Goal: Task Accomplishment & Management: Complete application form

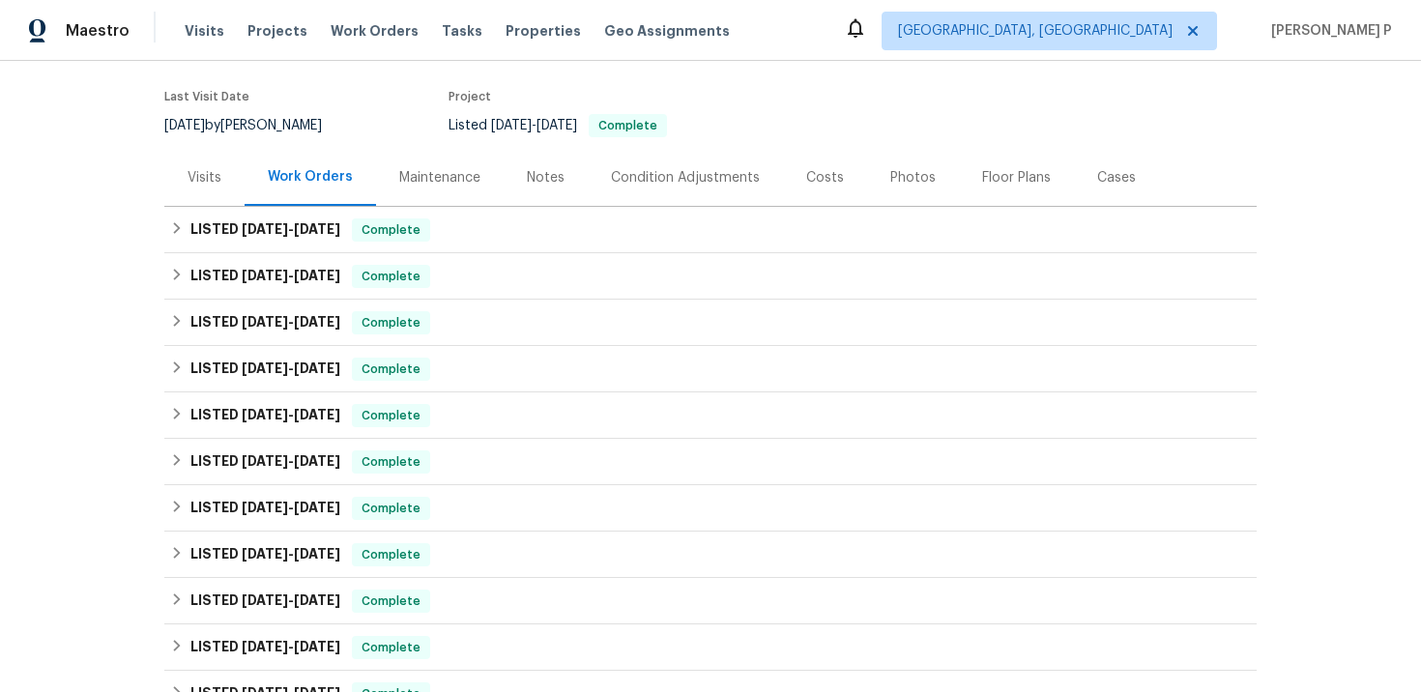
scroll to position [604, 0]
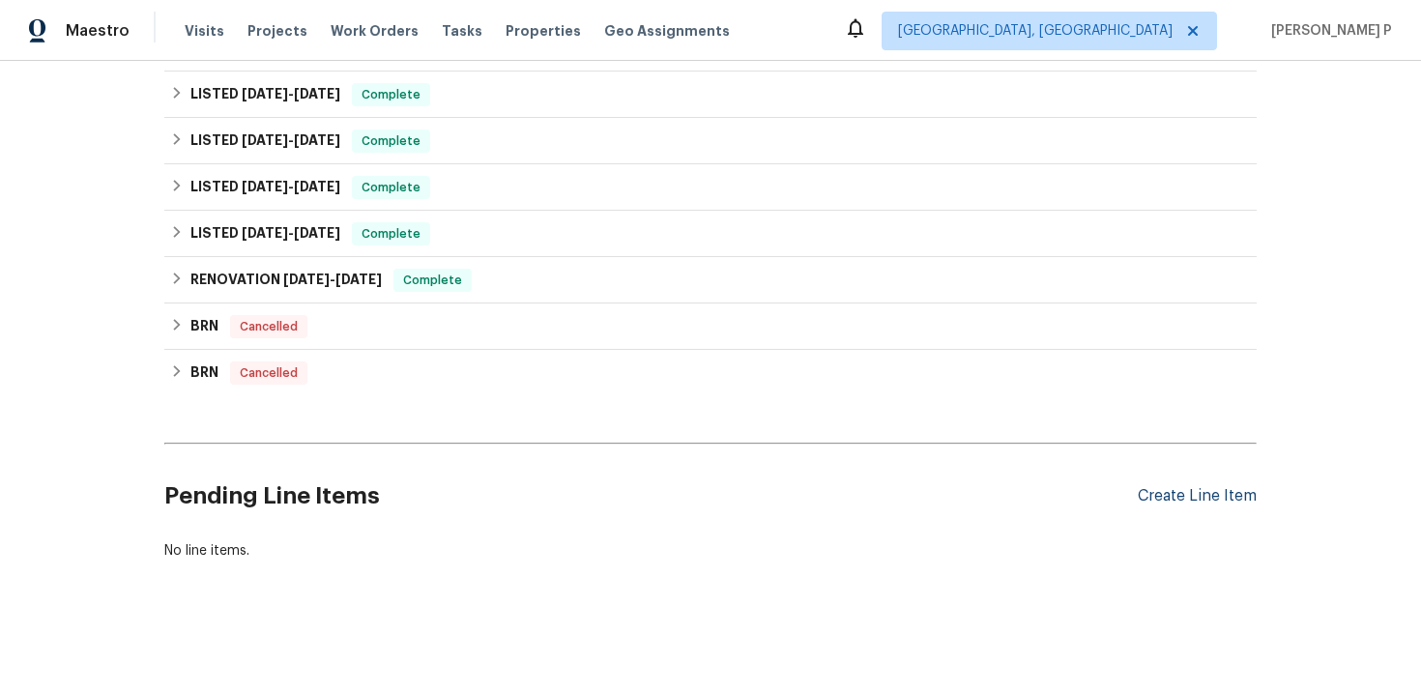
click at [1196, 493] on div "Create Line Item" at bounding box center [1197, 496] width 119 height 18
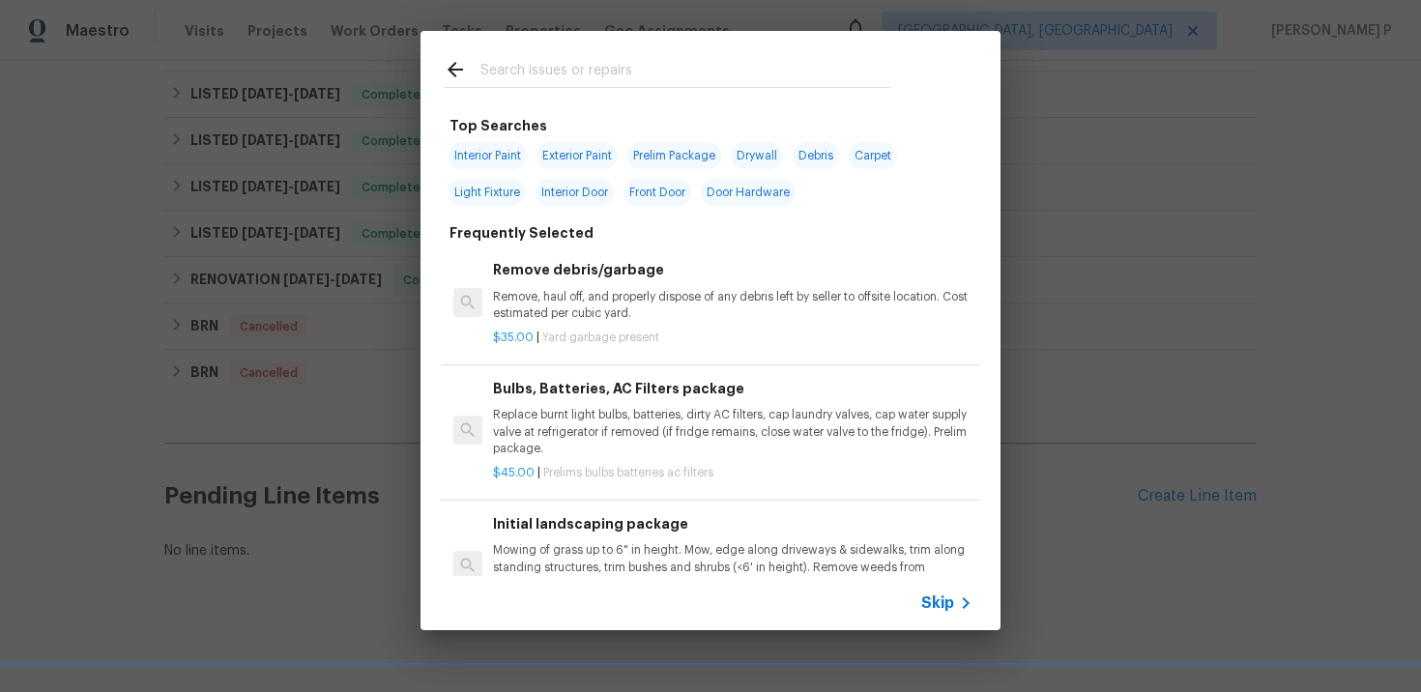
click at [938, 597] on span "Skip" at bounding box center [937, 603] width 33 height 19
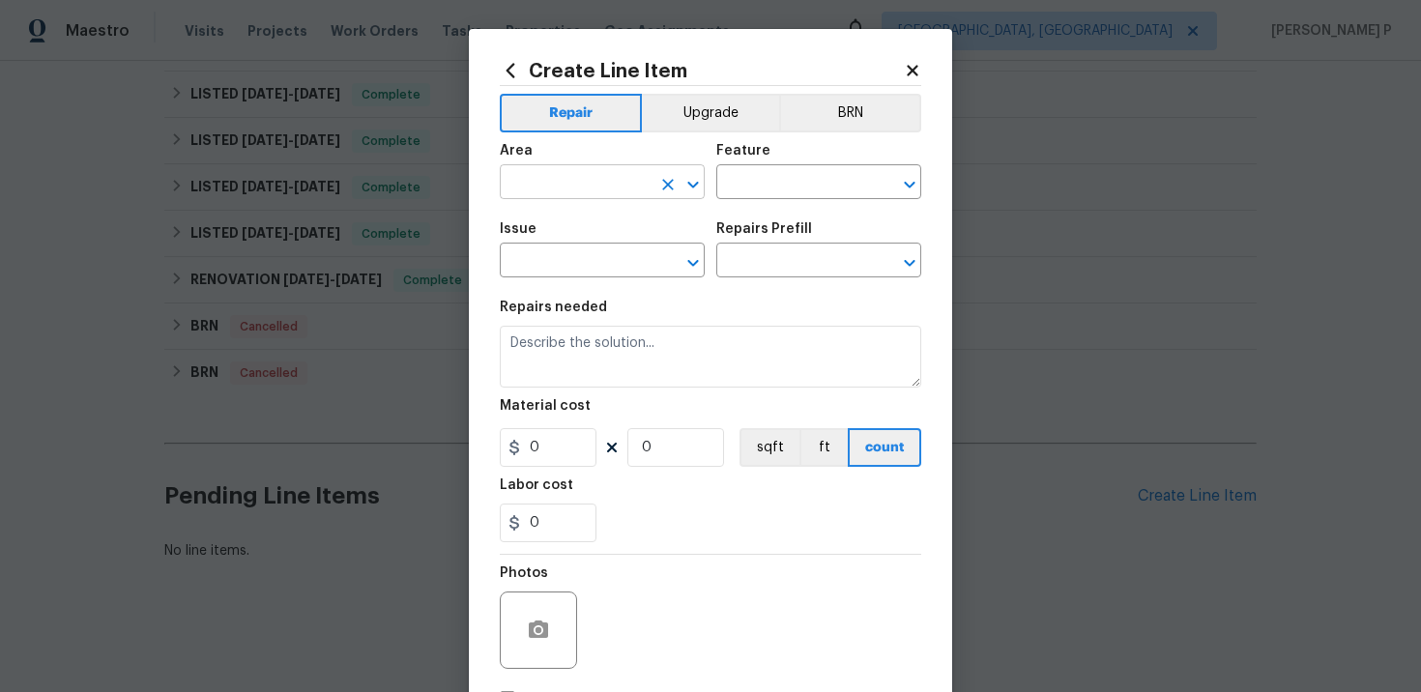
click at [563, 185] on input "text" at bounding box center [575, 184] width 151 height 30
click at [565, 273] on li "Interior Overall" at bounding box center [602, 260] width 205 height 32
type input "Interior Overall"
click at [741, 185] on input "text" at bounding box center [791, 184] width 151 height 30
click at [758, 266] on li "Foundation" at bounding box center [818, 274] width 205 height 32
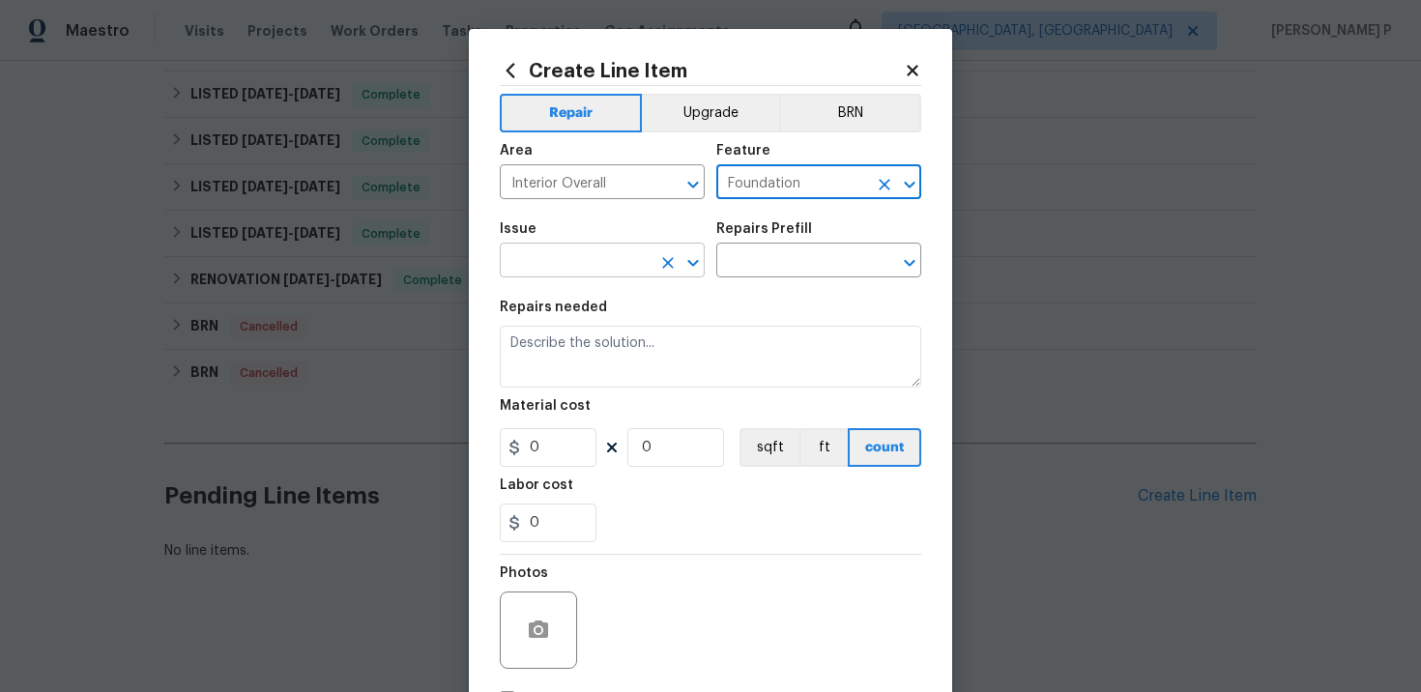
type input "Foundation"
click at [615, 275] on input "text" at bounding box center [575, 263] width 151 height 30
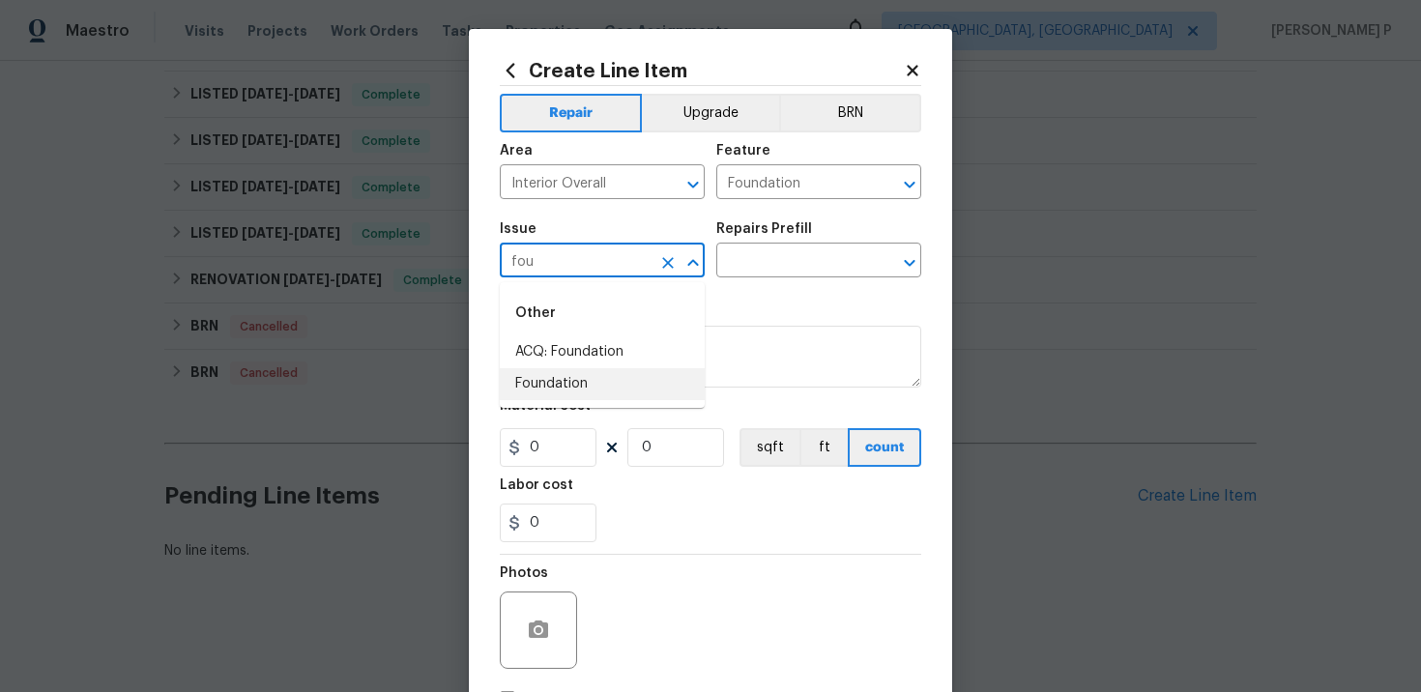
click at [597, 394] on li "Foundation" at bounding box center [602, 384] width 205 height 32
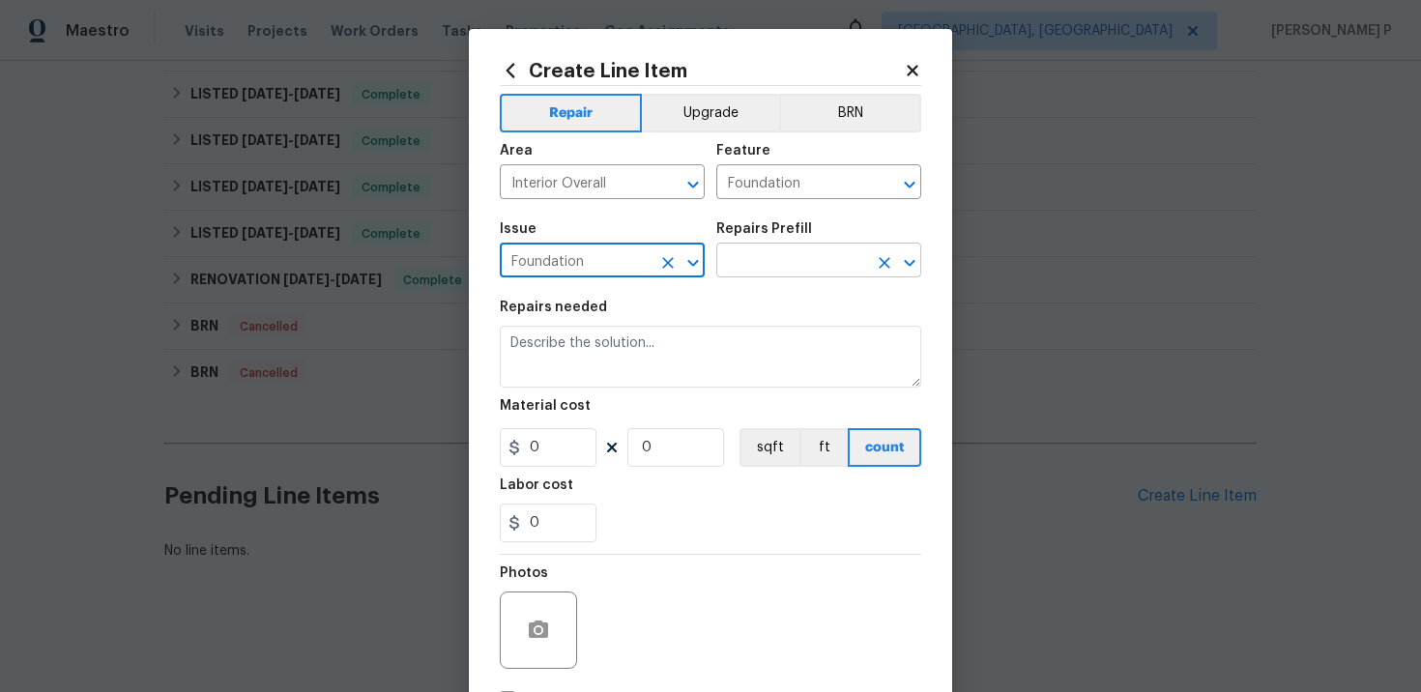
type input "Foundation"
click at [790, 269] on input "text" at bounding box center [791, 263] width 151 height 30
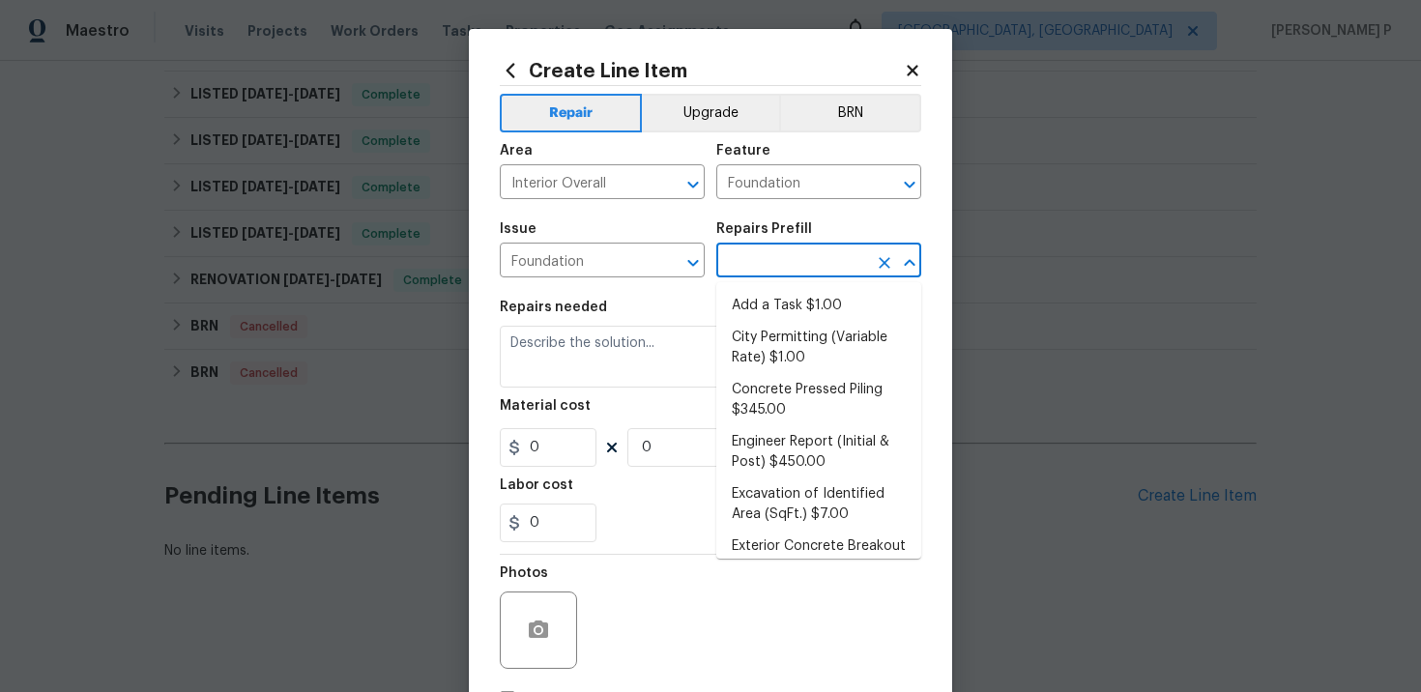
click at [789, 296] on li "Add a Task $1.00" at bounding box center [818, 306] width 205 height 32
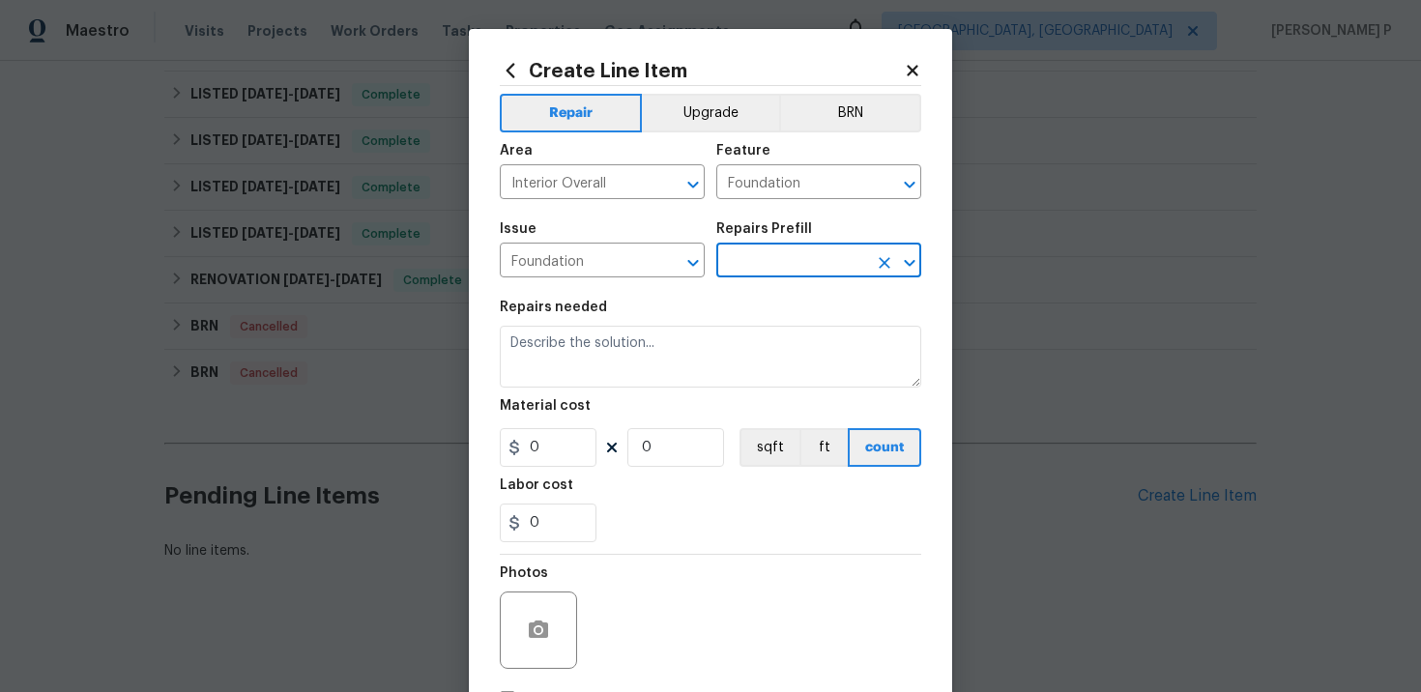
type input "Add a Task $1.00"
type textarea "HPM to detail"
type input "1"
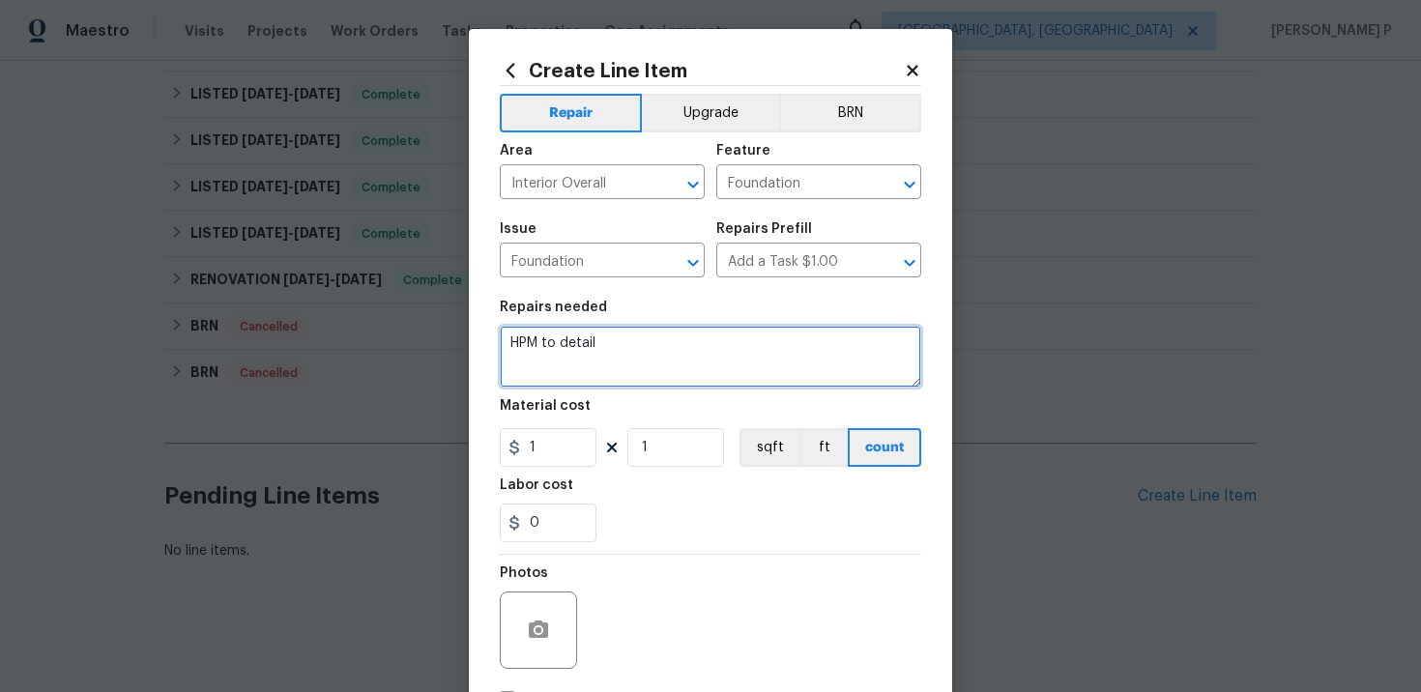
click at [570, 349] on textarea "HPM to detail" at bounding box center [711, 357] width 422 height 62
paste textarea "Upon inspection, the kitchen floors are separating and the wall is pulling away…"
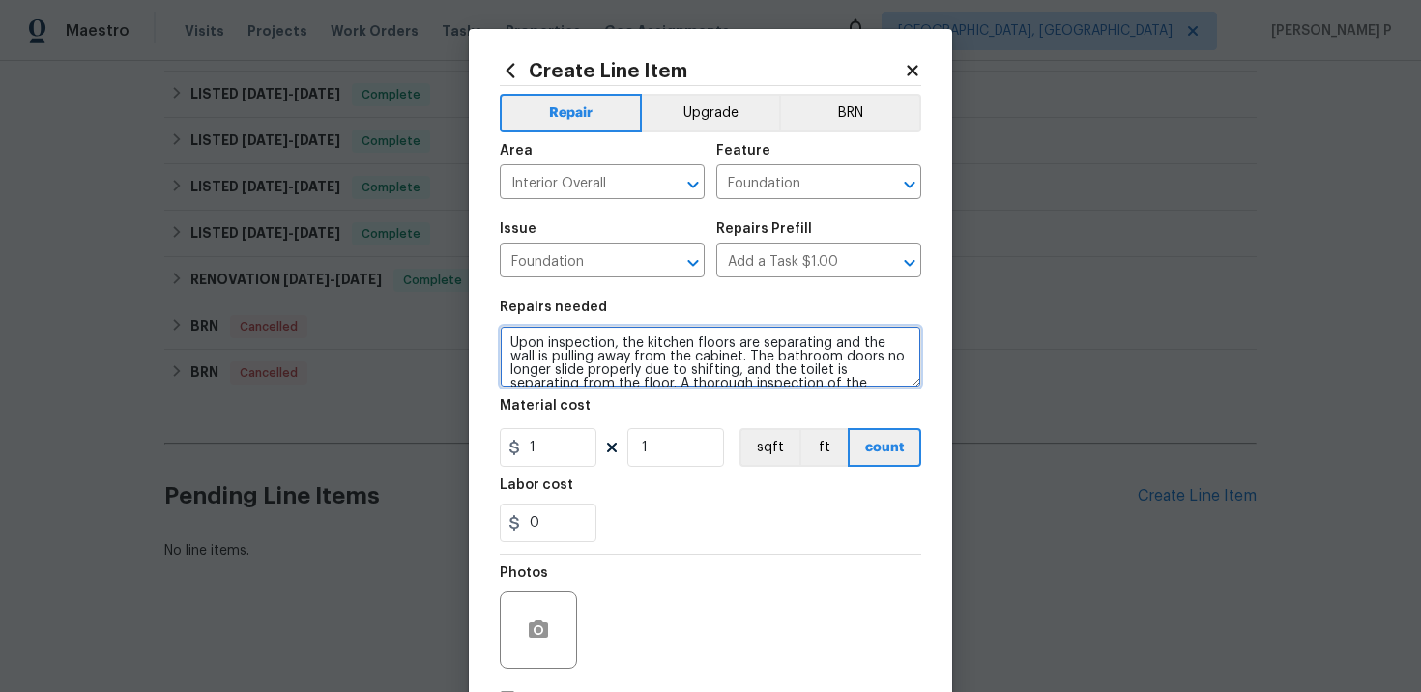
scroll to position [72, 0]
type textarea "Upon inspection, the kitchen floors are separating and the wall is pulling away…"
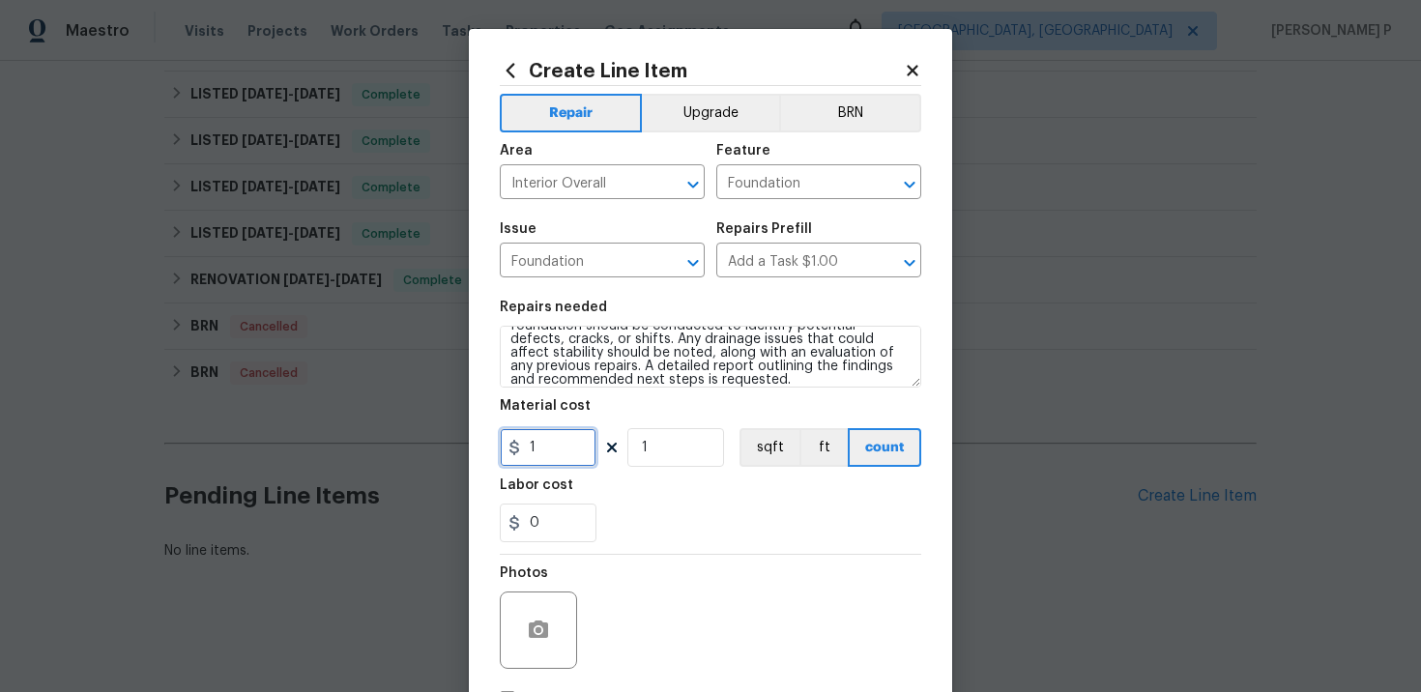
click at [539, 428] on input "1" at bounding box center [548, 447] width 97 height 39
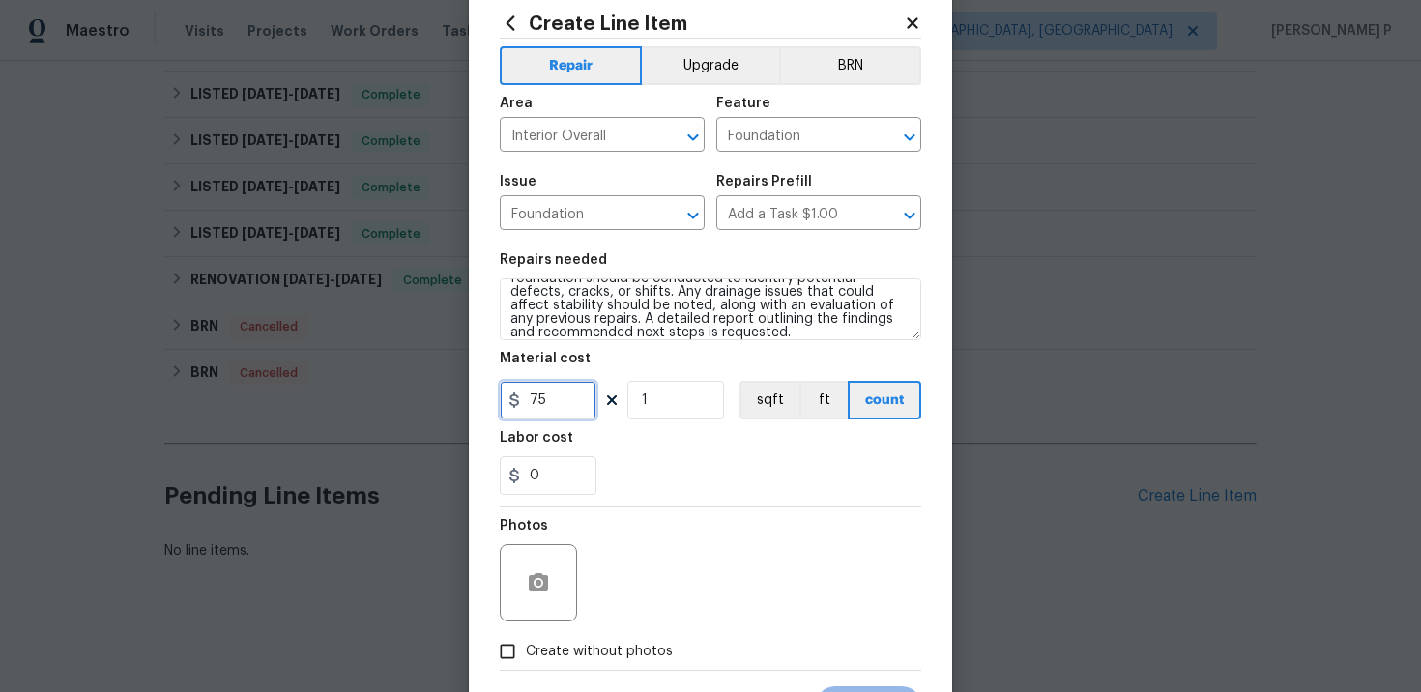
scroll to position [141, 0]
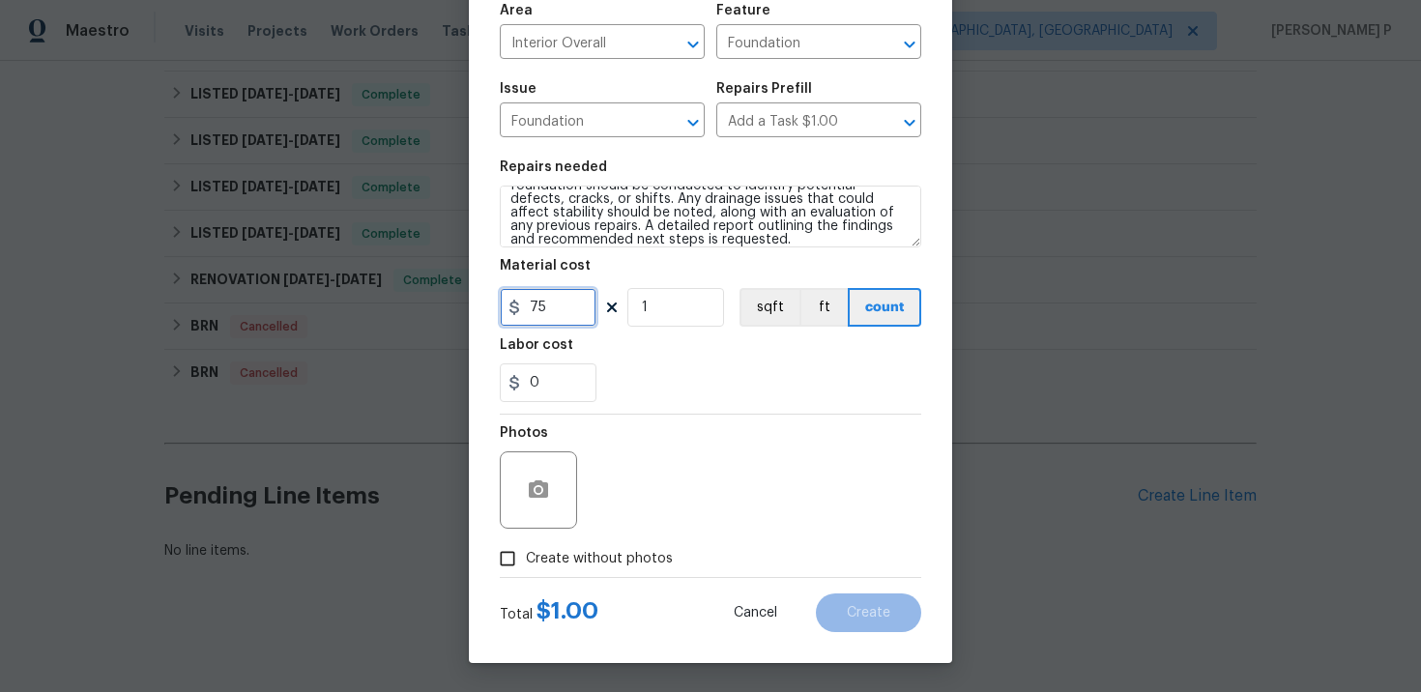
type input "75"
click at [508, 547] on input "Create without photos" at bounding box center [507, 558] width 37 height 37
checkbox input "true"
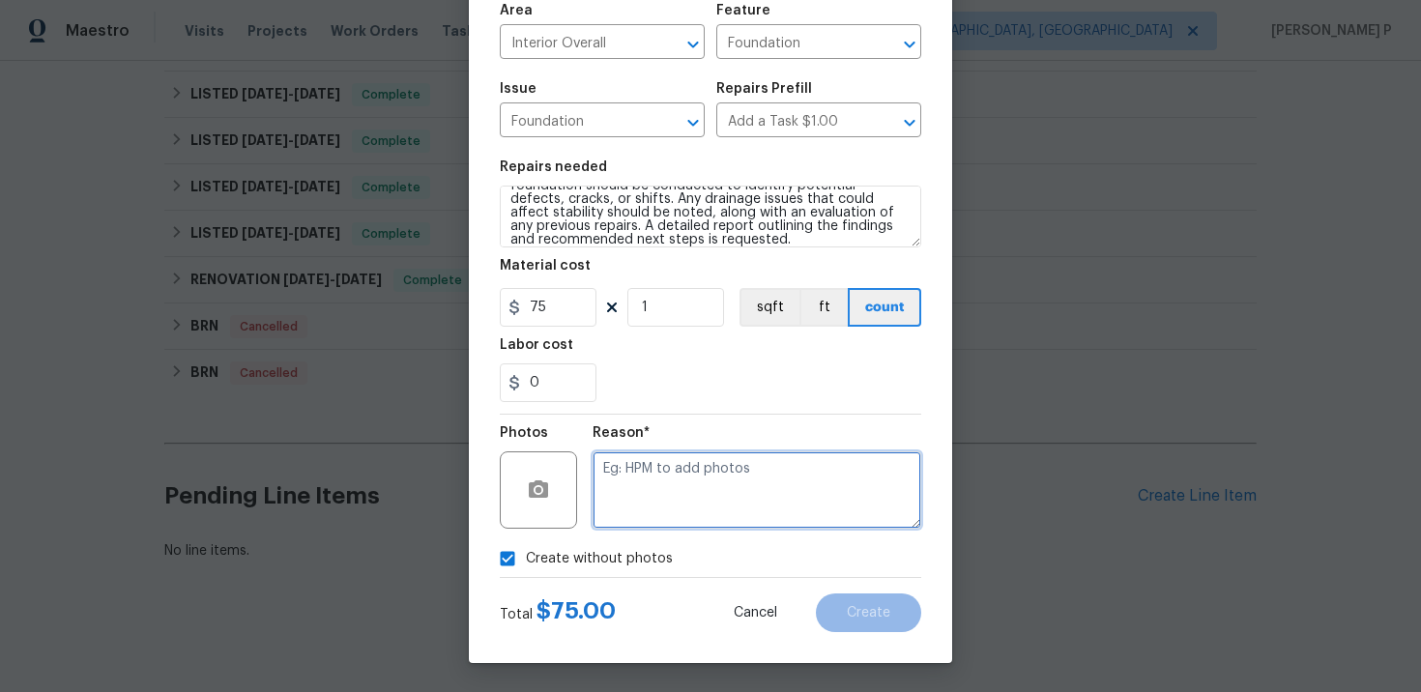
click at [664, 510] on textarea at bounding box center [757, 490] width 329 height 77
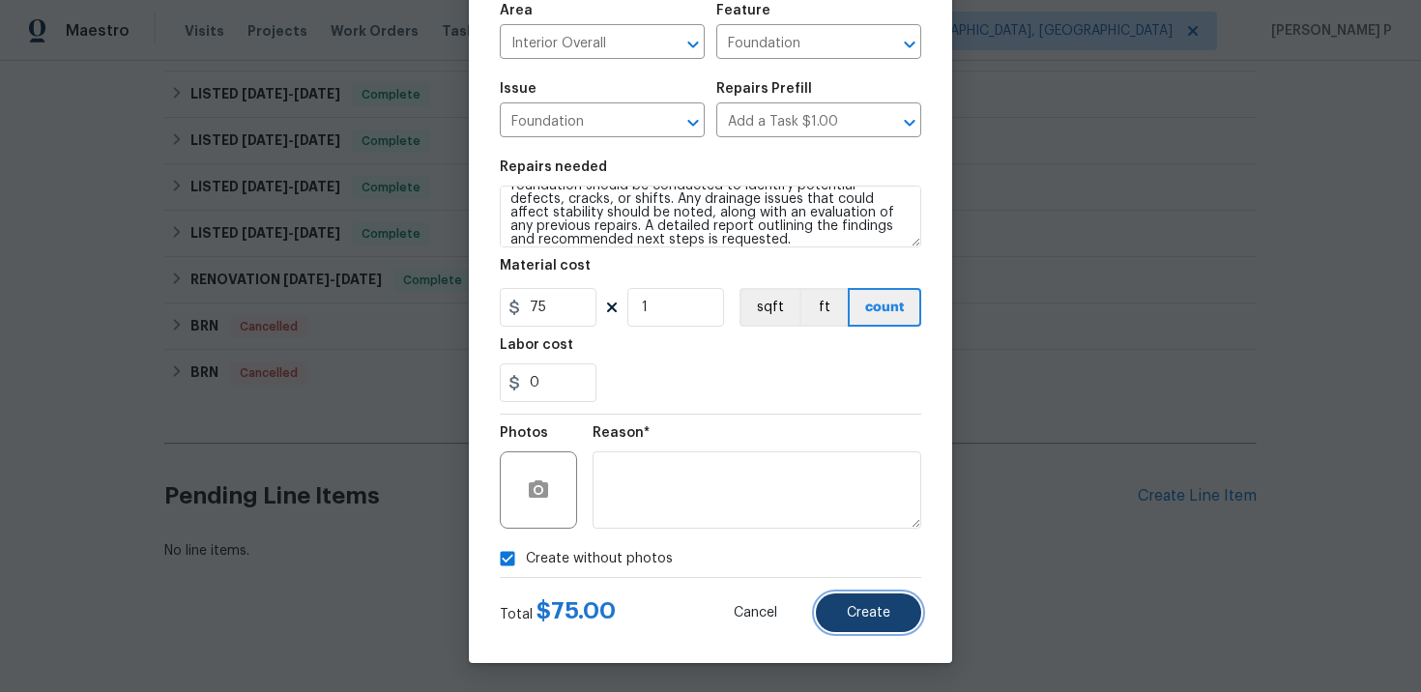
click at [862, 608] on span "Create" at bounding box center [869, 613] width 44 height 15
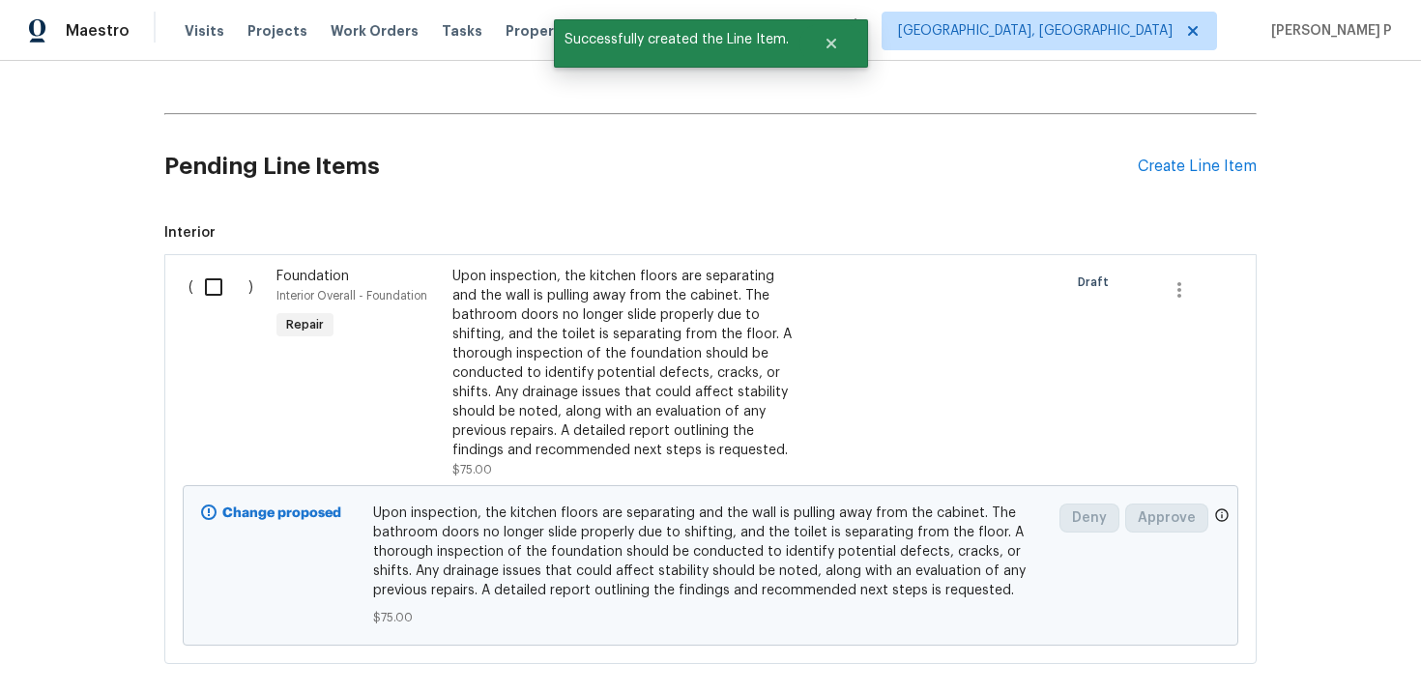
scroll to position [1023, 0]
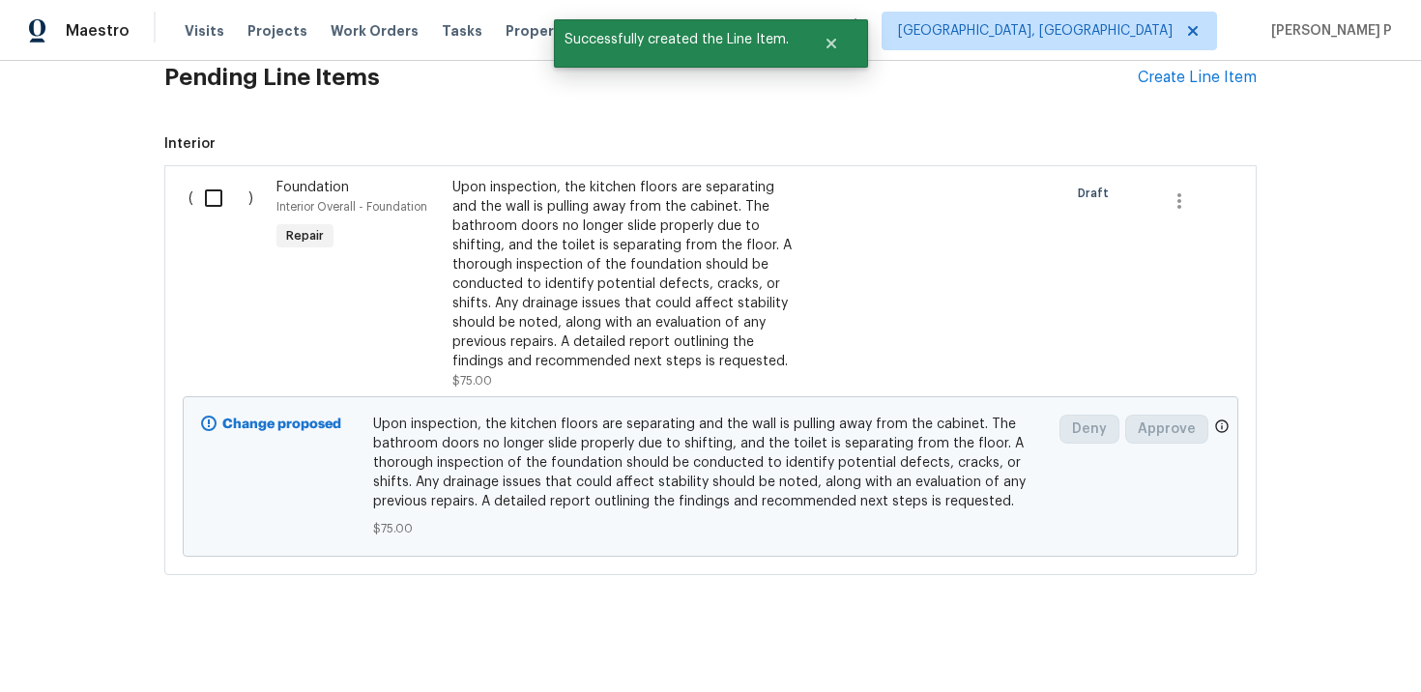
click at [208, 199] on input "checkbox" at bounding box center [220, 198] width 55 height 41
checkbox input "true"
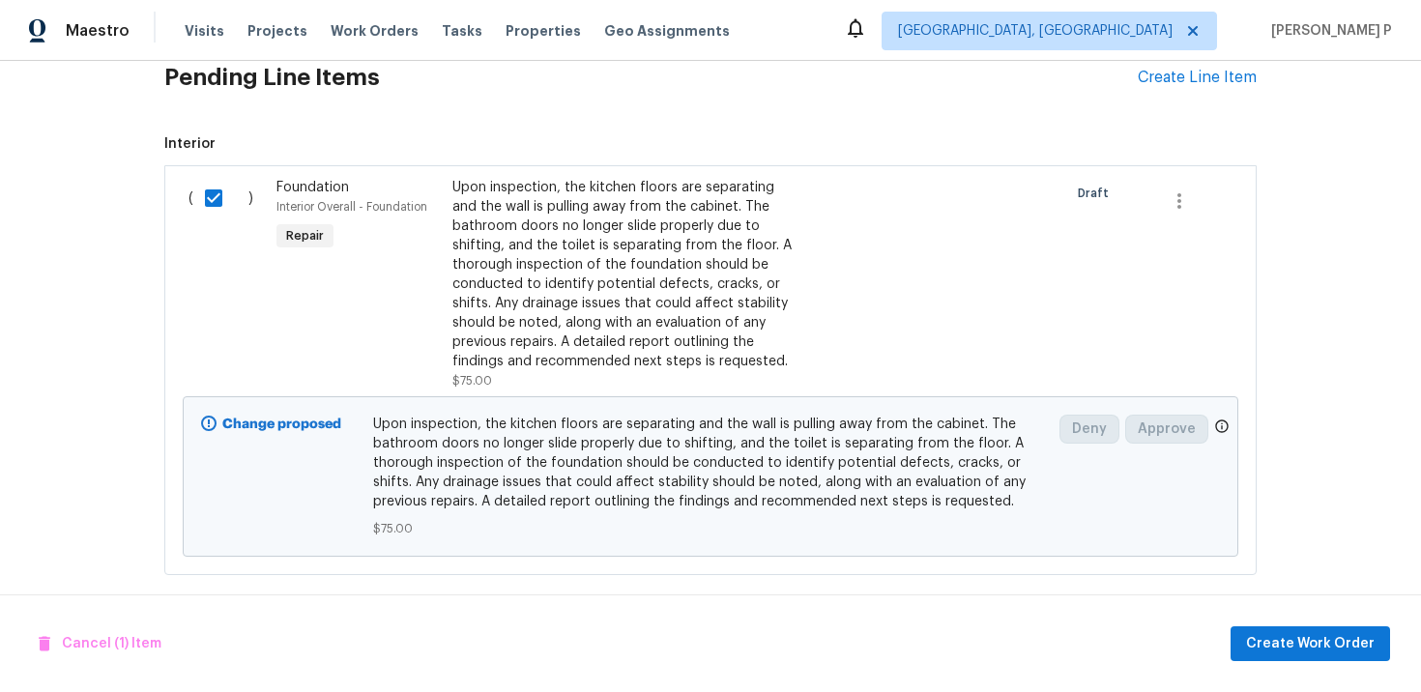
click at [1305, 661] on div "Cancel (1) Item Create Work Order" at bounding box center [710, 644] width 1421 height 99
click at [1305, 651] on span "Create Work Order" at bounding box center [1310, 644] width 129 height 24
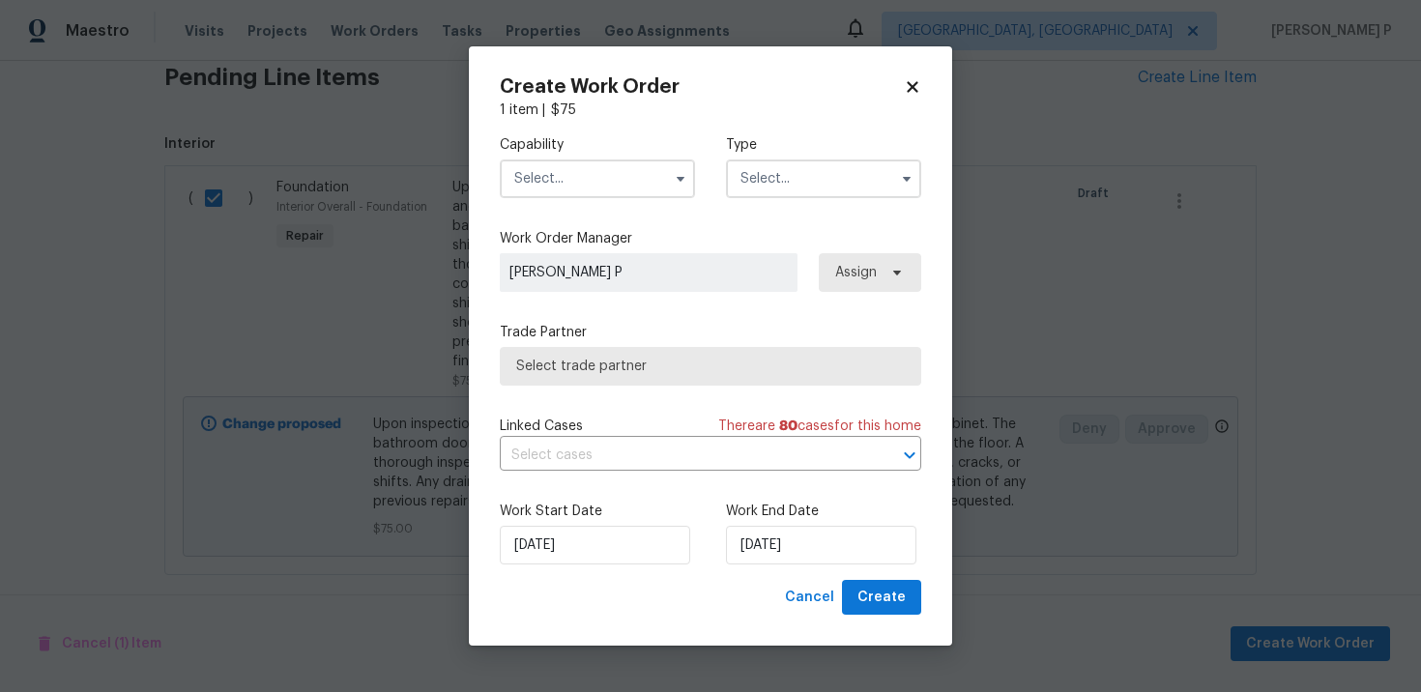
click at [799, 183] on input "text" at bounding box center [823, 179] width 195 height 39
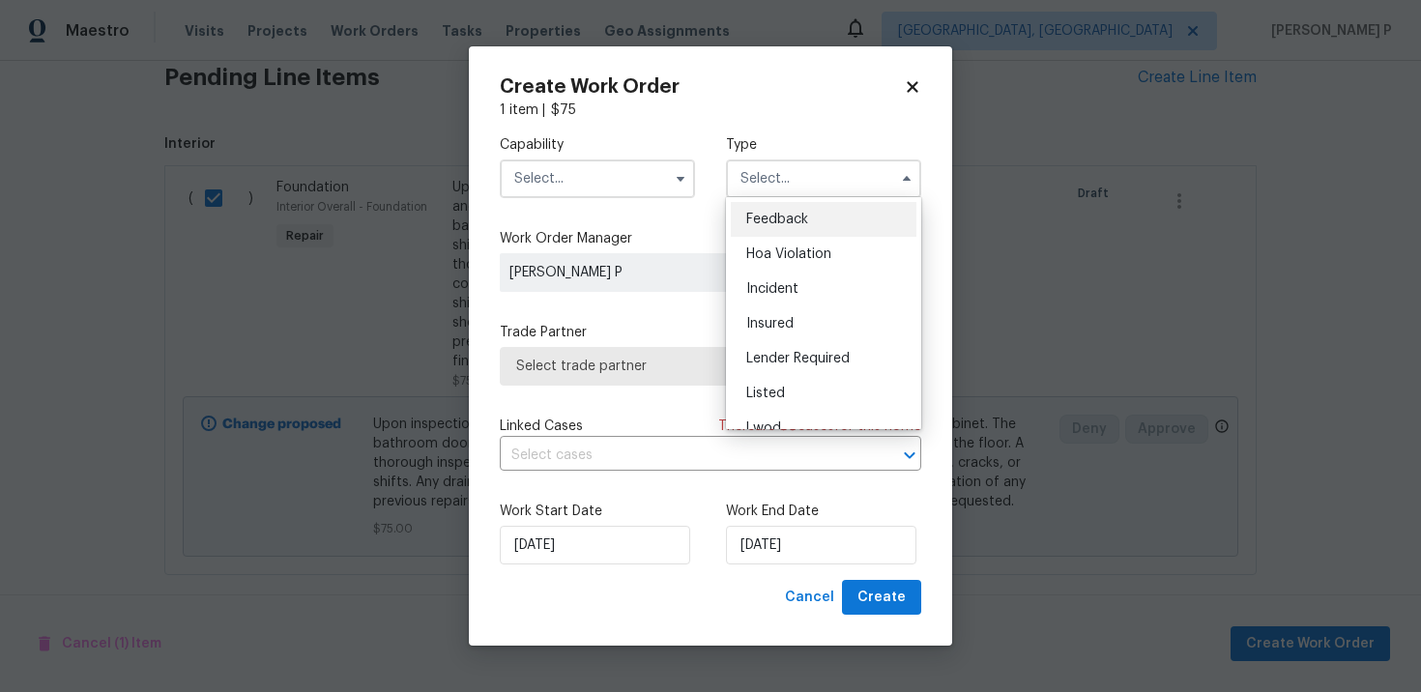
click at [793, 219] on span "Feedback" at bounding box center [777, 220] width 62 height 14
type input "Feedback"
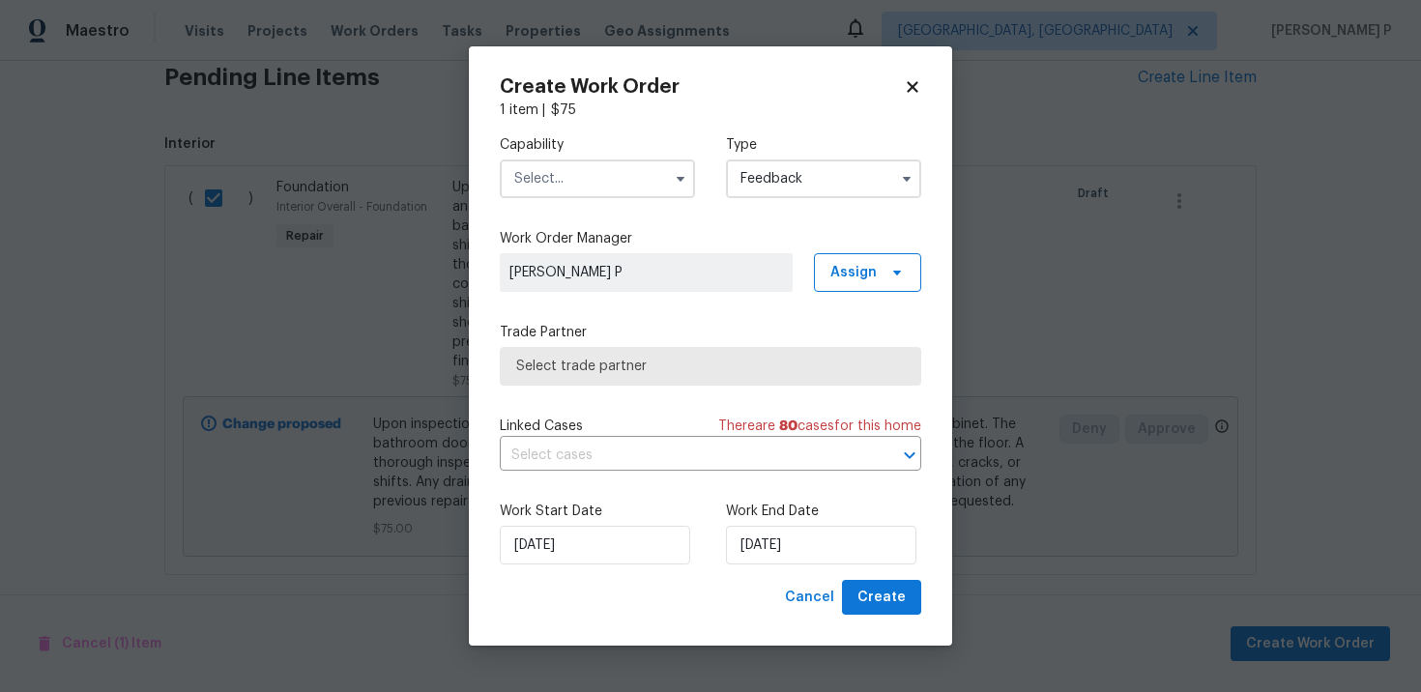
click at [588, 173] on input "text" at bounding box center [597, 179] width 195 height 39
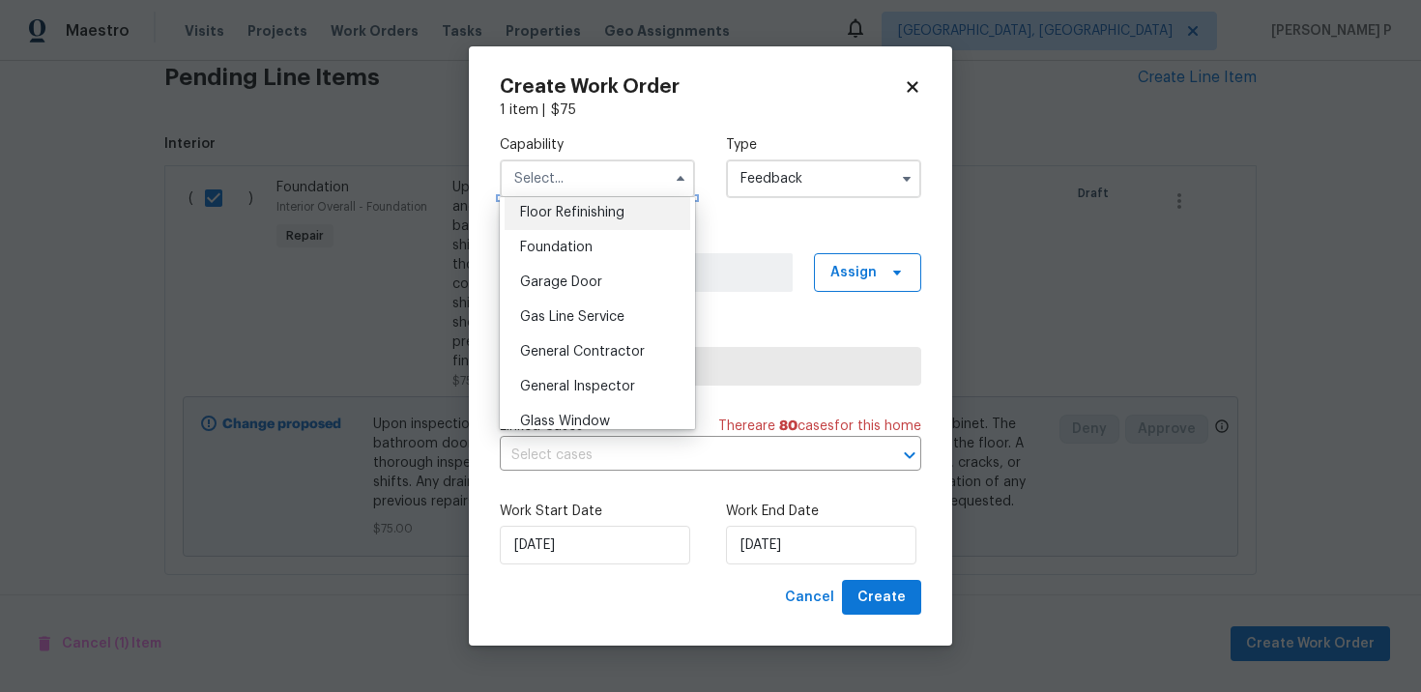
scroll to position [779, 0]
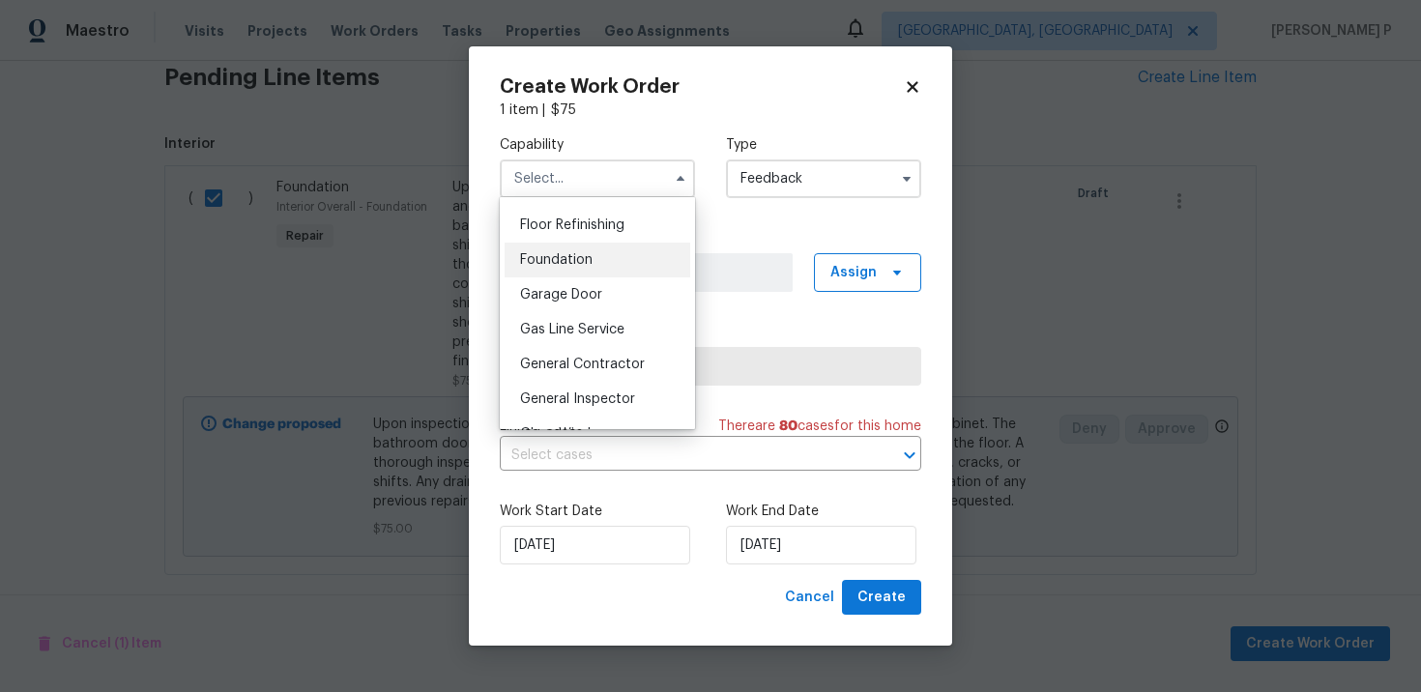
click at [564, 250] on div "Foundation" at bounding box center [598, 260] width 186 height 35
type input "Foundation"
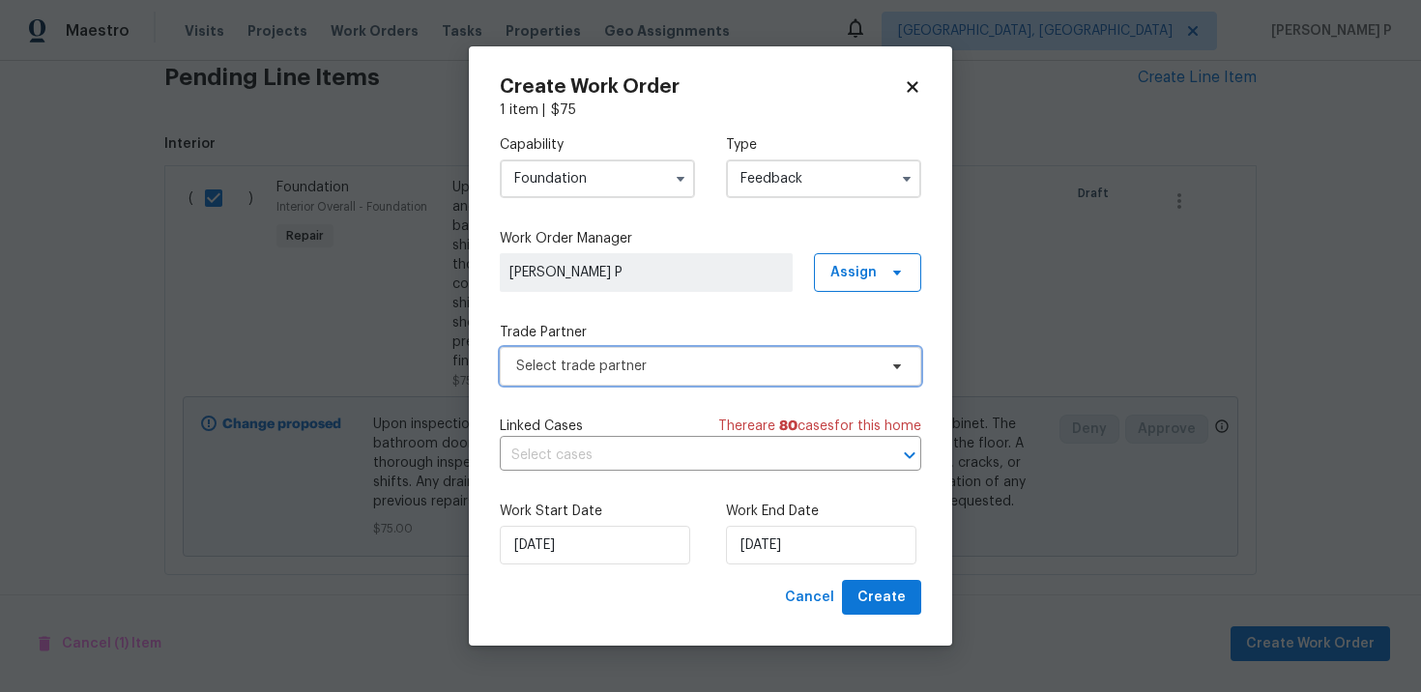
click at [594, 365] on span "Select trade partner" at bounding box center [696, 366] width 361 height 19
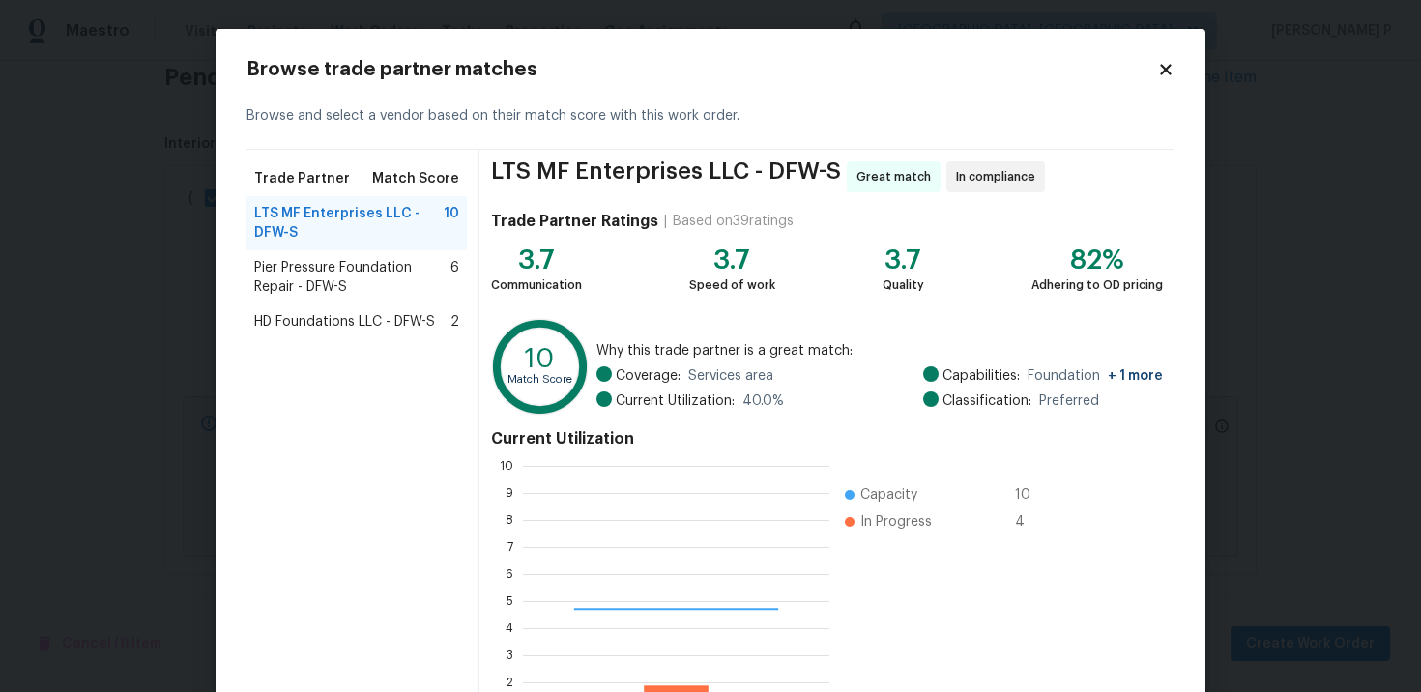
scroll to position [271, 306]
click at [300, 264] on span "Pier Pressure Foundation Repair - DFW-S" at bounding box center [352, 277] width 196 height 39
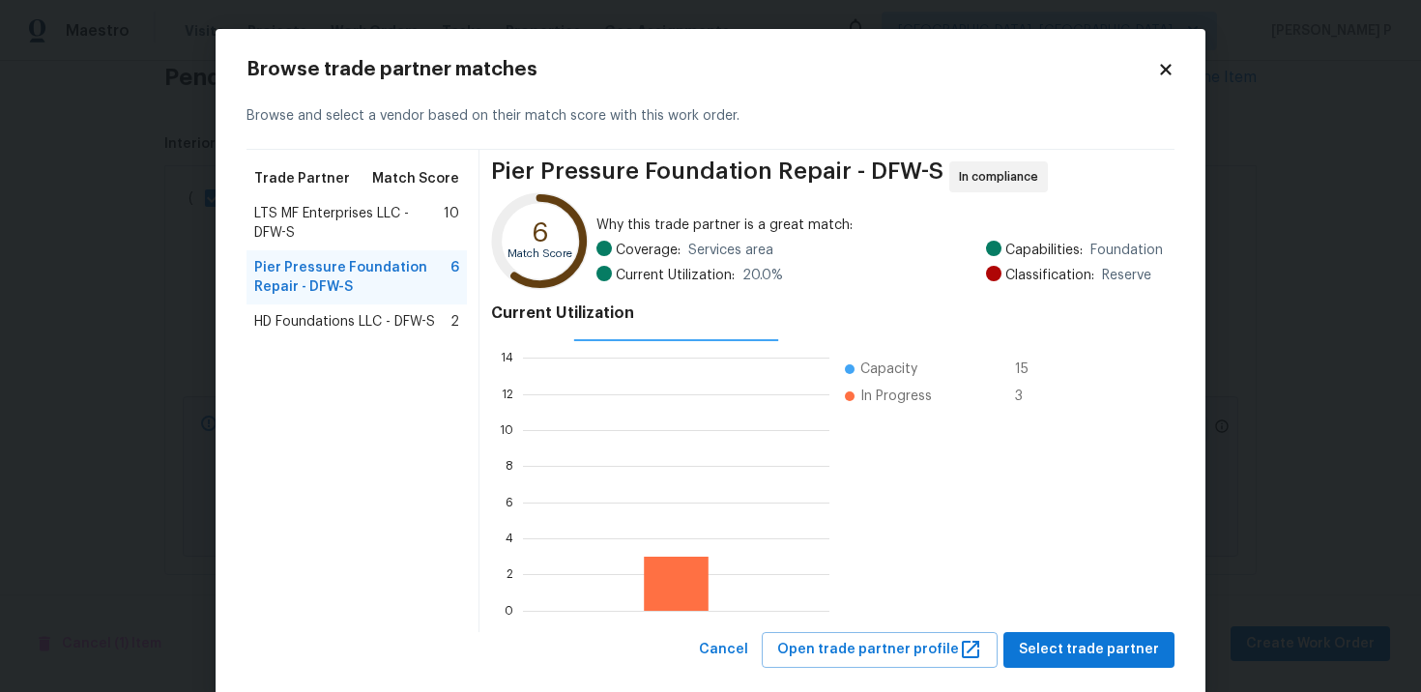
click at [354, 194] on div "Trade Partner Match Score" at bounding box center [357, 178] width 220 height 35
click at [355, 214] on span "LTS MF Enterprises LLC - DFW-S" at bounding box center [348, 223] width 189 height 39
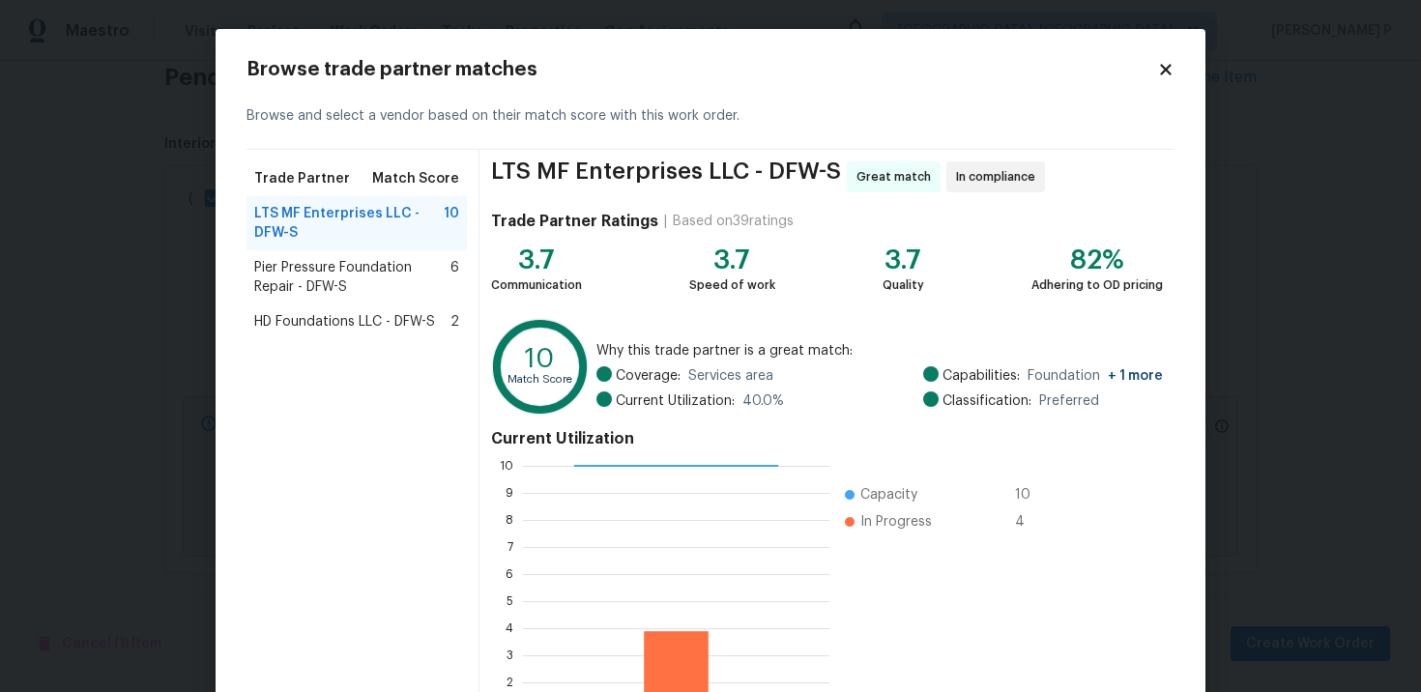
scroll to position [160, 0]
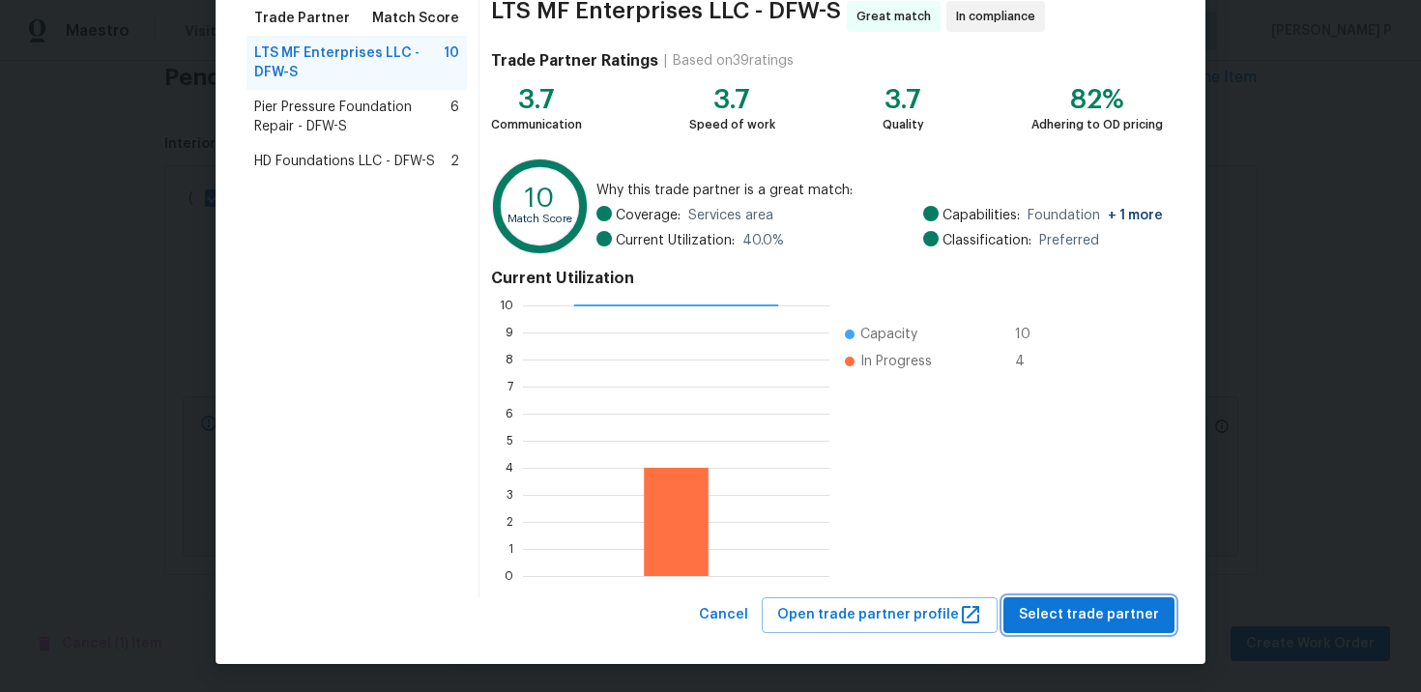
click at [1110, 610] on span "Select trade partner" at bounding box center [1089, 615] width 140 height 24
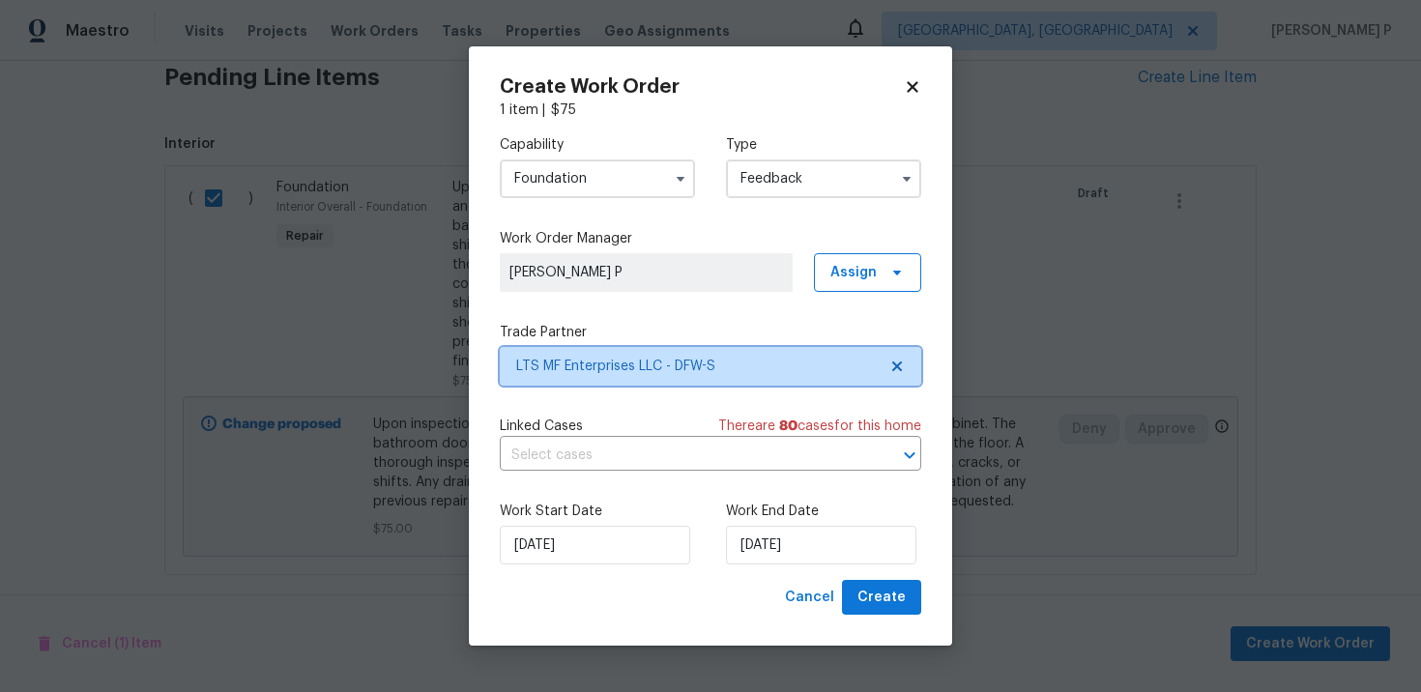
scroll to position [0, 0]
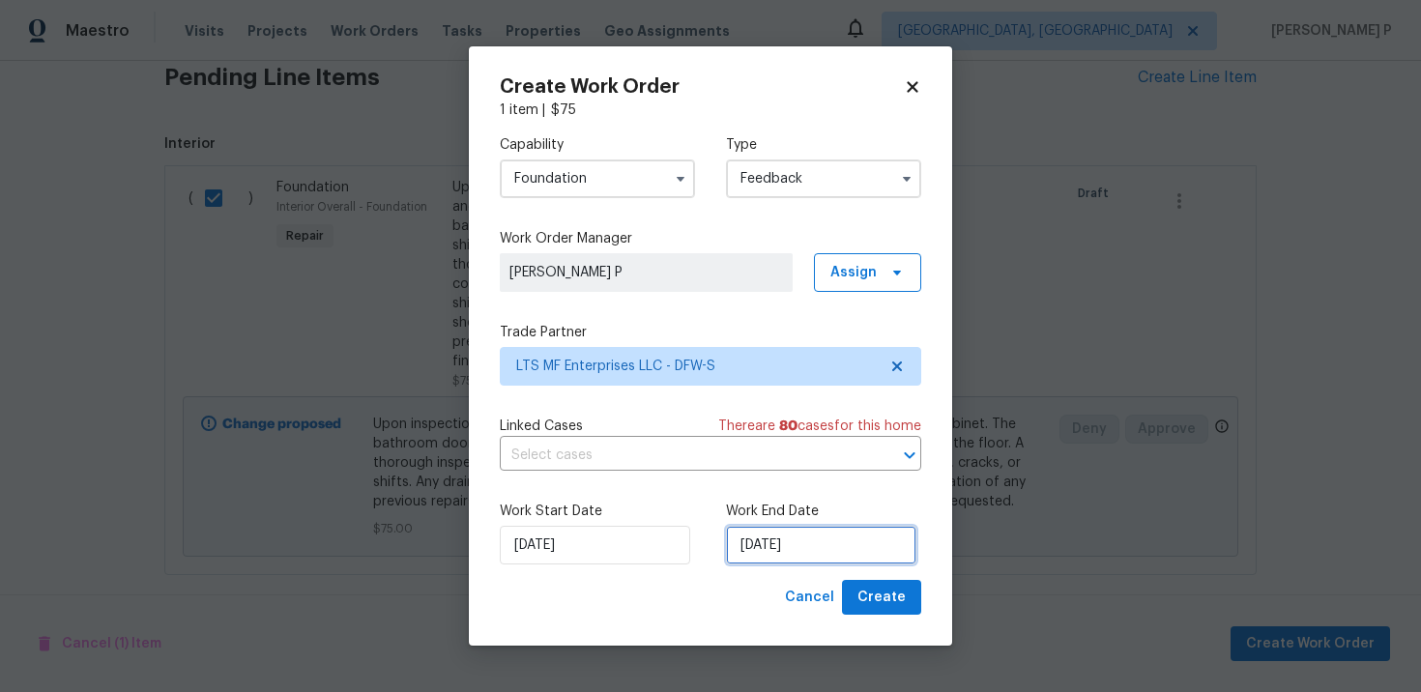
click at [786, 549] on input "[DATE]" at bounding box center [821, 545] width 190 height 39
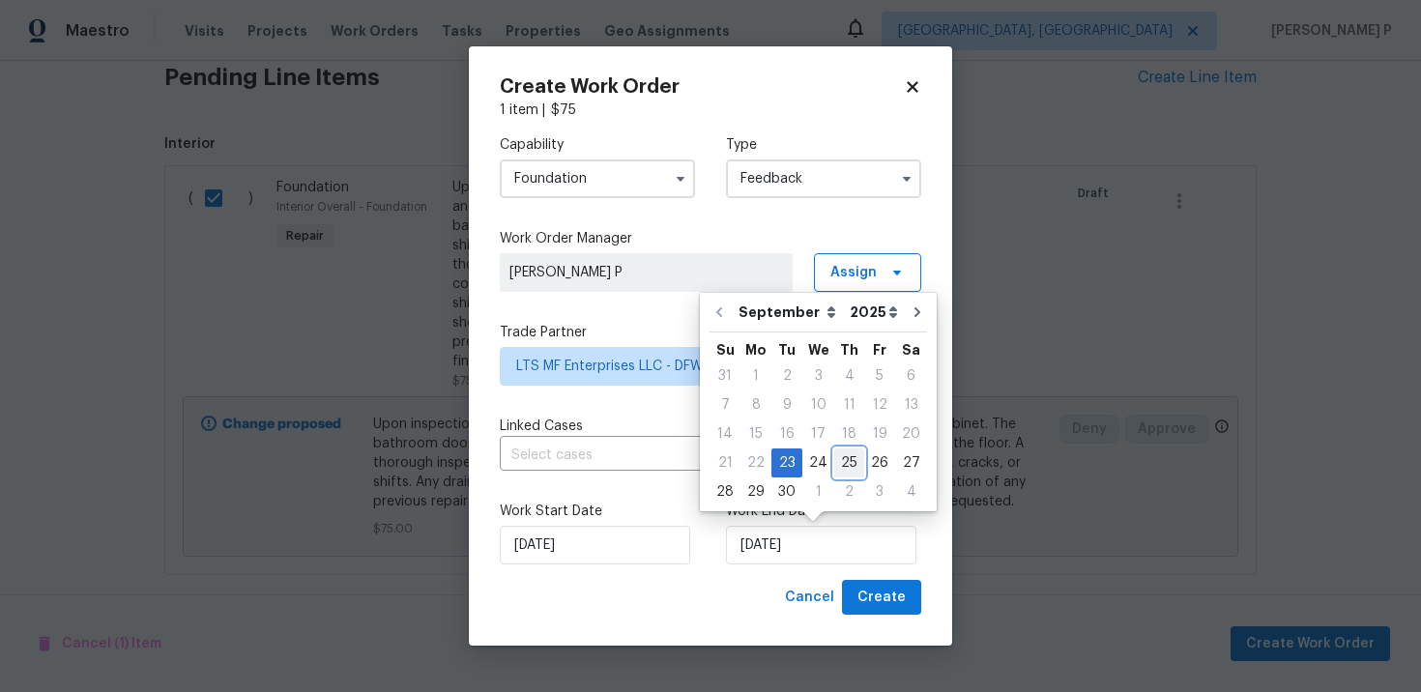
click at [845, 461] on div "25" at bounding box center [849, 463] width 30 height 27
type input "9/25/2025"
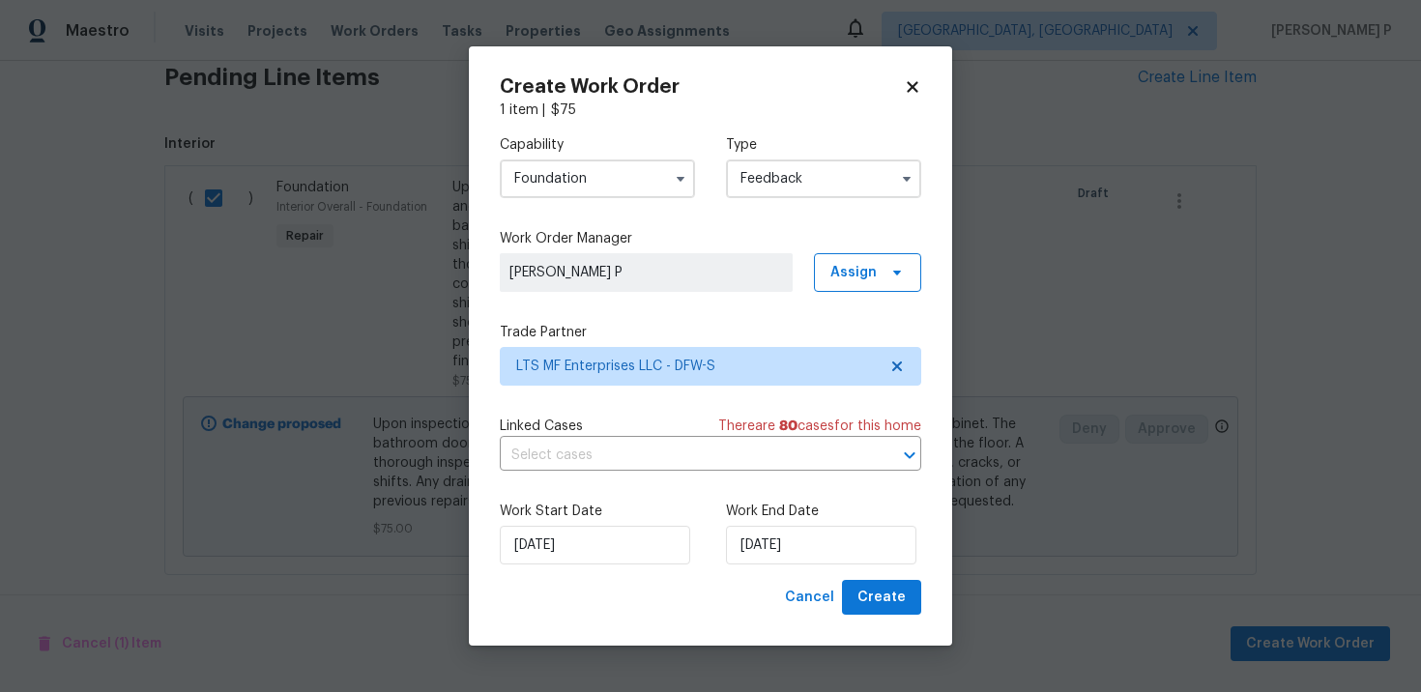
click at [874, 616] on div "Create Work Order 1 item | $ 75 Capability Foundation Type Feedback Work Order …" at bounding box center [710, 346] width 483 height 600
click at [874, 609] on span "Create" at bounding box center [882, 598] width 48 height 24
checkbox input "false"
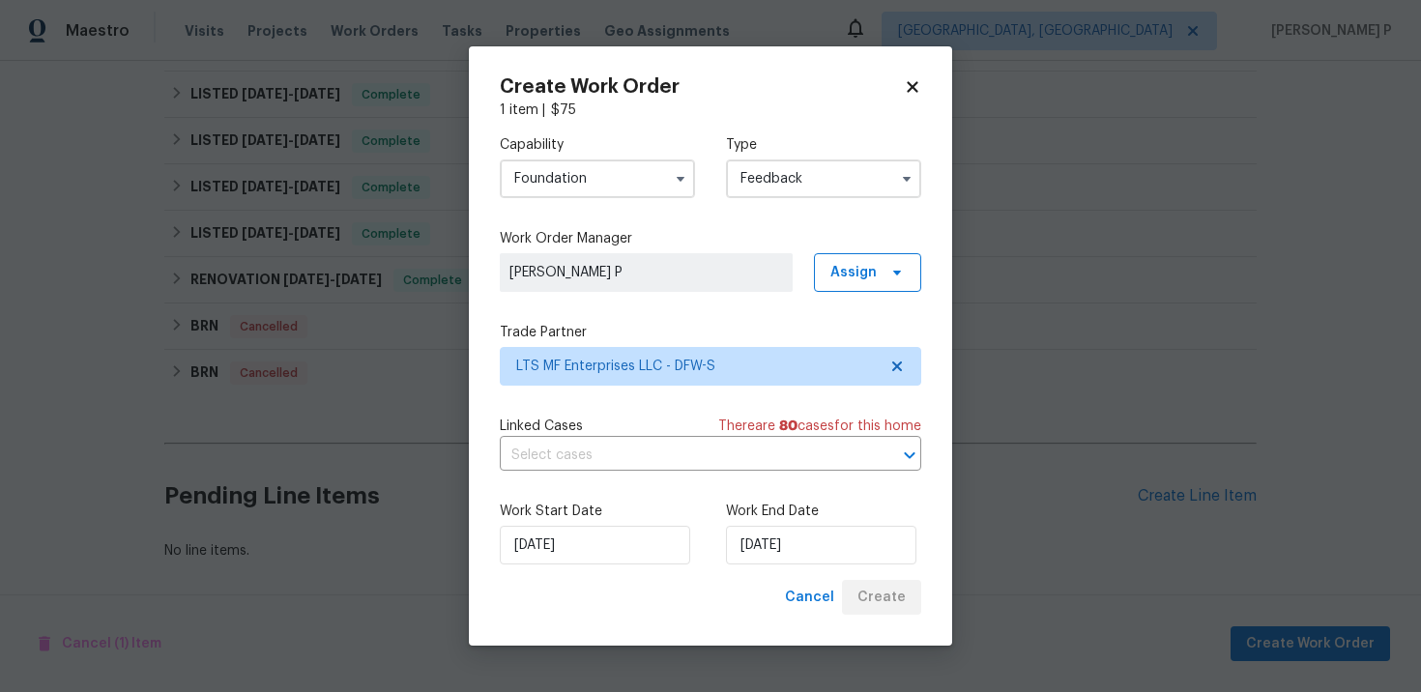
scroll to position [651, 0]
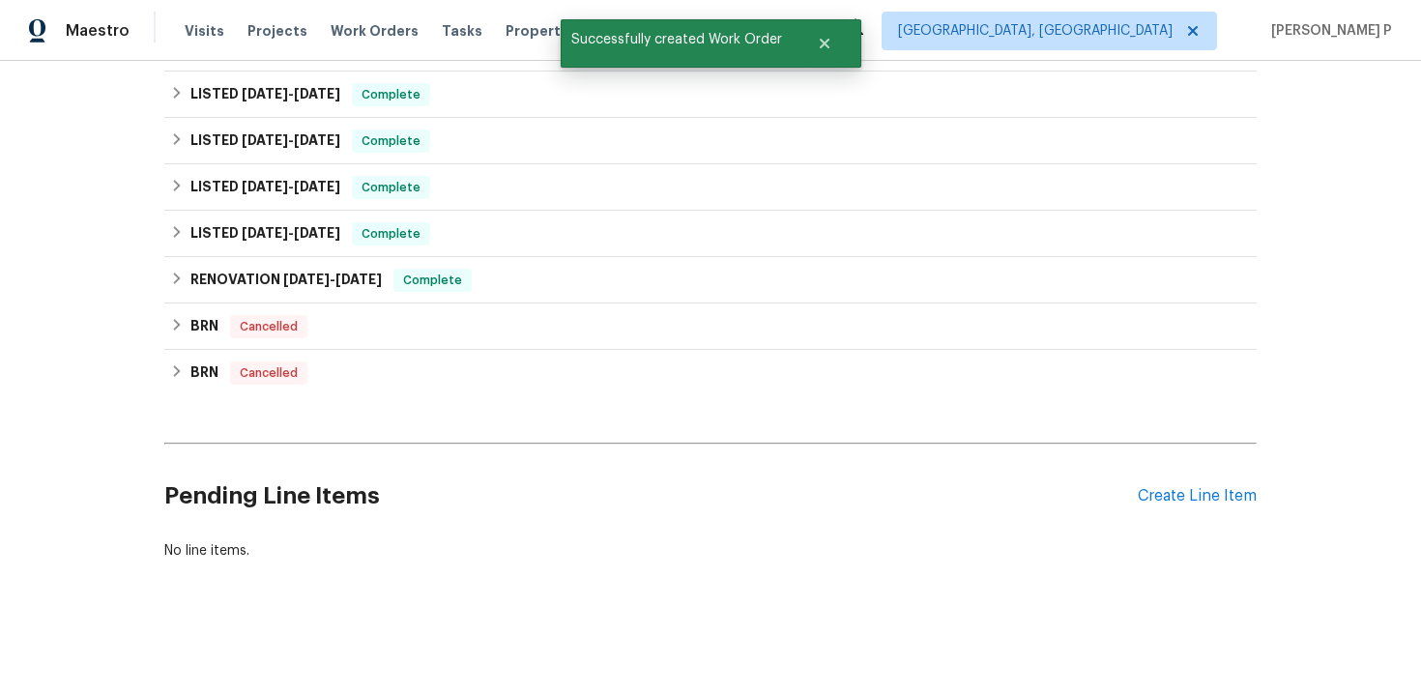
click at [91, 389] on div "Back to all projects 3925 Wedgworth Rd S, Fort Worth, TX 76133 4 Beds | 3 Baths…" at bounding box center [710, 376] width 1421 height 631
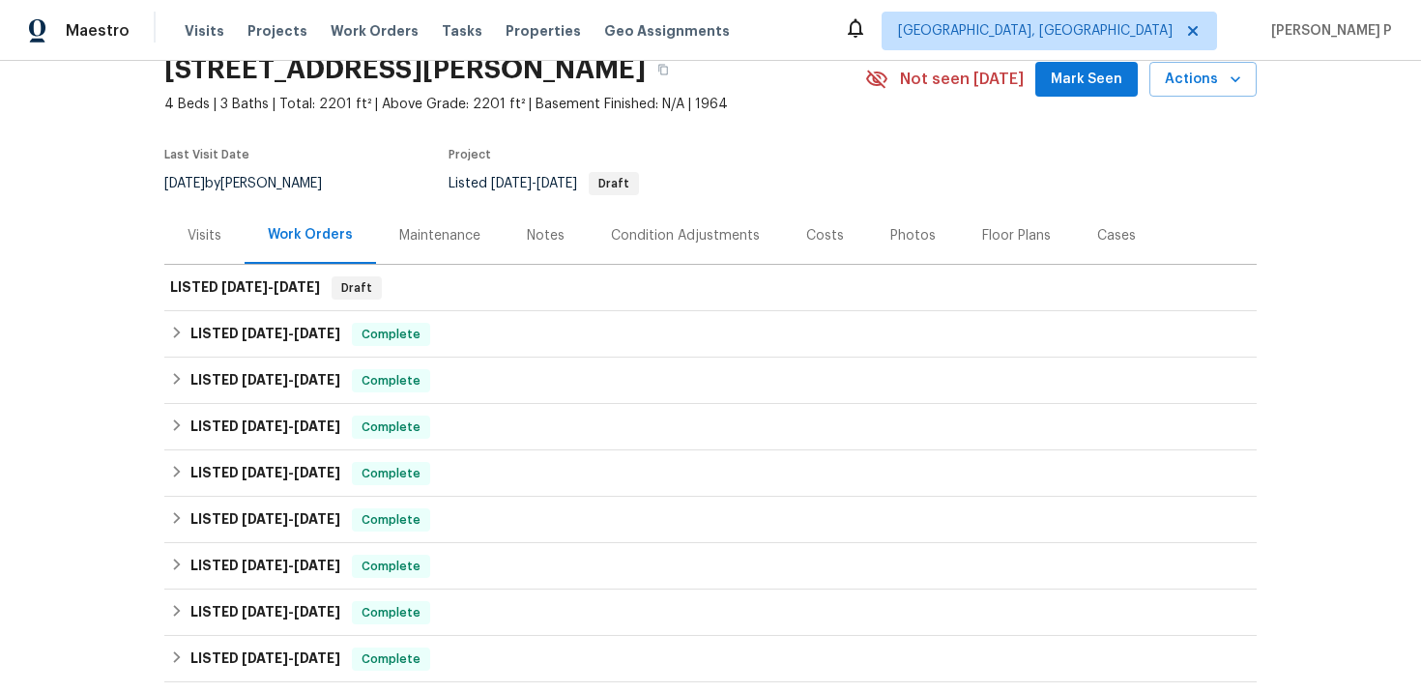
scroll to position [0, 0]
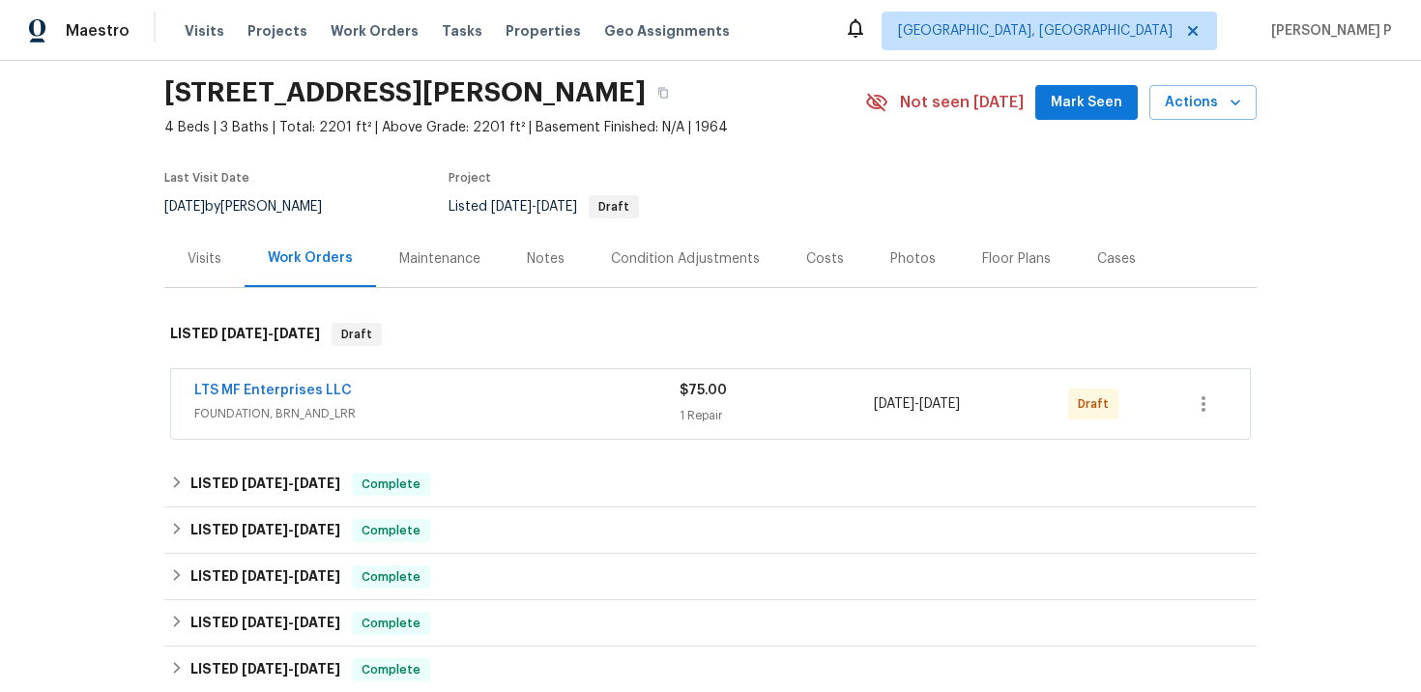
scroll to position [66, 0]
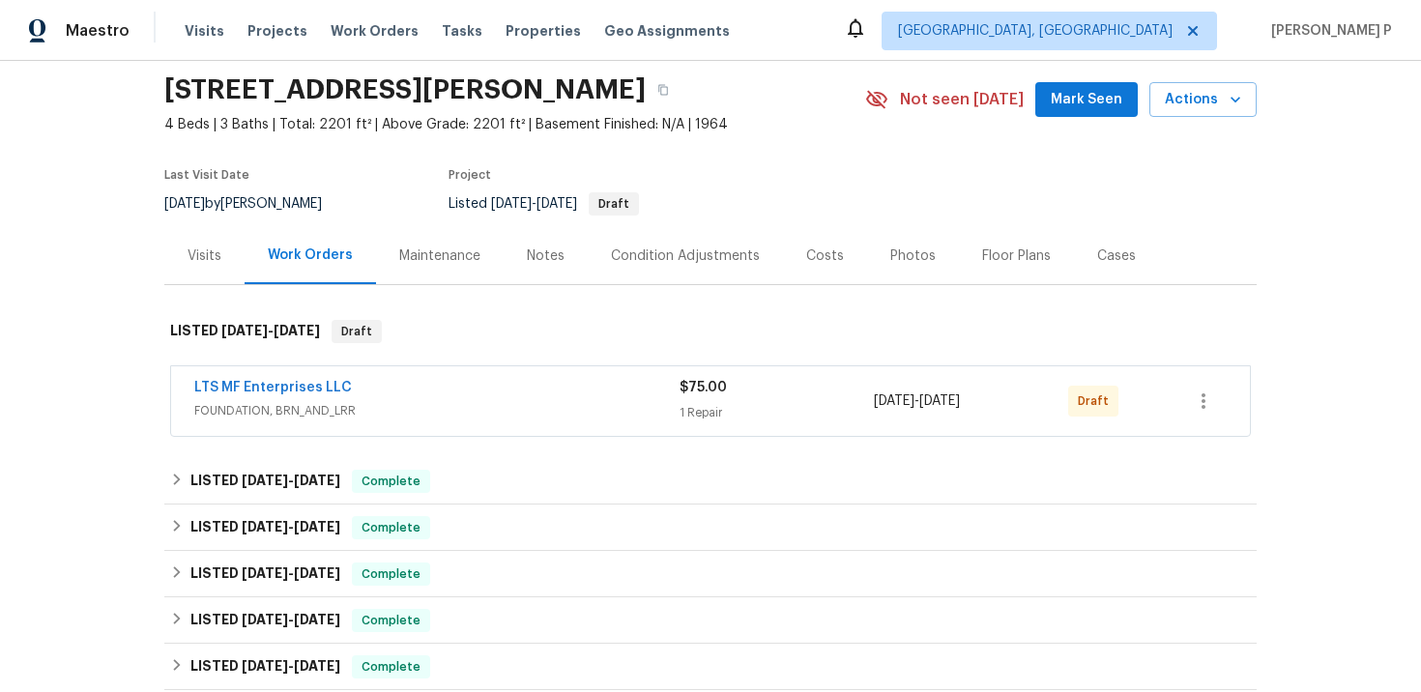
click at [306, 395] on span "LTS MF Enterprises LLC" at bounding box center [273, 387] width 158 height 19
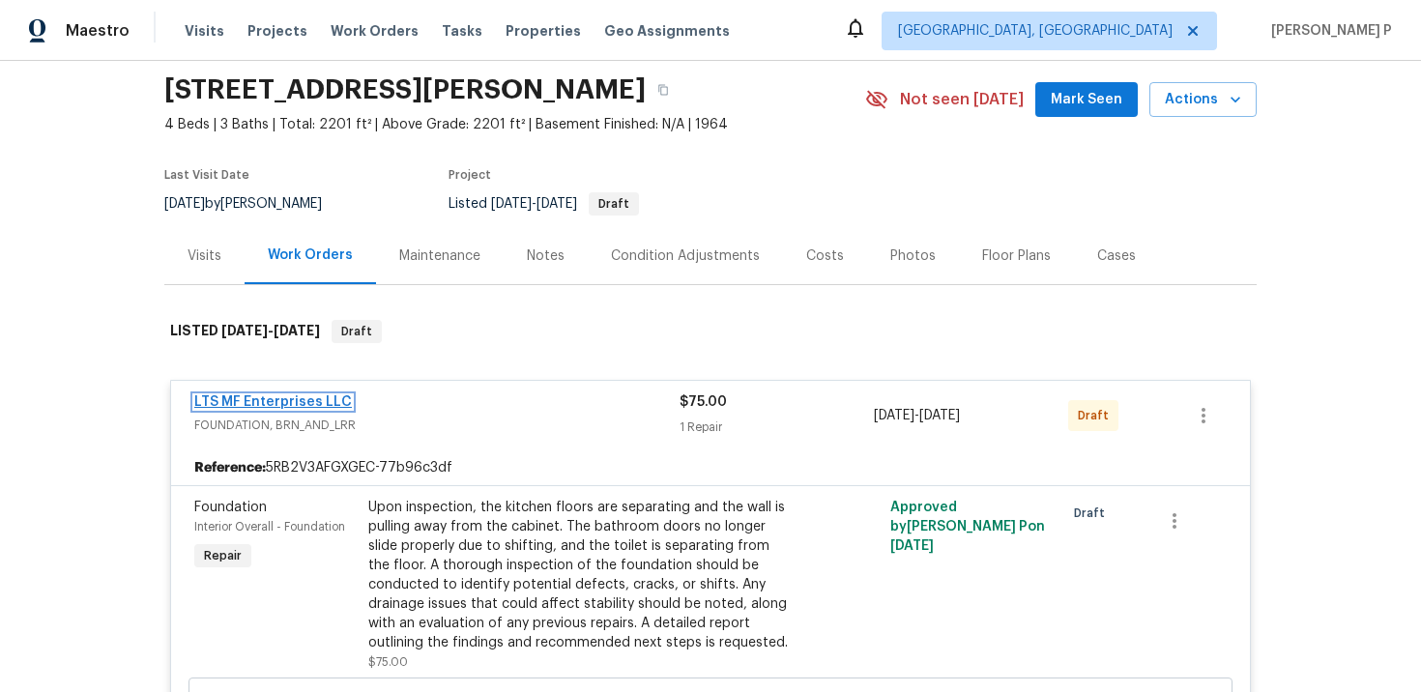
click at [313, 399] on link "LTS MF Enterprises LLC" at bounding box center [273, 402] width 158 height 14
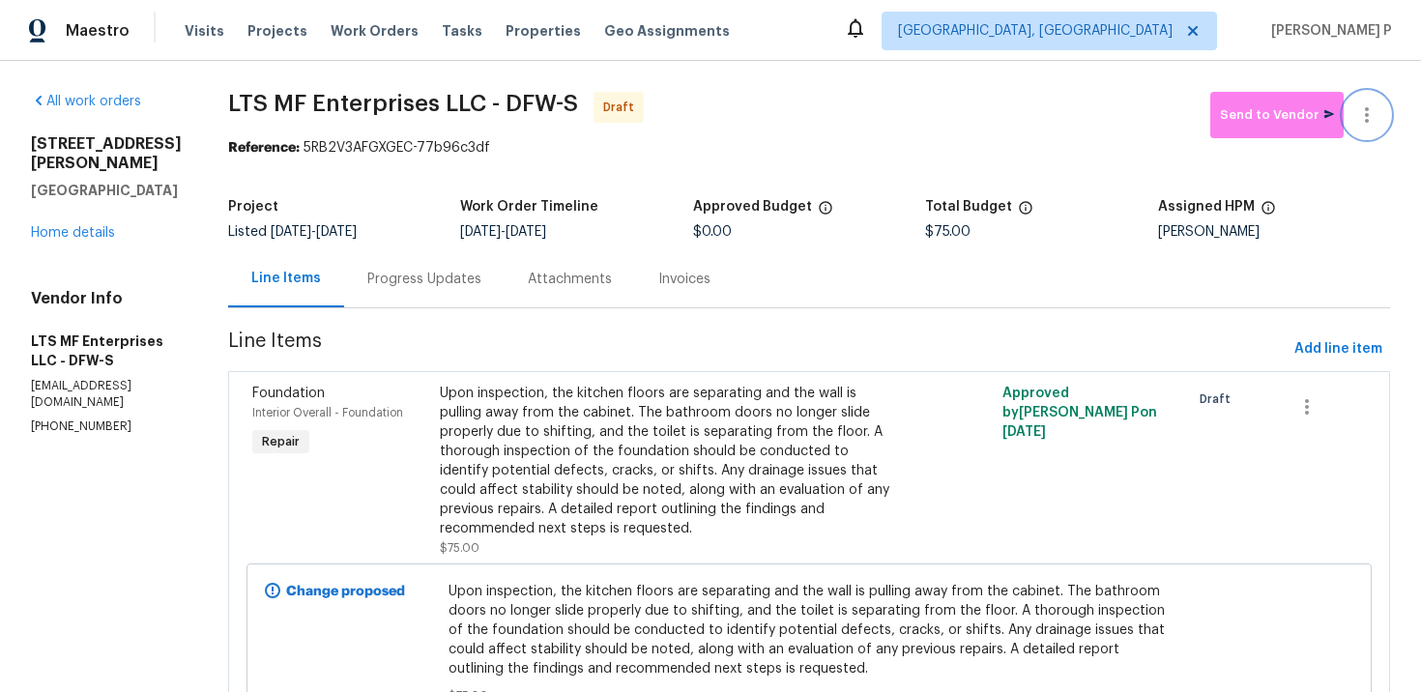
click at [1366, 120] on icon "button" at bounding box center [1367, 114] width 4 height 15
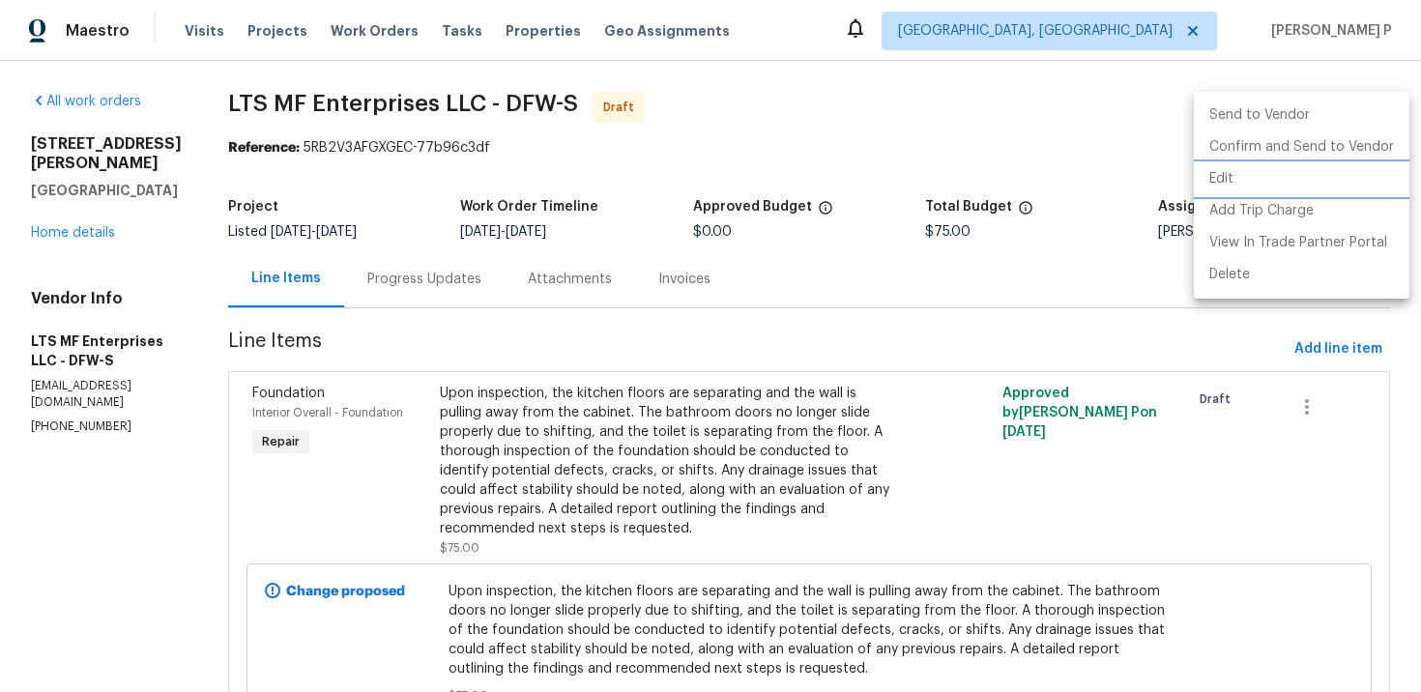
click at [1231, 187] on li "Edit" at bounding box center [1302, 179] width 216 height 32
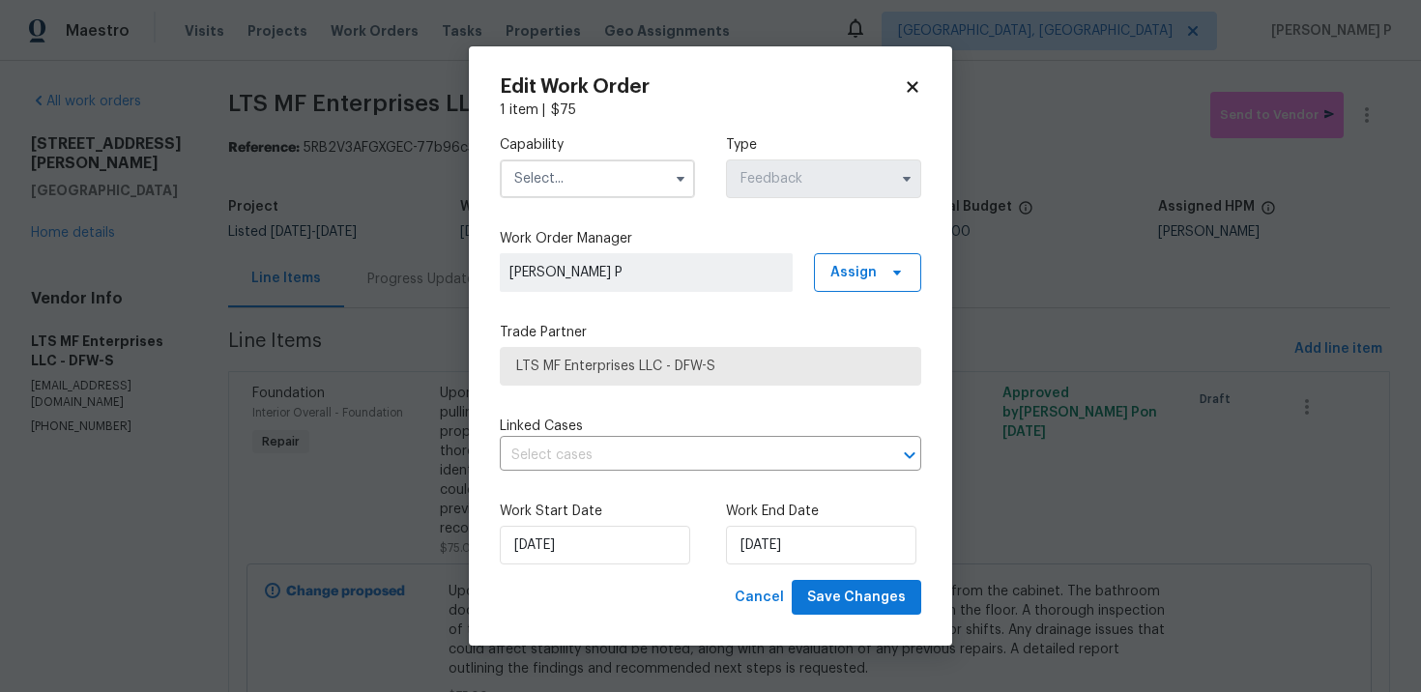
click at [568, 196] on input "text" at bounding box center [597, 179] width 195 height 39
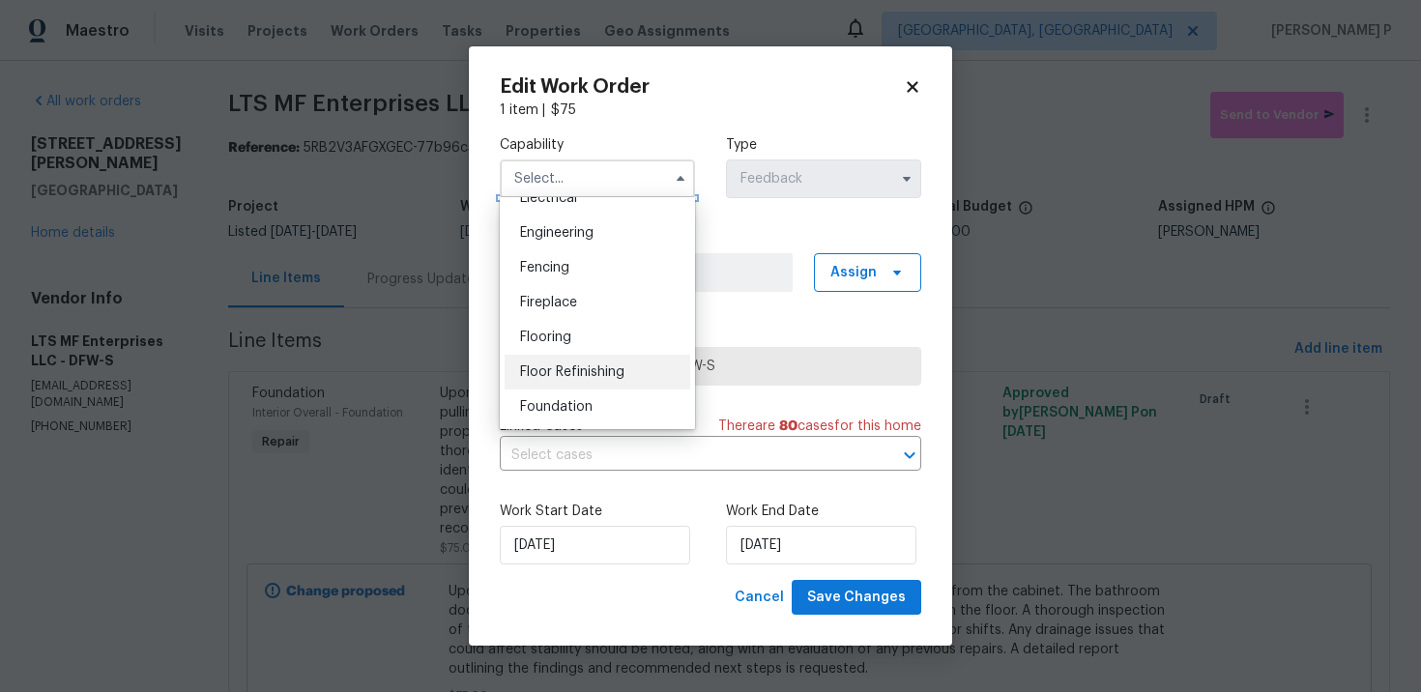
scroll to position [641, 0]
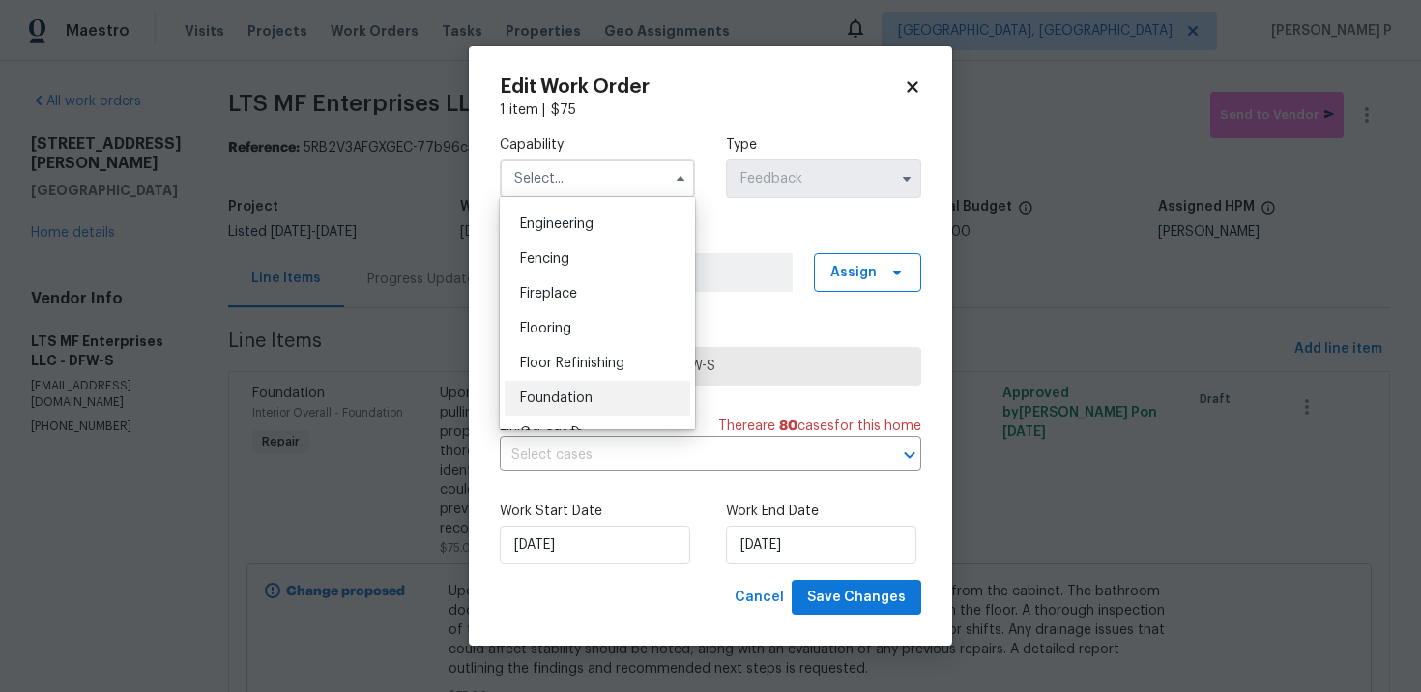
click at [567, 396] on span "Foundation" at bounding box center [556, 399] width 73 height 14
type input "Foundation"
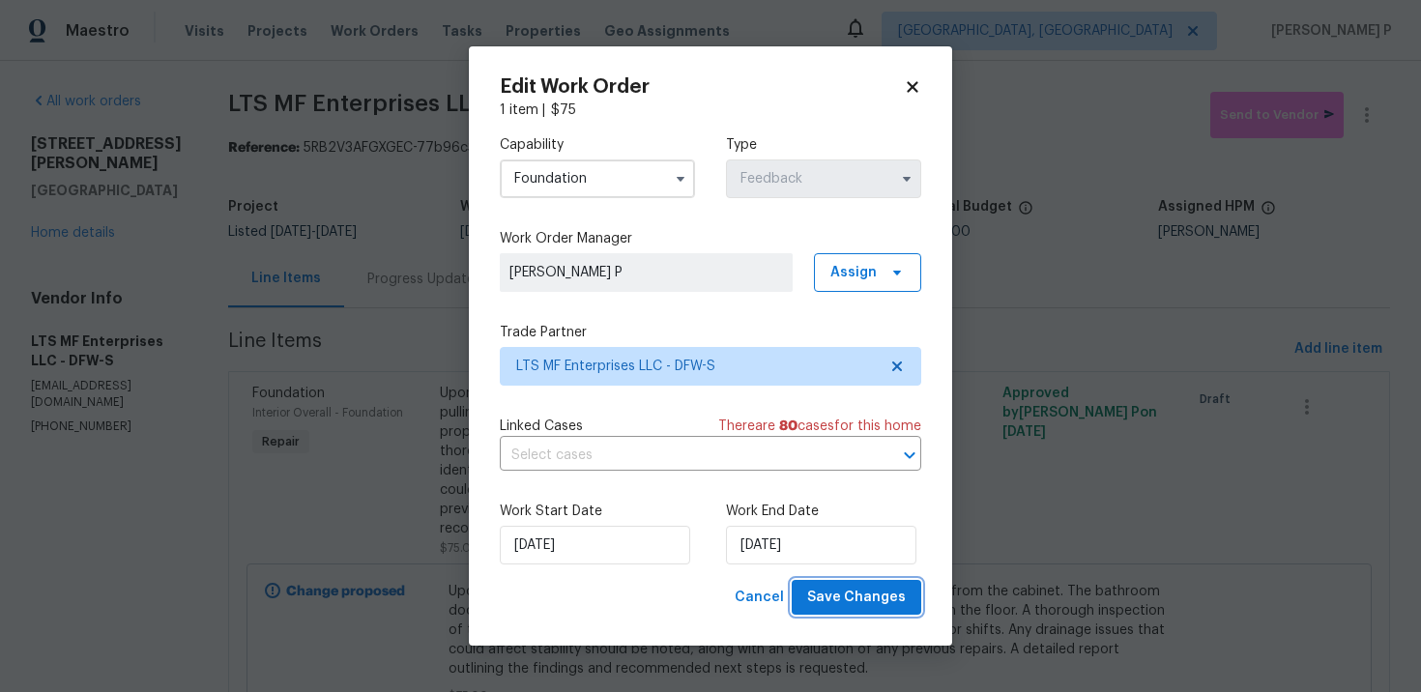
click at [826, 602] on span "Save Changes" at bounding box center [856, 598] width 99 height 24
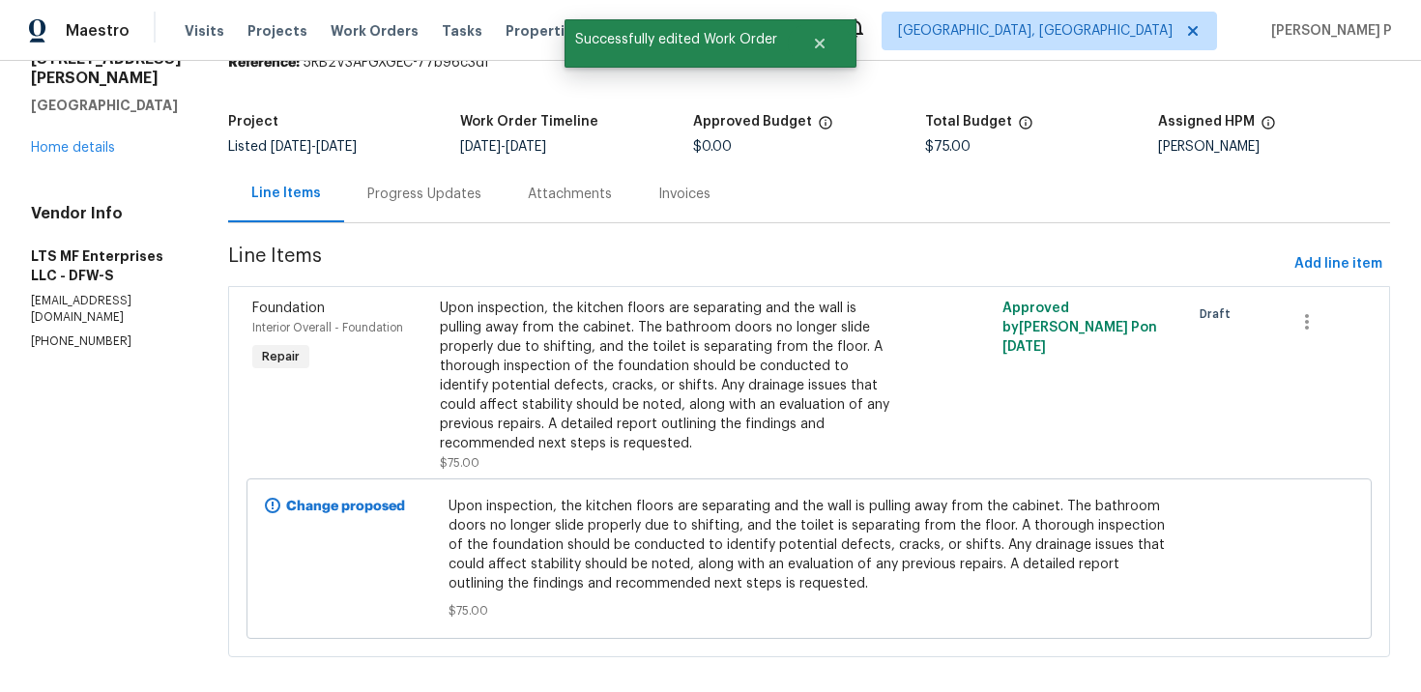
scroll to position [0, 0]
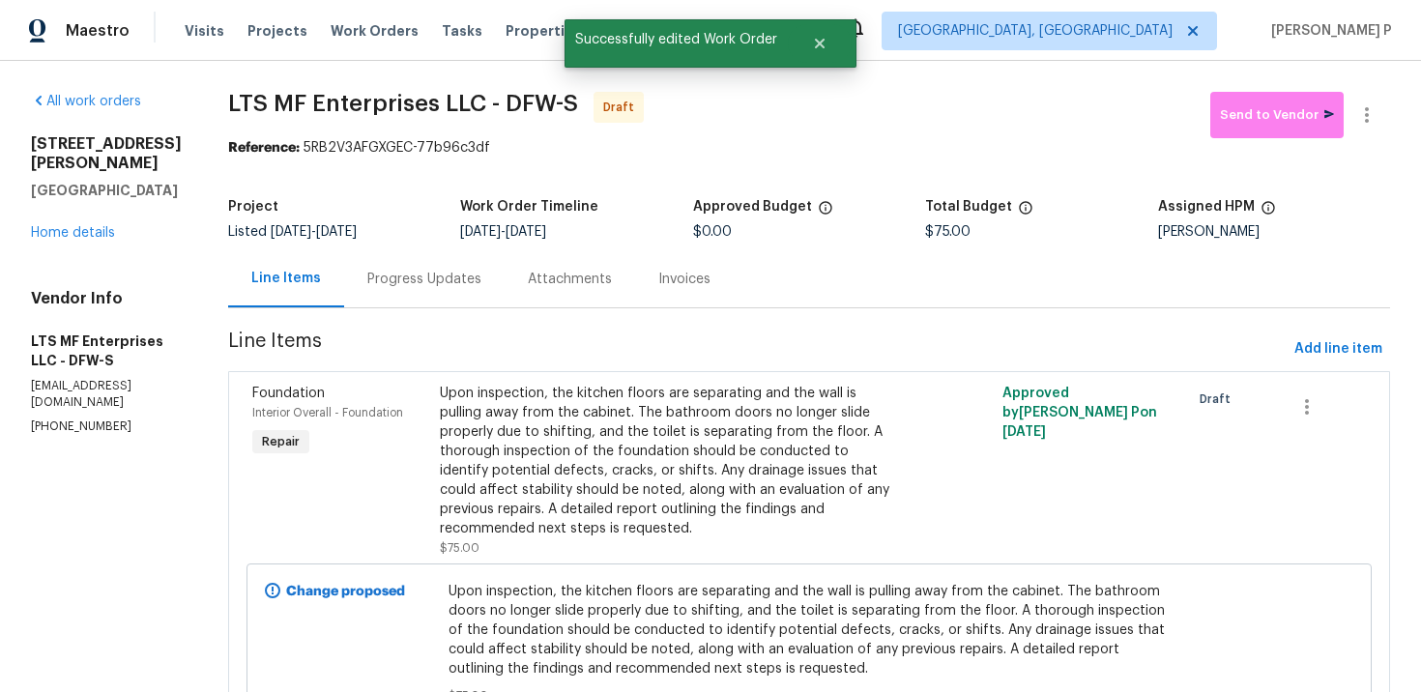
click at [394, 261] on div "Progress Updates" at bounding box center [424, 278] width 160 height 57
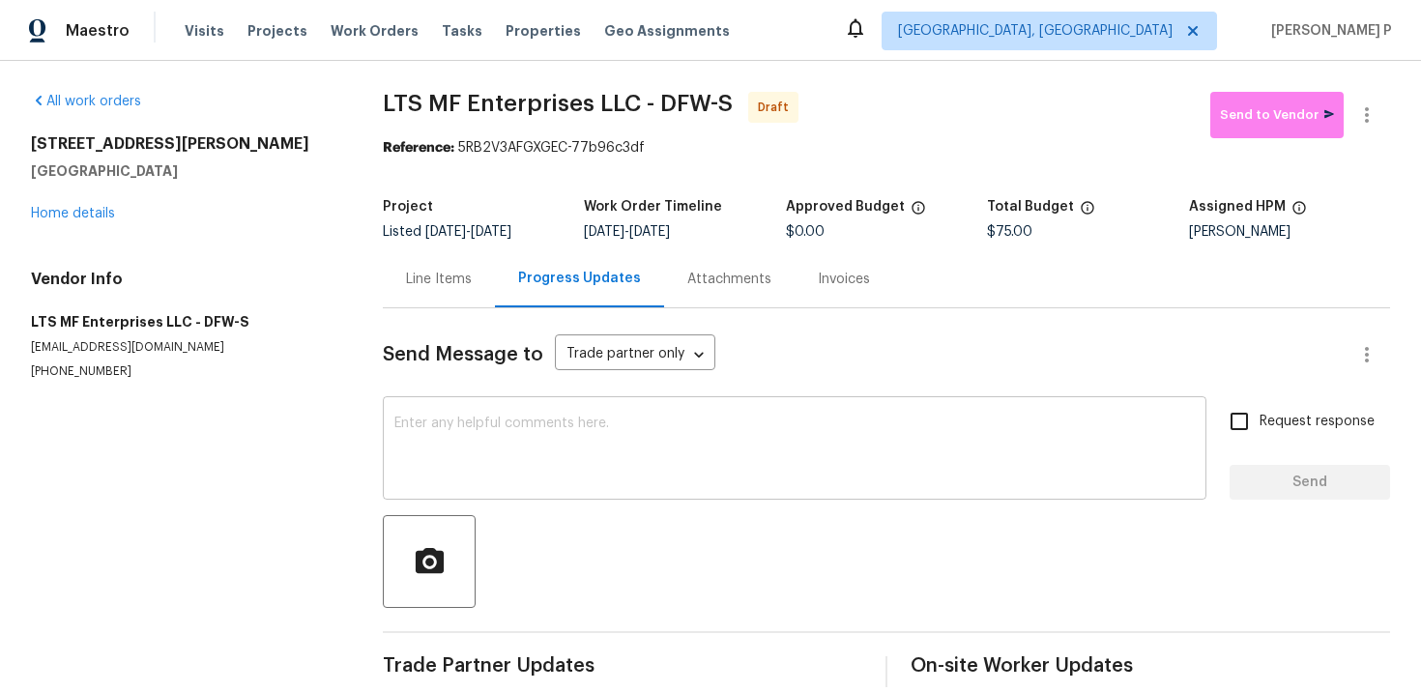
click at [554, 424] on textarea at bounding box center [794, 451] width 801 height 68
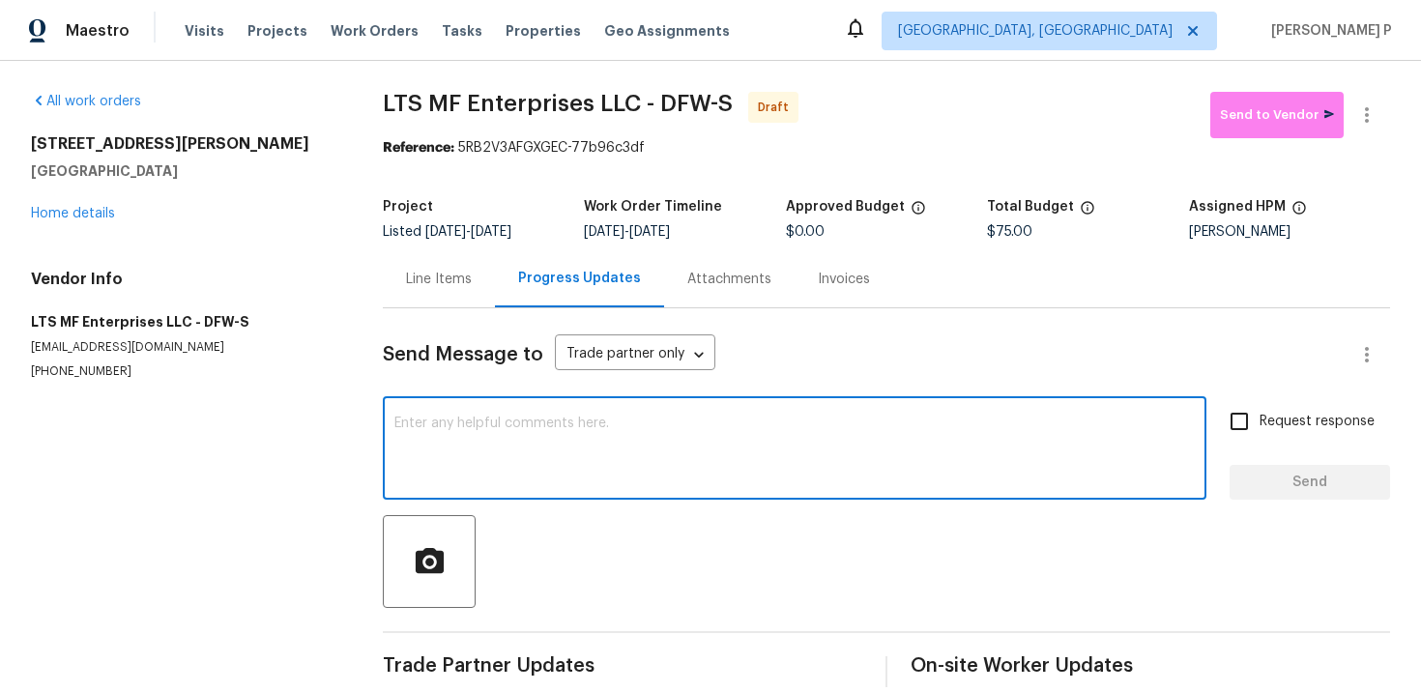
paste textarea "Hi, this is Ramyasri with Opendoor. I’m confirming you received the WO for the …"
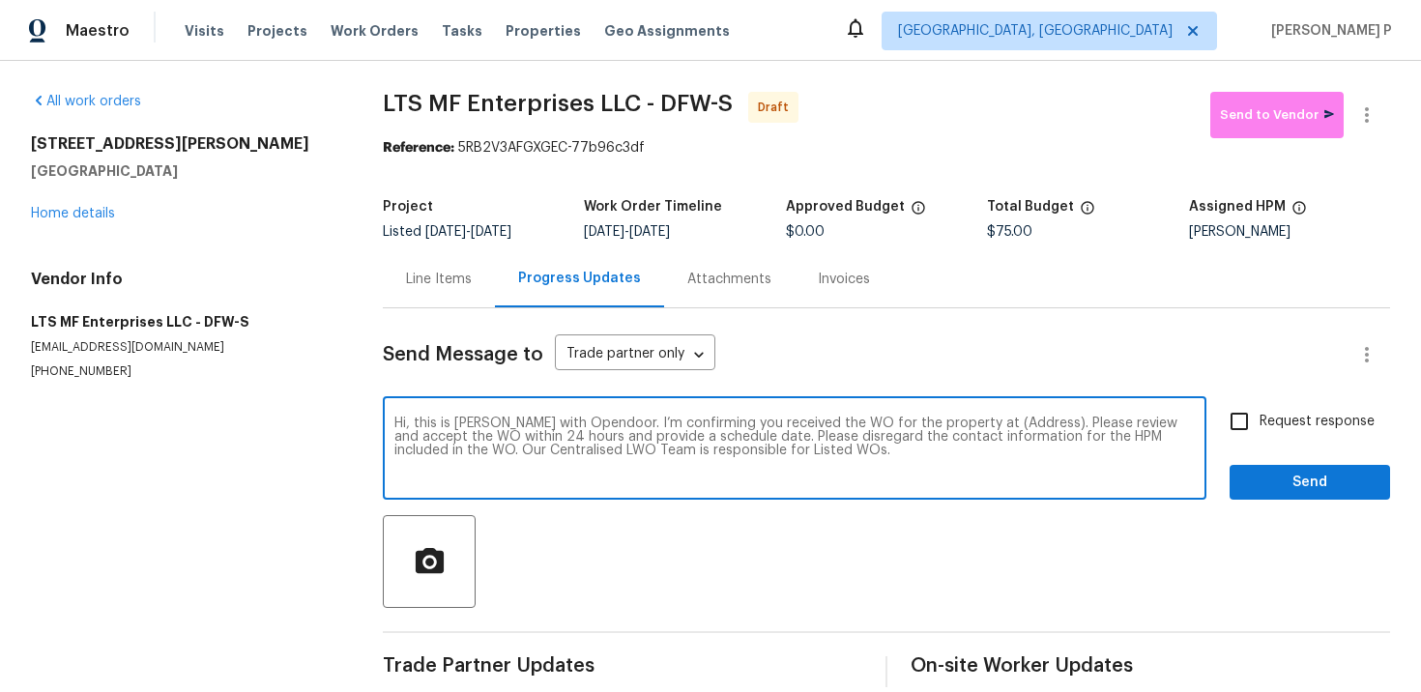
drag, startPoint x: 970, startPoint y: 420, endPoint x: 1028, endPoint y: 420, distance: 58.0
click at [1028, 420] on textarea "Hi, this is Ramyasri with Opendoor. I’m confirming you received the WO for the …" at bounding box center [794, 451] width 801 height 68
paste textarea "3925 Wedgworth Rd S, Fort Worth, TX 76133"
type textarea "Hi, this is Ramyasri with Opendoor. I’m confirming you received the WO for the …"
click at [1263, 418] on span "Request response" at bounding box center [1317, 422] width 115 height 20
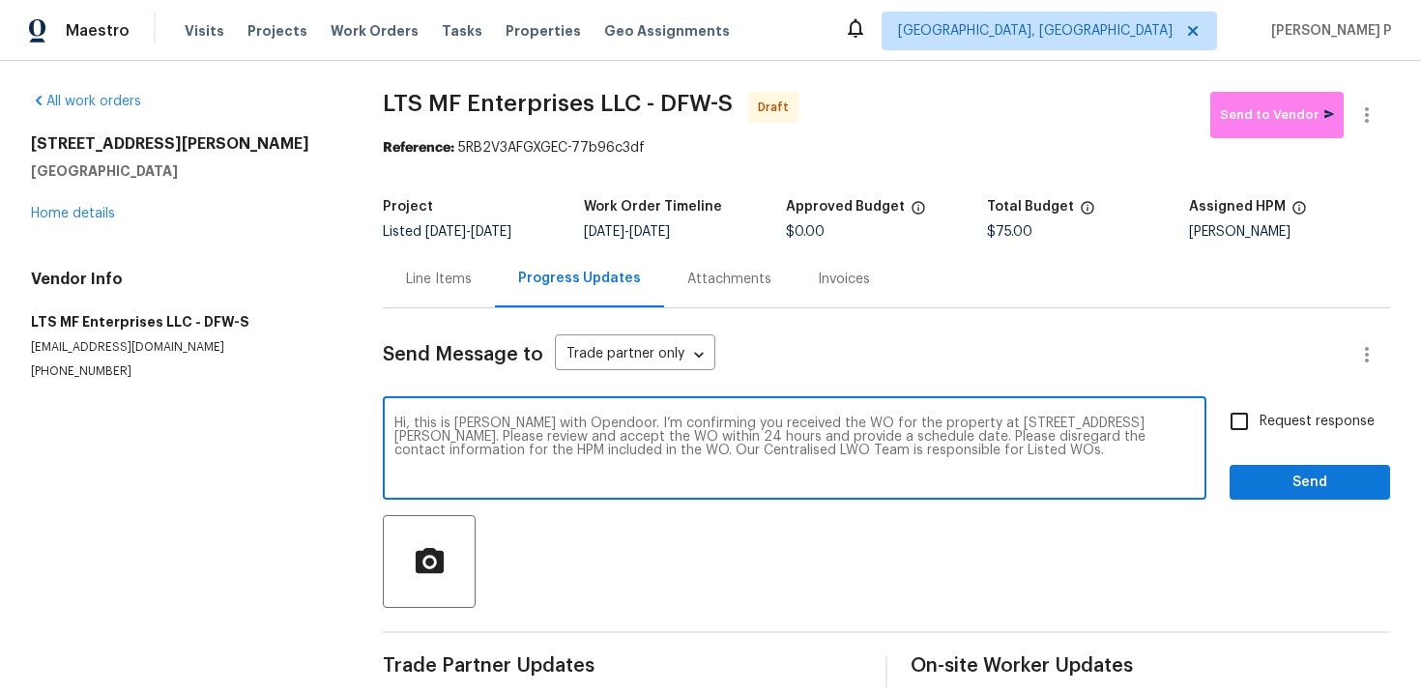
click at [1260, 418] on input "Request response" at bounding box center [1239, 421] width 41 height 41
checkbox input "true"
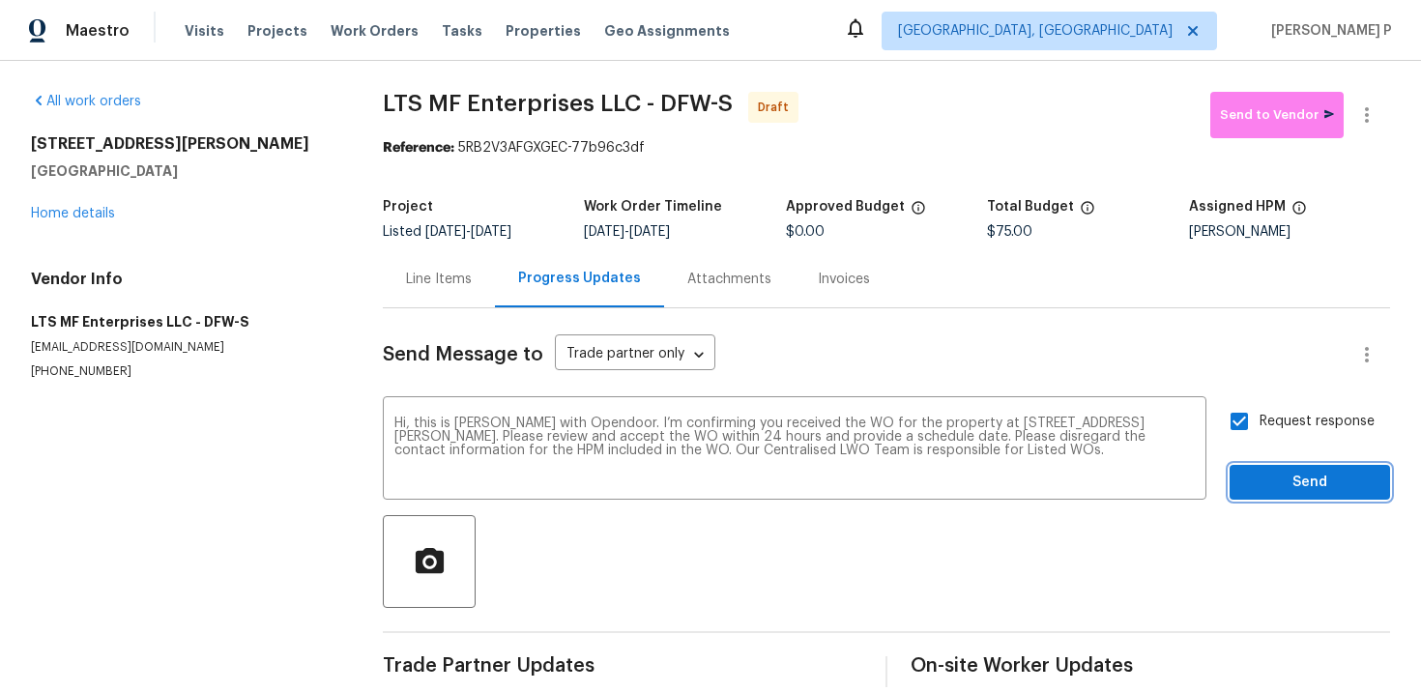
click at [1278, 480] on span "Send" at bounding box center [1310, 483] width 130 height 24
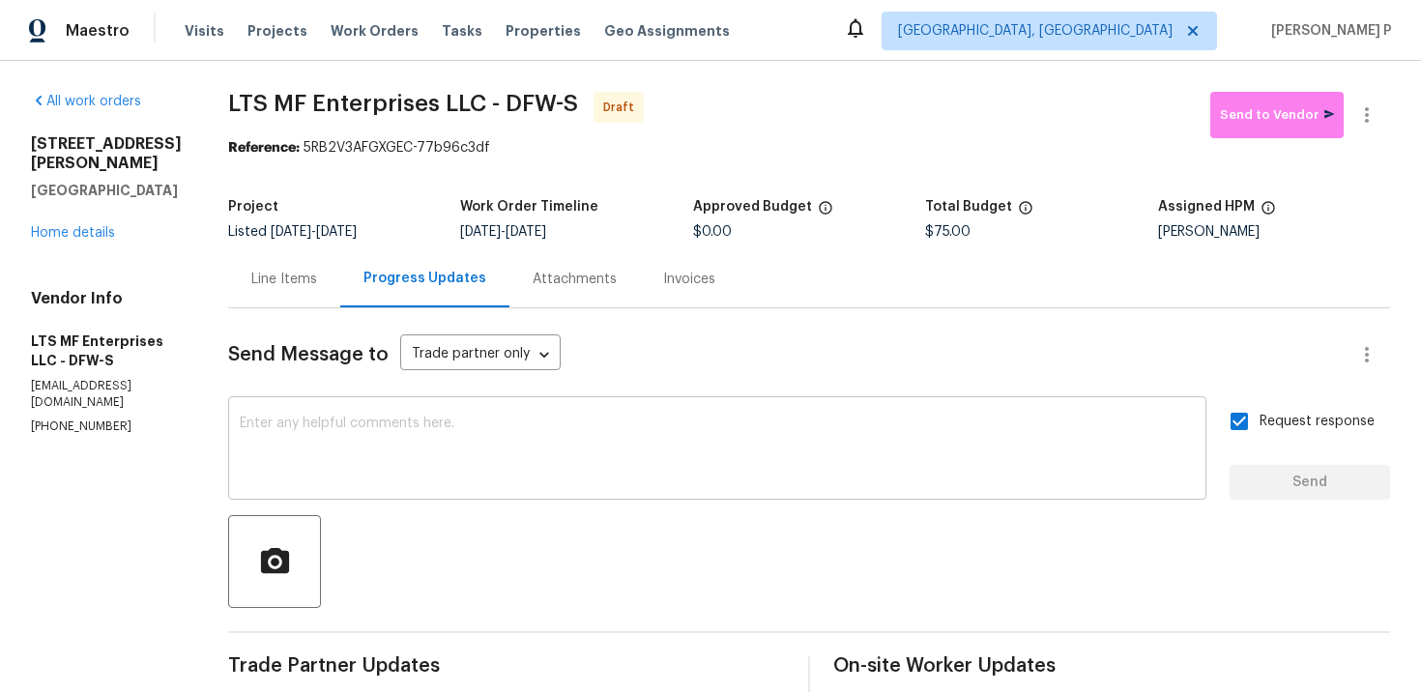
click at [547, 499] on div "x ​" at bounding box center [717, 450] width 978 height 99
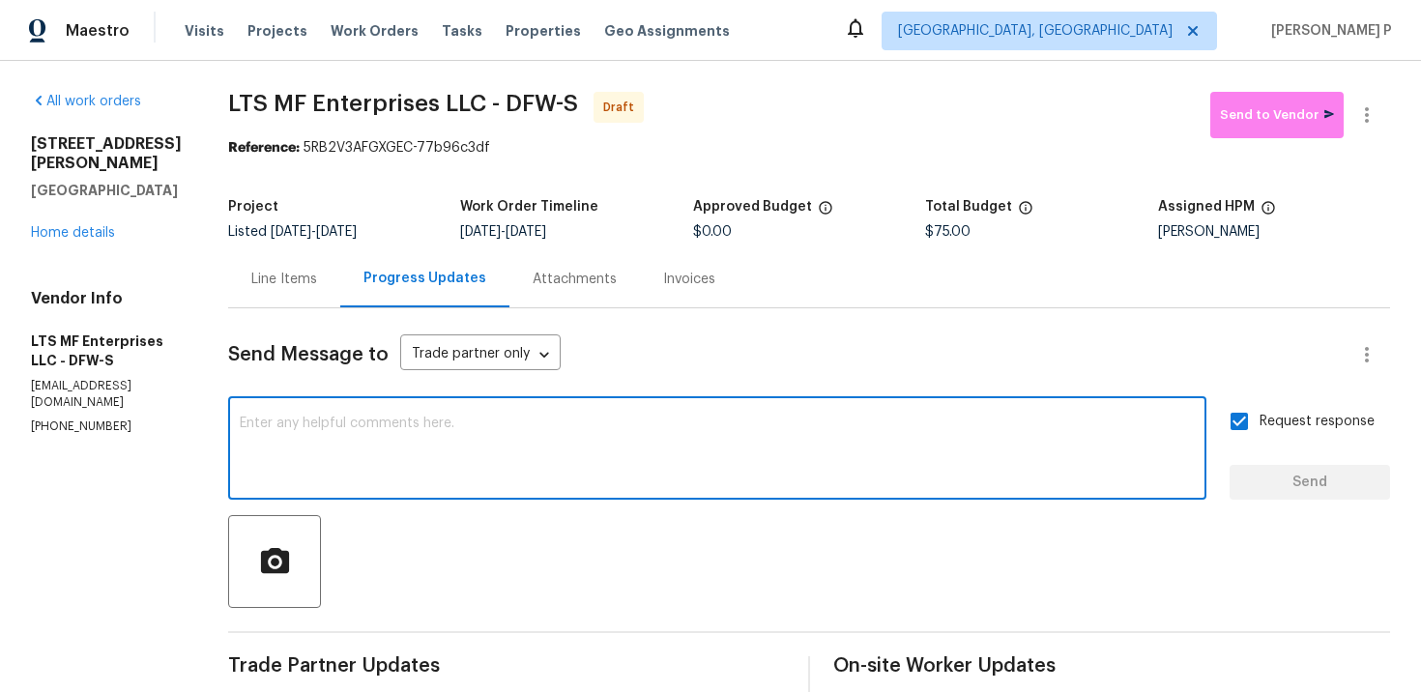
paste textarea "Attention All Work Orders must include before-photos (both close-up and wide-an…"
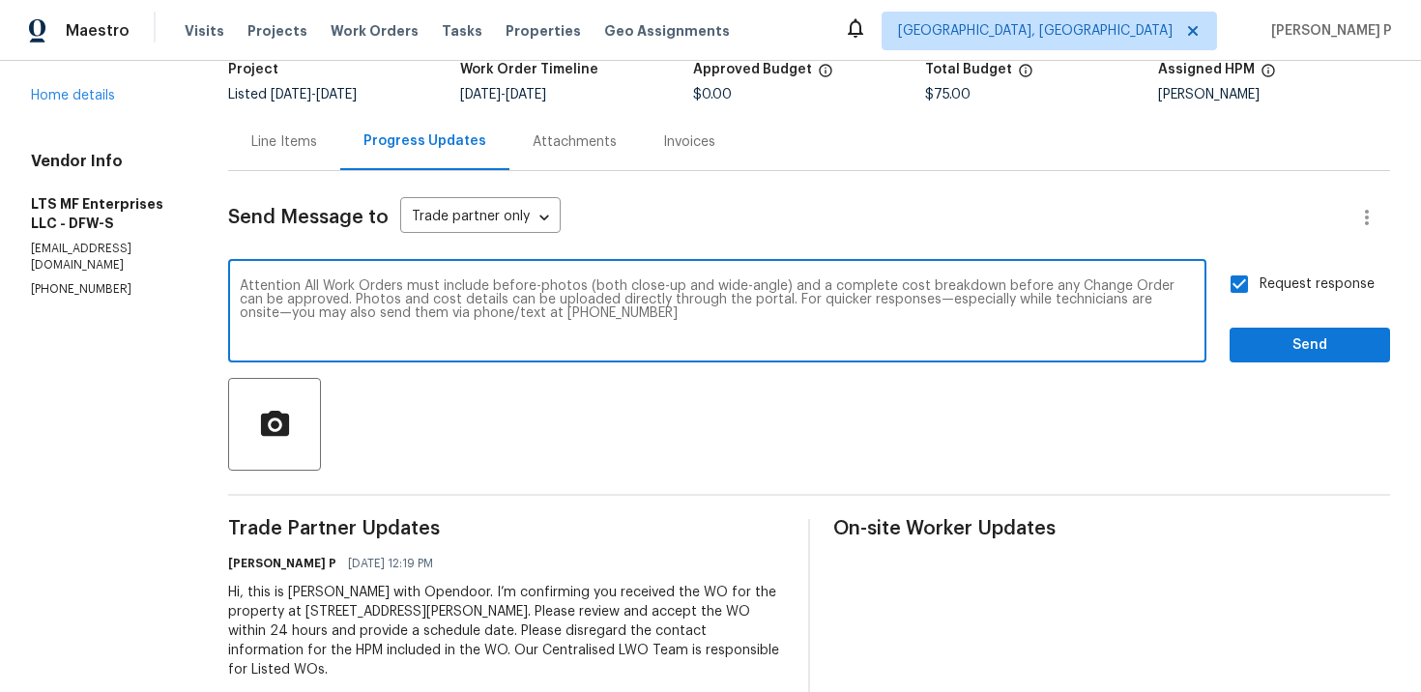
scroll to position [160, 0]
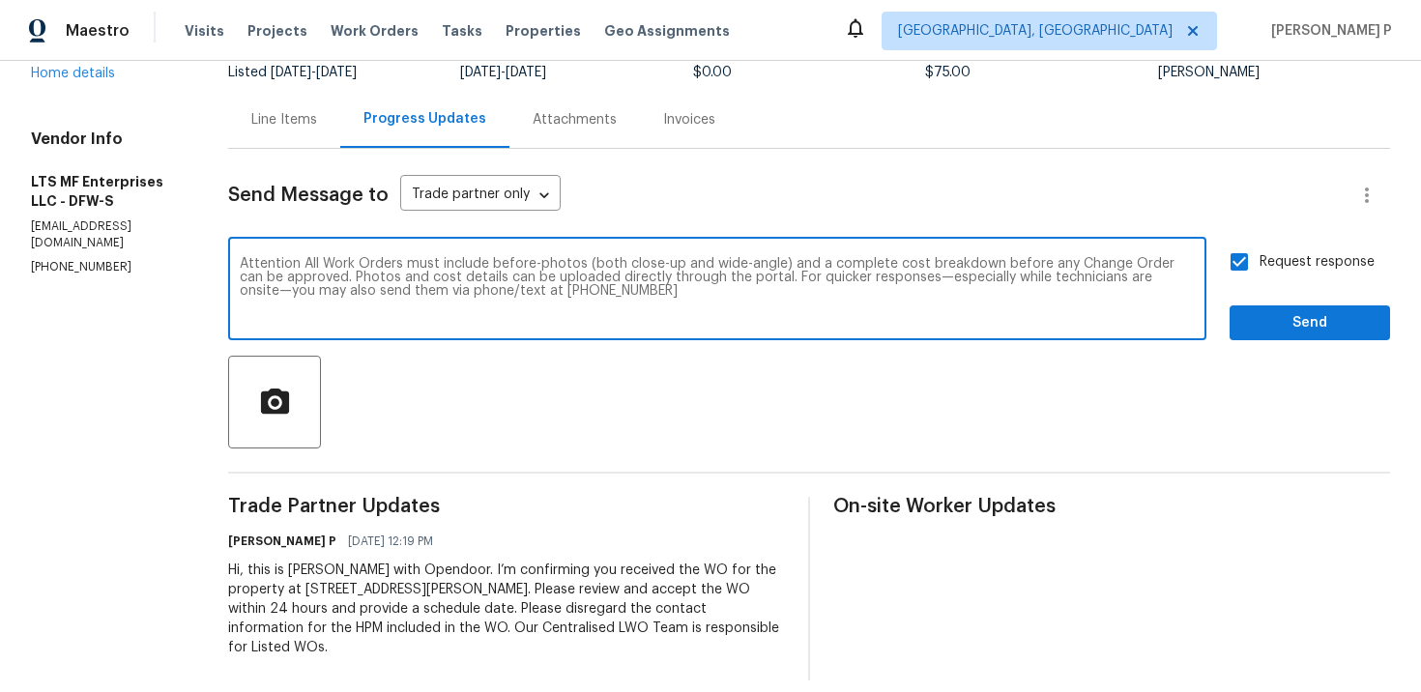
type textarea "Attention All Work Orders must include before-photos (both close-up and wide-an…"
click at [1260, 326] on span "Send" at bounding box center [1310, 323] width 130 height 24
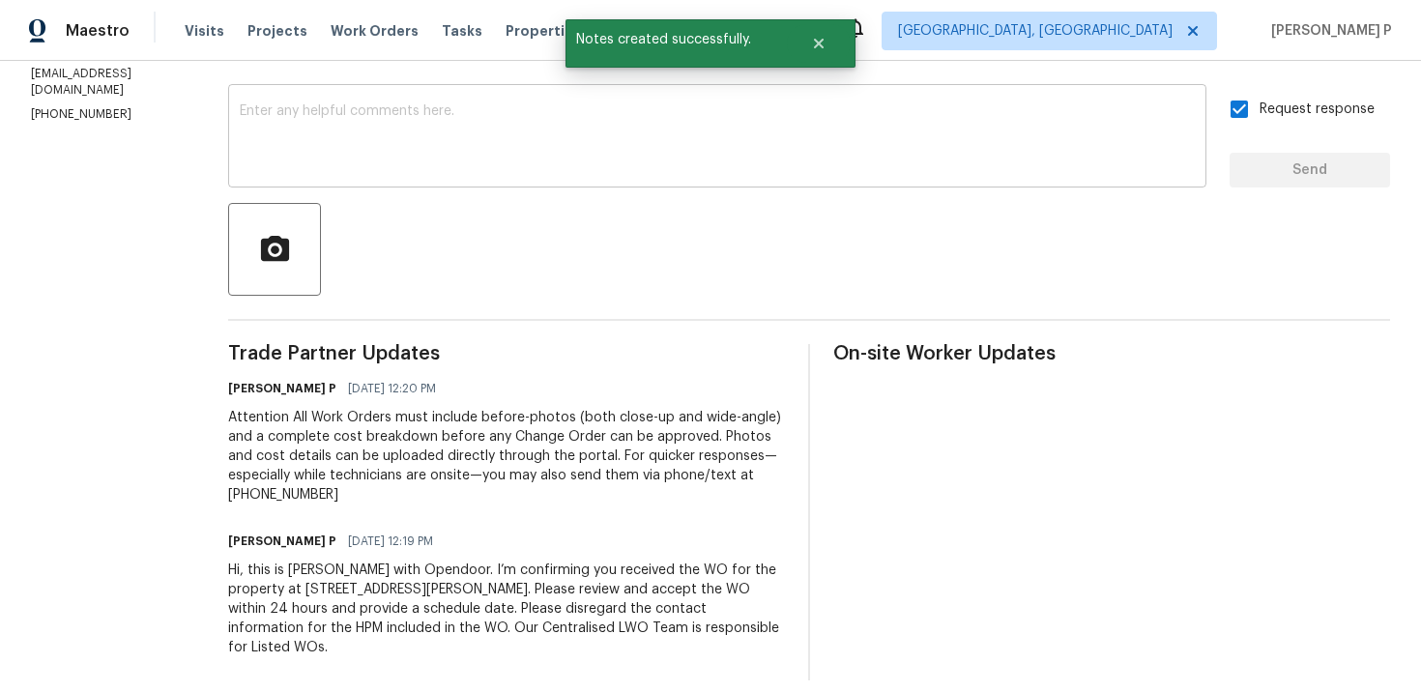
scroll to position [0, 0]
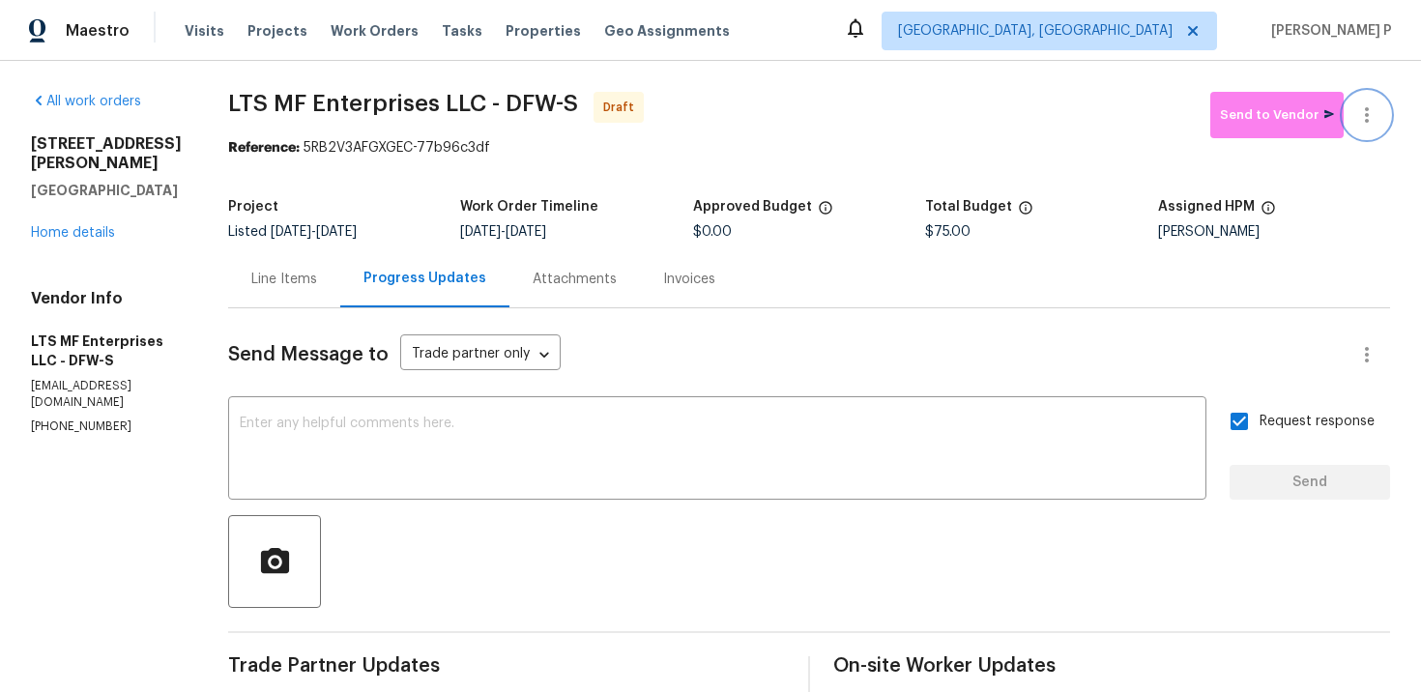
click at [1372, 114] on icon "button" at bounding box center [1366, 114] width 23 height 23
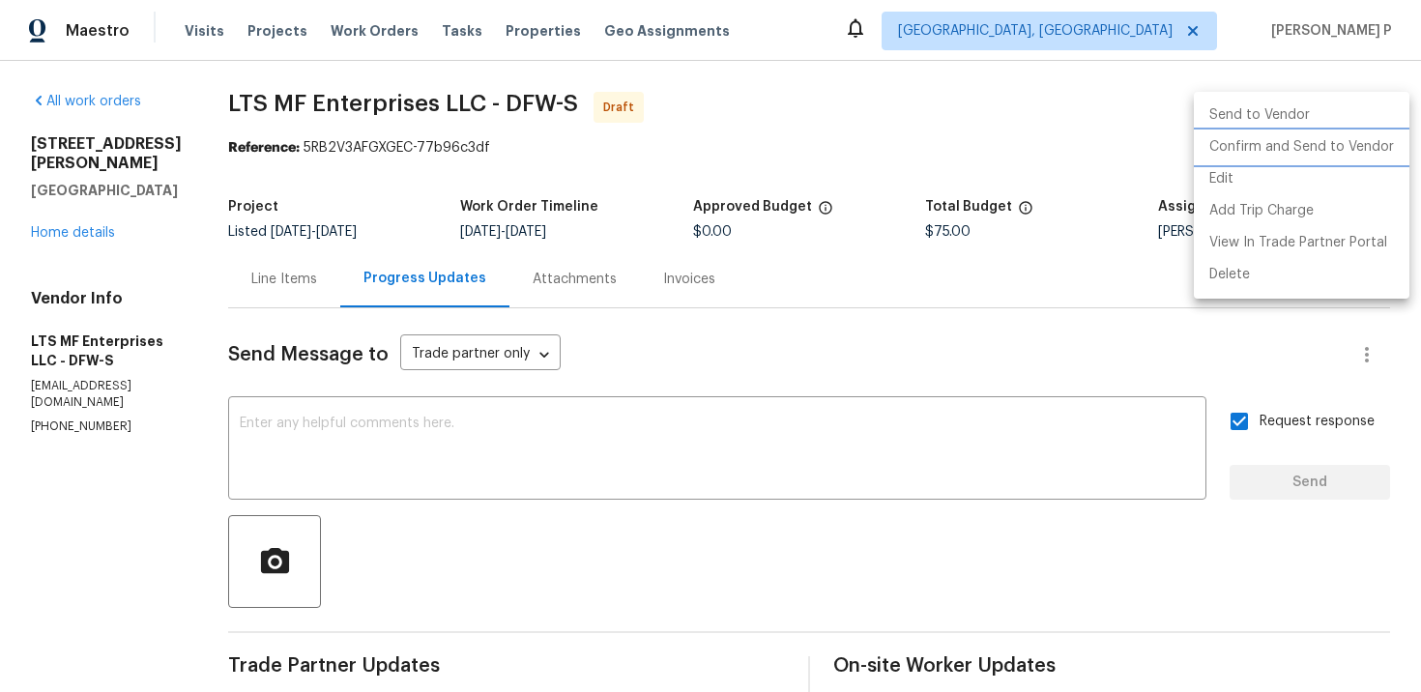
click at [1289, 146] on li "Confirm and Send to Vendor" at bounding box center [1302, 147] width 216 height 32
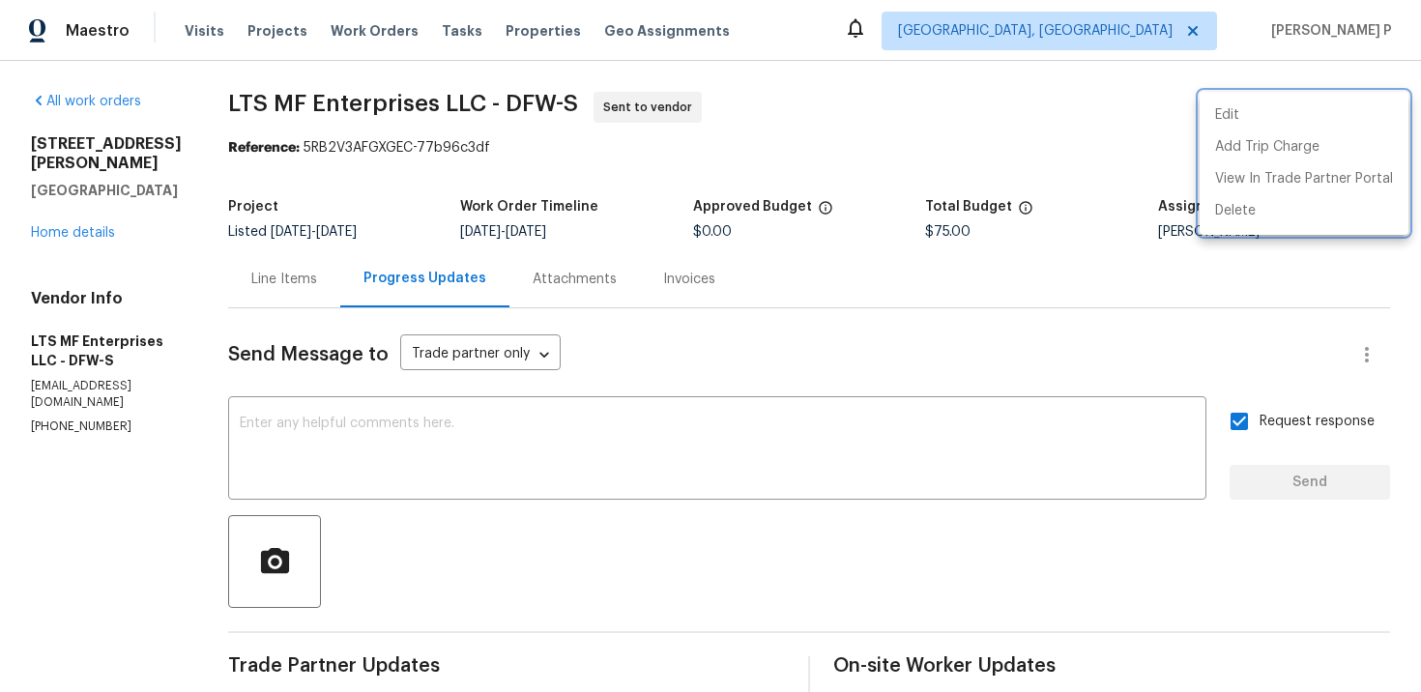
click at [548, 571] on div at bounding box center [710, 346] width 1421 height 692
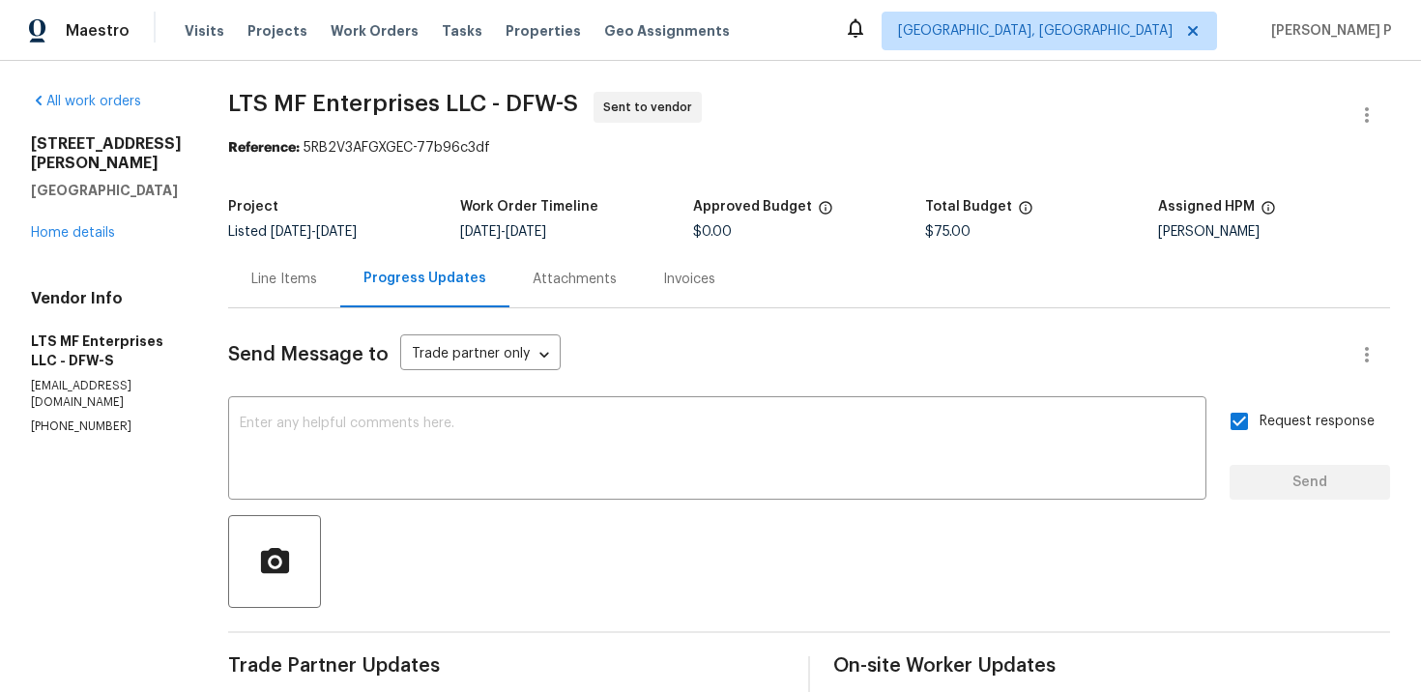
click at [545, 583] on div at bounding box center [809, 561] width 1162 height 93
click at [537, 527] on div at bounding box center [809, 561] width 1162 height 93
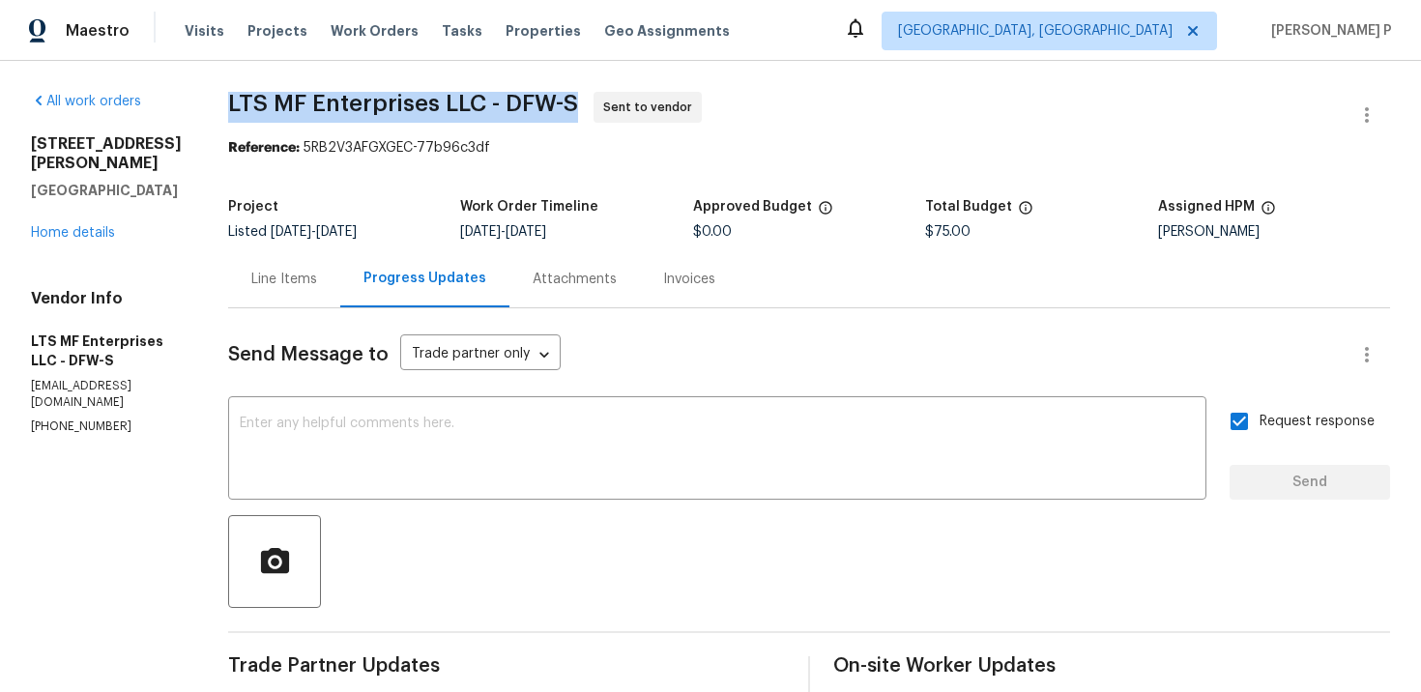
drag, startPoint x: 220, startPoint y: 103, endPoint x: 568, endPoint y: 102, distance: 347.1
click at [568, 102] on span "LTS MF Enterprises LLC - DFW-S" at bounding box center [403, 103] width 350 height 23
copy span "LTS MF Enterprises LLC - DFW-S"
click at [268, 176] on section "LTS MF Enterprises LLC - DFW-S Sent to vendor Reference: 5RB2V3AFGXGEC-77b96c3d…" at bounding box center [809, 542] width 1162 height 901
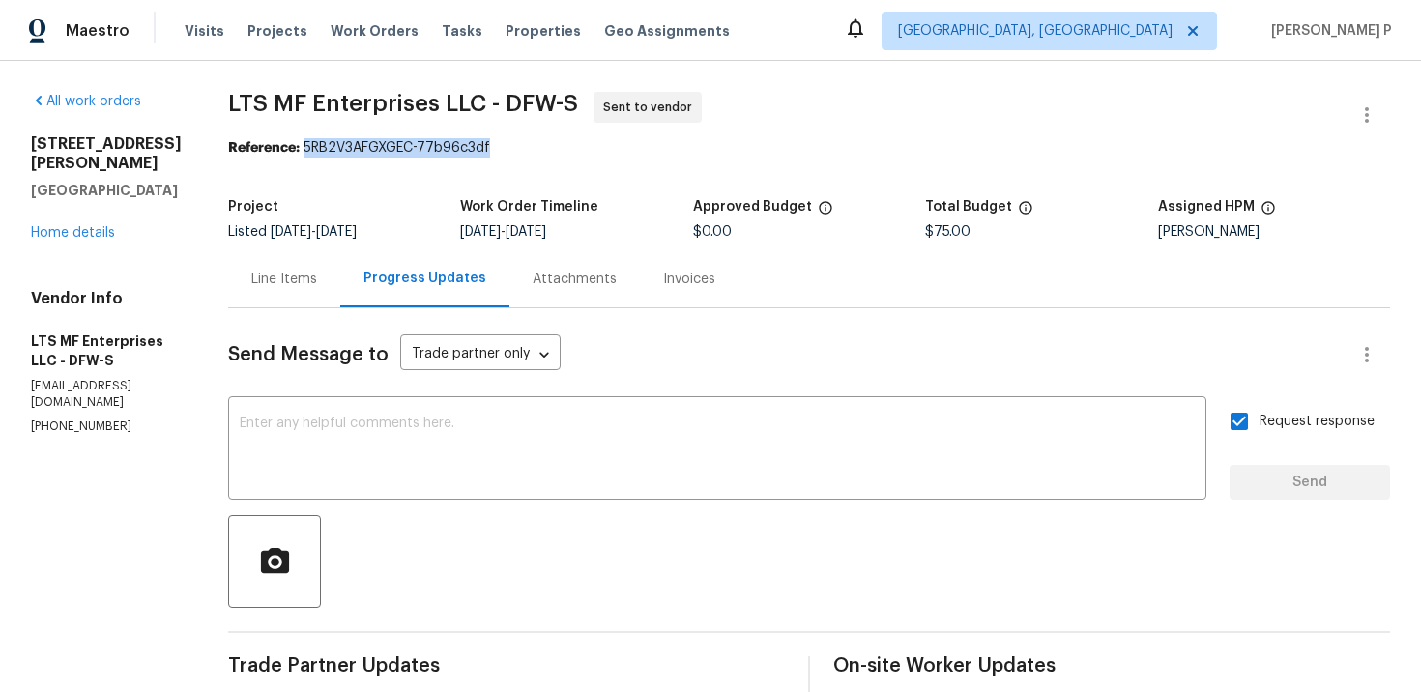
drag, startPoint x: 299, startPoint y: 150, endPoint x: 550, endPoint y: 150, distance: 251.4
click at [550, 150] on div "Reference: 5RB2V3AFGXGEC-77b96c3df" at bounding box center [809, 147] width 1162 height 19
copy div "5RB2V3AFGXGEC-77b96c3df"
click at [263, 286] on div "Line Items" at bounding box center [284, 279] width 66 height 19
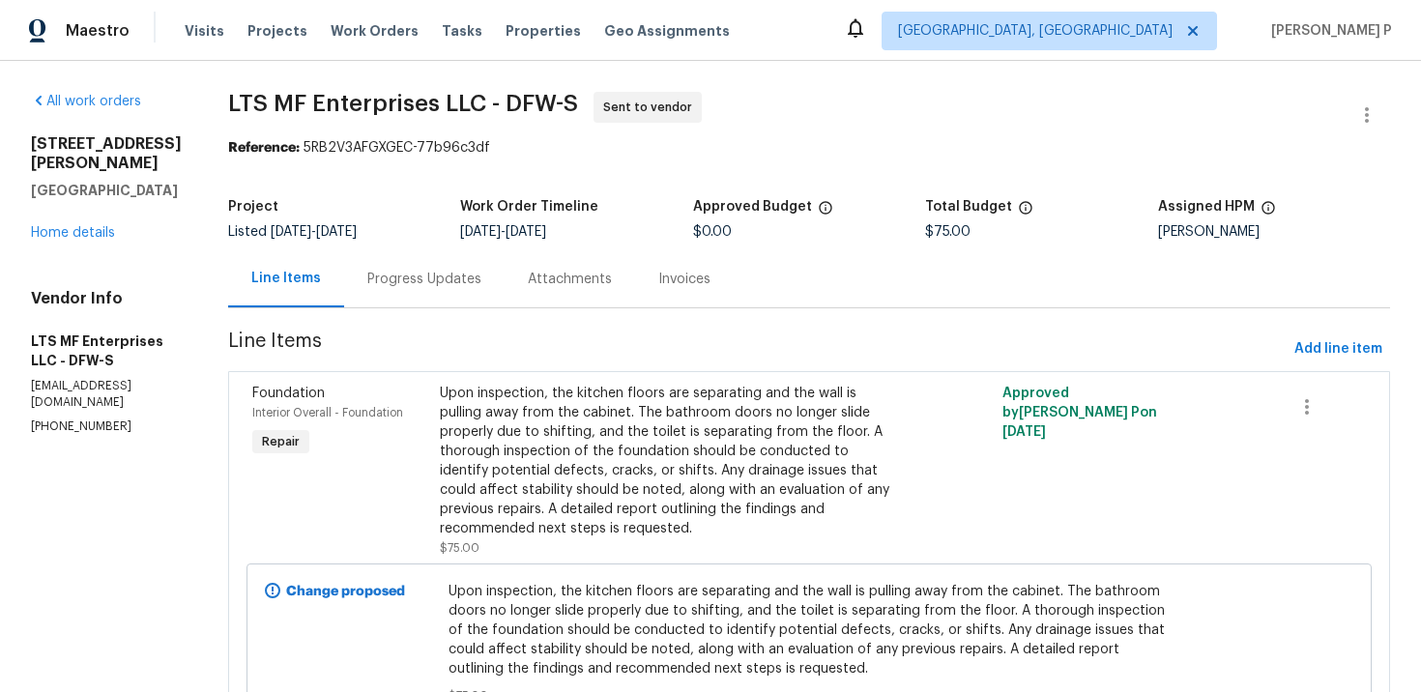
scroll to position [85, 0]
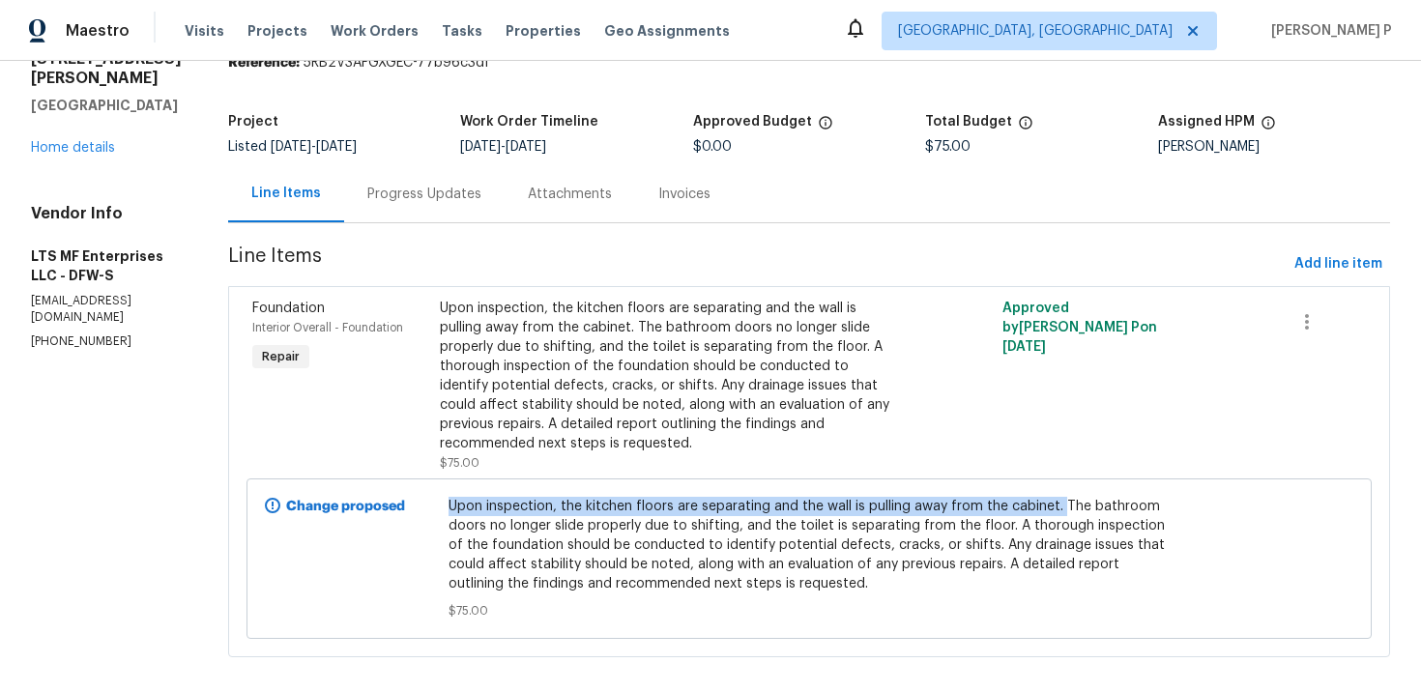
drag, startPoint x: 405, startPoint y: 483, endPoint x: 1013, endPoint y: 487, distance: 608.1
click at [1013, 497] on span "Upon inspection, the kitchen floors are separating and the wall is pulling away…" at bounding box center [810, 545] width 722 height 97
copy span "Upon inspection, the kitchen floors are separating and the wall is pulling away…"
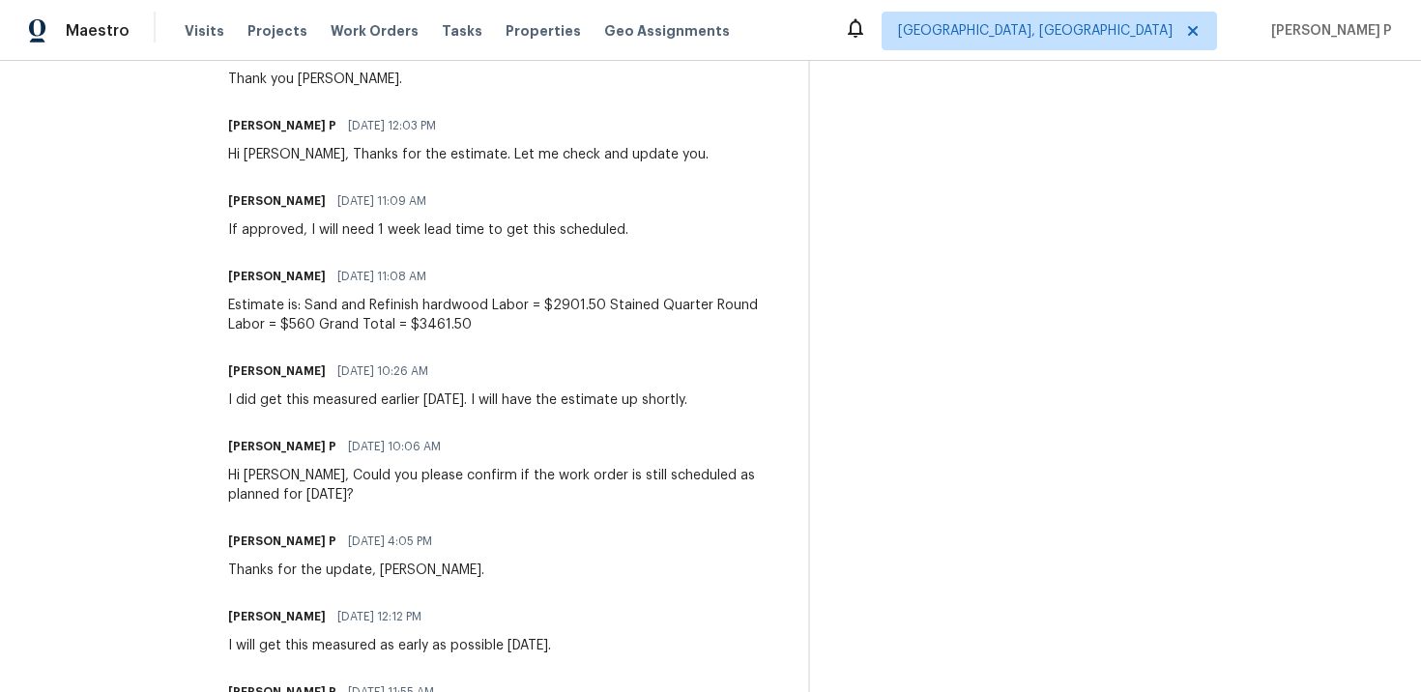
scroll to position [763, 0]
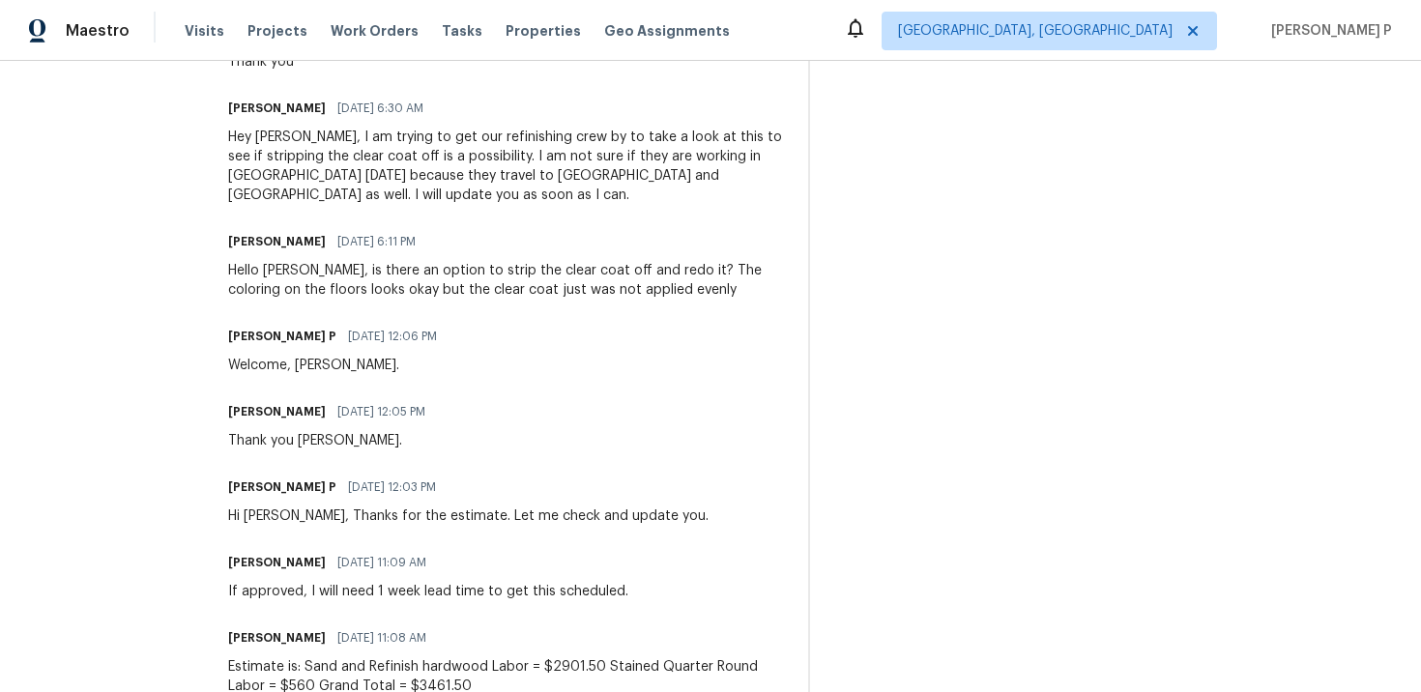
click at [390, 480] on span "[DATE] 12:03 PM" at bounding box center [392, 487] width 88 height 19
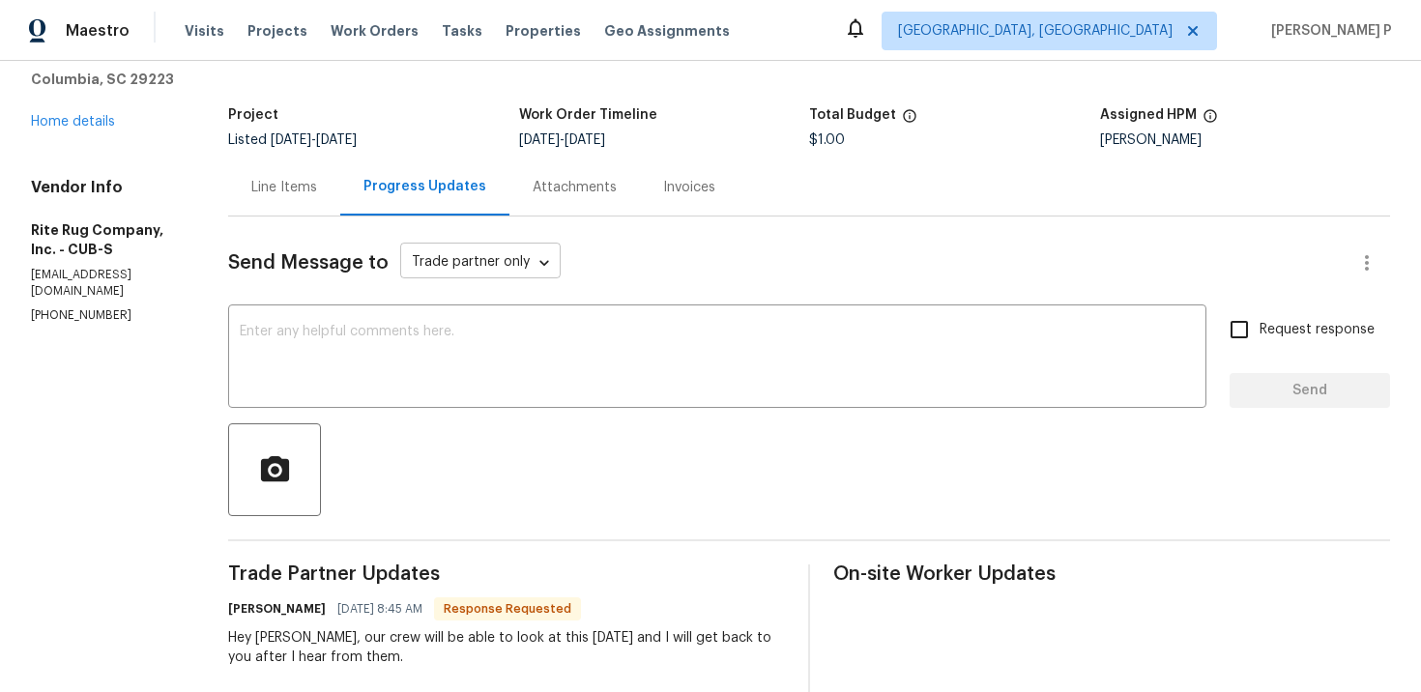
scroll to position [75, 0]
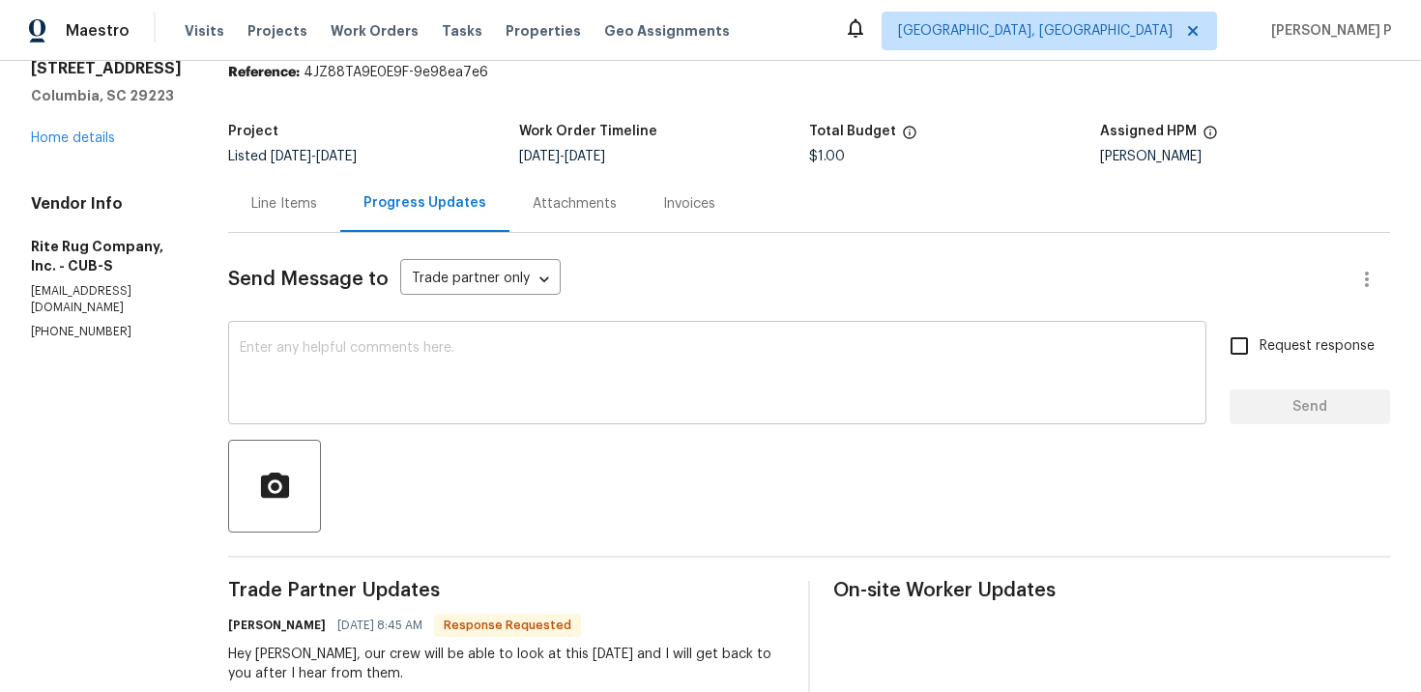
click at [403, 381] on textarea at bounding box center [717, 375] width 955 height 68
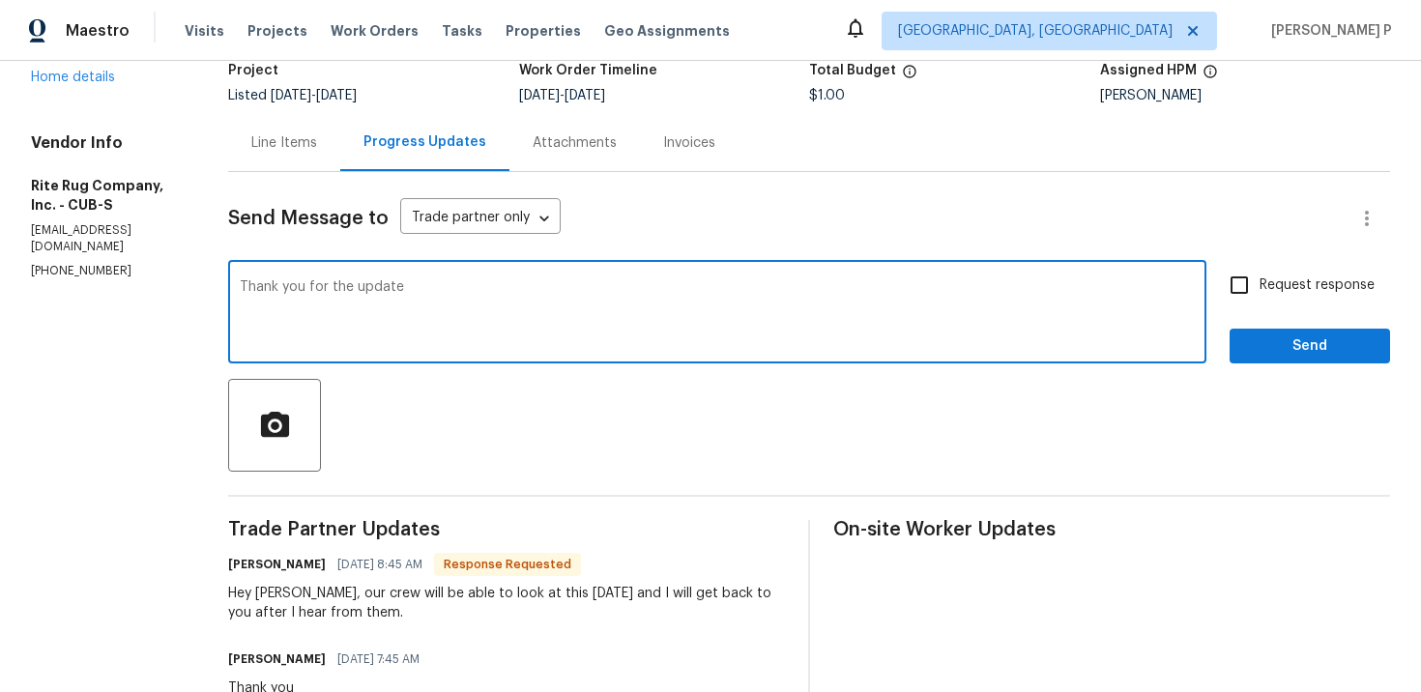
scroll to position [157, 0]
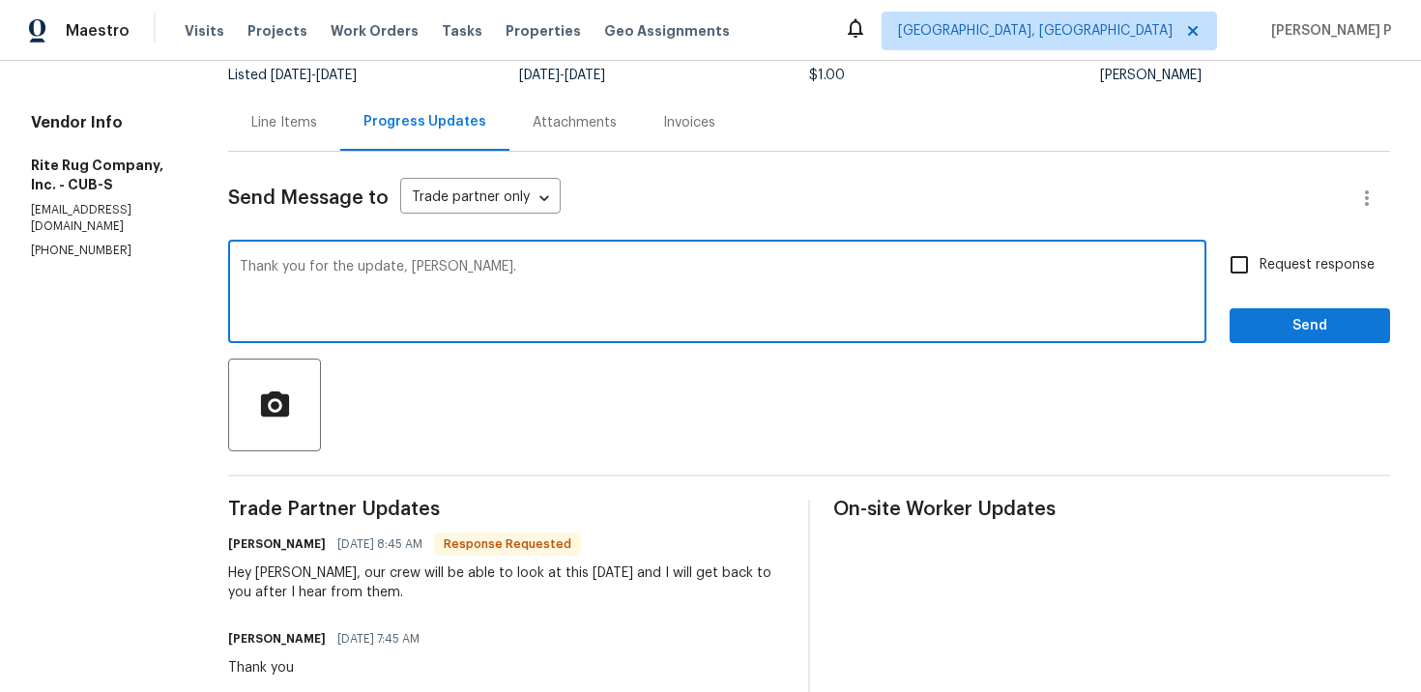
type textarea "Thank you for the update, Herbert."
click at [1302, 329] on span "Send" at bounding box center [1310, 326] width 130 height 24
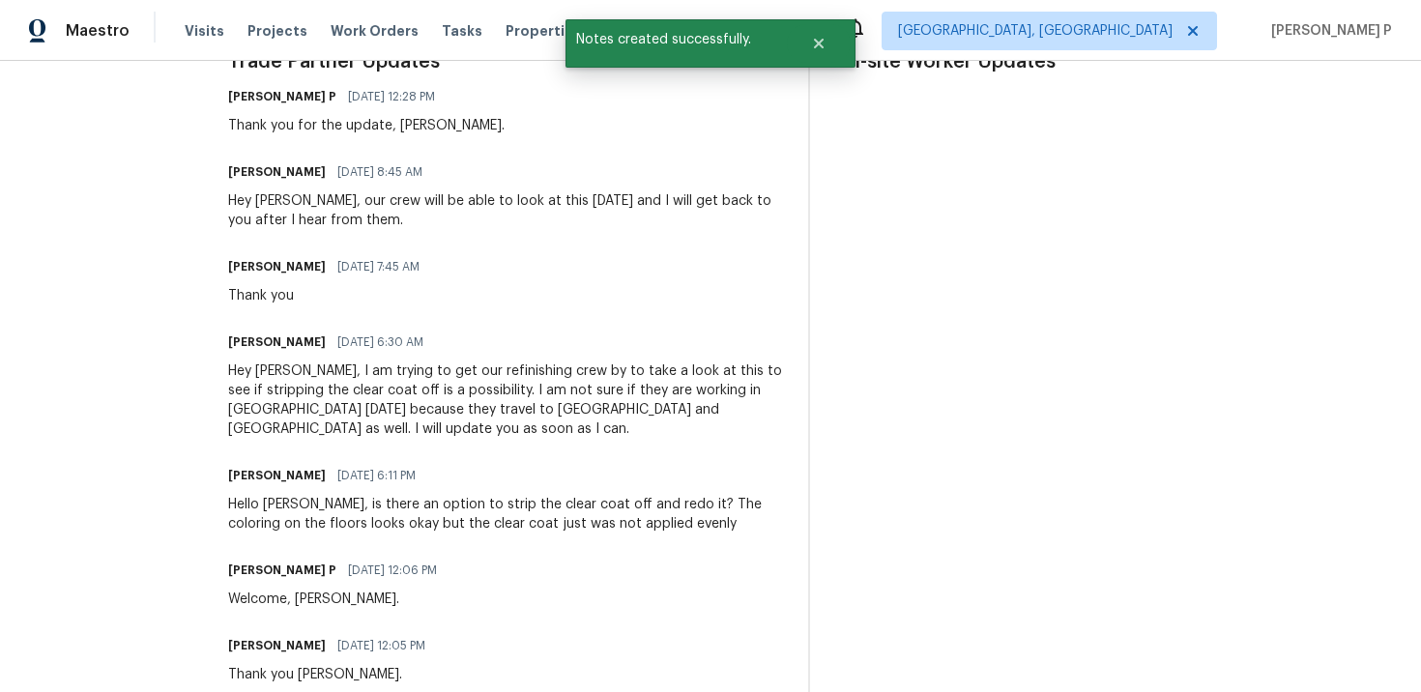
scroll to position [622, 0]
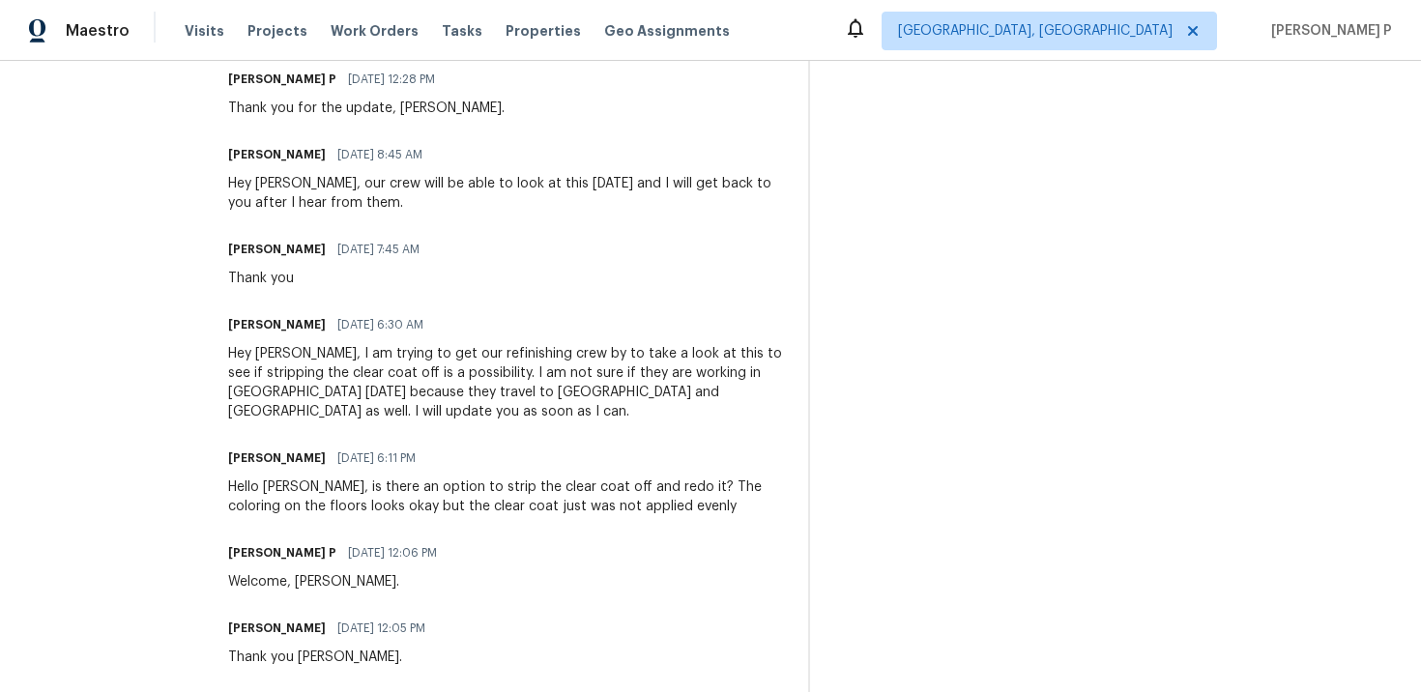
click at [318, 486] on div "Hello Herbert, is there an option to strip the clear coat off and redo it? The …" at bounding box center [506, 497] width 557 height 39
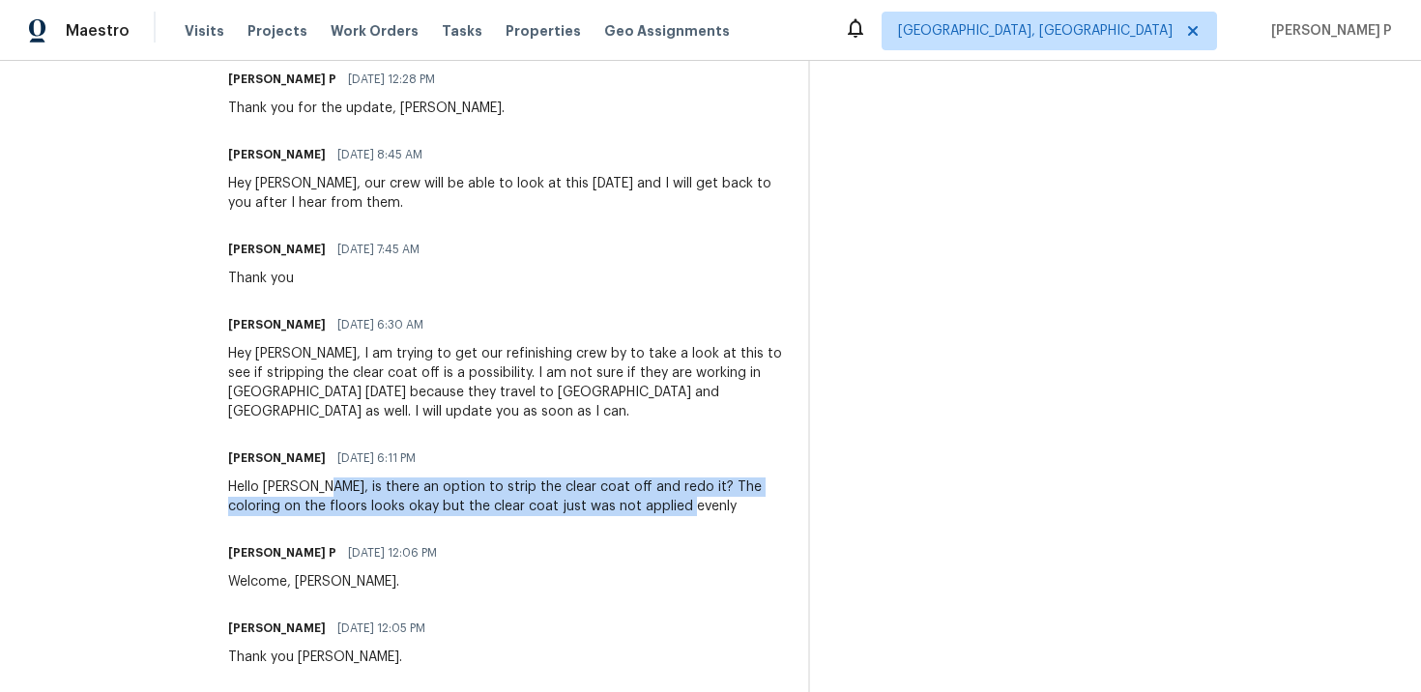
drag, startPoint x: 318, startPoint y: 486, endPoint x: 656, endPoint y: 509, distance: 339.1
click at [656, 509] on div "Hello Herbert, is there an option to strip the clear coat off and redo it? The …" at bounding box center [506, 497] width 557 height 39
copy div "is there an option to strip the clear coat off and redo it? The coloring on the…"
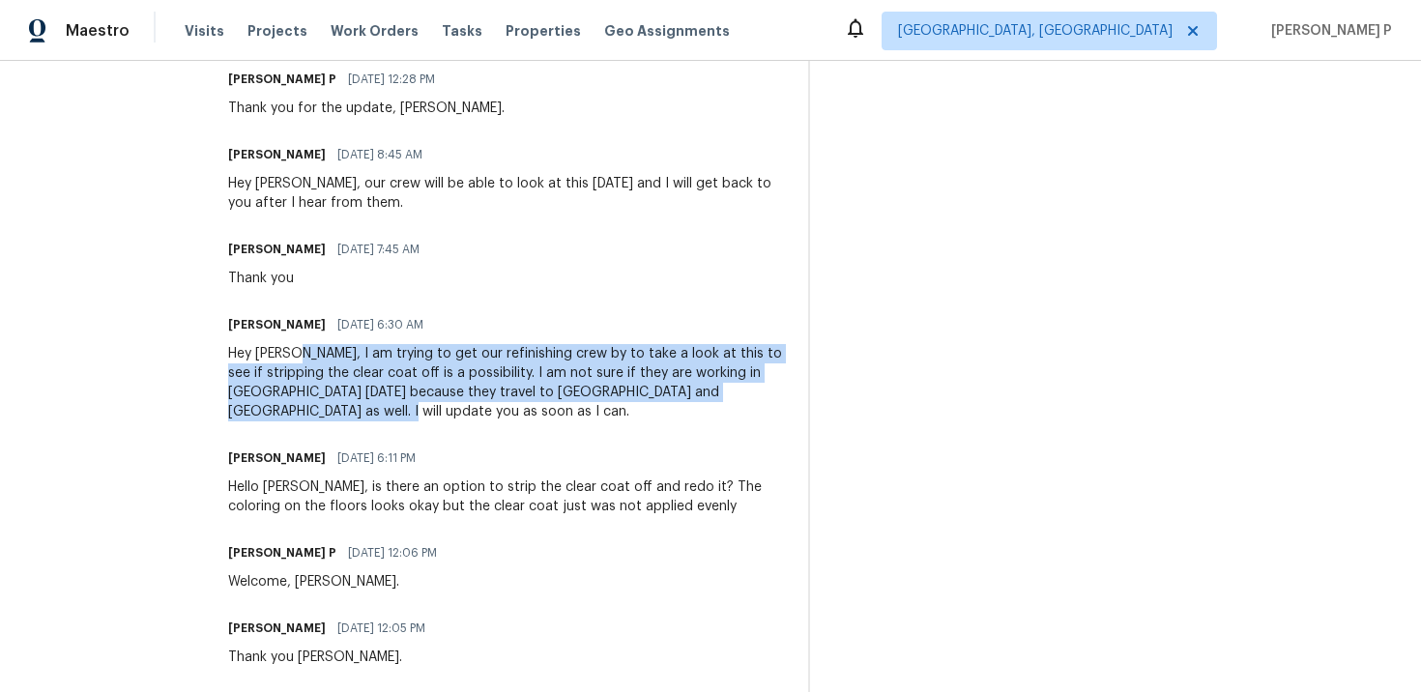
drag, startPoint x: 289, startPoint y: 353, endPoint x: 305, endPoint y: 412, distance: 61.0
click at [305, 412] on div "Hey Alex, I am trying to get our refinishing crew by to take a look at this to …" at bounding box center [506, 382] width 557 height 77
copy div "I am trying to get our refinishing crew by to take a look at this to see if str…"
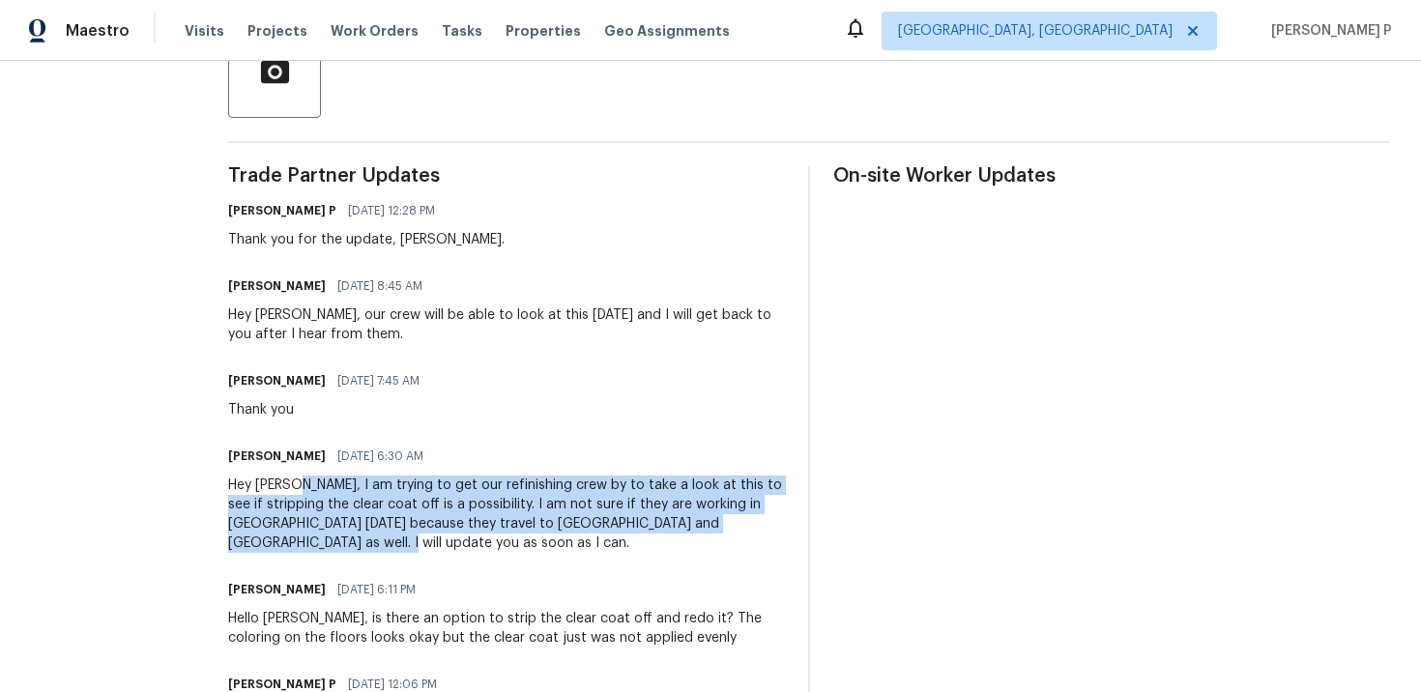
scroll to position [483, 0]
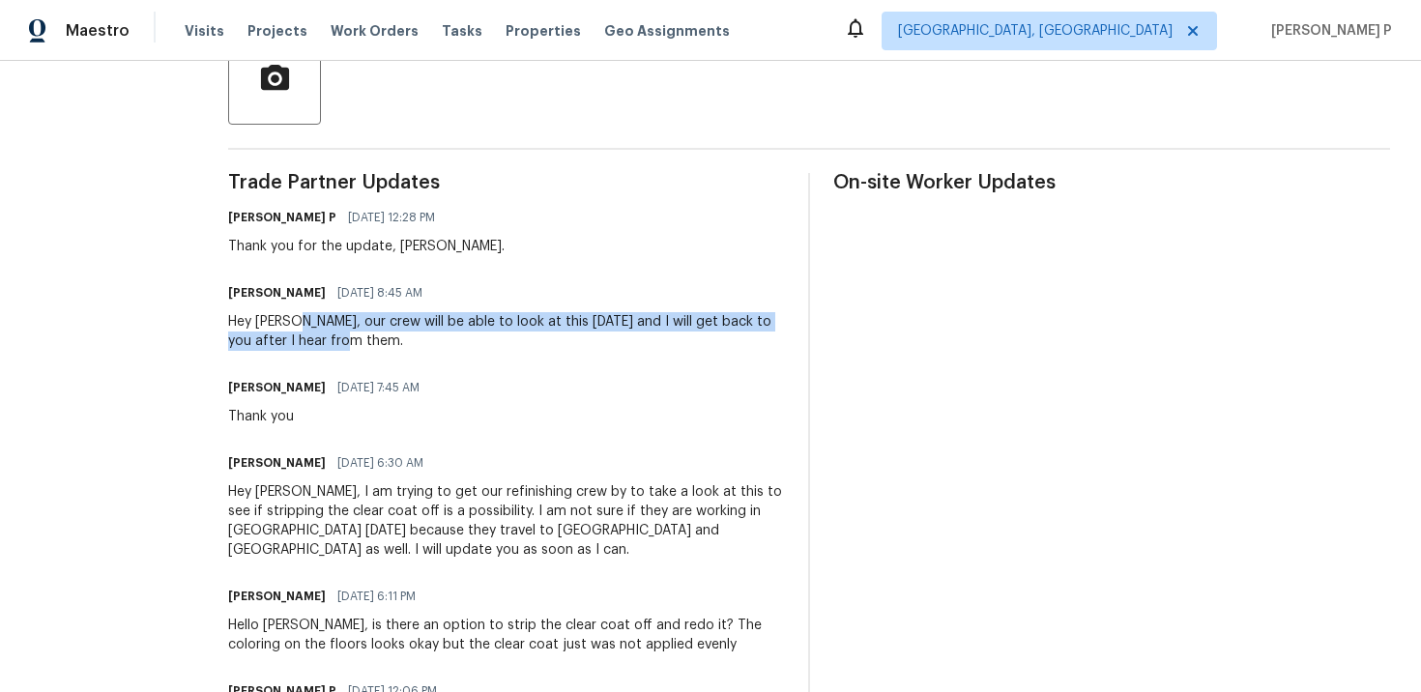
drag, startPoint x: 290, startPoint y: 319, endPoint x: 336, endPoint y: 342, distance: 51.9
click at [336, 342] on div "Hey Alex, our crew will be able to look at this tomorrow and I will get back to…" at bounding box center [506, 331] width 557 height 39
copy div "our crew will be able to look at this tomorrow and I will get back to you after…"
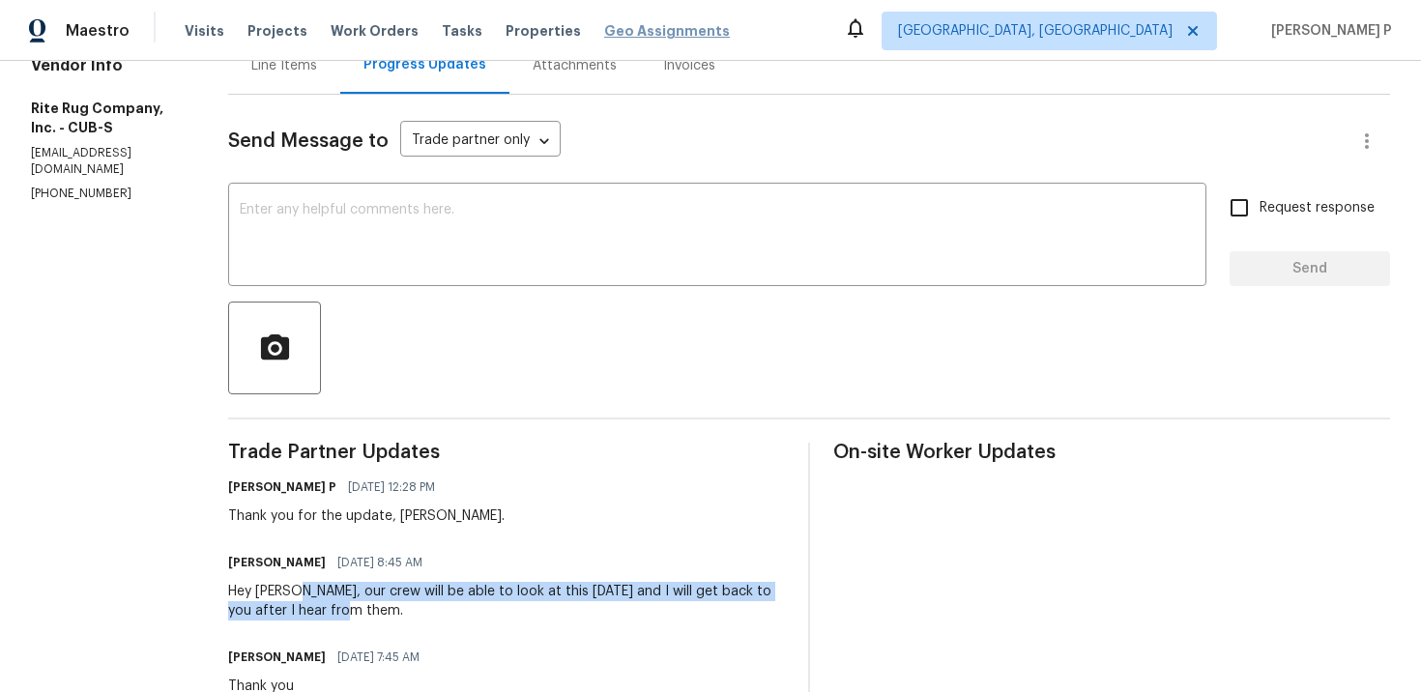
scroll to position [235, 0]
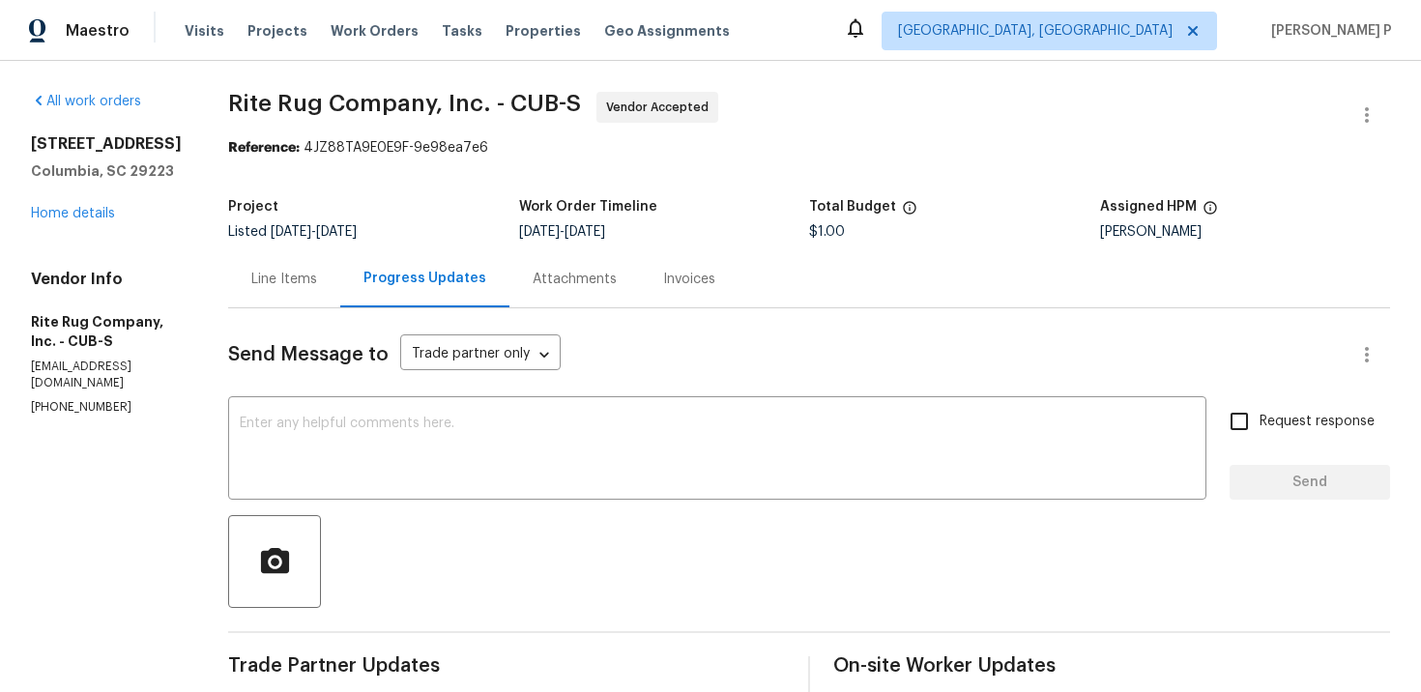
click at [275, 280] on div "Line Items" at bounding box center [284, 279] width 66 height 19
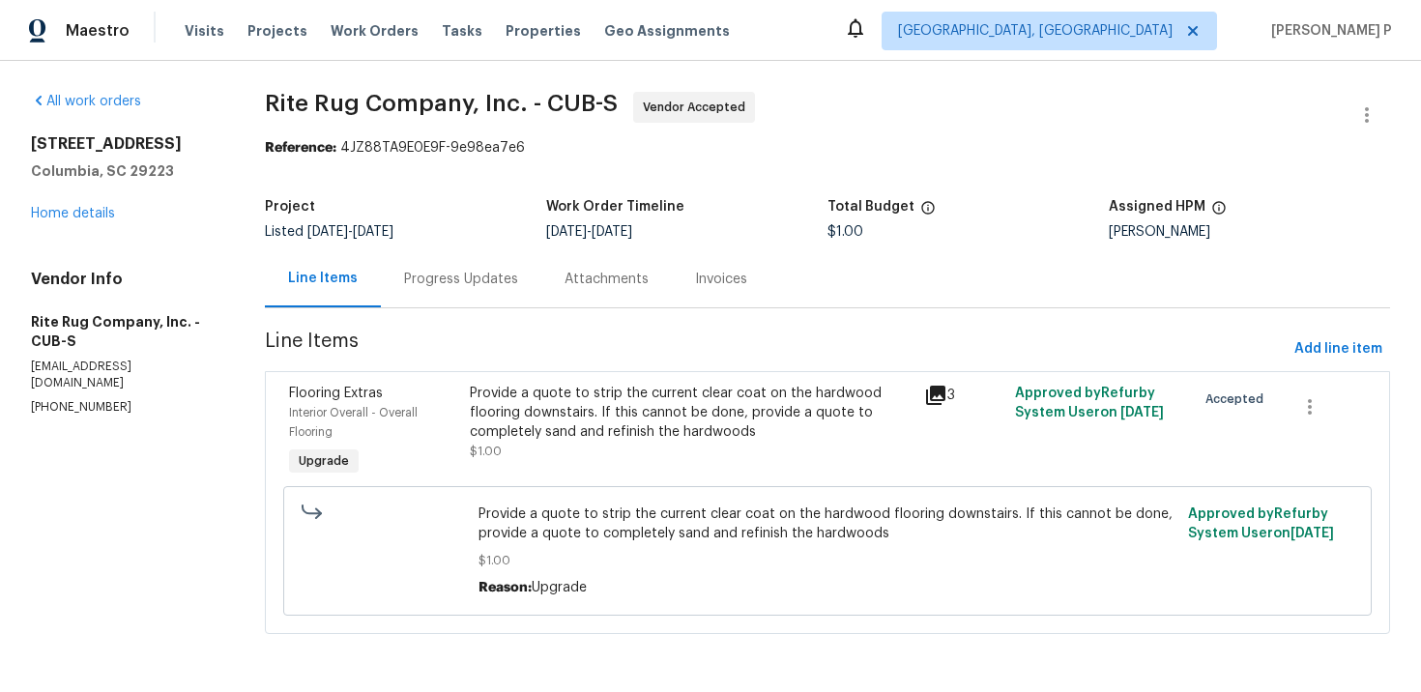
click at [467, 259] on div "Progress Updates" at bounding box center [461, 278] width 160 height 57
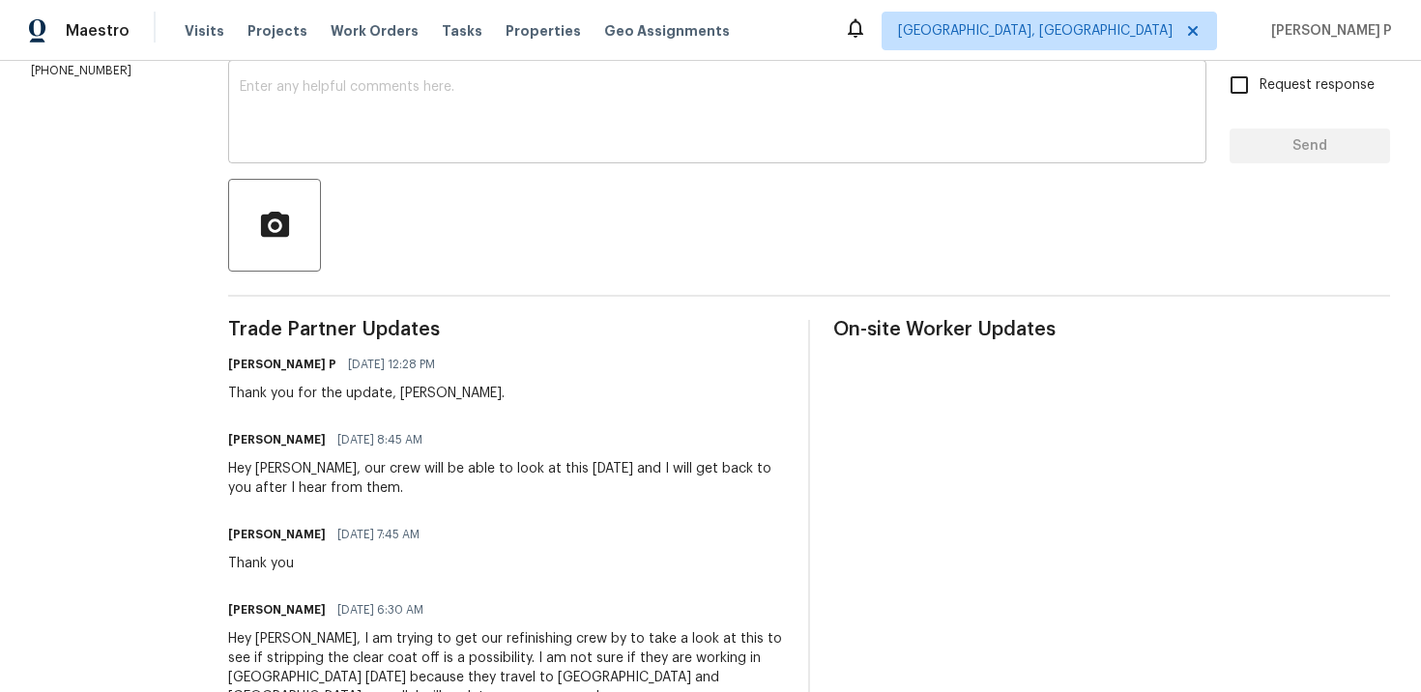
scroll to position [332, 0]
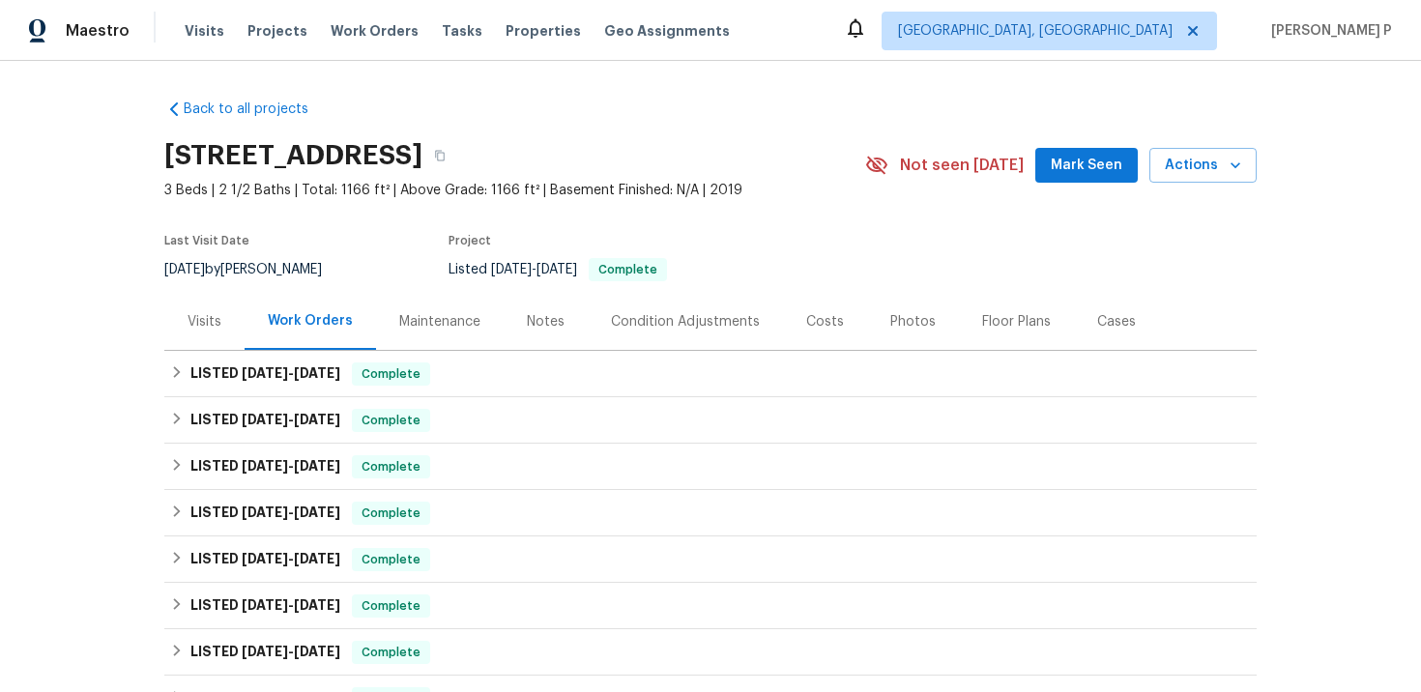
click at [190, 323] on div "Visits" at bounding box center [205, 321] width 34 height 19
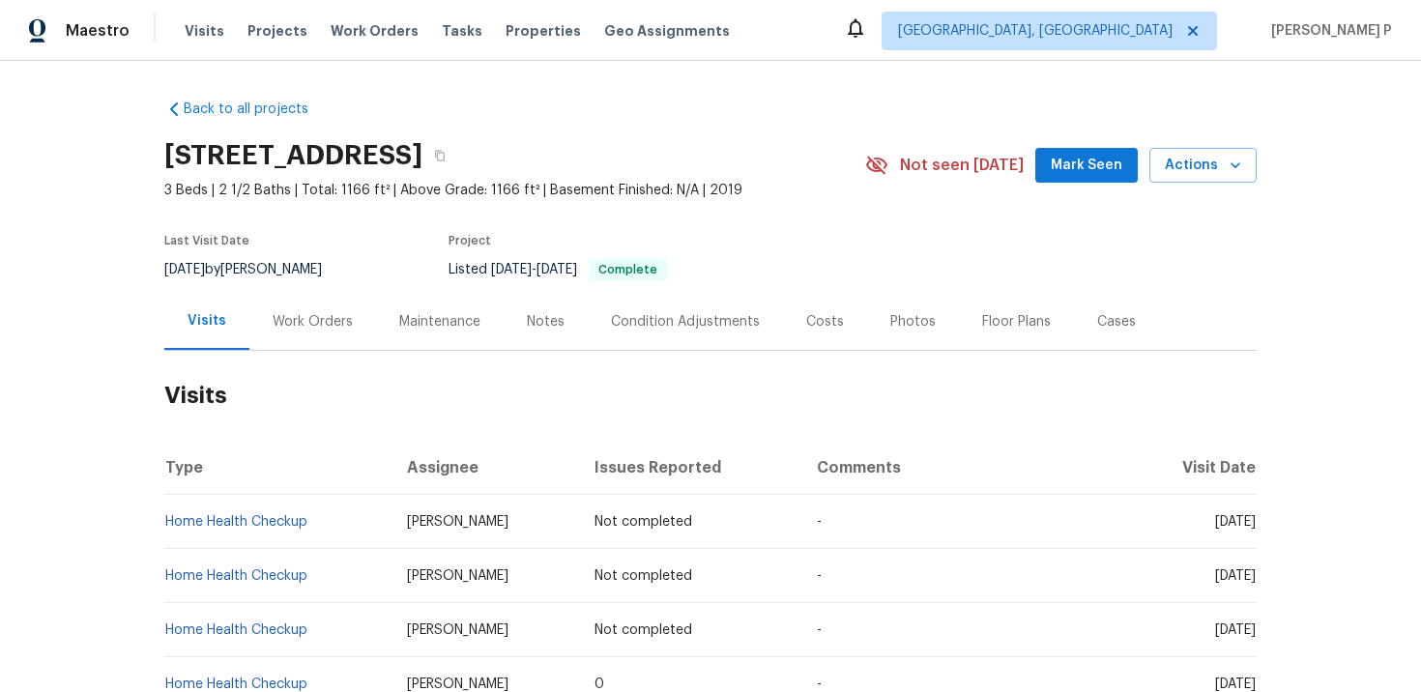
click at [319, 312] on div "Work Orders" at bounding box center [313, 321] width 80 height 19
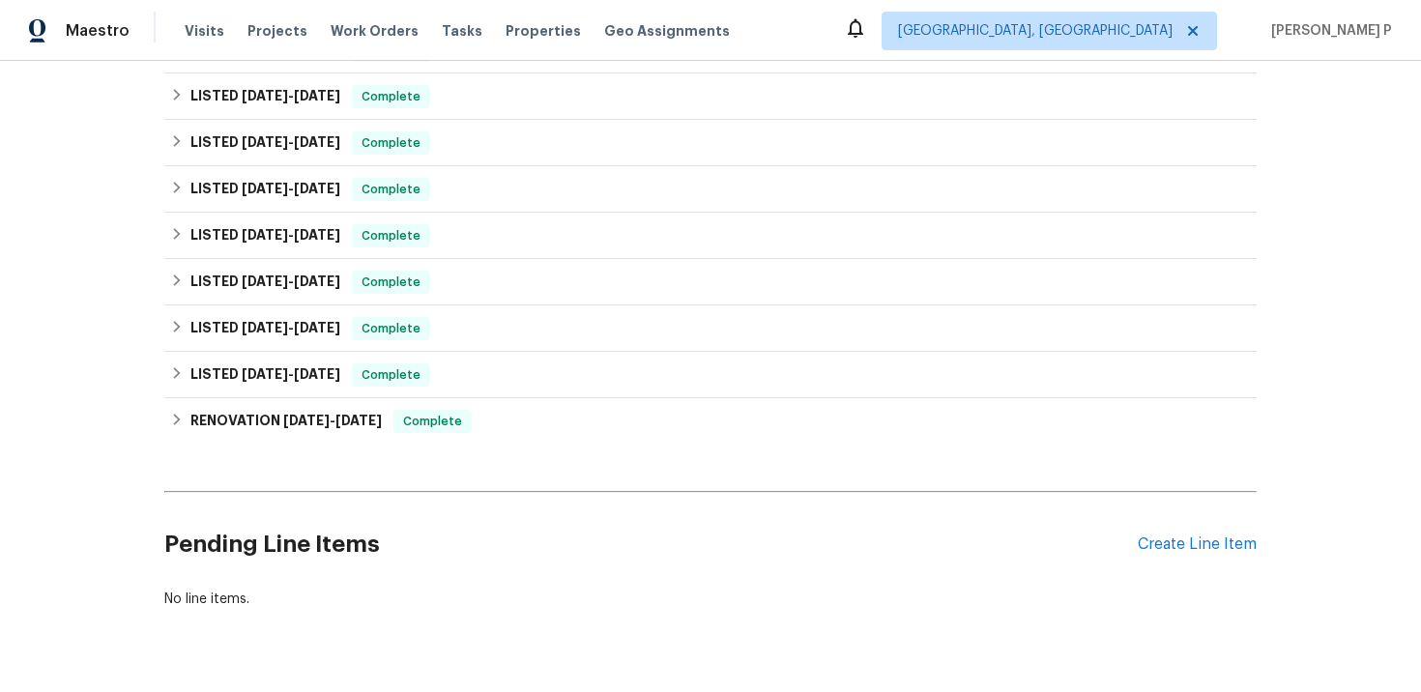
scroll to position [372, 0]
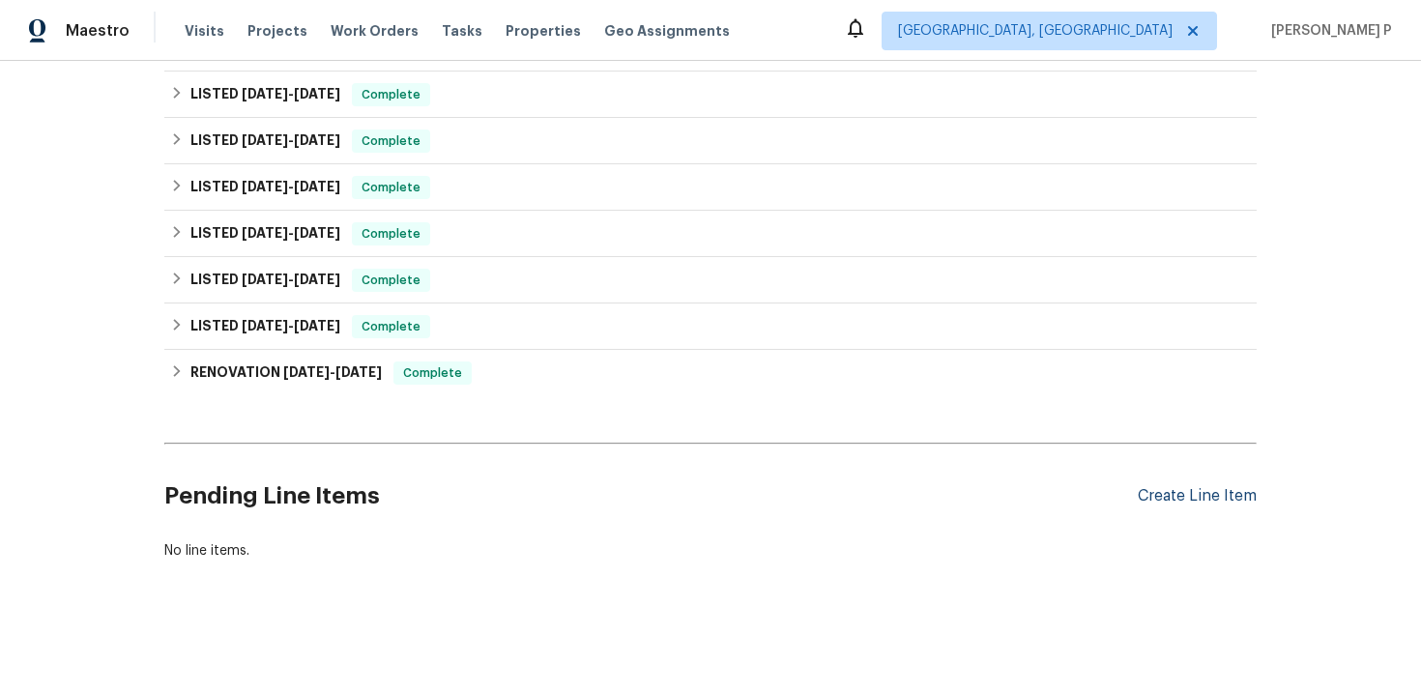
click at [1171, 495] on div "Create Line Item" at bounding box center [1197, 496] width 119 height 18
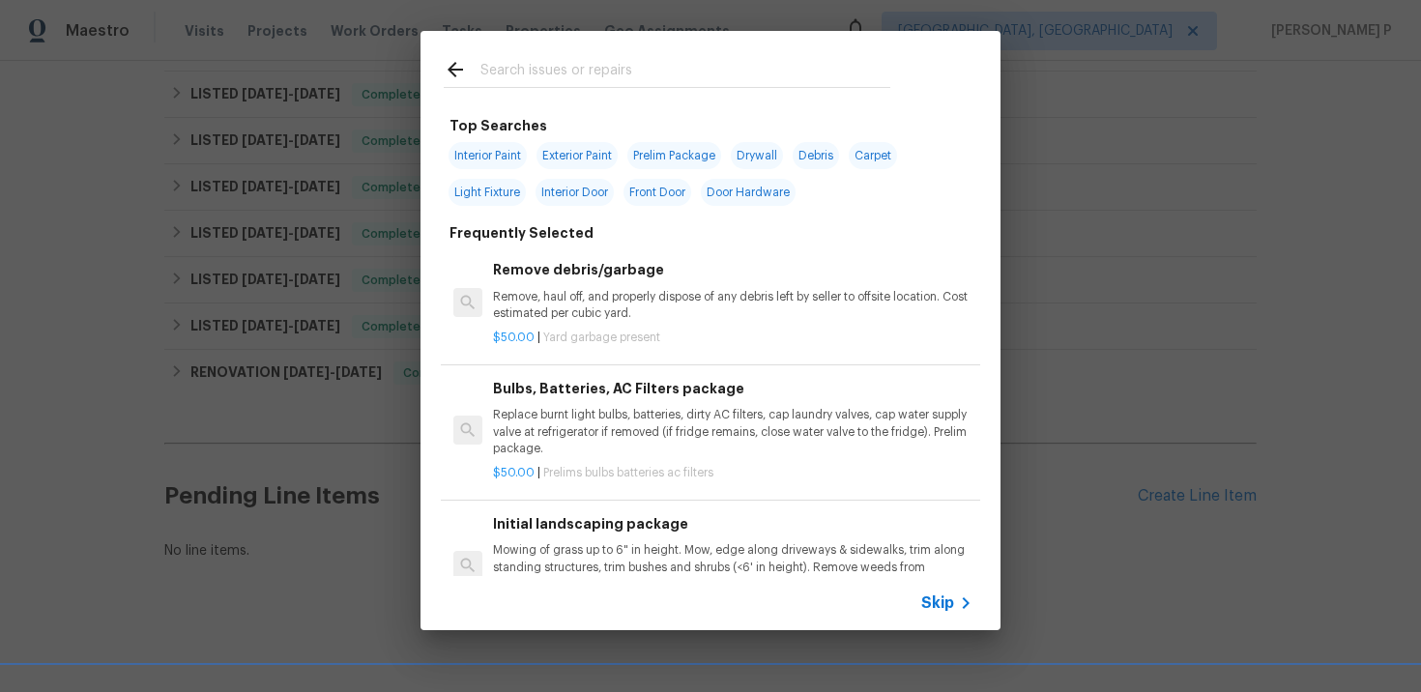
click at [948, 601] on span "Skip" at bounding box center [937, 603] width 33 height 19
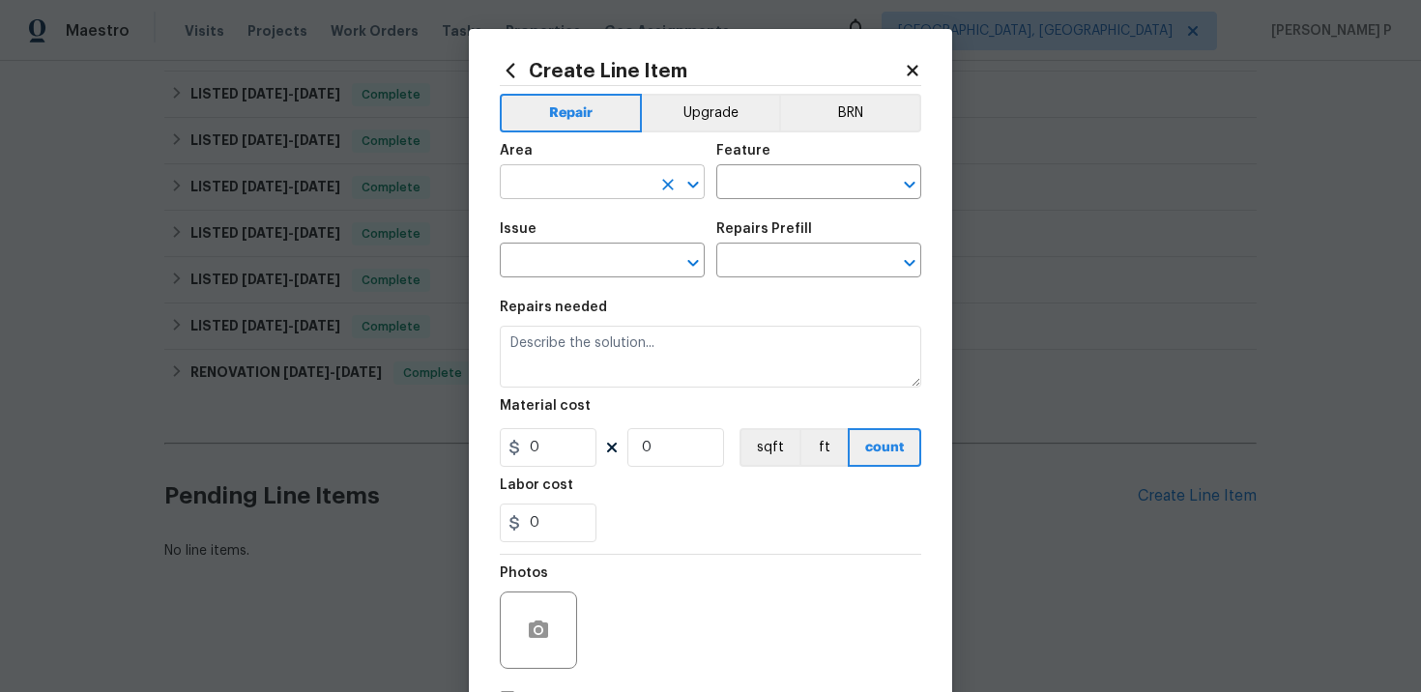
click at [554, 183] on input "text" at bounding box center [575, 184] width 151 height 30
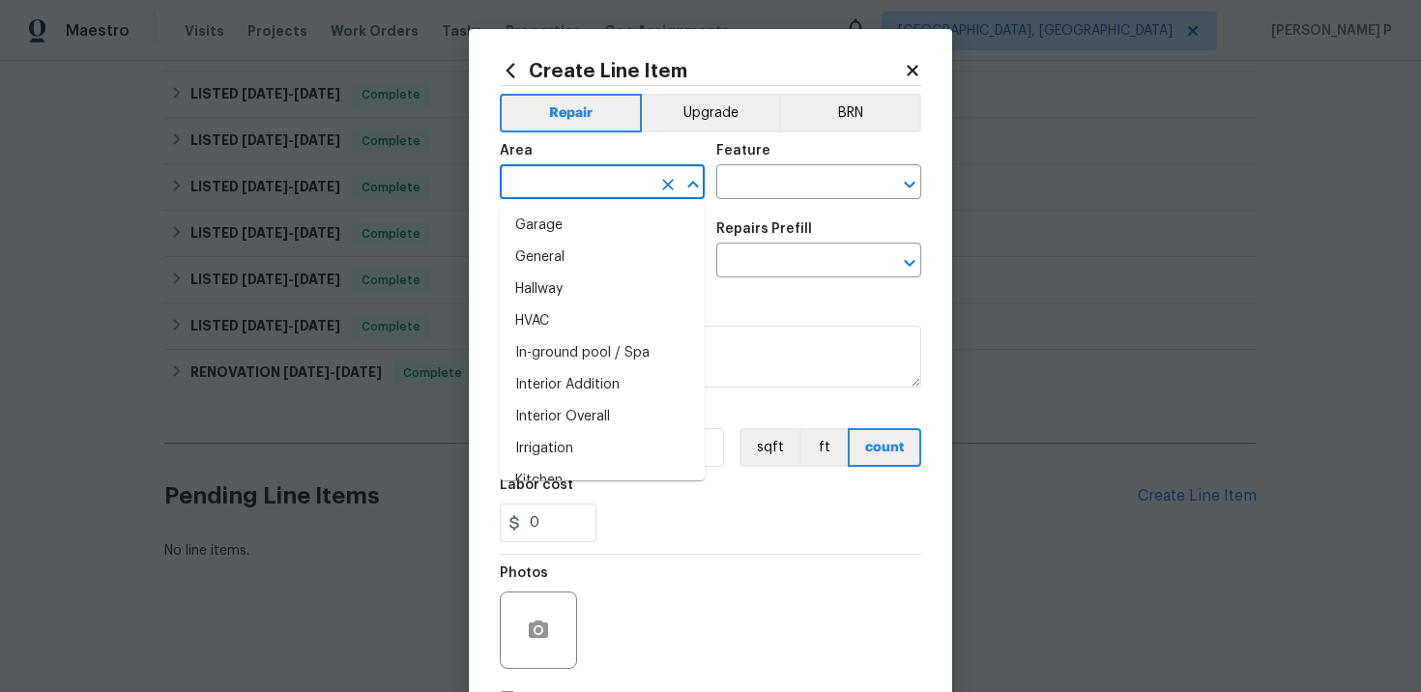
scroll to position [613, 0]
click at [548, 413] on li "Interior Overall" at bounding box center [602, 412] width 205 height 32
type input "Interior Overall"
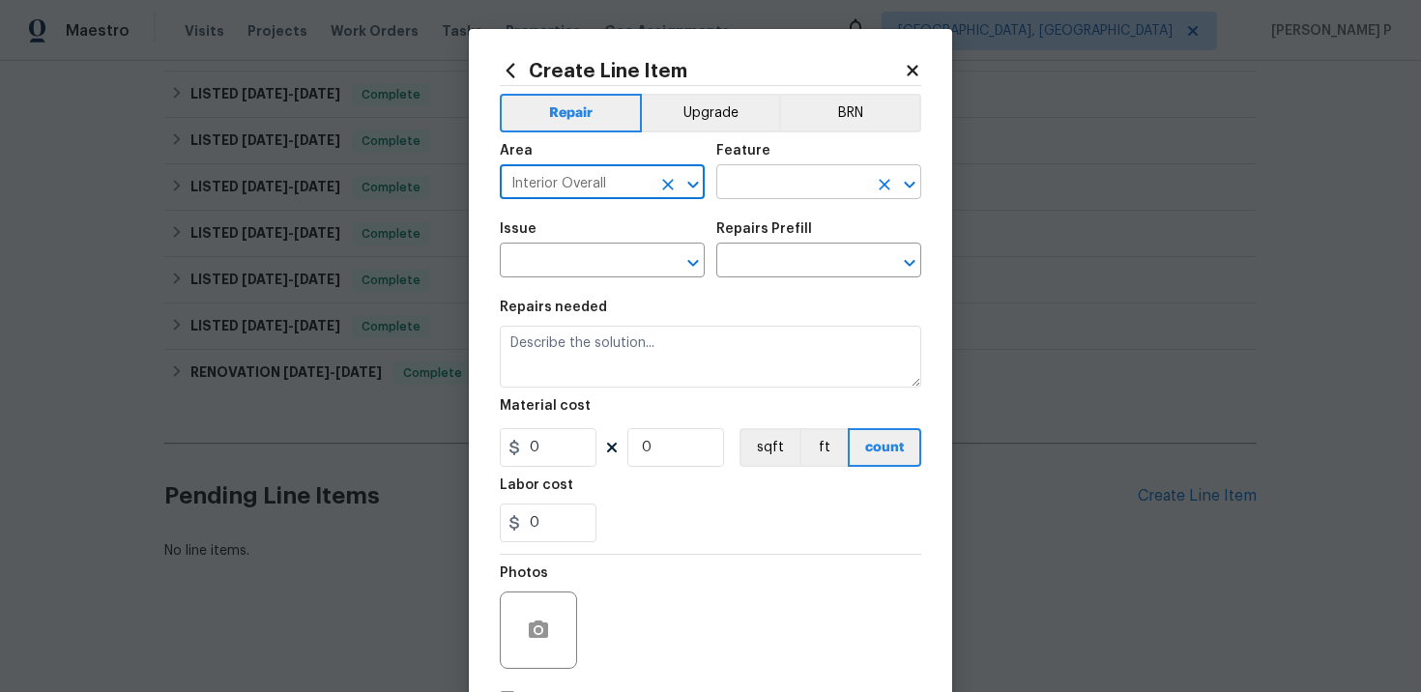
click at [809, 186] on input "text" at bounding box center [791, 184] width 151 height 30
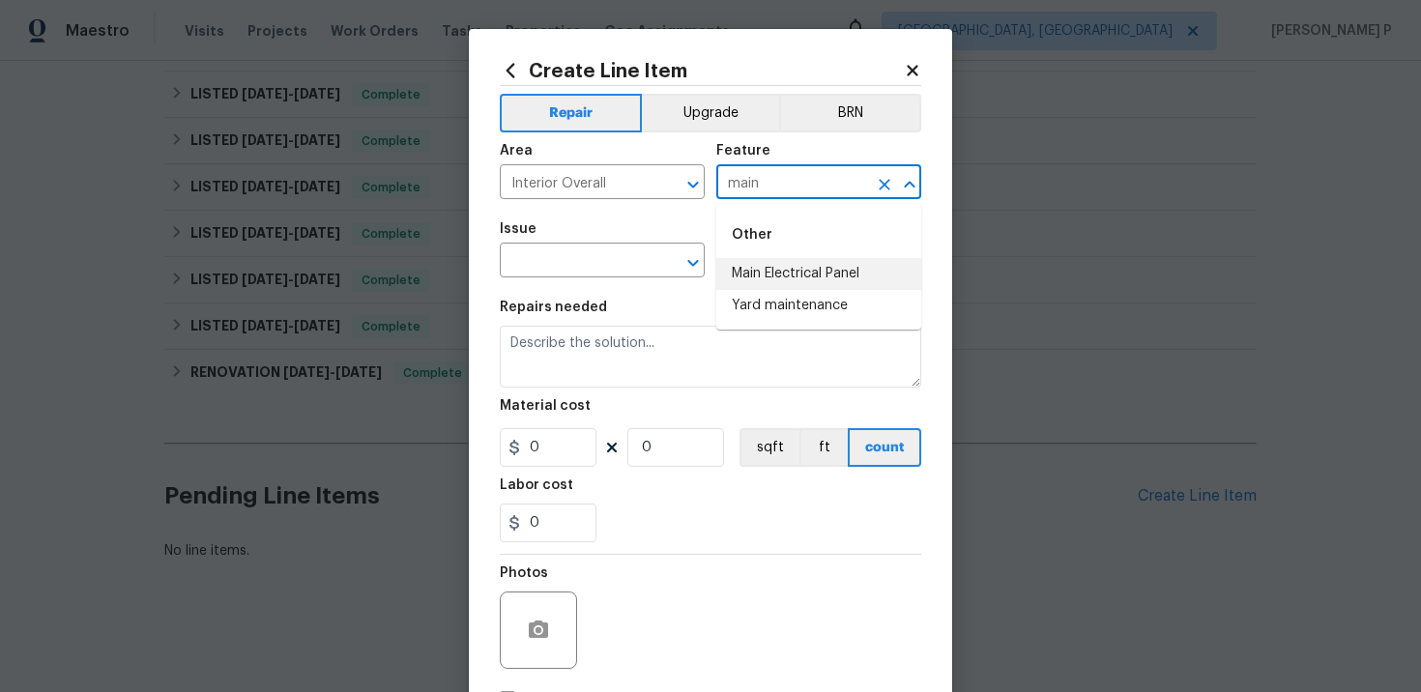
click at [772, 282] on li "Main Electrical Panel" at bounding box center [818, 274] width 205 height 32
type input "Main Electrical Panel"
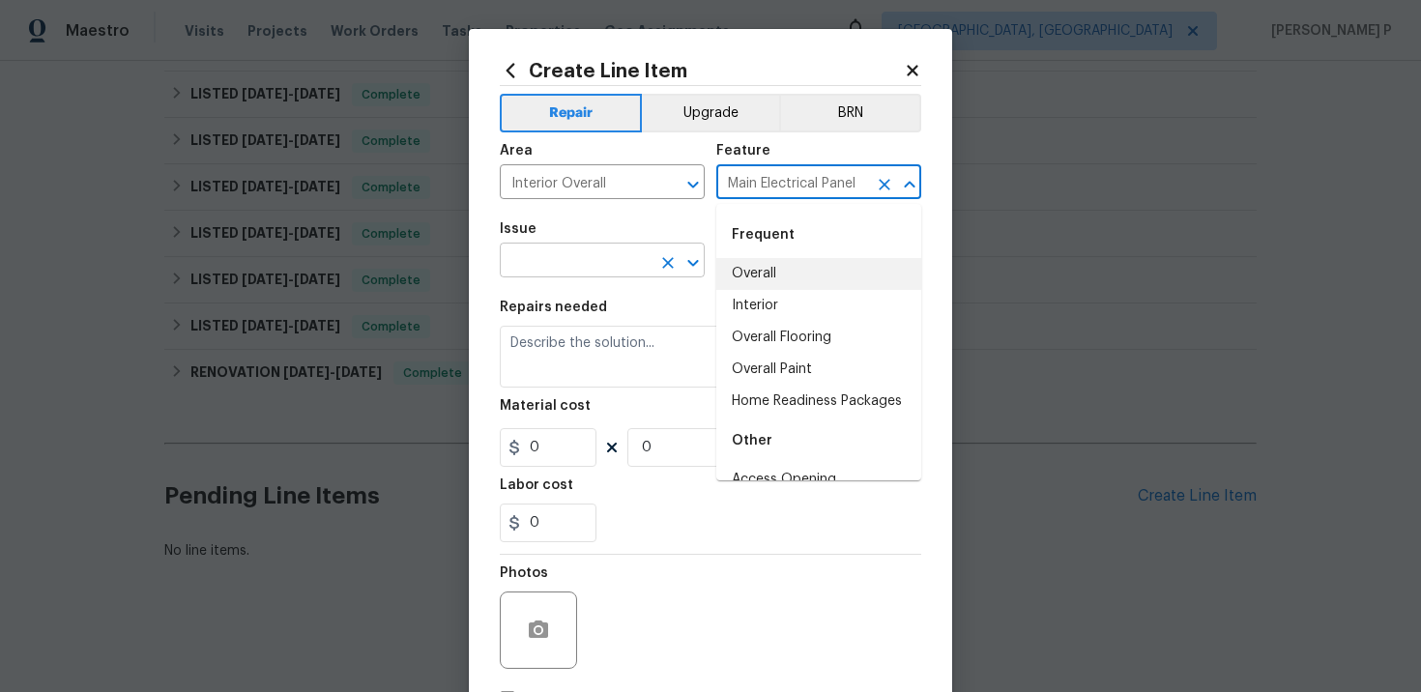
click at [553, 254] on input "text" at bounding box center [575, 263] width 151 height 30
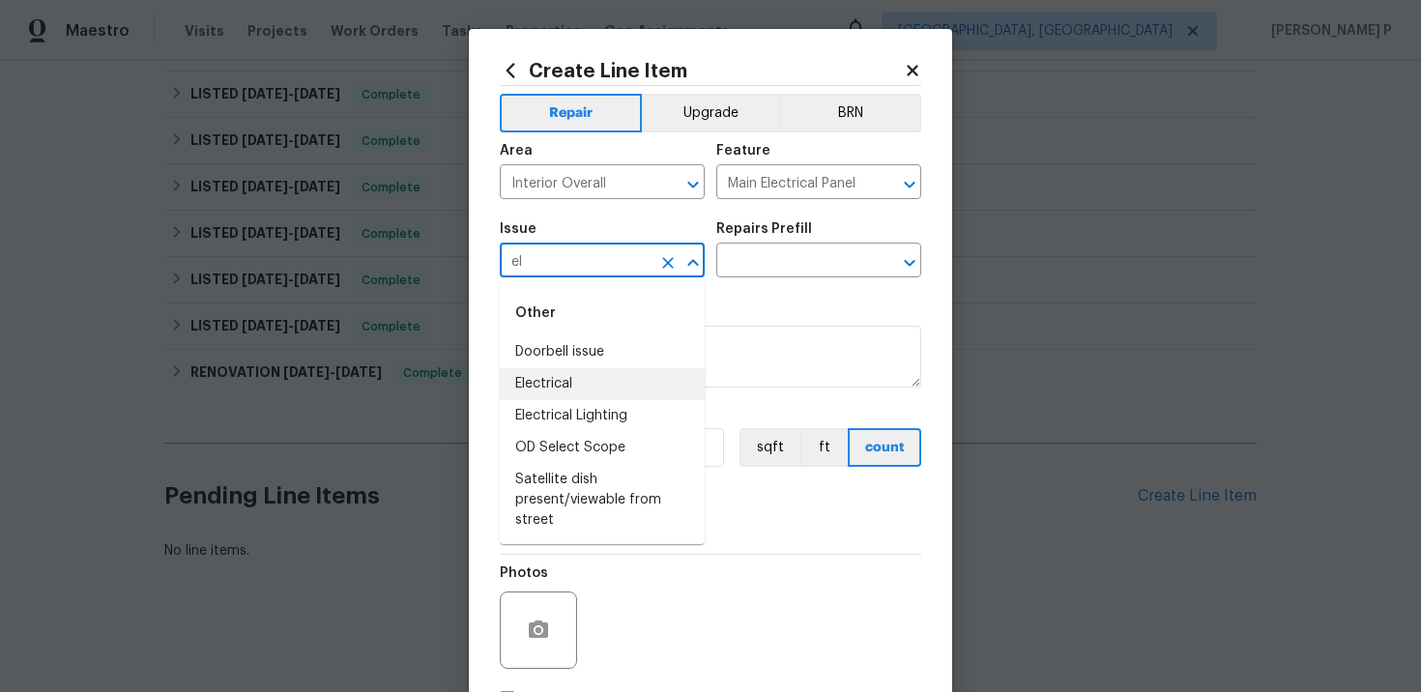
click at [568, 372] on li "Electrical" at bounding box center [602, 384] width 205 height 32
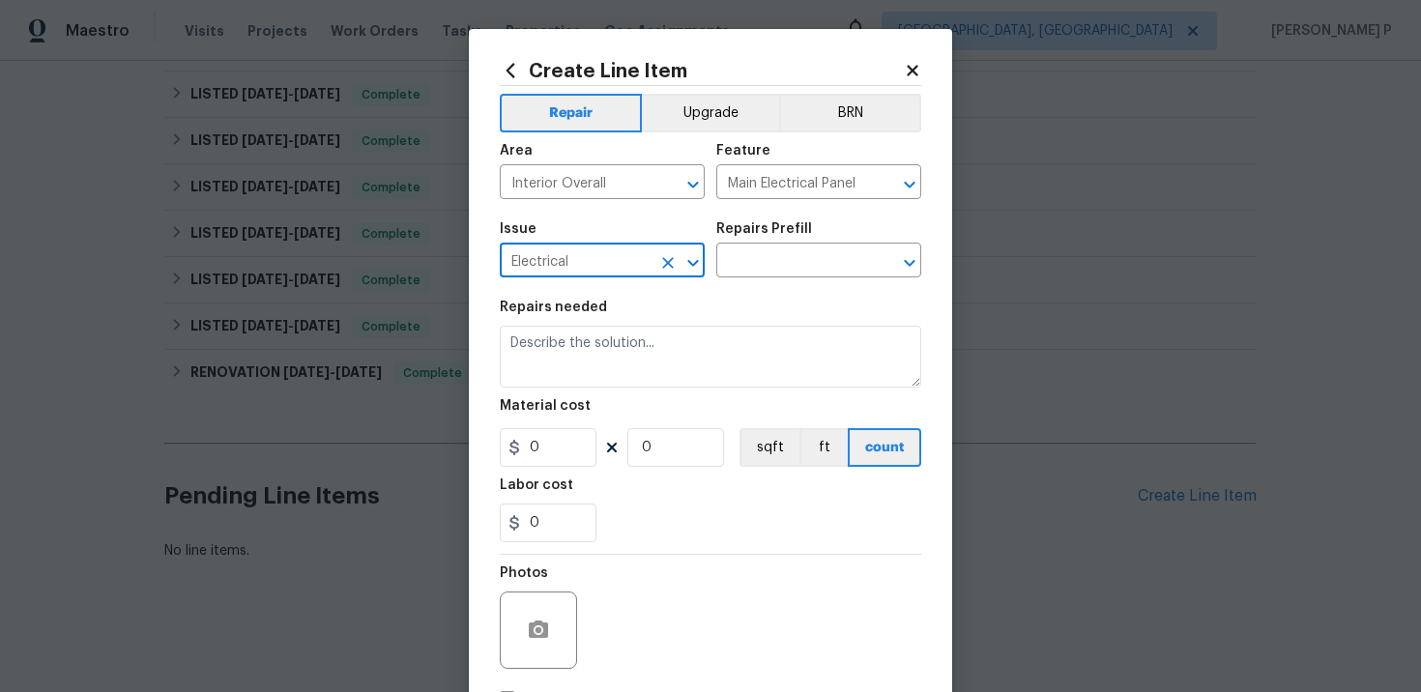
type input "Electrical"
click at [685, 278] on span "Issue Electrical ​" at bounding box center [602, 250] width 205 height 78
click at [827, 255] on input "text" at bounding box center [791, 263] width 151 height 30
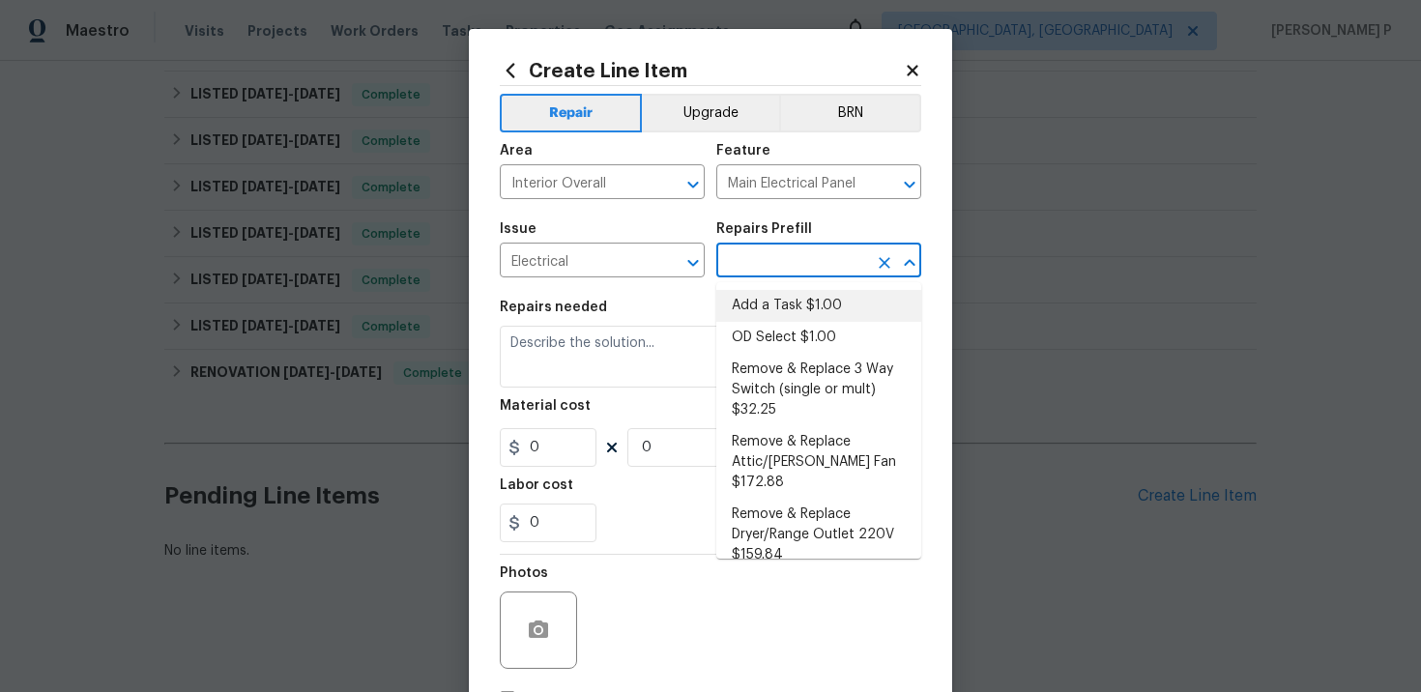
click at [818, 305] on li "Add a Task $1.00" at bounding box center [818, 306] width 205 height 32
type input "Add a Task $1.00"
type textarea "HPM to detail"
type input "1"
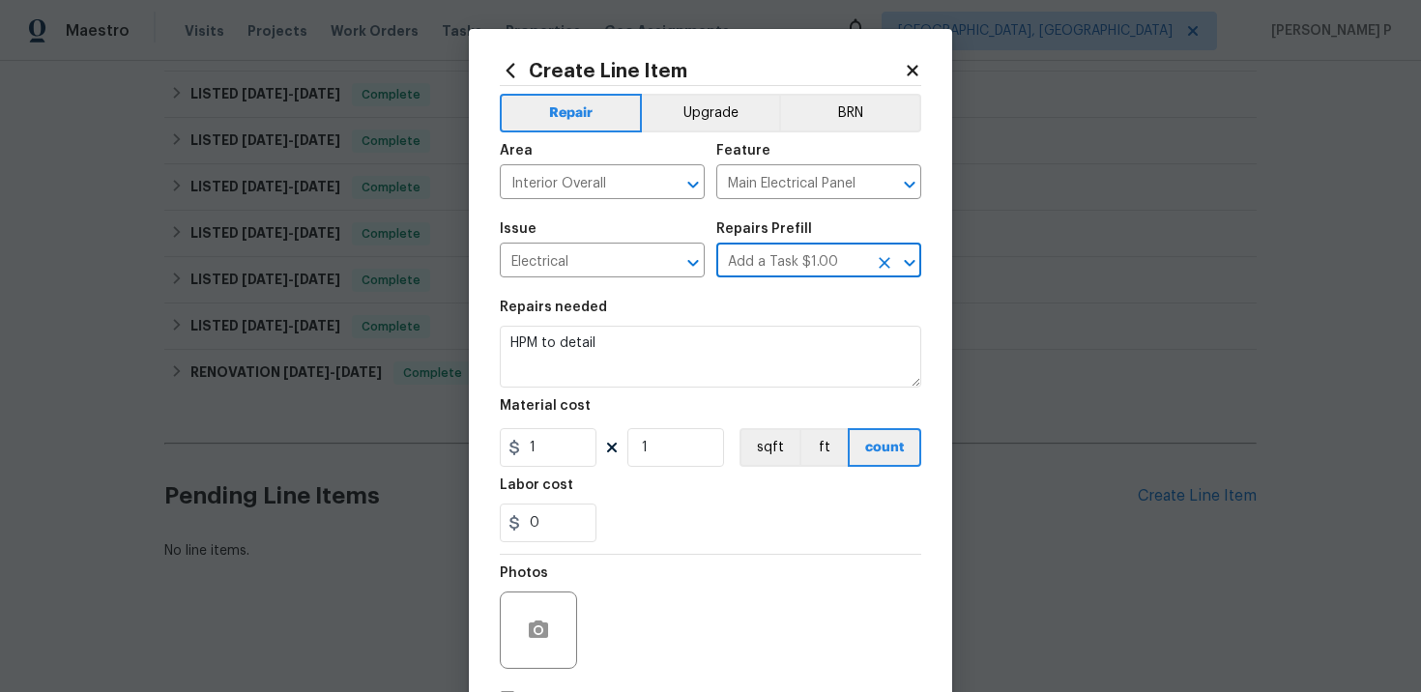
click at [470, 413] on div "Create Line Item Repair Upgrade BRN Area Interior Overall ​ Feature Main Electr…" at bounding box center [710, 416] width 483 height 774
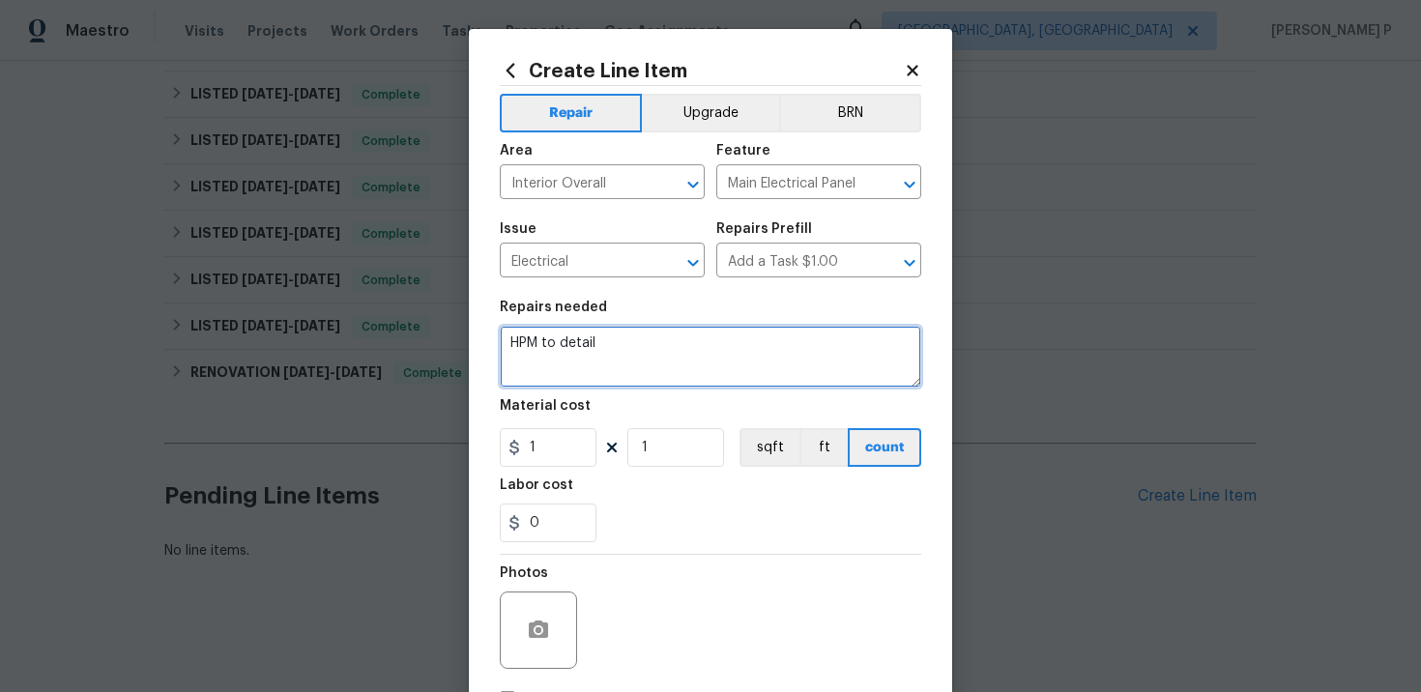
click at [533, 377] on textarea "HPM to detail" at bounding box center [711, 357] width 422 height 62
paste textarea "Address power outage issue on the second floor of the house by inspecting circu…"
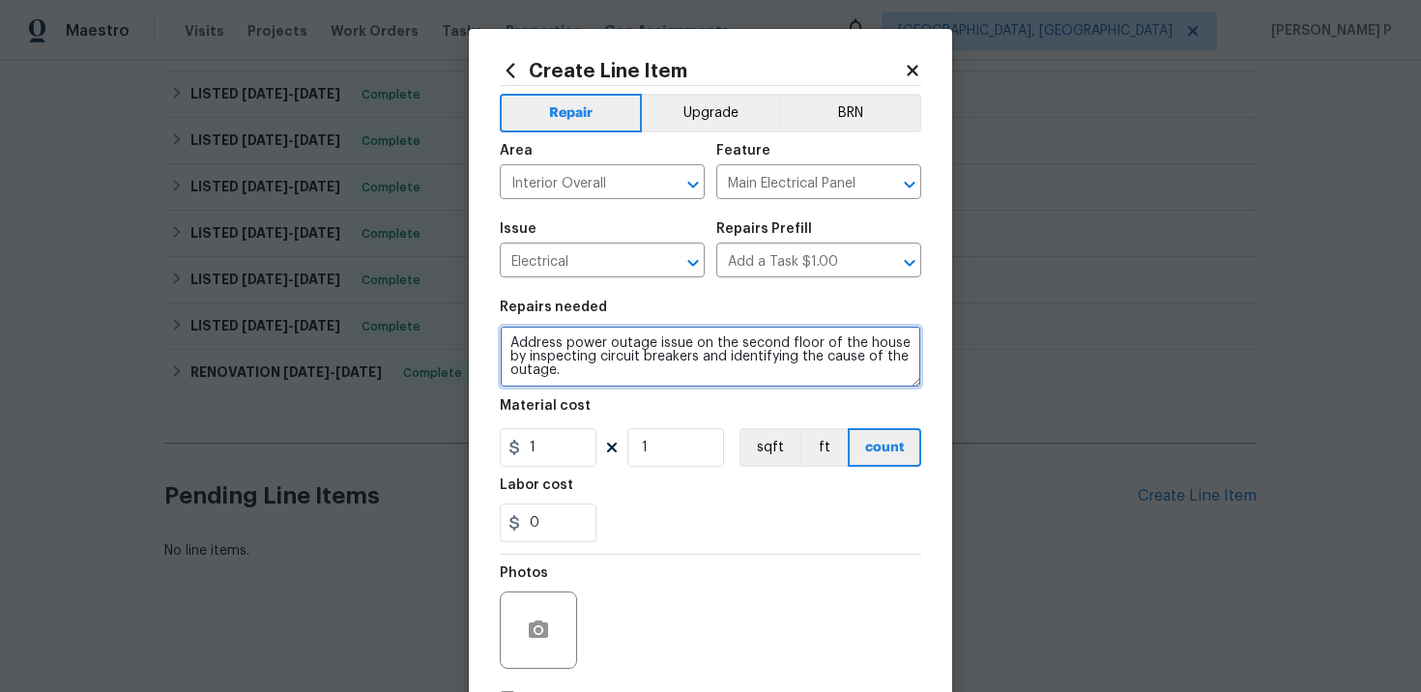
type textarea "Address power outage issue on the second floor of the house by inspecting circu…"
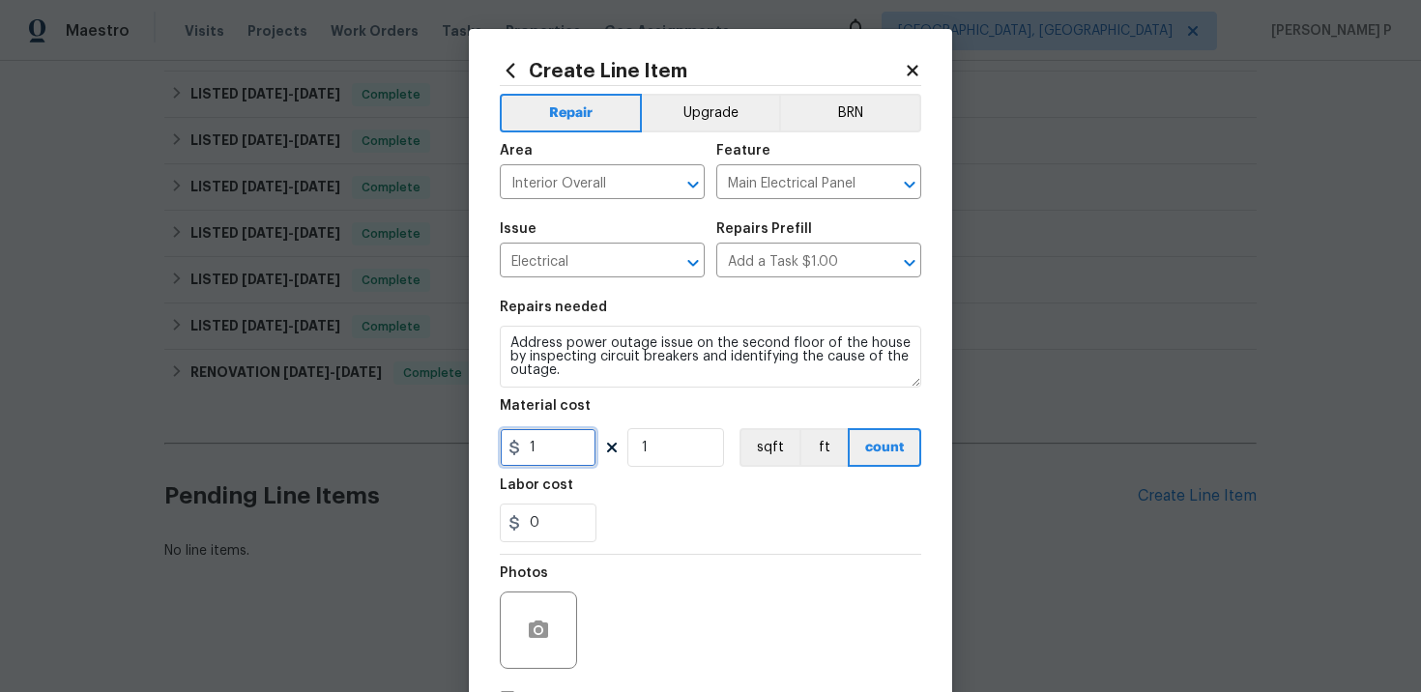
click at [538, 457] on input "1" at bounding box center [548, 447] width 97 height 39
type input "75"
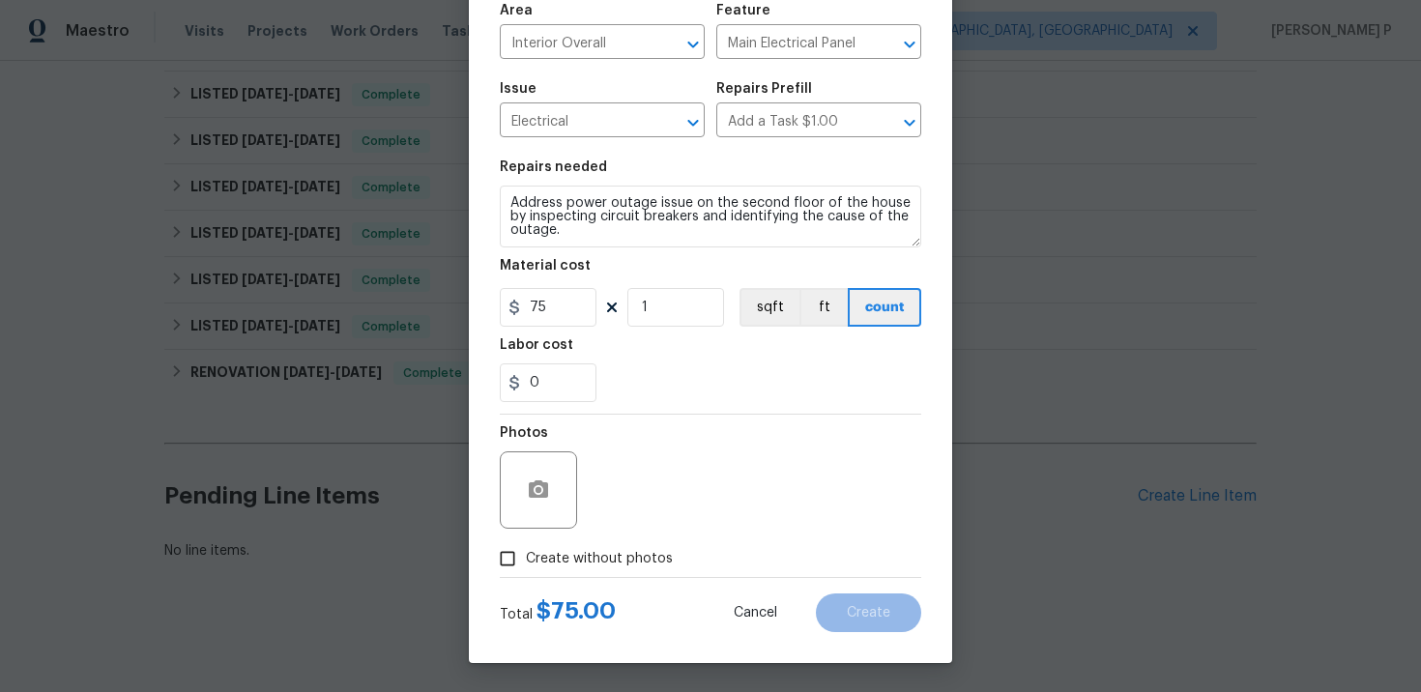
click at [506, 564] on input "Create without photos" at bounding box center [507, 558] width 37 height 37
checkbox input "true"
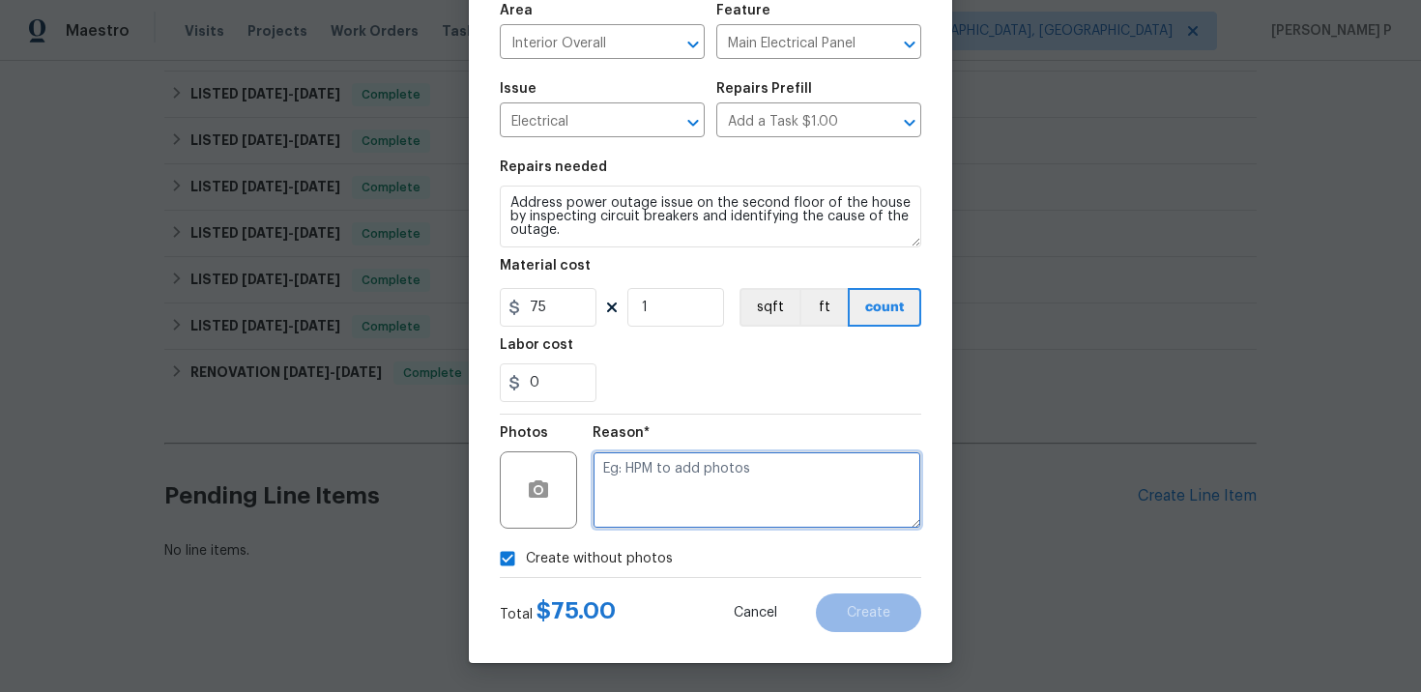
click at [673, 510] on textarea at bounding box center [757, 490] width 329 height 77
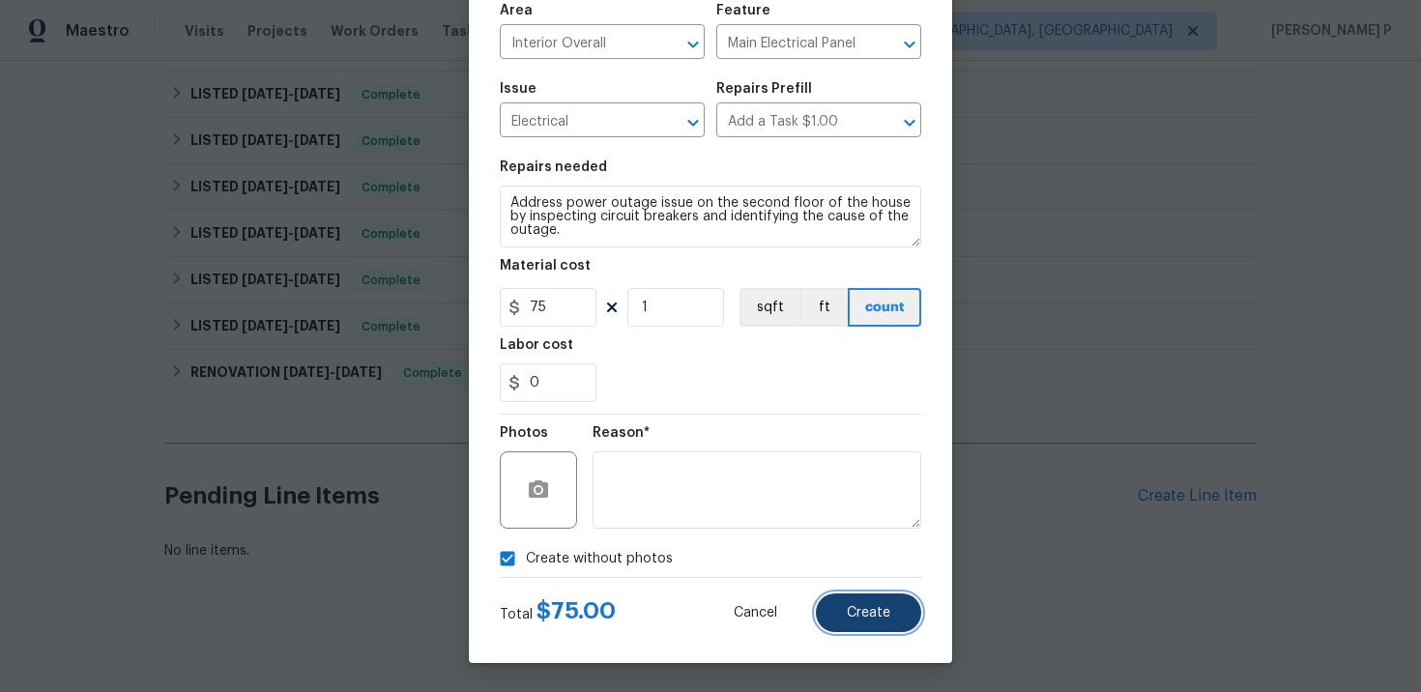
click at [864, 619] on span "Create" at bounding box center [869, 613] width 44 height 15
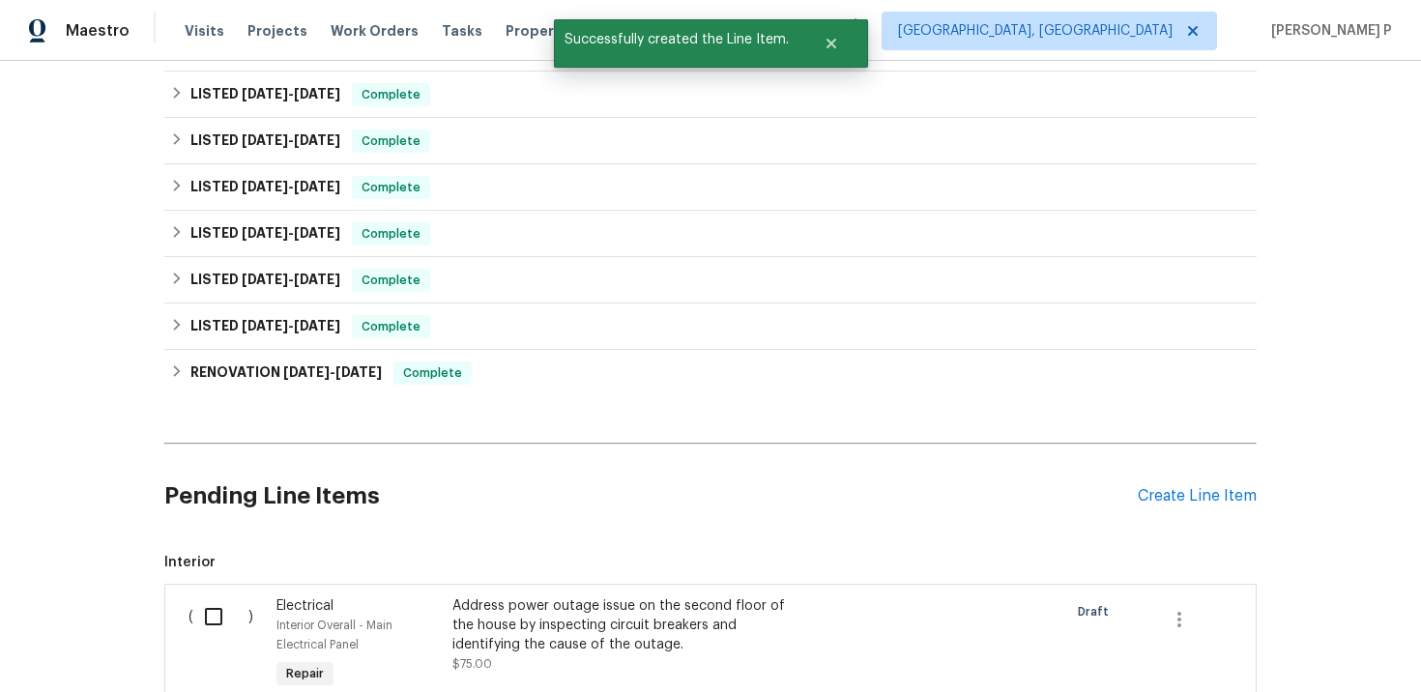
click at [212, 614] on input "checkbox" at bounding box center [220, 617] width 55 height 41
checkbox input "true"
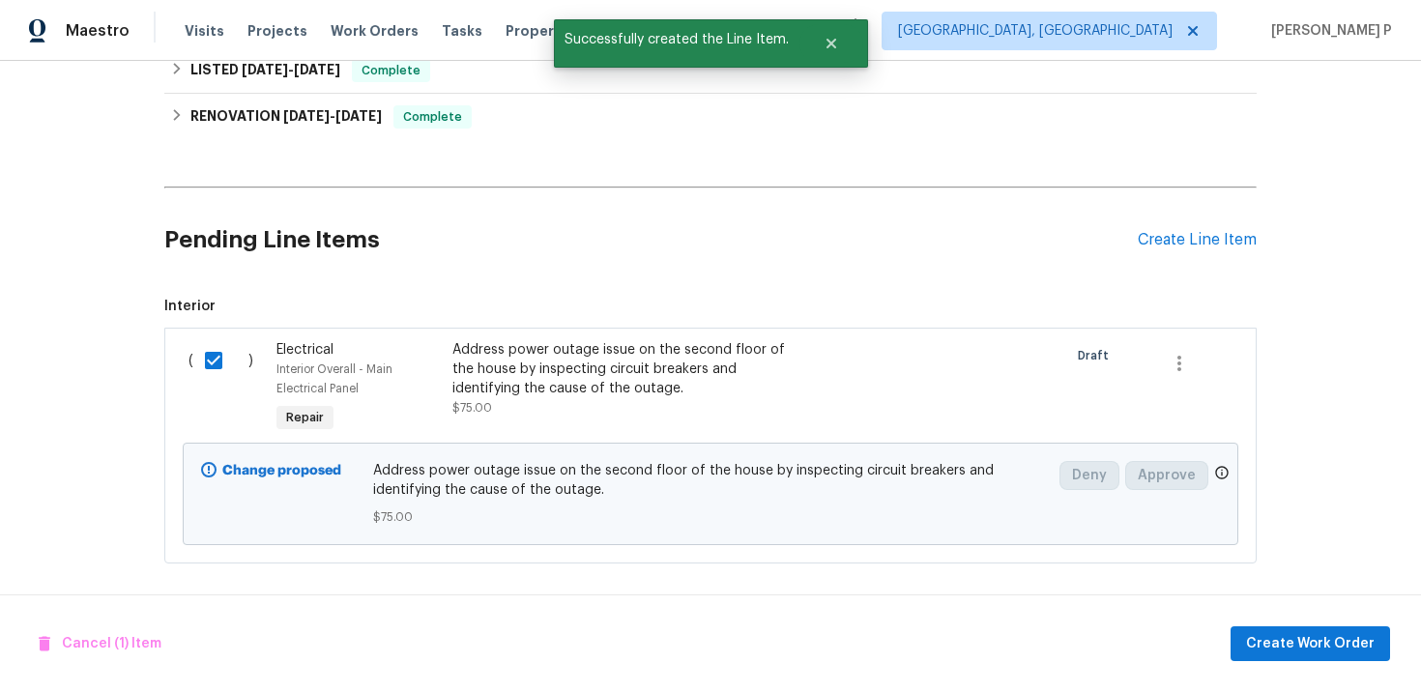
scroll to position [632, 0]
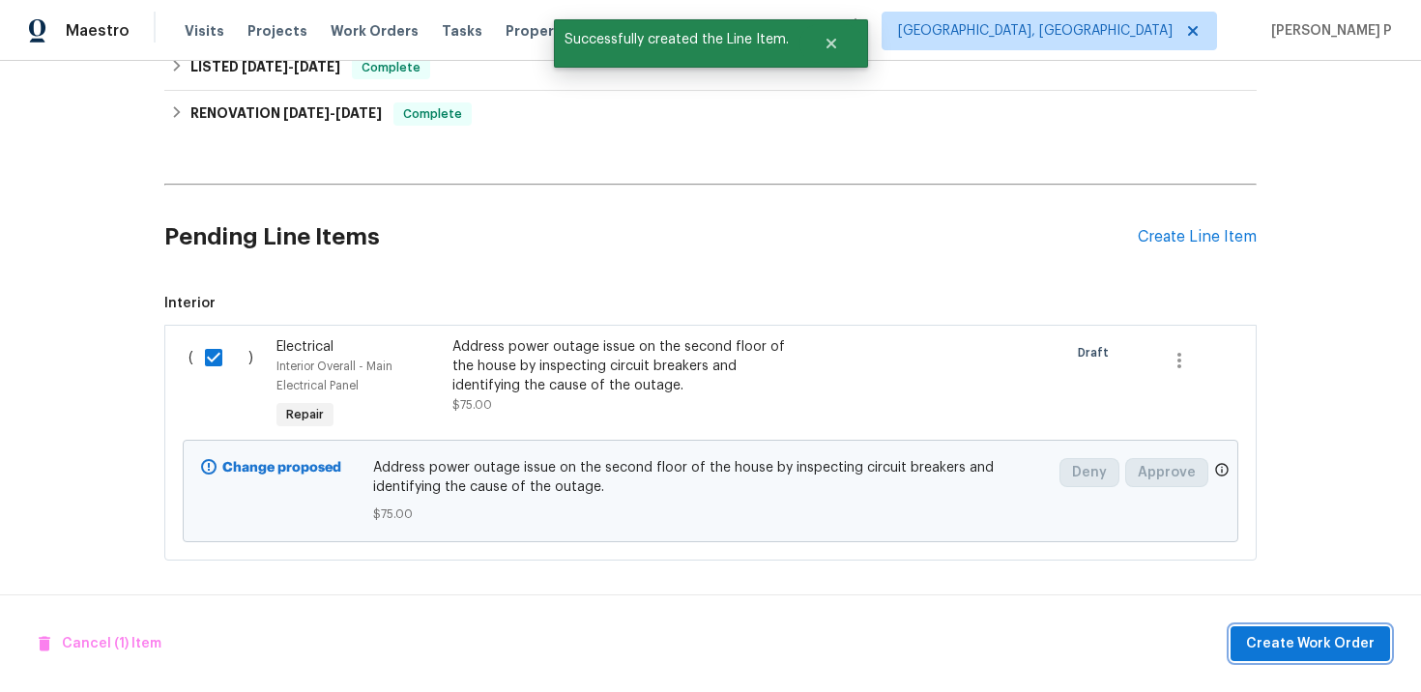
click at [1292, 641] on span "Create Work Order" at bounding box center [1310, 644] width 129 height 24
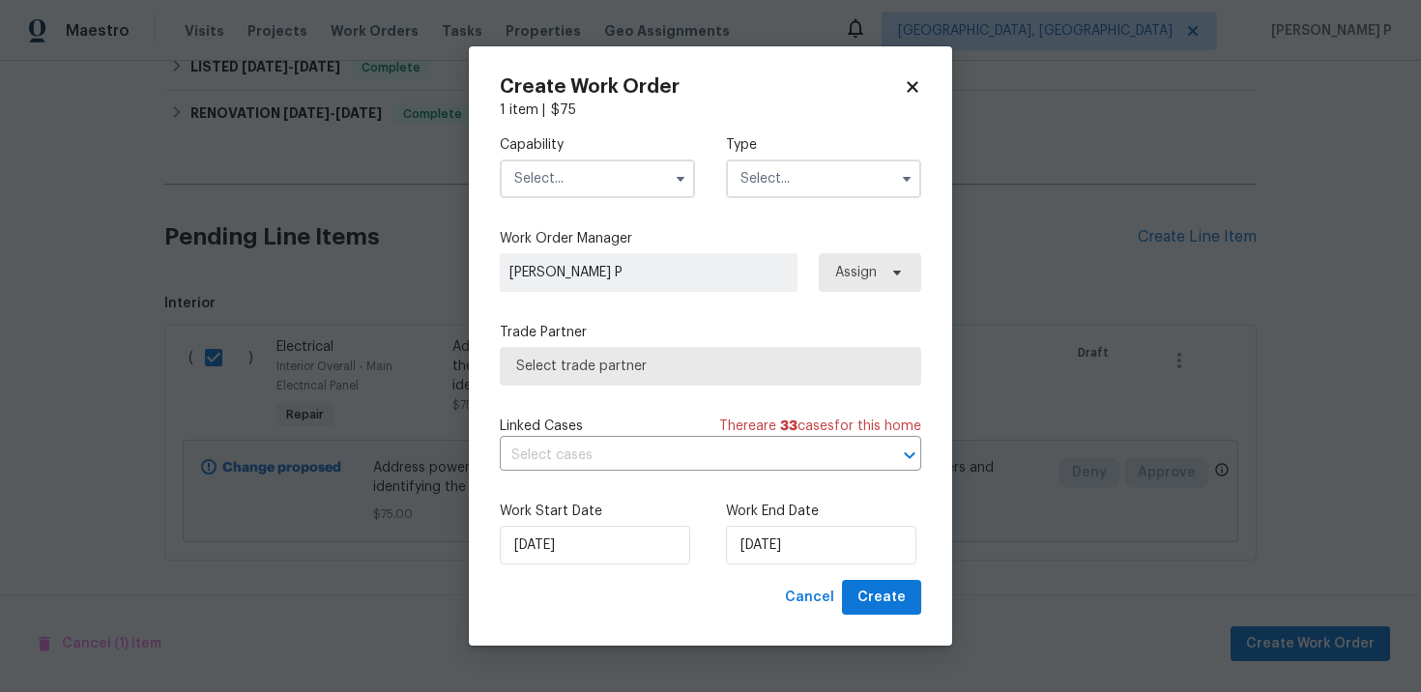
click at [790, 190] on input "text" at bounding box center [823, 179] width 195 height 39
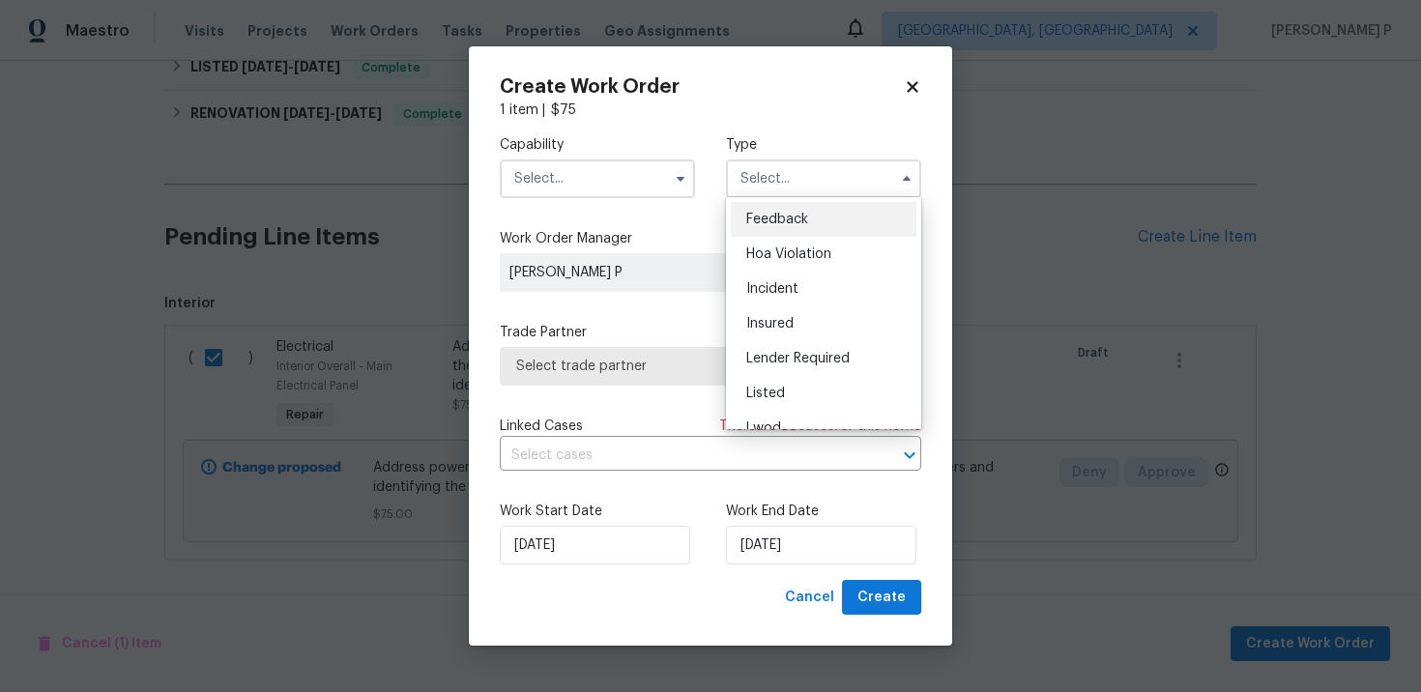
click at [775, 219] on span "Feedback" at bounding box center [777, 220] width 62 height 14
type input "Feedback"
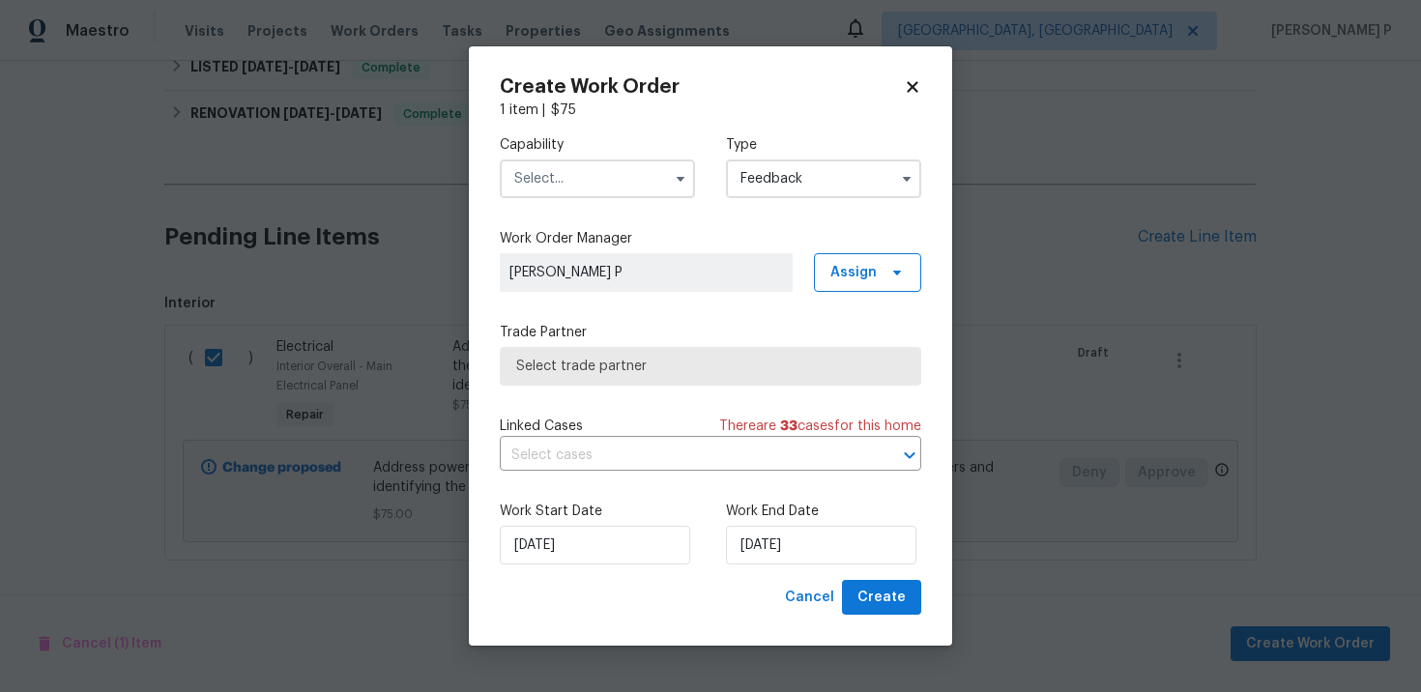
click at [596, 166] on input "text" at bounding box center [597, 179] width 195 height 39
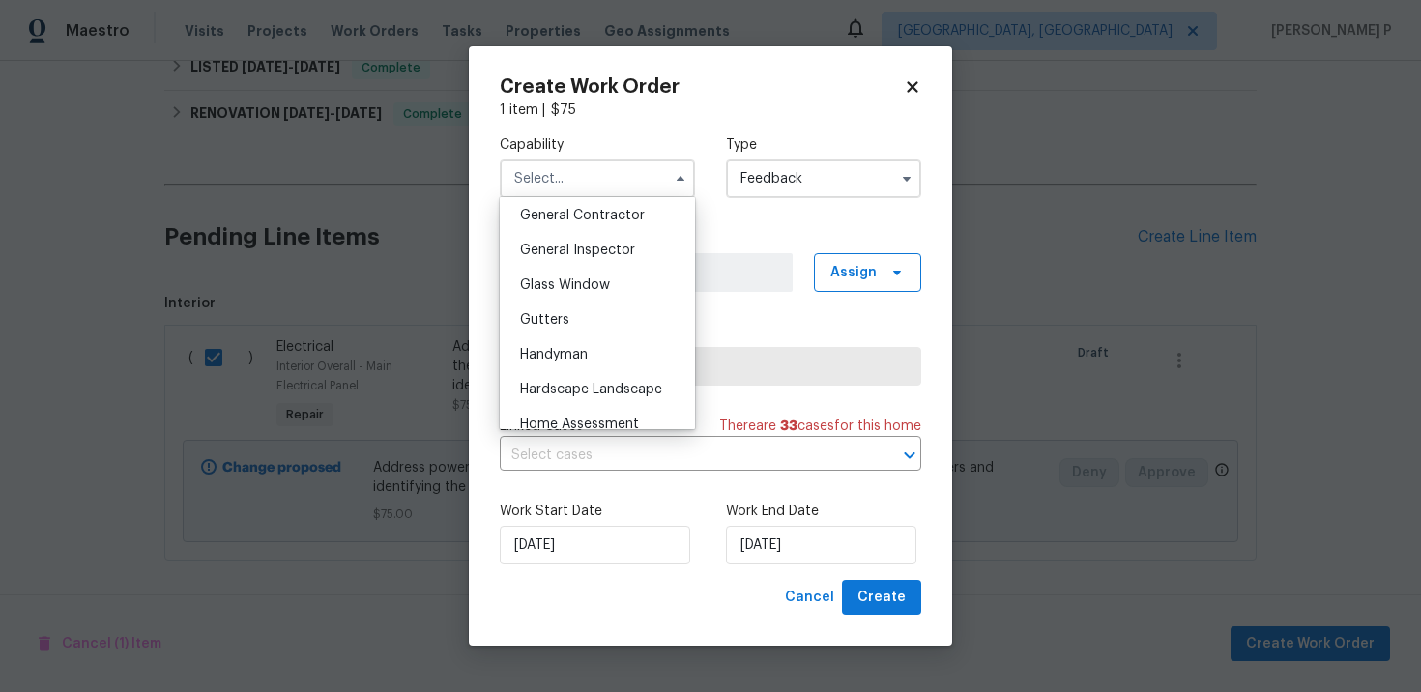
scroll to position [943, 0]
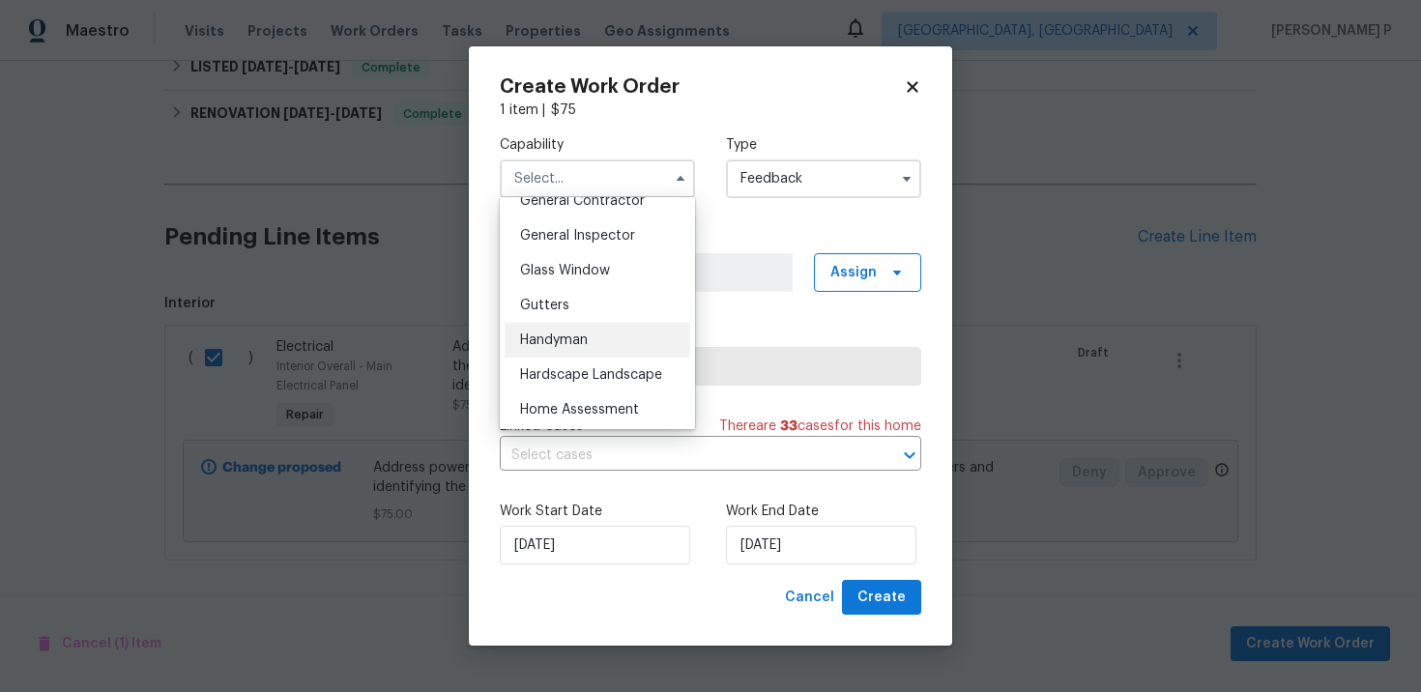
click at [541, 336] on span "Handyman" at bounding box center [554, 341] width 68 height 14
type input "Handyman"
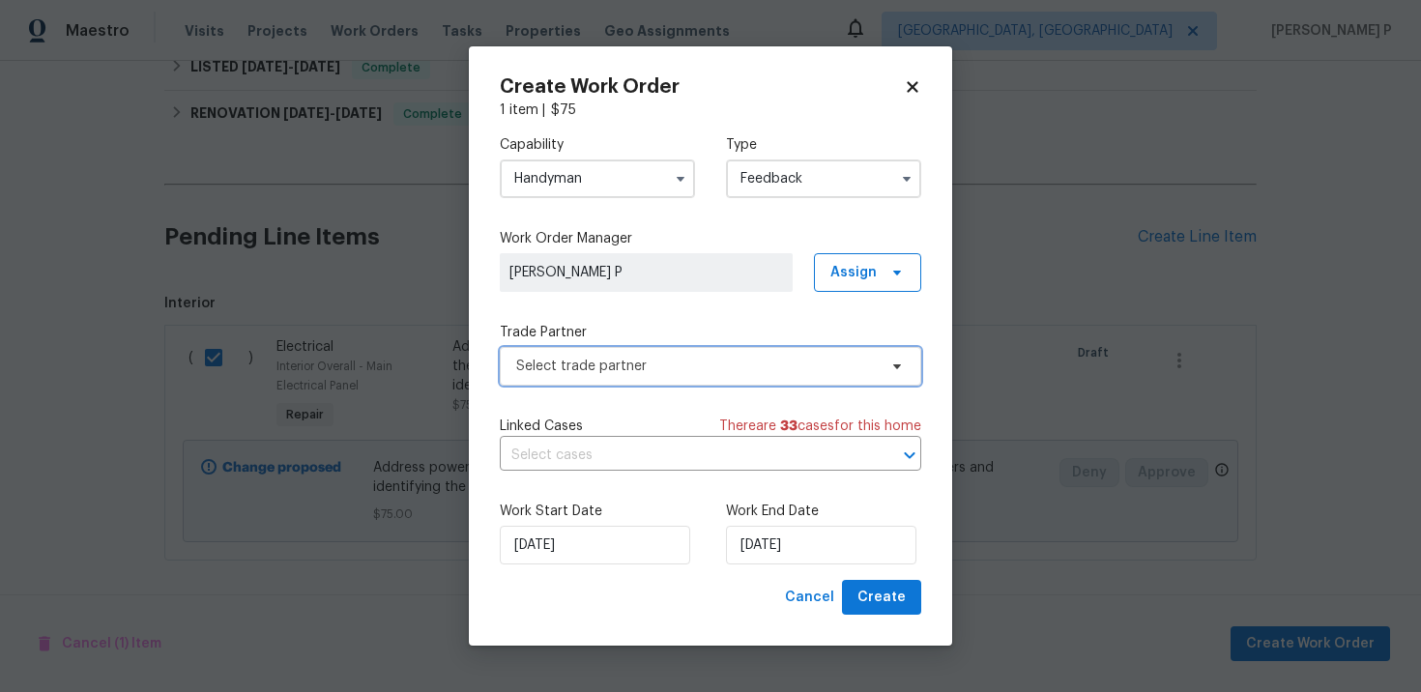
click at [580, 373] on span "Select trade partner" at bounding box center [696, 366] width 361 height 19
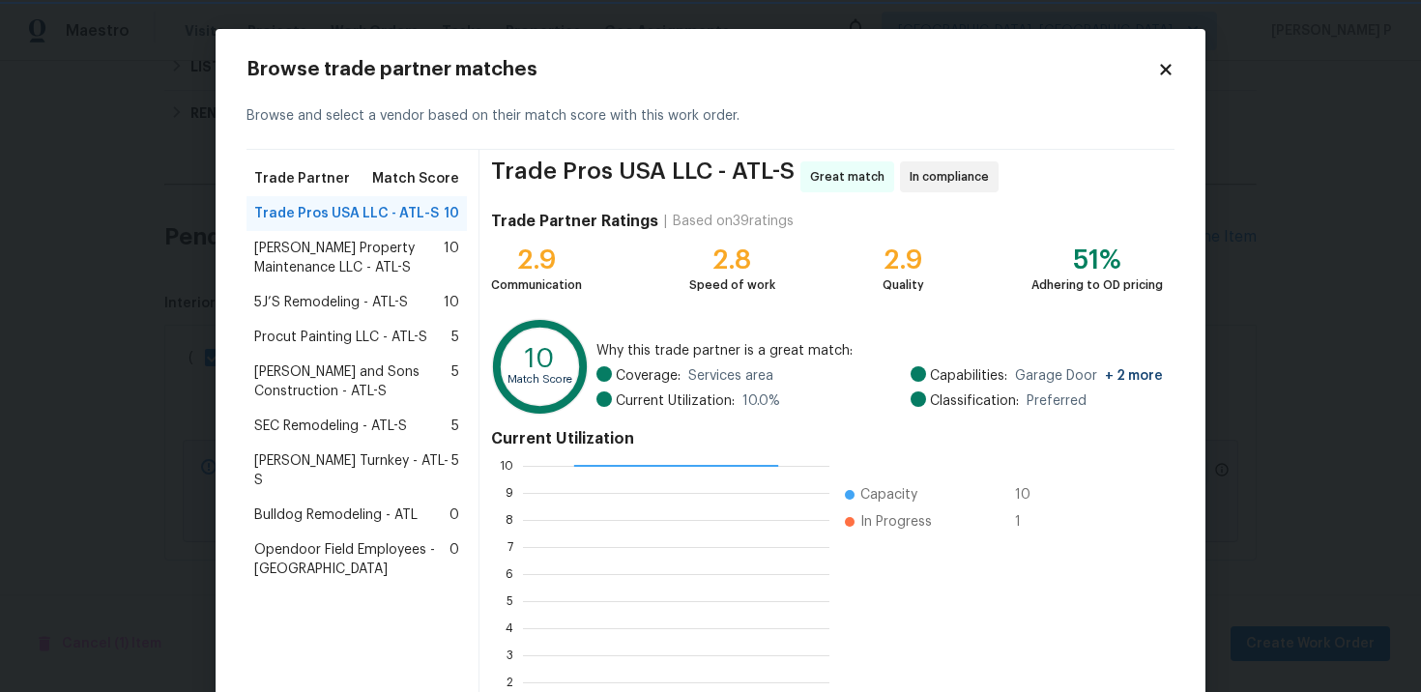
scroll to position [2, 2]
click at [337, 250] on span "Glen Property Maintenance LLC - ATL-S" at bounding box center [348, 258] width 189 height 39
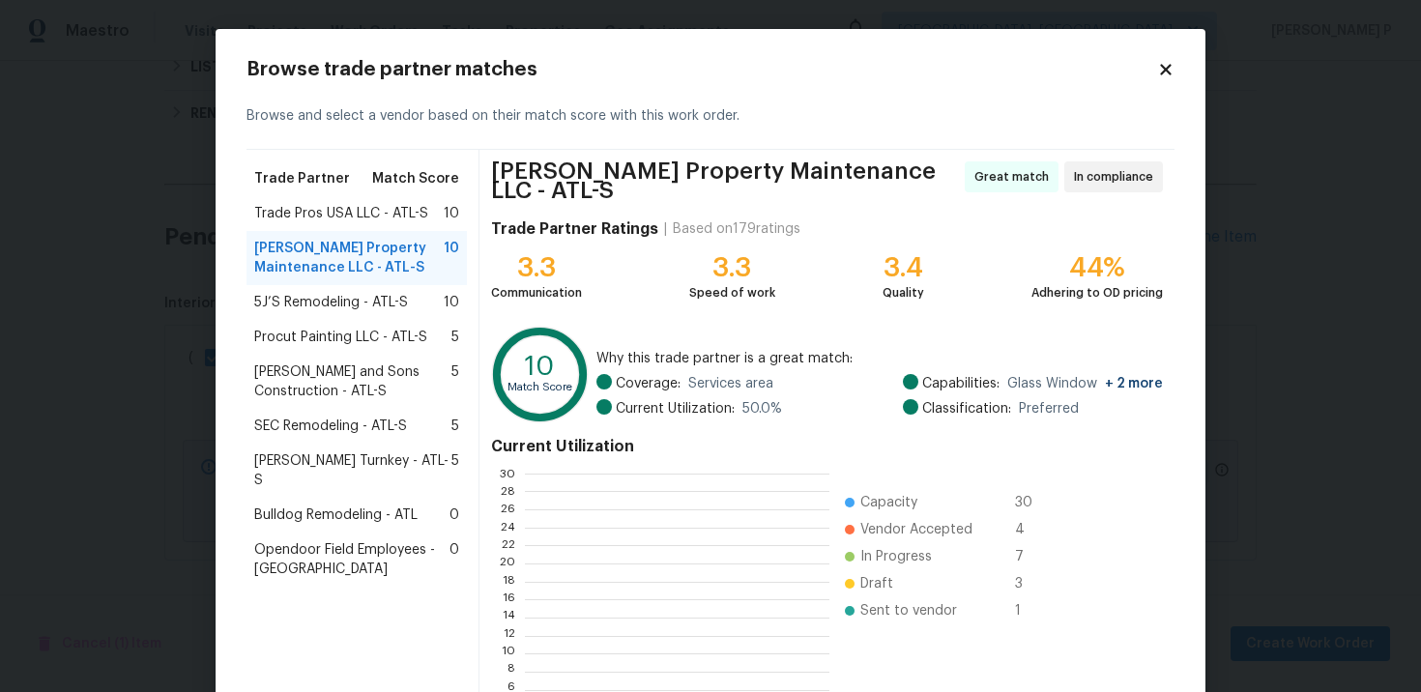
scroll to position [160, 0]
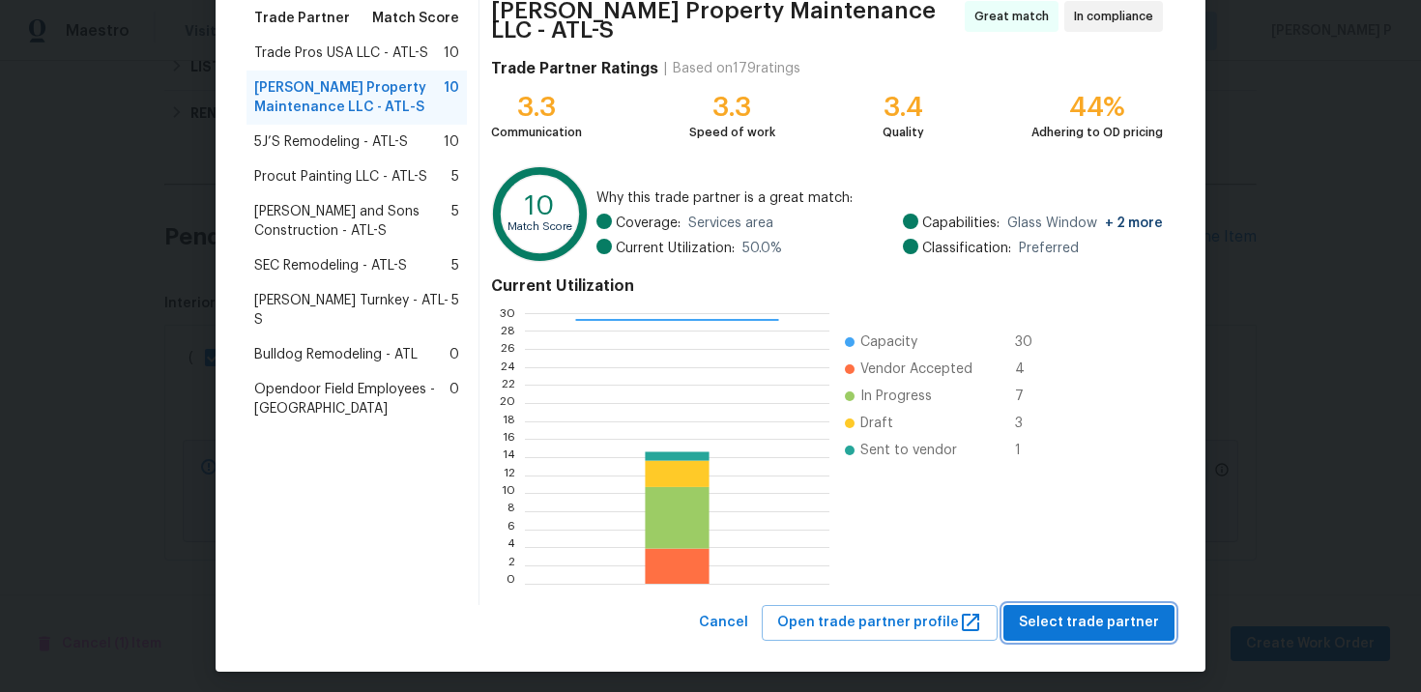
click at [1047, 611] on span "Select trade partner" at bounding box center [1089, 623] width 140 height 24
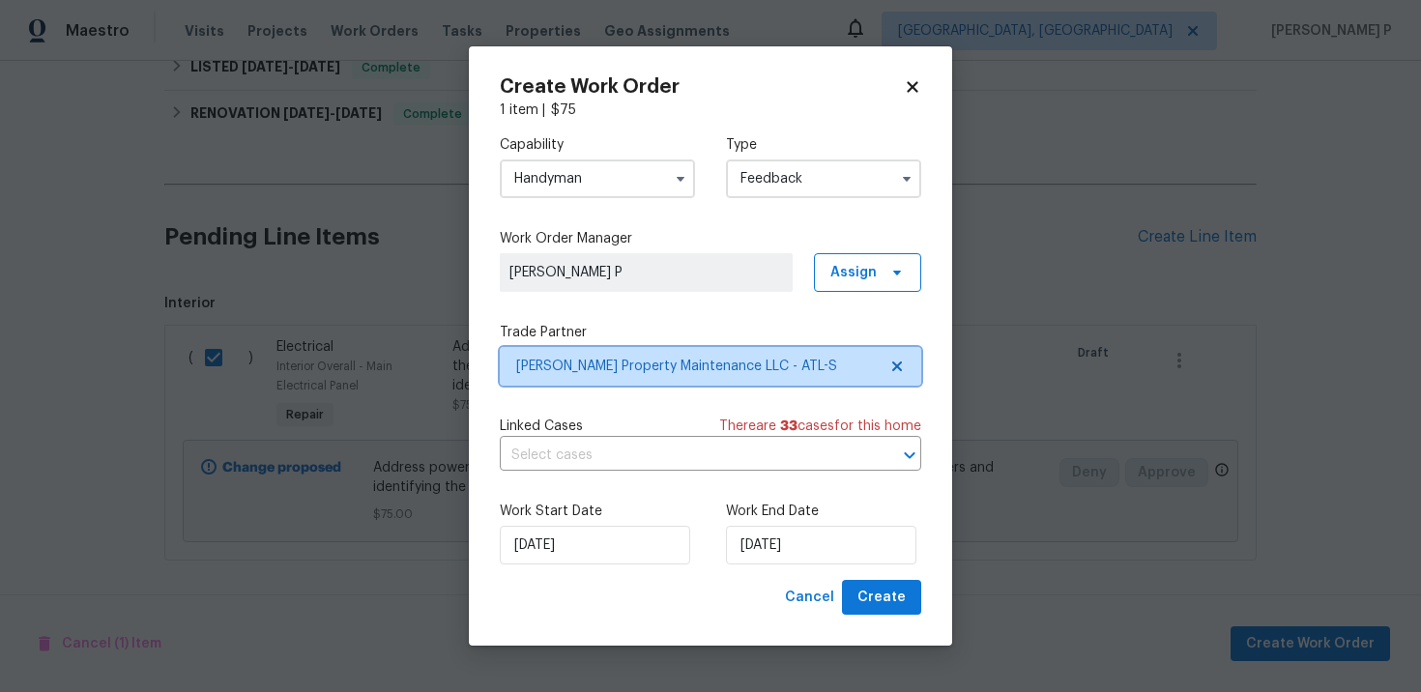
scroll to position [0, 0]
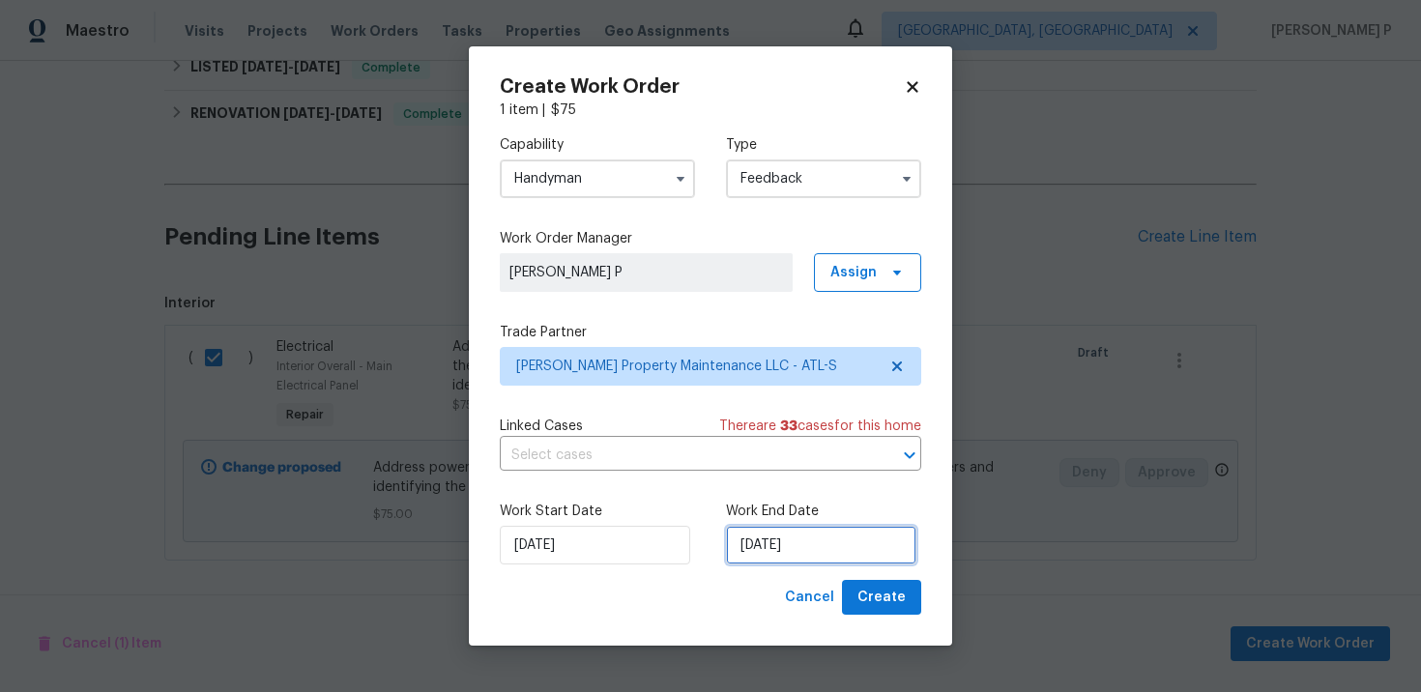
click at [782, 554] on input "[DATE]" at bounding box center [821, 545] width 190 height 39
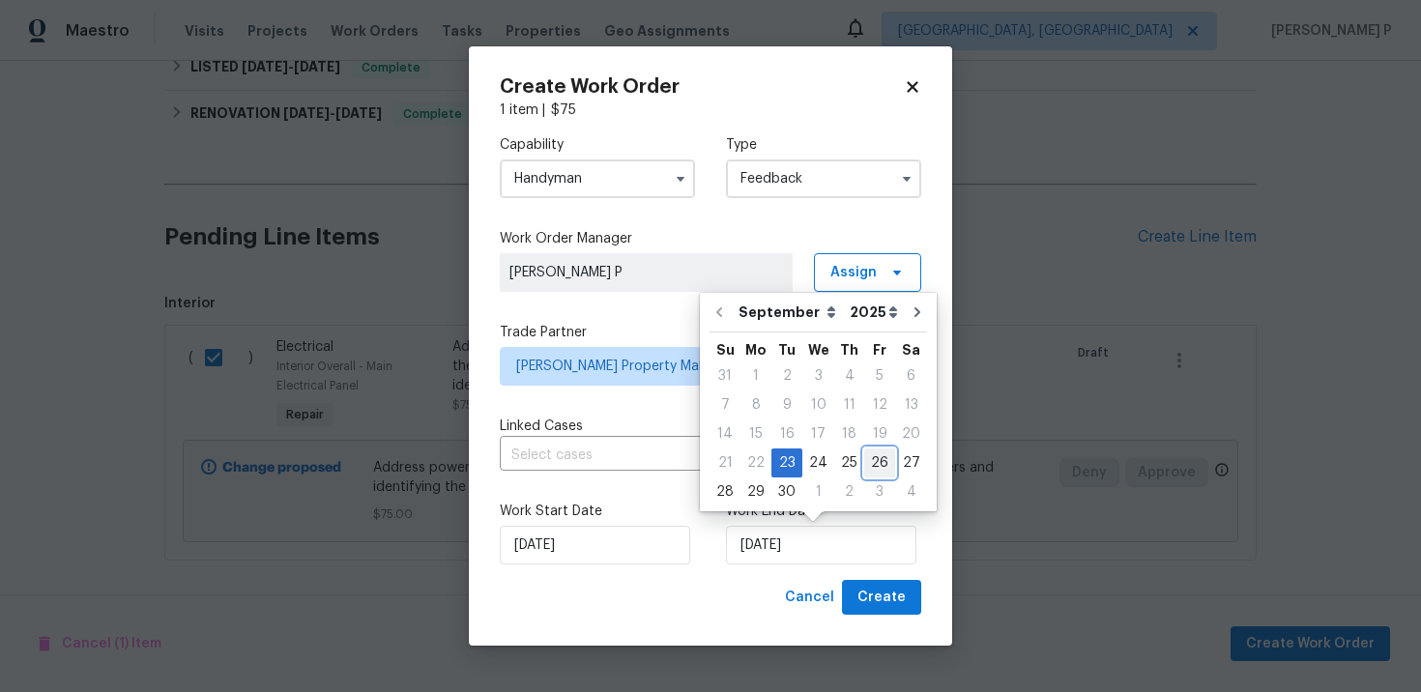
click at [864, 467] on div "26" at bounding box center [879, 463] width 31 height 27
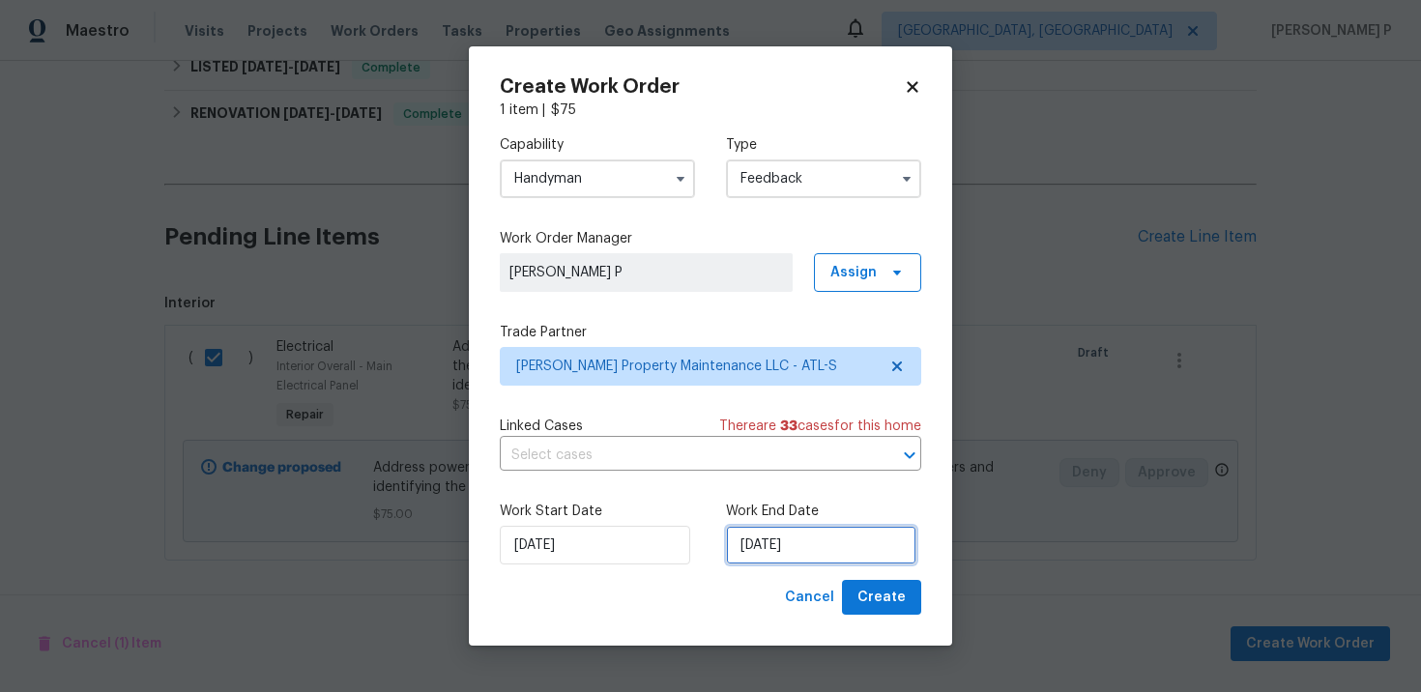
click at [815, 549] on input "9/26/2025" at bounding box center [821, 545] width 190 height 39
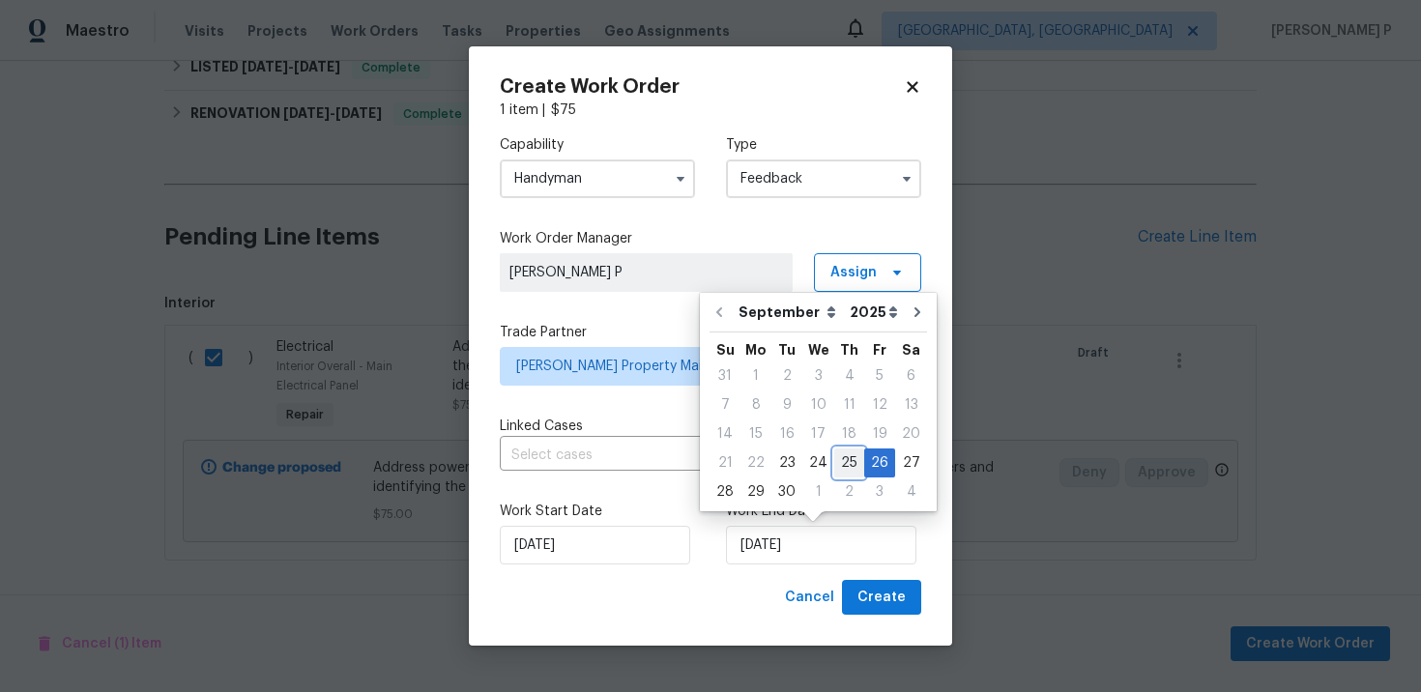
click at [848, 462] on div "25" at bounding box center [849, 463] width 30 height 27
type input "[DATE]"
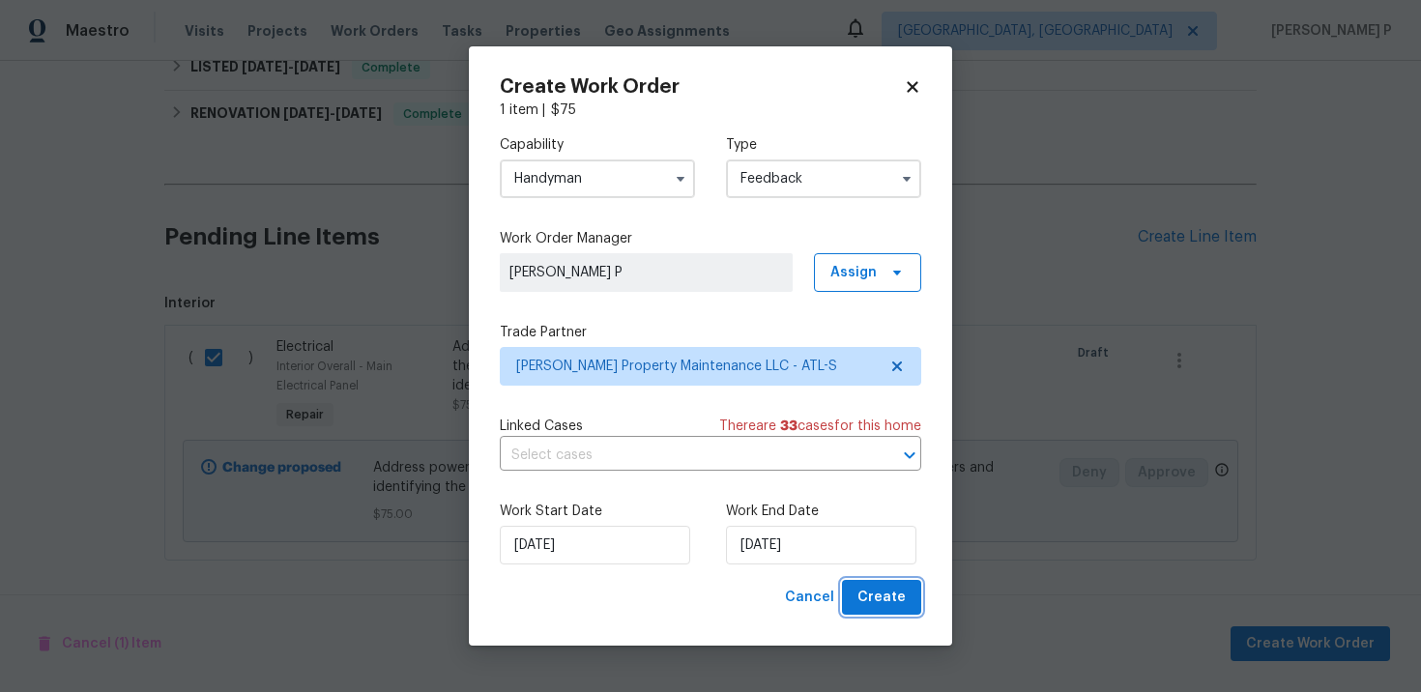
click at [874, 607] on span "Create" at bounding box center [882, 598] width 48 height 24
checkbox input "false"
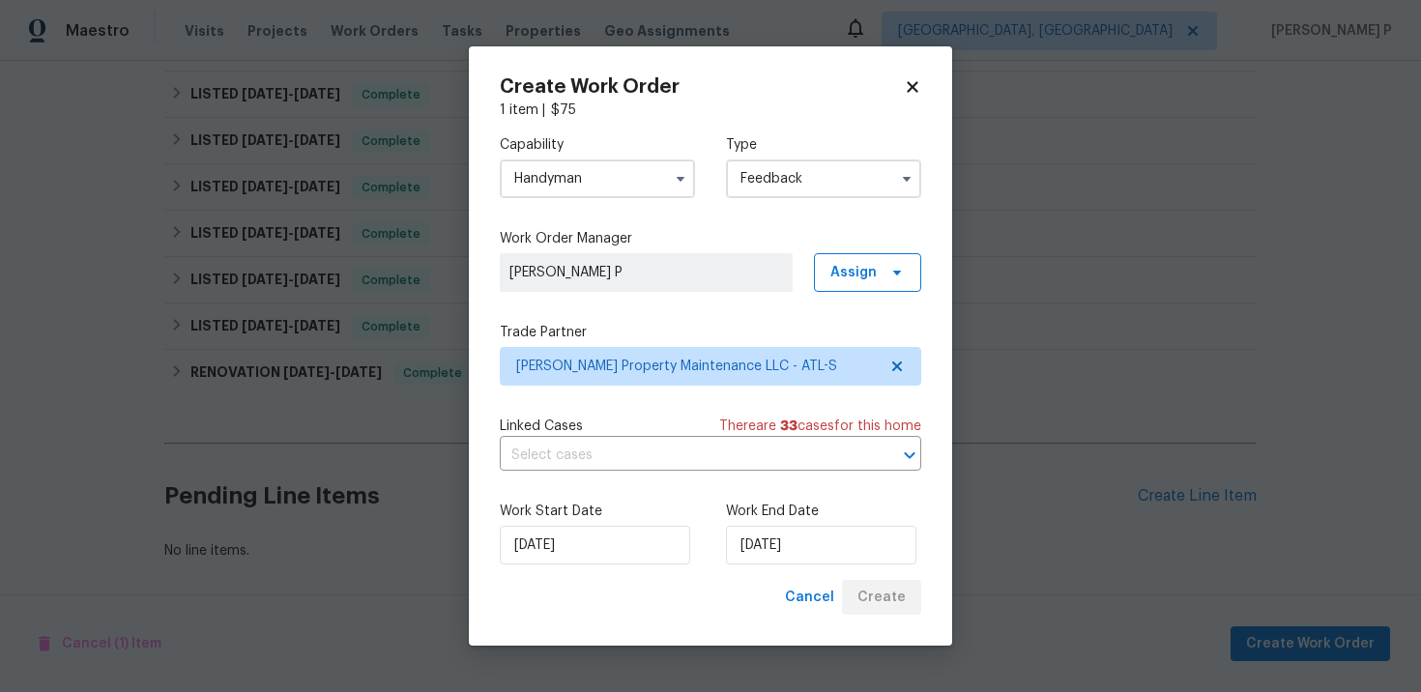
scroll to position [419, 0]
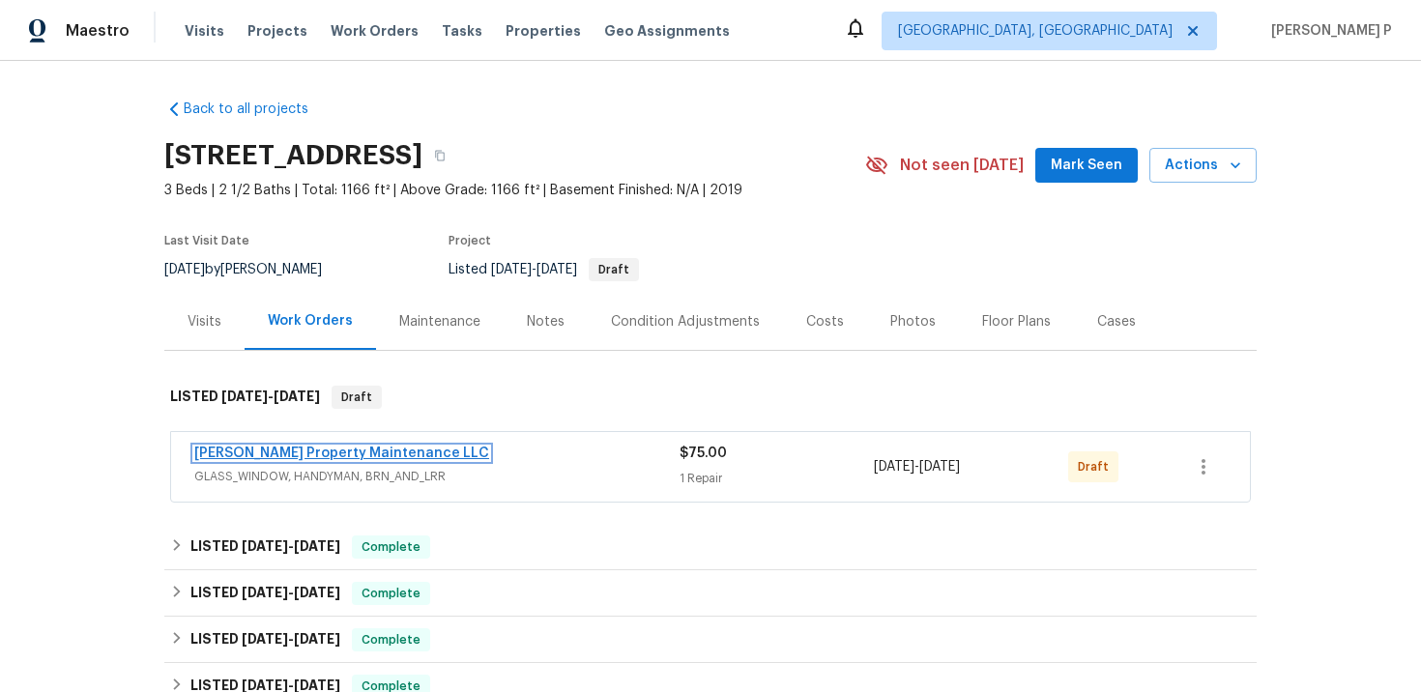
click at [251, 456] on link "Glen Property Maintenance LLC" at bounding box center [341, 454] width 295 height 14
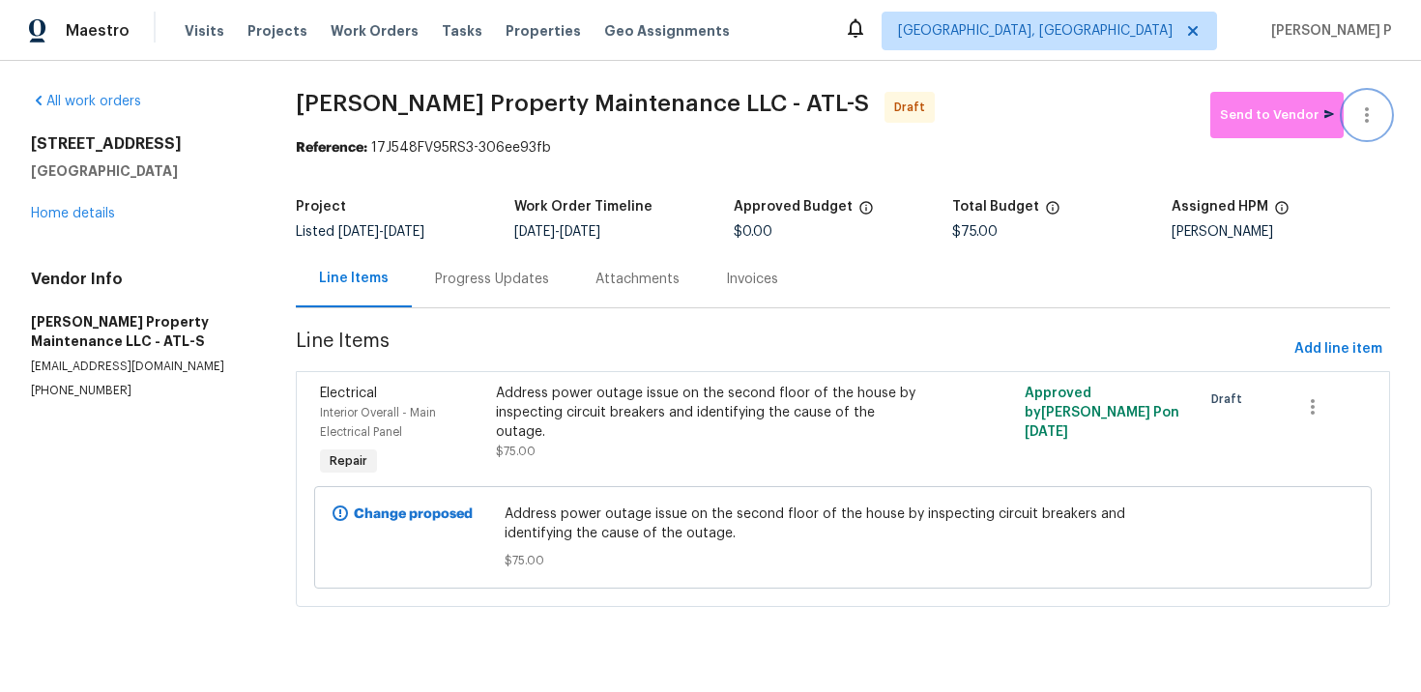
click at [1375, 97] on button "button" at bounding box center [1367, 115] width 46 height 46
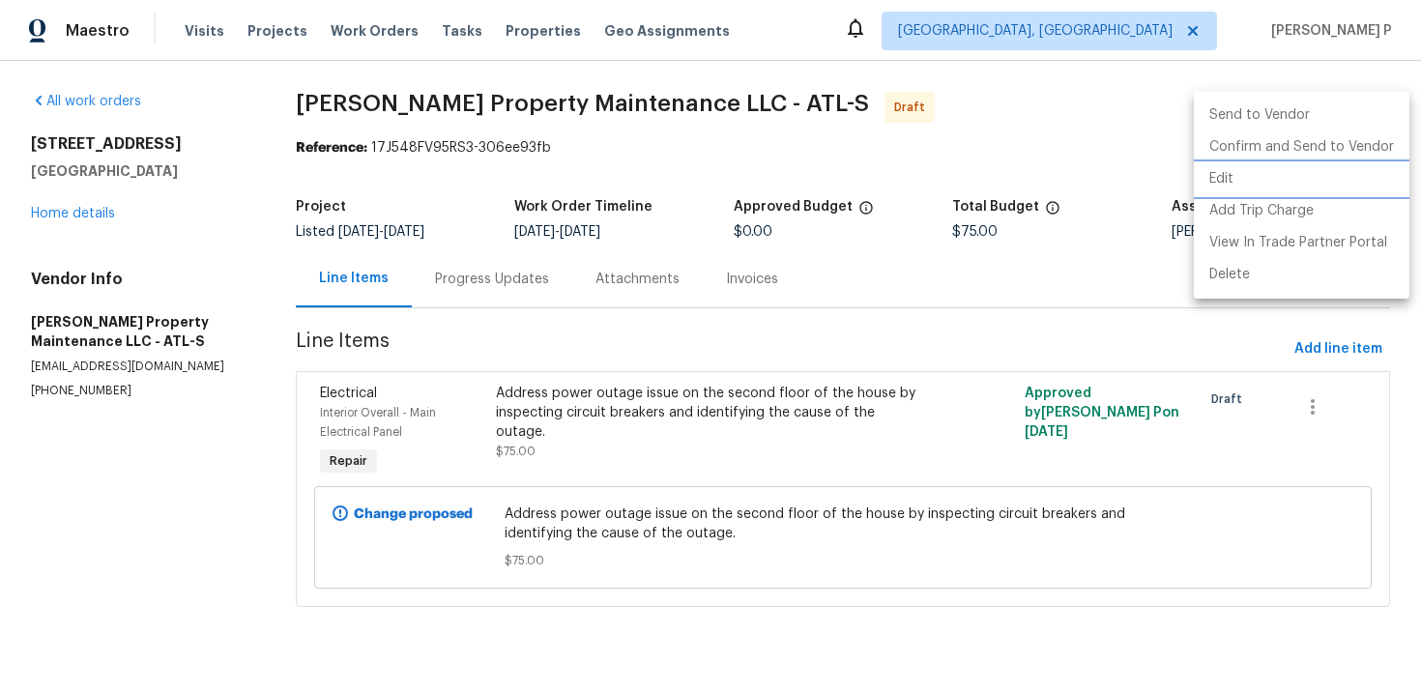
click at [1228, 179] on li "Edit" at bounding box center [1302, 179] width 216 height 32
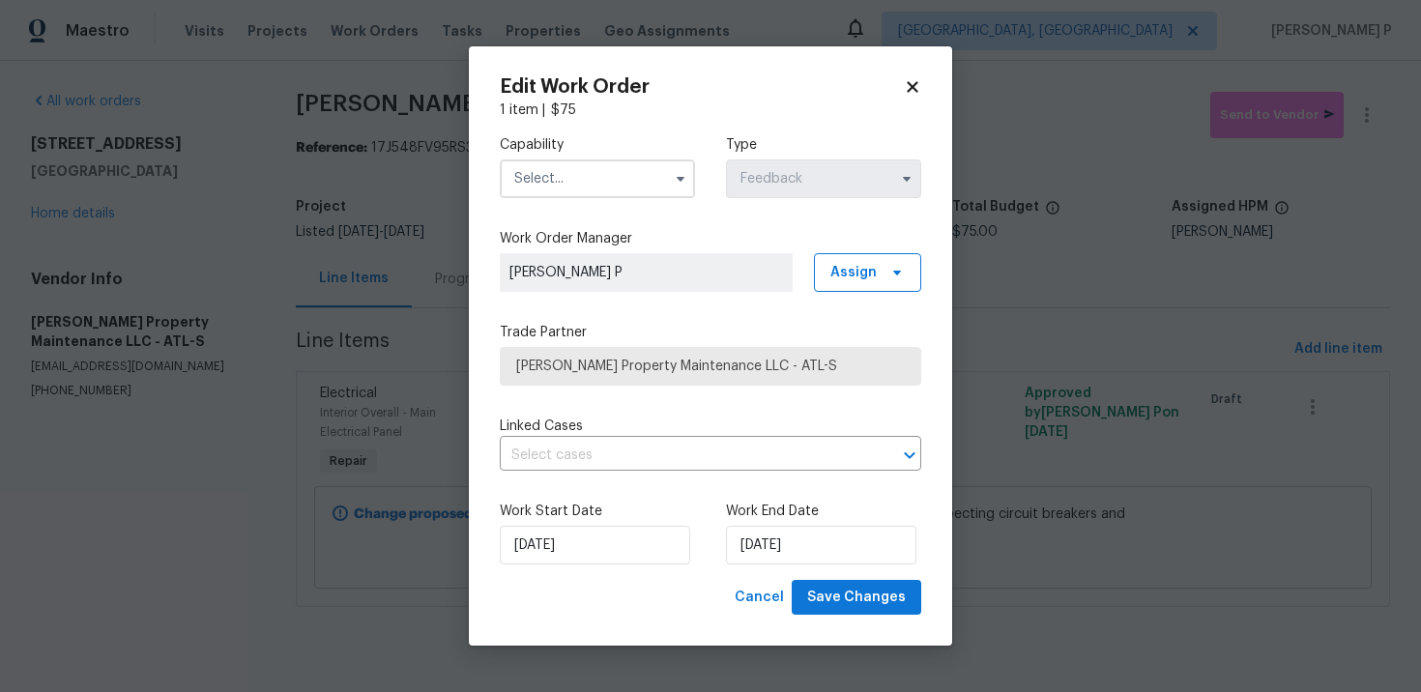
click at [592, 173] on input "text" at bounding box center [597, 179] width 195 height 39
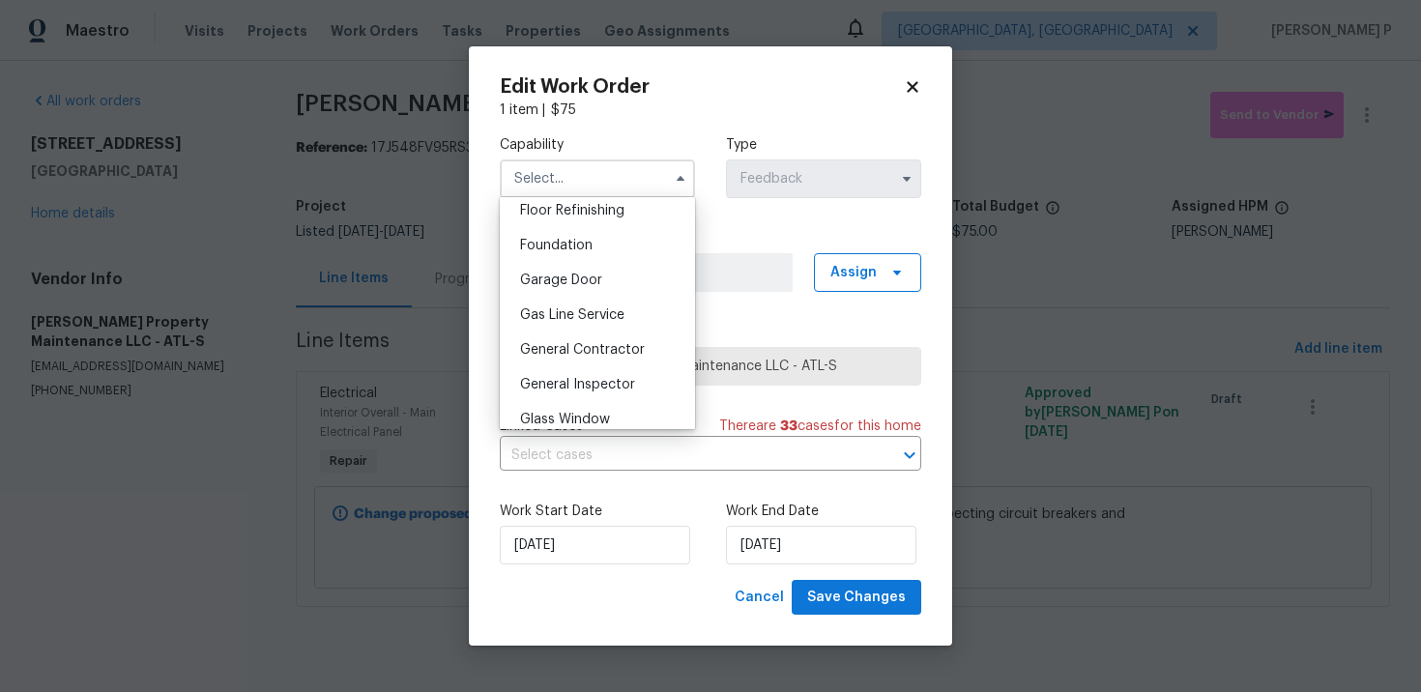
scroll to position [908, 0]
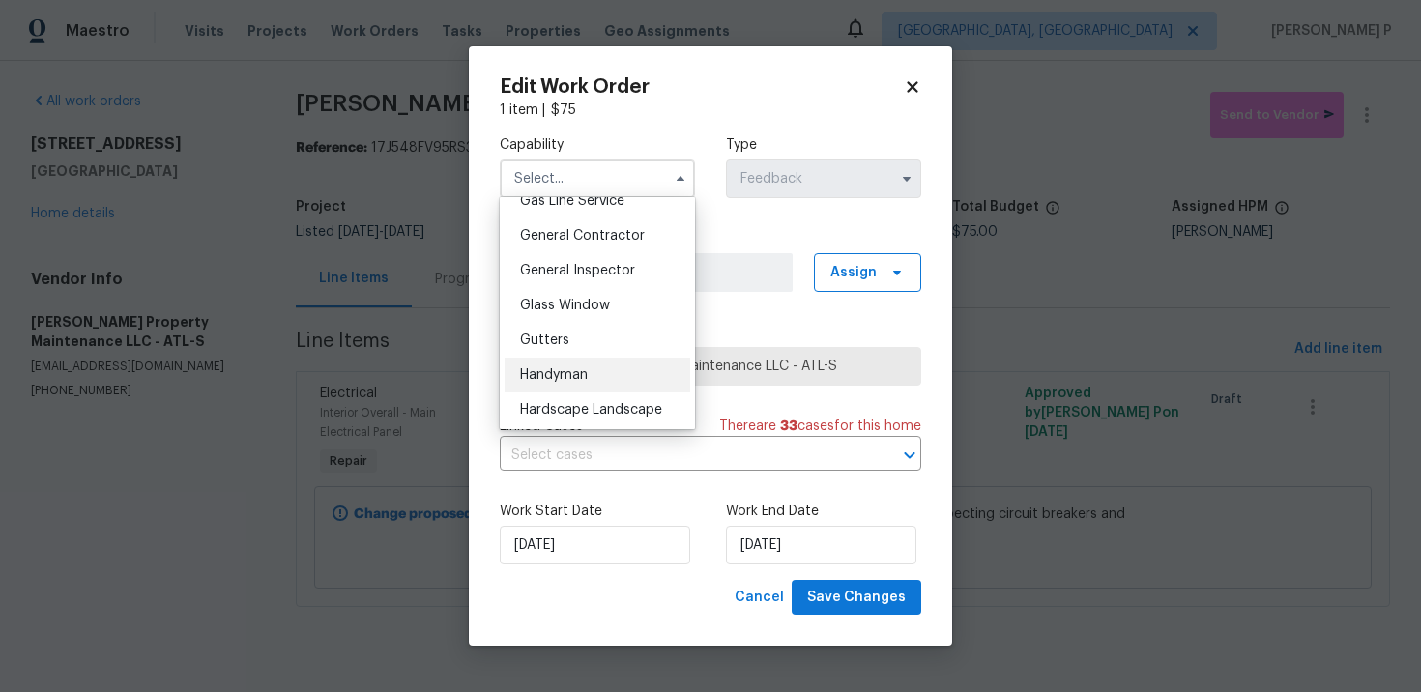
click at [567, 372] on span "Handyman" at bounding box center [554, 375] width 68 height 14
type input "Handyman"
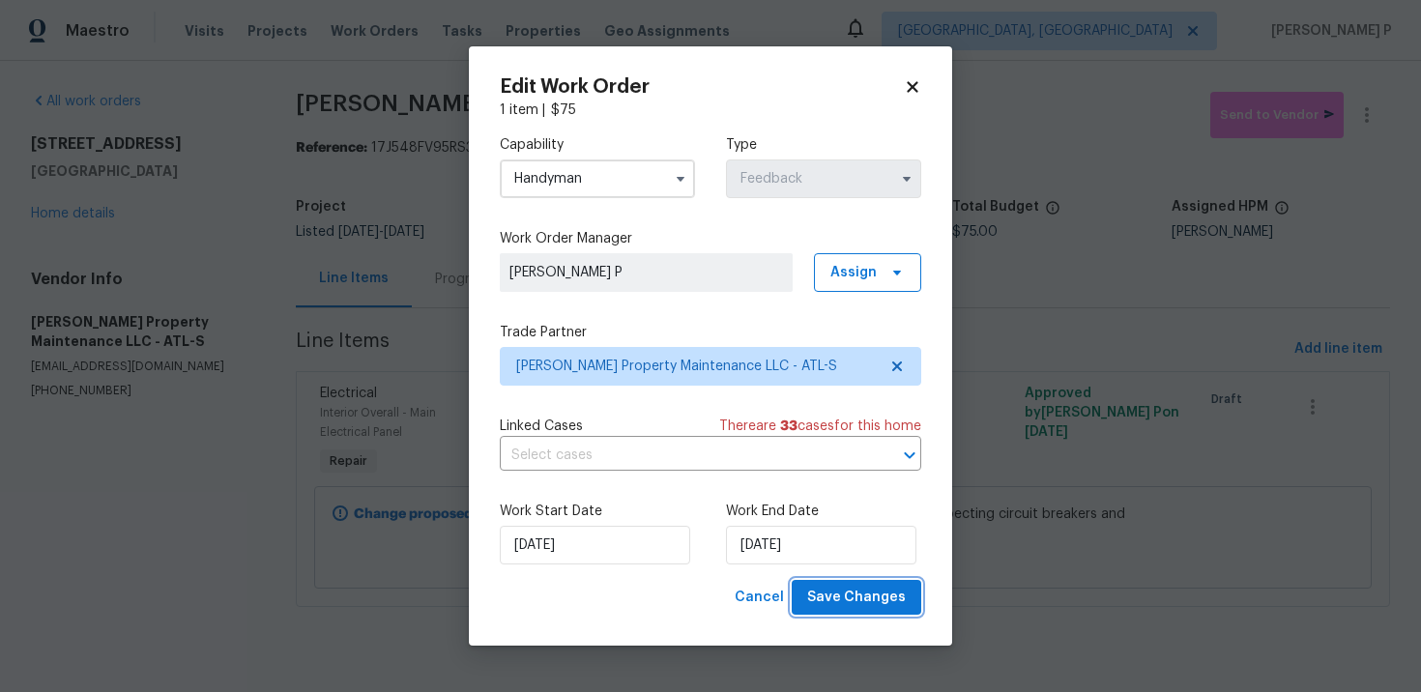
click at [851, 598] on span "Save Changes" at bounding box center [856, 598] width 99 height 24
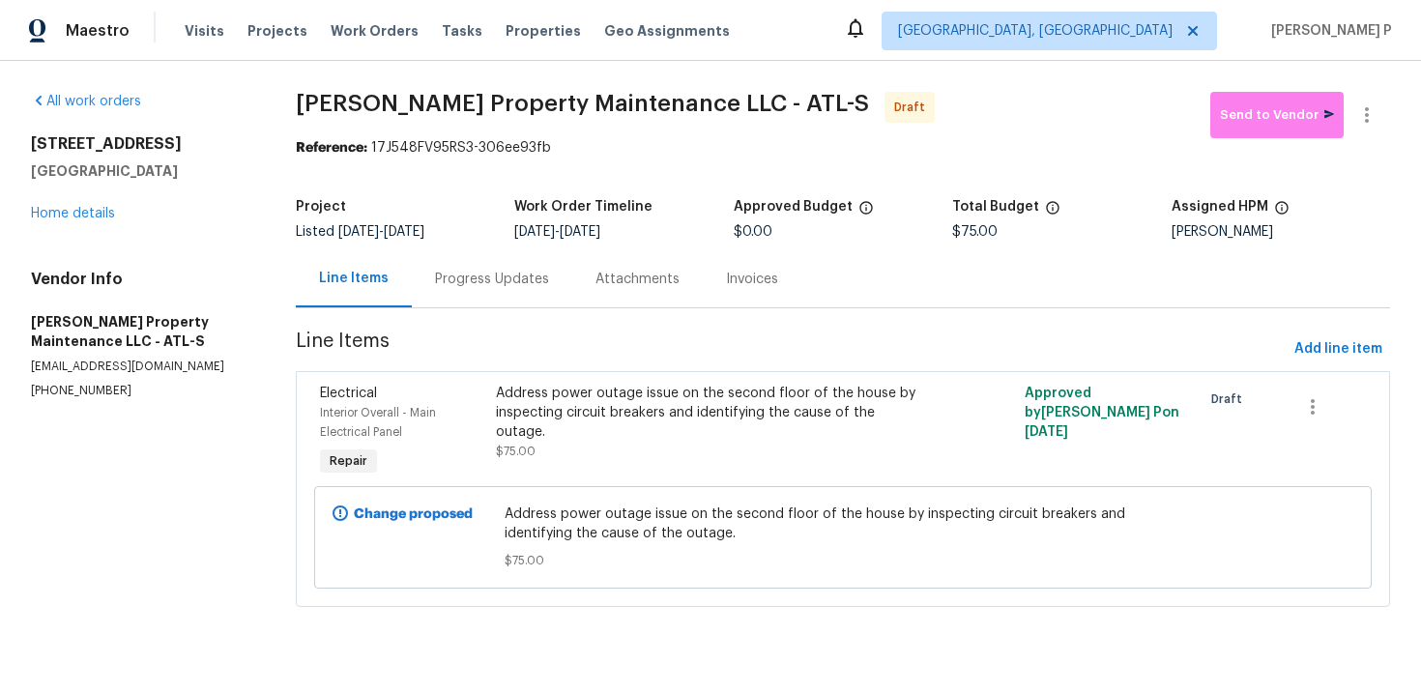
click at [539, 258] on div "Progress Updates" at bounding box center [492, 278] width 160 height 57
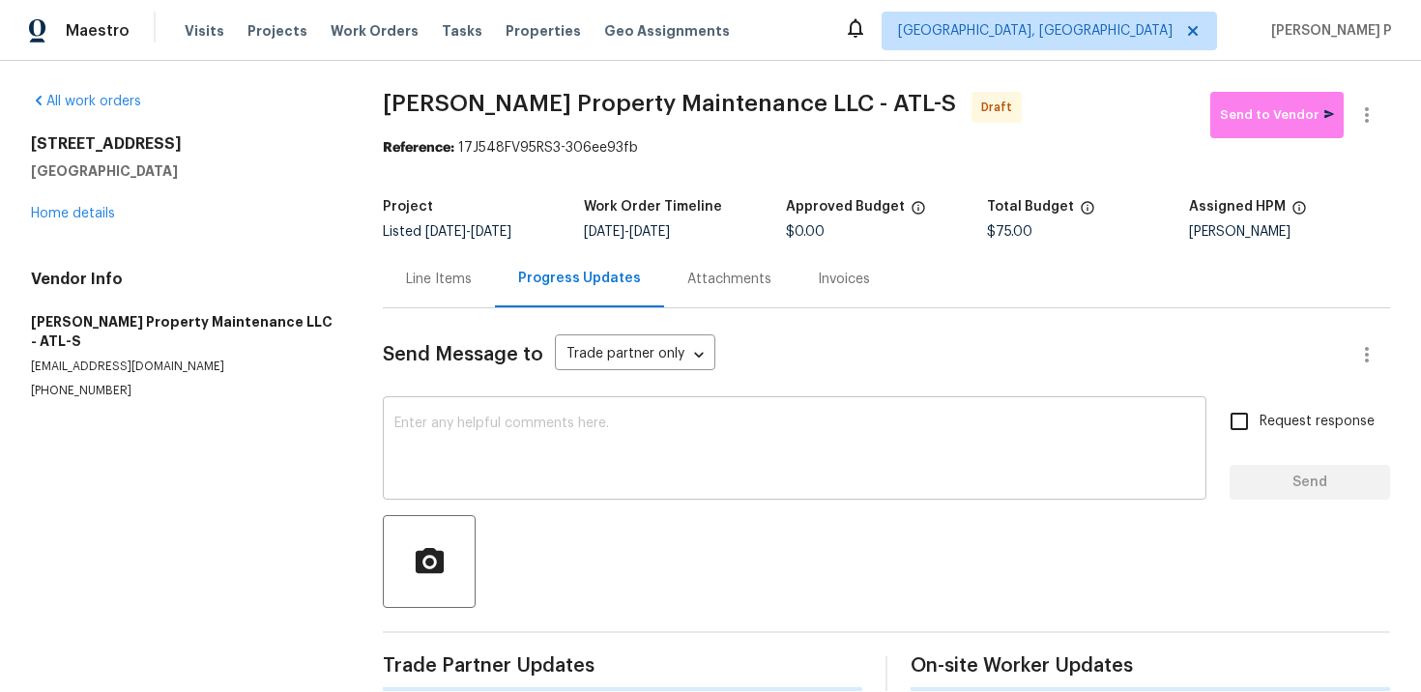
click at [539, 470] on textarea at bounding box center [794, 451] width 801 height 68
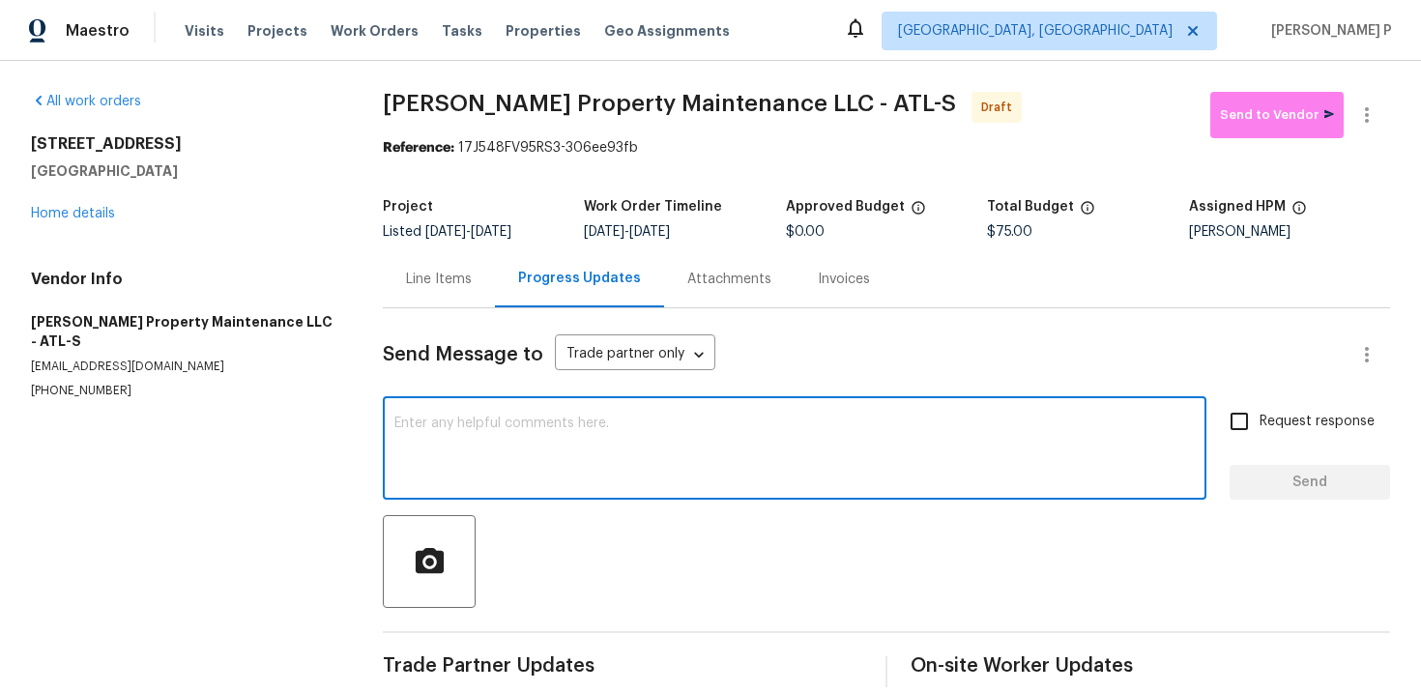
paste textarea "Hi, this is Ramyasri with Opendoor. I’m confirming you received the WO for the …"
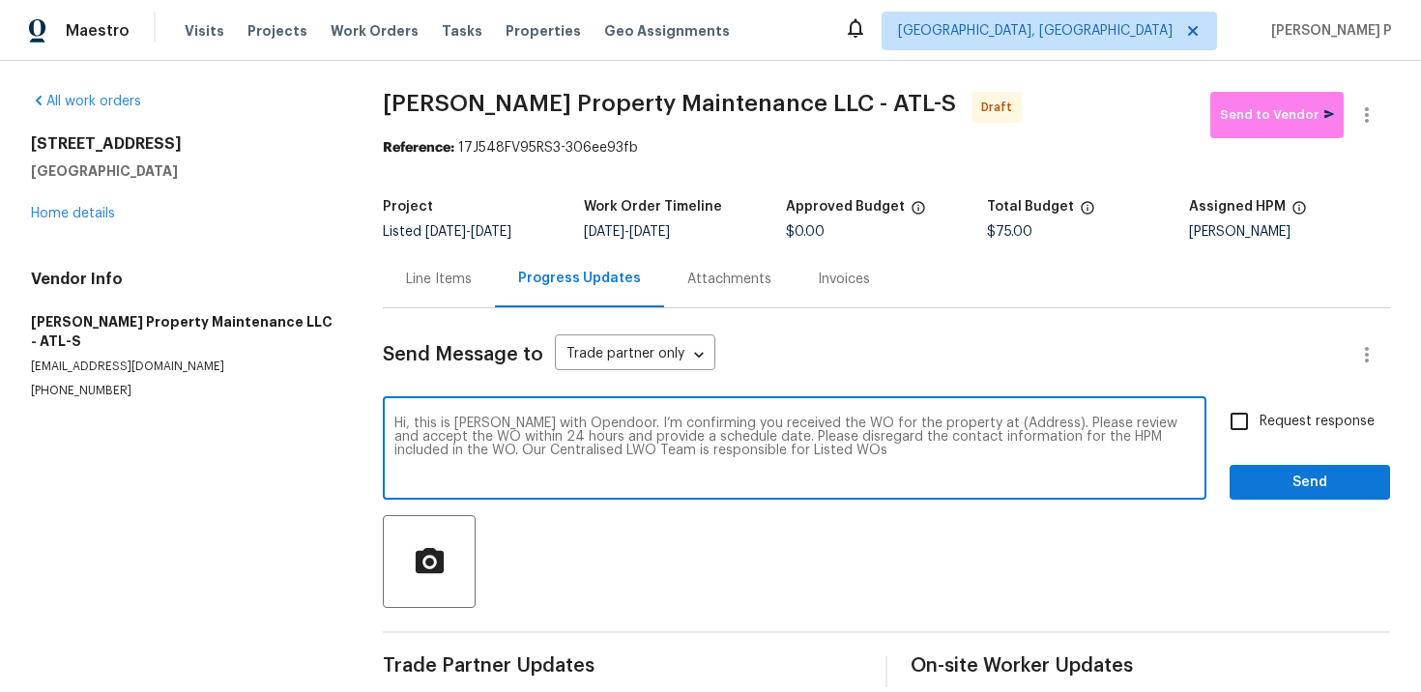
drag, startPoint x: 968, startPoint y: 423, endPoint x: 1032, endPoint y: 418, distance: 64.0
click at [1032, 418] on textarea "Hi, this is Ramyasri with Opendoor. I’m confirming you received the WO for the …" at bounding box center [794, 451] width 801 height 68
click at [963, 419] on textarea "Hi, this is Ramyasri with Opendoor. I’m confirming you received the WO for the …" at bounding box center [794, 451] width 801 height 68
drag, startPoint x: 968, startPoint y: 419, endPoint x: 1028, endPoint y: 419, distance: 59.9
click at [1028, 419] on textarea "Hi, this is Ramyasri with Opendoor. I’m confirming you received the WO for the …" at bounding box center [794, 451] width 801 height 68
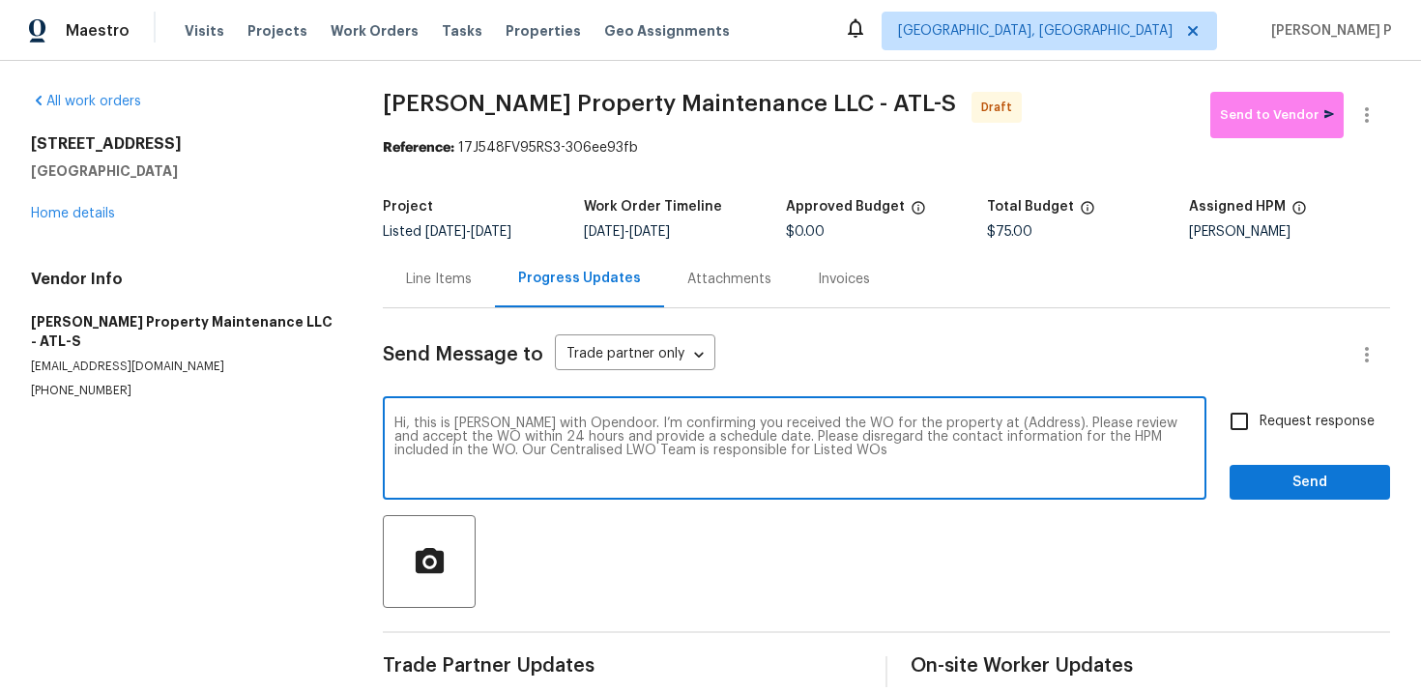
paste textarea "1112 Highwood Ln, Atlanta, GA 30344"
type textarea "Hi, this is Ramyasri with Opendoor. I’m confirming you received the WO for the …"
click at [1250, 416] on input "Request response" at bounding box center [1239, 421] width 41 height 41
checkbox input "true"
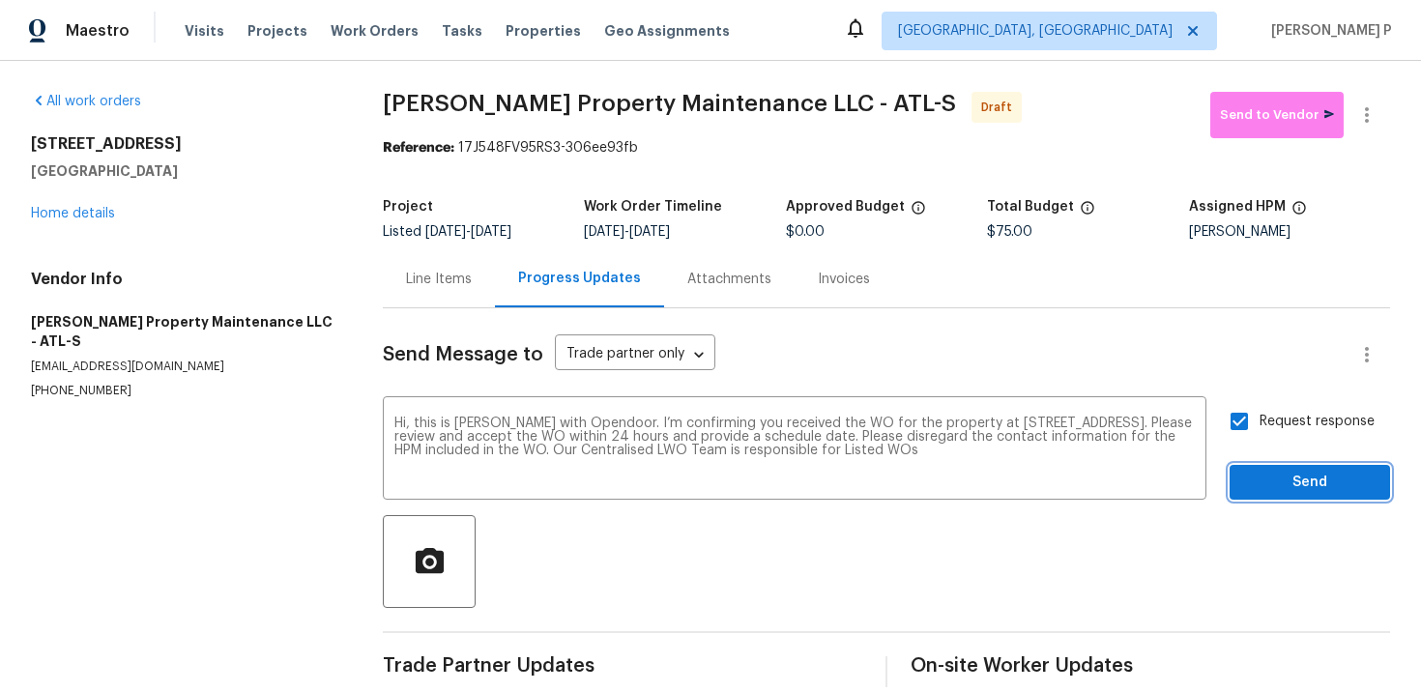
click at [1284, 487] on span "Send" at bounding box center [1310, 483] width 130 height 24
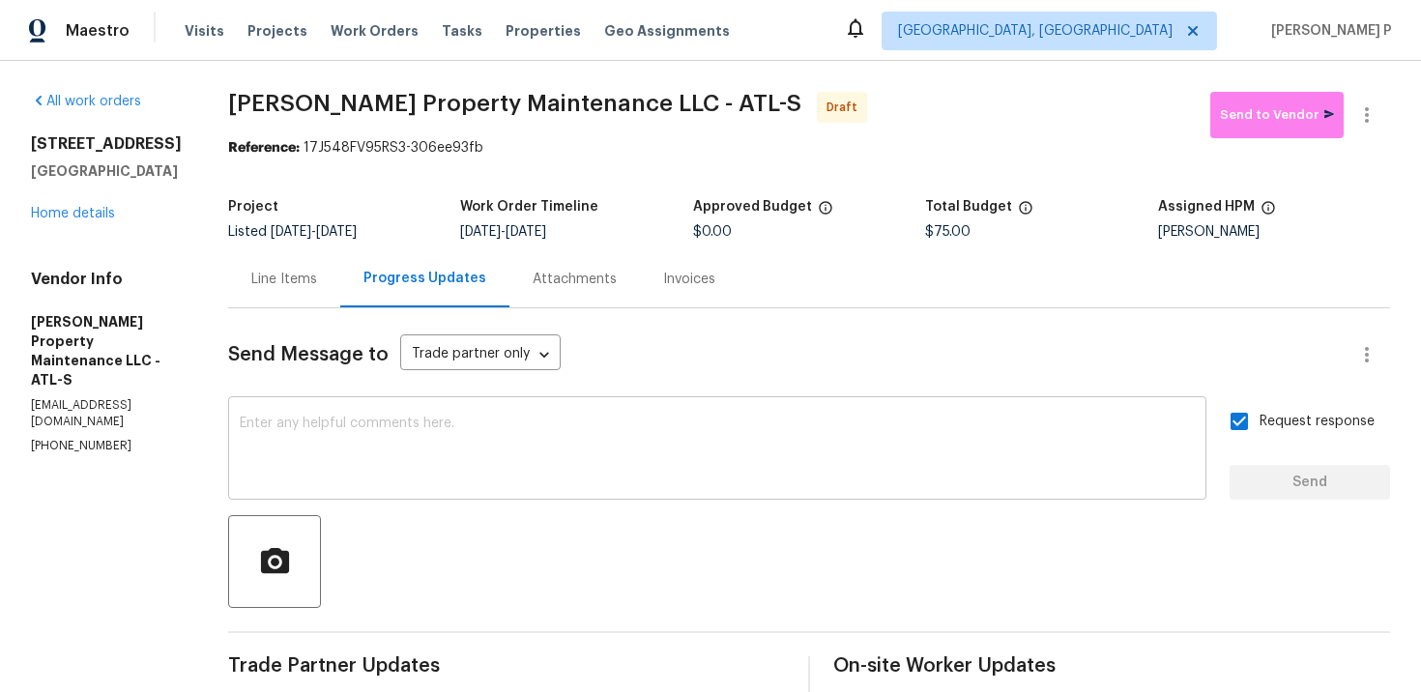
click at [656, 458] on textarea at bounding box center [717, 451] width 955 height 68
paste textarea "Attention All Work Orders must include before-photos (both close-up and wide-an…"
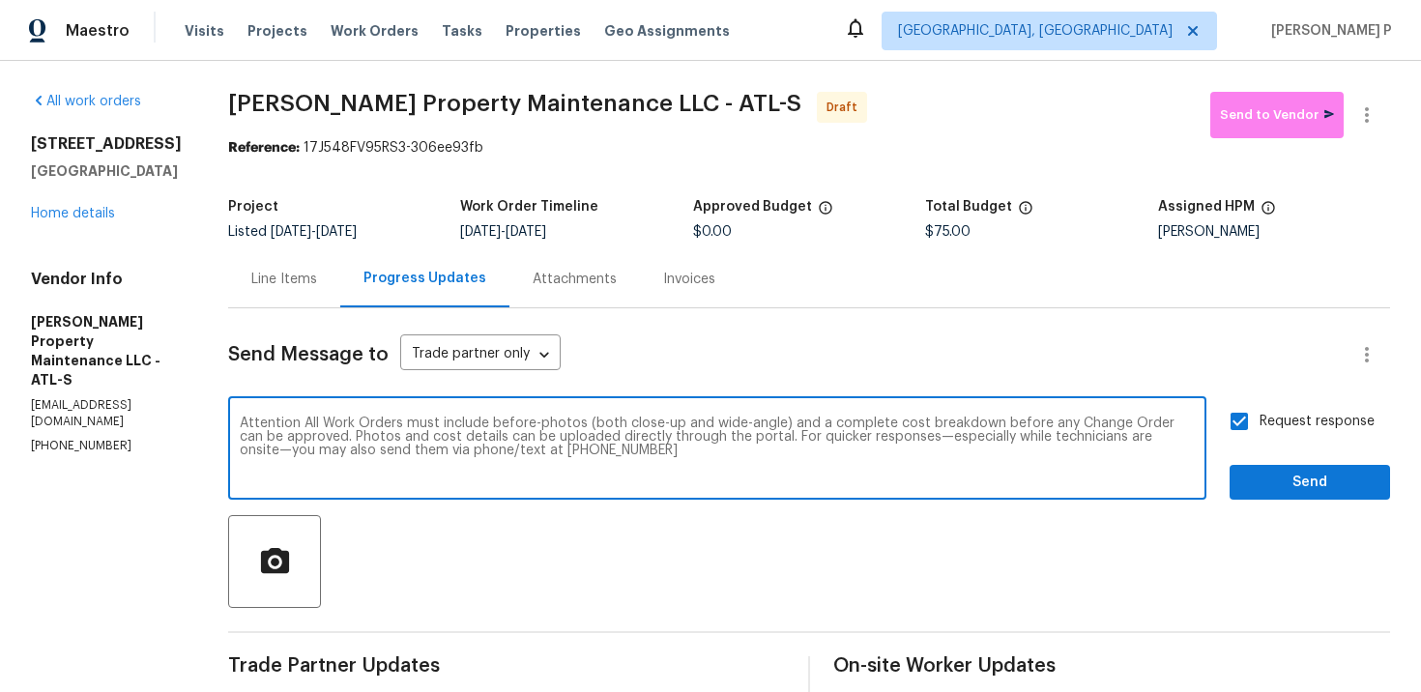
type textarea "Attention All Work Orders must include before-photos (both close-up and wide-an…"
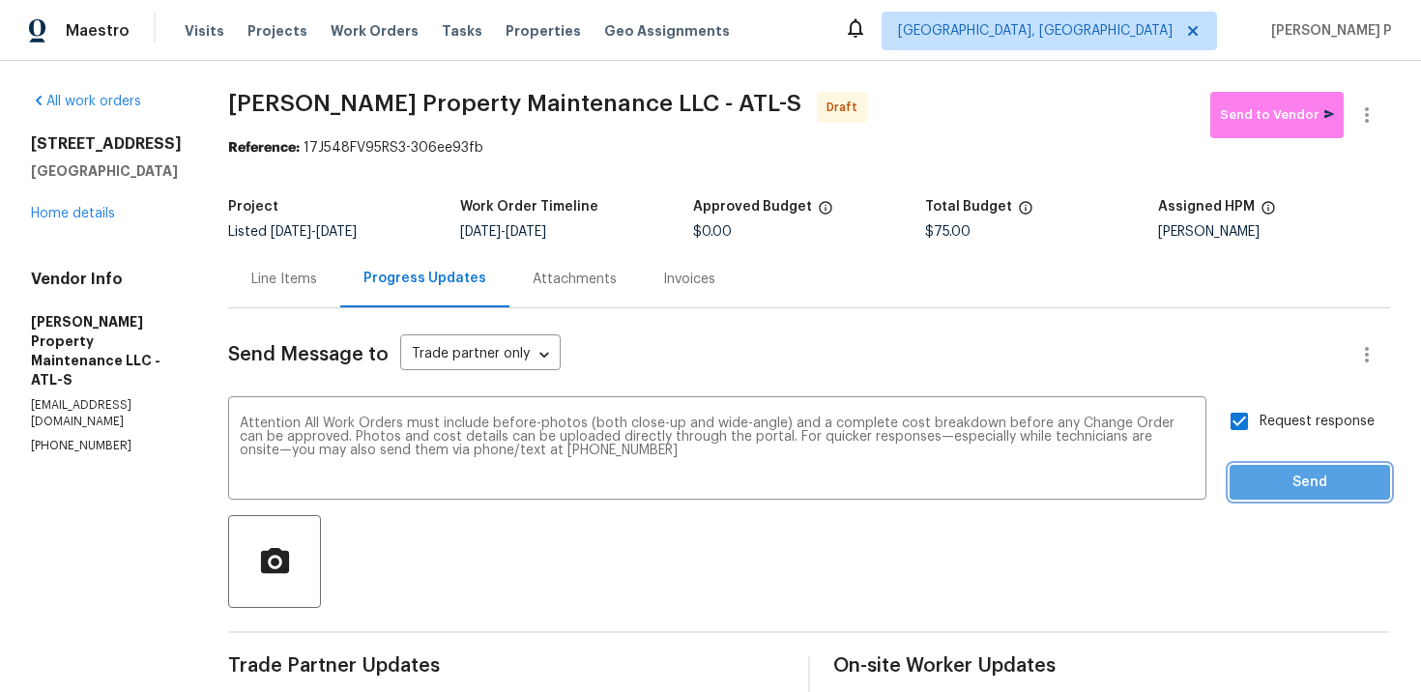
click at [1286, 489] on span "Send" at bounding box center [1310, 483] width 130 height 24
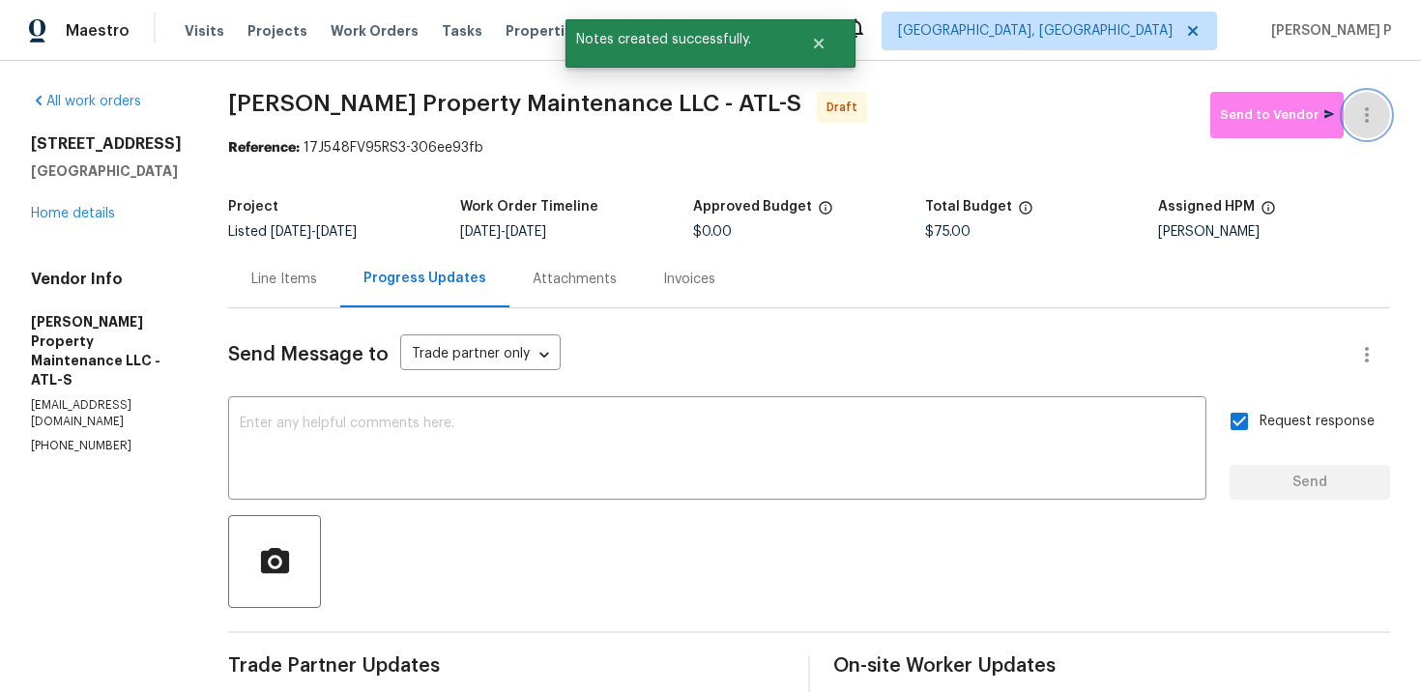
click at [1359, 119] on icon "button" at bounding box center [1366, 114] width 23 height 23
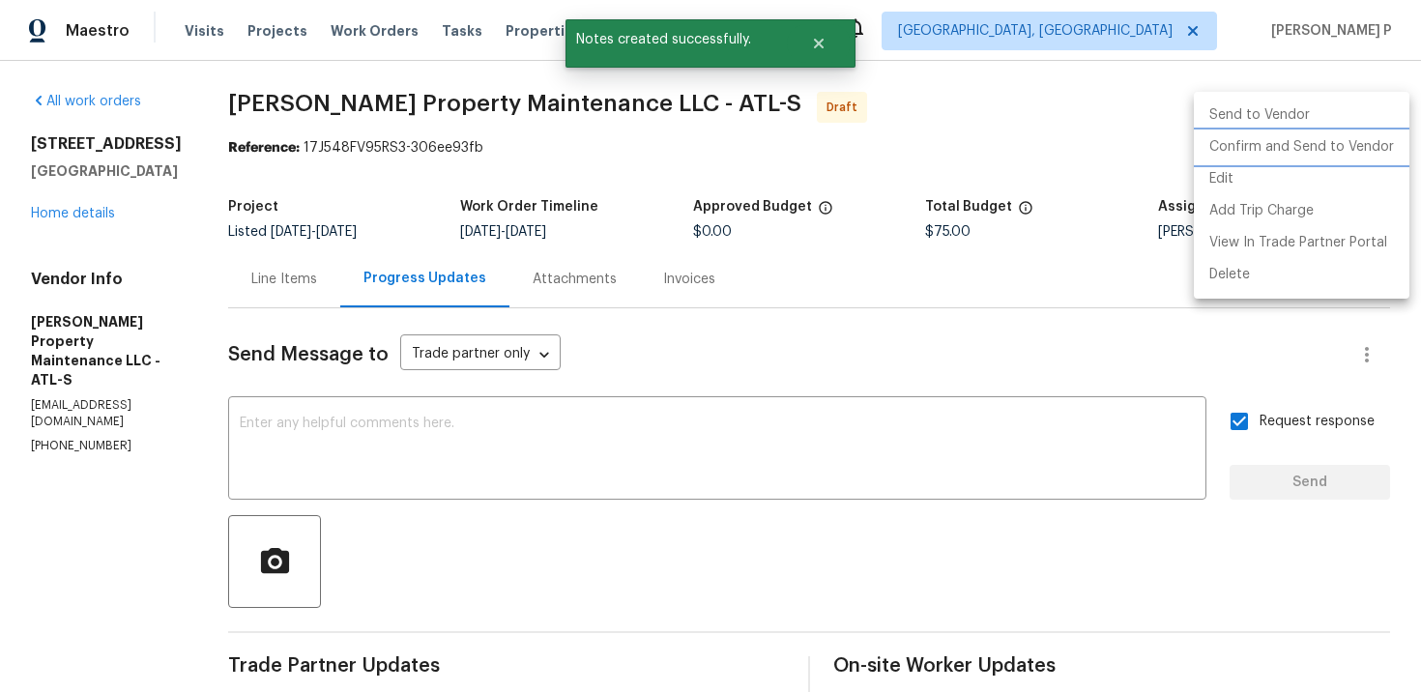
click at [1272, 158] on li "Confirm and Send to Vendor" at bounding box center [1302, 147] width 216 height 32
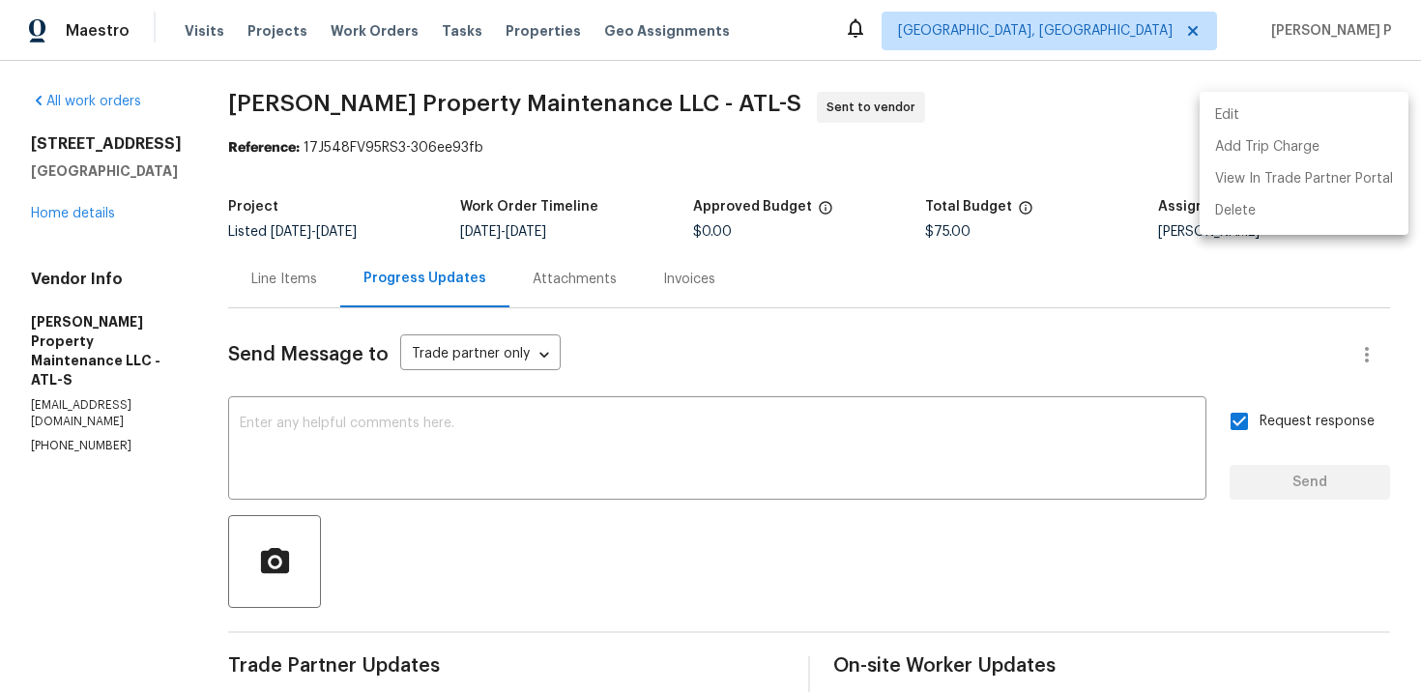
click at [238, 99] on div at bounding box center [710, 346] width 1421 height 692
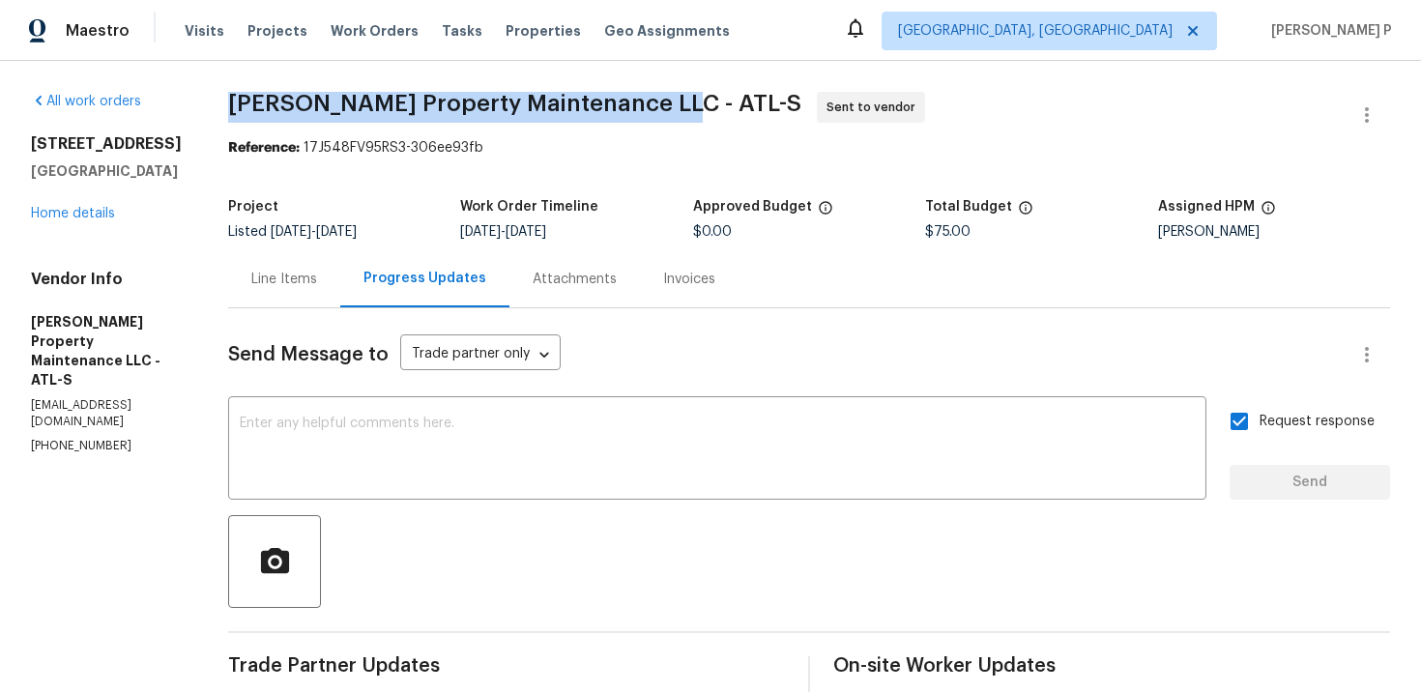
drag, startPoint x: 233, startPoint y: 99, endPoint x: 660, endPoint y: 99, distance: 427.3
click at [660, 99] on span "Glen Property Maintenance LLC - ATL-S" at bounding box center [514, 103] width 573 height 23
copy span "Glen Property Maintenance LLC - ATL-S"
click at [392, 155] on div "Reference: 17J548FV95RS3-306ee93fb" at bounding box center [809, 147] width 1162 height 19
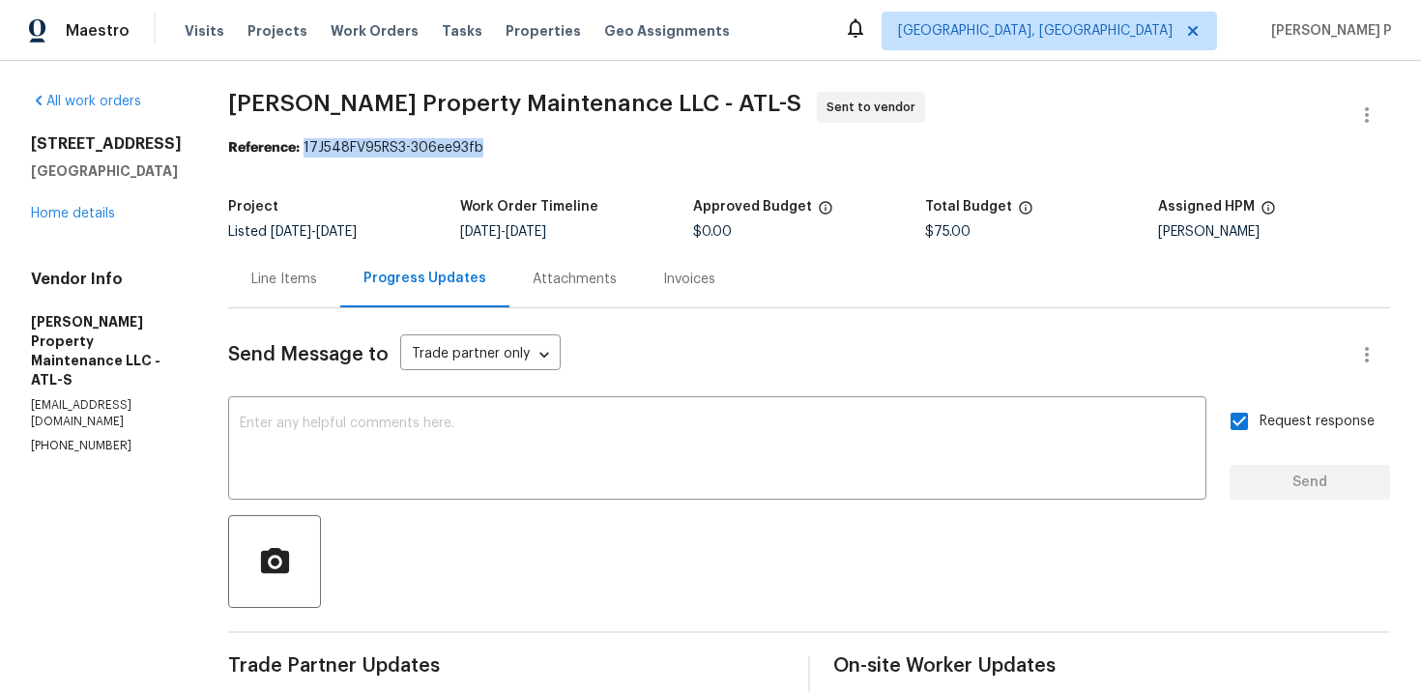
drag, startPoint x: 307, startPoint y: 145, endPoint x: 494, endPoint y: 146, distance: 186.6
click at [494, 146] on div "Reference: 17J548FV95RS3-306ee93fb" at bounding box center [809, 147] width 1162 height 19
copy div "17J548FV95RS3-306ee93fb"
click at [288, 287] on div "Line Items" at bounding box center [284, 279] width 66 height 19
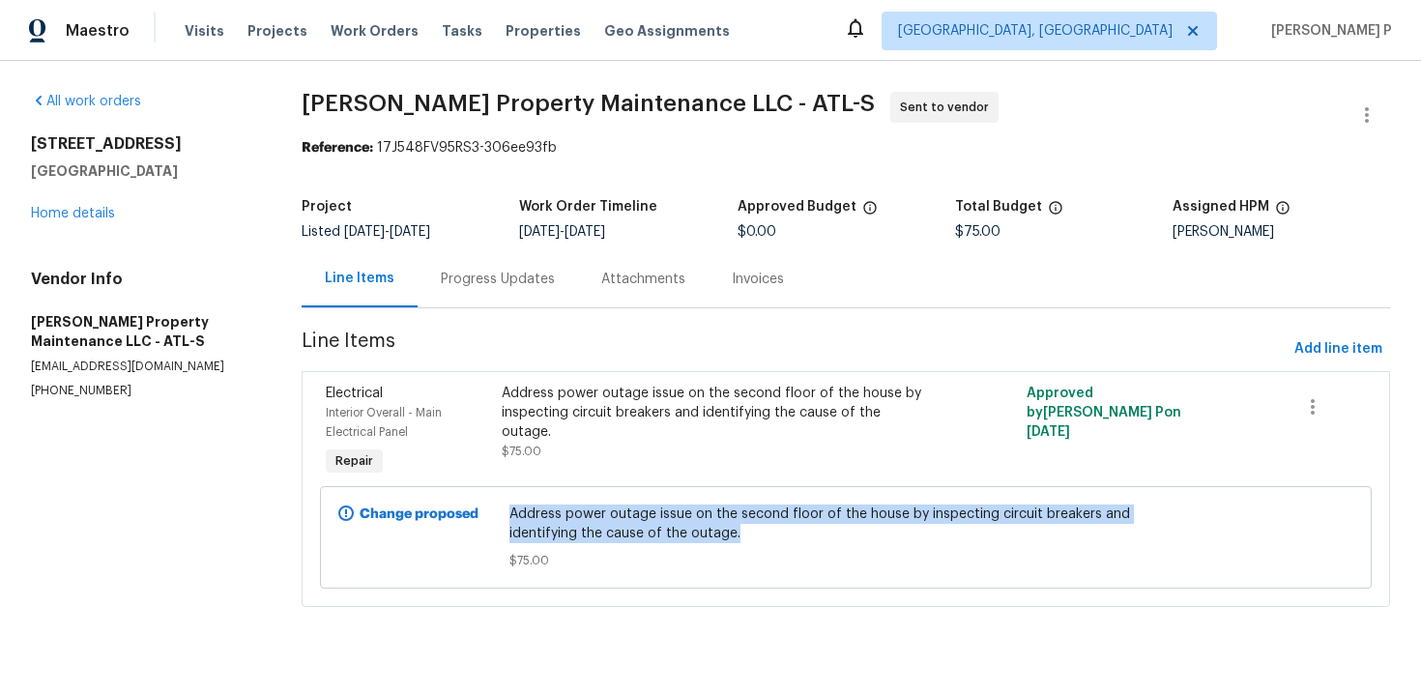
copy span "Address power outage issue on the second floor of the house by inspecting circu…"
drag, startPoint x: 513, startPoint y: 513, endPoint x: 993, endPoint y: 539, distance: 480.3
click at [993, 539] on span "Address power outage issue on the second floor of the house by inspecting circu…" at bounding box center [846, 524] width 673 height 39
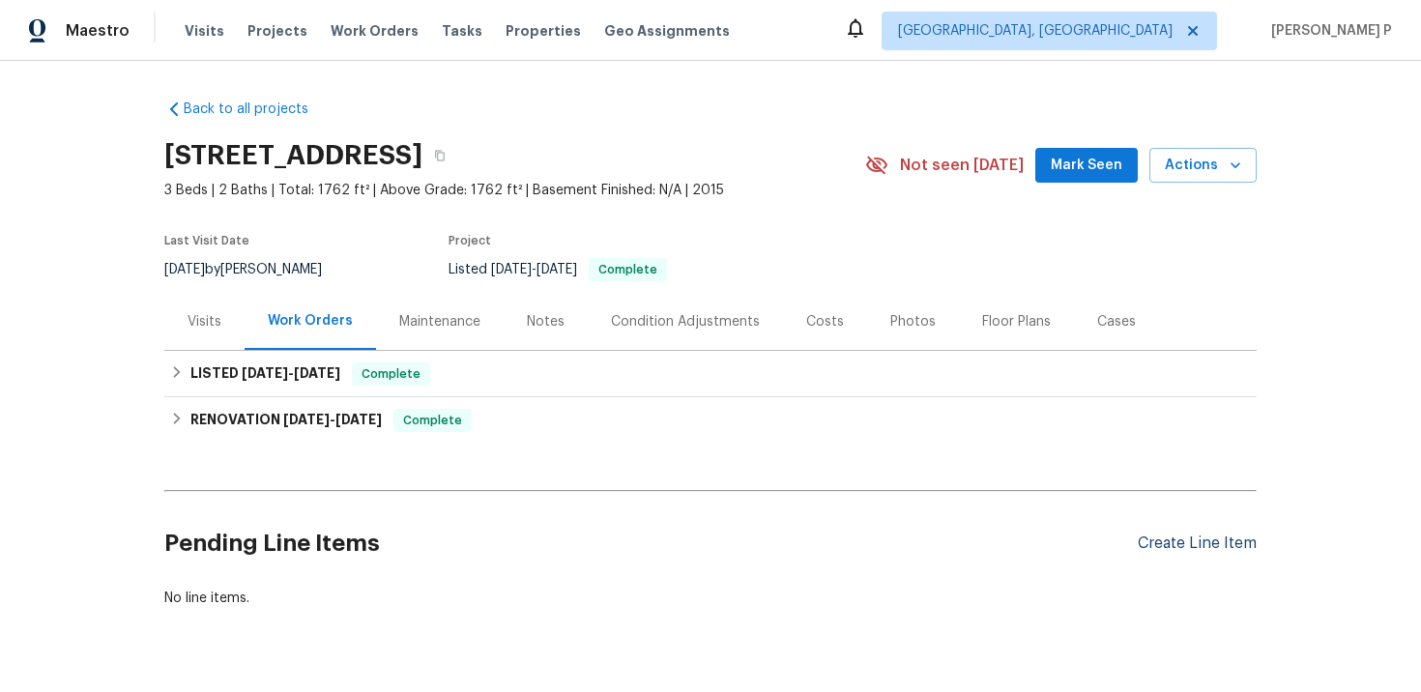
click at [1214, 540] on div "Create Line Item" at bounding box center [1197, 544] width 119 height 18
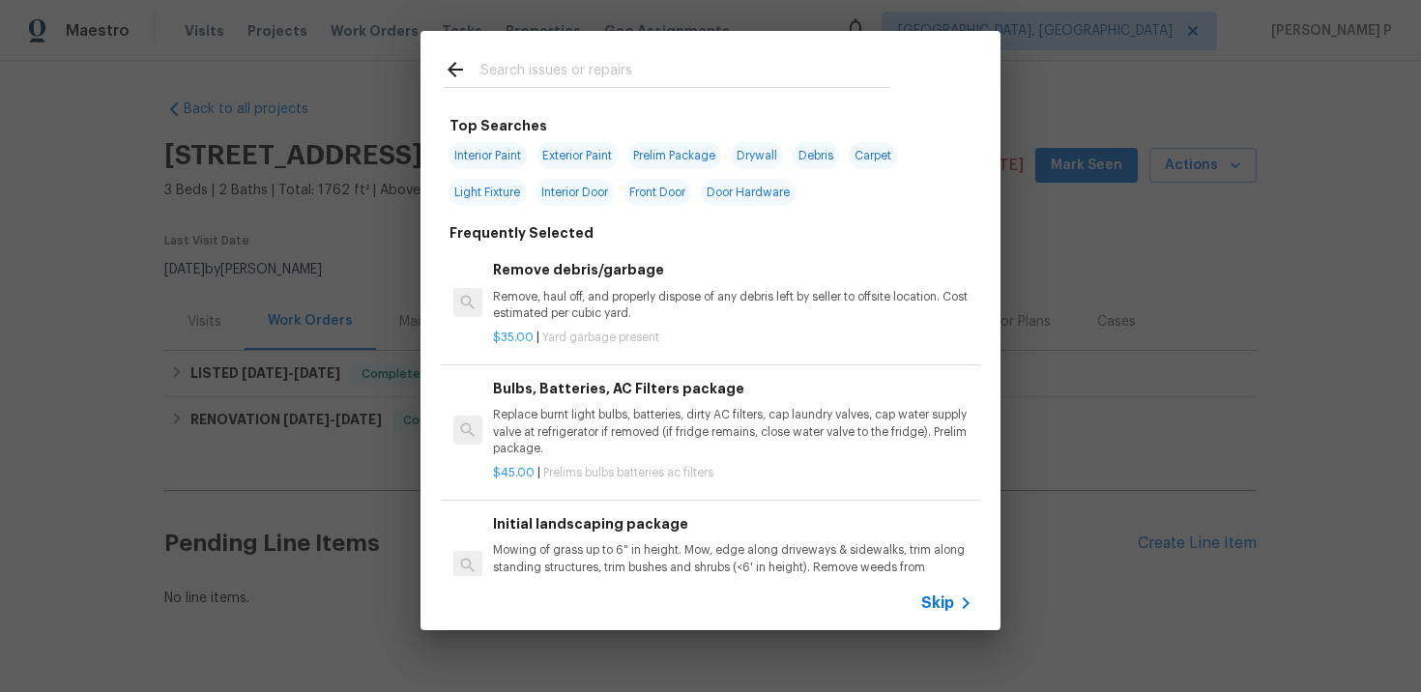
click at [937, 611] on span "Skip" at bounding box center [937, 603] width 33 height 19
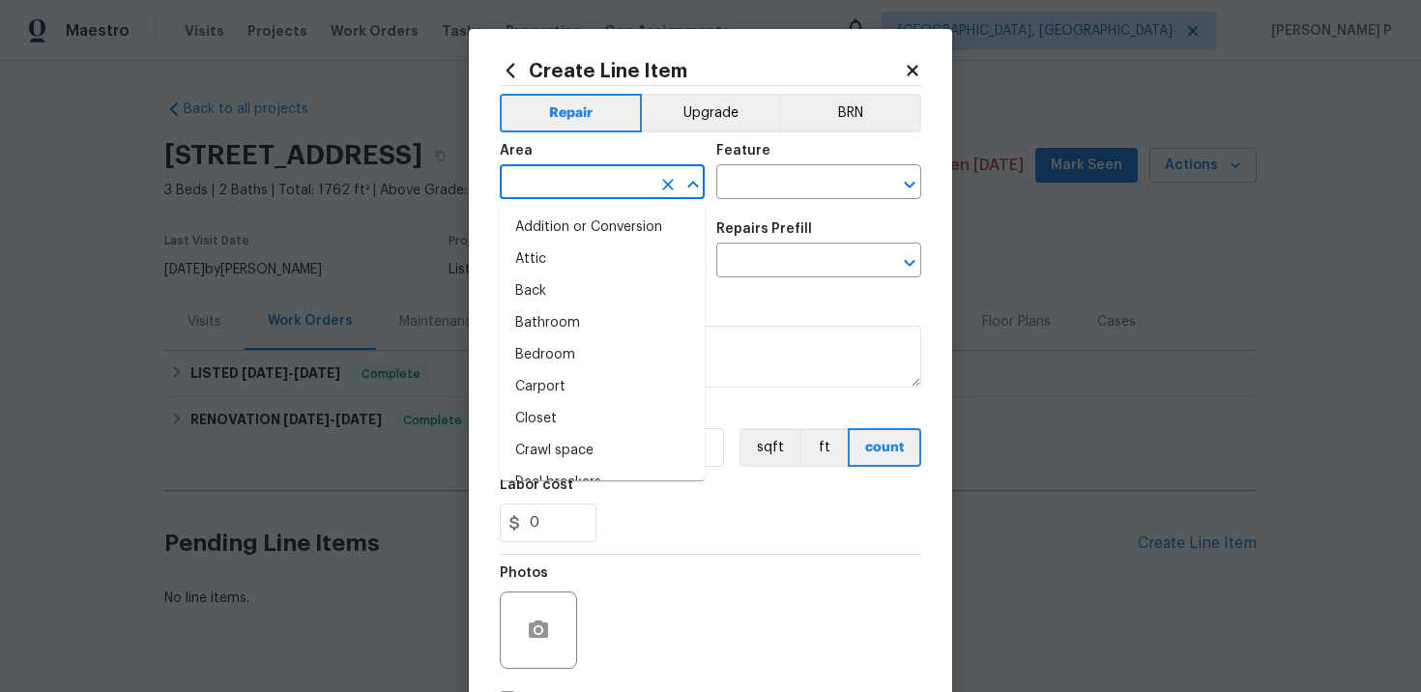
click at [620, 197] on input "text" at bounding box center [575, 184] width 151 height 30
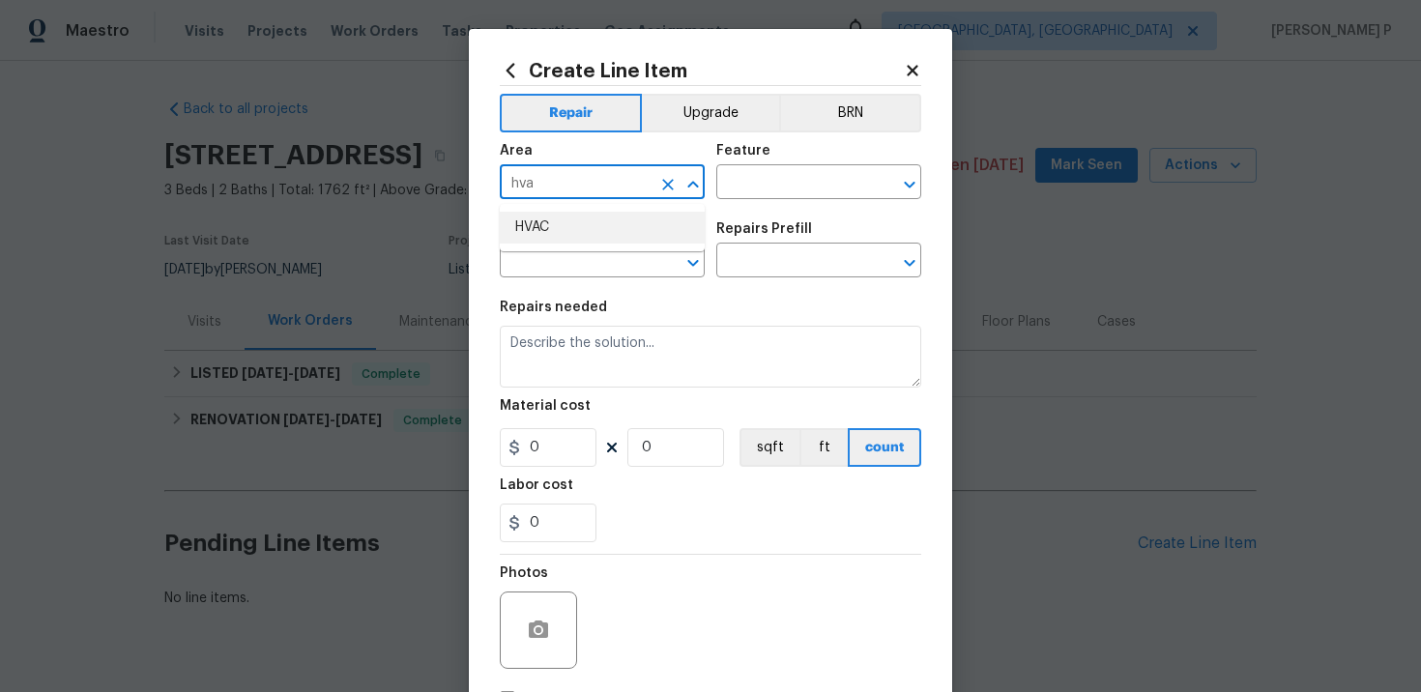
click at [561, 213] on li "HVAC" at bounding box center [602, 228] width 205 height 32
type input "HVAC"
click at [771, 182] on input "text" at bounding box center [791, 184] width 151 height 30
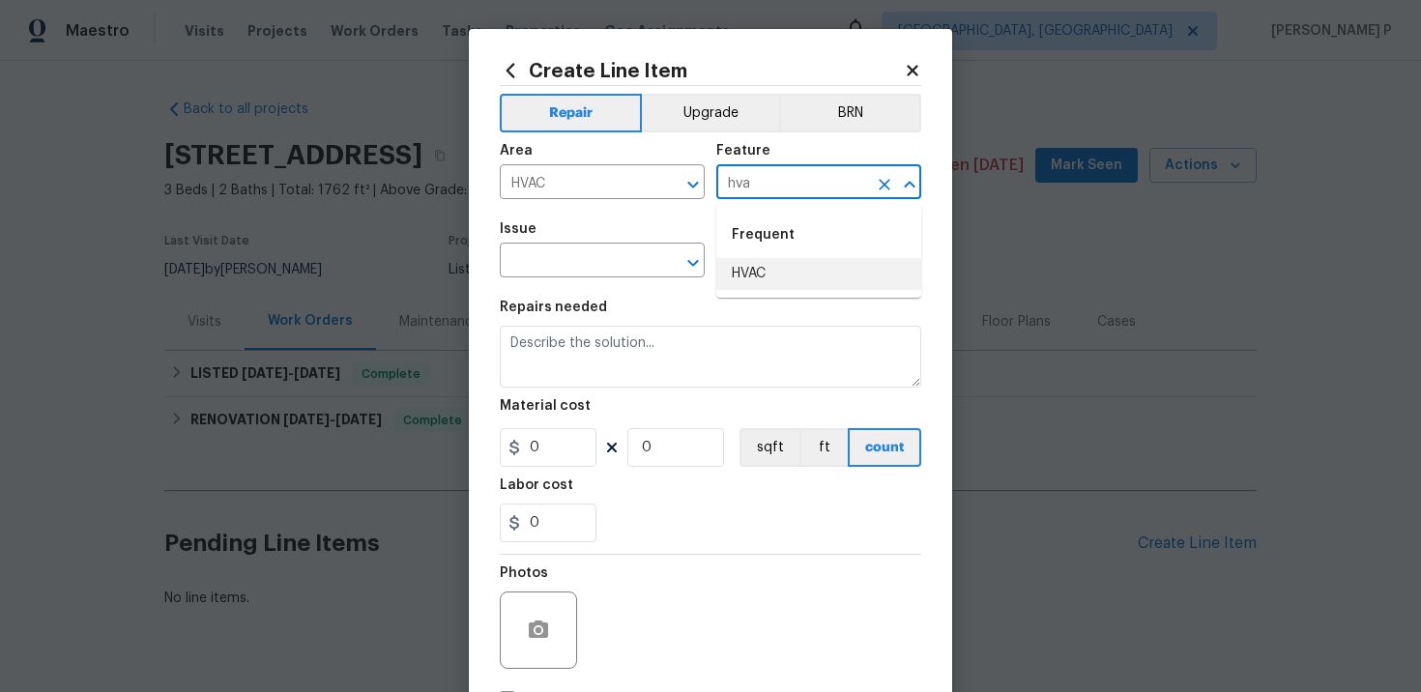
click at [784, 272] on li "HVAC" at bounding box center [818, 274] width 205 height 32
type input "HVAC"
click at [627, 267] on input "text" at bounding box center [575, 263] width 151 height 30
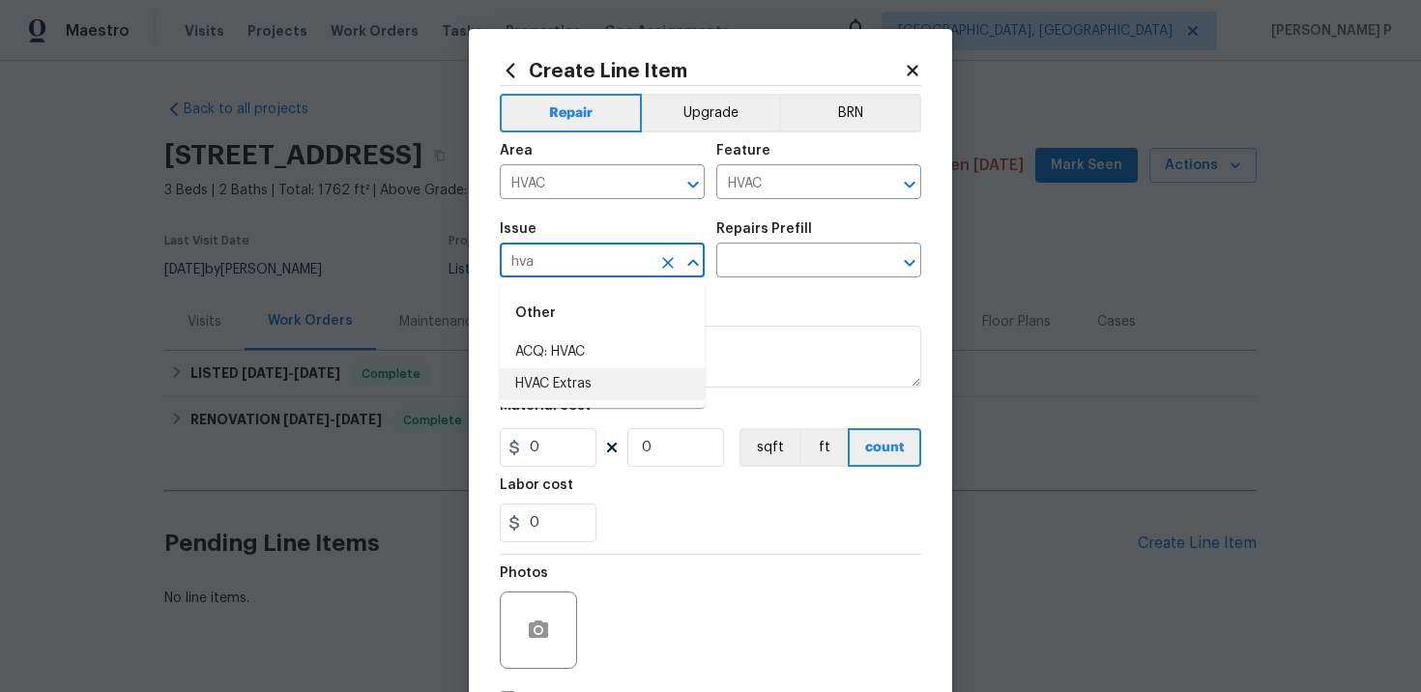
click at [658, 402] on ul "Other ACQ: HVAC HVAC Extras" at bounding box center [602, 345] width 205 height 126
click at [653, 378] on li "HVAC Extras" at bounding box center [602, 384] width 205 height 32
type input "HVAC Extras"
click at [832, 261] on input "text" at bounding box center [791, 263] width 151 height 30
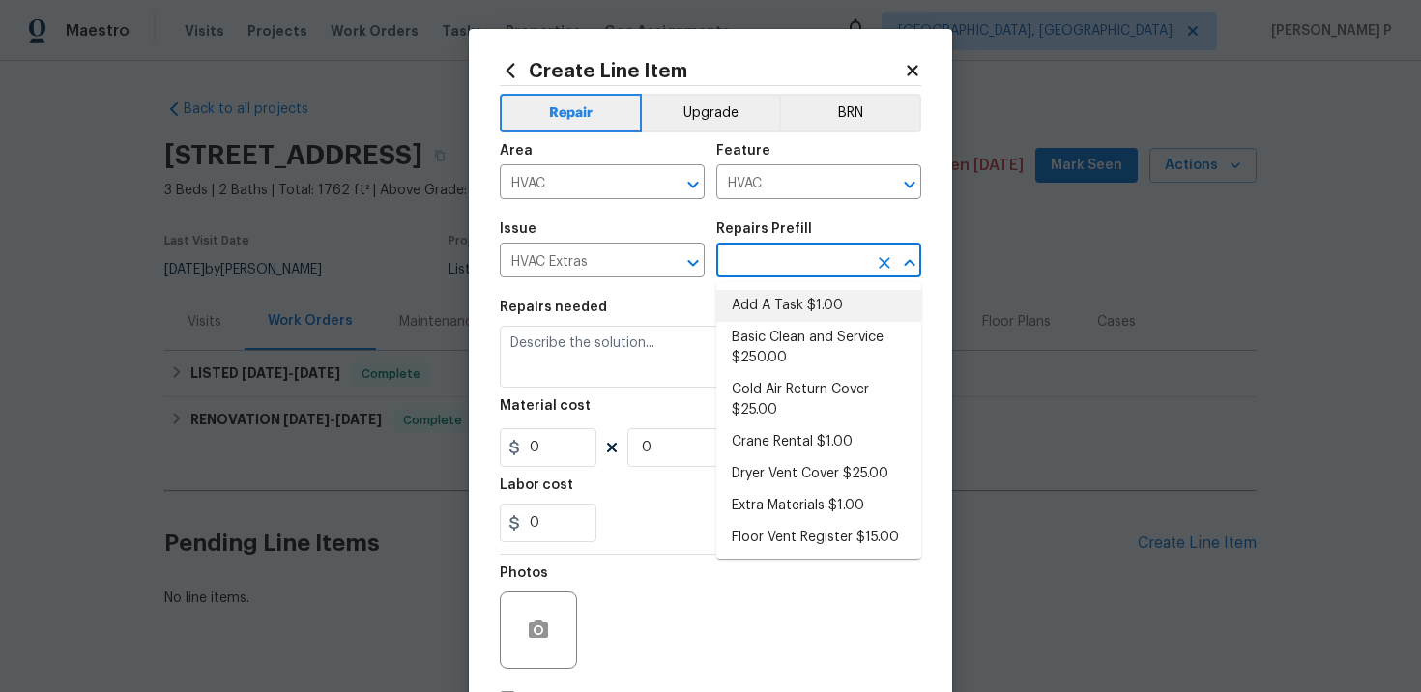
click at [808, 319] on li "Add A Task $1.00" at bounding box center [818, 306] width 205 height 32
type input "Add A Task $1.00"
type textarea "HPM to detail"
type input "1"
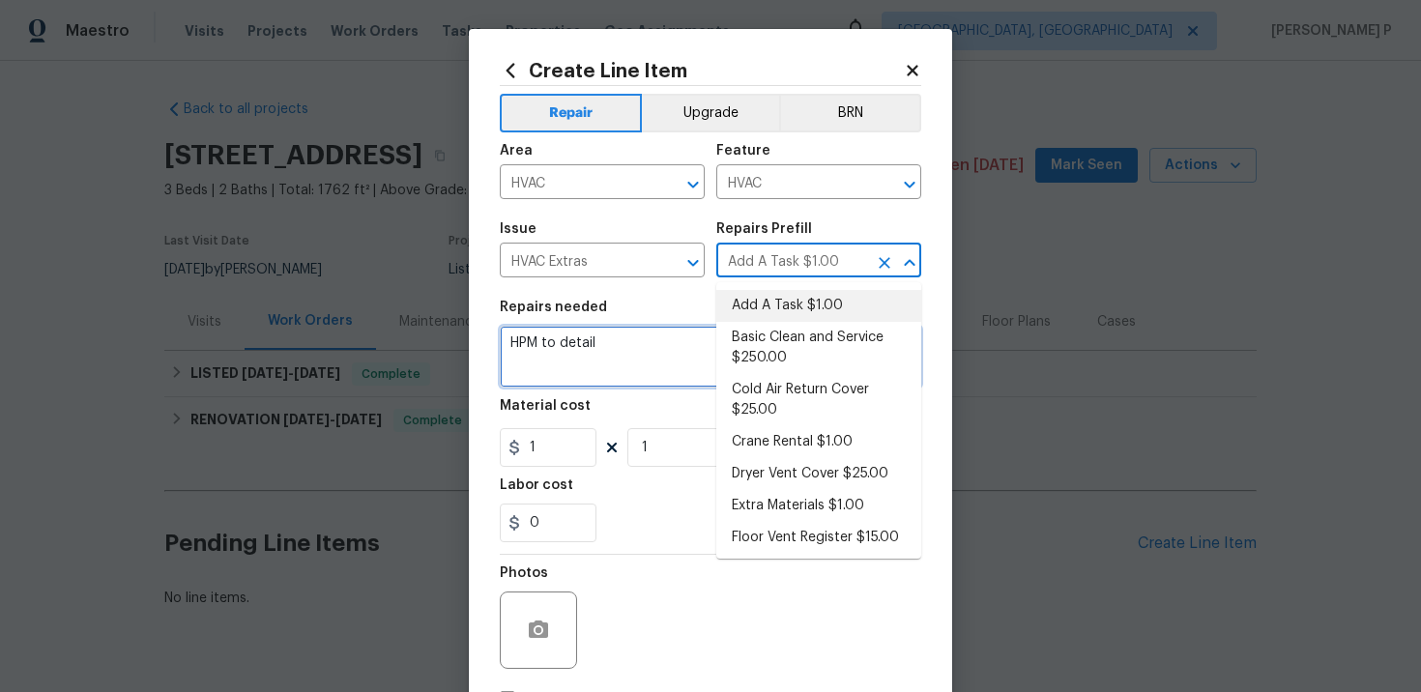
click at [583, 343] on textarea "HPM to detail" at bounding box center [711, 357] width 422 height 62
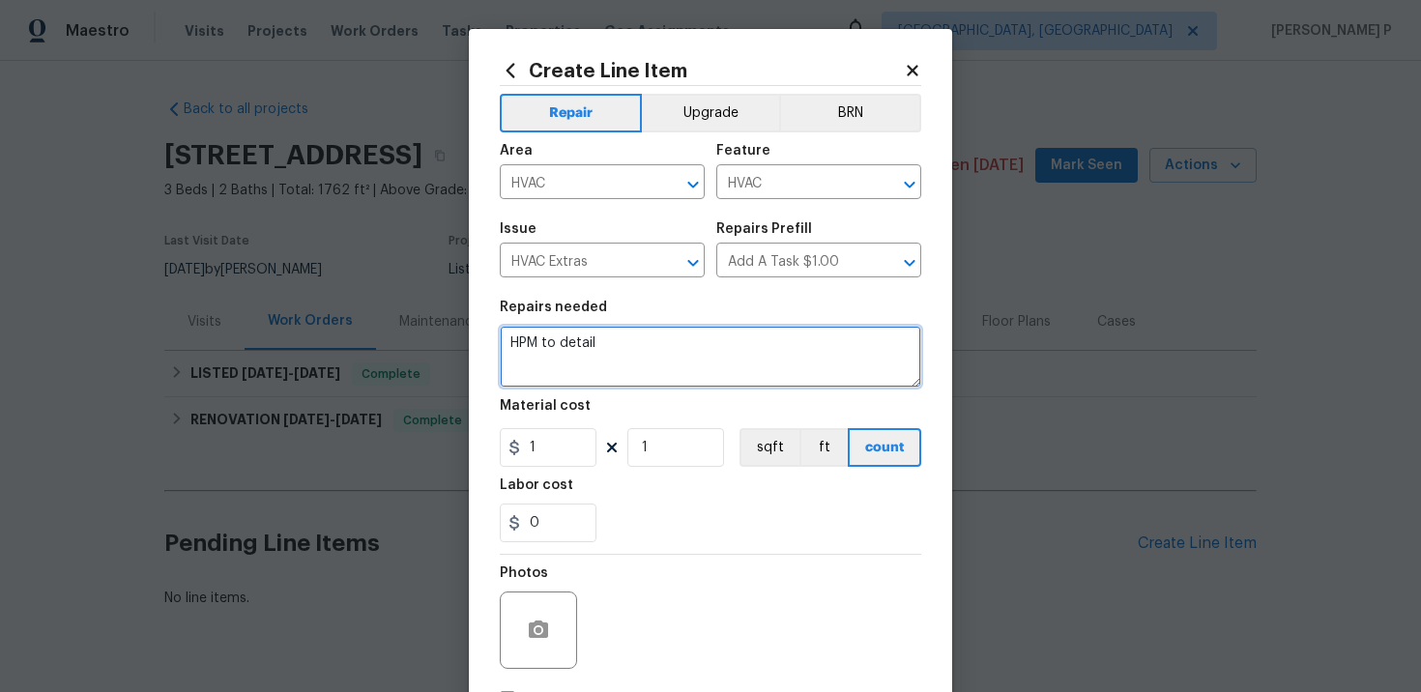
click at [583, 343] on textarea "HPM to detail" at bounding box center [711, 357] width 422 height 62
paste textarea "Replace thermostat batteries (if needed), check breaker for the thermostat, and…"
type textarea "Replace thermostat batteries (if needed), check breaker for the thermostat, and…"
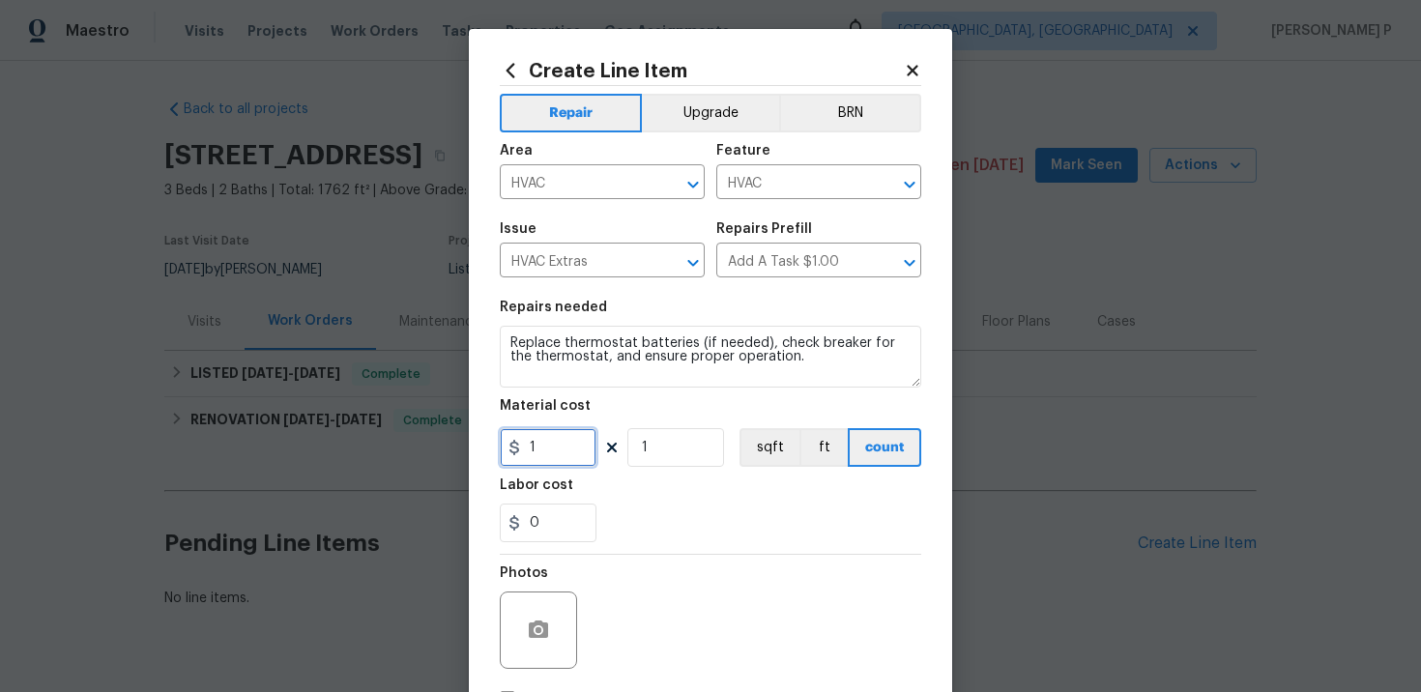
click at [572, 438] on input "1" at bounding box center [548, 447] width 97 height 39
type input "75"
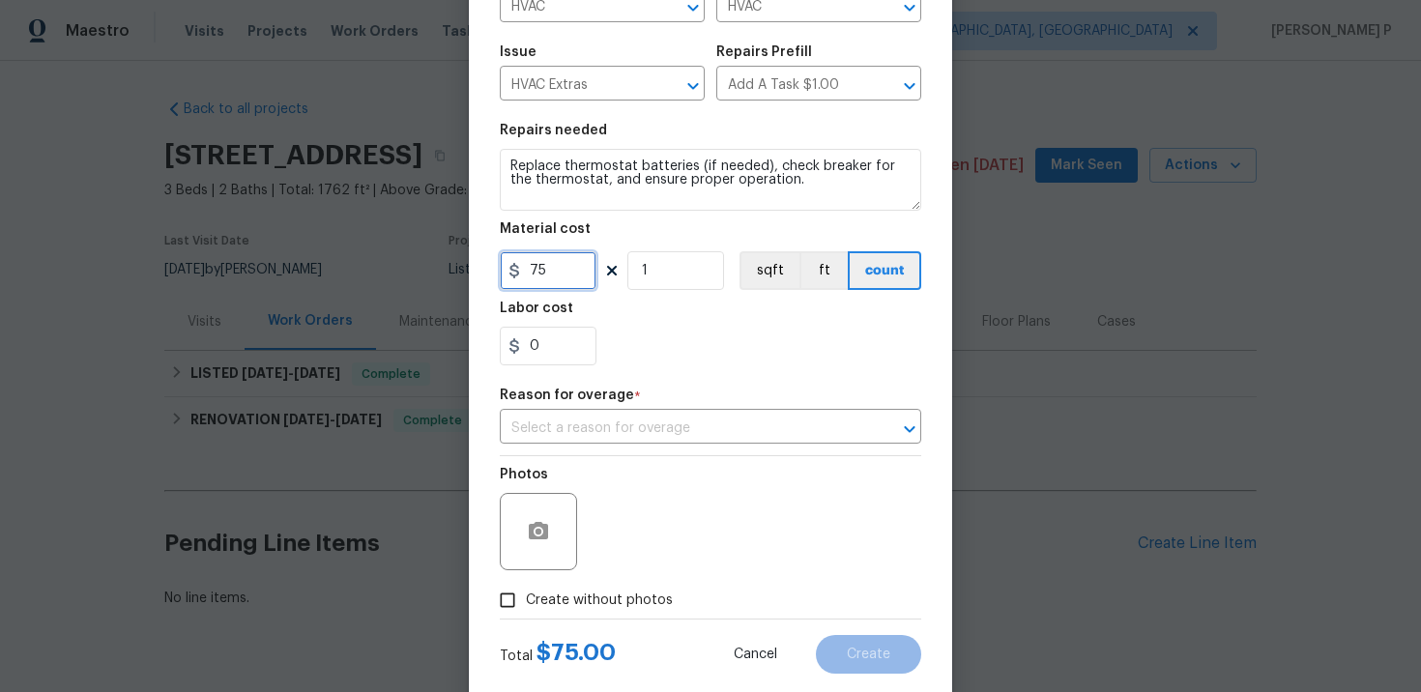
scroll to position [219, 0]
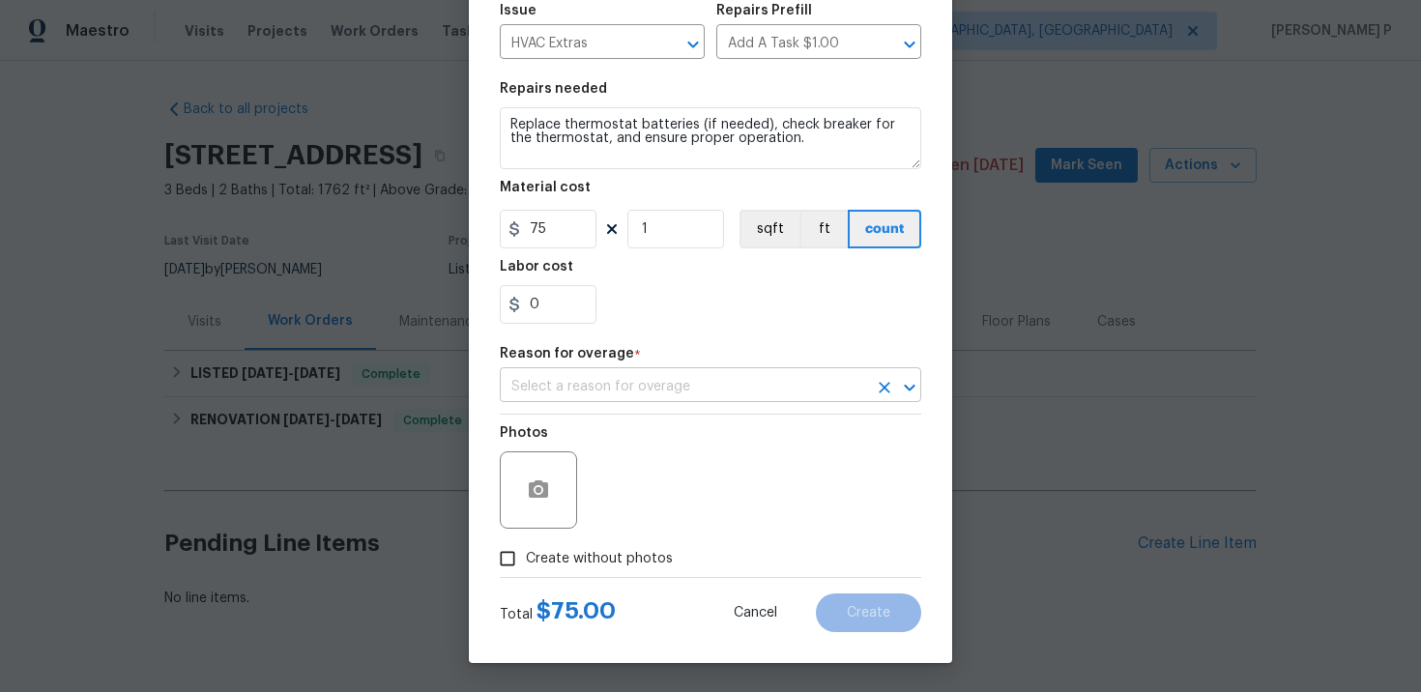
click at [595, 378] on input "text" at bounding box center [683, 387] width 367 height 30
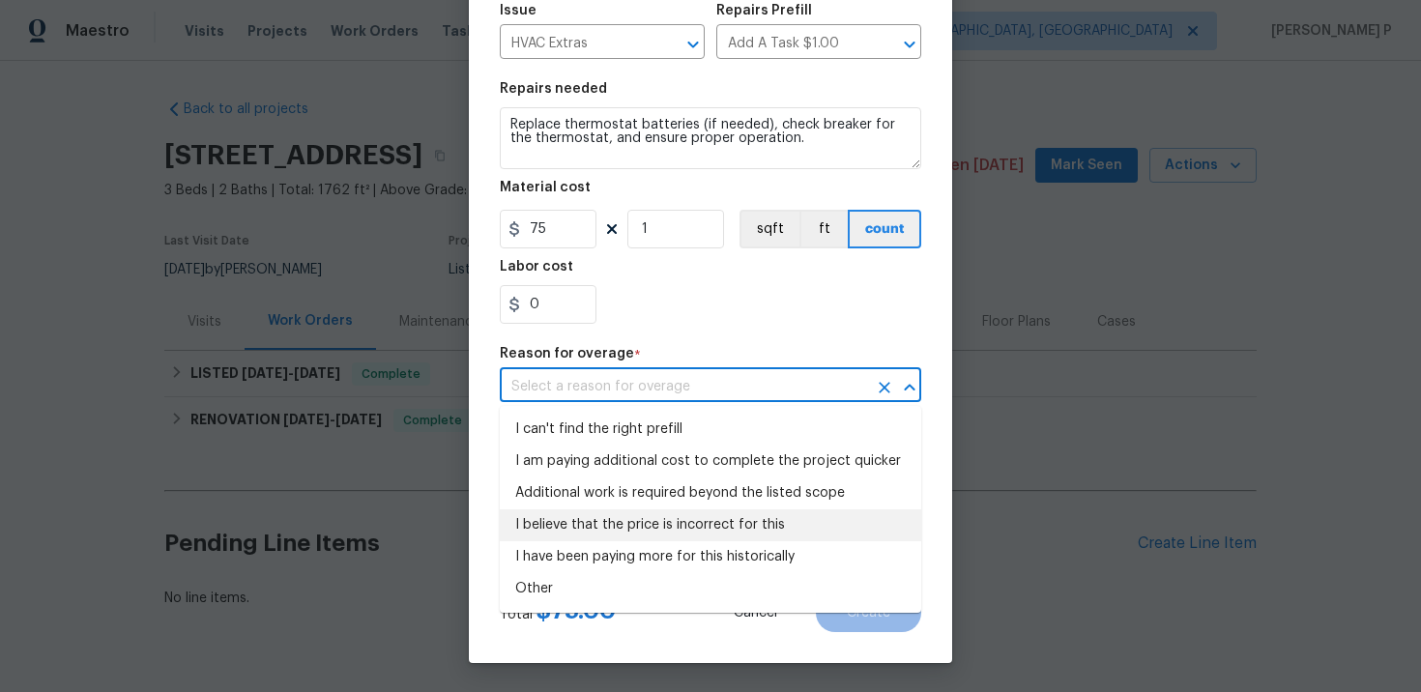
click at [597, 532] on li "I believe that the price is incorrect for this" at bounding box center [711, 526] width 422 height 32
type input "I believe that the price is incorrect for this"
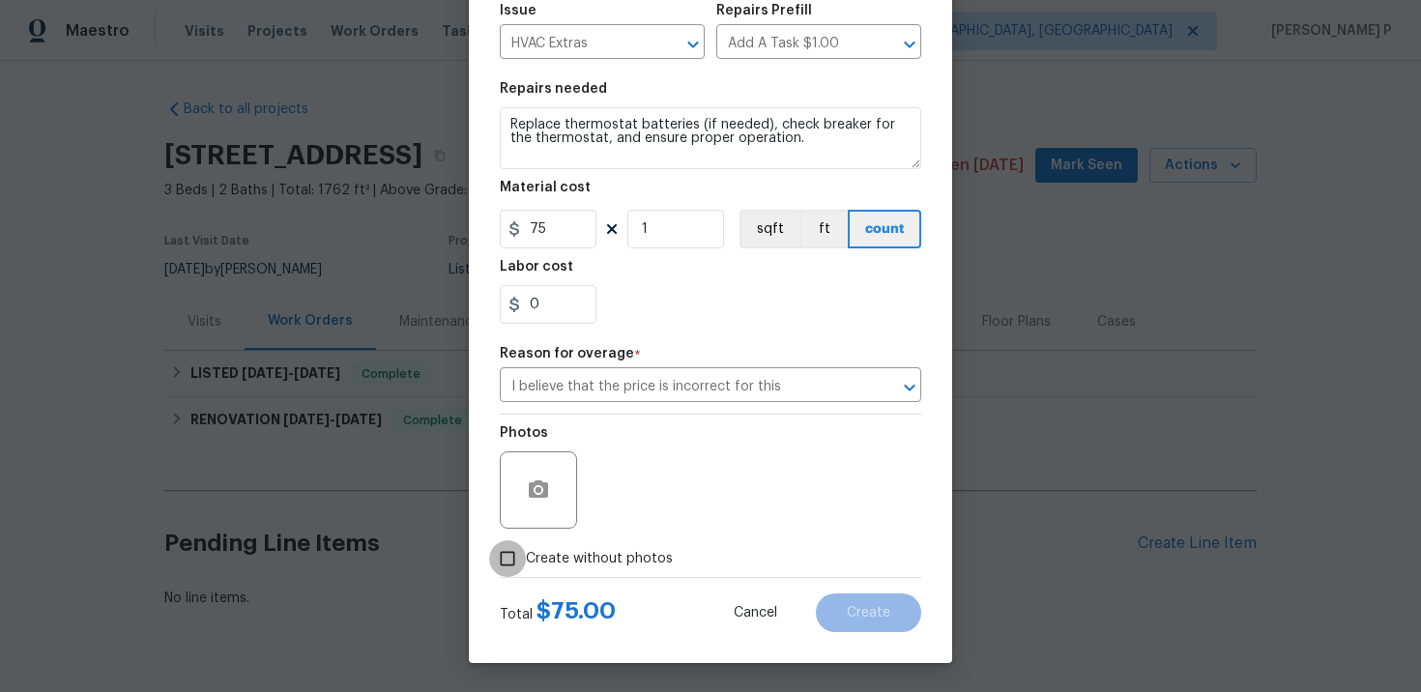
click at [512, 565] on input "Create without photos" at bounding box center [507, 558] width 37 height 37
checkbox input "true"
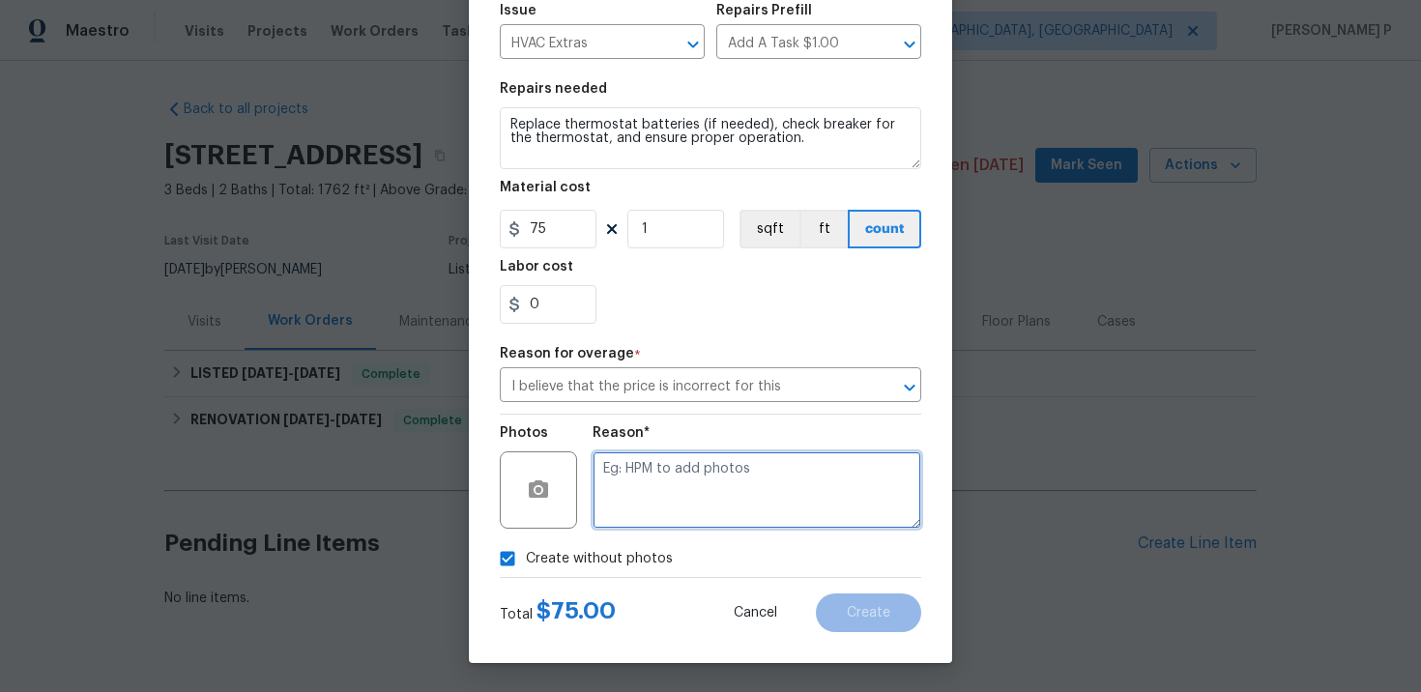
click at [681, 487] on textarea at bounding box center [757, 490] width 329 height 77
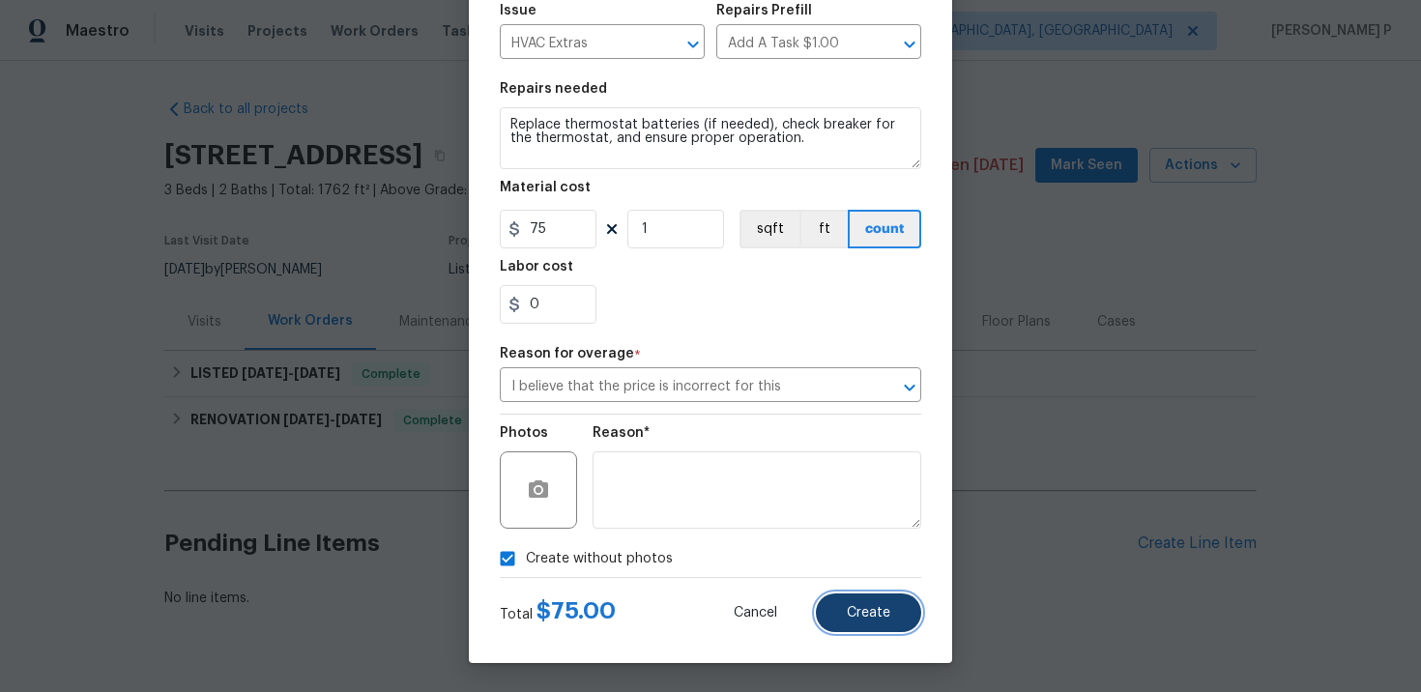
click at [866, 600] on button "Create" at bounding box center [868, 613] width 105 height 39
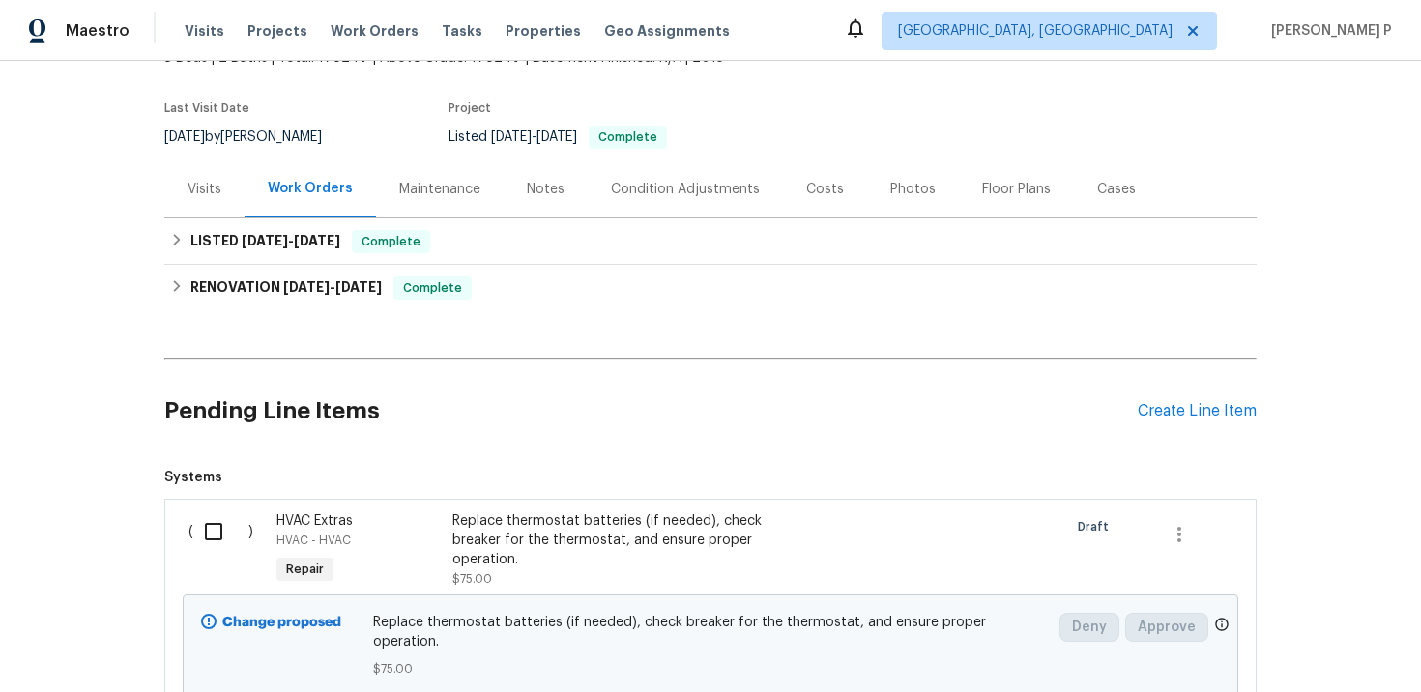
scroll to position [155, 0]
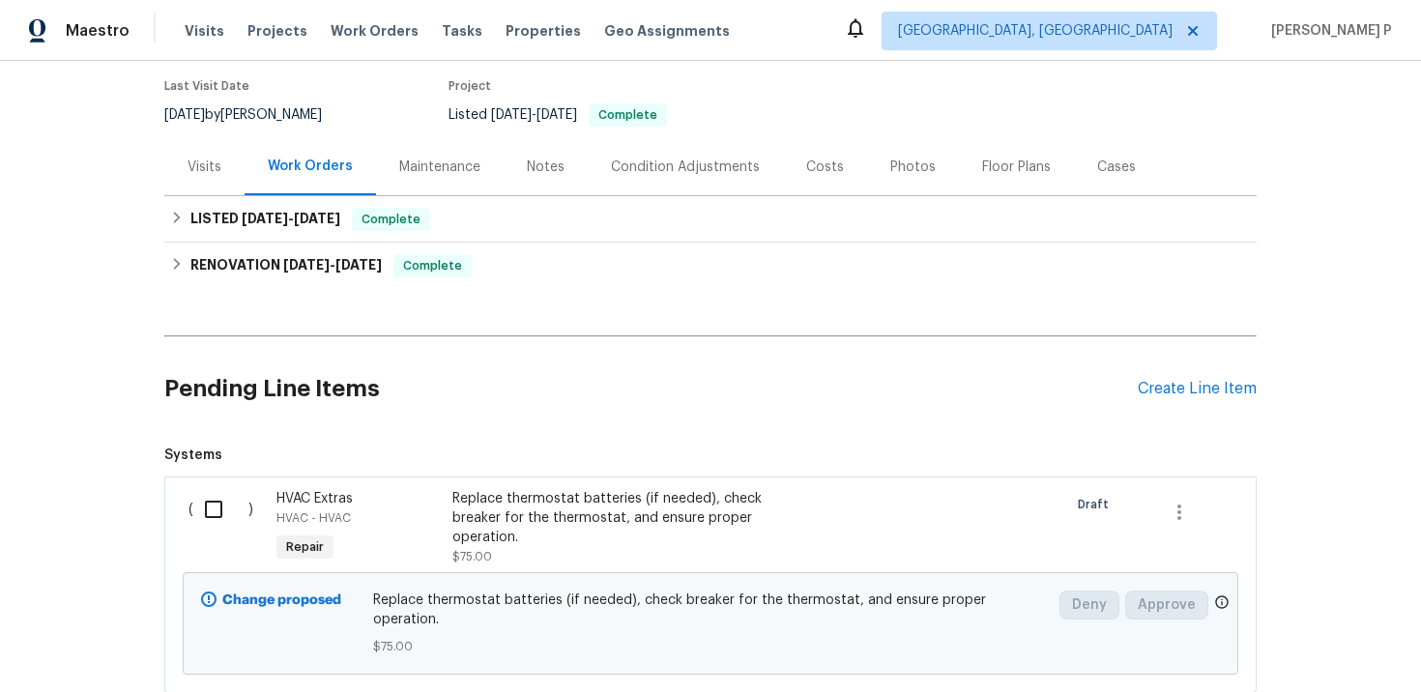
click at [222, 505] on input "checkbox" at bounding box center [220, 509] width 55 height 41
checkbox input "true"
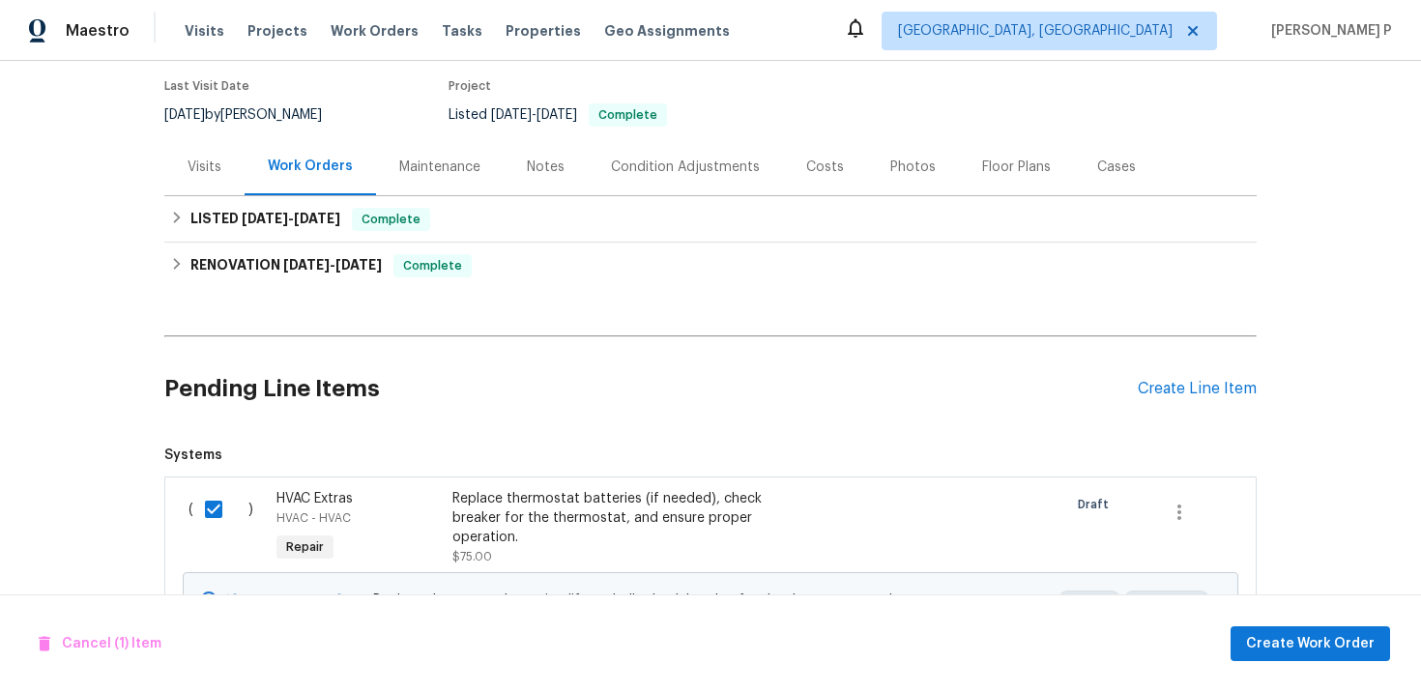
scroll to position [268, 0]
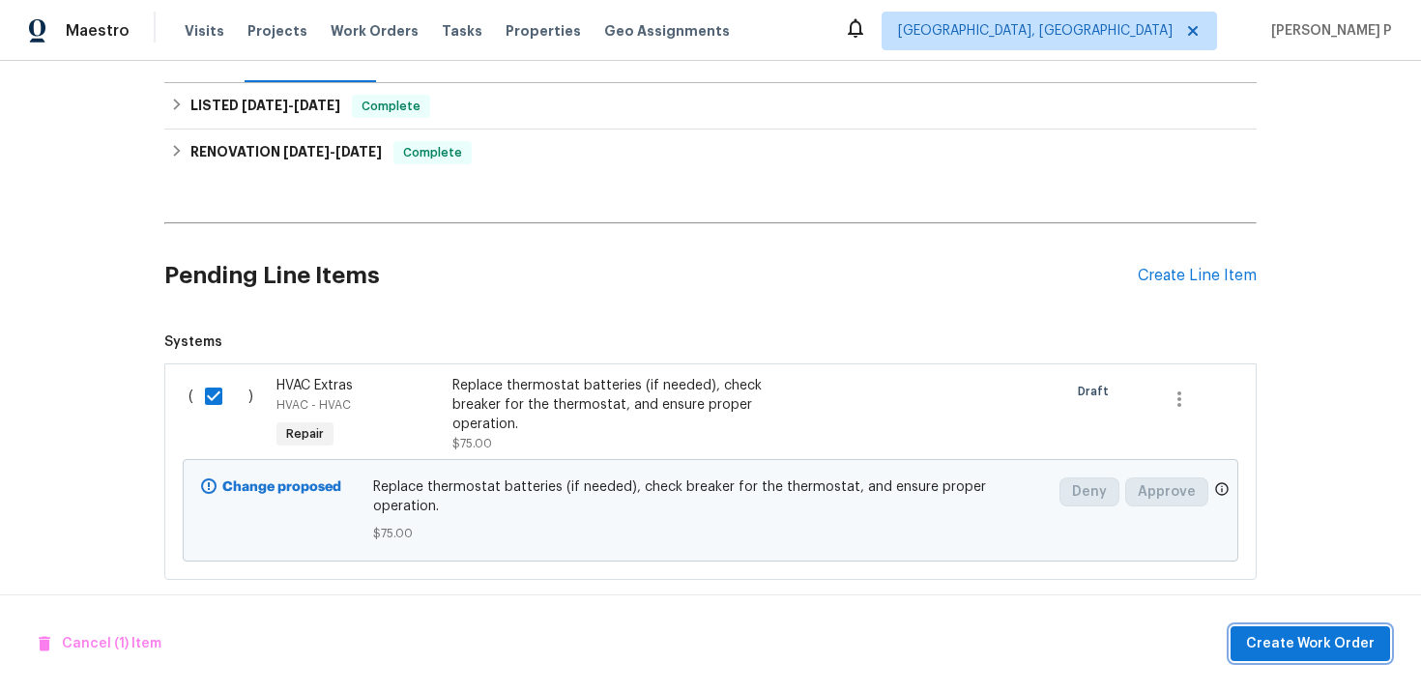
click at [1308, 646] on span "Create Work Order" at bounding box center [1310, 644] width 129 height 24
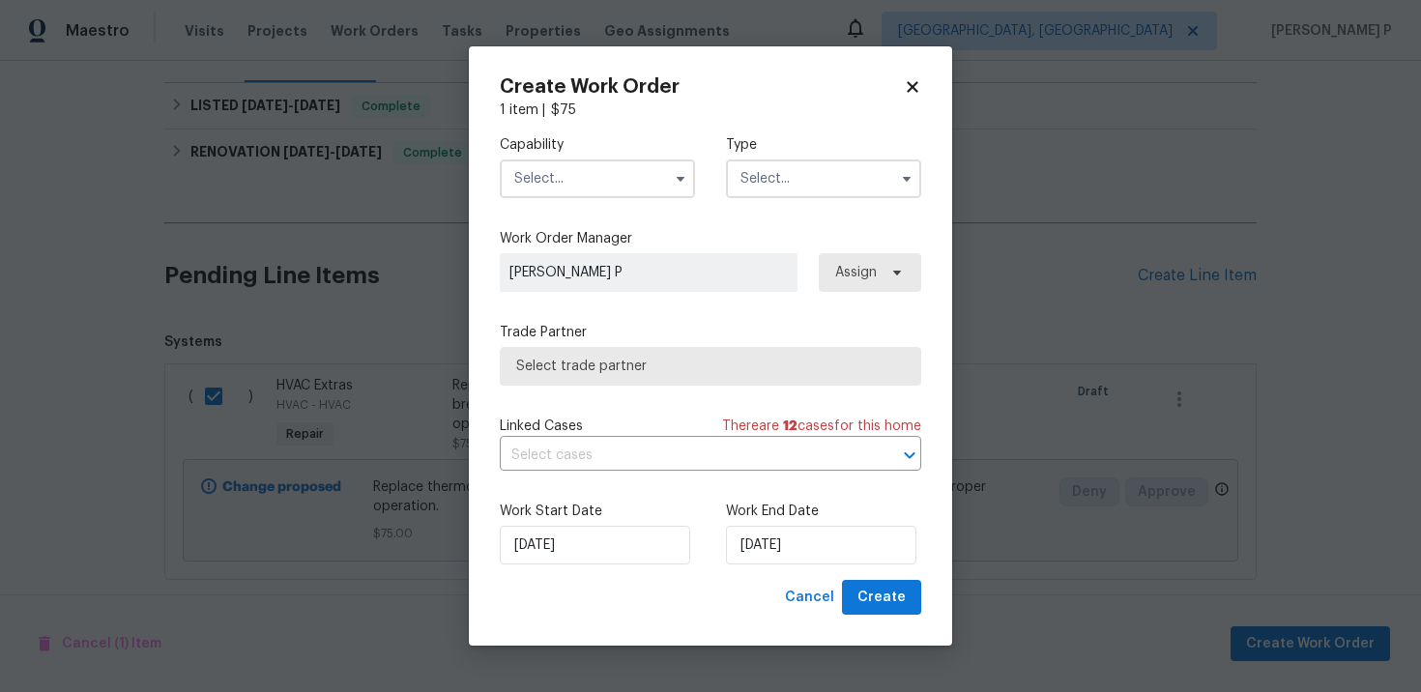
click at [793, 158] on div "Type" at bounding box center [823, 166] width 195 height 63
click at [797, 179] on input "text" at bounding box center [823, 179] width 195 height 39
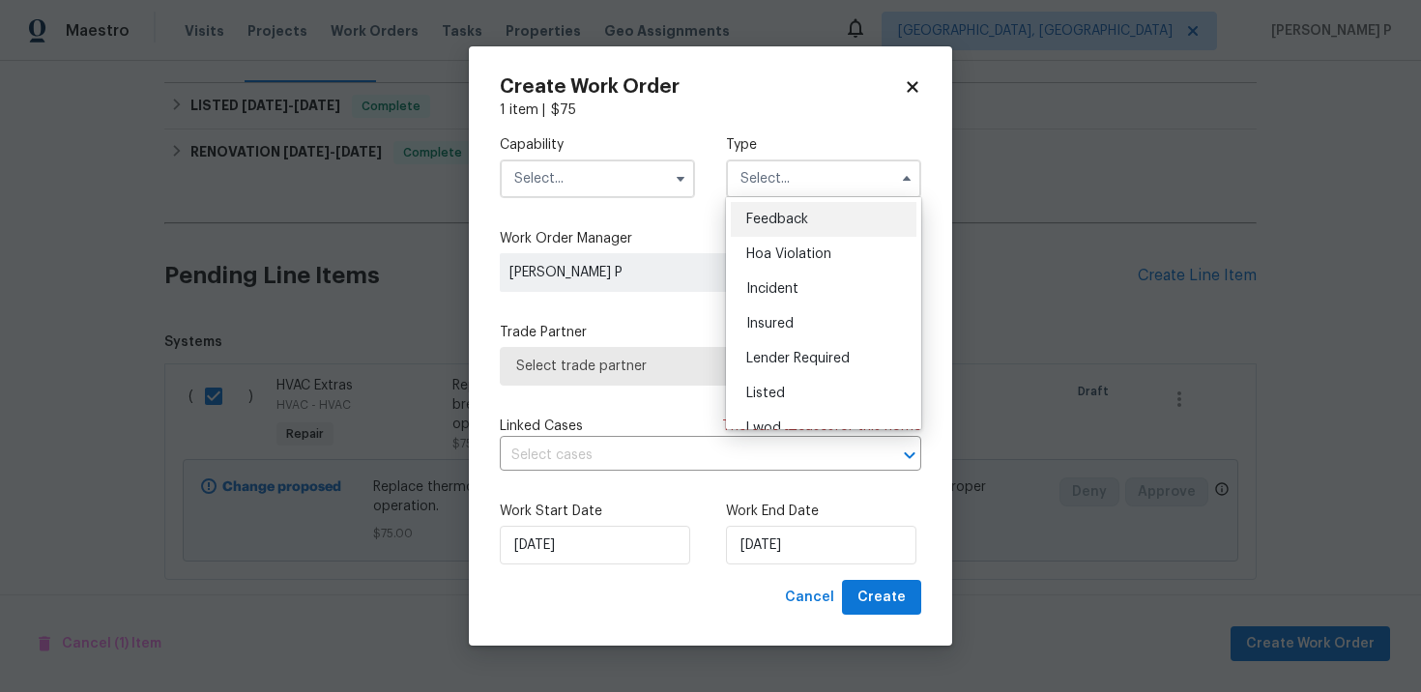
click at [792, 215] on span "Feedback" at bounding box center [777, 220] width 62 height 14
type input "Feedback"
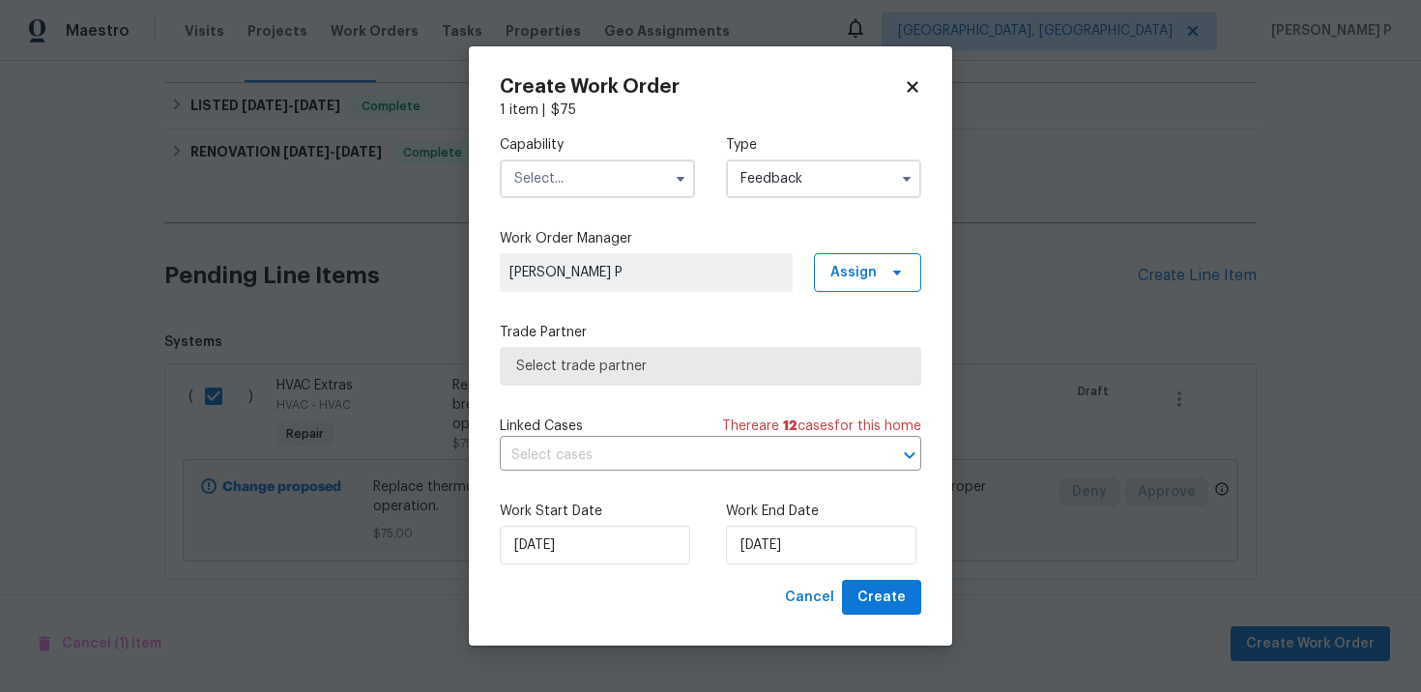
click at [598, 211] on div "Capability Type Feedback" at bounding box center [711, 167] width 422 height 94
click at [599, 177] on input "text" at bounding box center [597, 179] width 195 height 39
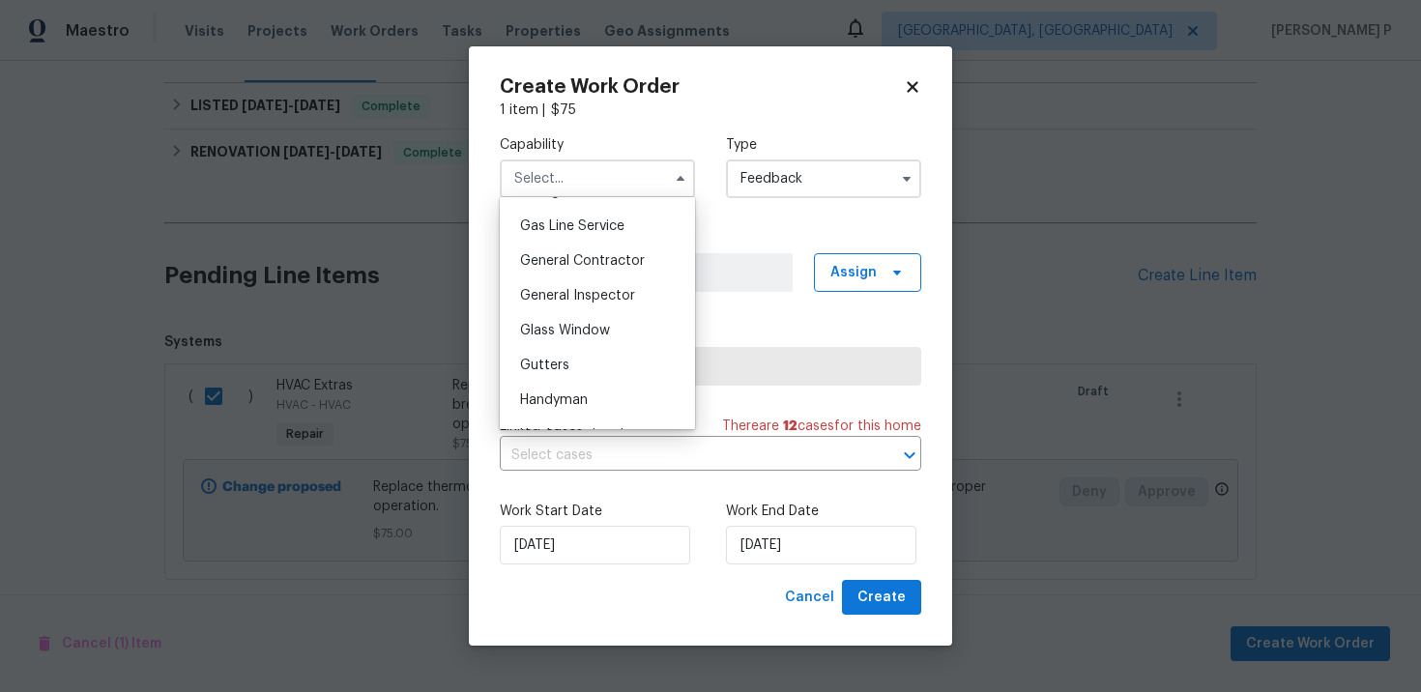
scroll to position [887, 0]
click at [593, 391] on div "Handyman" at bounding box center [598, 396] width 186 height 35
type input "Handyman"
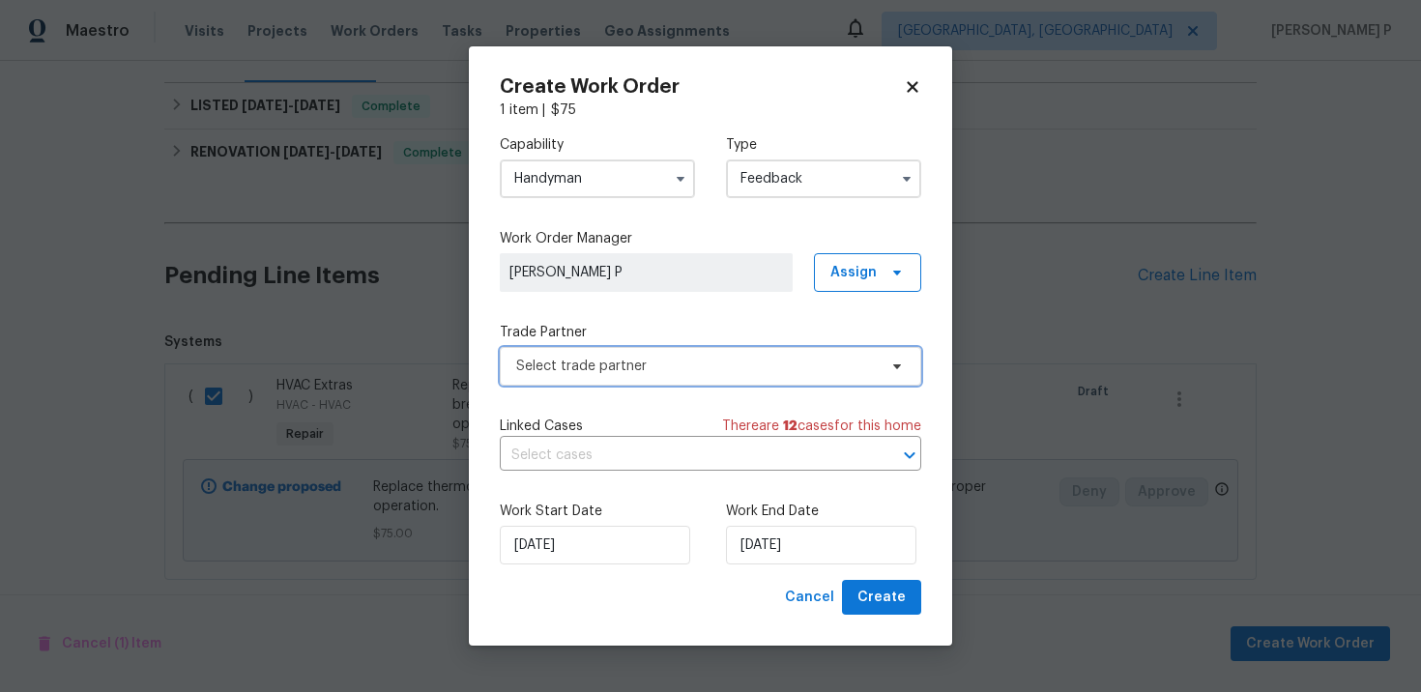
click at [645, 373] on span "Select trade partner" at bounding box center [696, 366] width 361 height 19
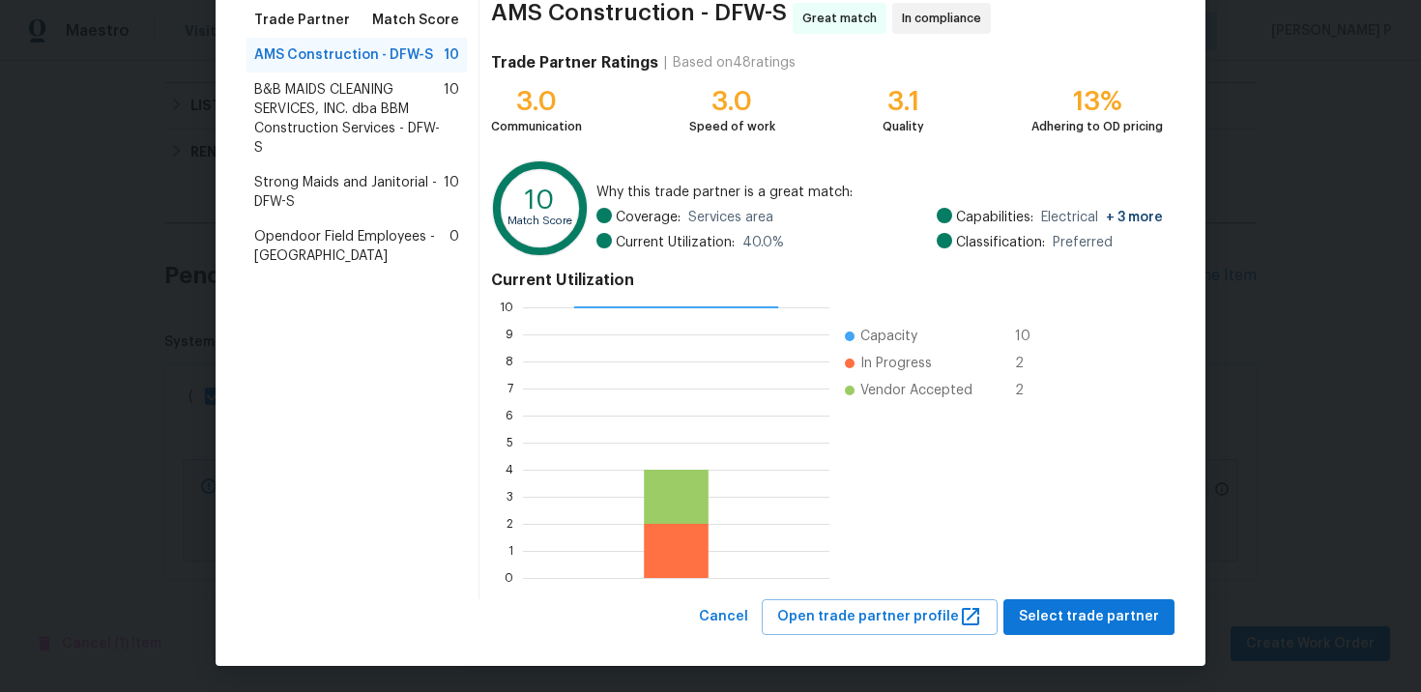
scroll to position [160, 0]
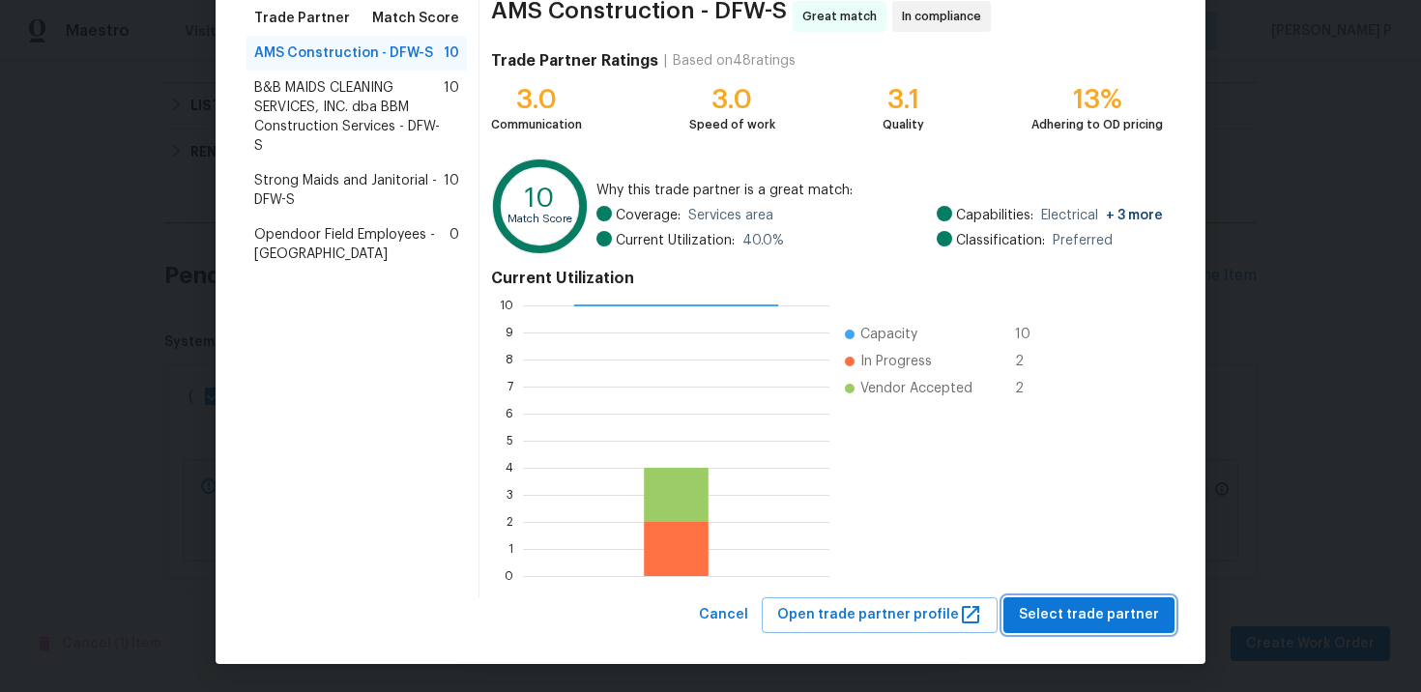
click at [1087, 631] on button "Select trade partner" at bounding box center [1089, 616] width 171 height 36
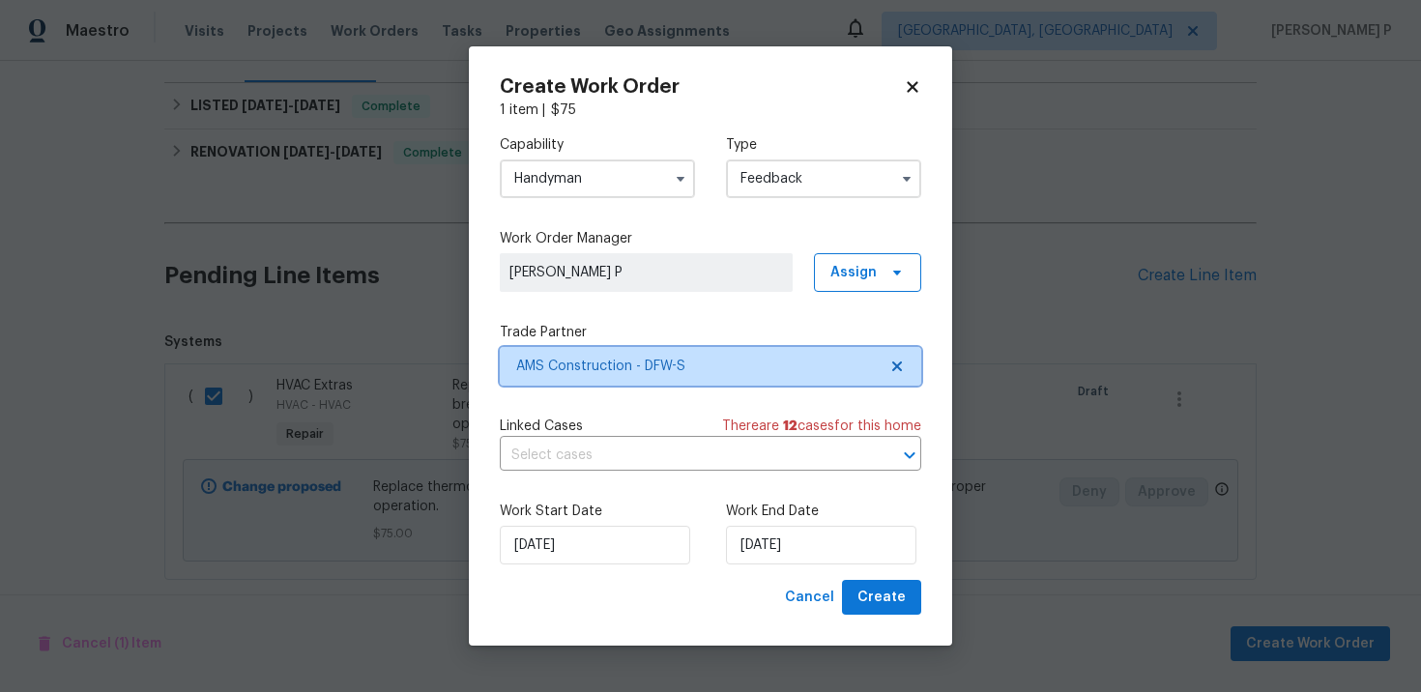
scroll to position [0, 0]
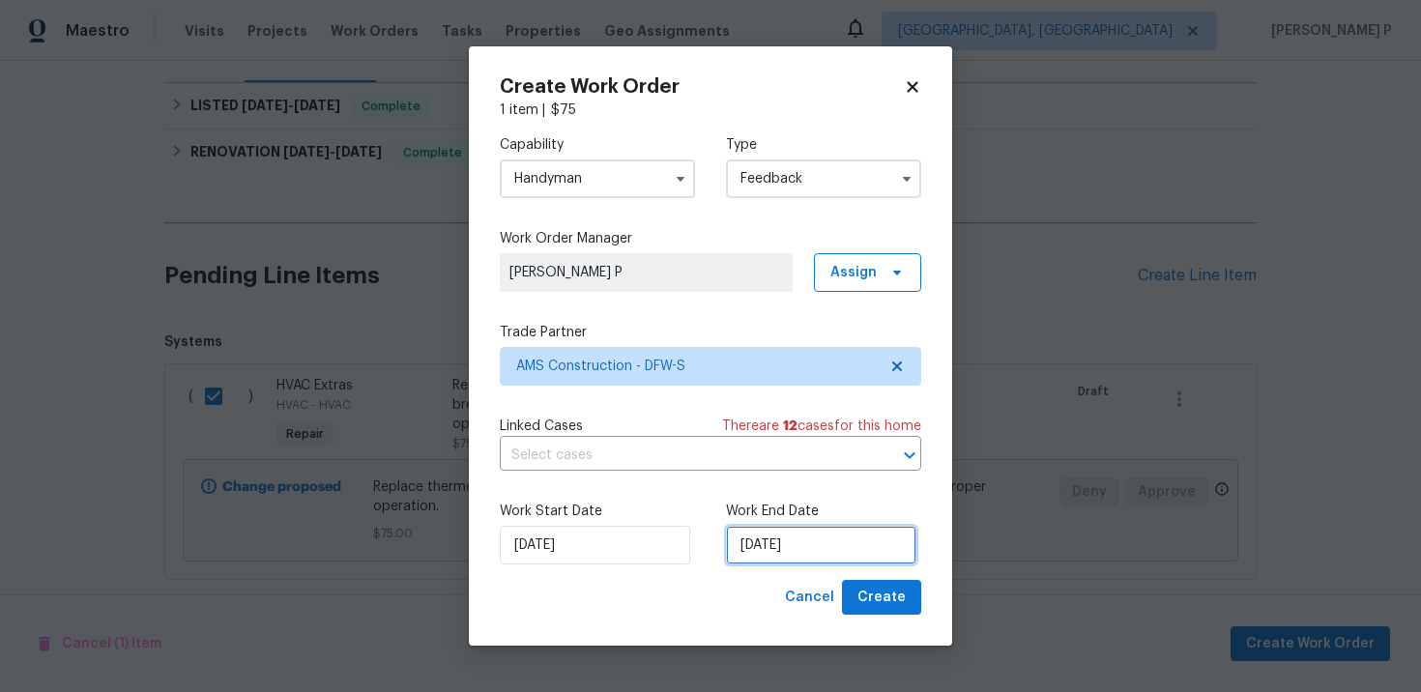
click at [786, 550] on input "[DATE]" at bounding box center [821, 545] width 190 height 39
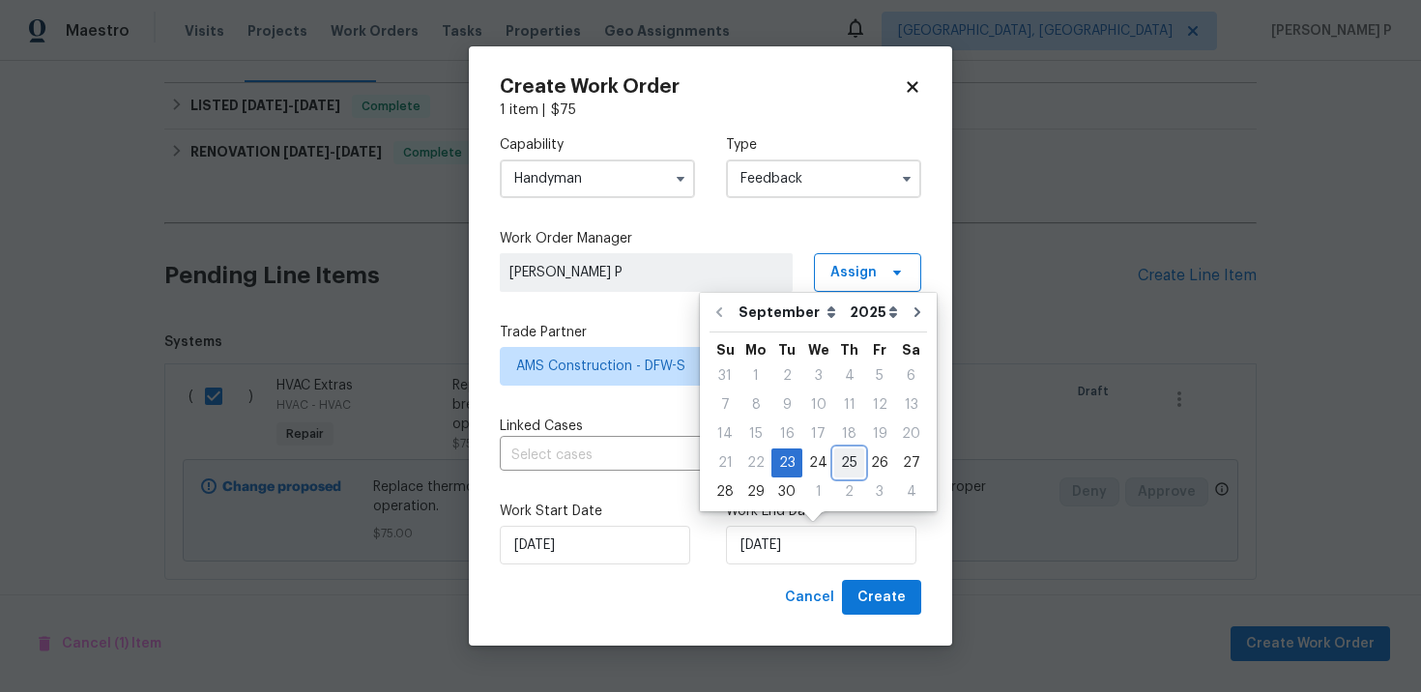
click at [848, 459] on div "25" at bounding box center [849, 463] width 30 height 27
type input "[DATE]"
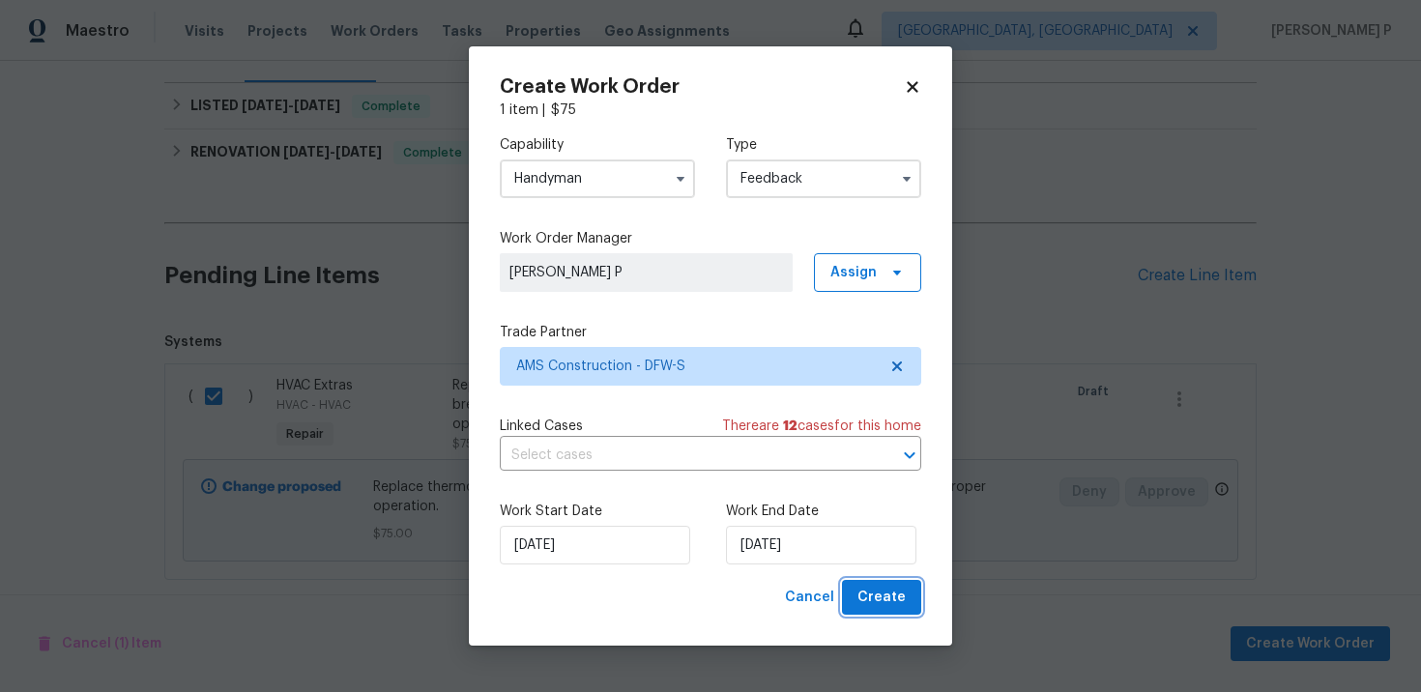
click at [886, 607] on span "Create" at bounding box center [882, 598] width 48 height 24
checkbox input "false"
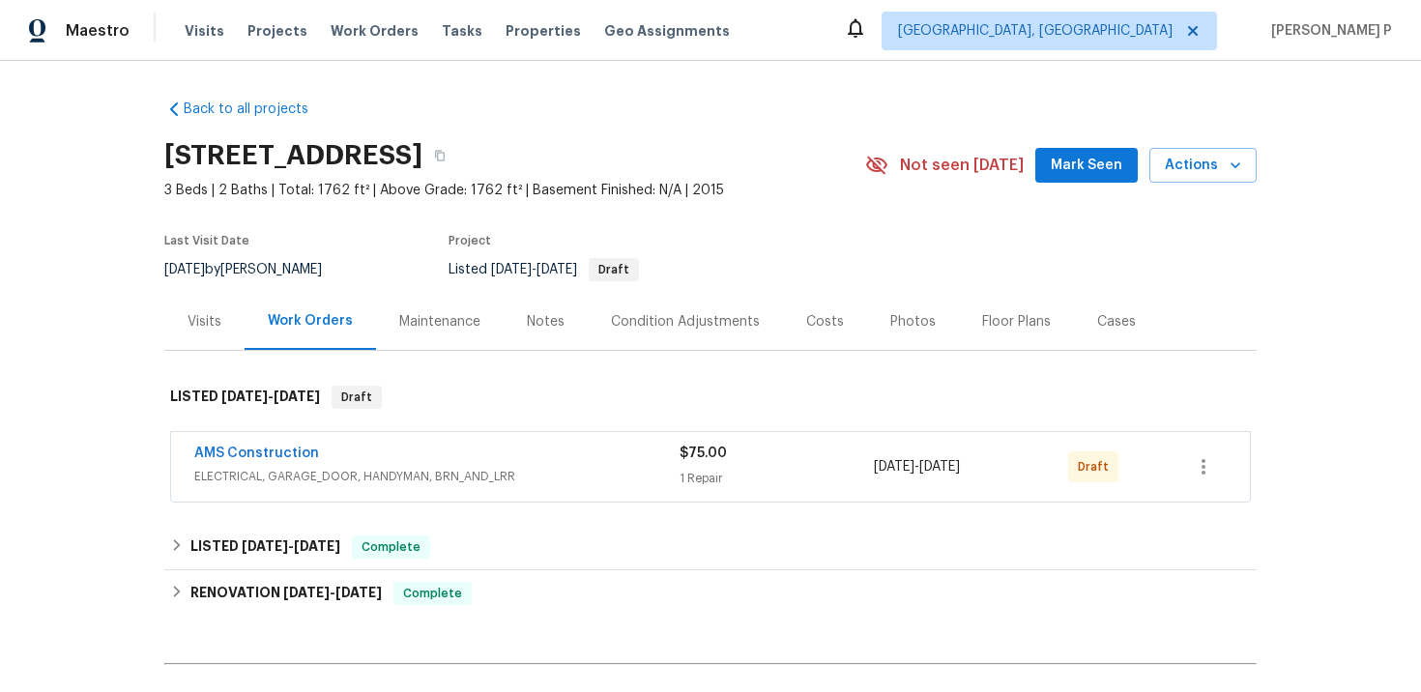
click at [275, 442] on div "AMS Construction ELECTRICAL, GARAGE_DOOR, HANDYMAN, BRN_AND_LRR $75.00 1 Repair…" at bounding box center [710, 467] width 1079 height 70
click at [277, 452] on link "AMS Construction" at bounding box center [256, 454] width 125 height 14
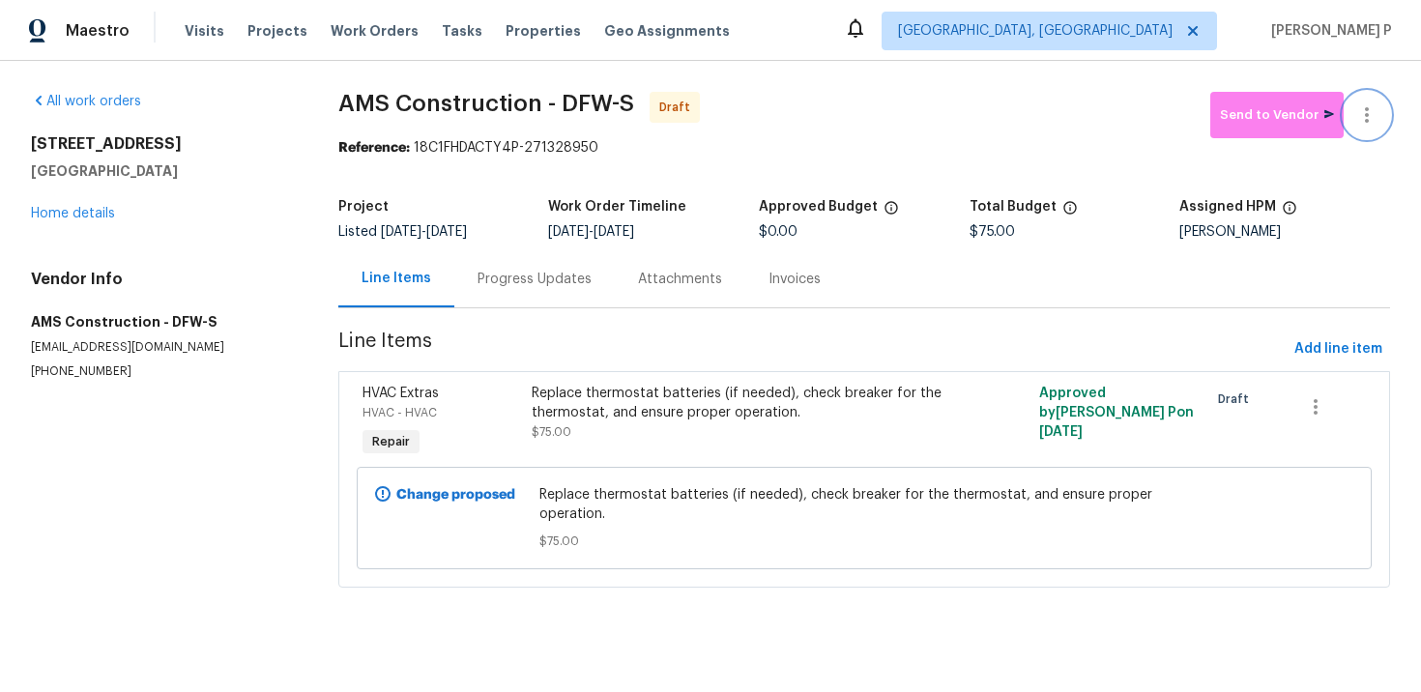
click at [1367, 116] on icon "button" at bounding box center [1367, 114] width 4 height 15
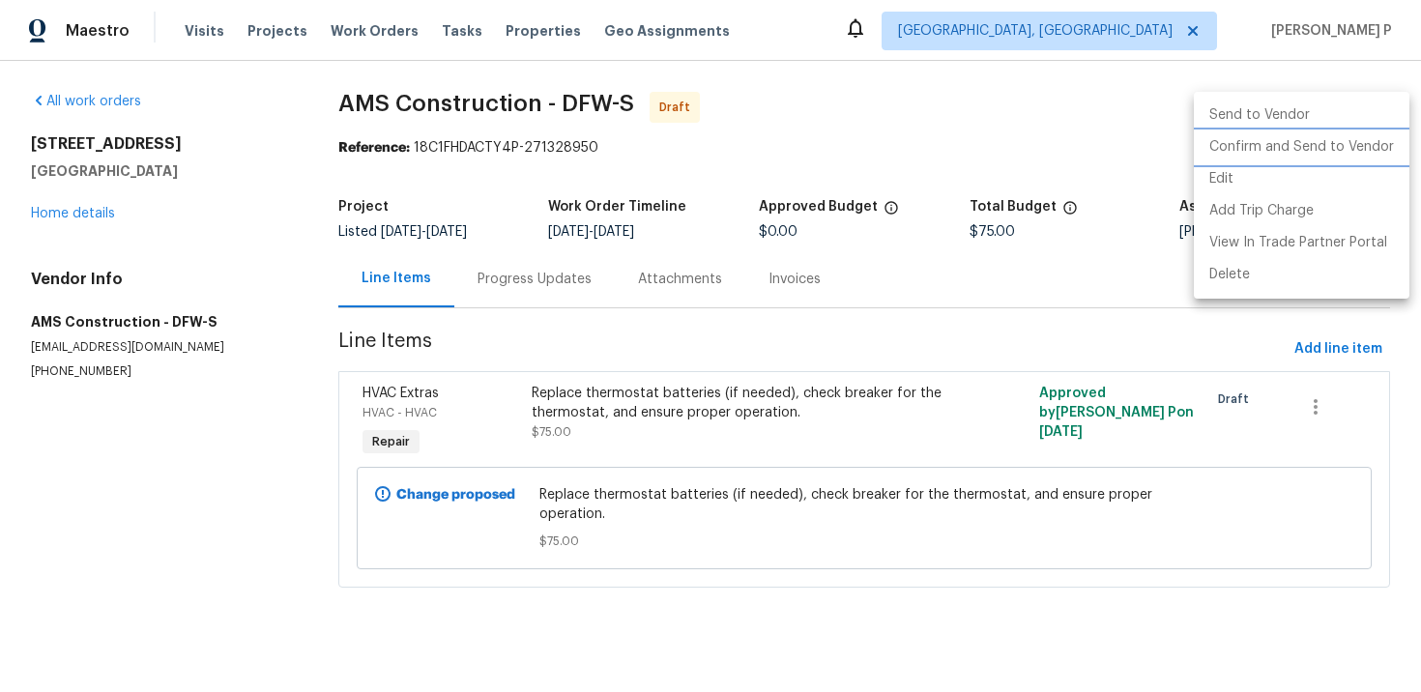
click at [1266, 156] on li "Confirm and Send to Vendor" at bounding box center [1302, 147] width 216 height 32
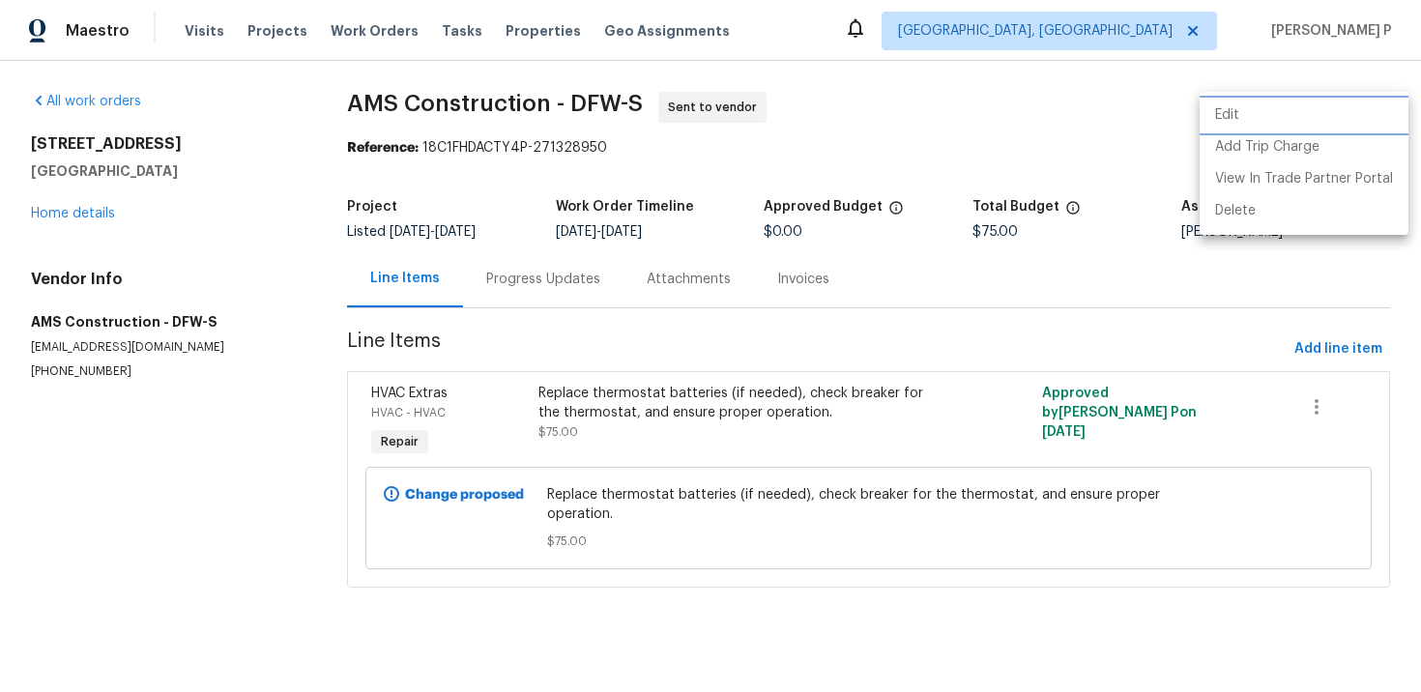
click at [1287, 118] on li "Edit" at bounding box center [1304, 116] width 209 height 32
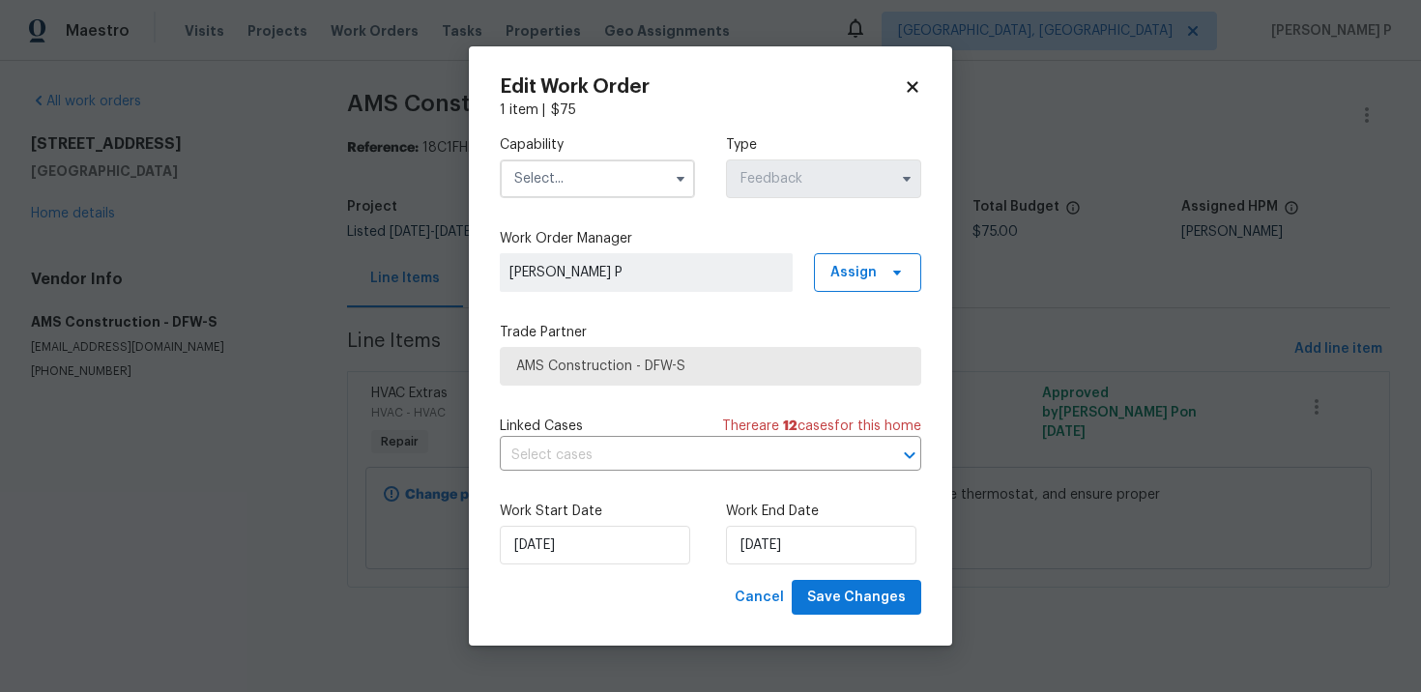
click at [606, 160] on input "text" at bounding box center [597, 179] width 195 height 39
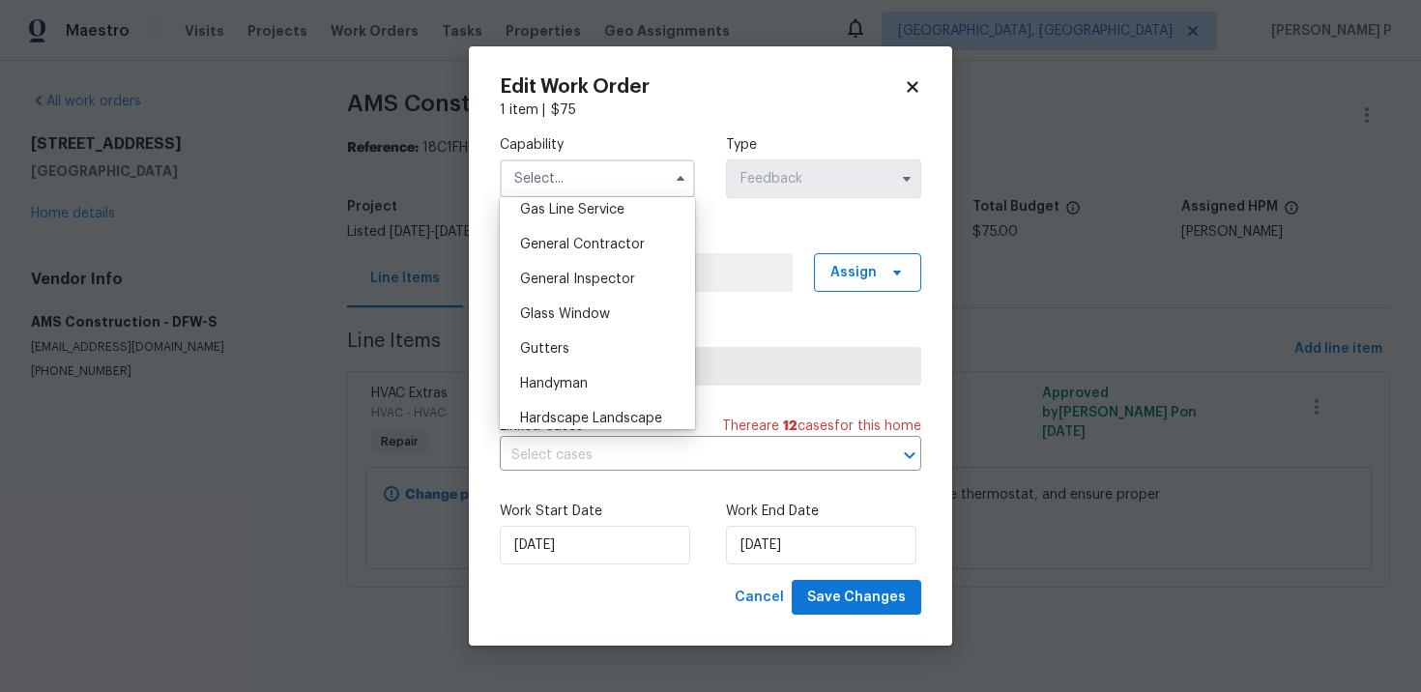
scroll to position [920, 0]
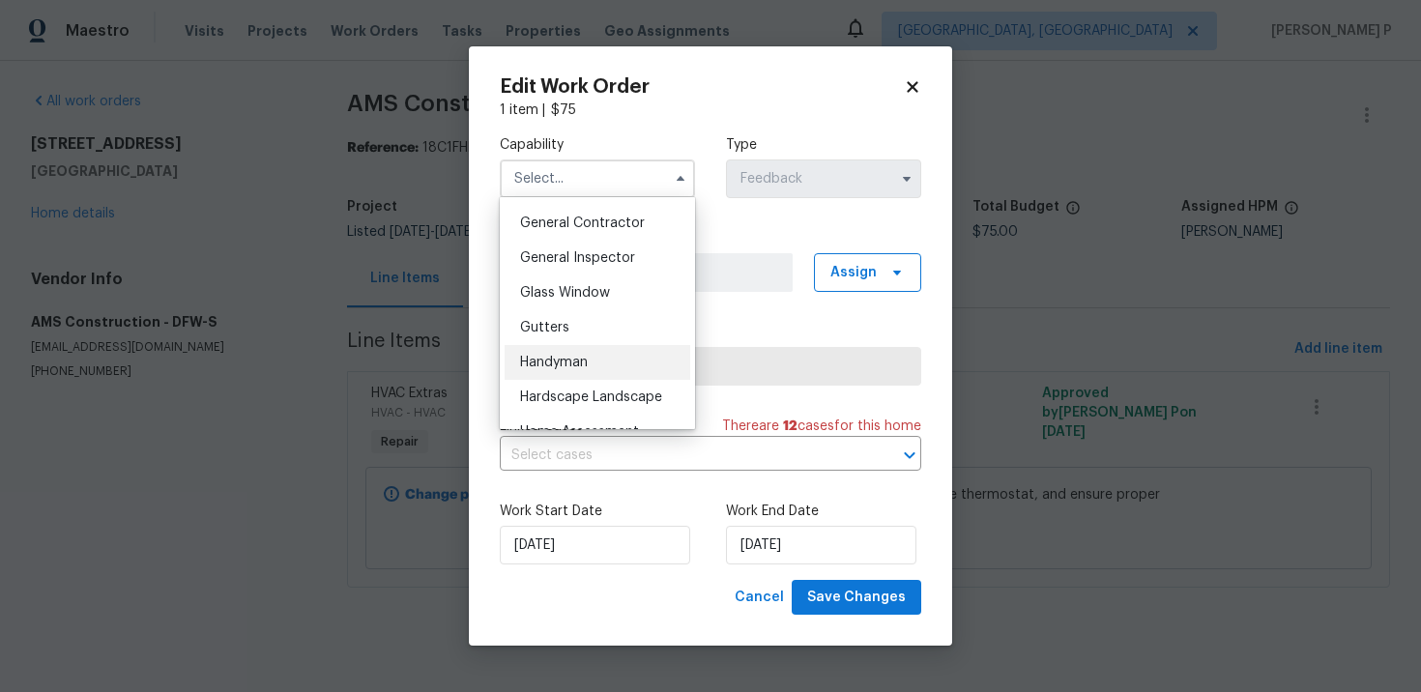
click at [574, 351] on div "Handyman" at bounding box center [598, 362] width 186 height 35
type input "Handyman"
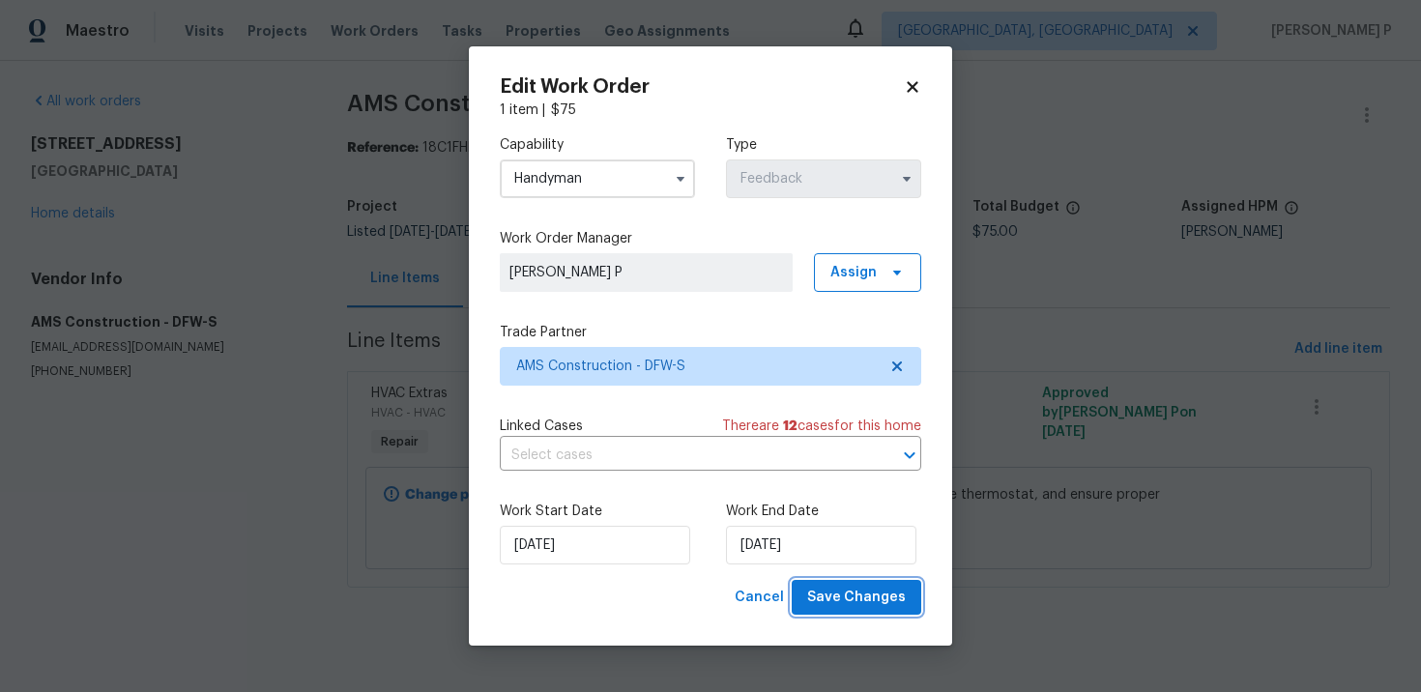
click at [841, 597] on span "Save Changes" at bounding box center [856, 598] width 99 height 24
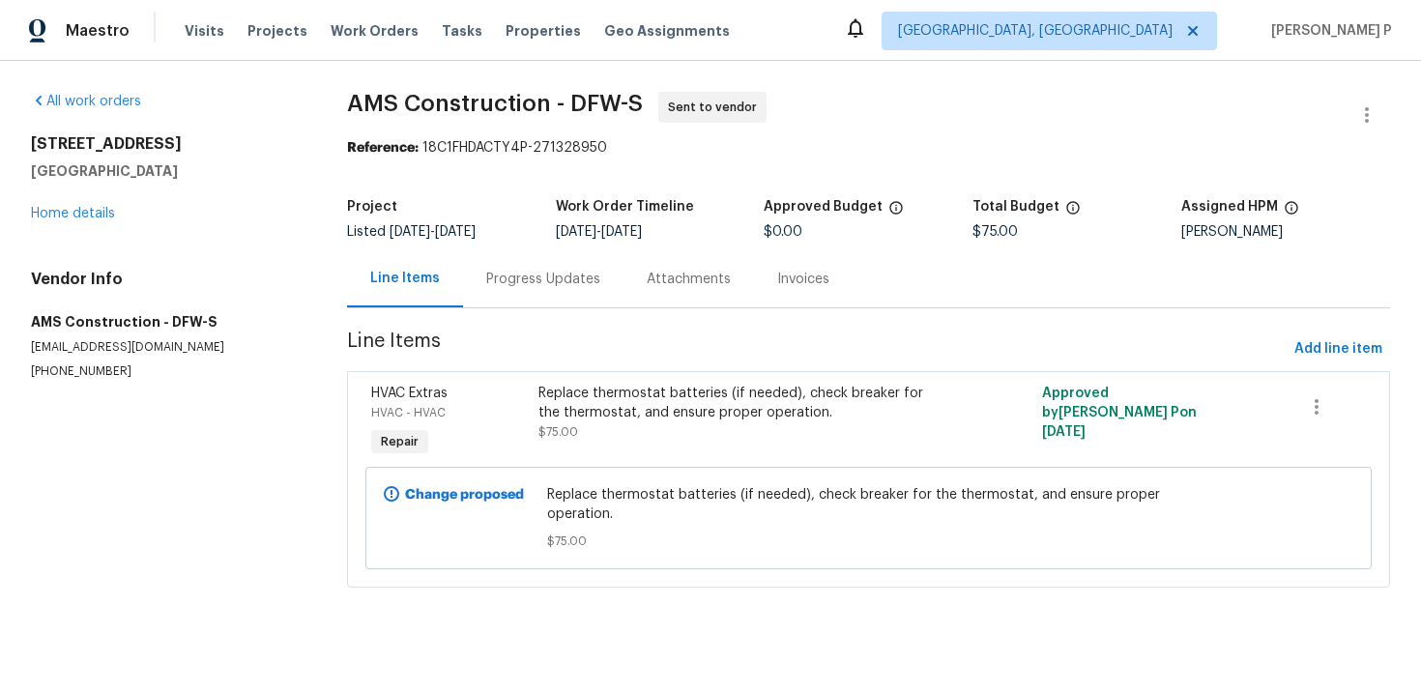
click at [552, 277] on div "Progress Updates" at bounding box center [543, 279] width 114 height 19
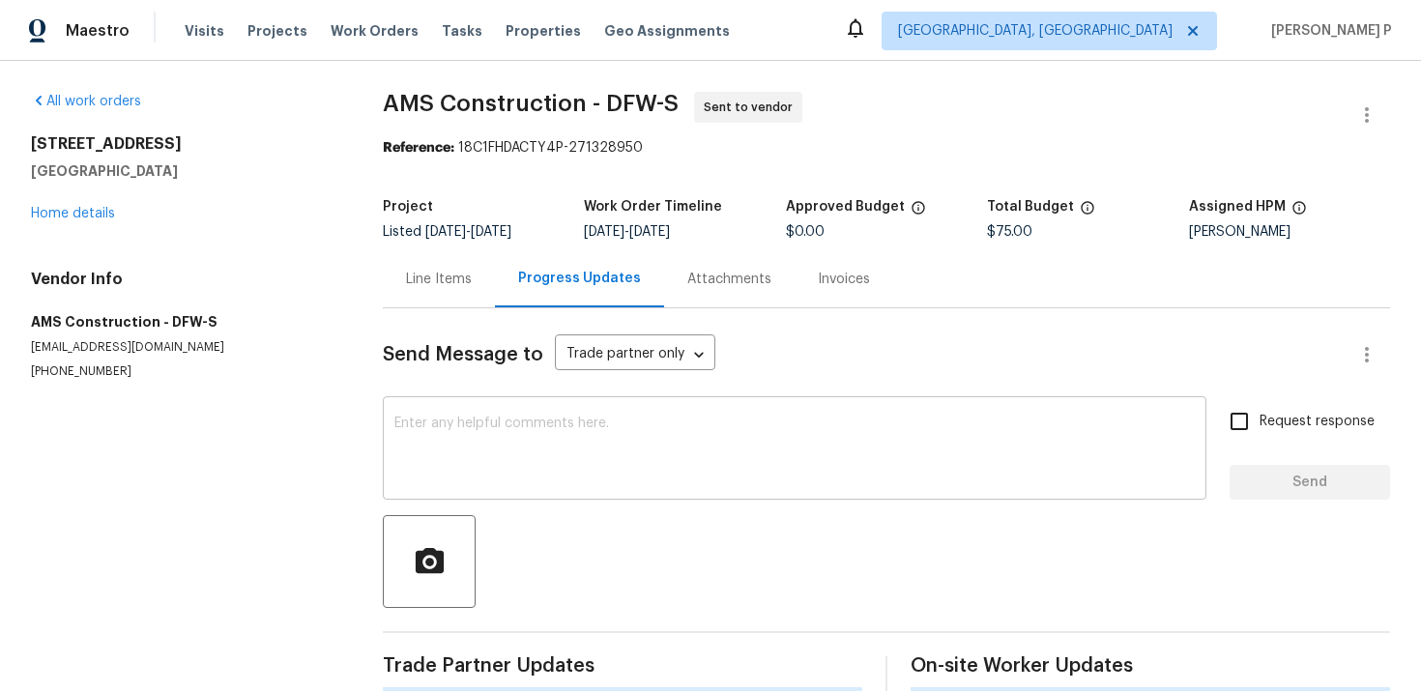
click at [545, 467] on textarea at bounding box center [794, 451] width 801 height 68
paste textarea "Hi, this is [PERSON_NAME] with Opendoor. I’m confirming you received the WO for…"
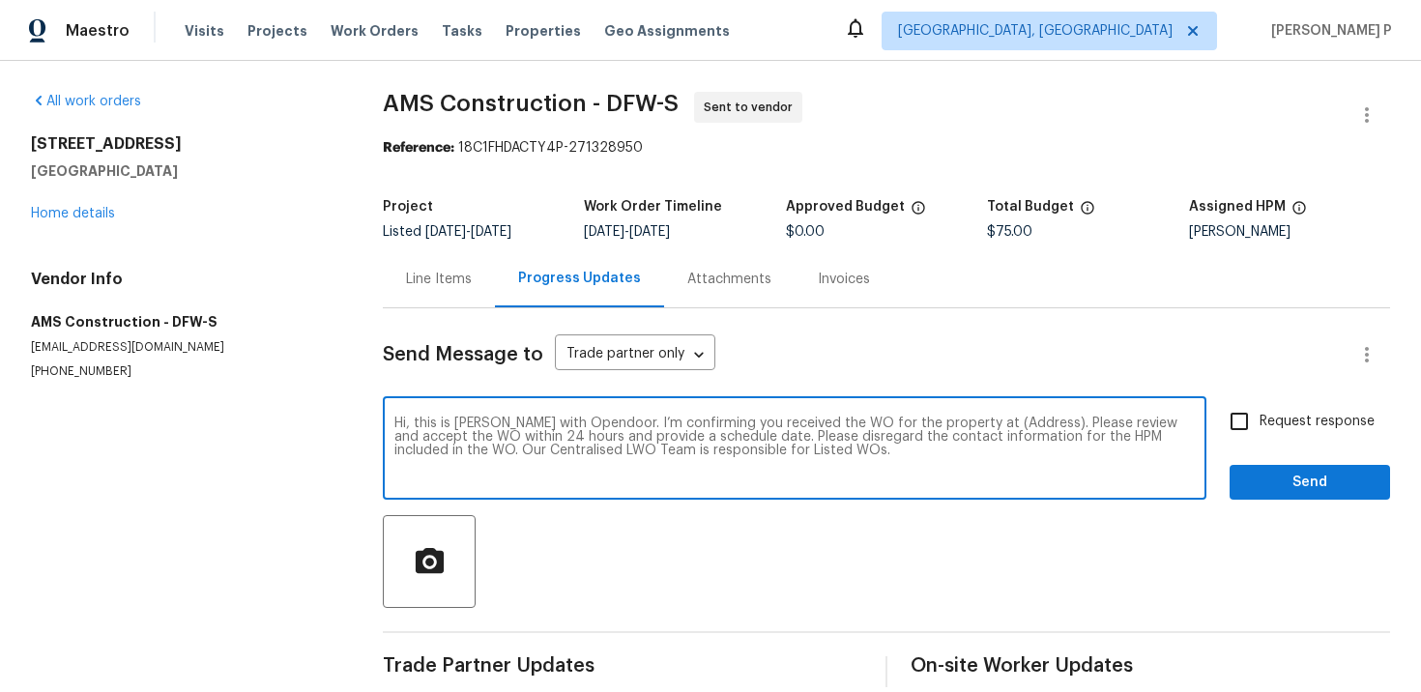
drag, startPoint x: 969, startPoint y: 424, endPoint x: 1029, endPoint y: 421, distance: 60.1
click at [1029, 421] on textarea "Hi, this is [PERSON_NAME] with Opendoor. I’m confirming you received the WO for…" at bounding box center [794, 451] width 801 height 68
paste textarea "[STREET_ADDRESS]"
type textarea "Hi, this is [PERSON_NAME] with Opendoor. I’m confirming you received the WO for…"
click at [1266, 425] on span "Request response" at bounding box center [1317, 422] width 115 height 20
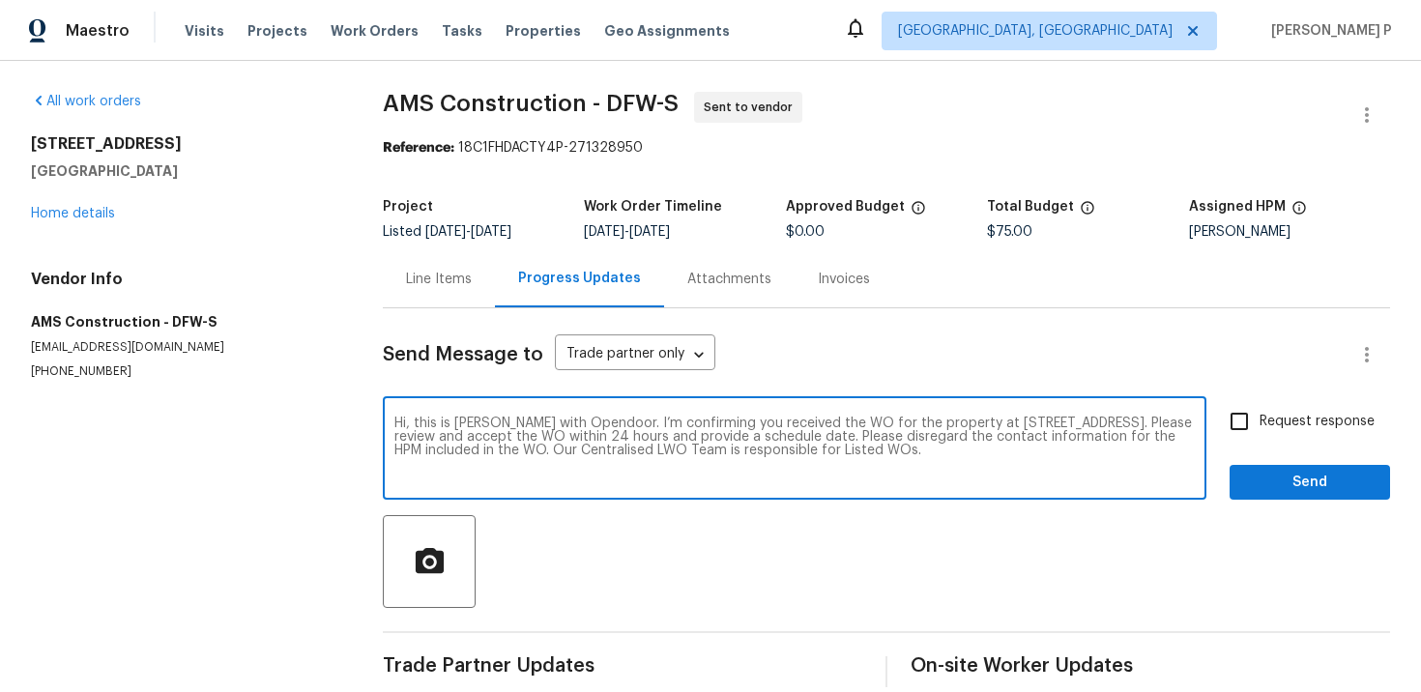
click at [1260, 425] on input "Request response" at bounding box center [1239, 421] width 41 height 41
checkbox input "true"
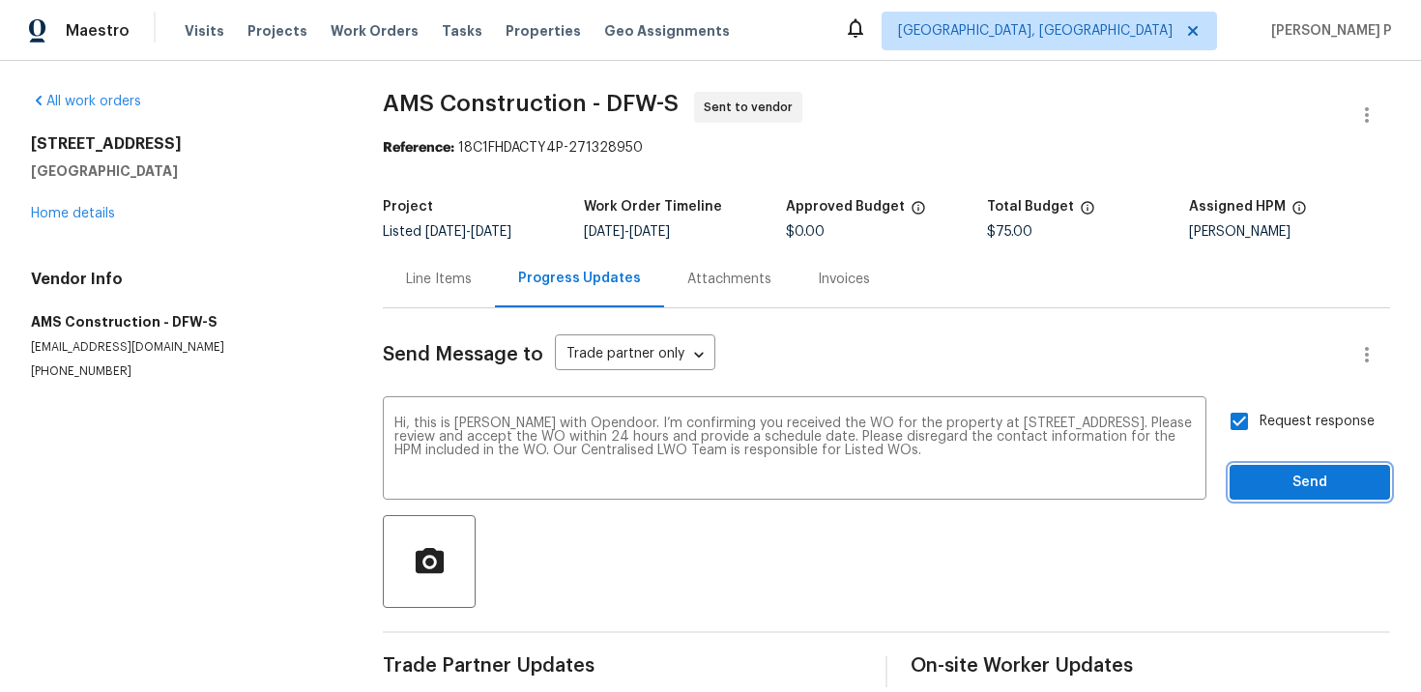
click at [1284, 482] on span "Send" at bounding box center [1310, 483] width 130 height 24
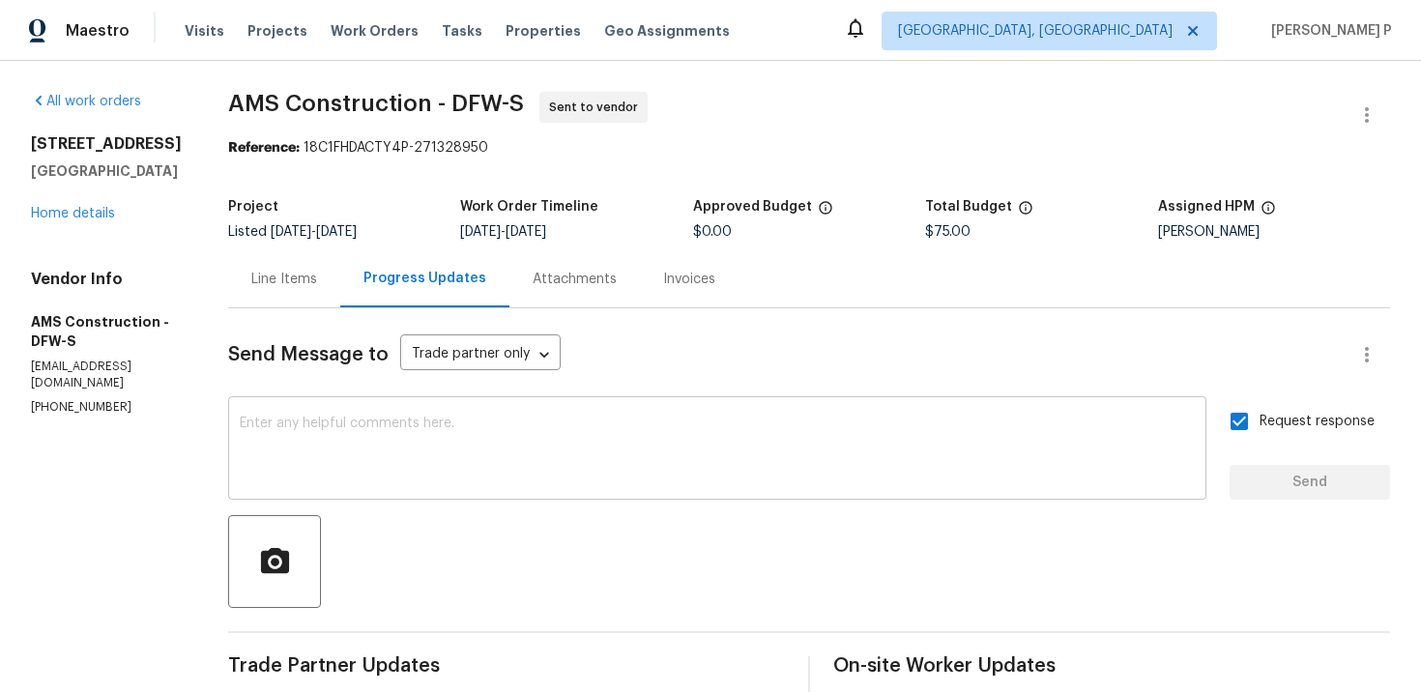
click at [634, 462] on textarea at bounding box center [717, 451] width 955 height 68
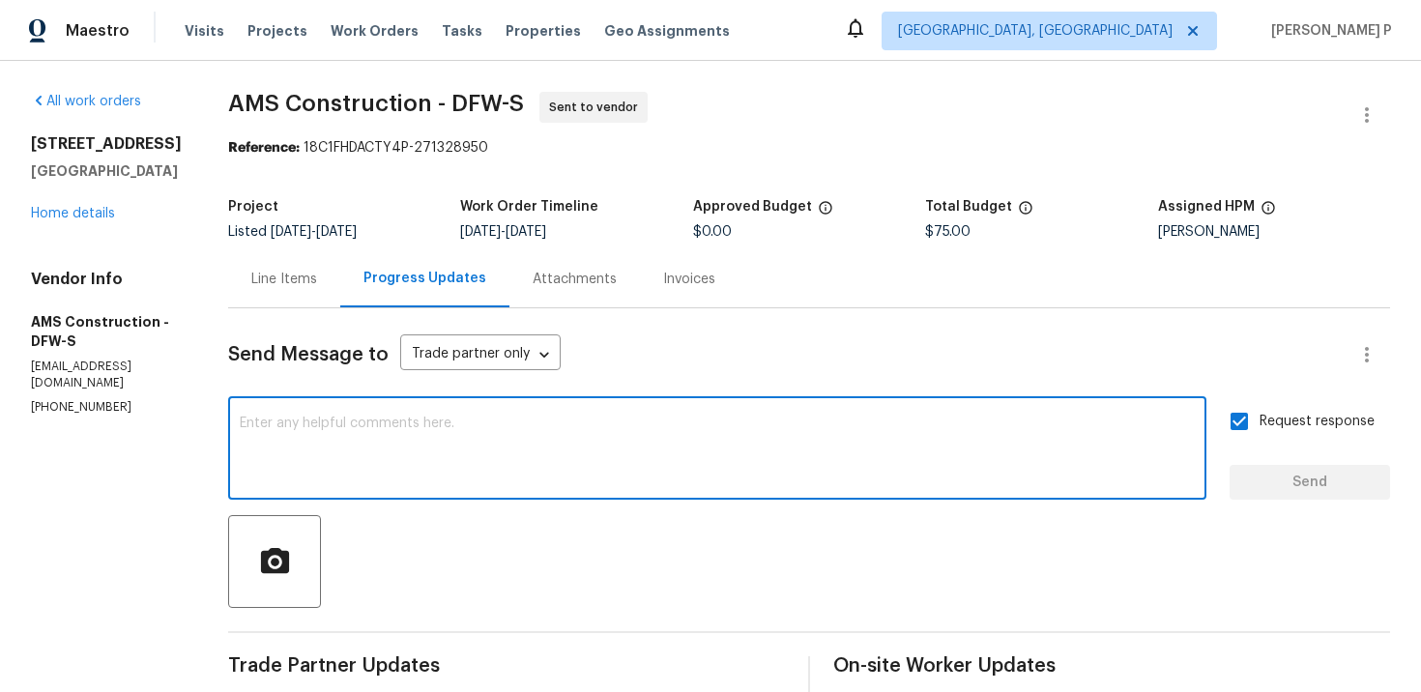
paste textarea "Attention All Work Orders must include before-photos (both close-up and wide-an…"
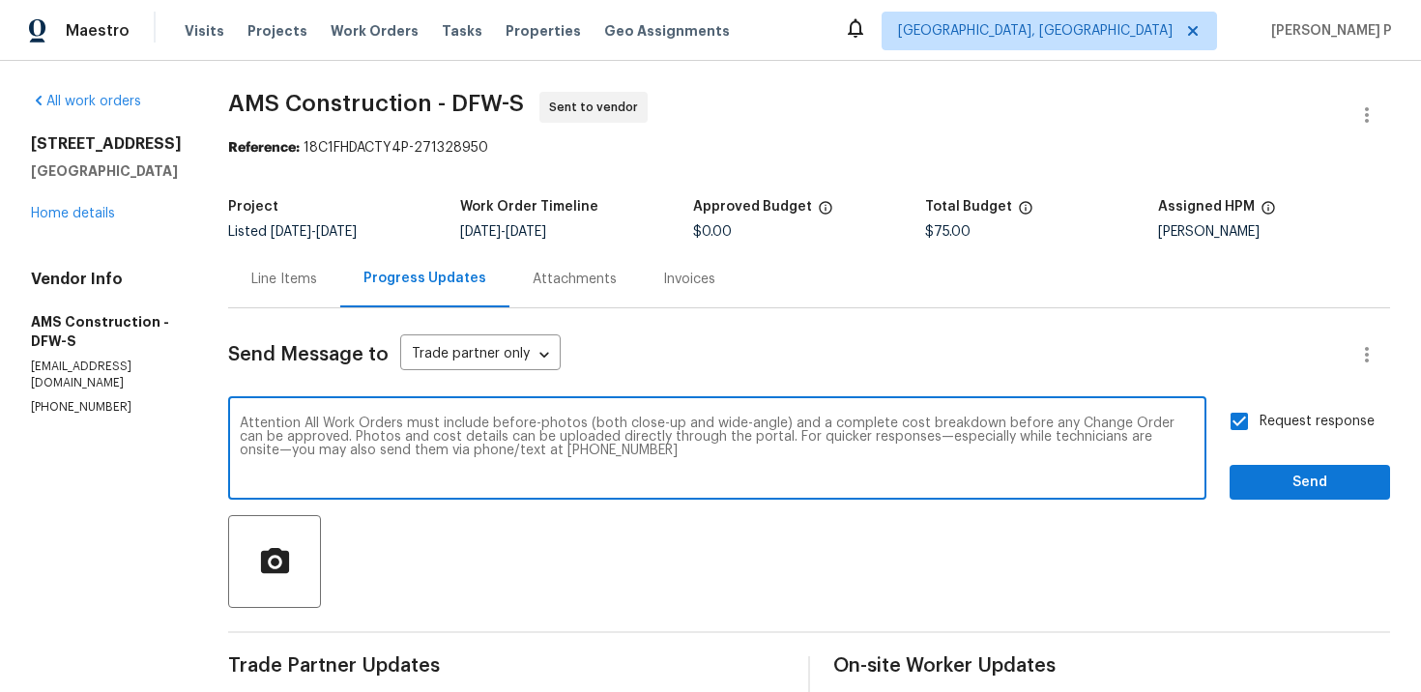
type textarea "Attention All Work Orders must include before-photos (both close-up and wide-an…"
click at [1363, 456] on div "Request response Send" at bounding box center [1310, 450] width 160 height 99
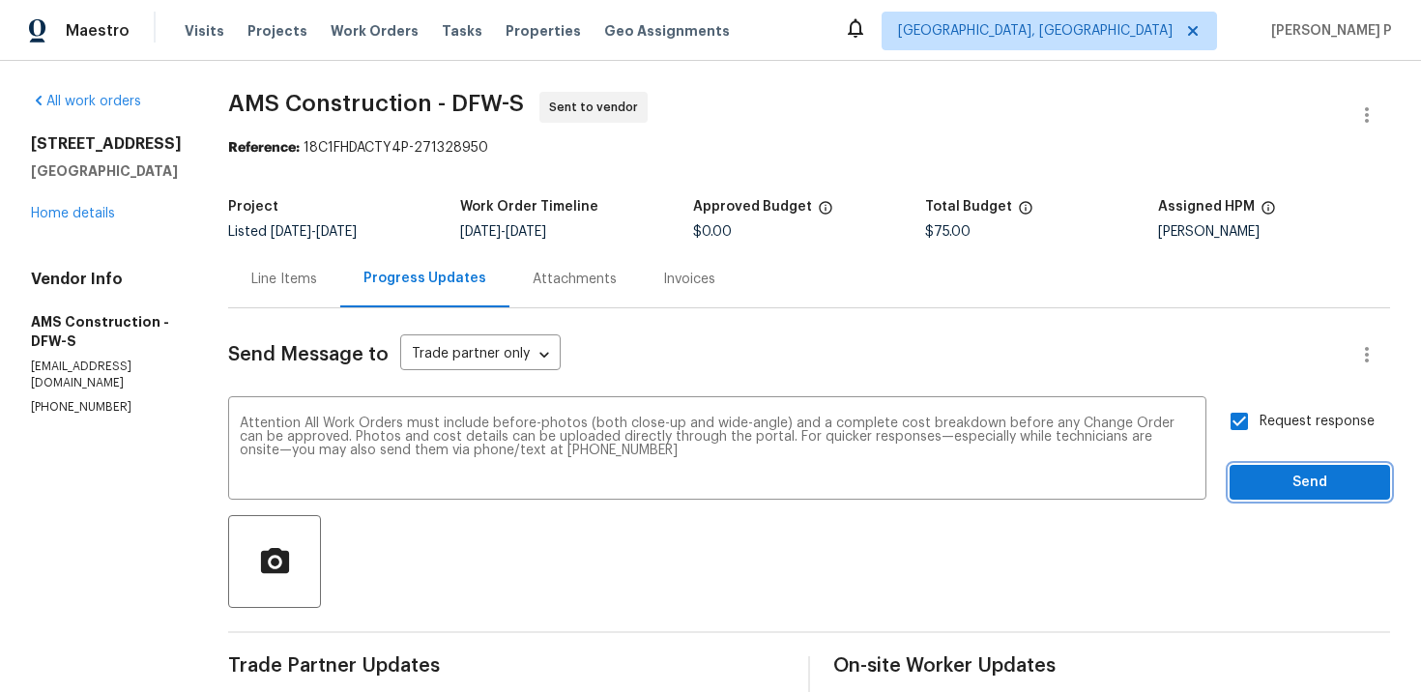
click at [1351, 475] on span "Send" at bounding box center [1310, 483] width 130 height 24
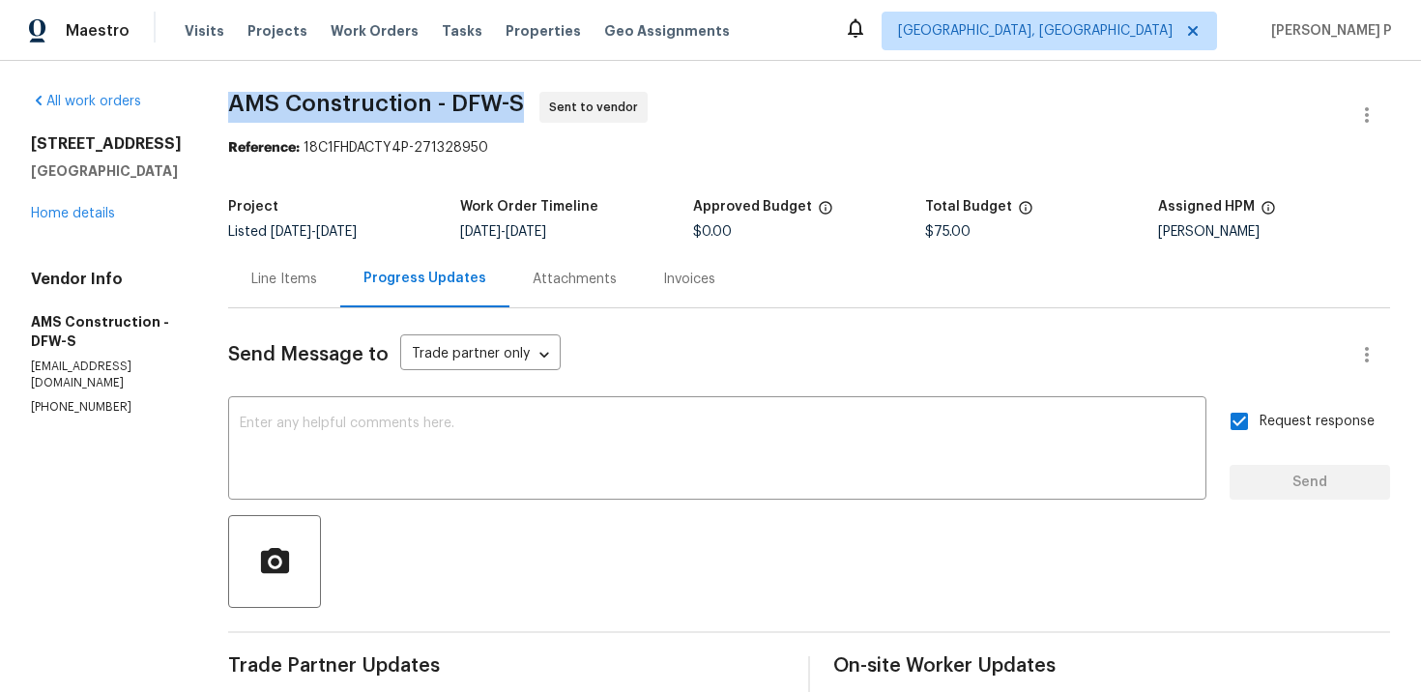
drag, startPoint x: 226, startPoint y: 104, endPoint x: 521, endPoint y: 103, distance: 294.9
click at [521, 103] on span "AMS Construction - DFW-S Sent to vendor" at bounding box center [786, 115] width 1116 height 46
copy span "AMS Construction - DFW-S"
click at [320, 173] on section "AMS Construction - DFW-S Sent to vendor Reference: 18C1FHDACTY4P-271328950 Proj…" at bounding box center [809, 533] width 1162 height 882
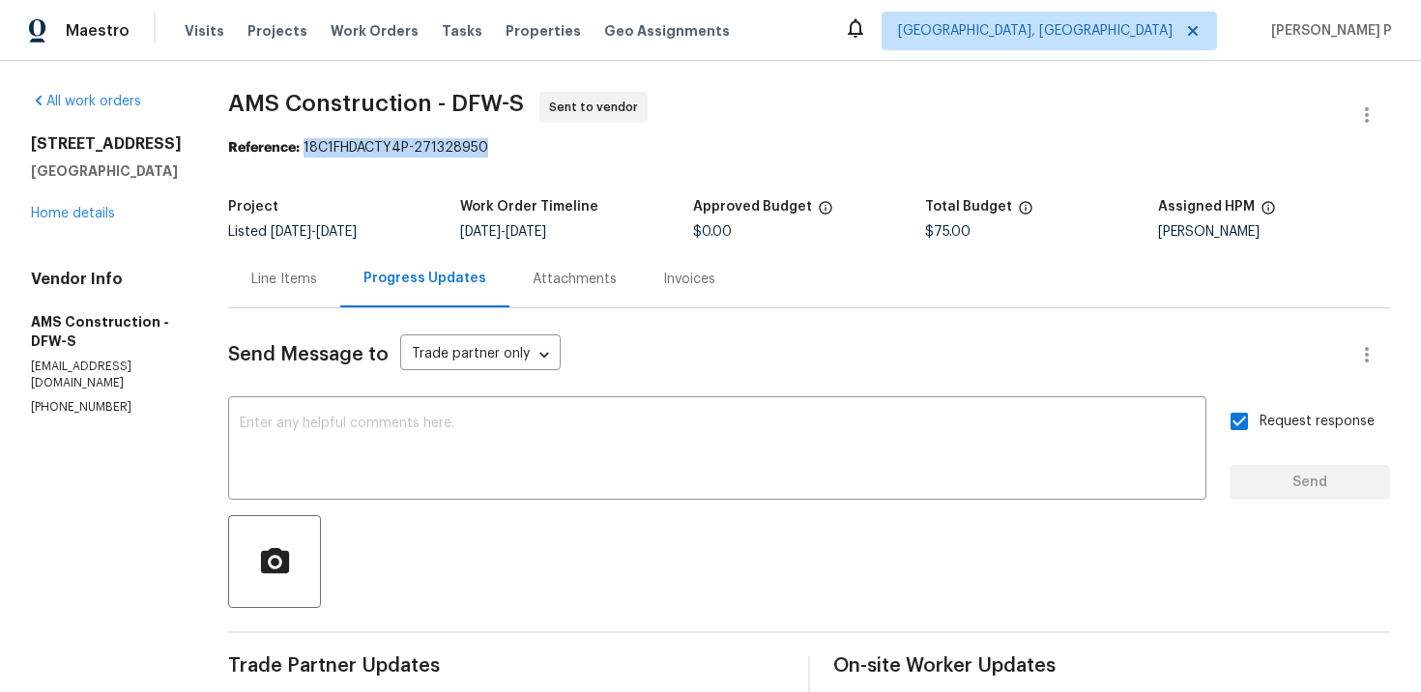
drag, startPoint x: 298, startPoint y: 146, endPoint x: 519, endPoint y: 146, distance: 221.4
click at [519, 146] on div "Reference: 18C1FHDACTY4P-271328950" at bounding box center [809, 147] width 1162 height 19
copy div "18C1FHDACTY4P-271328950"
click at [251, 278] on div "Line Items" at bounding box center [284, 279] width 66 height 19
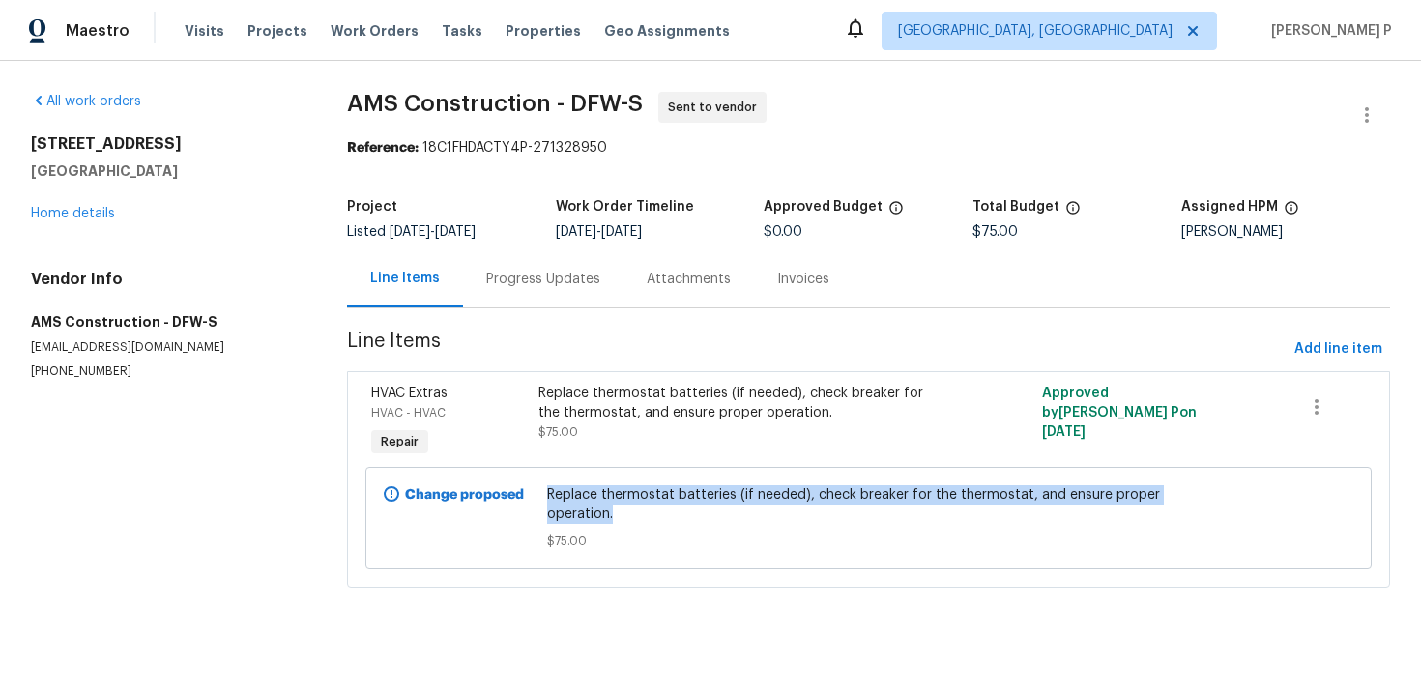
drag, startPoint x: 553, startPoint y: 495, endPoint x: 819, endPoint y: 511, distance: 266.4
click at [819, 511] on span "Replace thermostat batteries (if needed), check breaker for the thermostat, and…" at bounding box center [868, 504] width 643 height 39
copy span "Replace thermostat batteries (if needed), check breaker for the thermostat, and…"
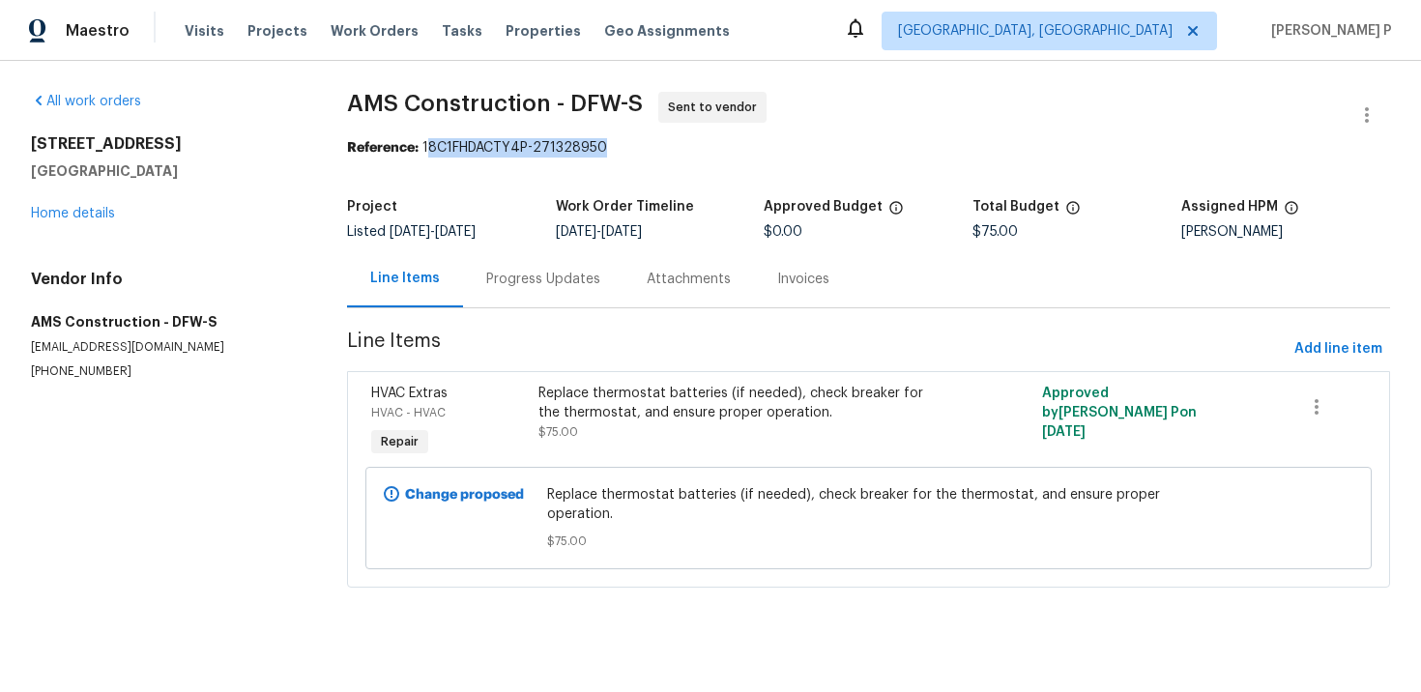
drag, startPoint x: 433, startPoint y: 148, endPoint x: 620, endPoint y: 148, distance: 186.6
click at [620, 148] on div "Reference: 18C1FHDACTY4P-271328950" at bounding box center [868, 147] width 1043 height 19
click at [488, 148] on div "Reference: 18C1FHDACTY4P-271328950" at bounding box center [868, 147] width 1043 height 19
drag, startPoint x: 429, startPoint y: 145, endPoint x: 656, endPoint y: 146, distance: 226.2
click at [656, 146] on div "Reference: 18C1FHDACTY4P-271328950" at bounding box center [868, 147] width 1043 height 19
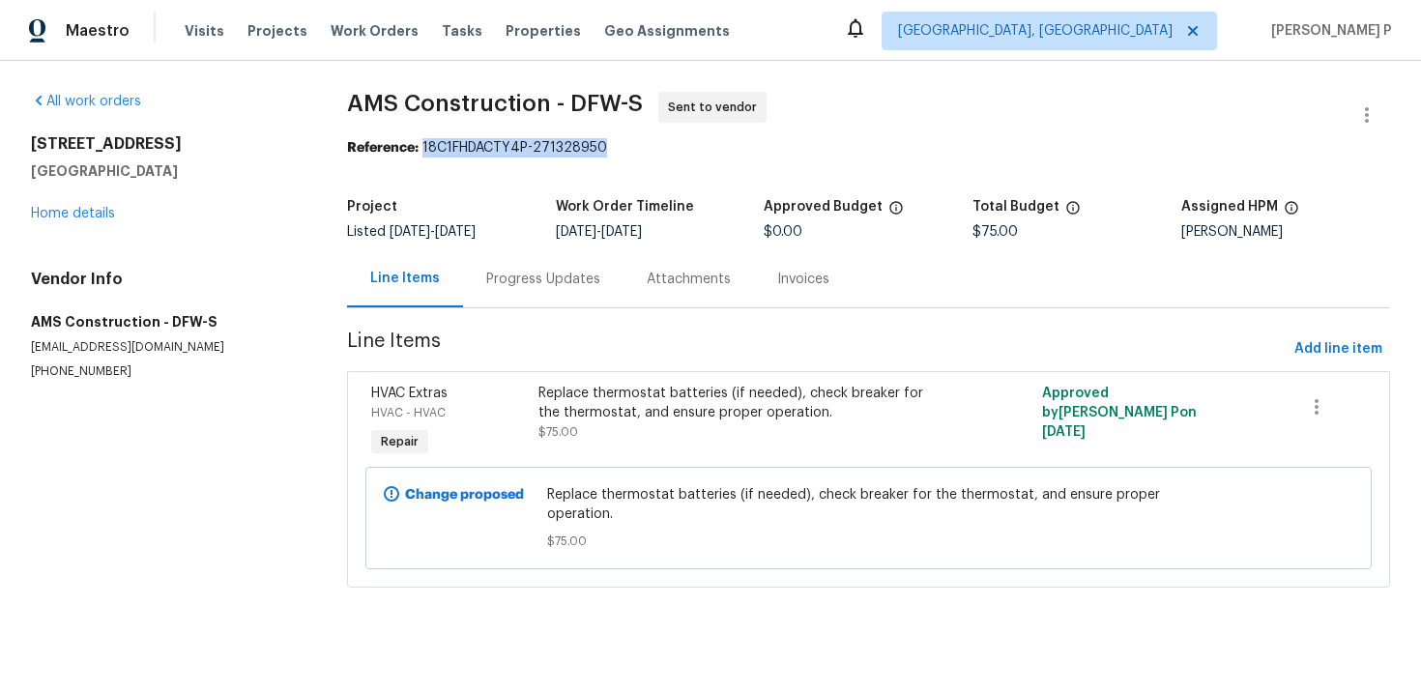
copy div "18C1FHDACTY4P-271328950"
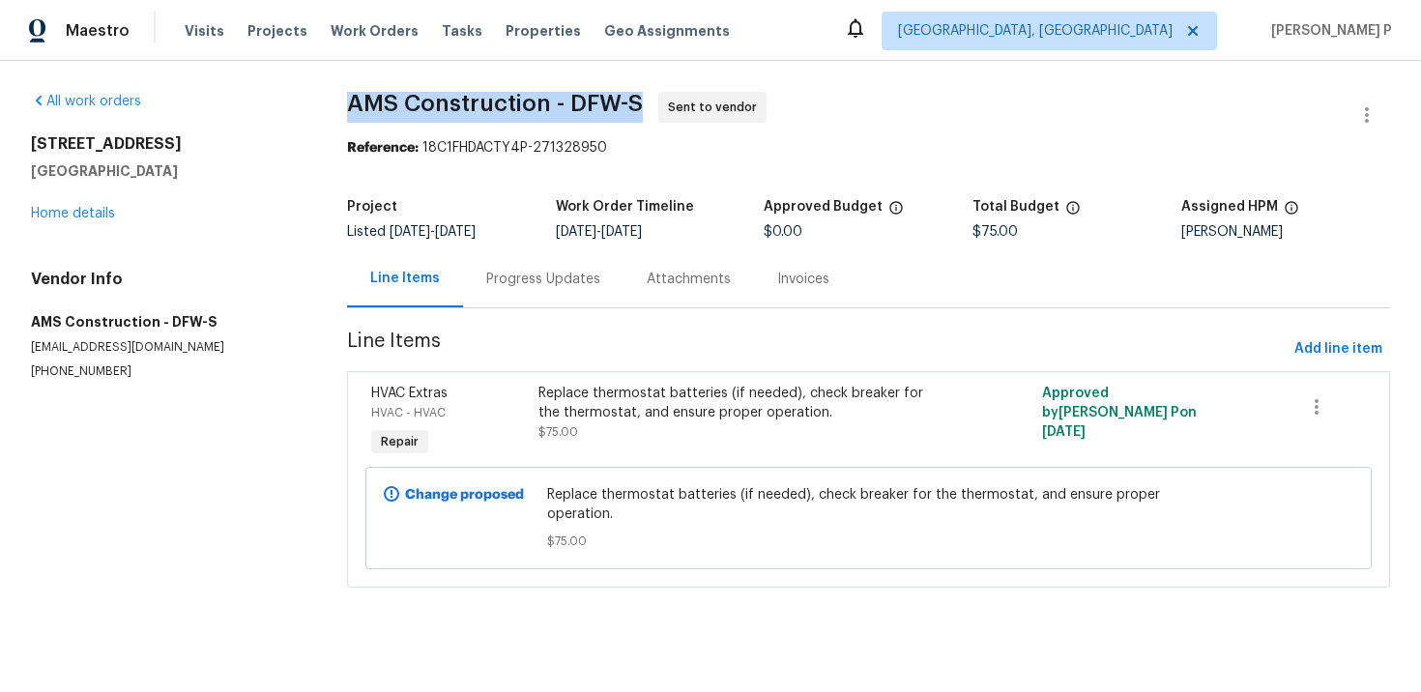
drag, startPoint x: 361, startPoint y: 102, endPoint x: 675, endPoint y: 96, distance: 314.3
click at [675, 96] on span "AMS Construction - DFW-S Sent to vendor" at bounding box center [845, 115] width 997 height 46
copy span "AMS Construction - DFW-S"
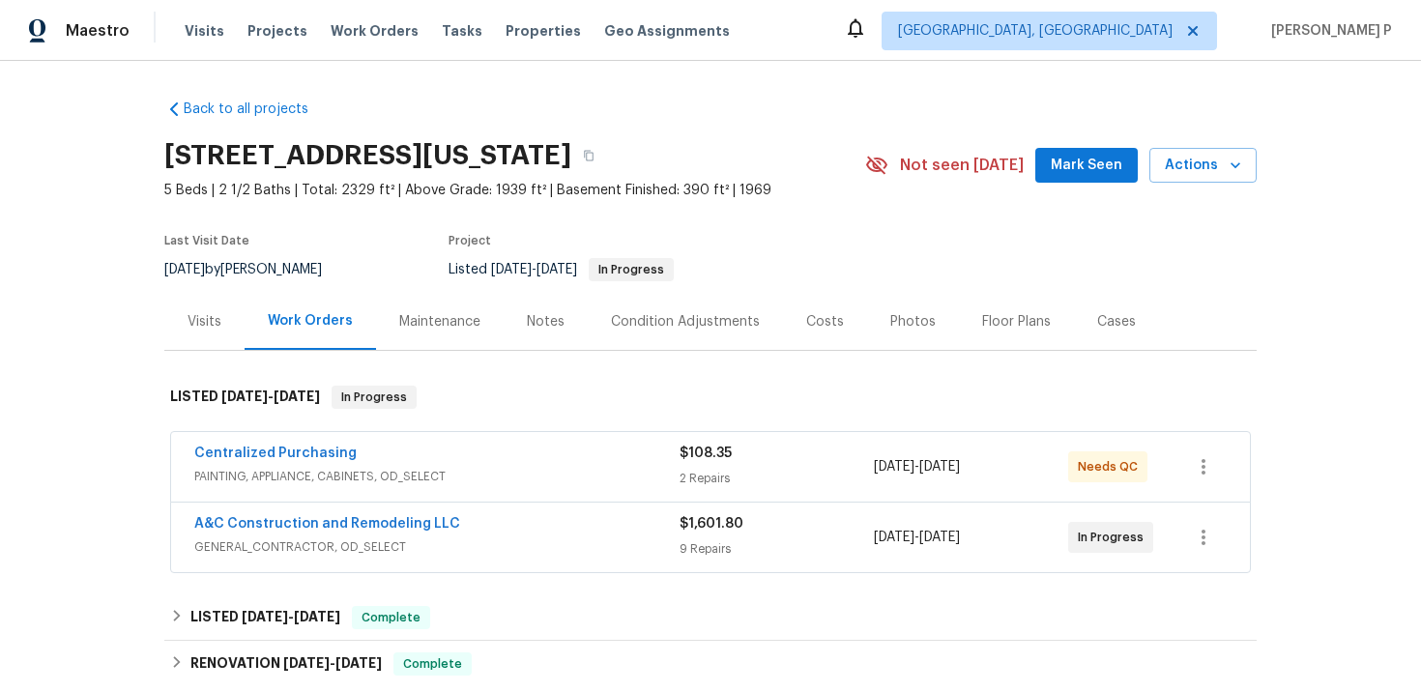
click at [205, 321] on div "Visits" at bounding box center [205, 321] width 34 height 19
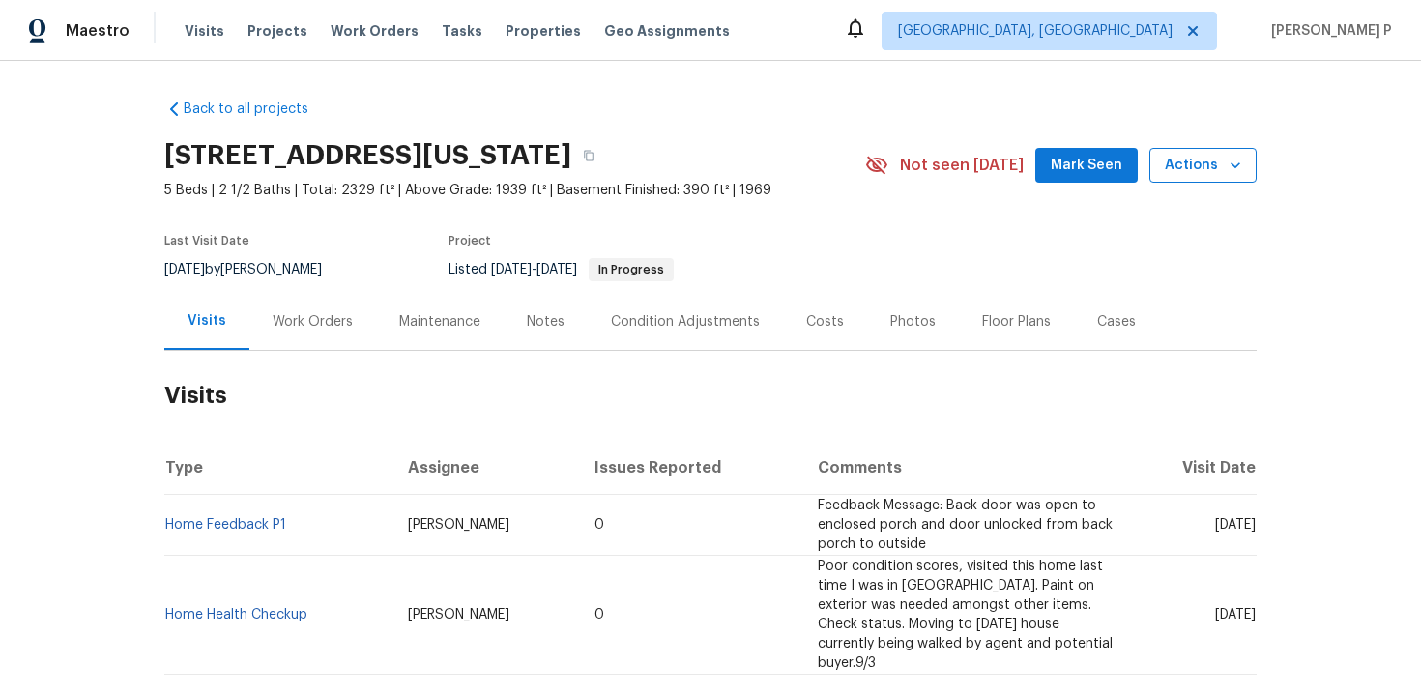
click at [1198, 182] on button "Actions" at bounding box center [1203, 166] width 107 height 36
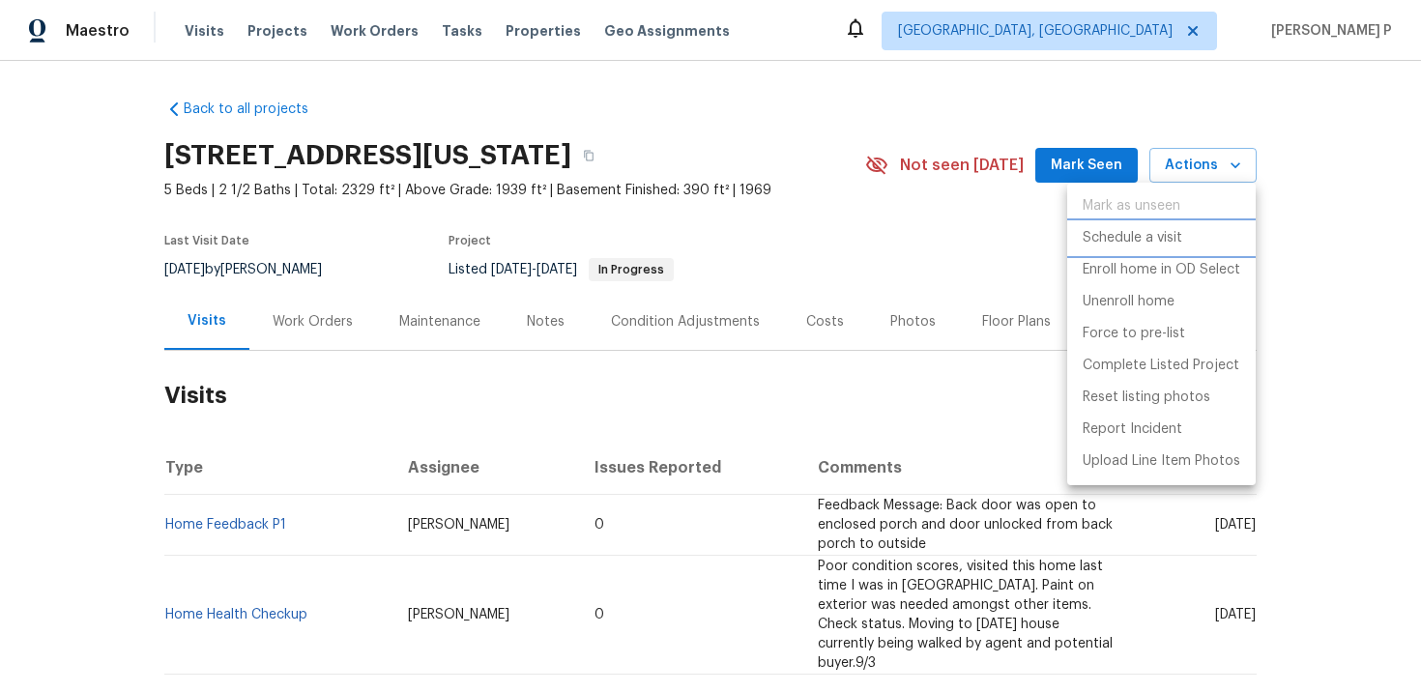
click at [1139, 245] on p "Schedule a visit" at bounding box center [1133, 238] width 100 height 20
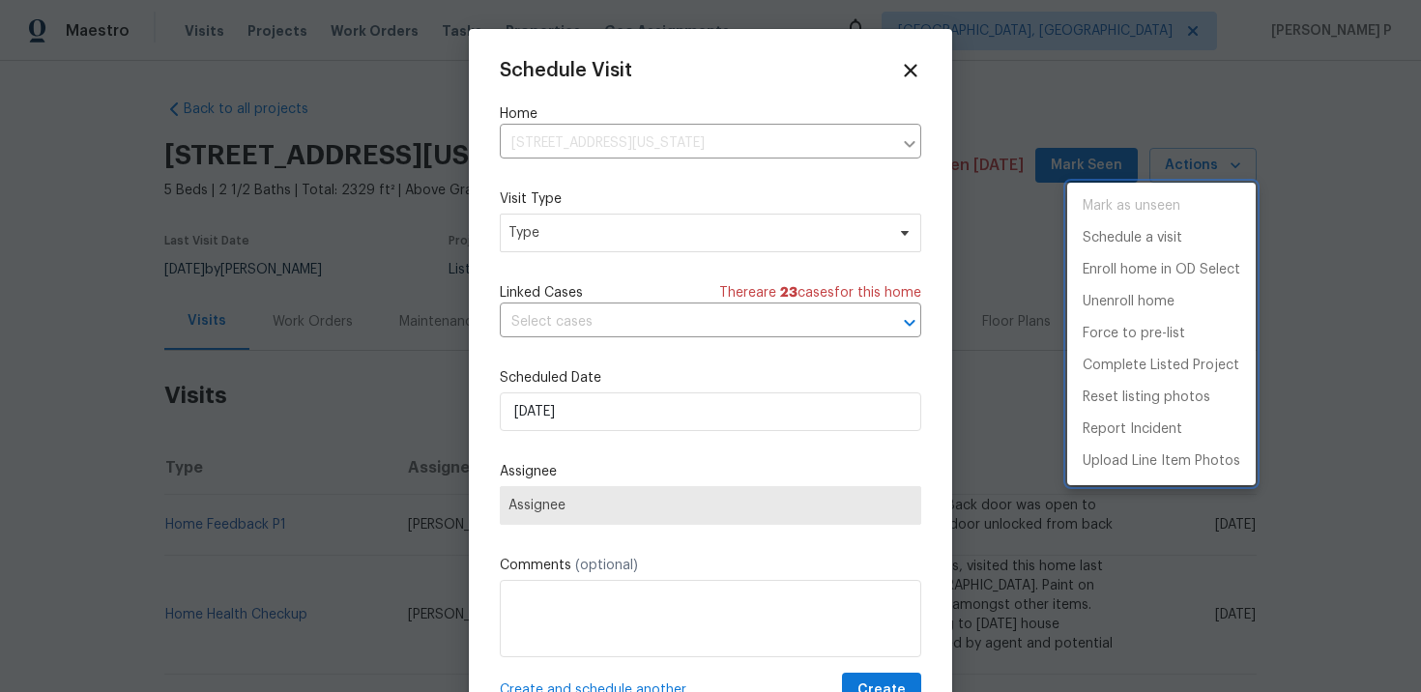
click at [579, 247] on div at bounding box center [710, 346] width 1421 height 692
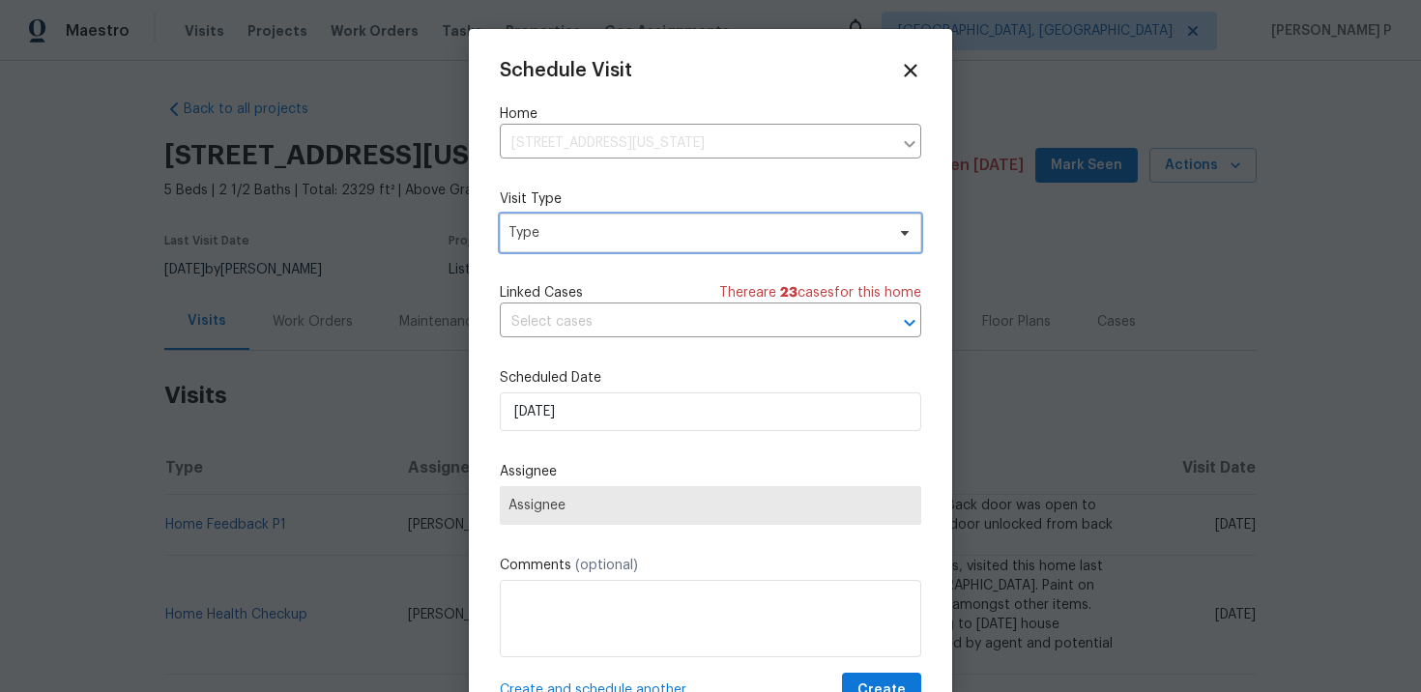
click at [583, 244] on span "Type" at bounding box center [711, 233] width 422 height 39
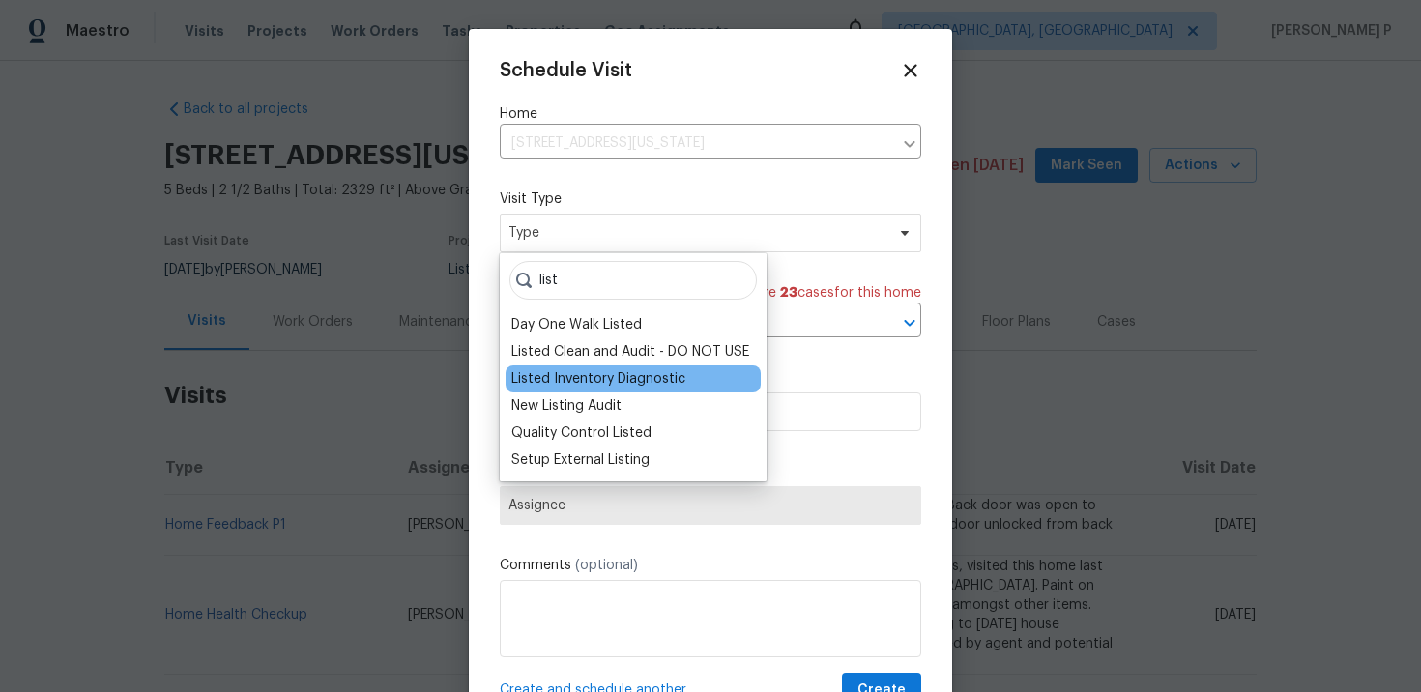
type input "list"
click at [576, 390] on div "Listed Inventory Diagnostic" at bounding box center [633, 378] width 255 height 27
click at [576, 381] on div "Listed Inventory Diagnostic" at bounding box center [598, 378] width 174 height 19
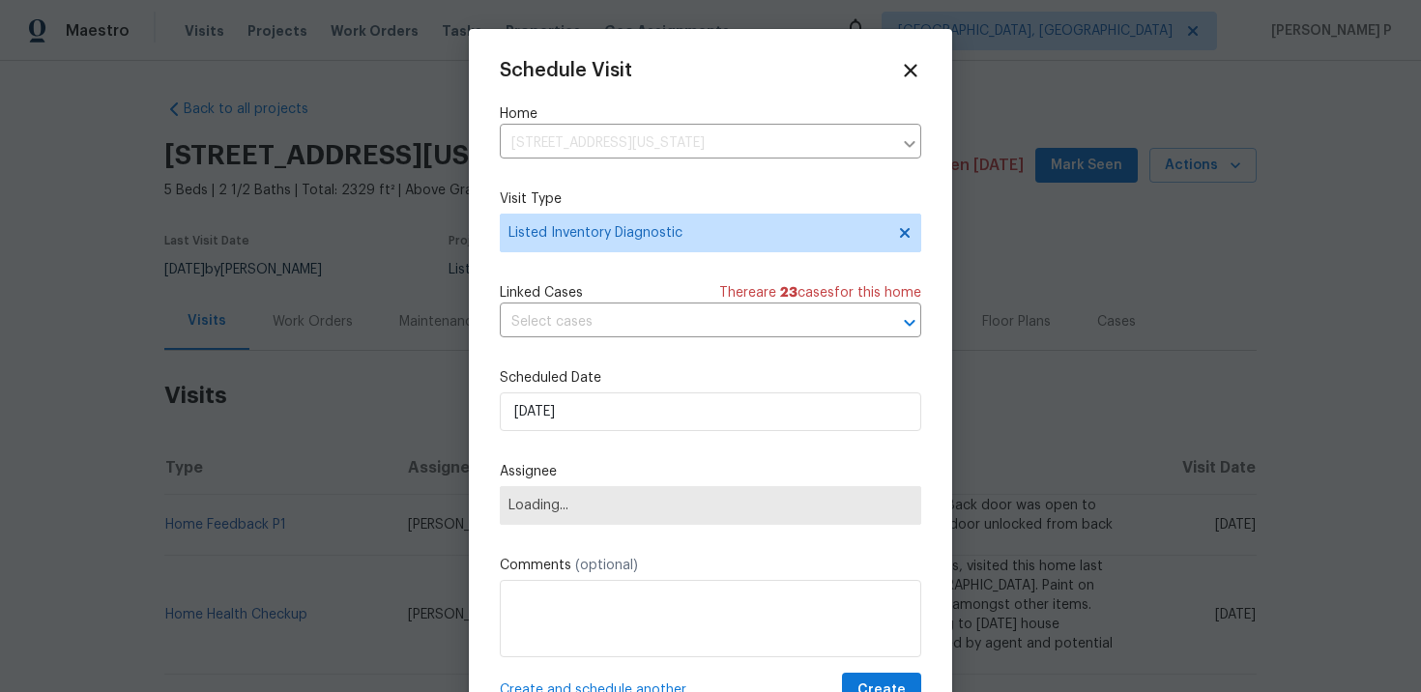
click at [589, 344] on div "Schedule Visit Home 13201 E 53rd St, Kansas City, MO 64133 ​ Visit Type Listed …" at bounding box center [711, 384] width 422 height 649
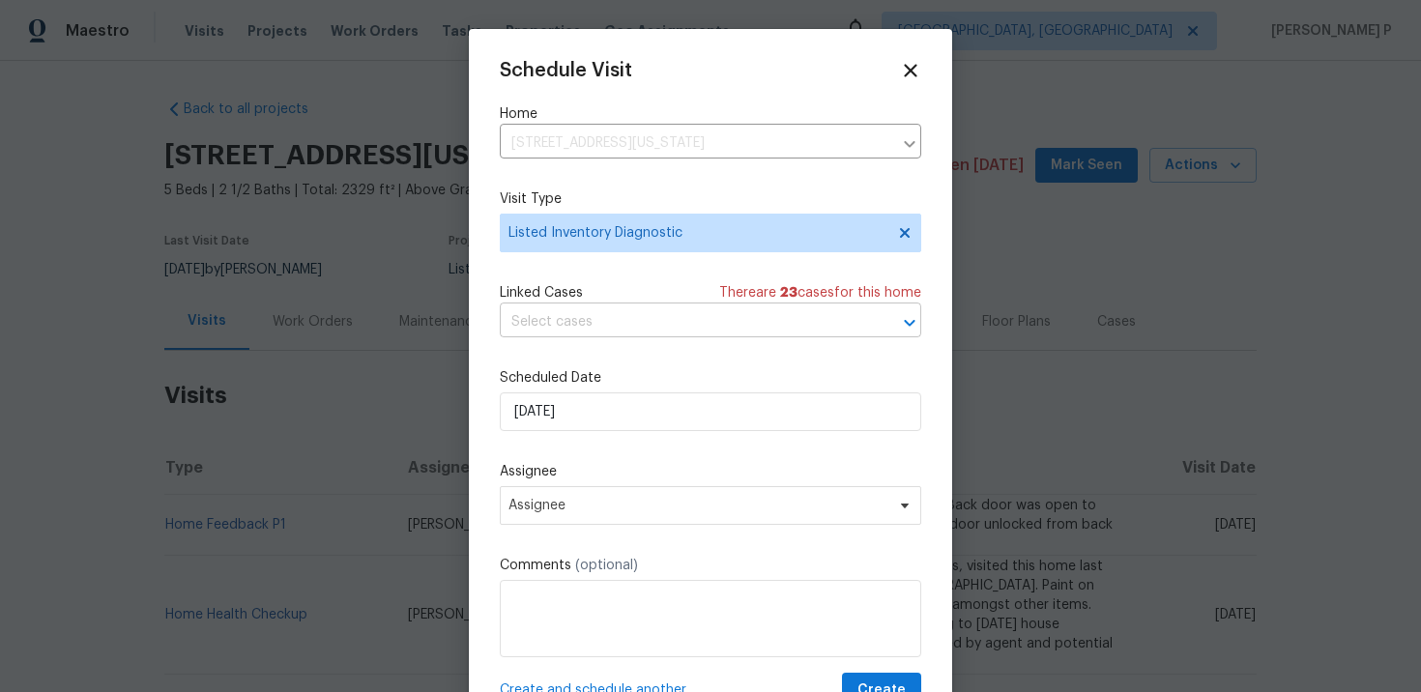
click at [605, 330] on input "text" at bounding box center [683, 322] width 367 height 30
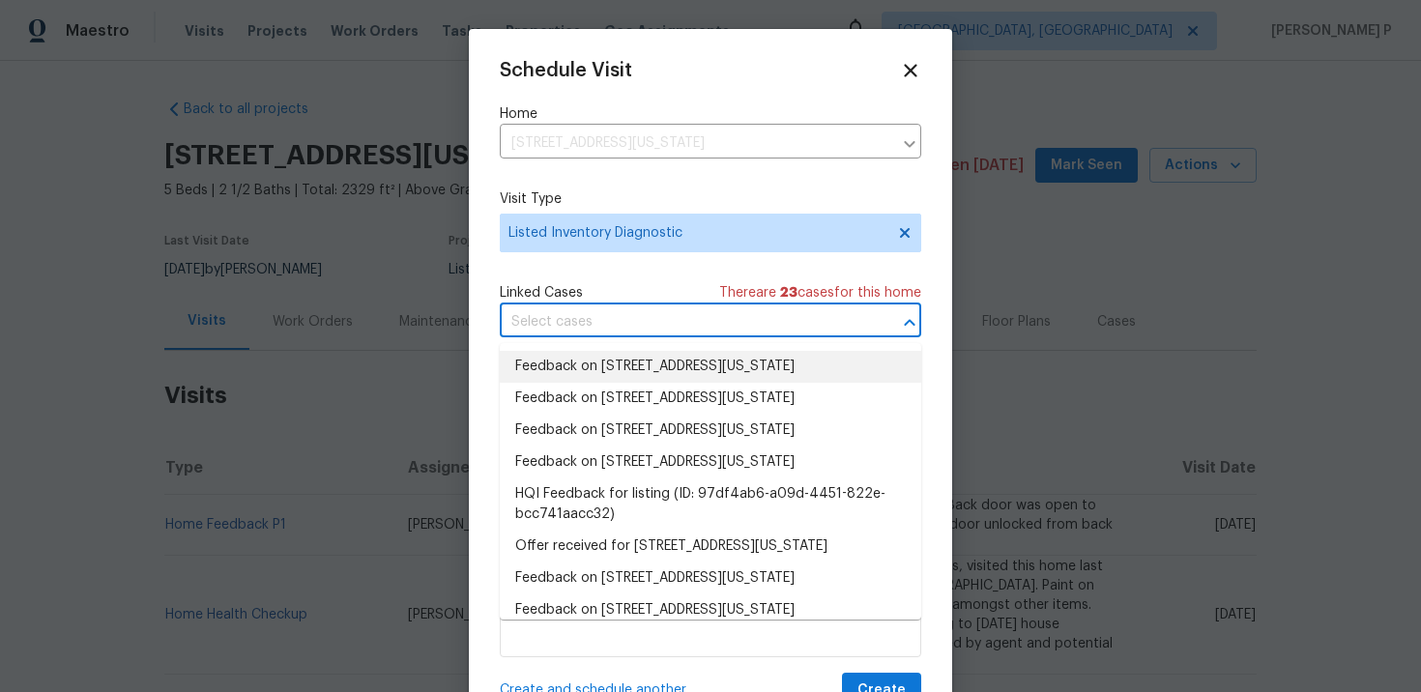
click at [608, 371] on li "Feedback on 13201 E 53rd St, Kansas City, MO 64133" at bounding box center [711, 367] width 422 height 32
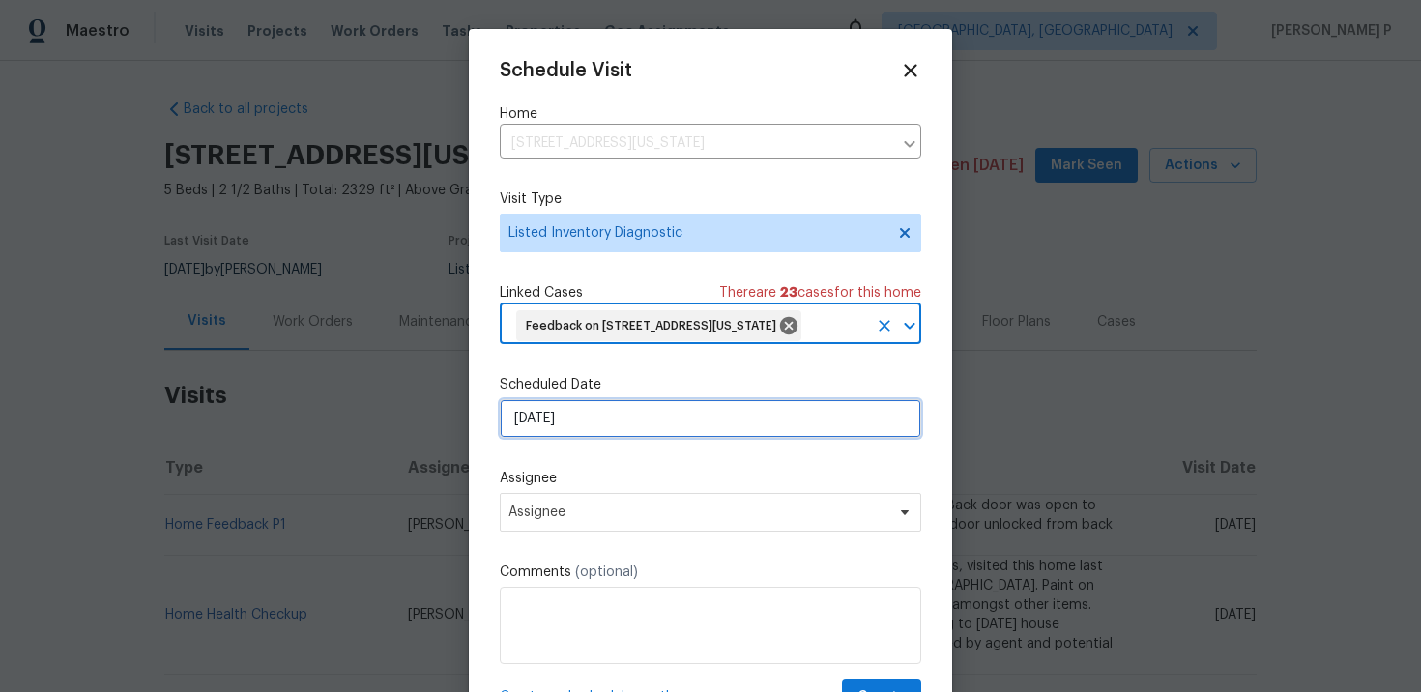
click at [592, 438] on input "[DATE]" at bounding box center [711, 418] width 422 height 39
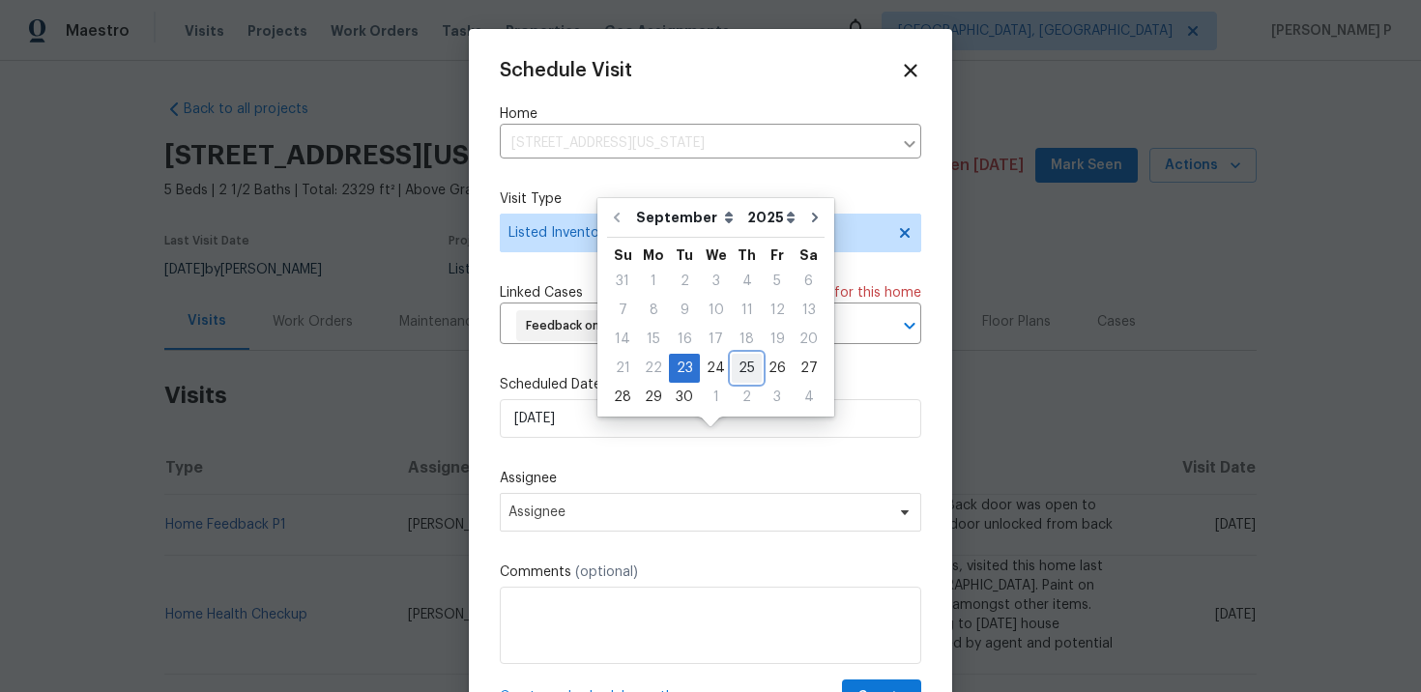
click at [737, 367] on div "25" at bounding box center [747, 368] width 30 height 27
type input "[DATE]"
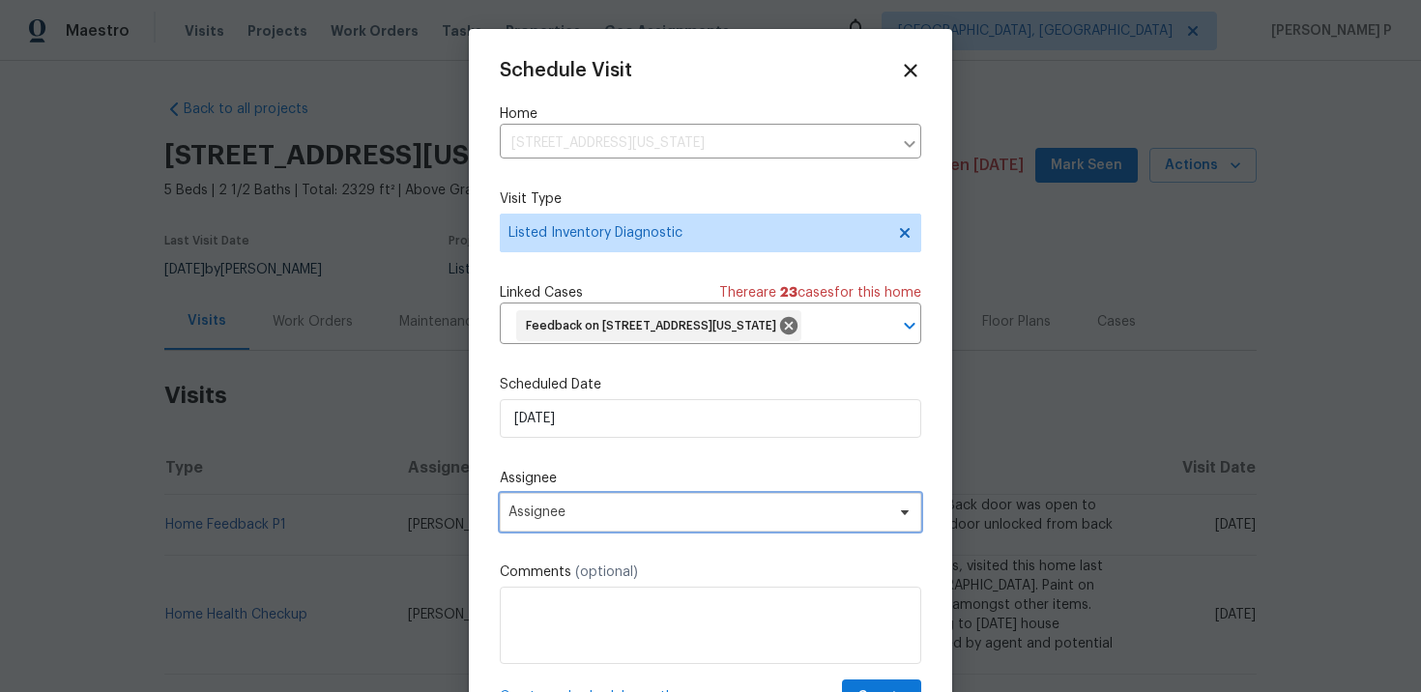
click at [678, 520] on span "Assignee" at bounding box center [698, 512] width 379 height 15
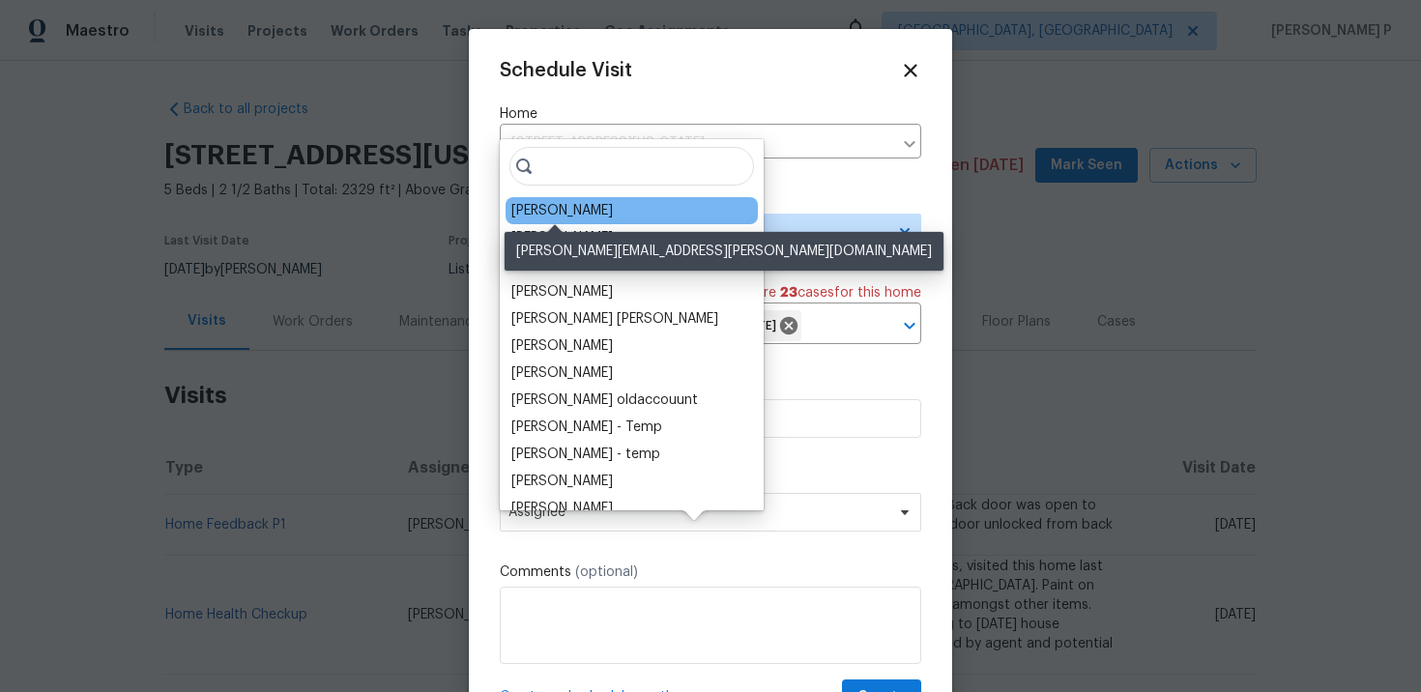
click at [549, 210] on div "Joshua Beatty" at bounding box center [562, 210] width 102 height 19
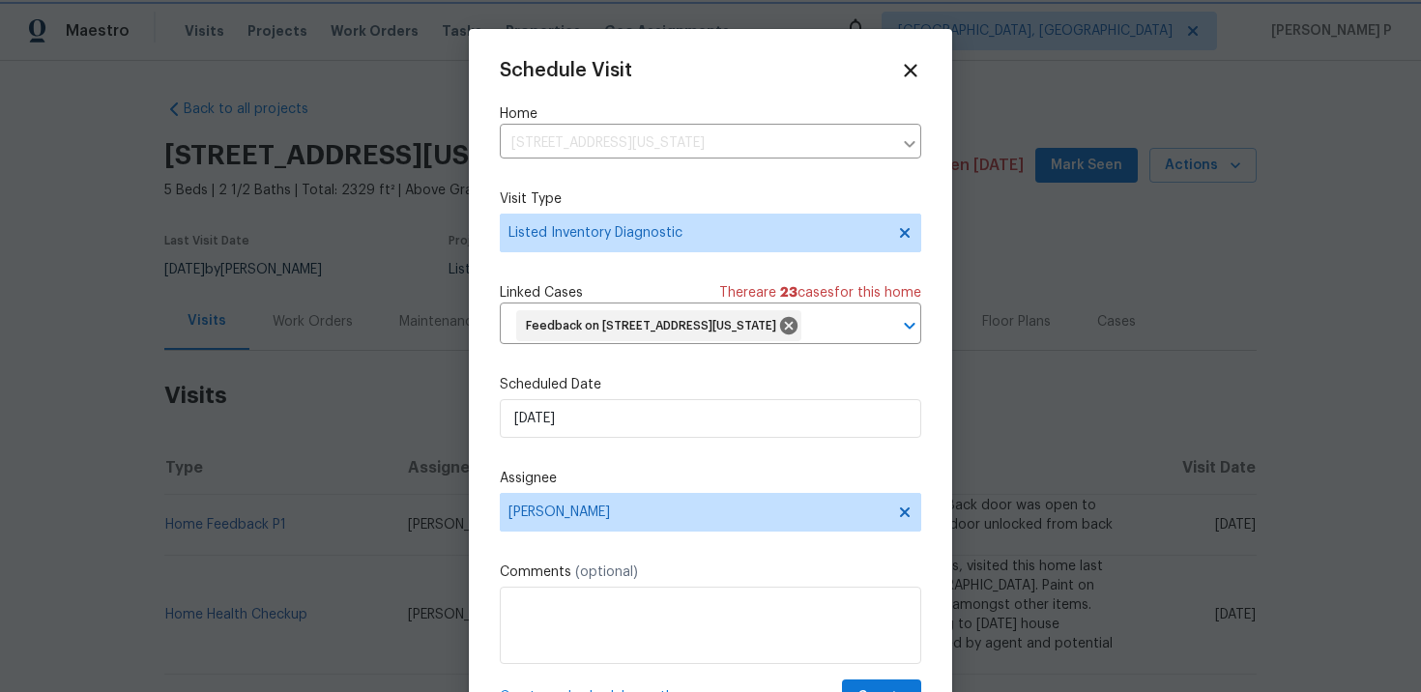
scroll to position [72, 0]
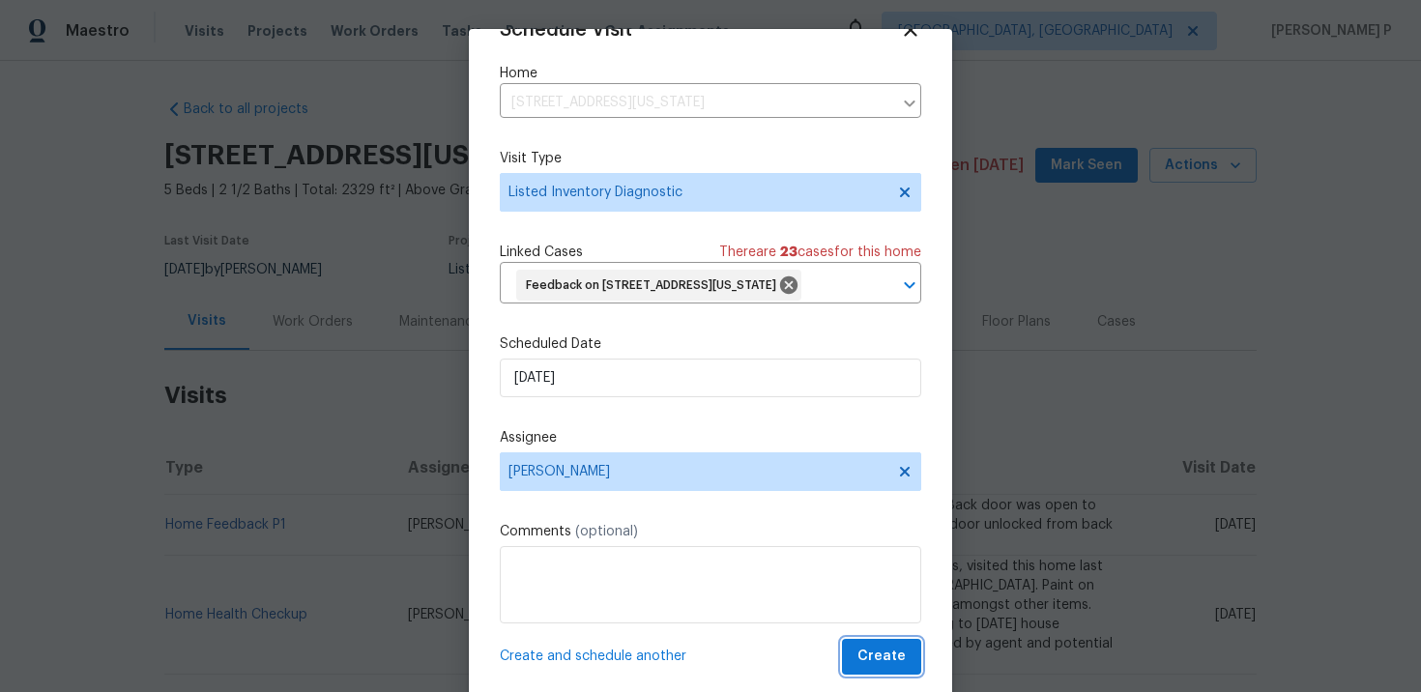
click at [879, 660] on span "Create" at bounding box center [882, 657] width 48 height 24
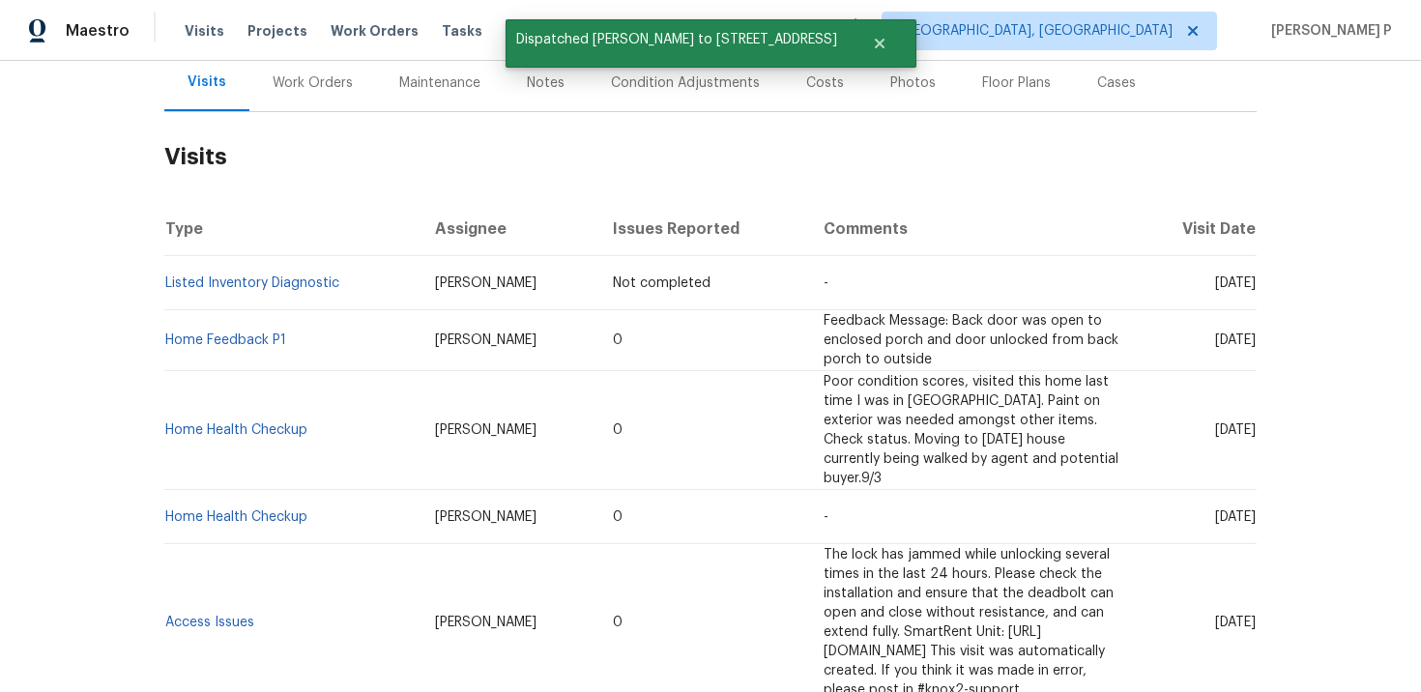
scroll to position [211, 0]
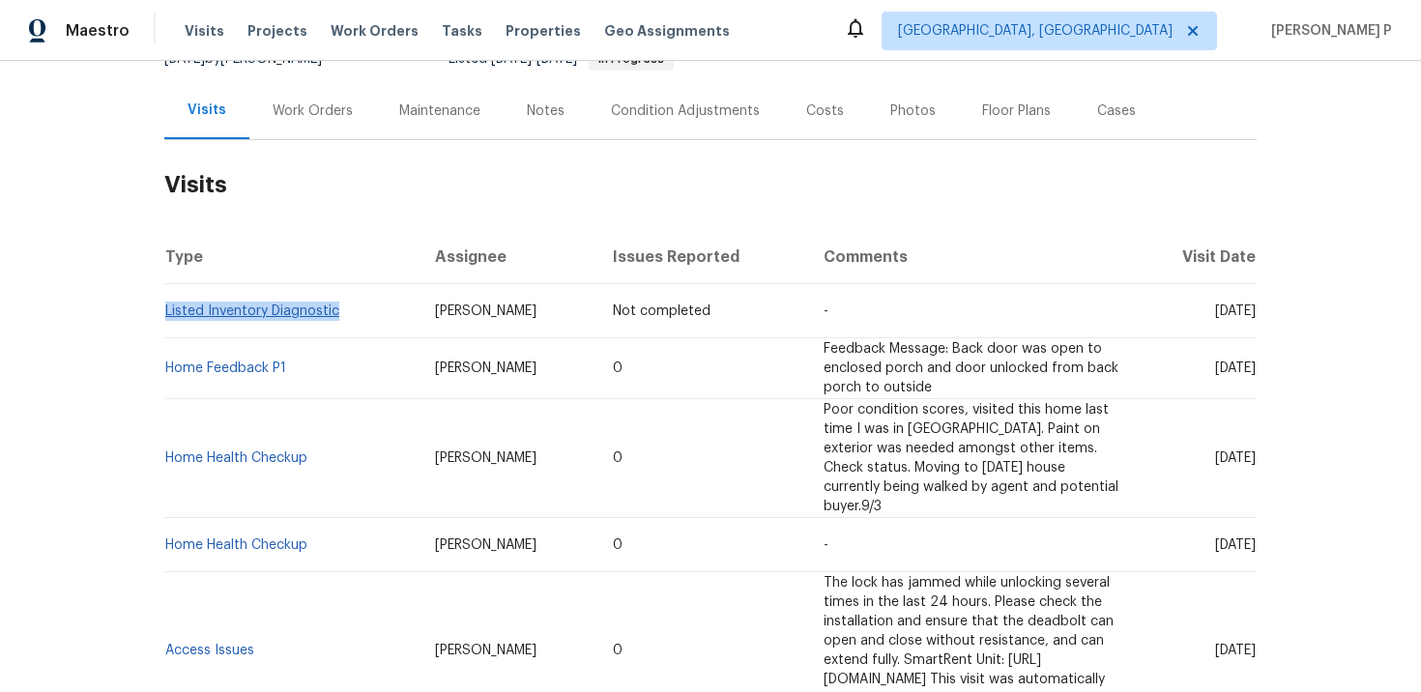
drag, startPoint x: 350, startPoint y: 313, endPoint x: 165, endPoint y: 309, distance: 184.7
click at [164, 309] on td "Listed Inventory Diagnostic" at bounding box center [291, 311] width 255 height 54
copy link "Listed Inventory Diagnostic"
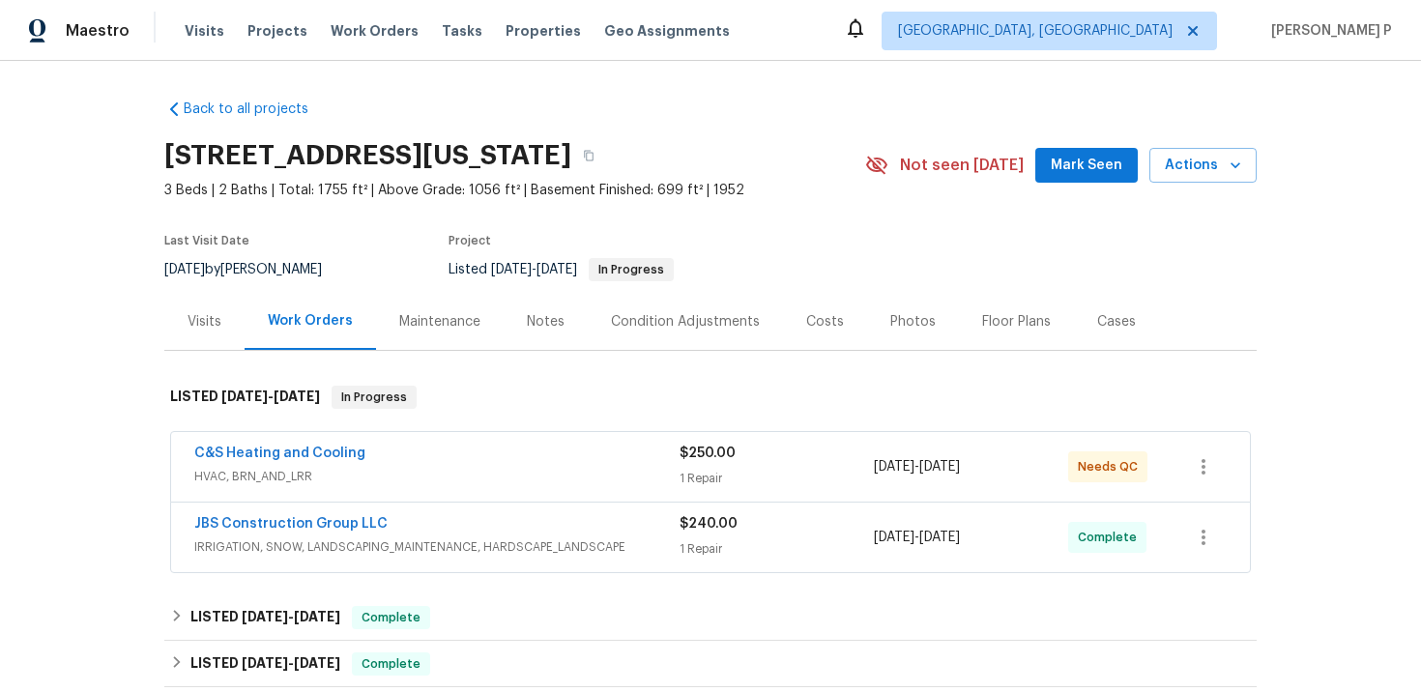
click at [185, 328] on div "Visits" at bounding box center [204, 321] width 80 height 57
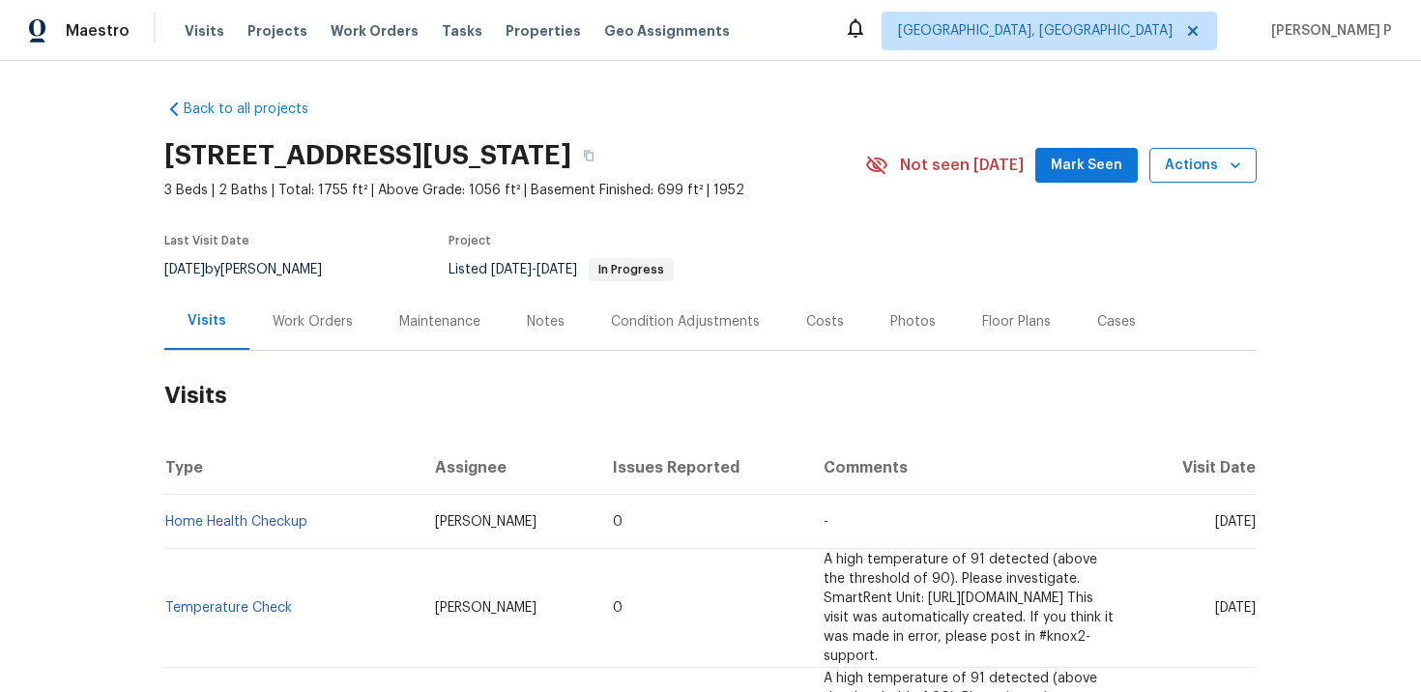
click at [1180, 170] on span "Actions" at bounding box center [1203, 166] width 76 height 24
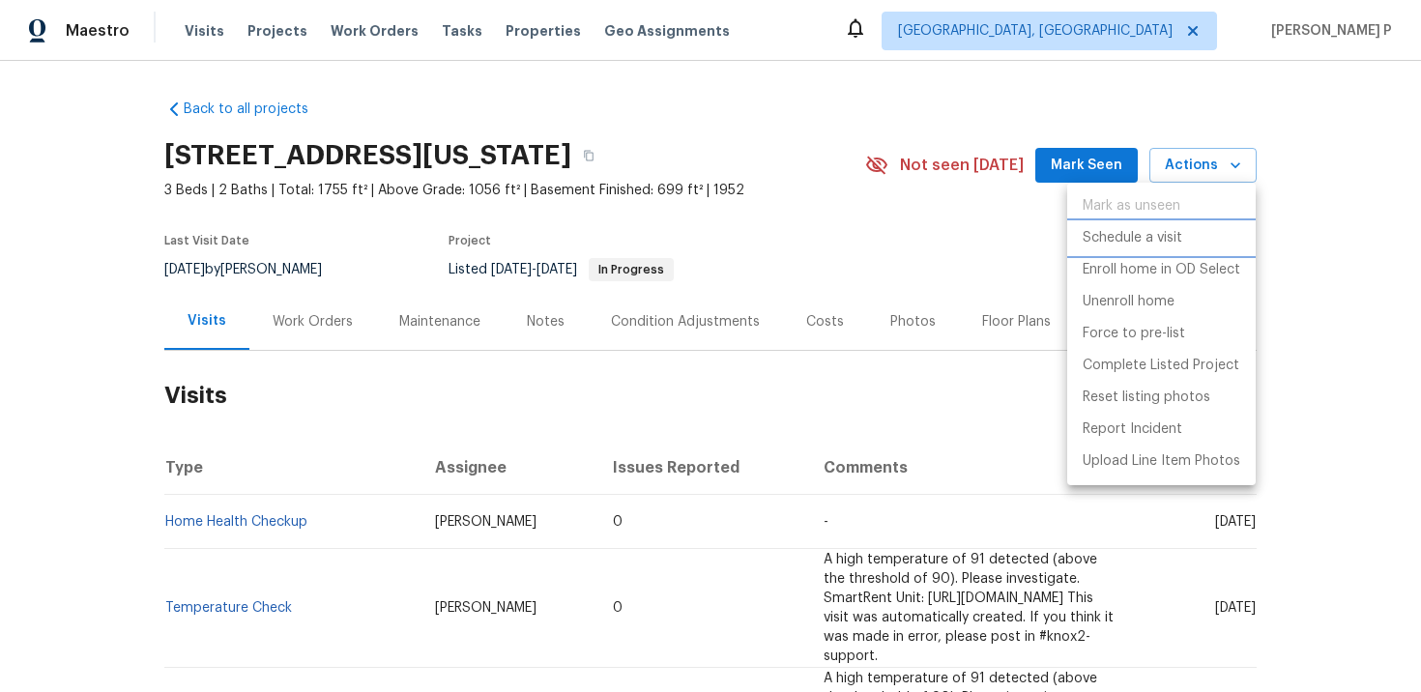
click at [1157, 248] on p "Schedule a visit" at bounding box center [1133, 238] width 100 height 20
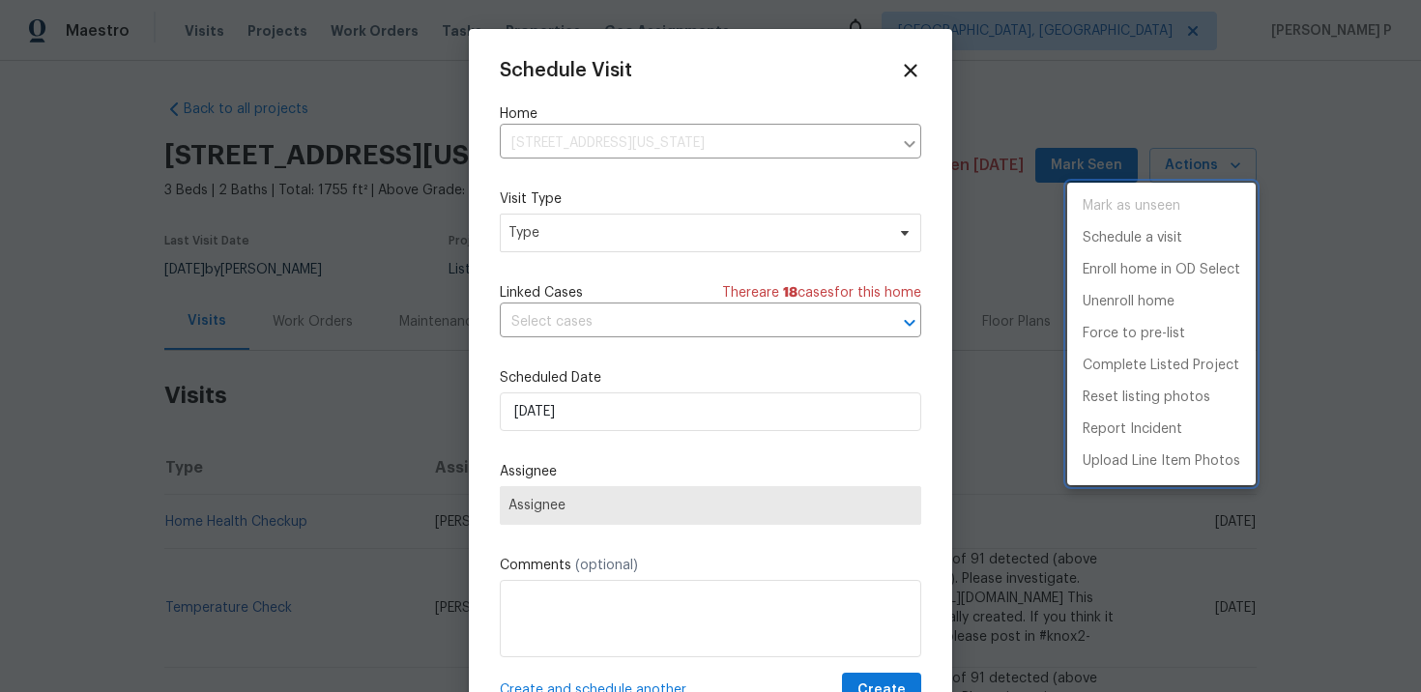
click at [648, 236] on div at bounding box center [710, 346] width 1421 height 692
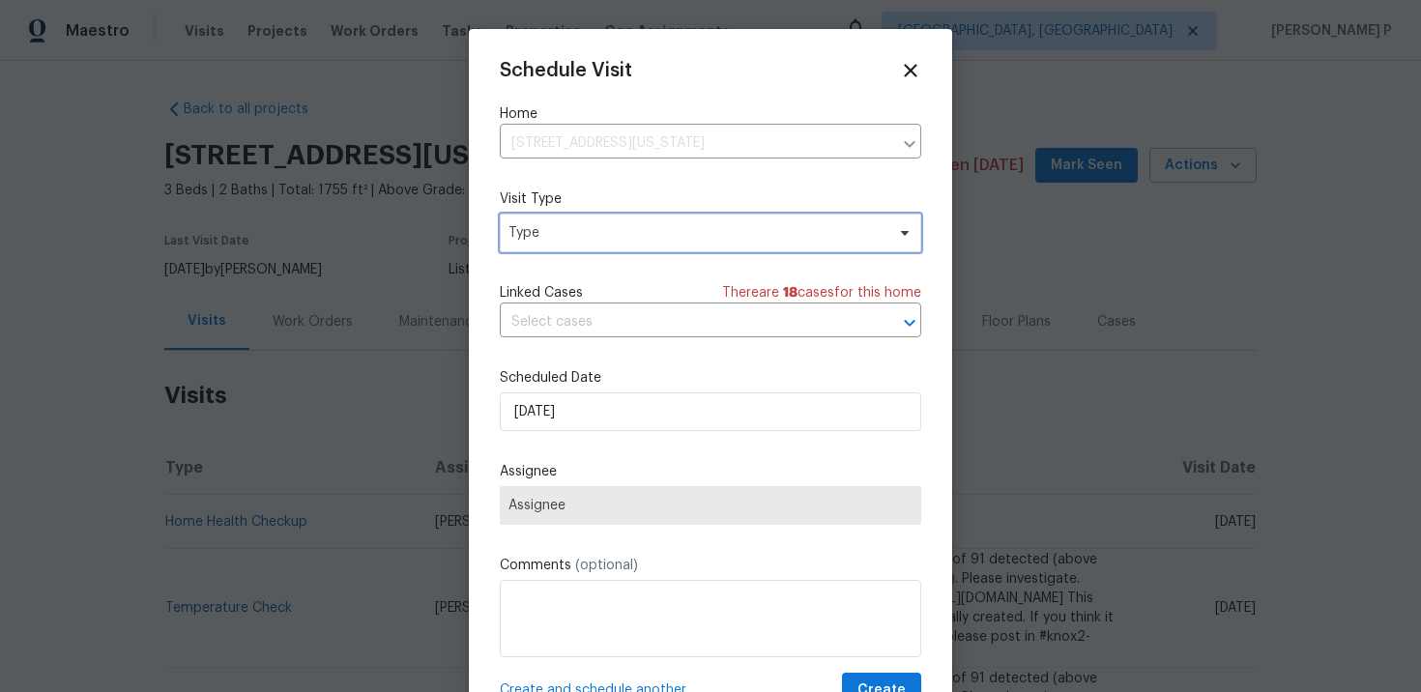
click at [648, 236] on span "Type" at bounding box center [697, 232] width 376 height 19
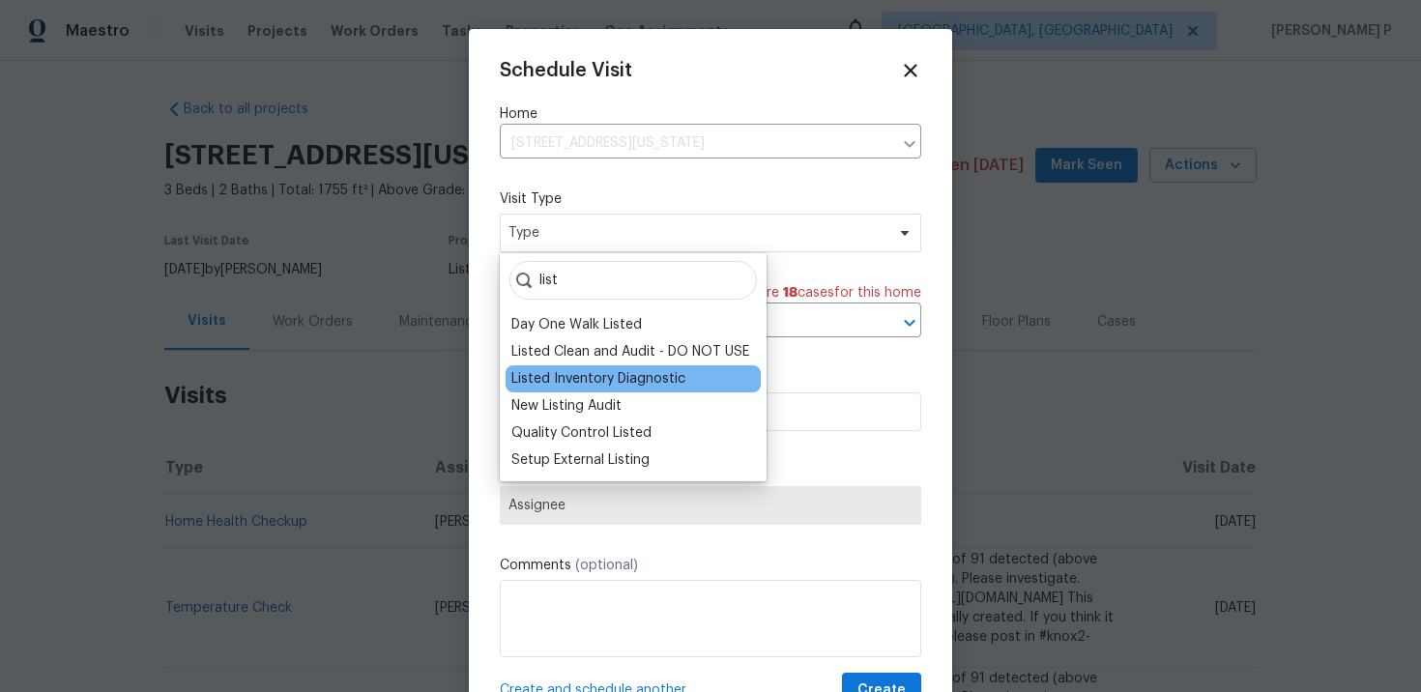
type input "list"
click at [644, 374] on div "Listed Inventory Diagnostic" at bounding box center [598, 378] width 174 height 19
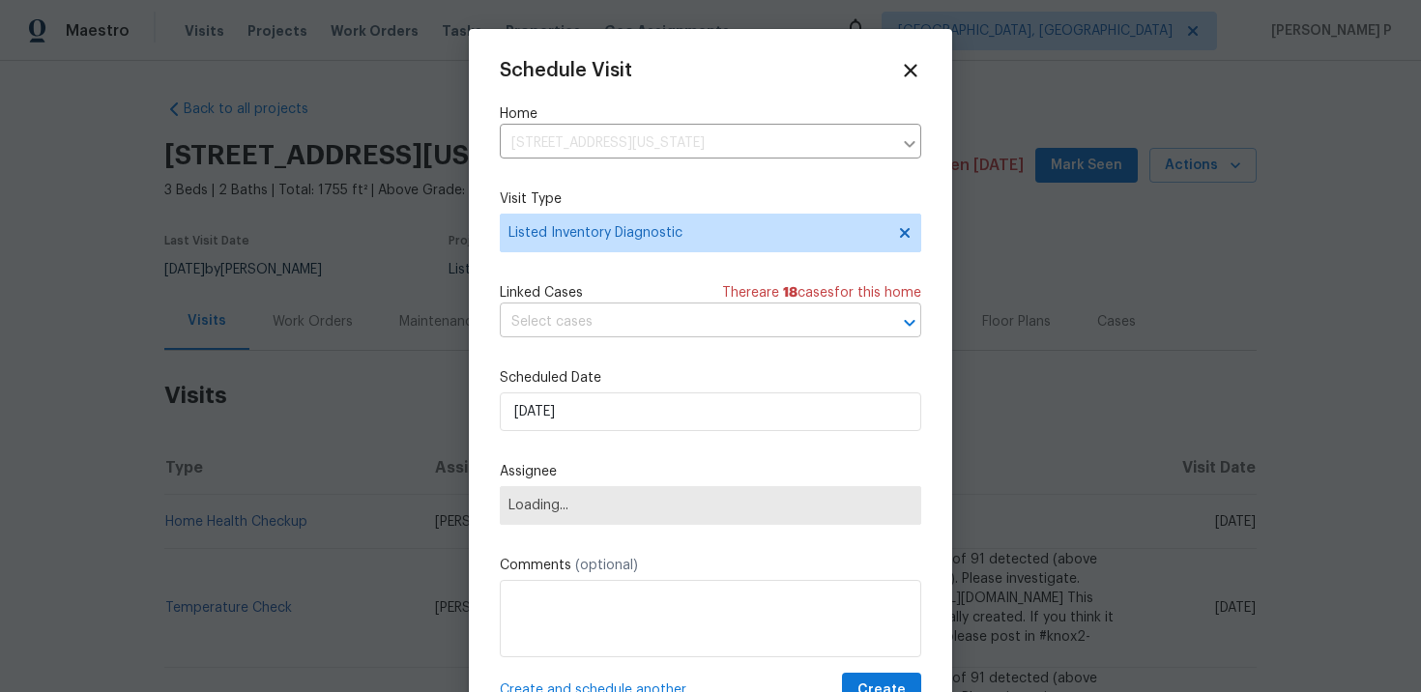
click at [641, 327] on input "text" at bounding box center [683, 322] width 367 height 30
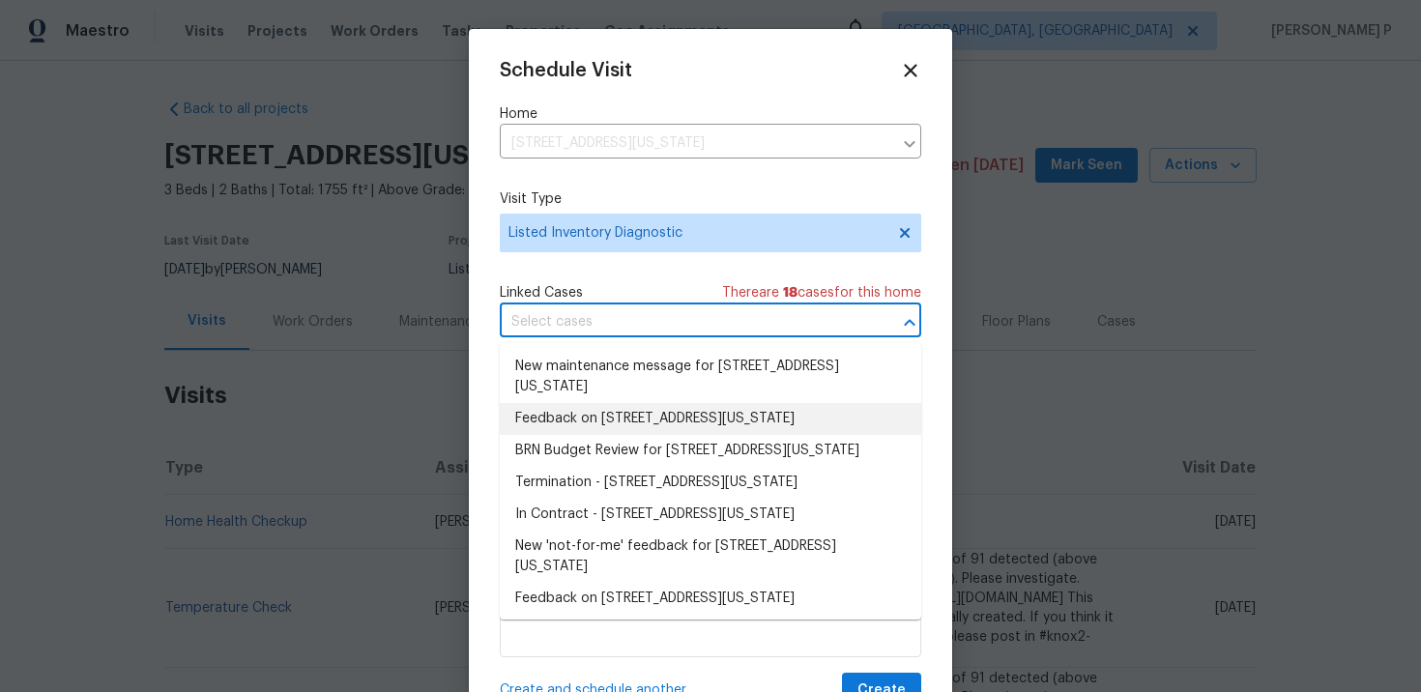
click at [638, 419] on li "Feedback on 4958 N Lister Ave, Kansas City, MO 64119" at bounding box center [711, 419] width 422 height 32
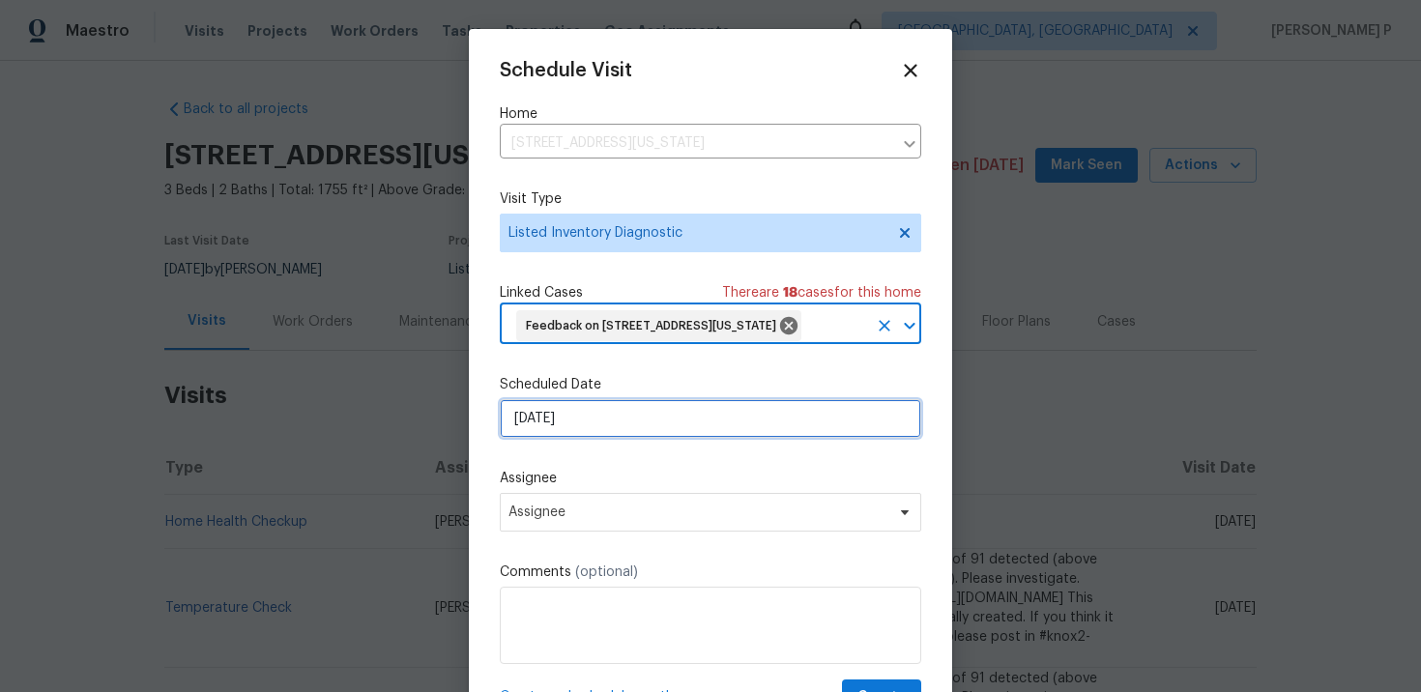
click at [632, 438] on input "[DATE]" at bounding box center [711, 418] width 422 height 39
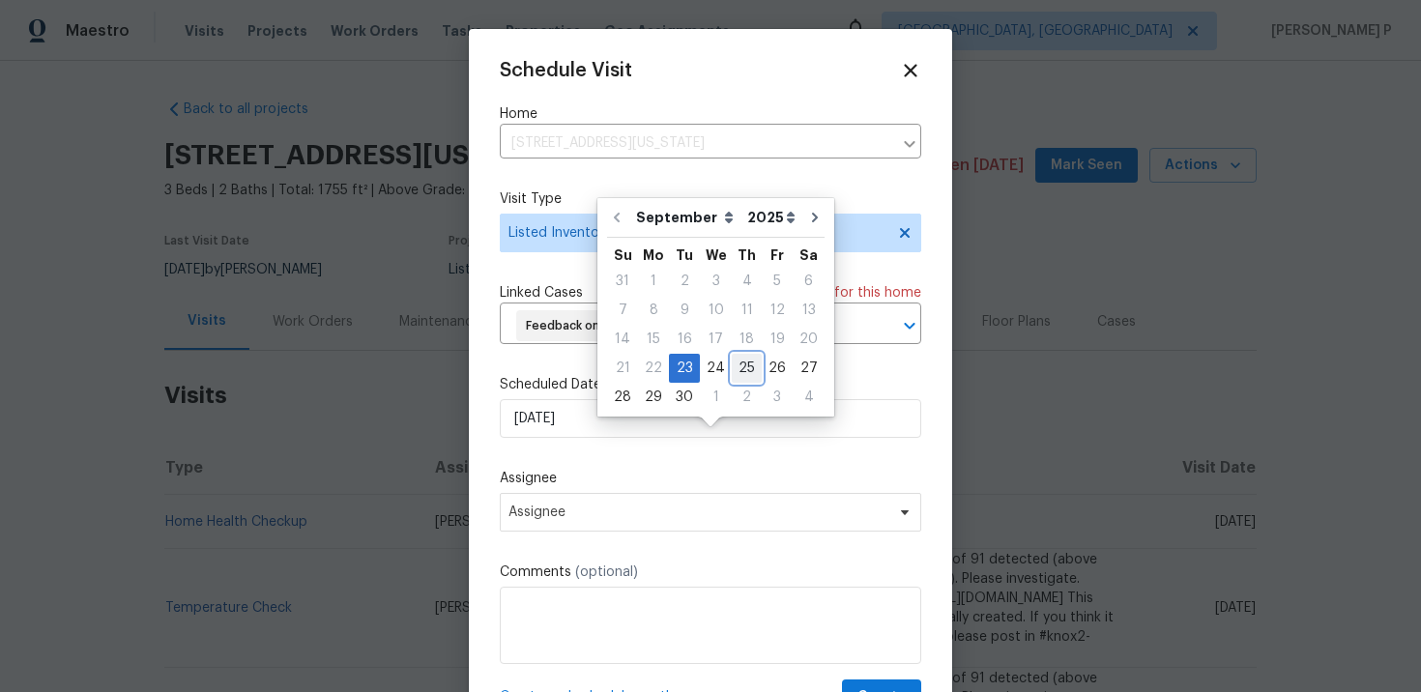
click at [737, 364] on div "25" at bounding box center [747, 368] width 30 height 27
type input "[DATE]"
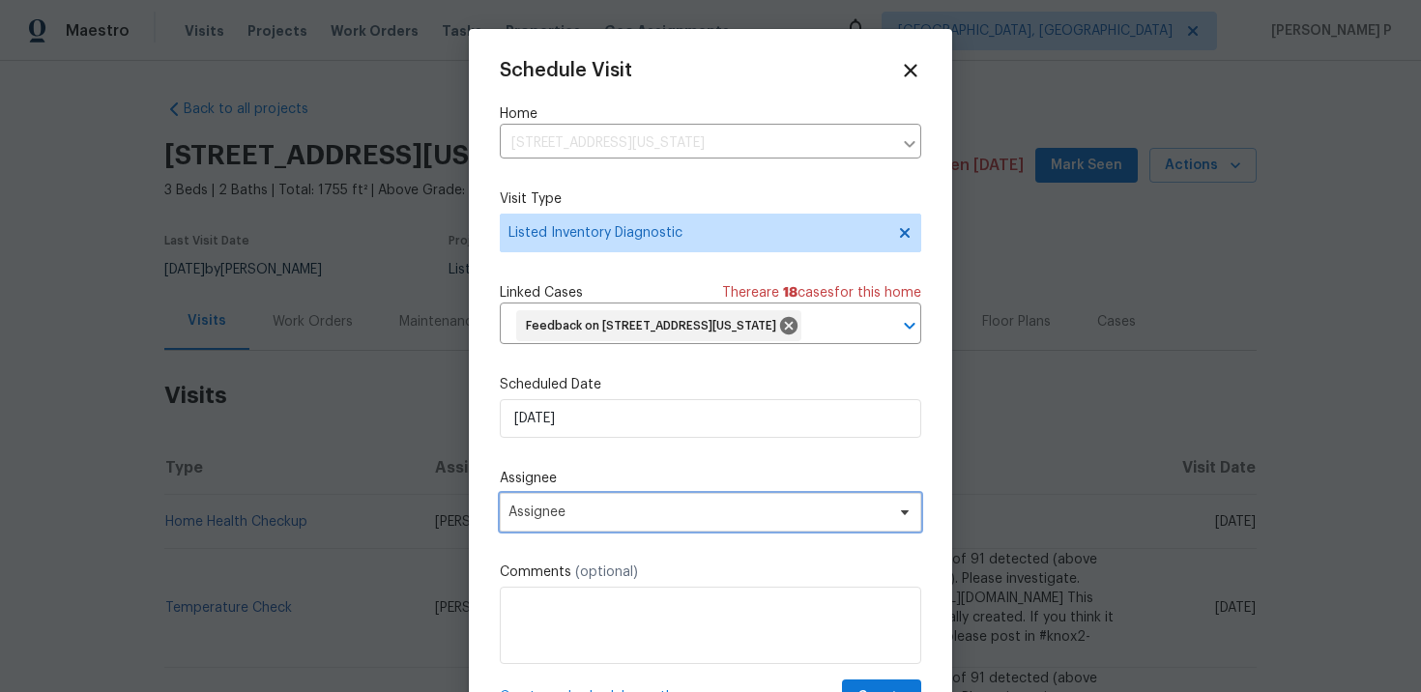
click at [673, 520] on span "Assignee" at bounding box center [698, 512] width 379 height 15
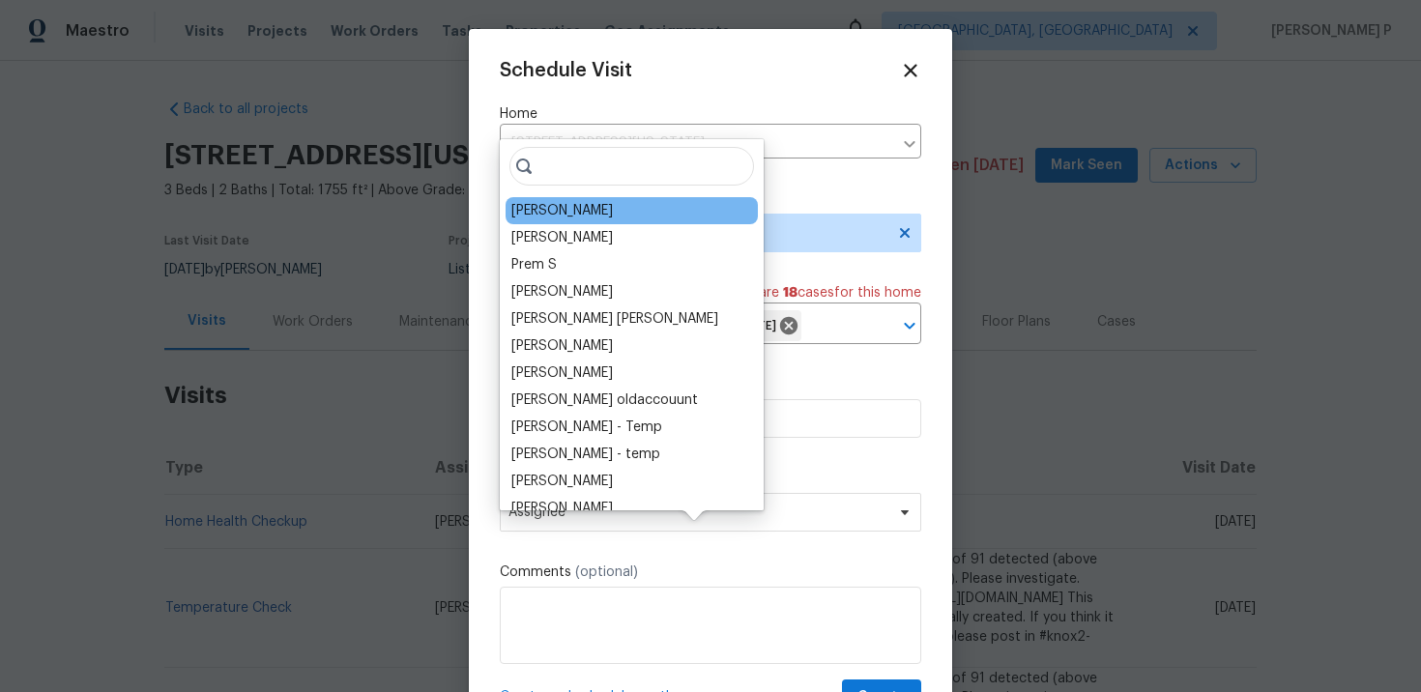
click at [601, 211] on div "[PERSON_NAME]" at bounding box center [632, 210] width 252 height 27
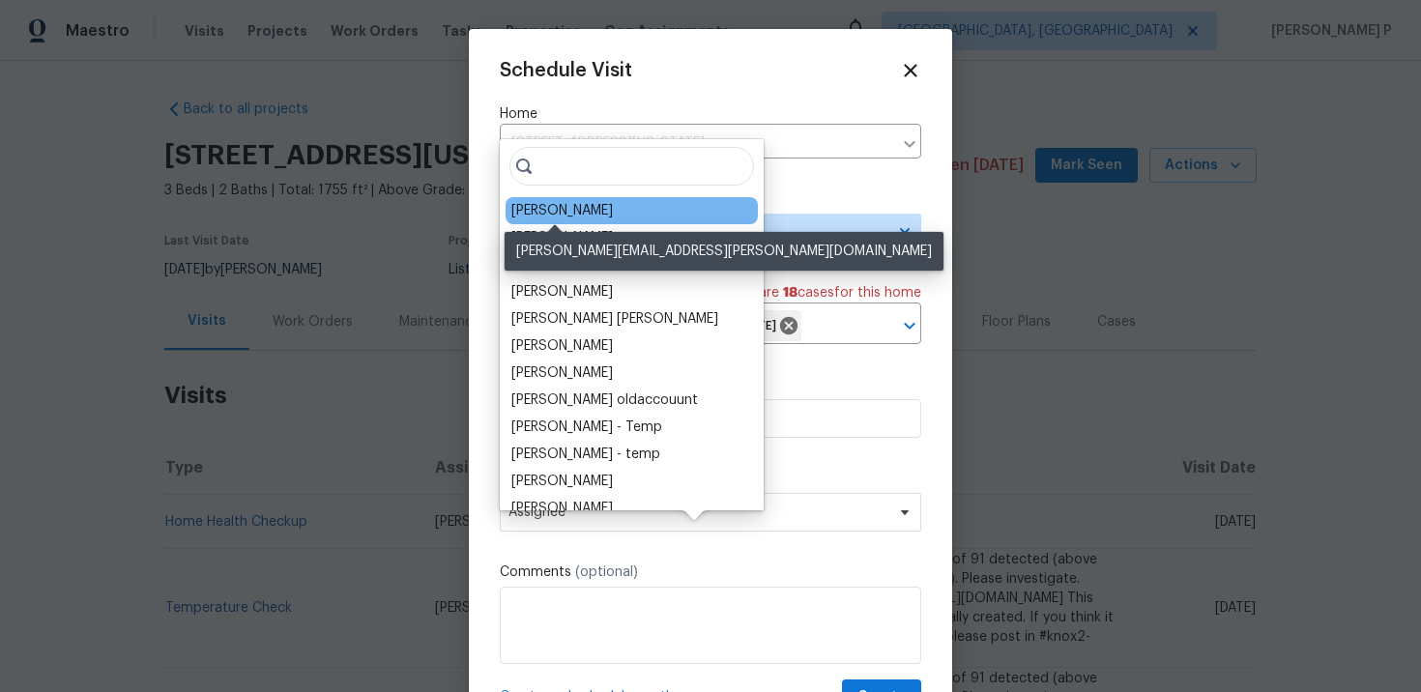
click at [566, 217] on div "[PERSON_NAME]" at bounding box center [562, 210] width 102 height 19
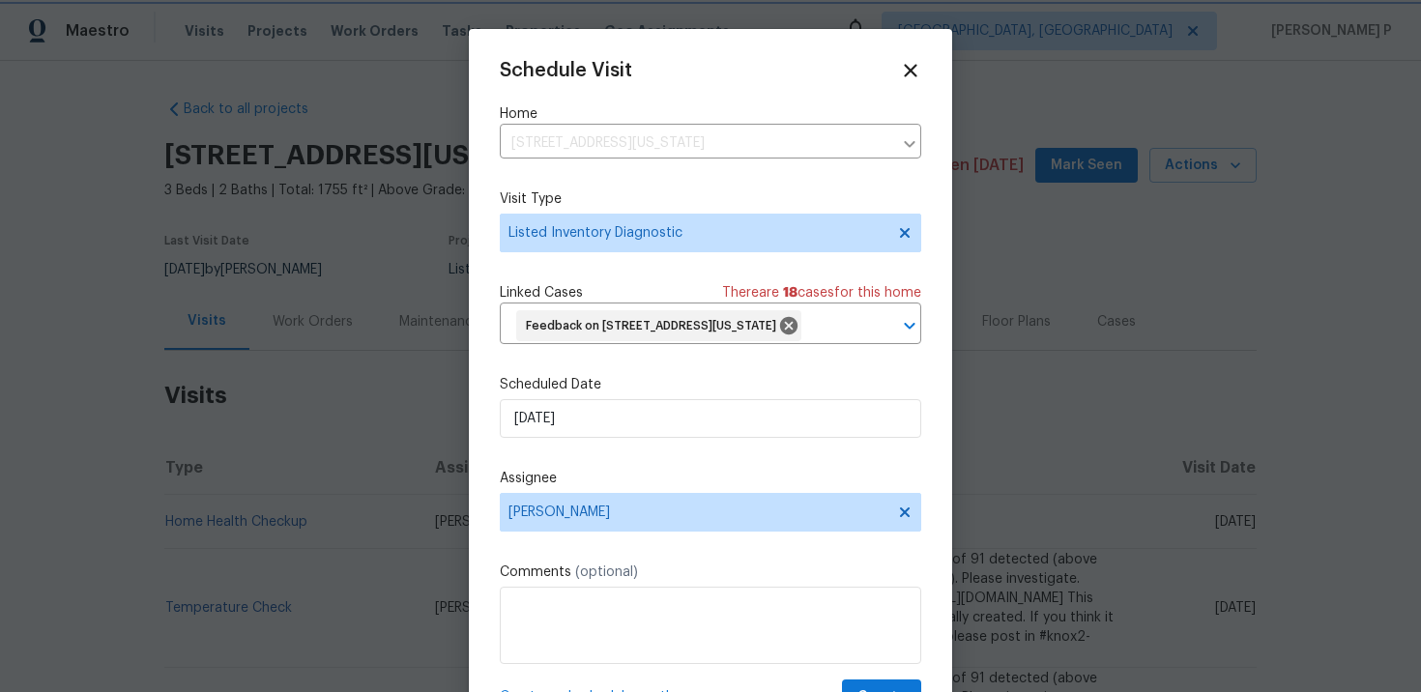
scroll to position [72, 0]
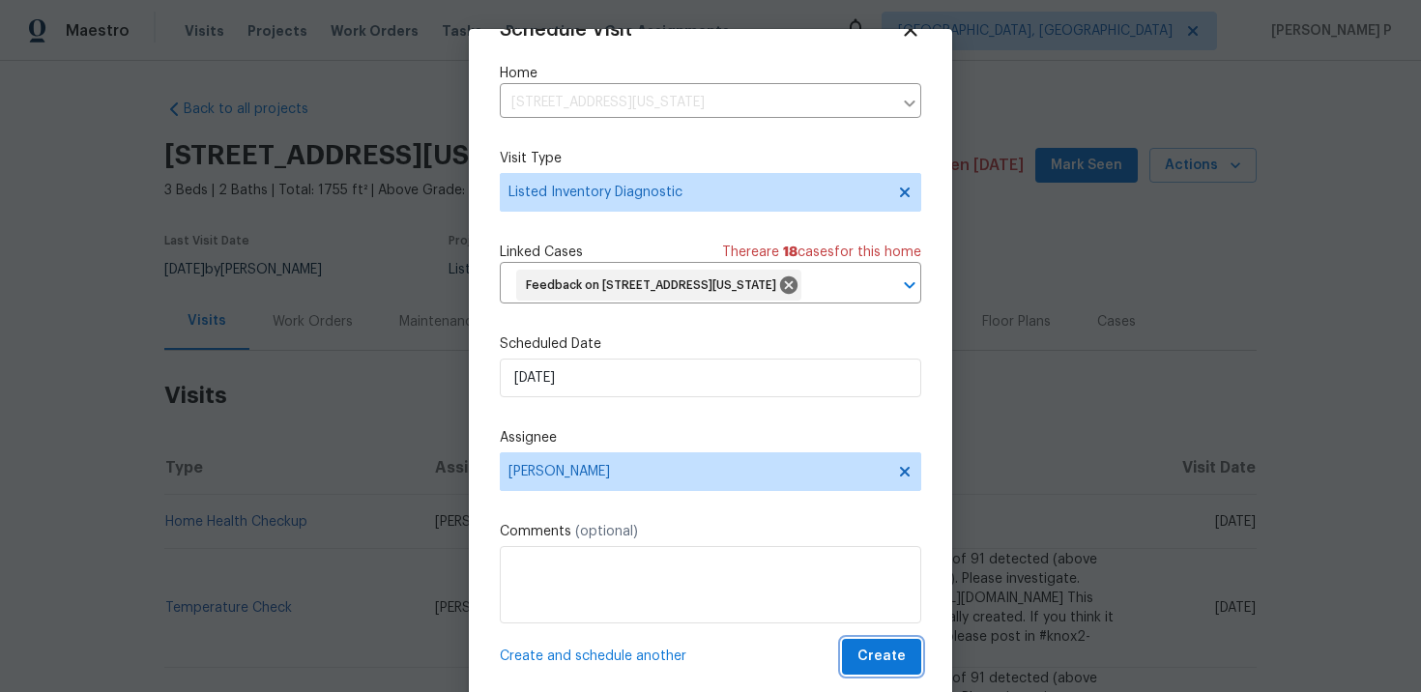
click at [889, 660] on span "Create" at bounding box center [882, 657] width 48 height 24
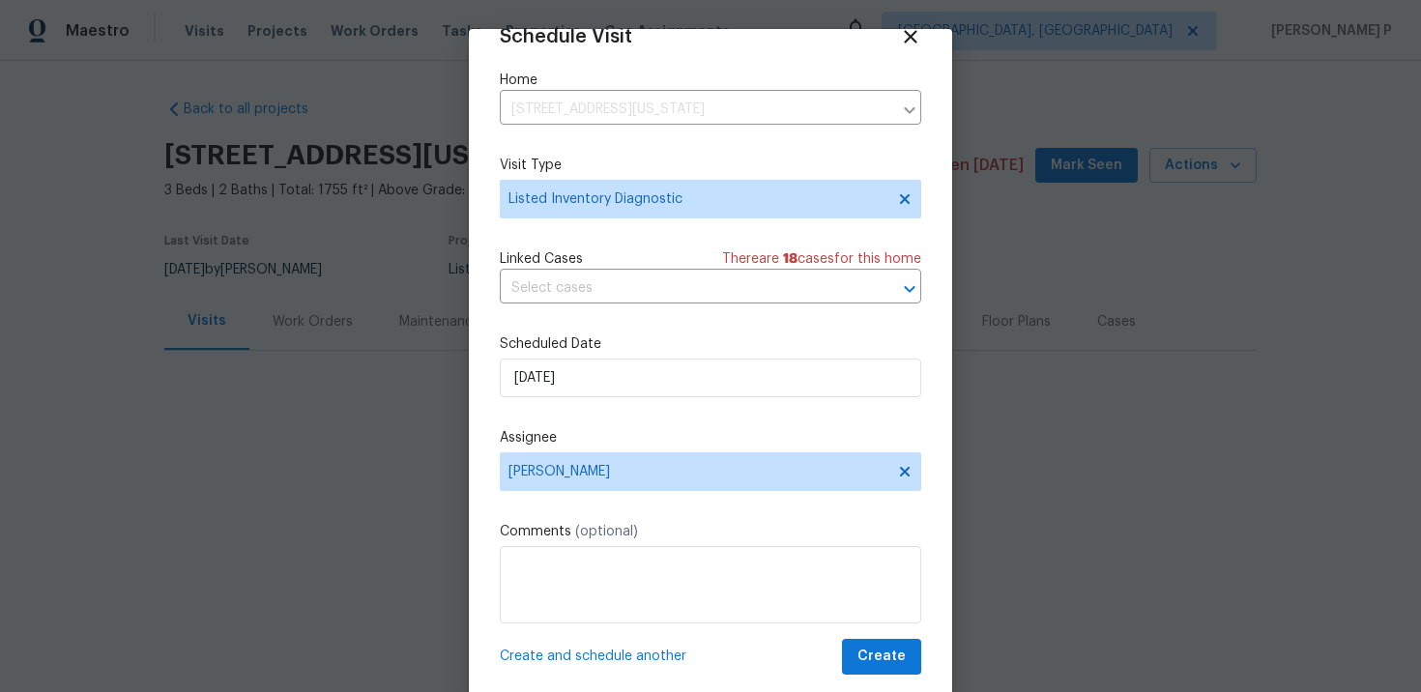
scroll to position [35, 0]
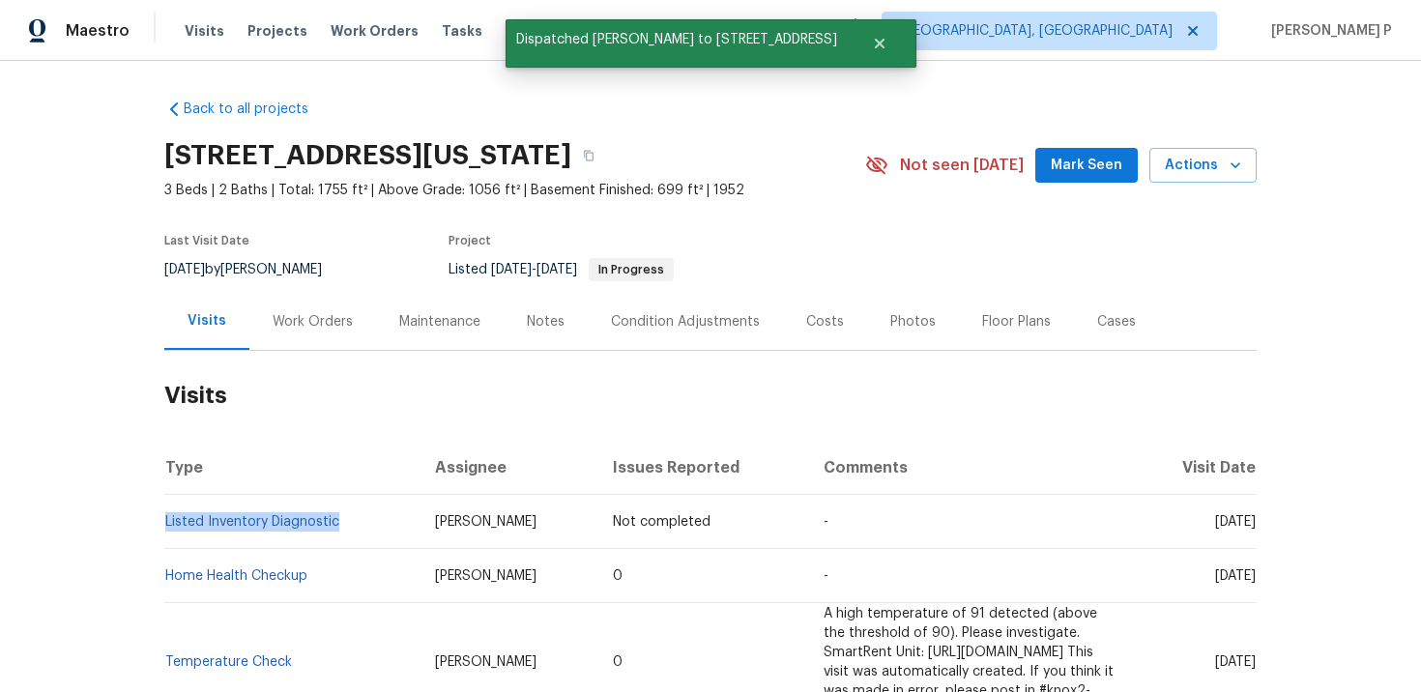
copy link "Listed Inventory Diagnostic"
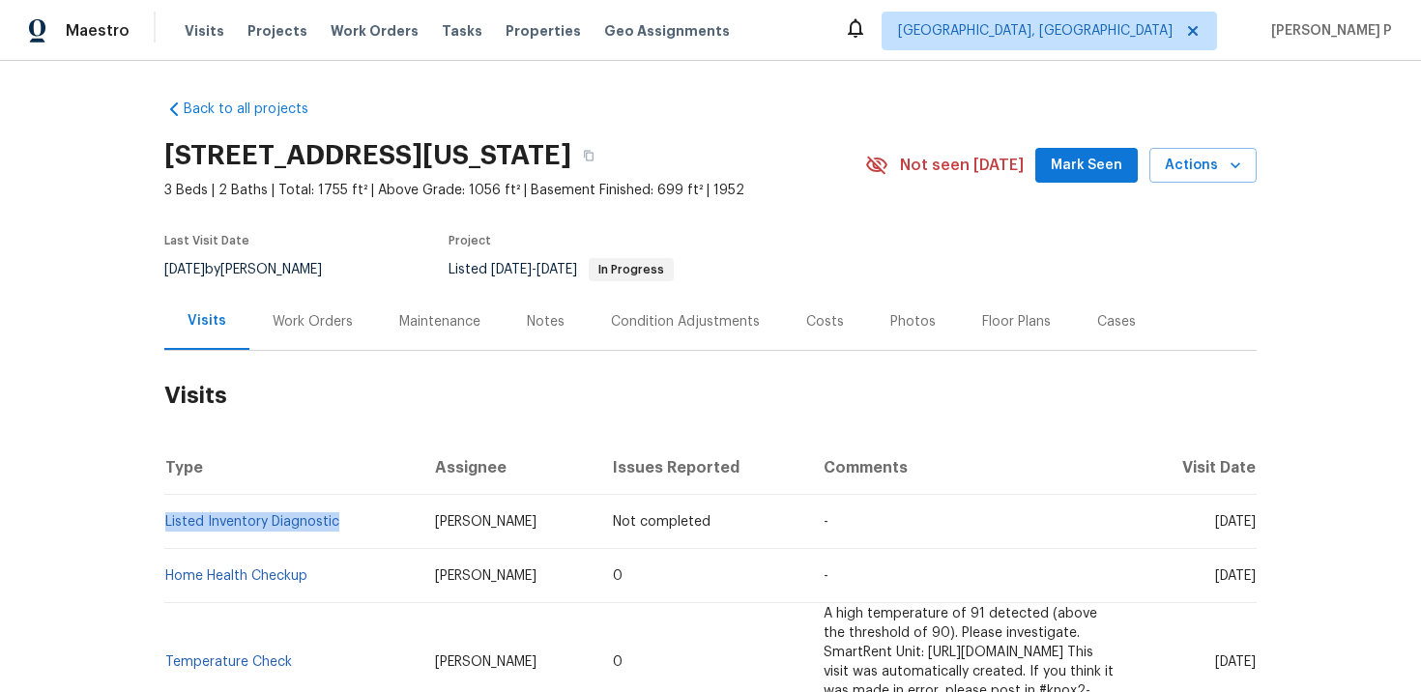
drag, startPoint x: 343, startPoint y: 523, endPoint x: 164, endPoint y: 523, distance: 178.9
click at [164, 523] on td "Listed Inventory Diagnostic" at bounding box center [291, 522] width 255 height 54
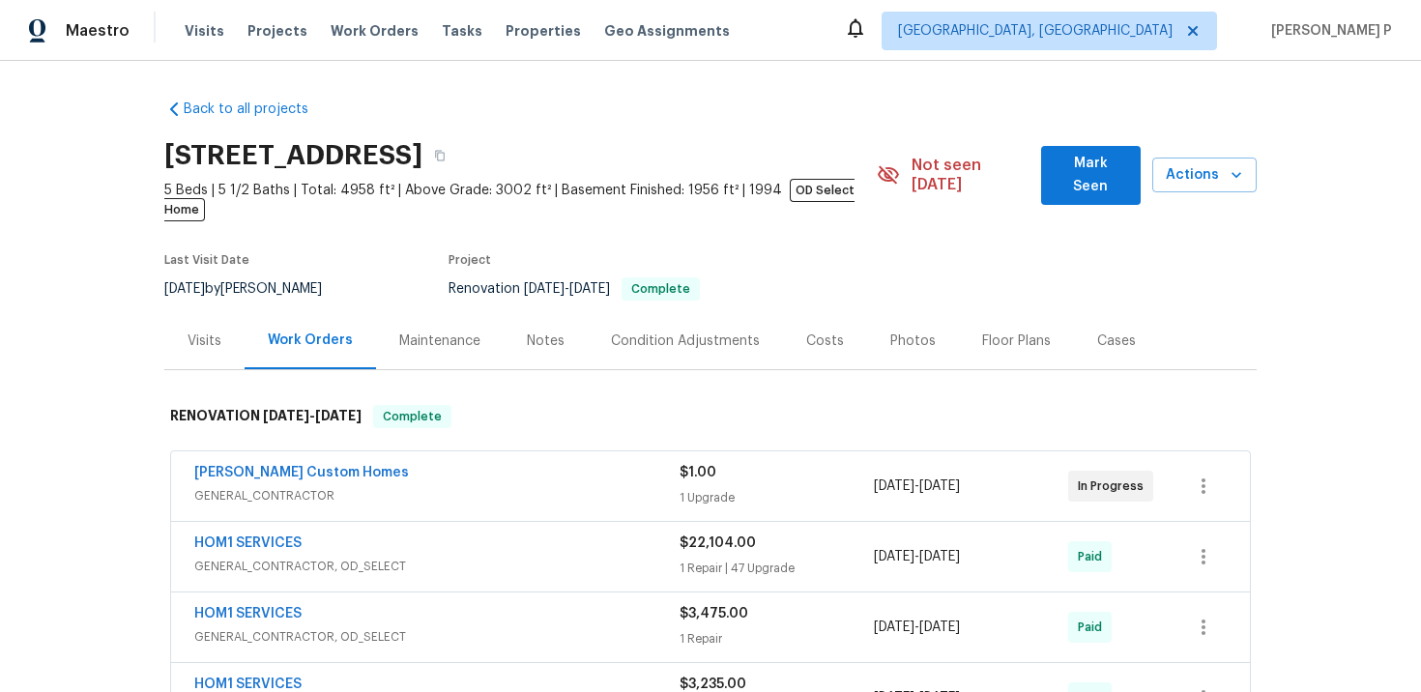
click at [203, 332] on div "Visits" at bounding box center [205, 341] width 34 height 19
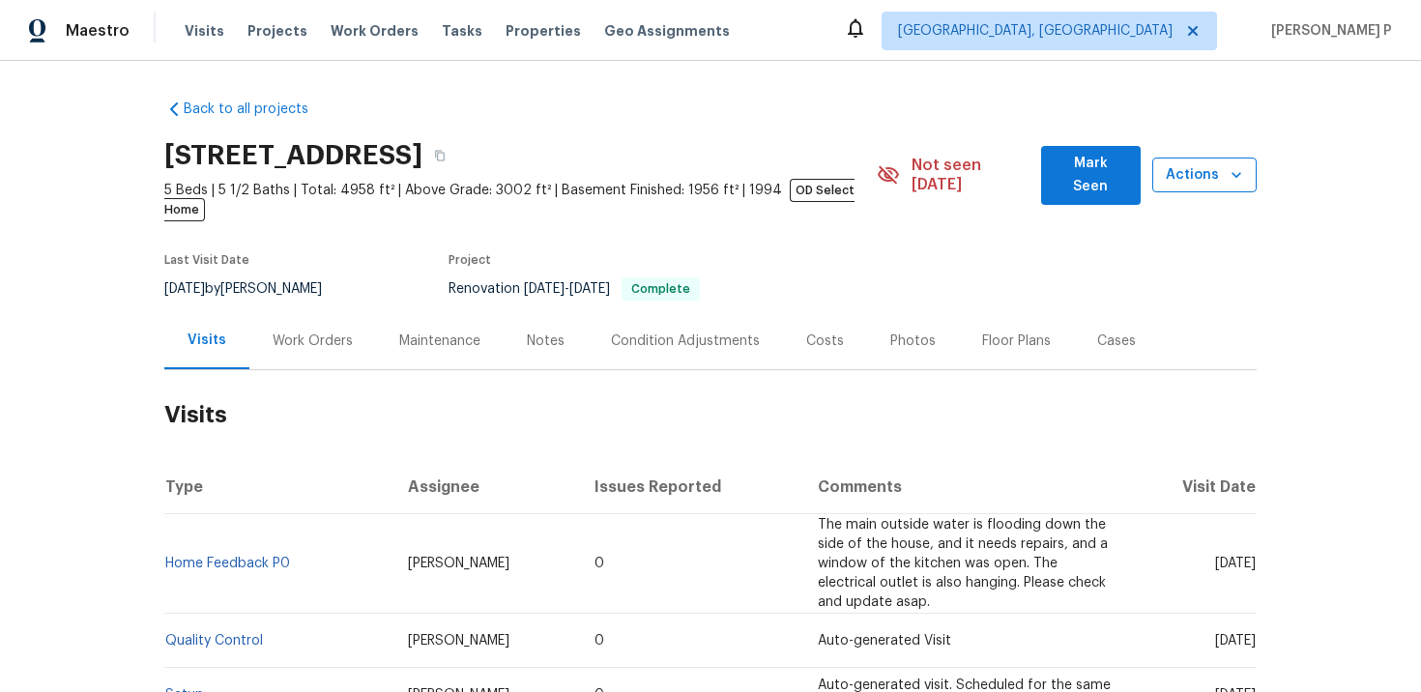
click at [1193, 177] on span "Actions" at bounding box center [1204, 175] width 73 height 24
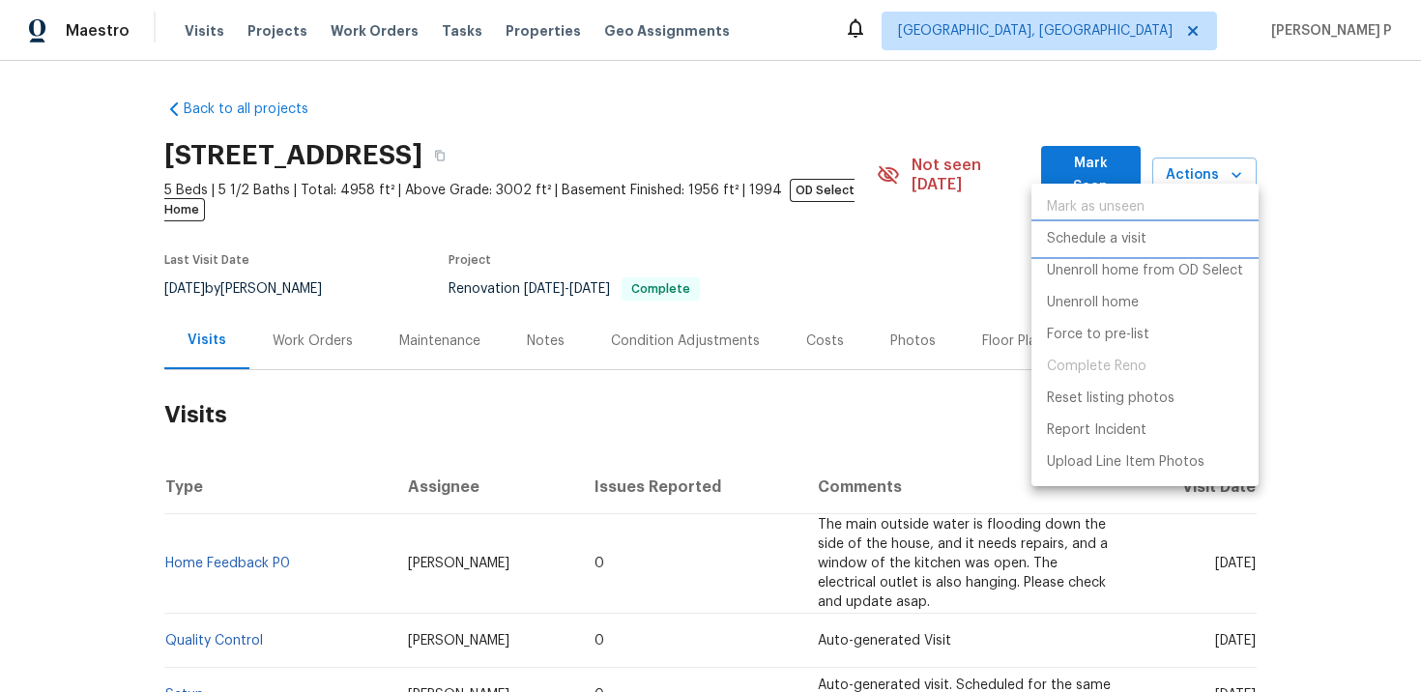
click at [1105, 239] on p "Schedule a visit" at bounding box center [1097, 239] width 100 height 20
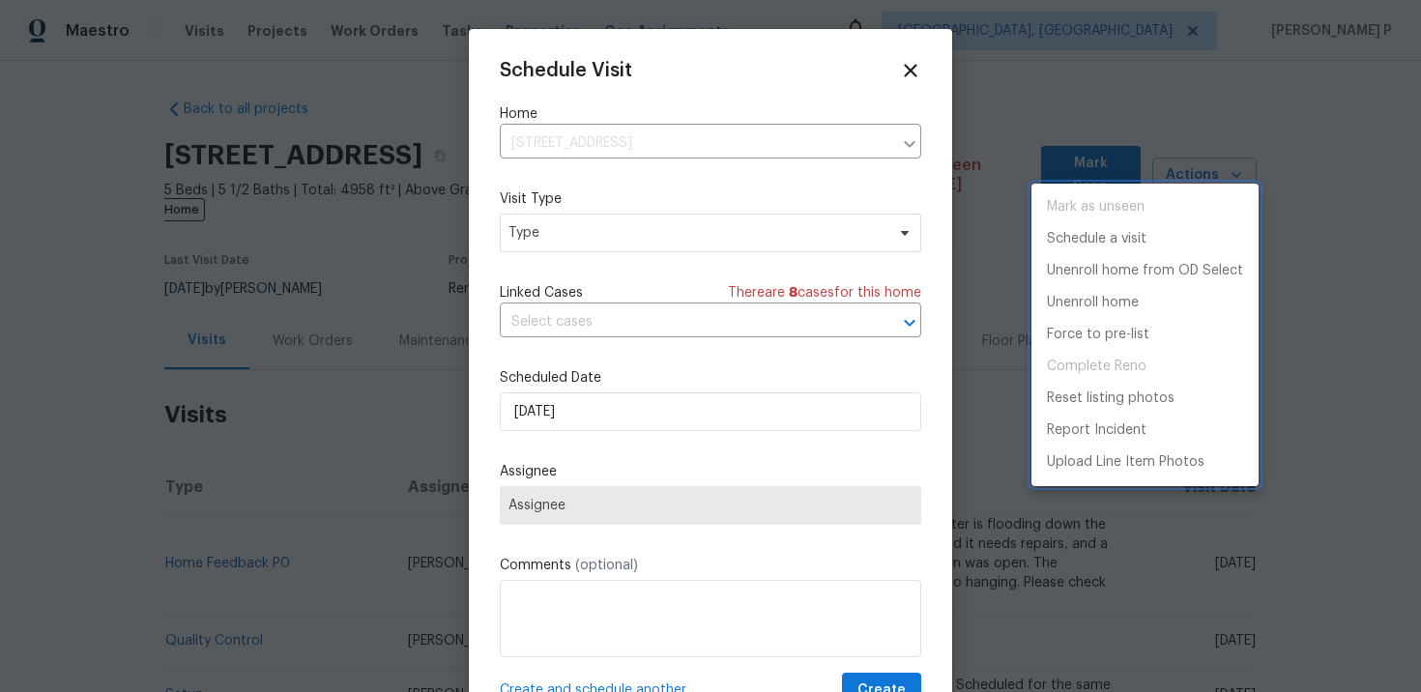
click at [909, 78] on div at bounding box center [710, 346] width 1421 height 692
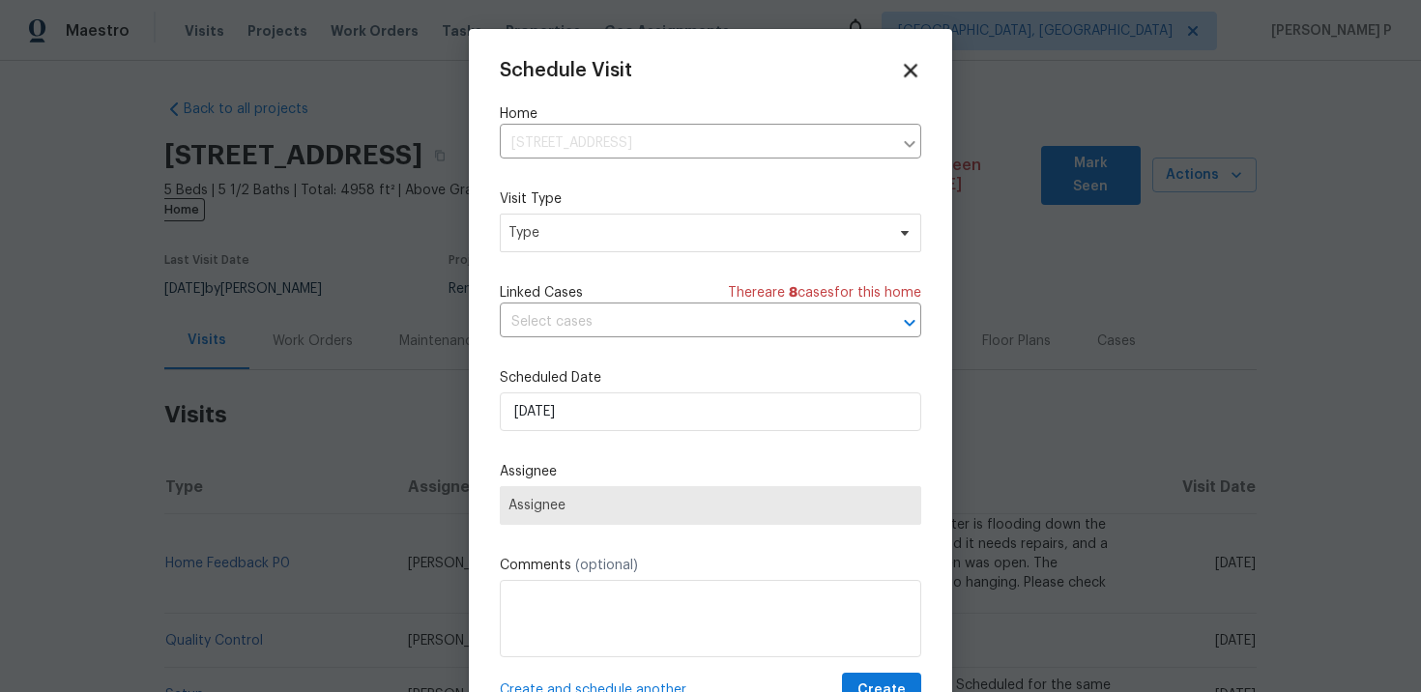
click at [910, 74] on icon at bounding box center [910, 70] width 22 height 22
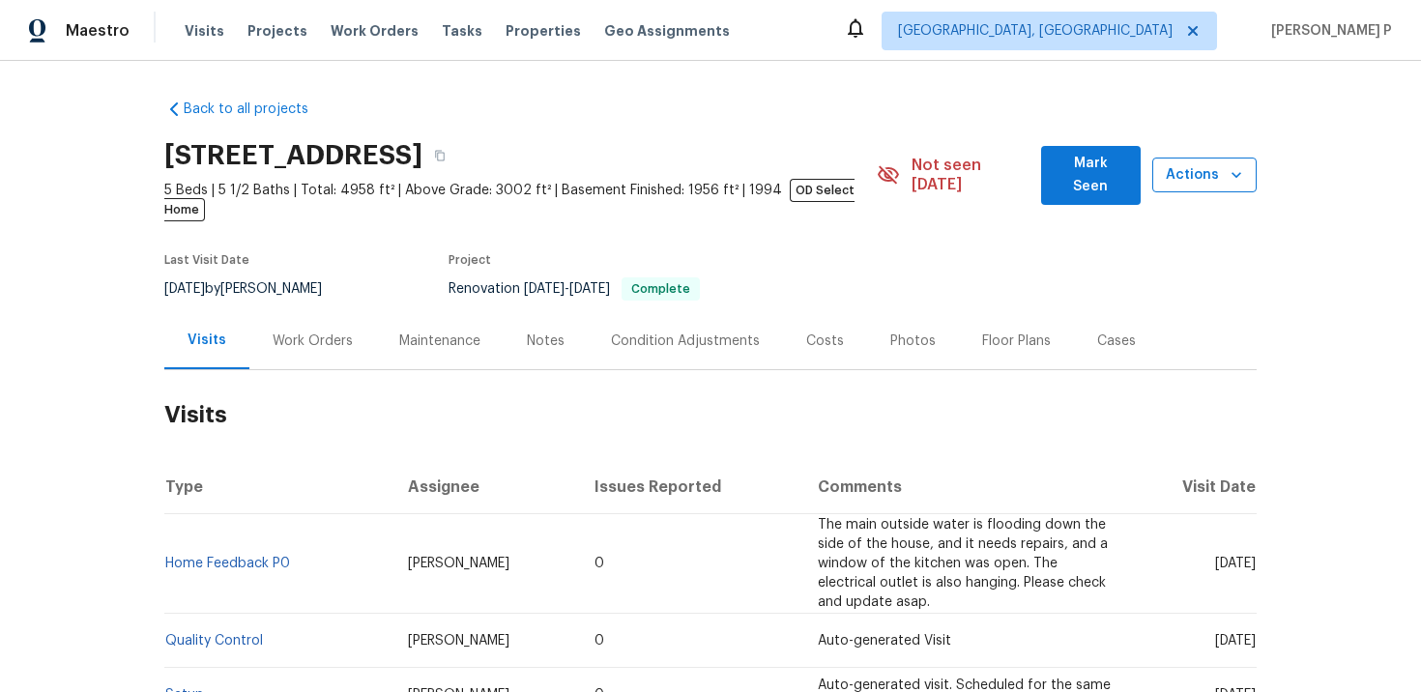
click at [1192, 175] on span "Actions" at bounding box center [1204, 175] width 73 height 24
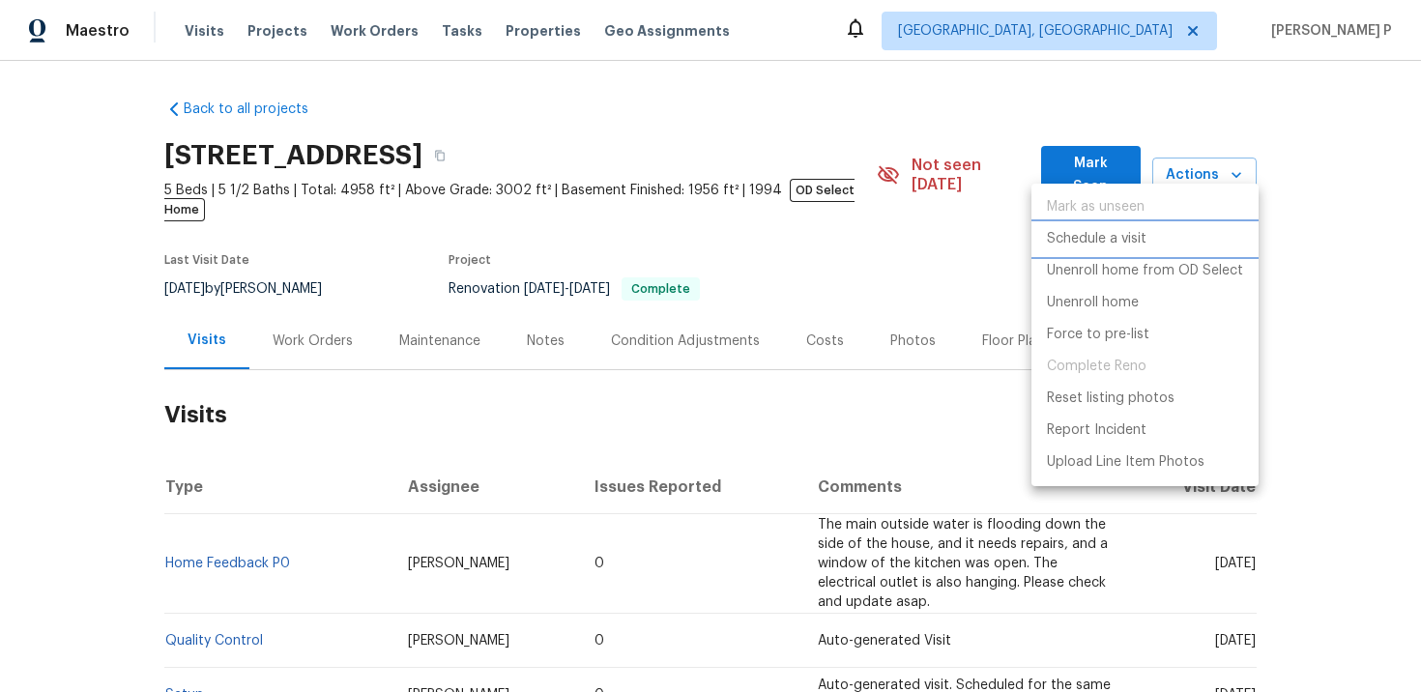
click at [1141, 233] on p "Schedule a visit" at bounding box center [1097, 239] width 100 height 20
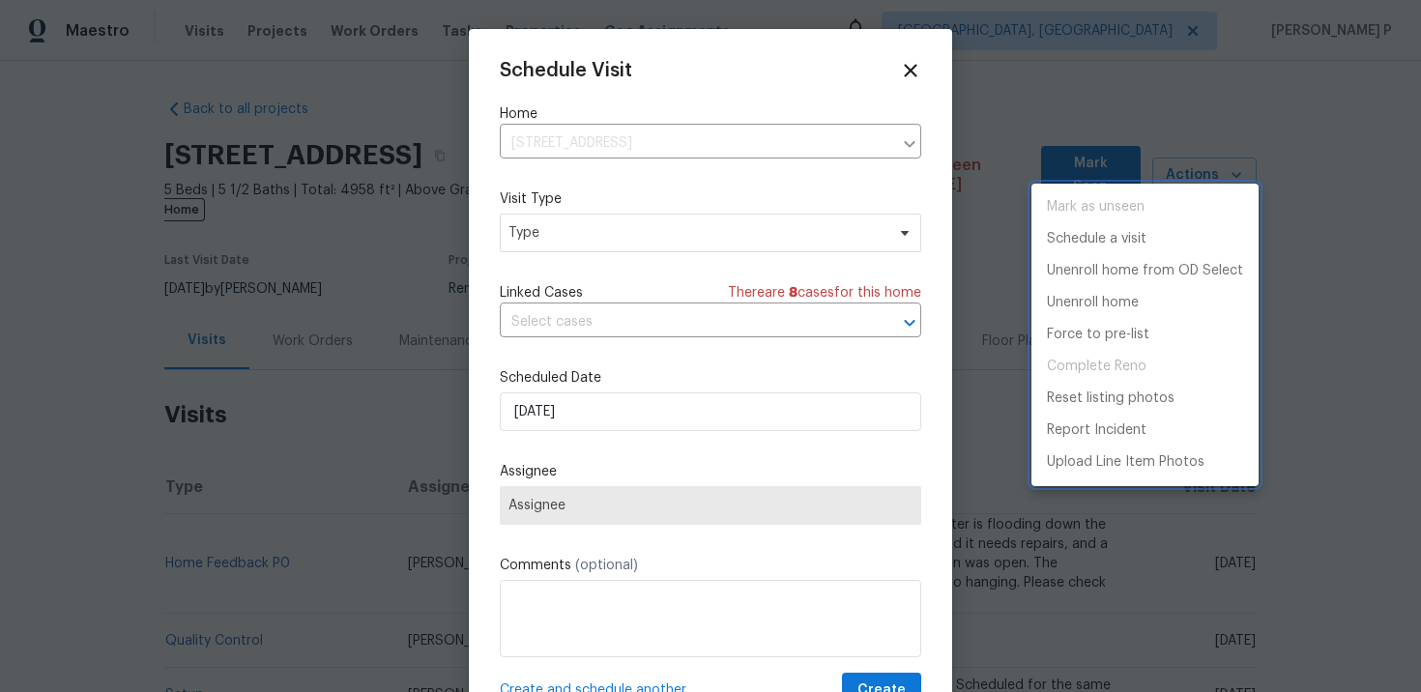
click at [624, 231] on div at bounding box center [710, 346] width 1421 height 692
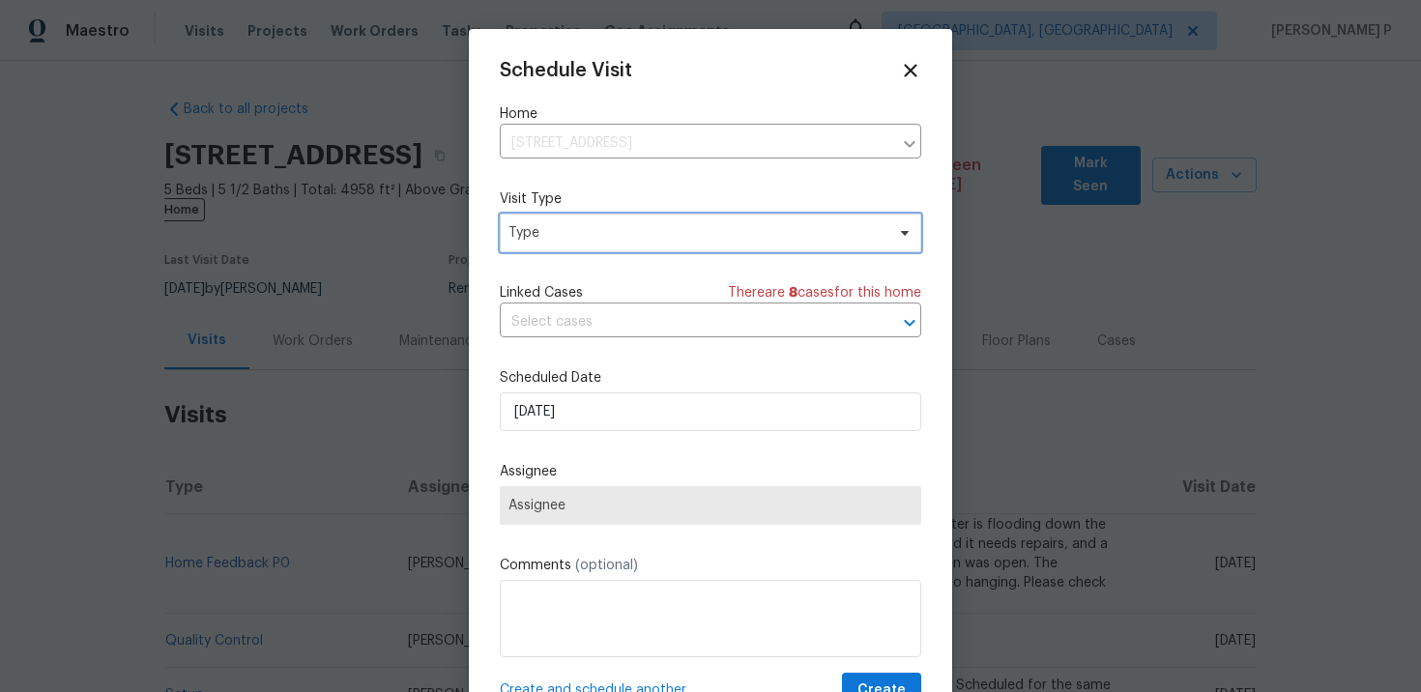
click at [589, 232] on span "Type" at bounding box center [697, 232] width 376 height 19
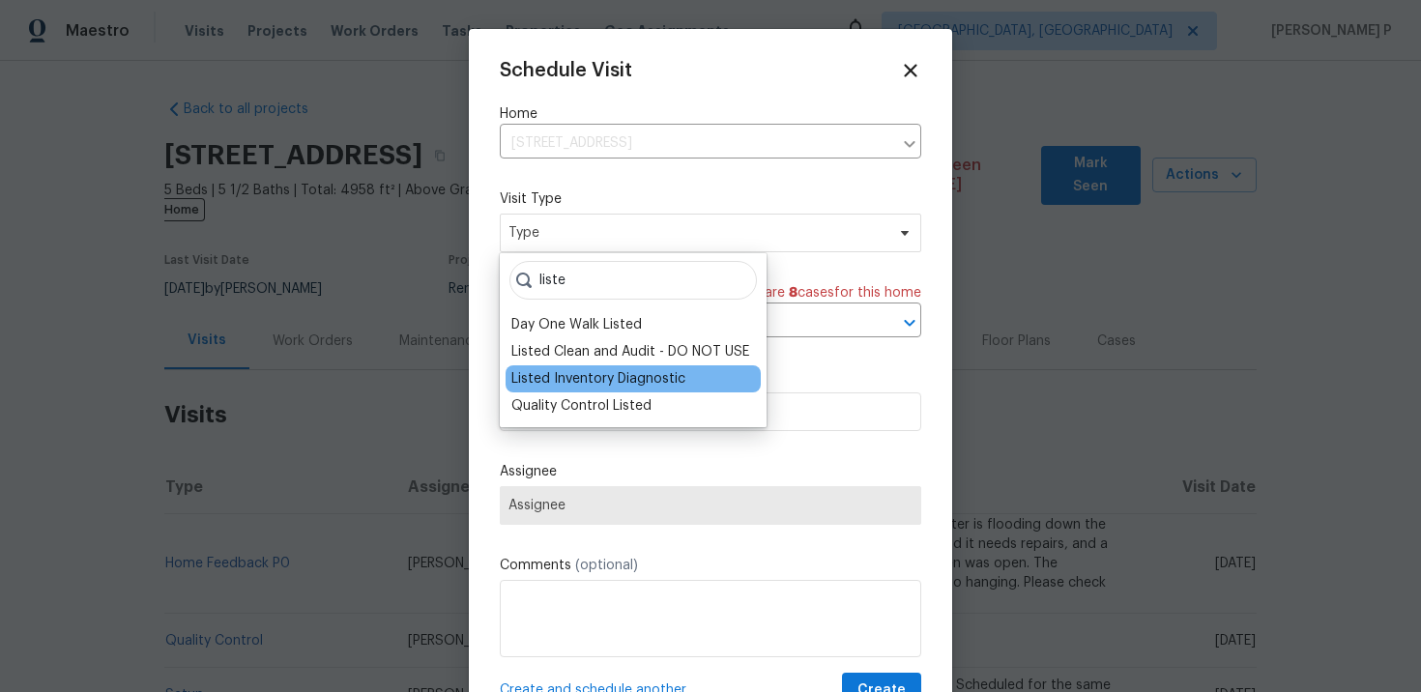
type input "liste"
click at [594, 379] on div "Listed Inventory Diagnostic" at bounding box center [598, 378] width 174 height 19
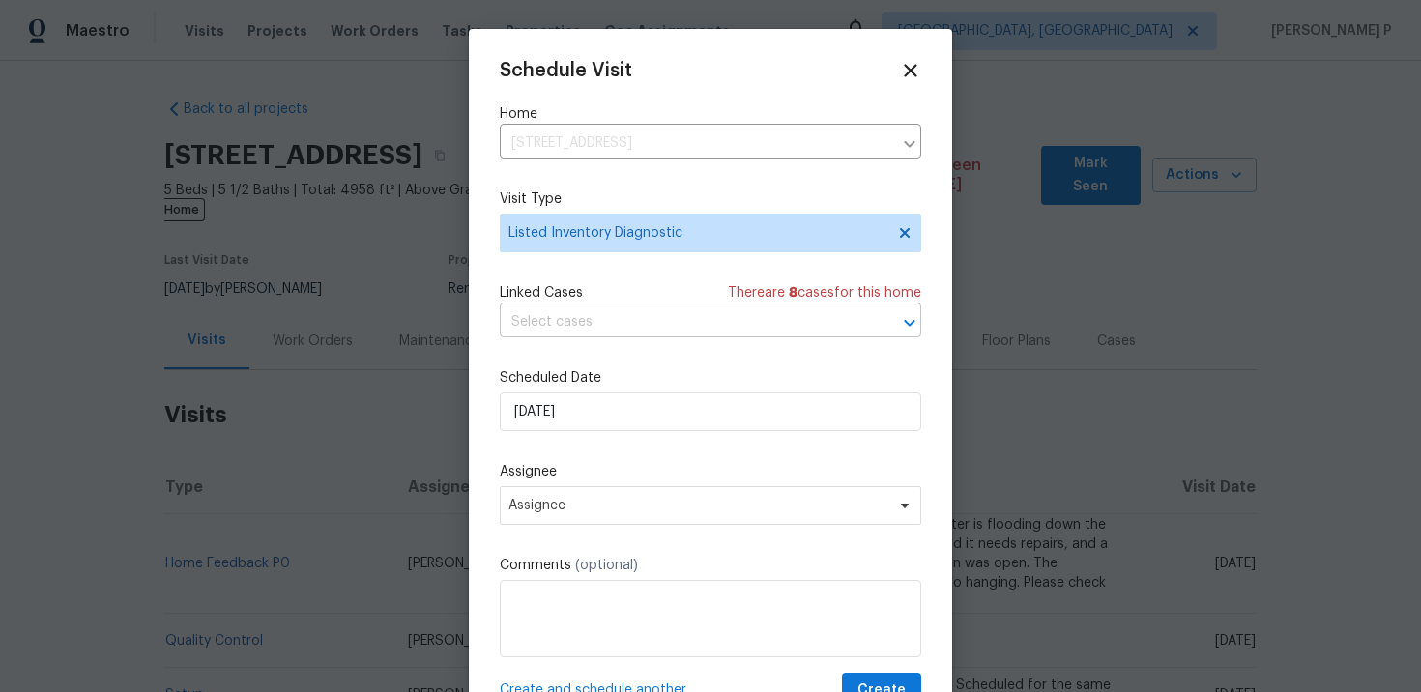
click at [603, 329] on input "text" at bounding box center [683, 322] width 367 height 30
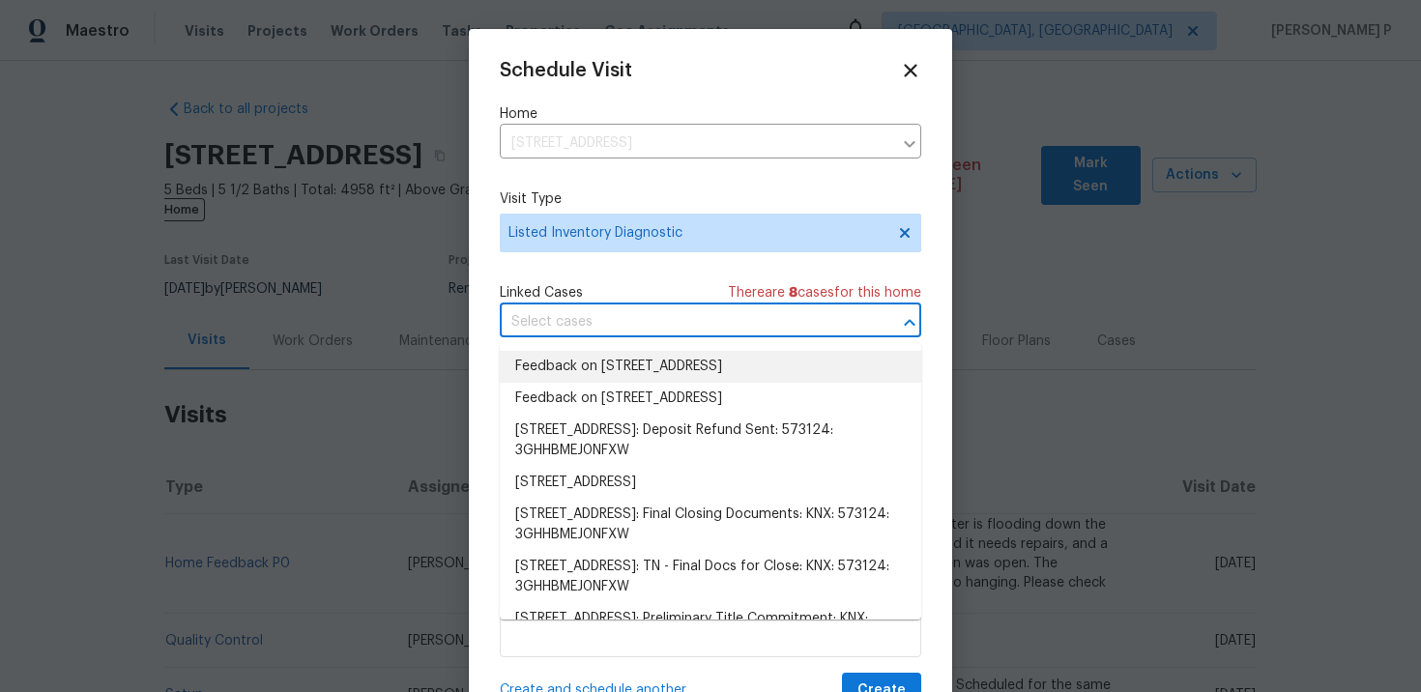
click at [599, 364] on li "Feedback on [STREET_ADDRESS]" at bounding box center [711, 367] width 422 height 32
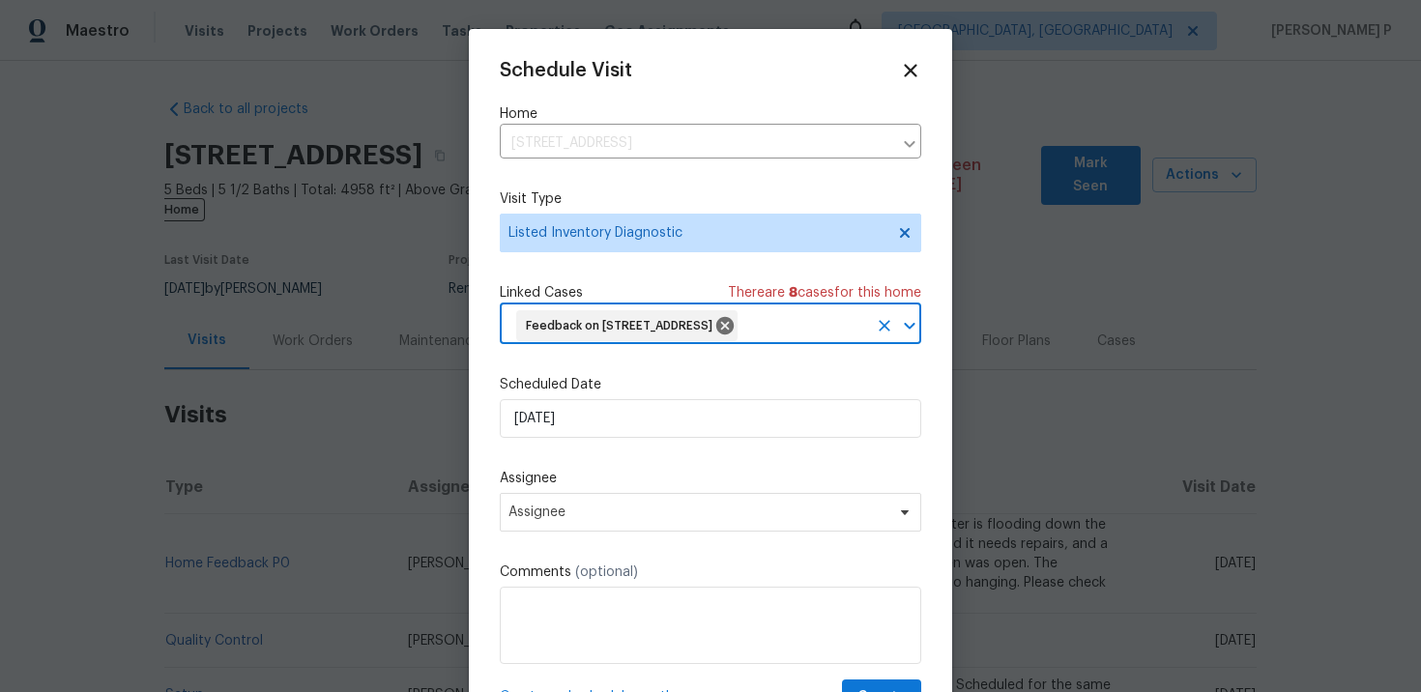
click at [589, 427] on div "Scheduled Date [DATE]" at bounding box center [711, 406] width 422 height 63
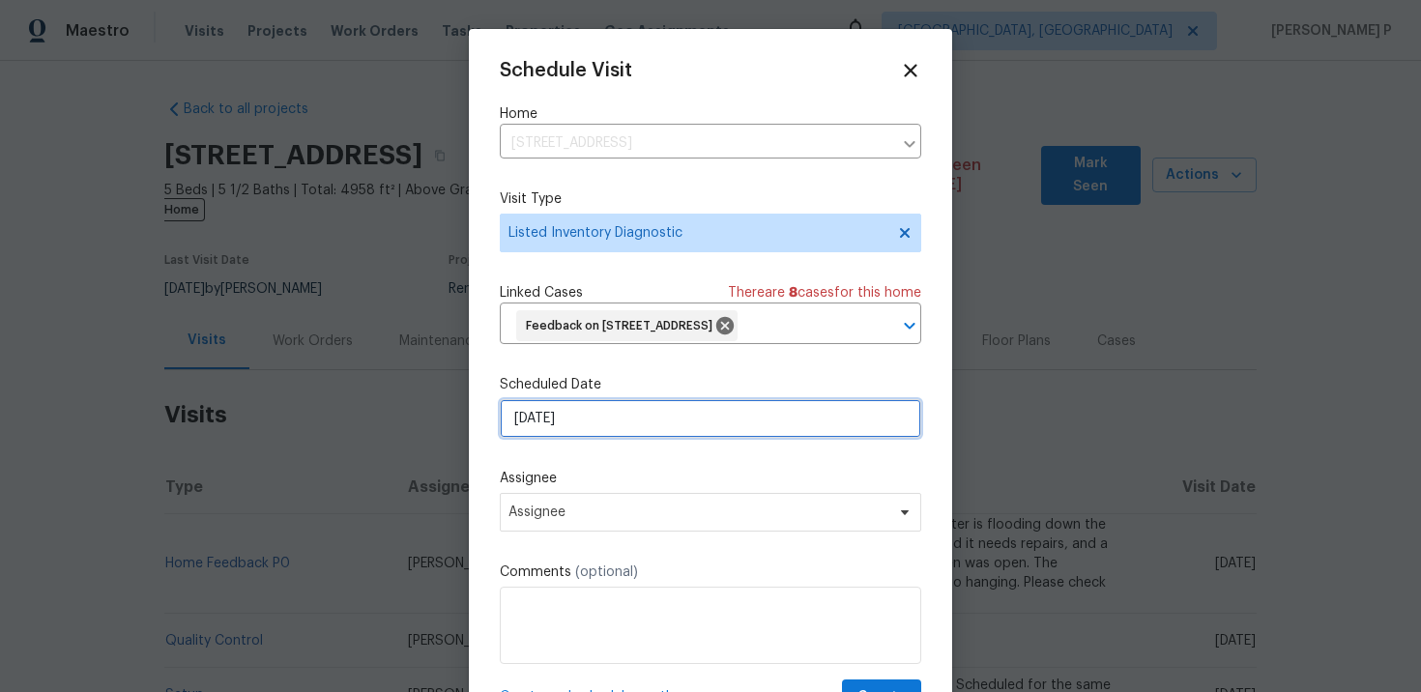
click at [588, 438] on input "[DATE]" at bounding box center [711, 418] width 422 height 39
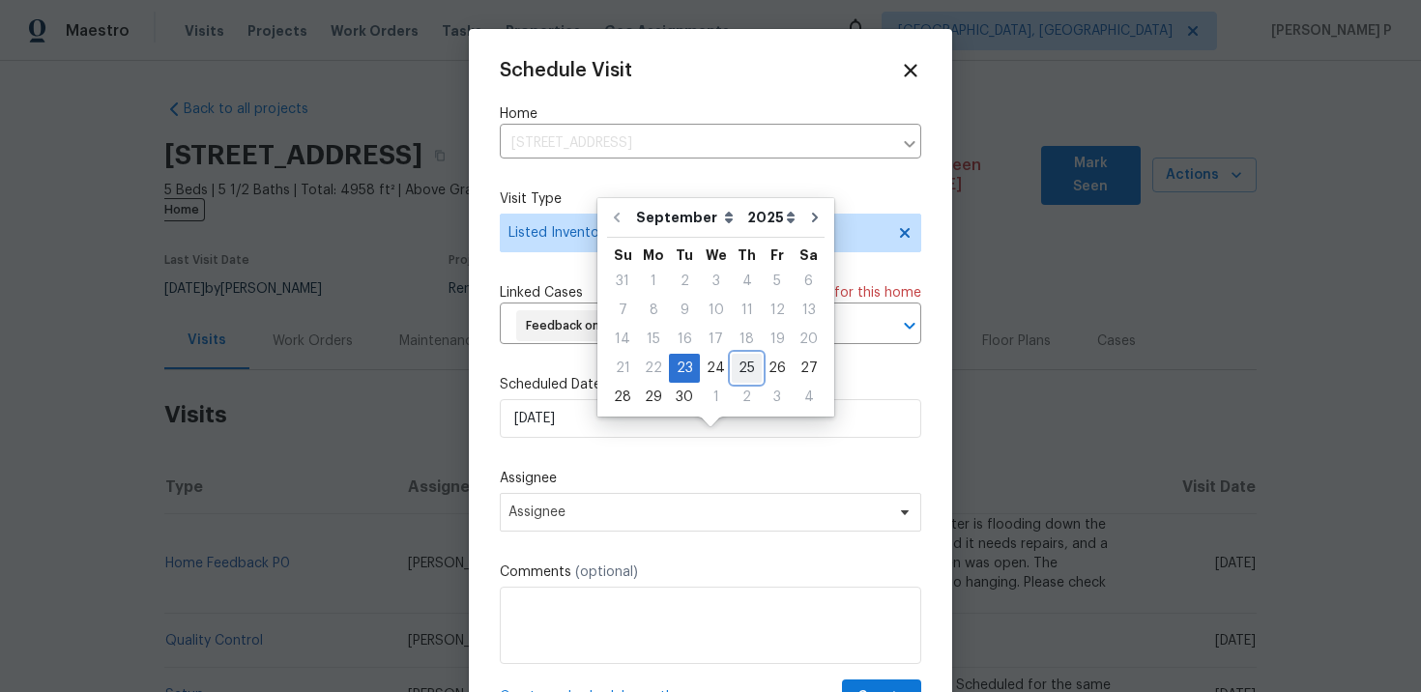
click at [745, 370] on div "25" at bounding box center [747, 368] width 30 height 27
type input "[DATE]"
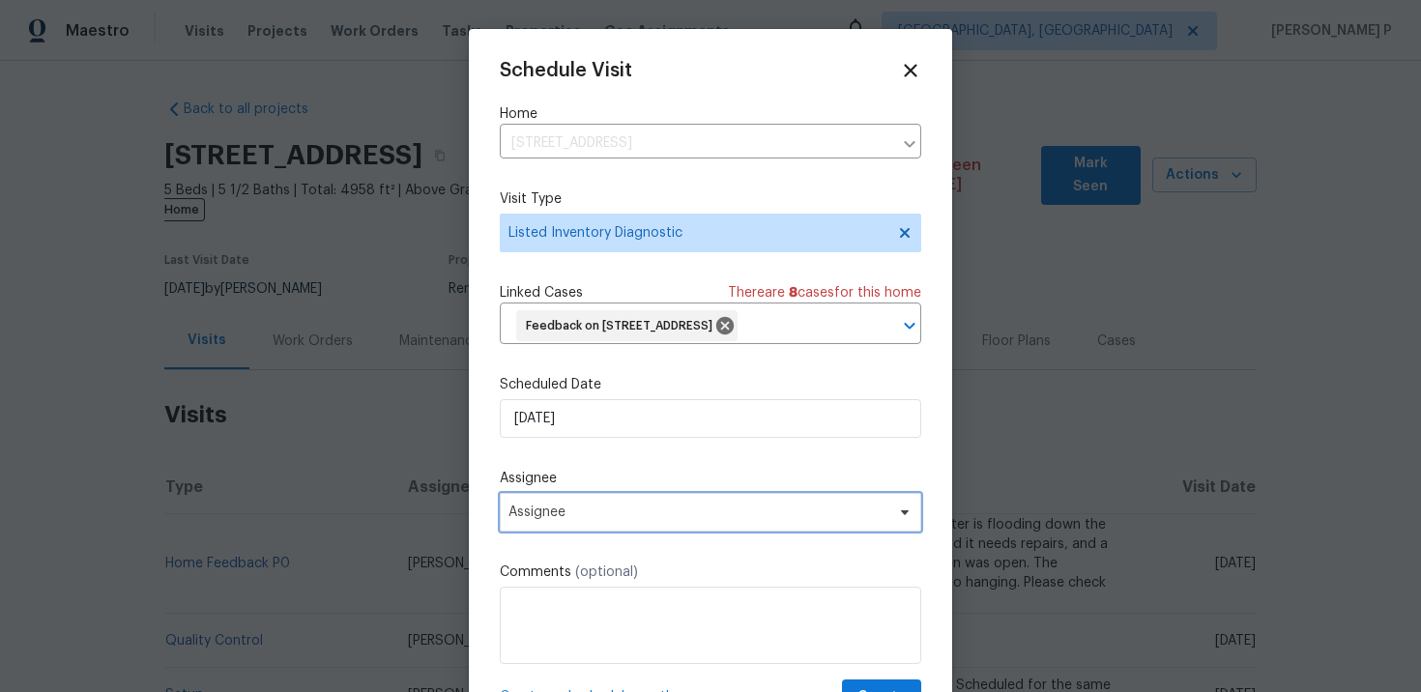
click at [630, 520] on span "Assignee" at bounding box center [698, 512] width 379 height 15
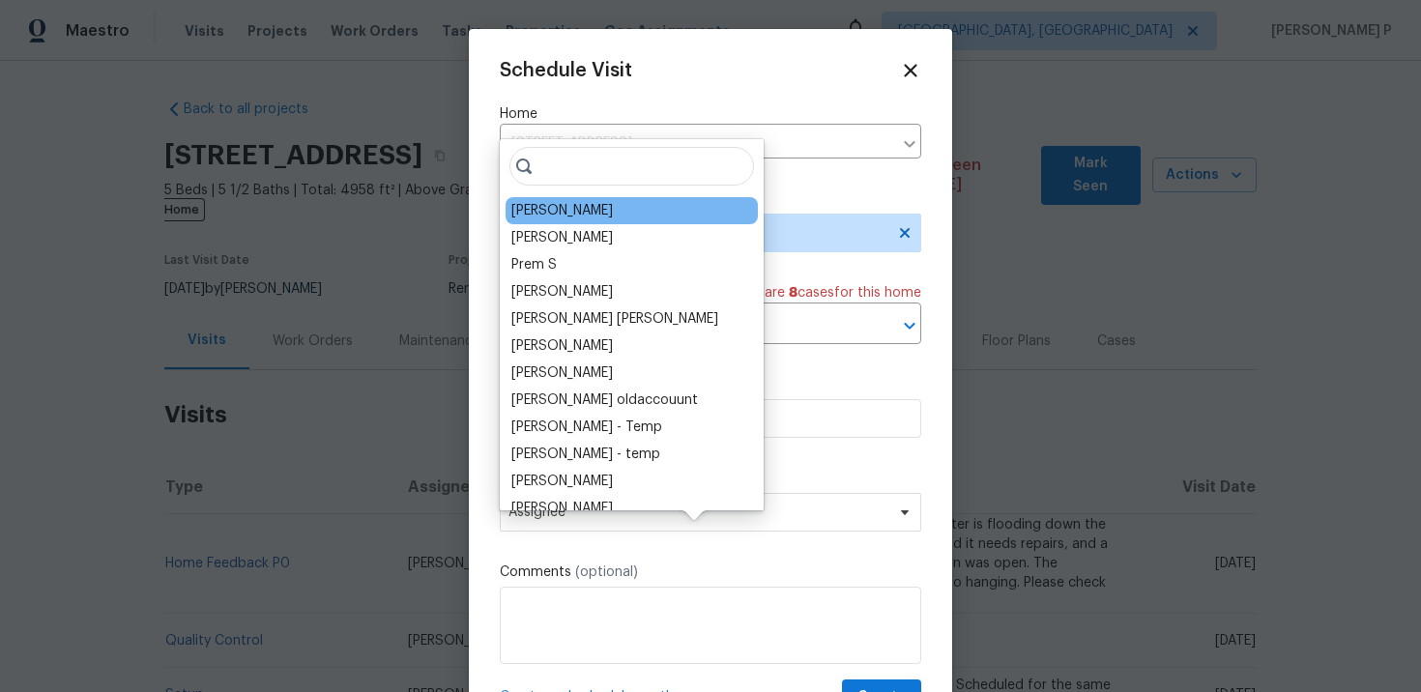
click at [578, 199] on div "[PERSON_NAME]" at bounding box center [632, 210] width 252 height 27
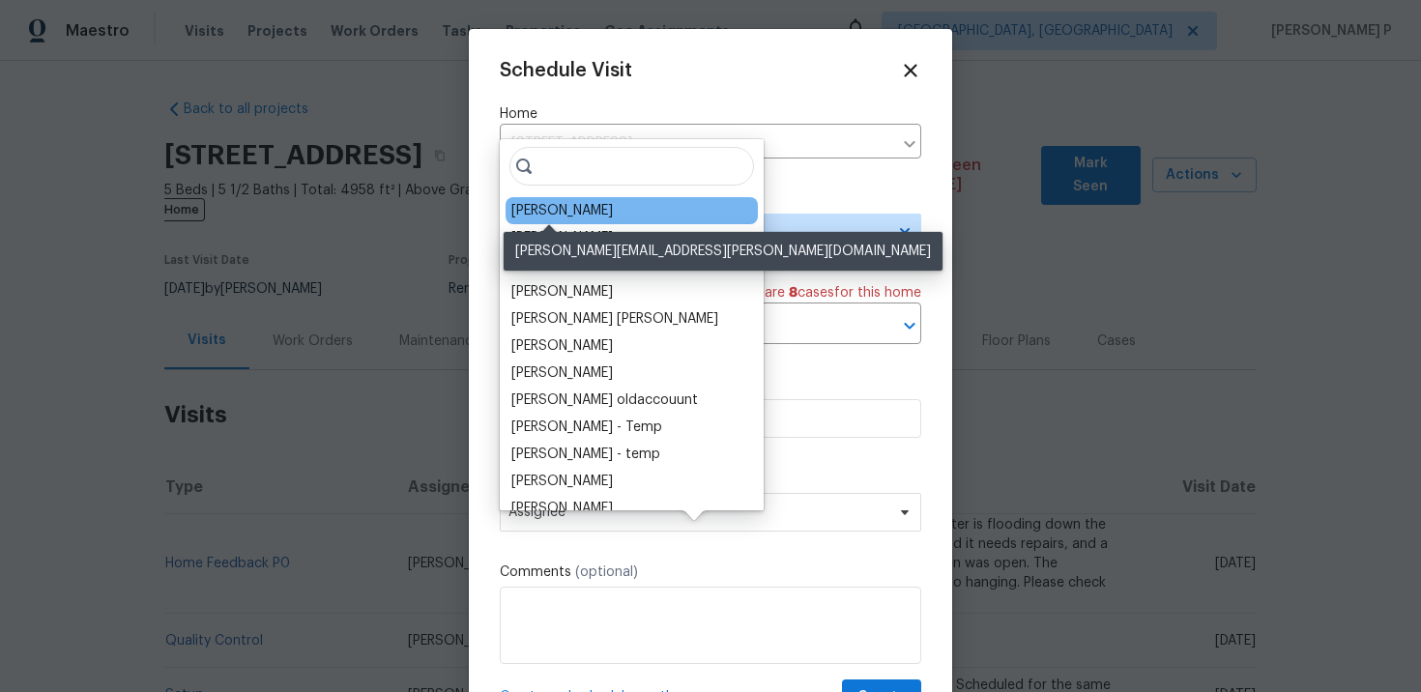
click at [560, 213] on div "[PERSON_NAME]" at bounding box center [562, 210] width 102 height 19
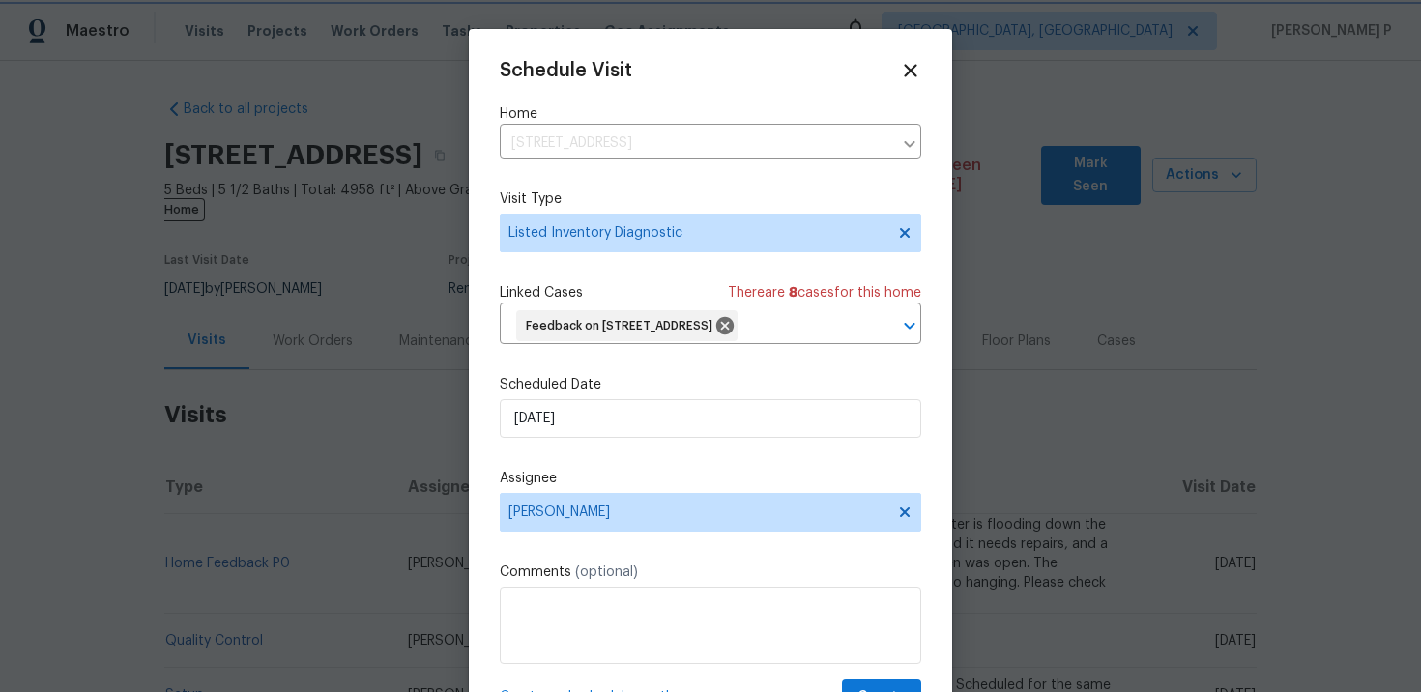
scroll to position [72, 0]
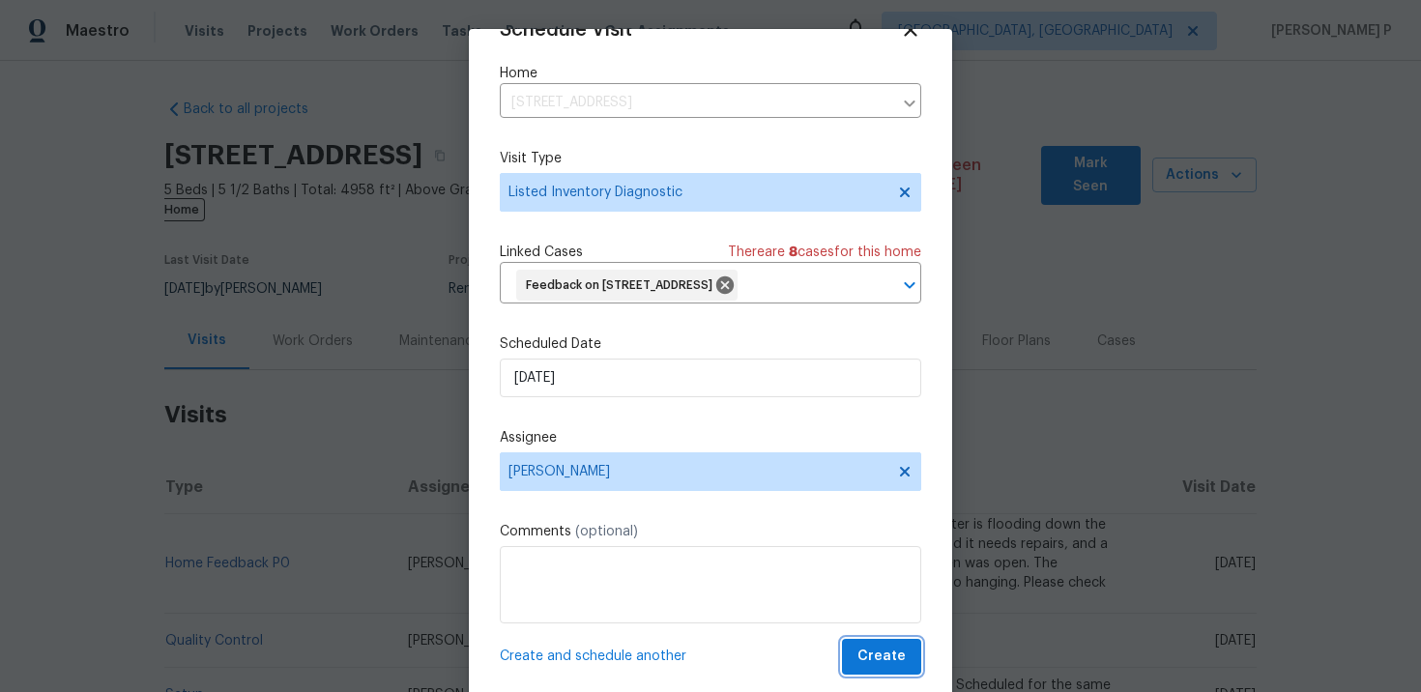
click at [874, 667] on span "Create" at bounding box center [882, 657] width 48 height 24
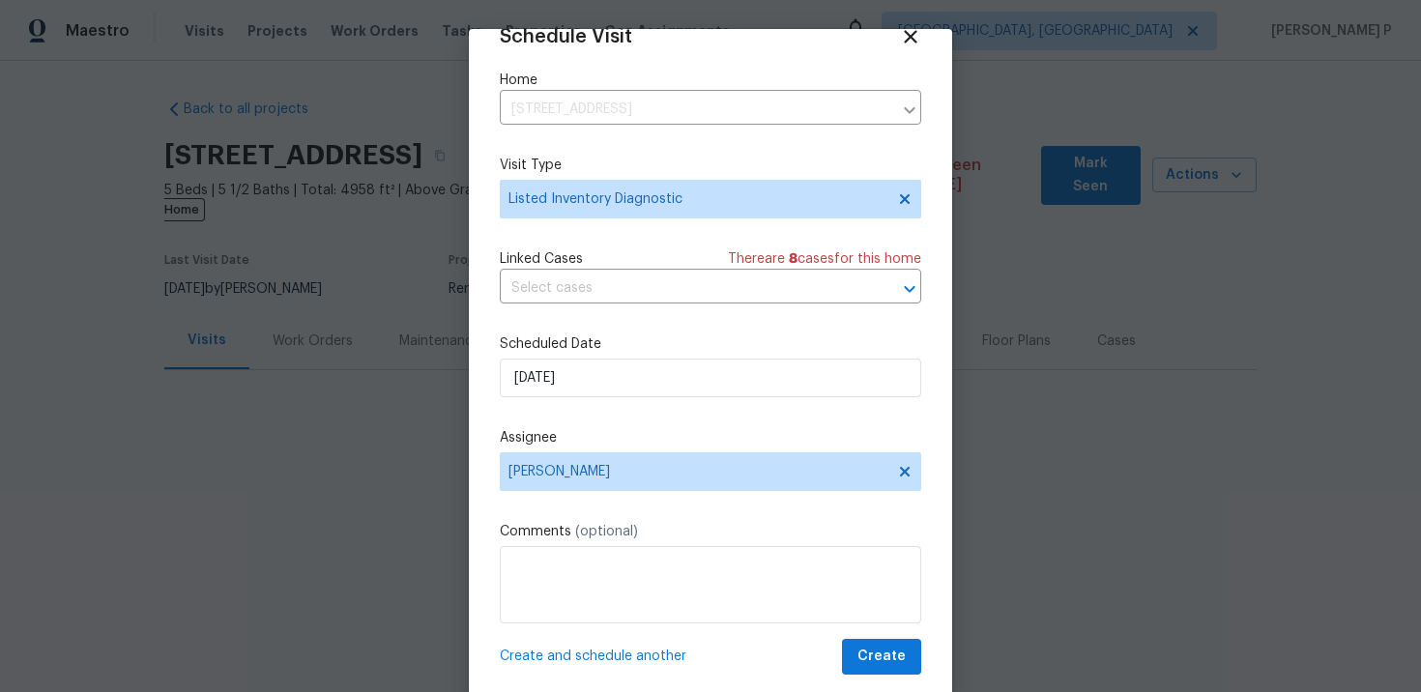
scroll to position [35, 0]
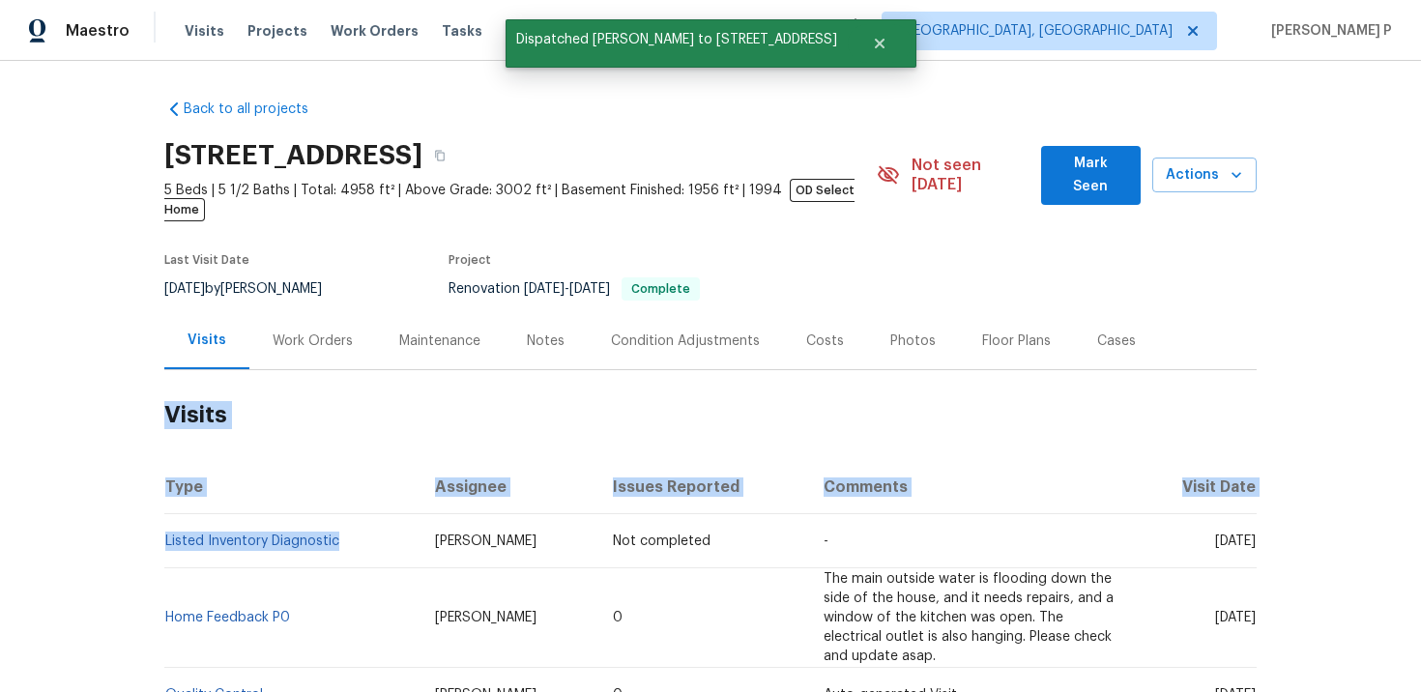
drag, startPoint x: 361, startPoint y: 521, endPoint x: 162, endPoint y: 518, distance: 198.2
click at [162, 518] on div "Back to all projects 42 Palisades Pkwy, Oak Ridge, TN 37830 5 Beds | 5 1/2 Bath…" at bounding box center [710, 376] width 1421 height 631
click at [362, 521] on td "Listed Inventory Diagnostic" at bounding box center [291, 541] width 255 height 54
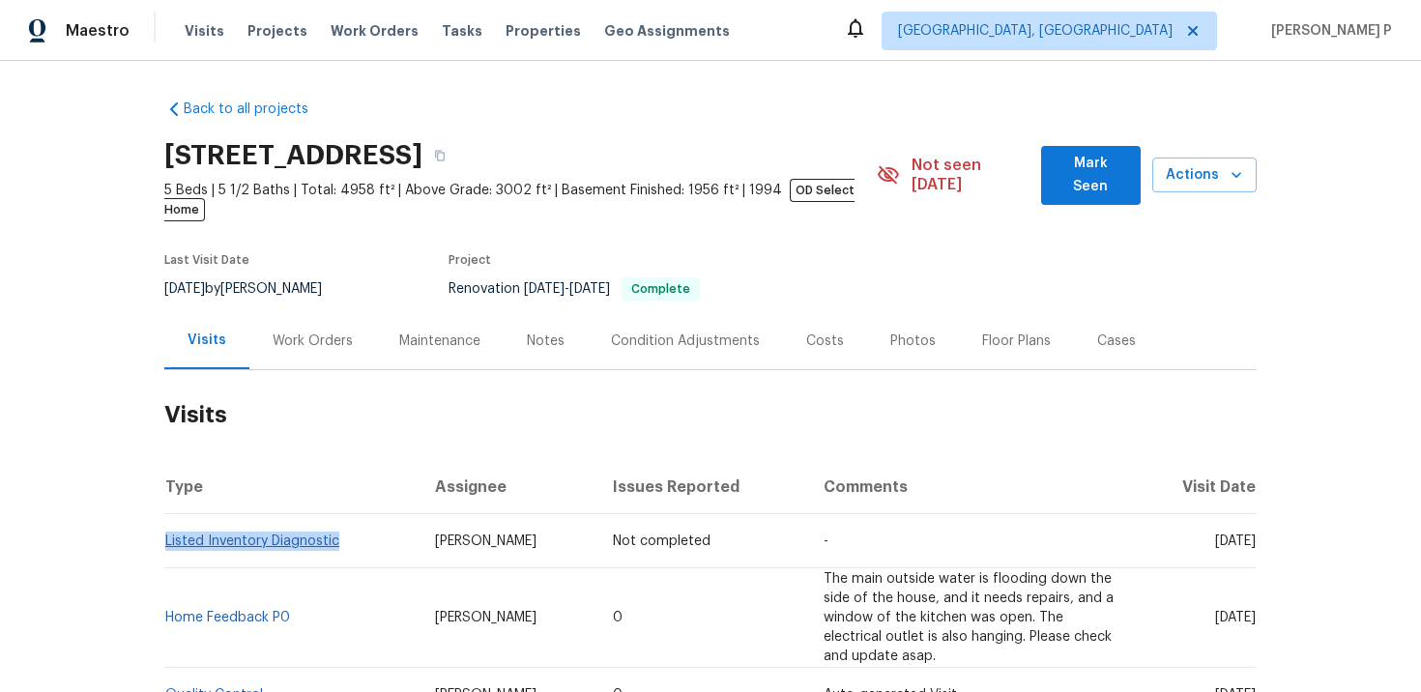
drag, startPoint x: 362, startPoint y: 521, endPoint x: 168, endPoint y: 520, distance: 193.4
click at [168, 520] on td "Listed Inventory Diagnostic" at bounding box center [291, 541] width 255 height 54
copy link "Listed Inventory Diagnostic"
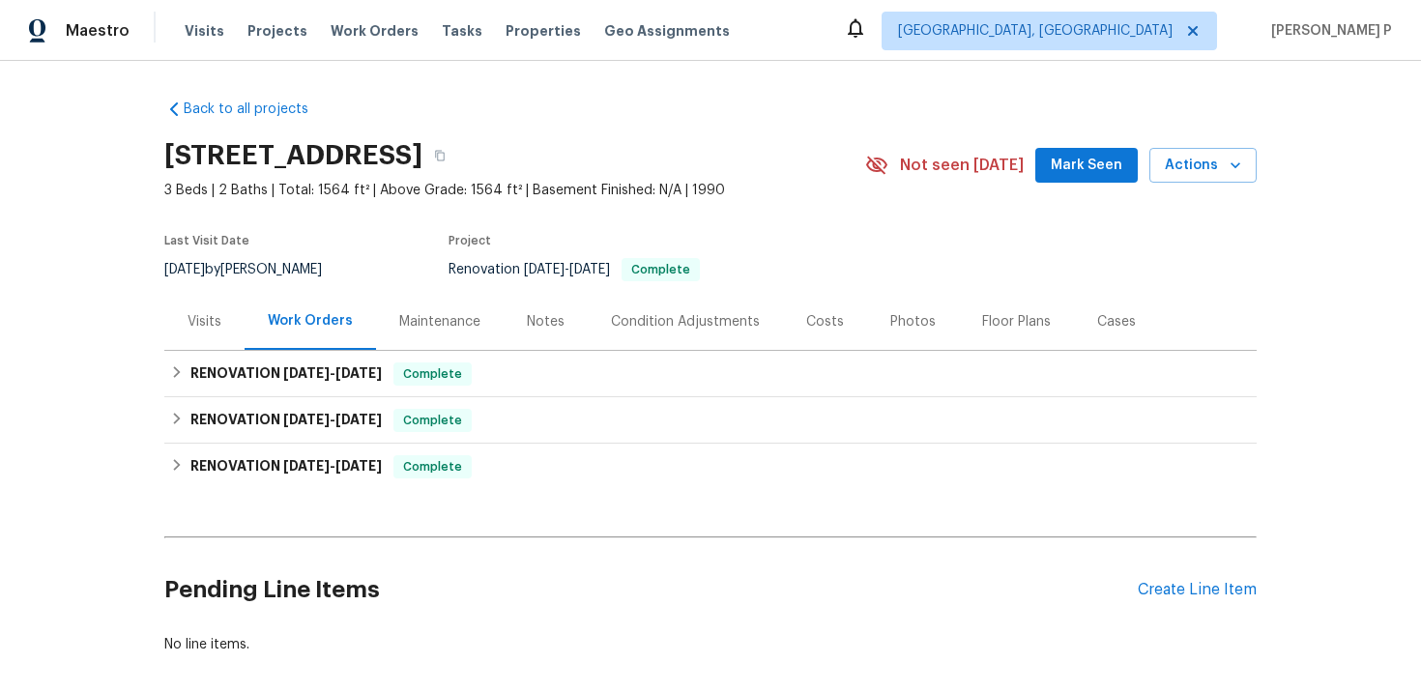
click at [207, 322] on div "Visits" at bounding box center [205, 321] width 34 height 19
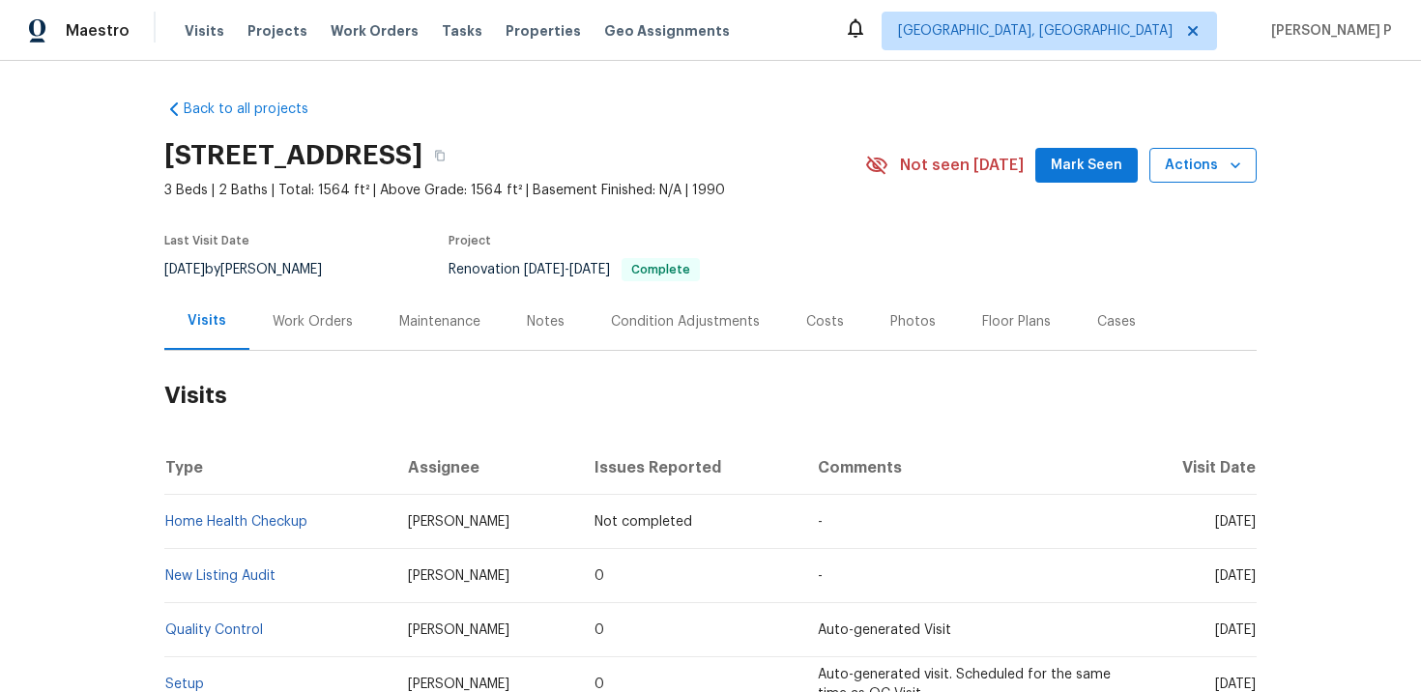
click at [1206, 160] on span "Actions" at bounding box center [1203, 166] width 76 height 24
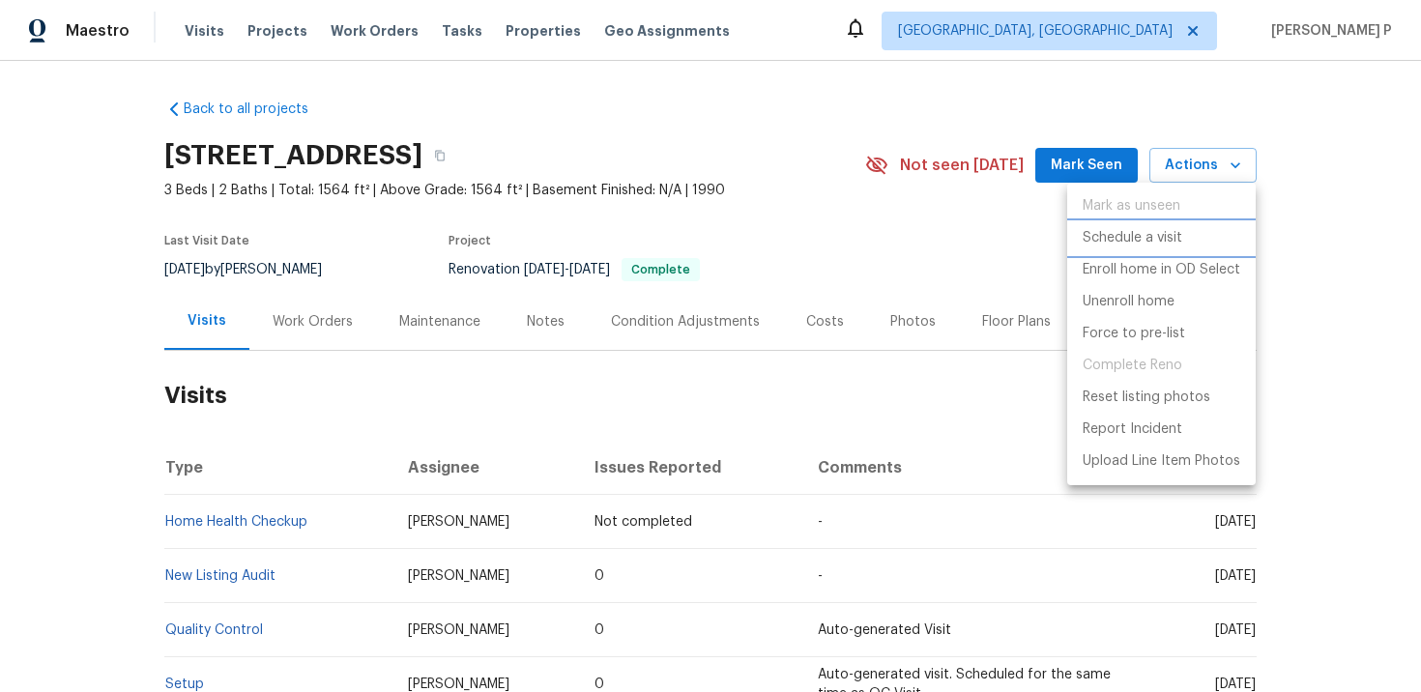
click at [1163, 234] on p "Schedule a visit" at bounding box center [1133, 238] width 100 height 20
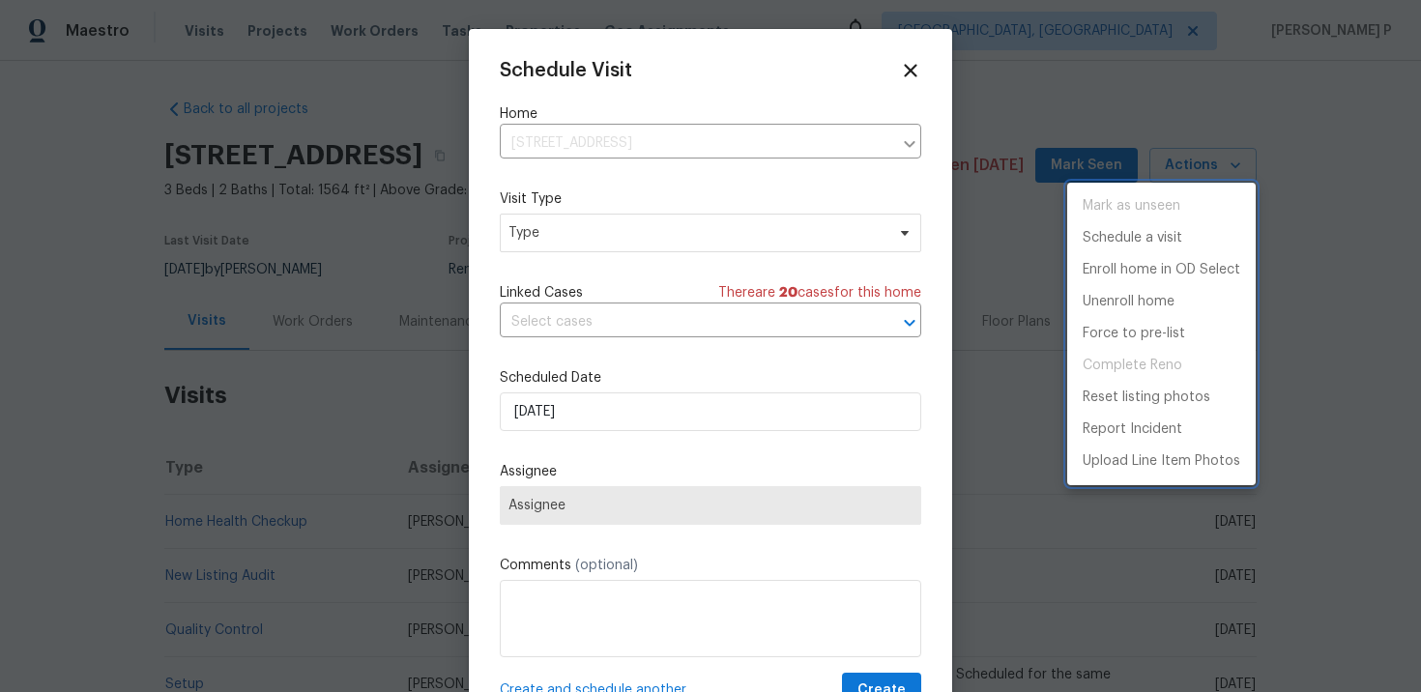
click at [791, 234] on div at bounding box center [710, 346] width 1421 height 692
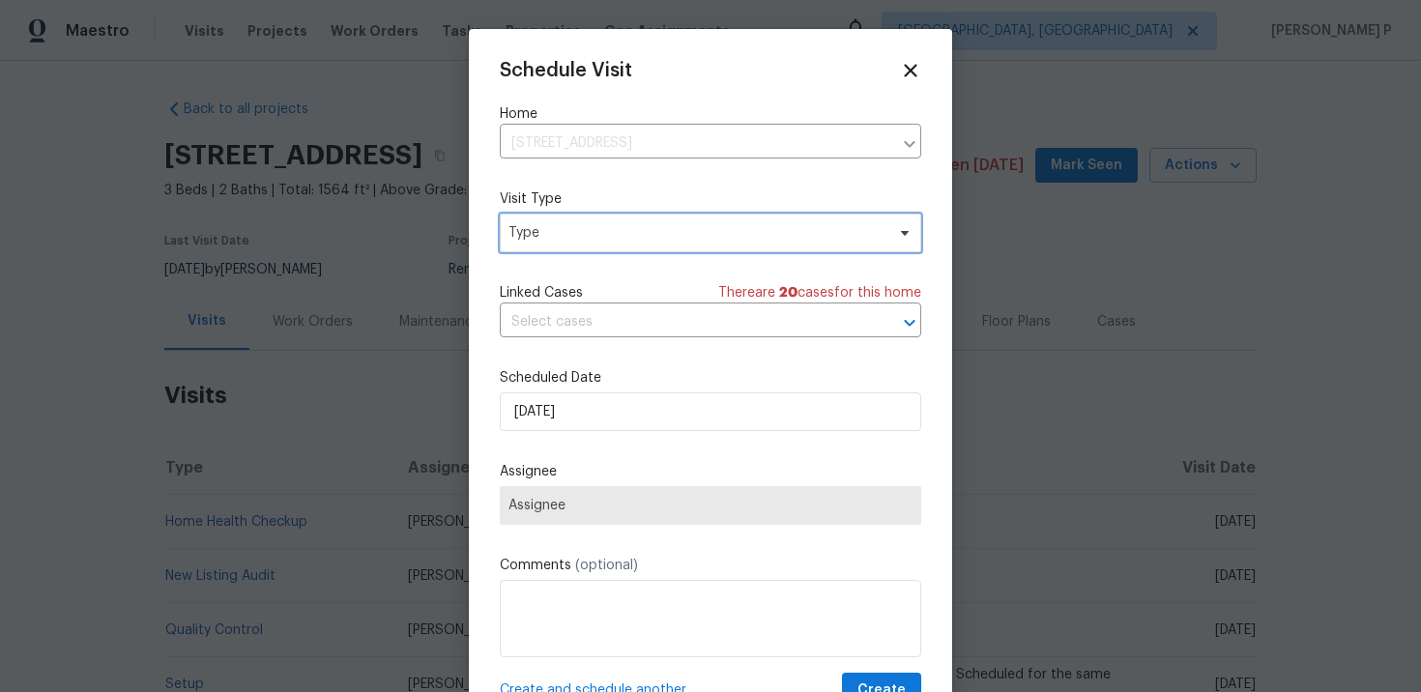
click at [791, 234] on span "Type" at bounding box center [697, 232] width 376 height 19
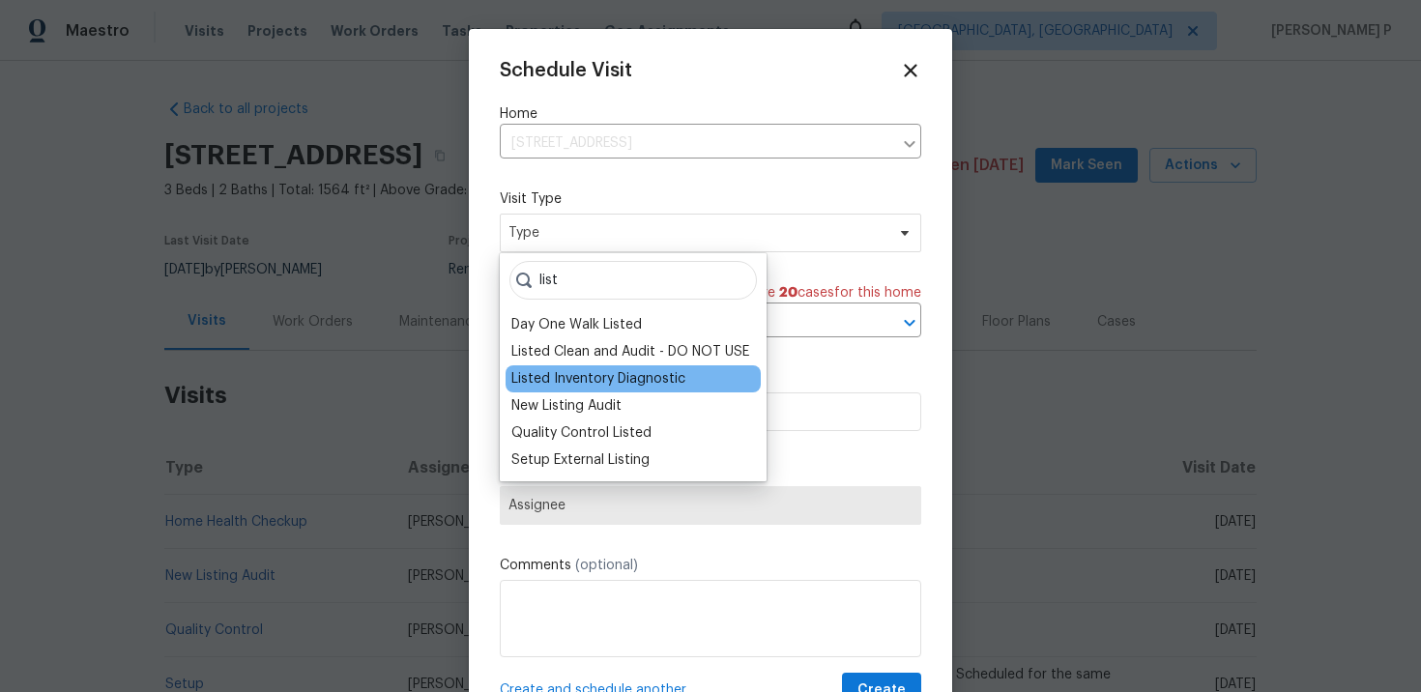
type input "list"
click at [628, 378] on div "Listed Inventory Diagnostic" at bounding box center [598, 378] width 174 height 19
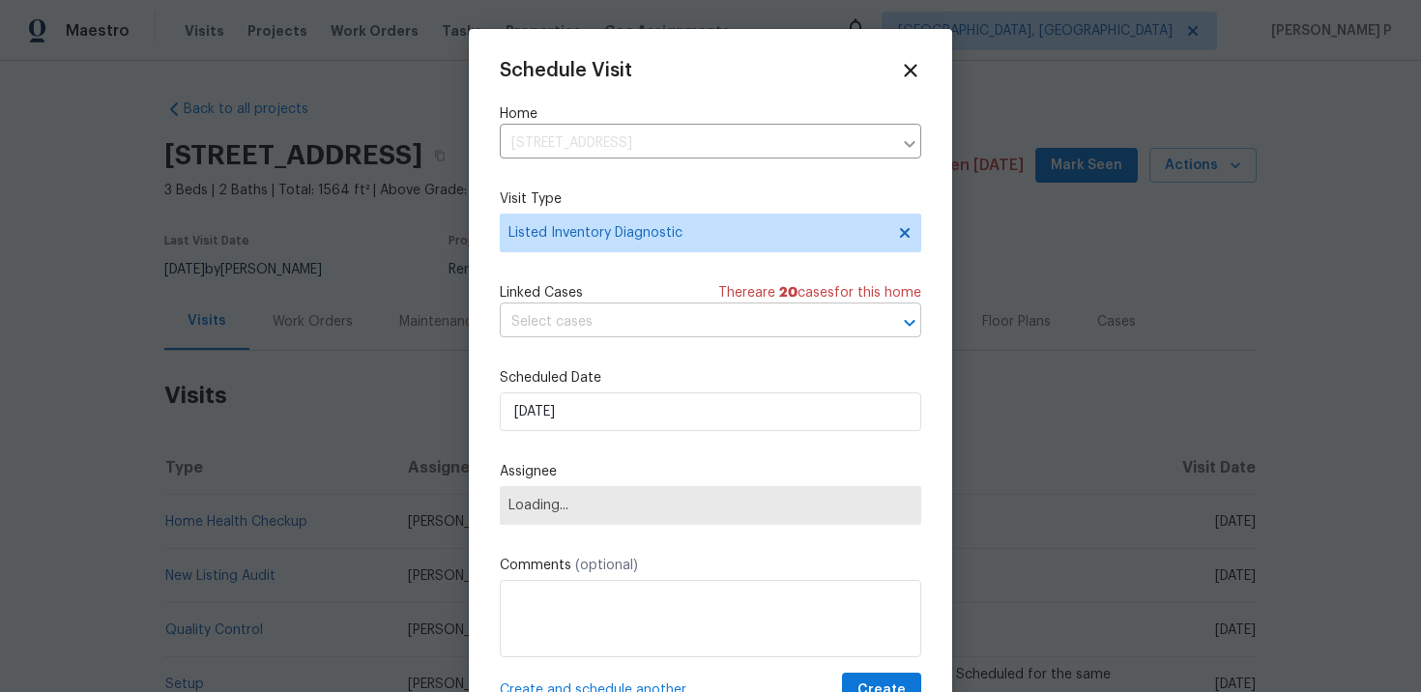
click at [666, 332] on input "text" at bounding box center [683, 322] width 367 height 30
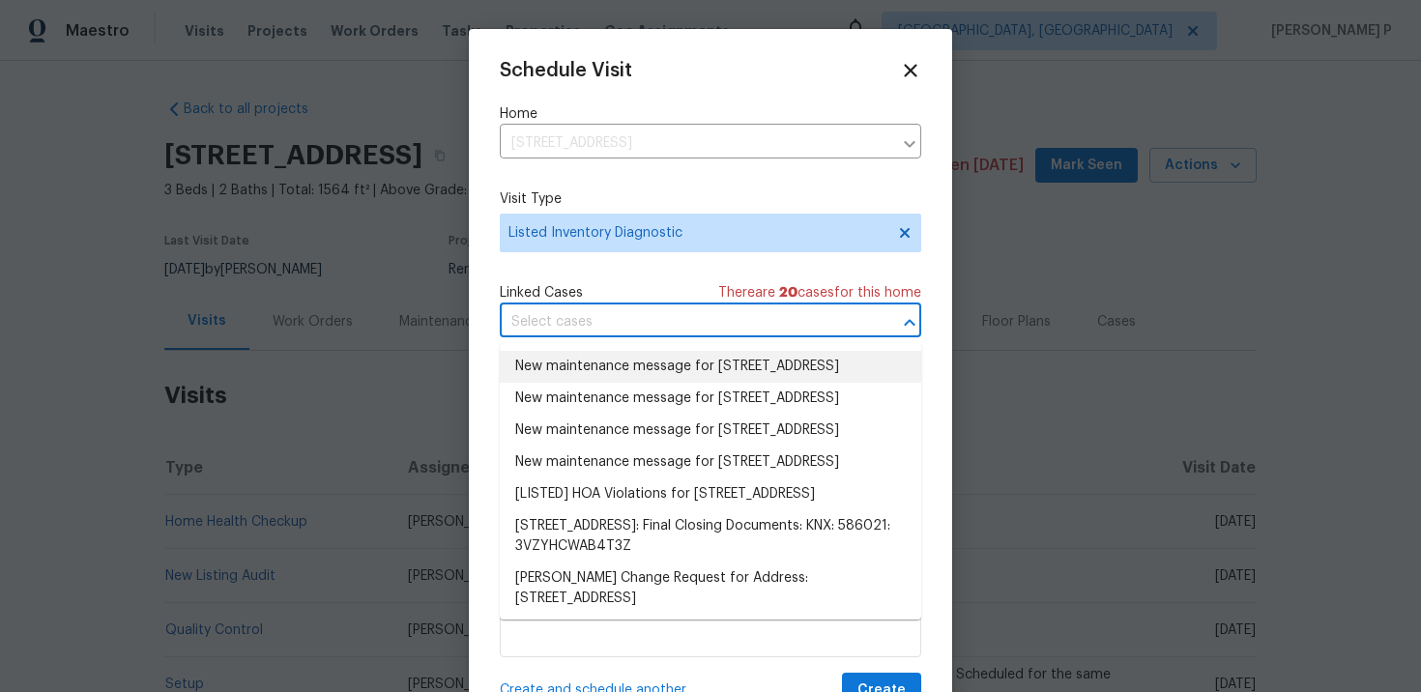
click at [683, 376] on li "New maintenance message for [STREET_ADDRESS]" at bounding box center [711, 367] width 422 height 32
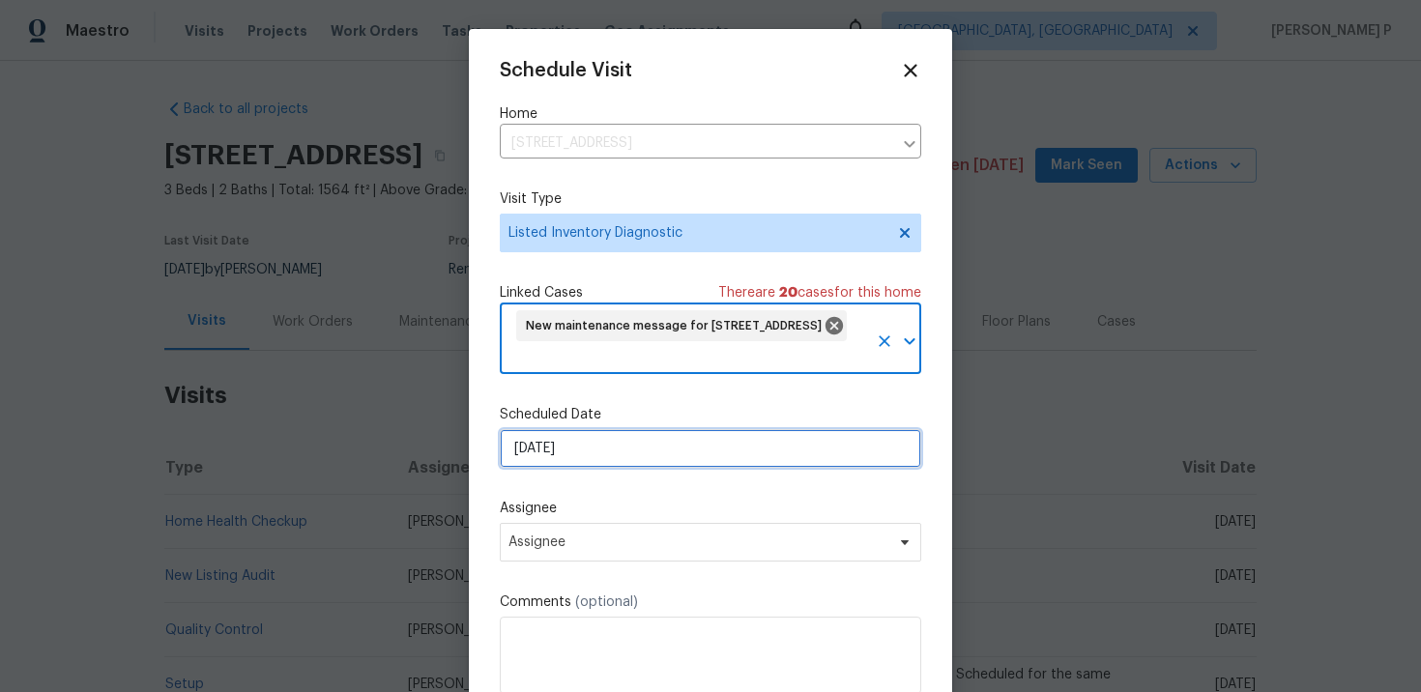
click at [675, 438] on input "[DATE]" at bounding box center [711, 448] width 422 height 39
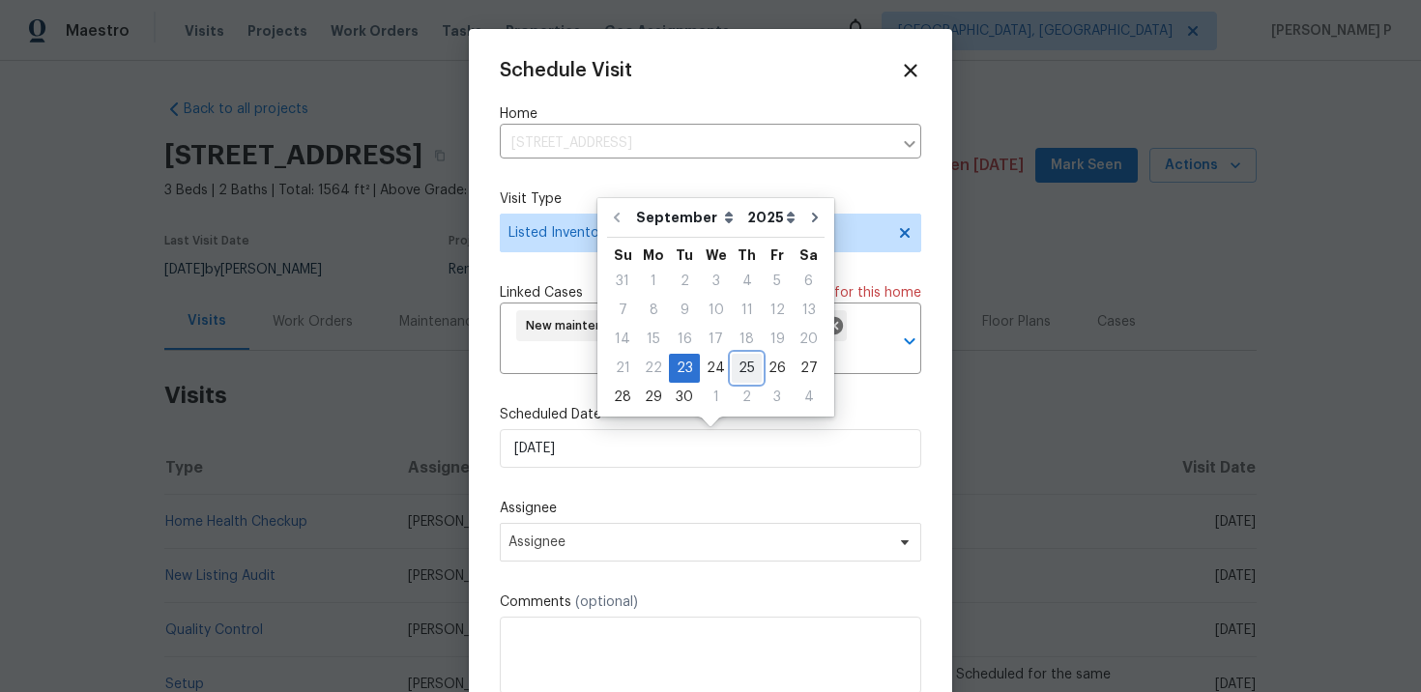
click at [741, 364] on div "25" at bounding box center [747, 368] width 30 height 27
type input "[DATE]"
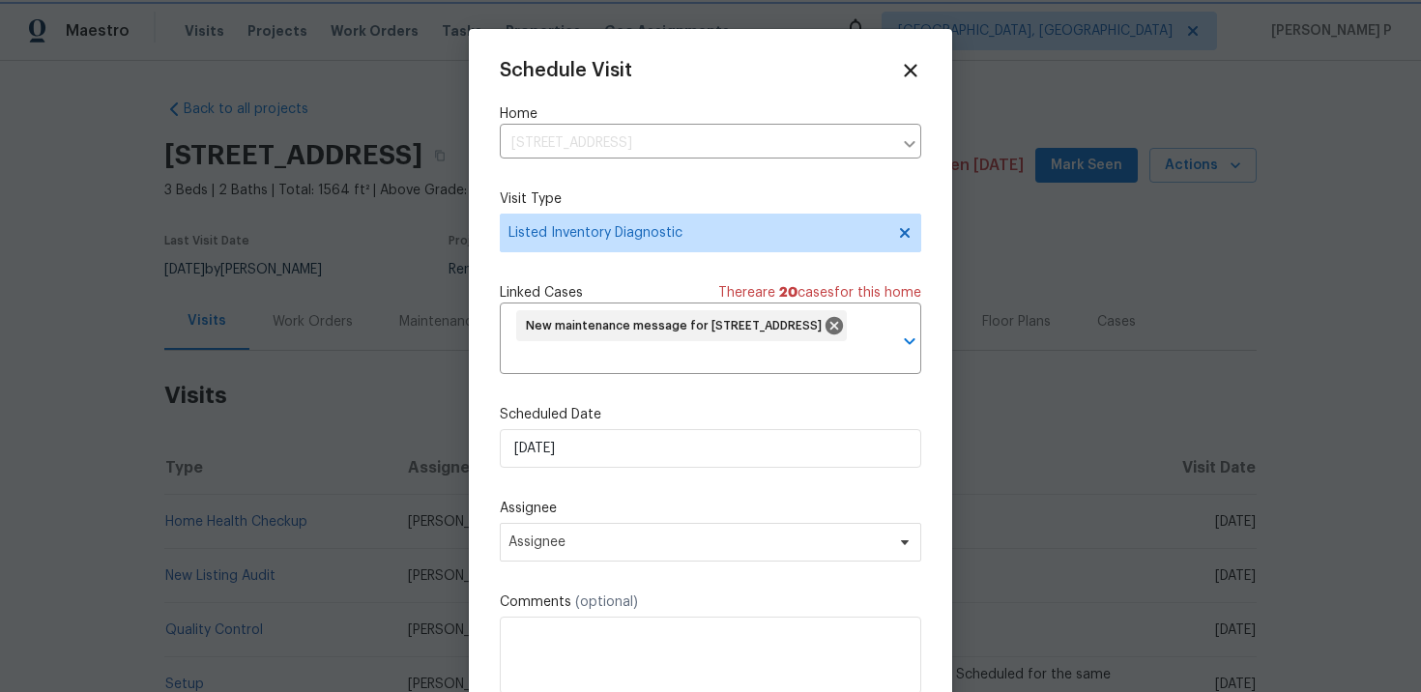
scroll to position [72, 0]
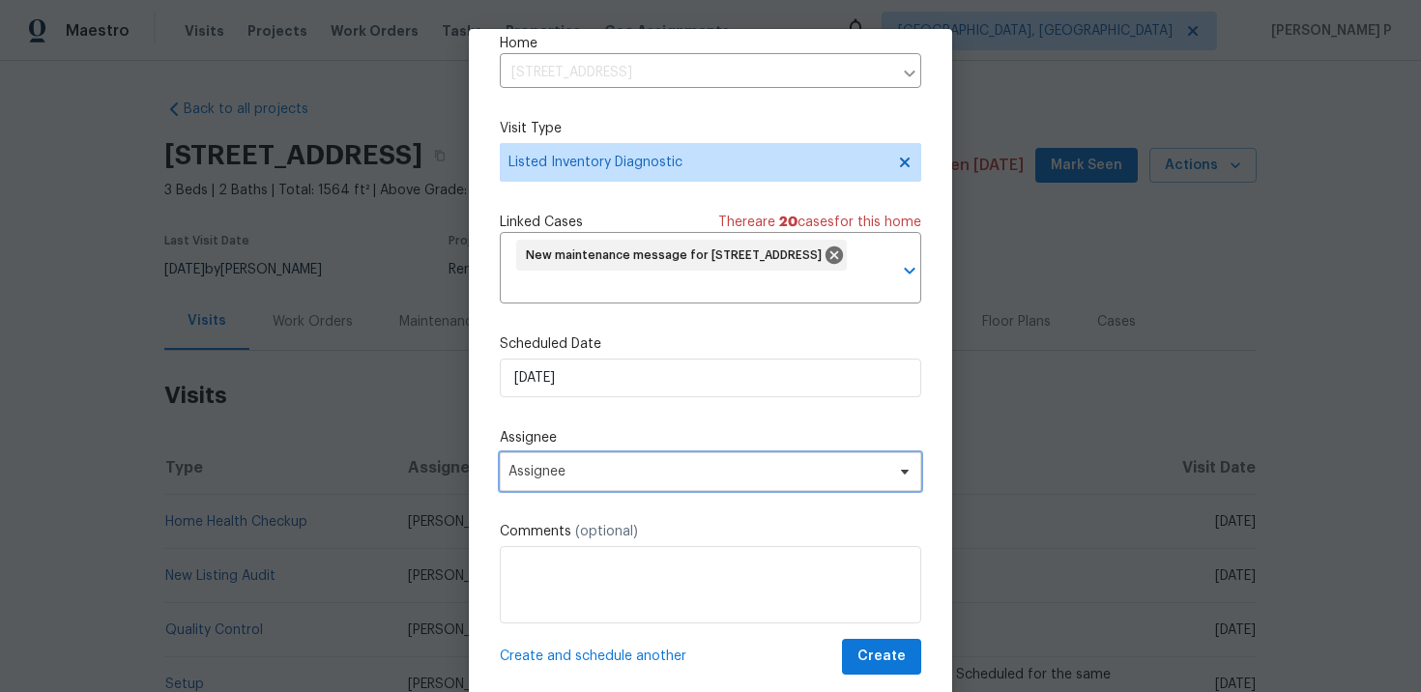
click at [656, 452] on span "Assignee" at bounding box center [711, 471] width 422 height 39
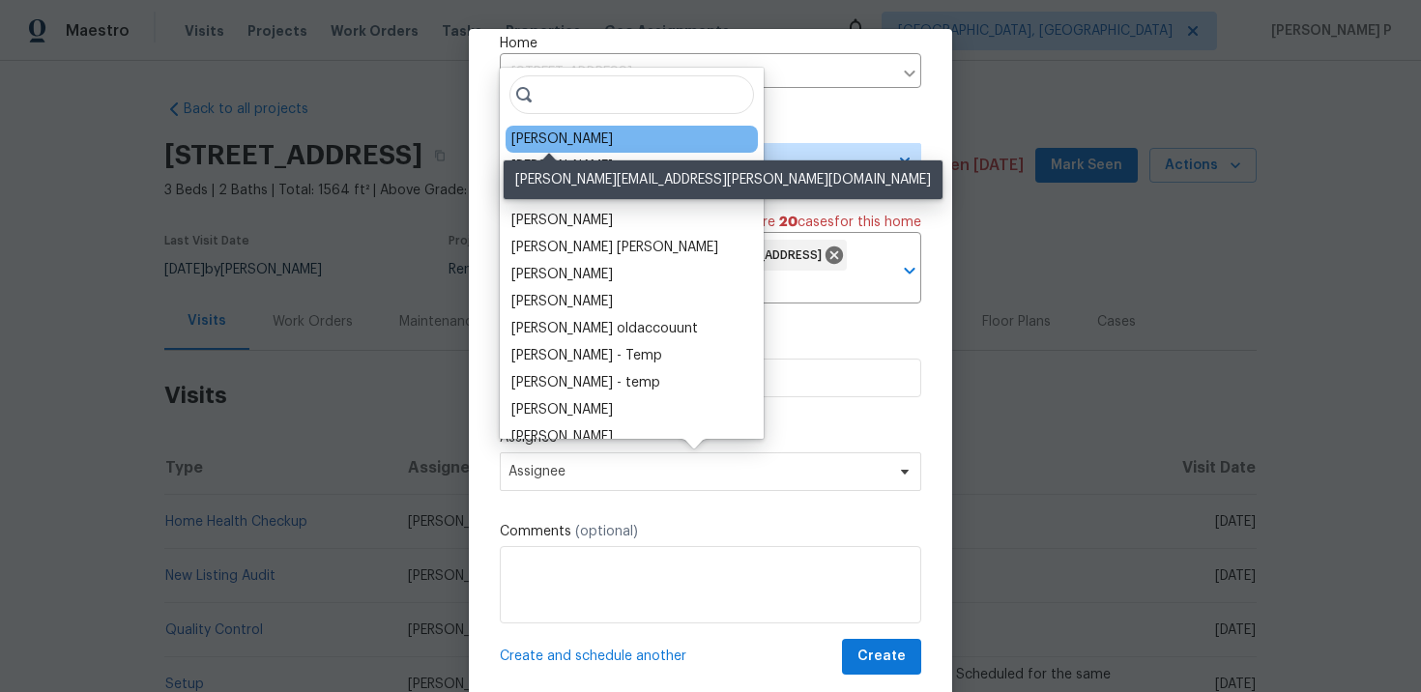
click at [574, 133] on div "[PERSON_NAME]" at bounding box center [562, 139] width 102 height 19
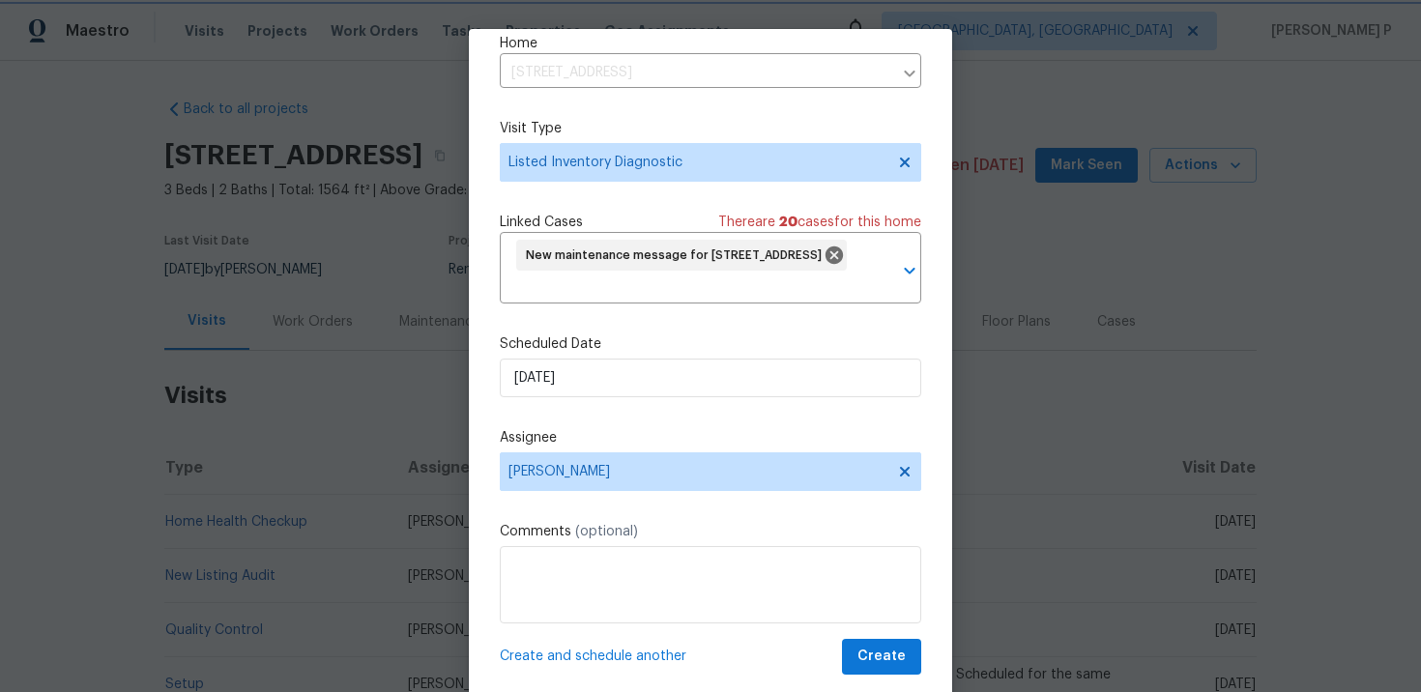
scroll to position [43, 0]
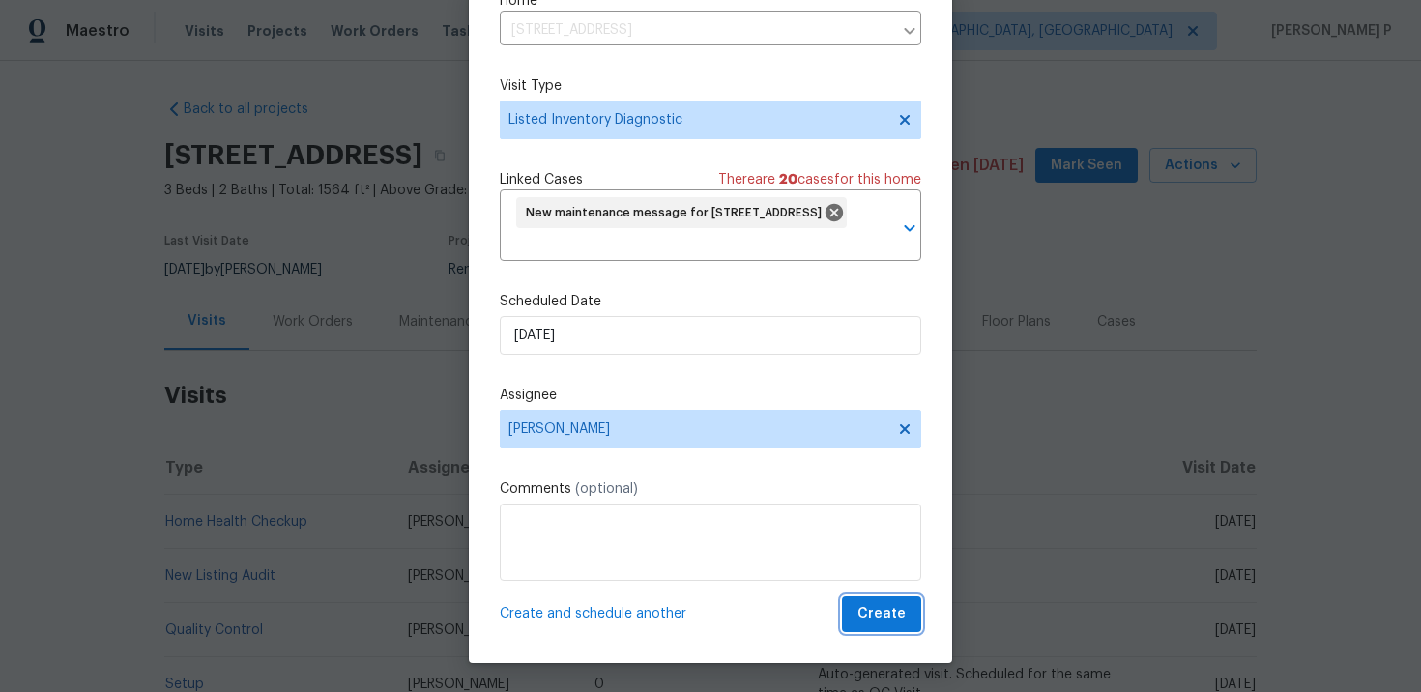
click at [889, 612] on span "Create" at bounding box center [882, 614] width 48 height 24
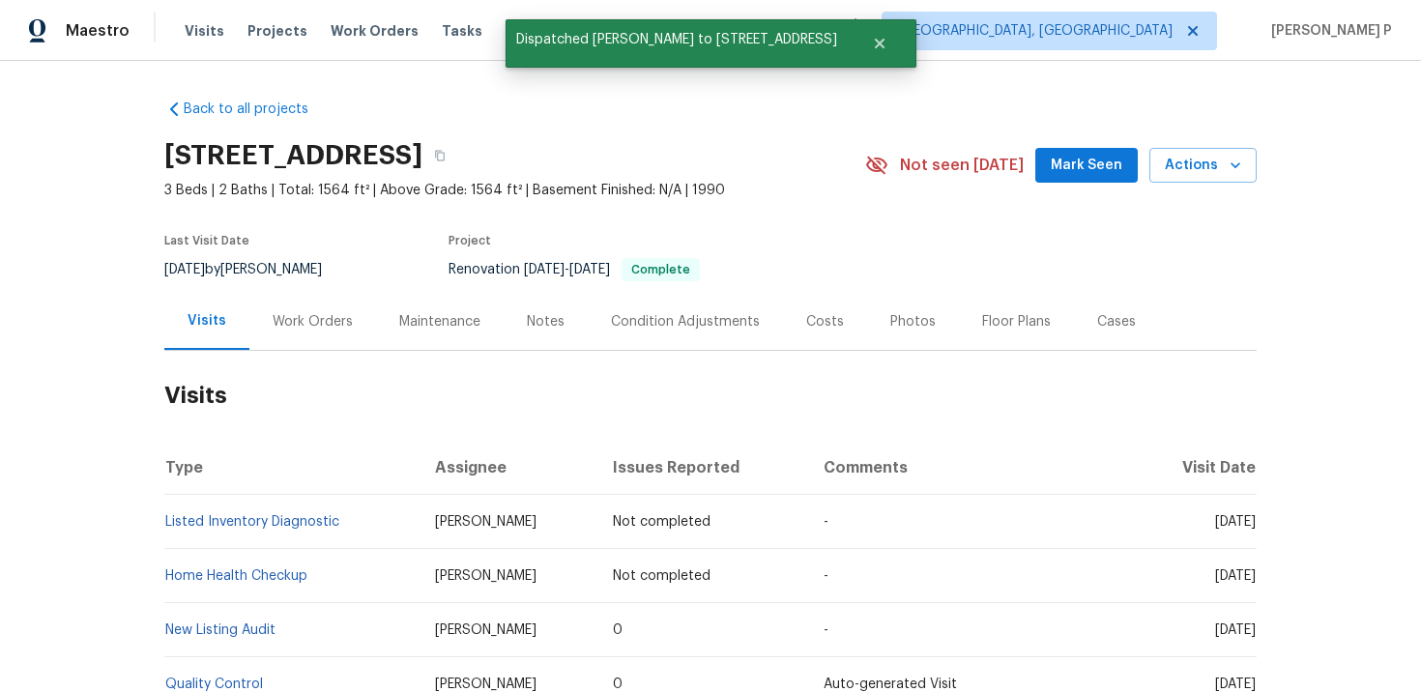
scroll to position [0, 0]
drag, startPoint x: 348, startPoint y: 524, endPoint x: 166, endPoint y: 524, distance: 181.8
click at [166, 524] on td "Listed Inventory Diagnostic" at bounding box center [291, 522] width 255 height 54
copy link "Listed Inventory Diagnostic"
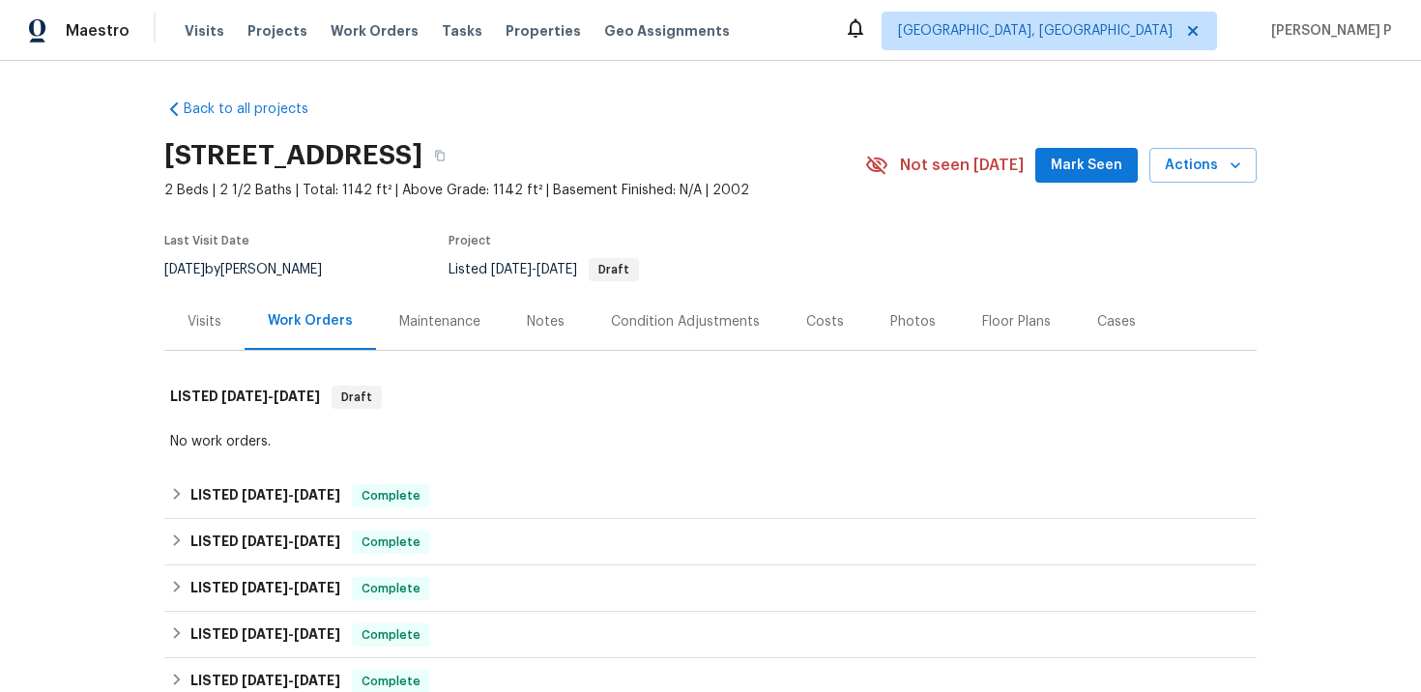
click at [211, 320] on div "Visits" at bounding box center [205, 321] width 34 height 19
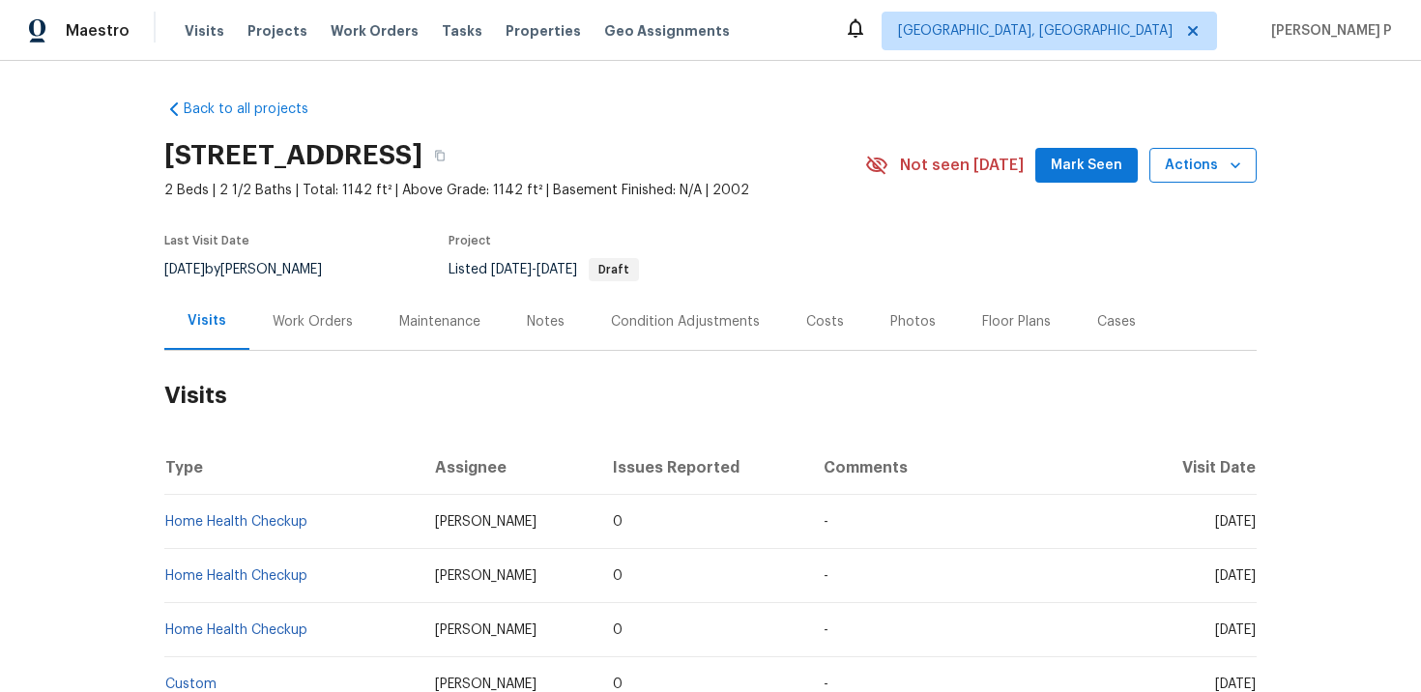
click at [1205, 161] on span "Actions" at bounding box center [1203, 166] width 76 height 24
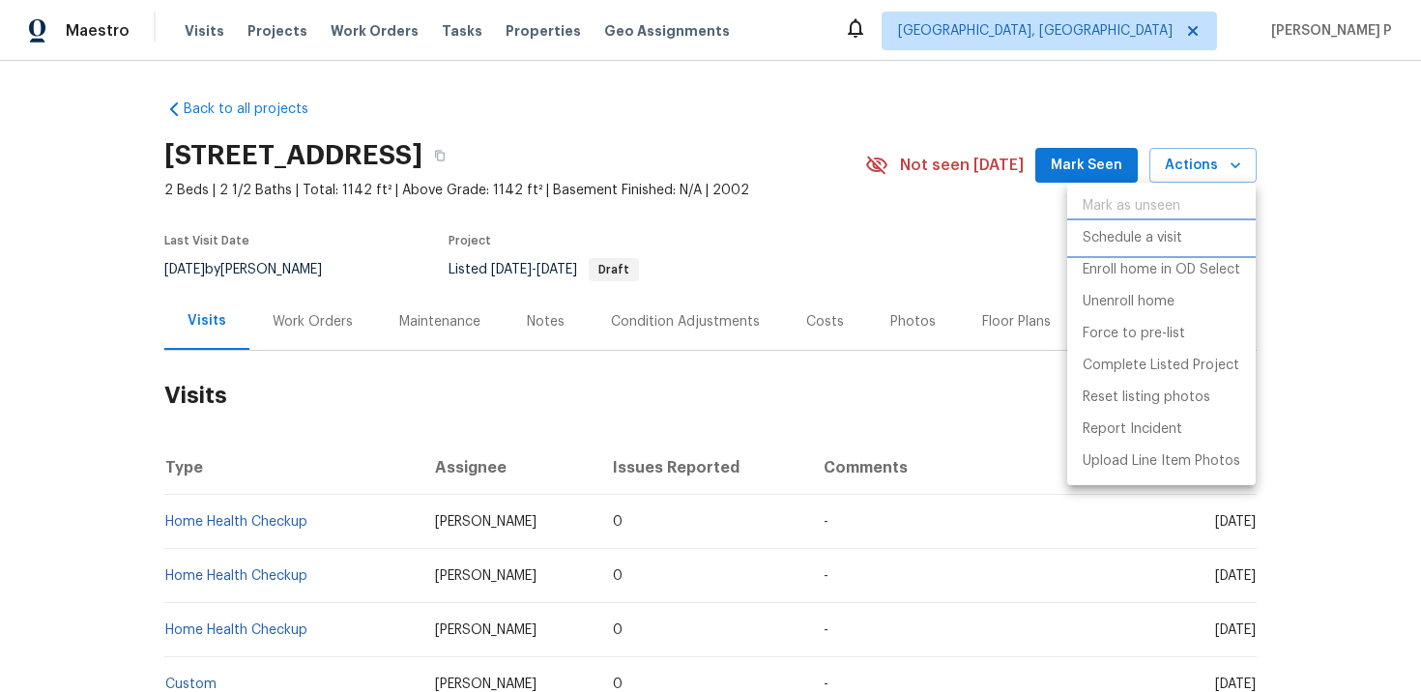
click at [1178, 245] on p "Schedule a visit" at bounding box center [1133, 238] width 100 height 20
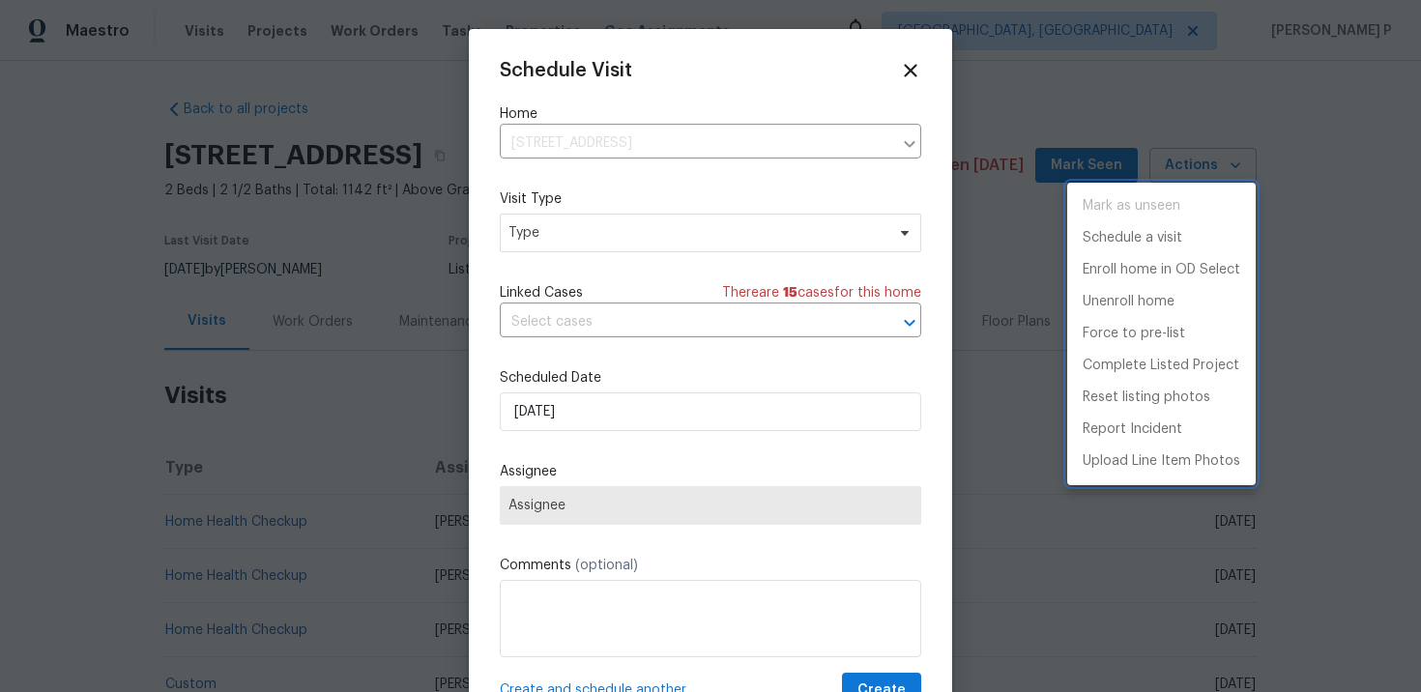
click at [621, 239] on div at bounding box center [710, 346] width 1421 height 692
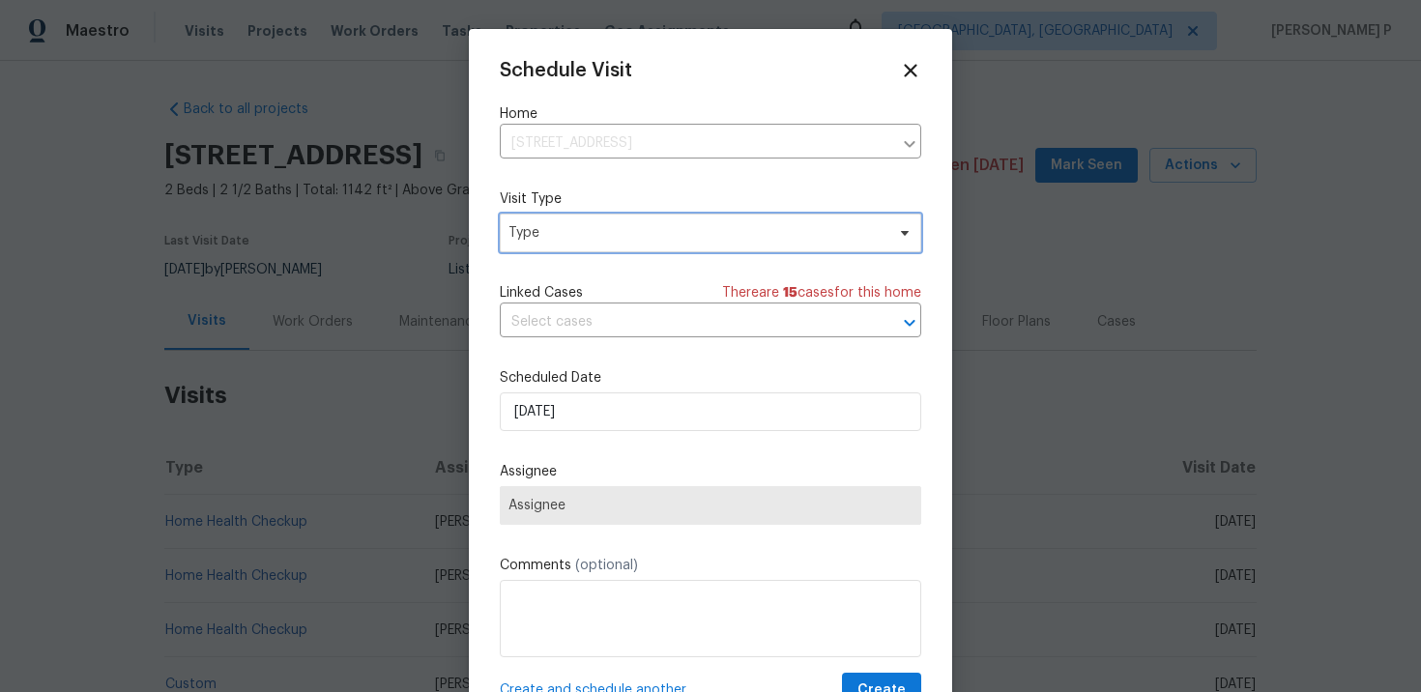
click at [653, 234] on span "Type" at bounding box center [697, 232] width 376 height 19
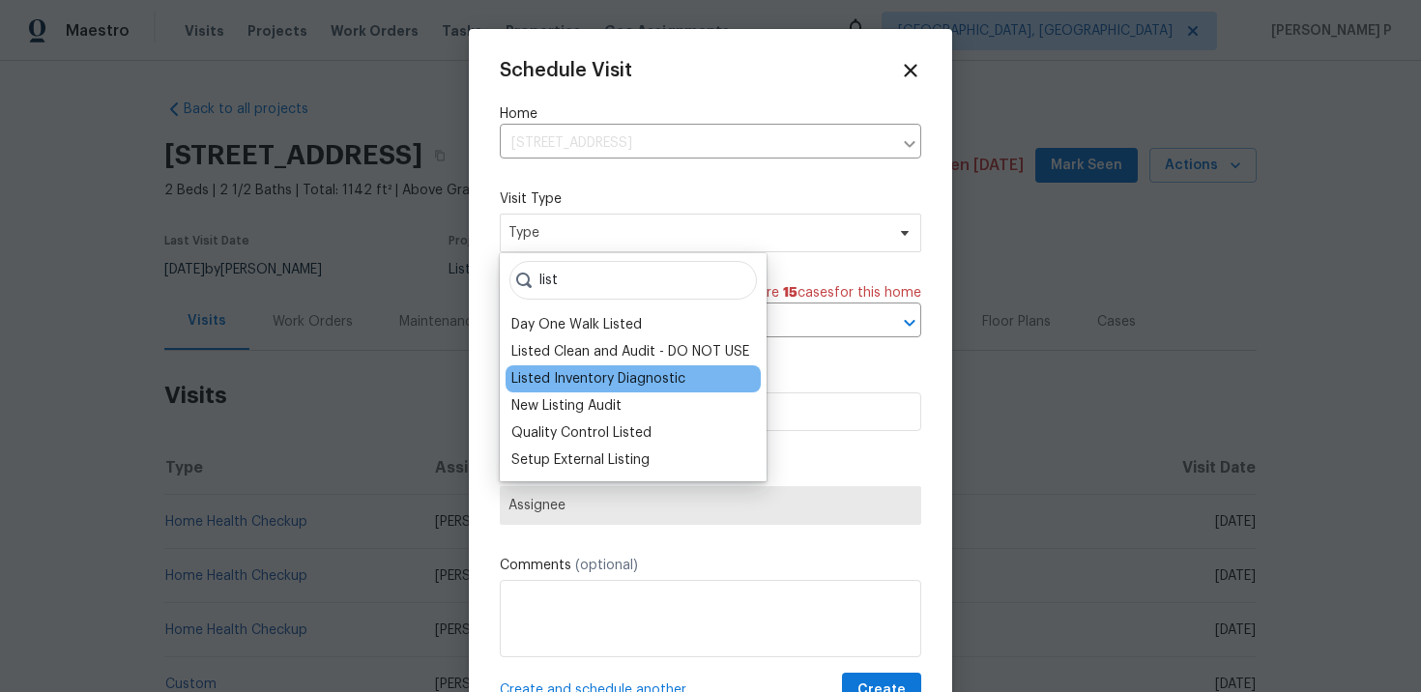
type input "list"
click at [606, 385] on div "Listed Inventory Diagnostic" at bounding box center [598, 378] width 174 height 19
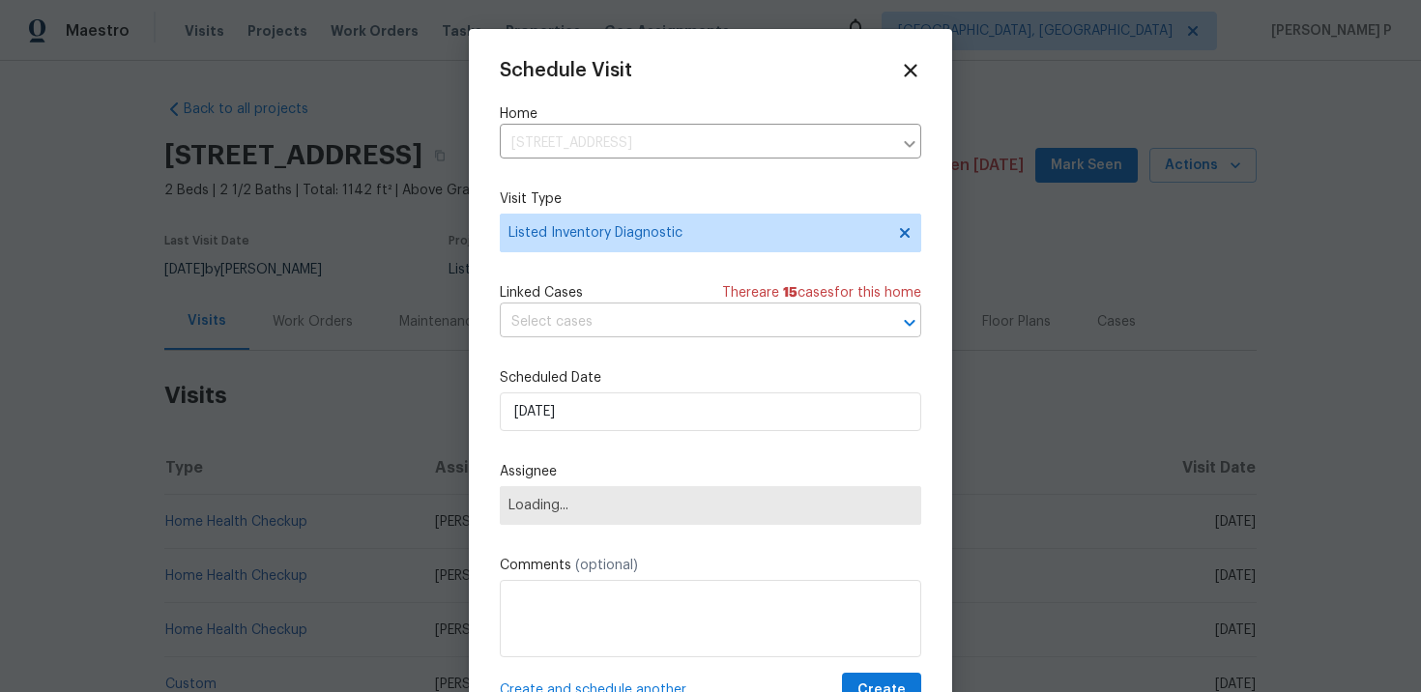
click at [644, 324] on input "text" at bounding box center [683, 322] width 367 height 30
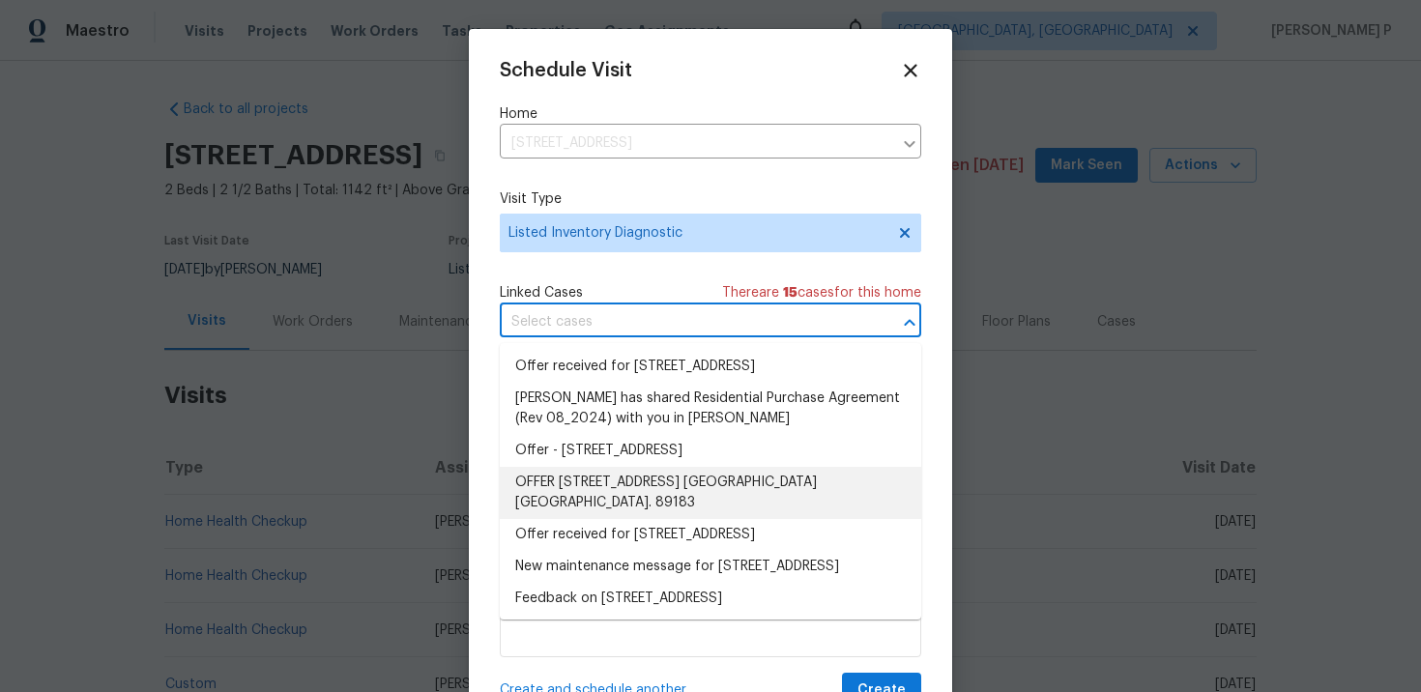
scroll to position [74, 0]
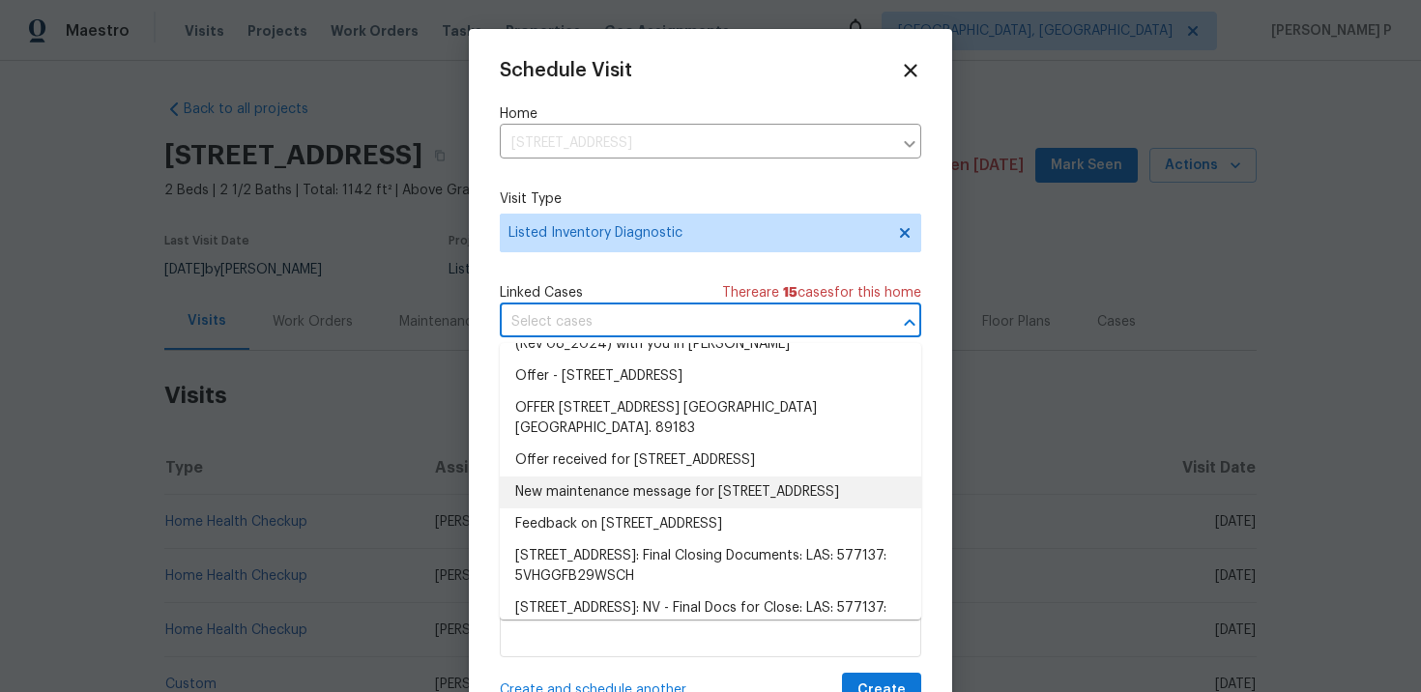
click at [652, 509] on li "New maintenance message for 10366 Midseason Mist St , Las Vegas, NV 89183" at bounding box center [711, 493] width 422 height 32
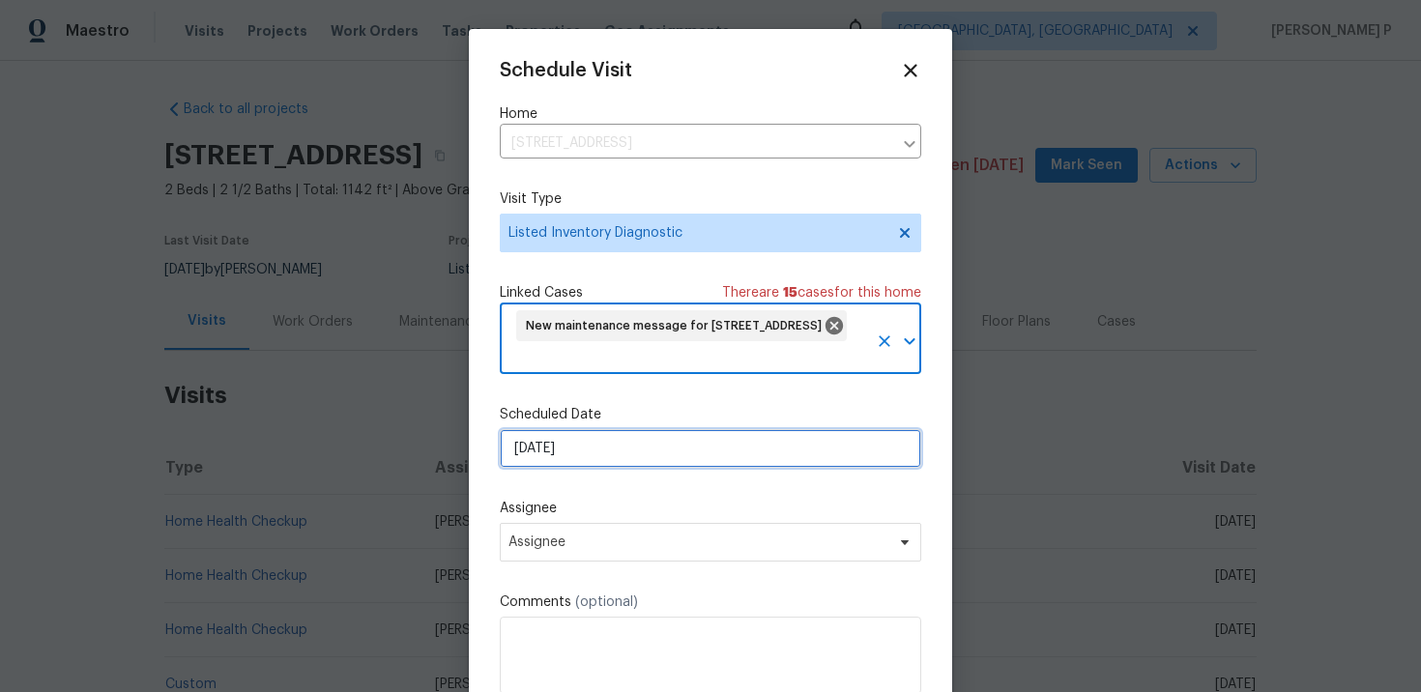
click at [669, 460] on input "[DATE]" at bounding box center [711, 448] width 422 height 39
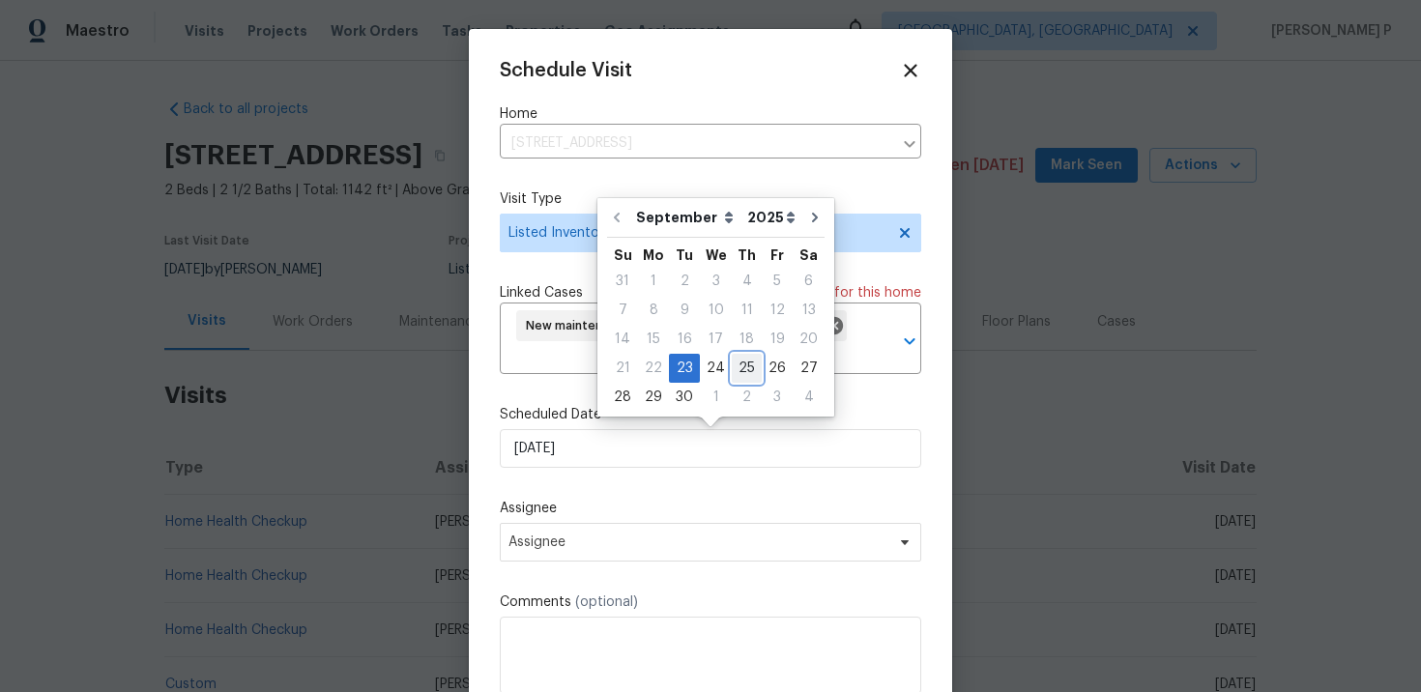
click at [739, 370] on div "25" at bounding box center [747, 368] width 30 height 27
type input "[DATE]"
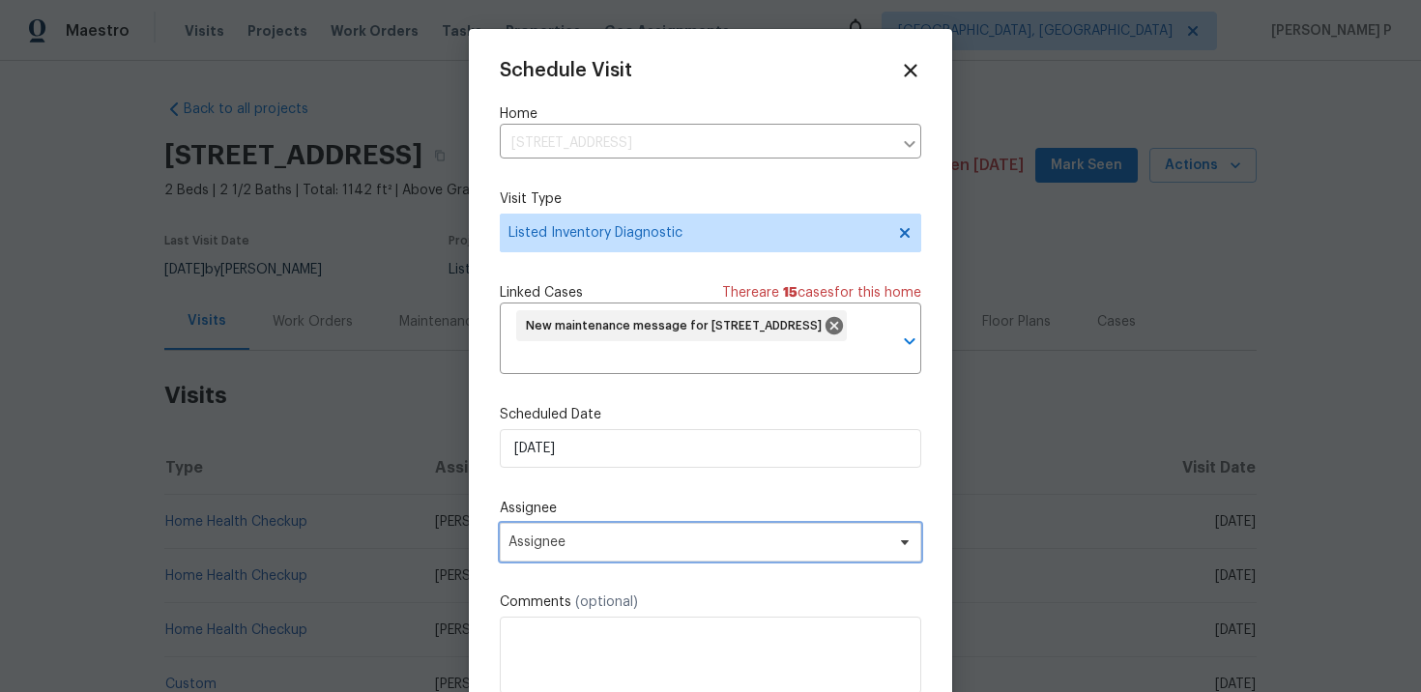
click at [629, 546] on span "Assignee" at bounding box center [698, 542] width 379 height 15
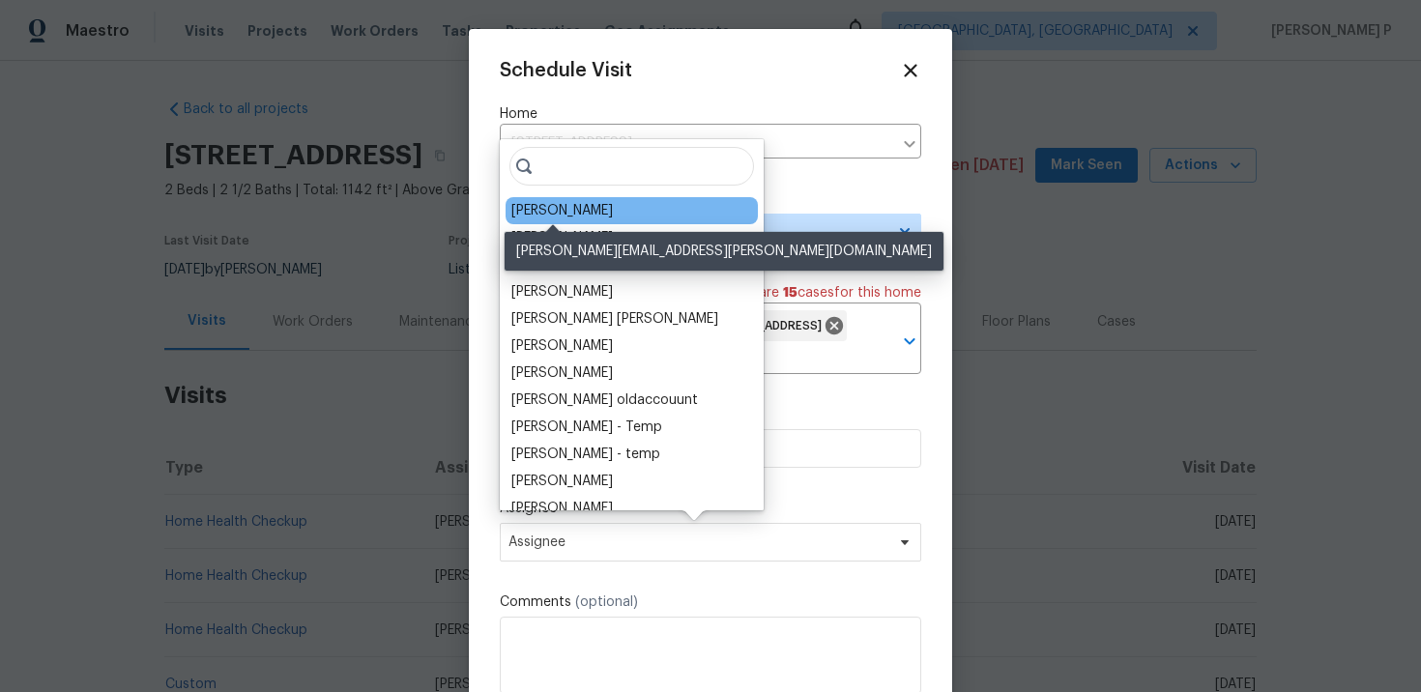
click at [577, 206] on div "Julian Murray" at bounding box center [562, 210] width 102 height 19
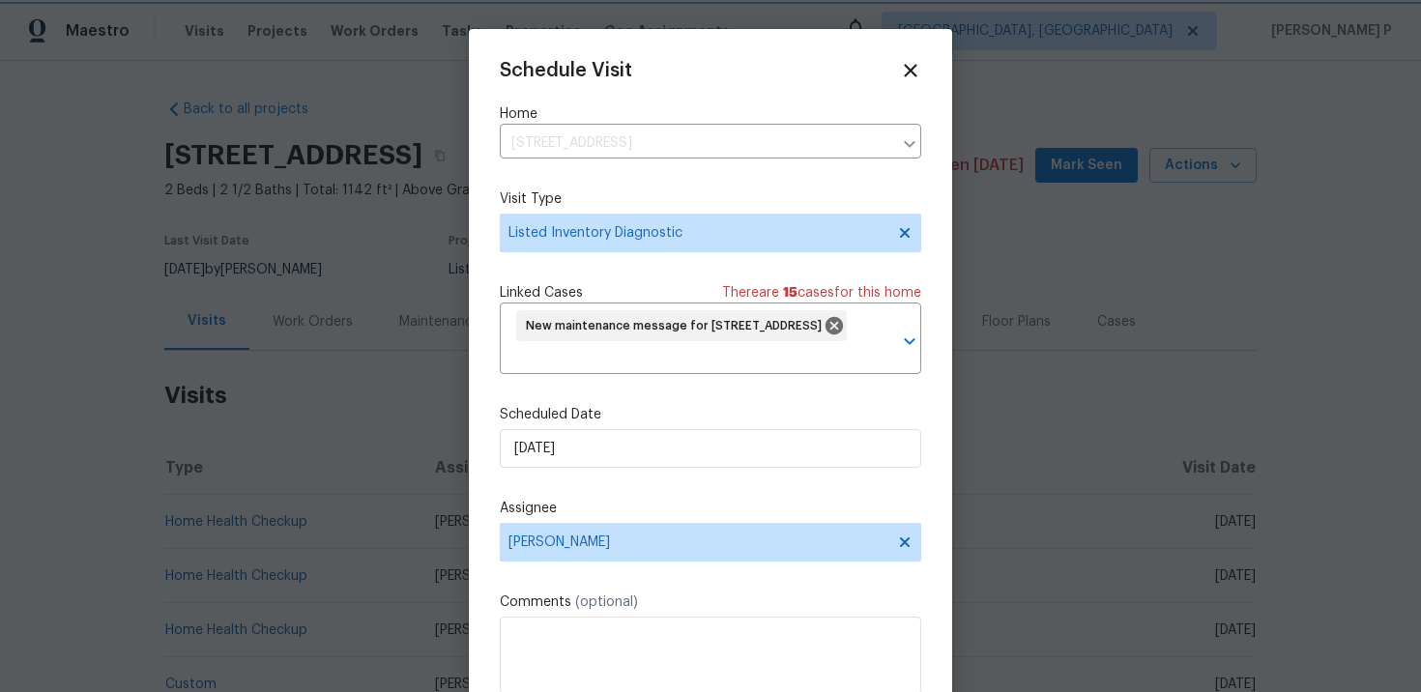
scroll to position [72, 0]
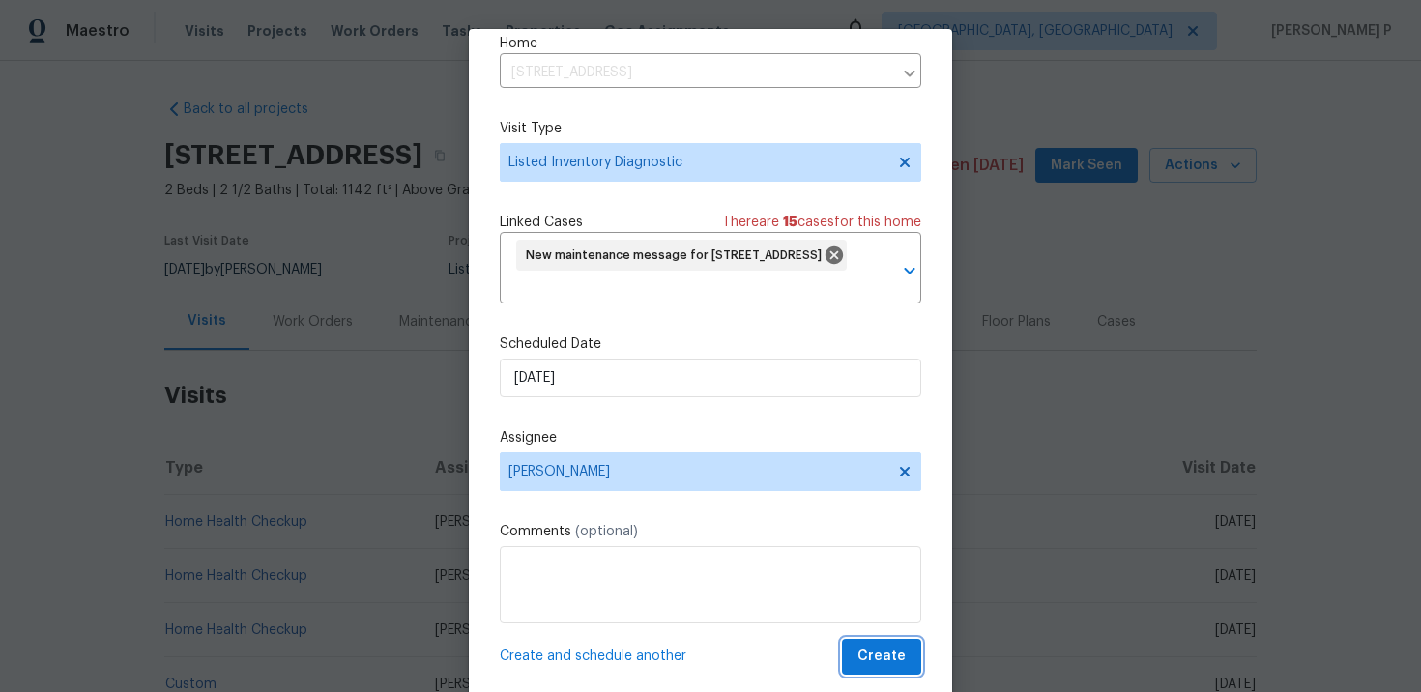
click at [868, 659] on span "Create" at bounding box center [882, 657] width 48 height 24
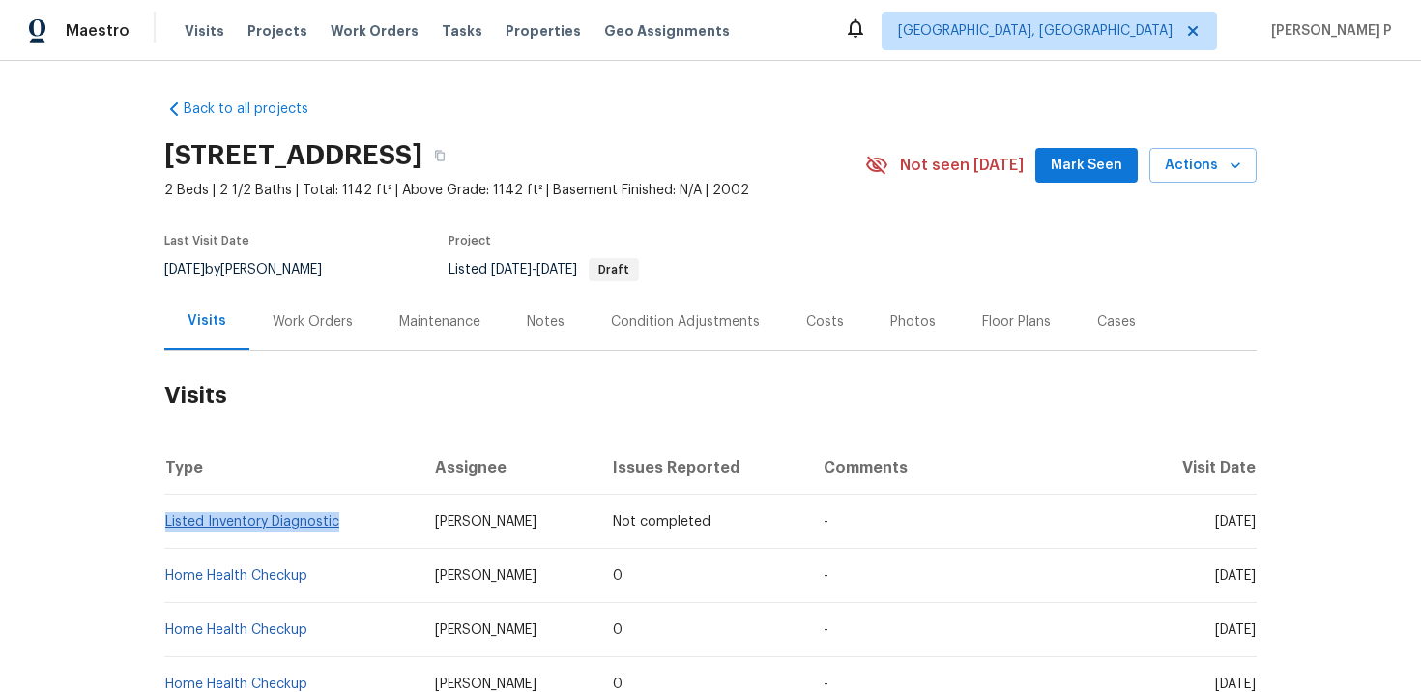
drag, startPoint x: 347, startPoint y: 525, endPoint x: 165, endPoint y: 521, distance: 181.8
click at [165, 521] on td "Listed Inventory Diagnostic" at bounding box center [291, 522] width 255 height 54
copy link "Listed Inventory Diagnostic"
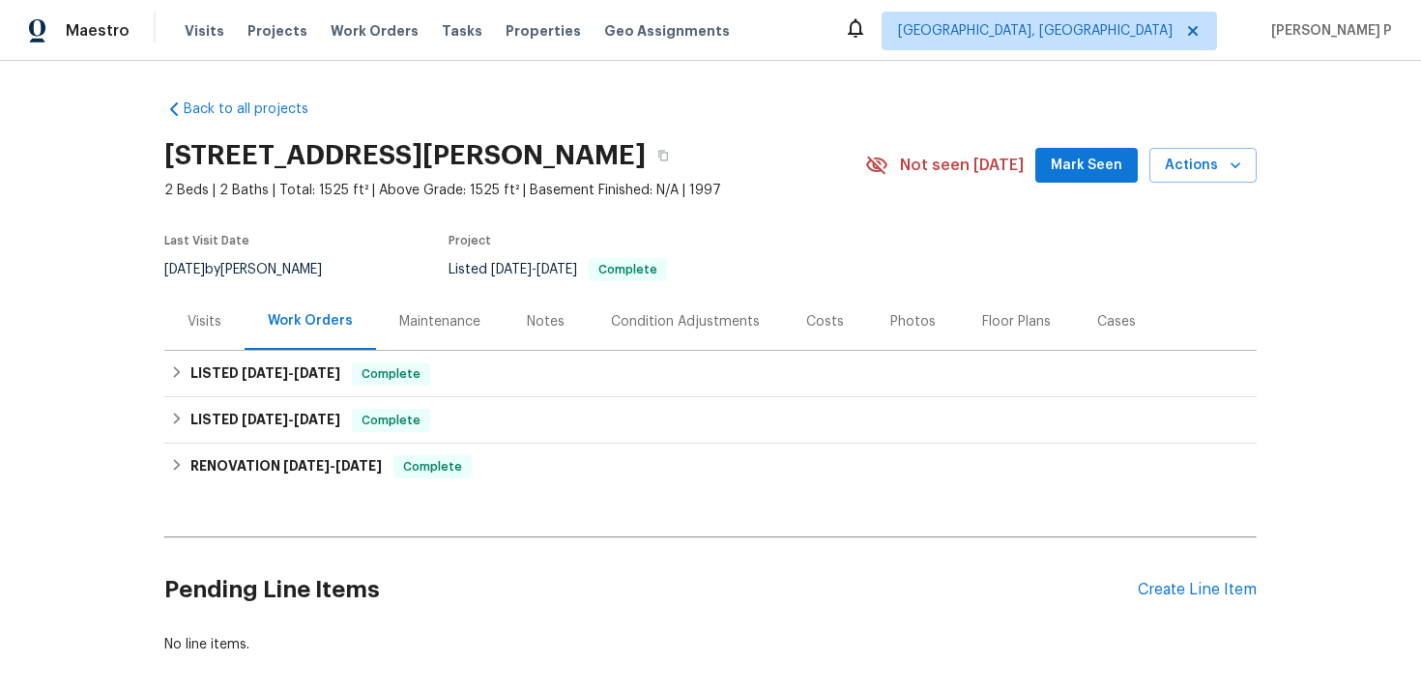
click at [193, 328] on div "Visits" at bounding box center [205, 321] width 34 height 19
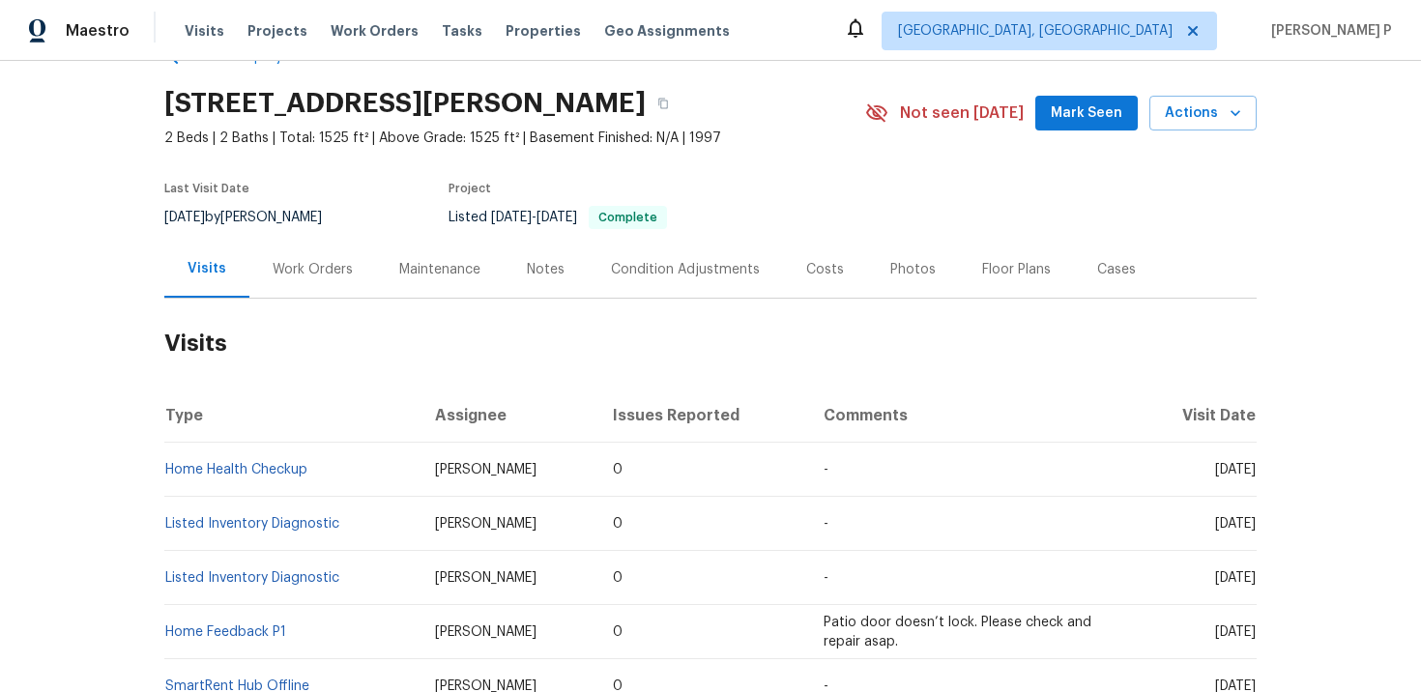
scroll to position [61, 0]
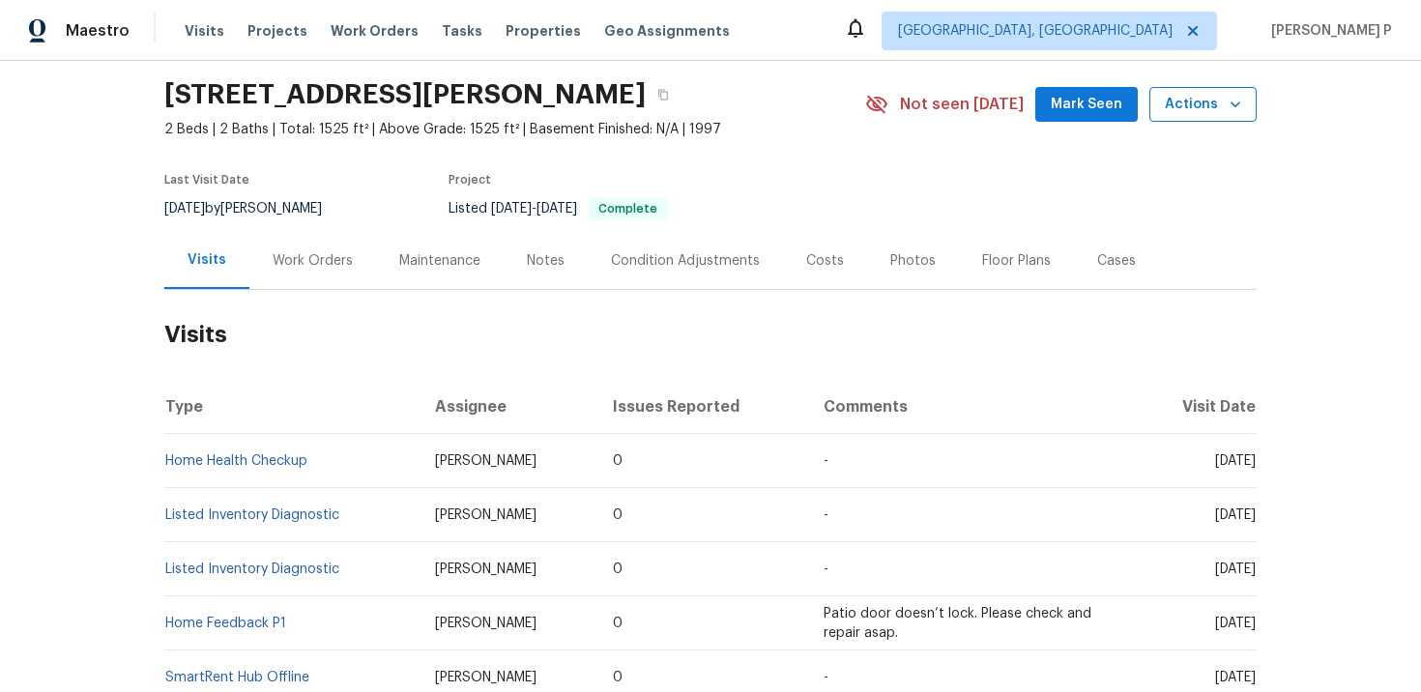
click at [1200, 95] on span "Actions" at bounding box center [1203, 105] width 76 height 24
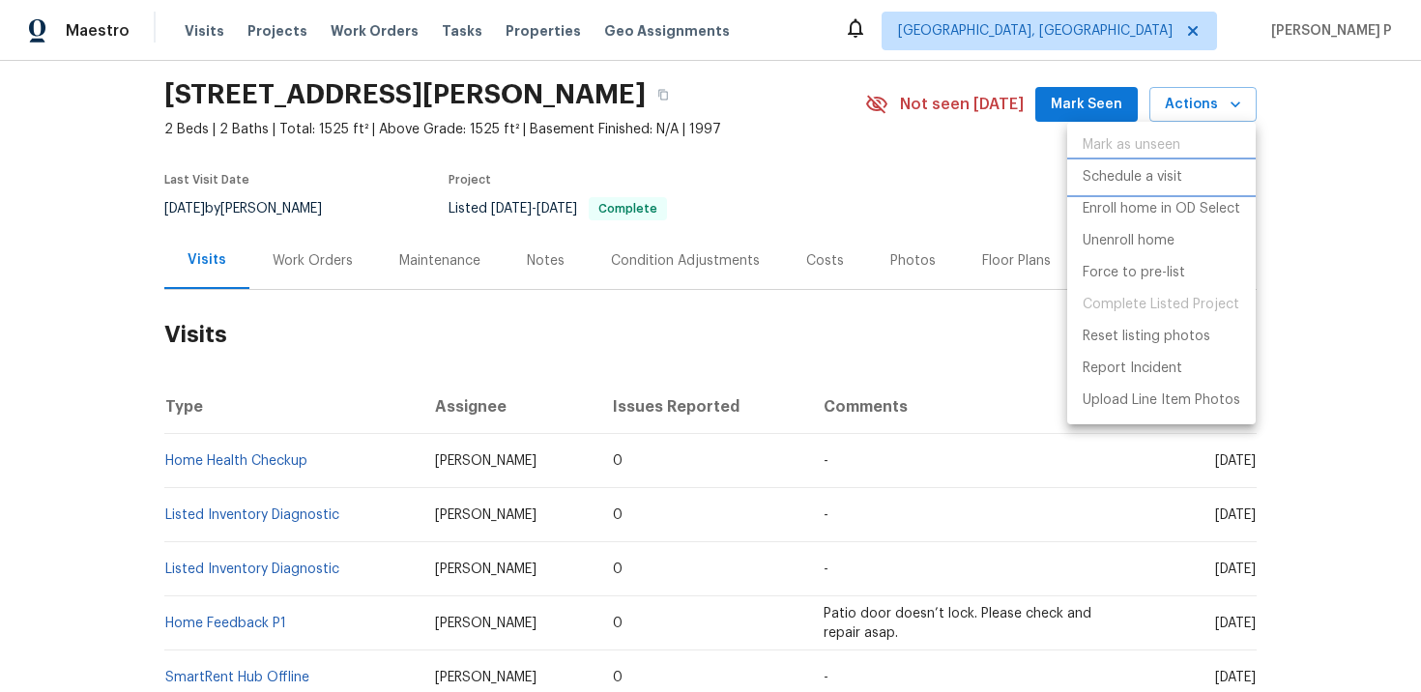
click at [1100, 178] on p "Schedule a visit" at bounding box center [1133, 177] width 100 height 20
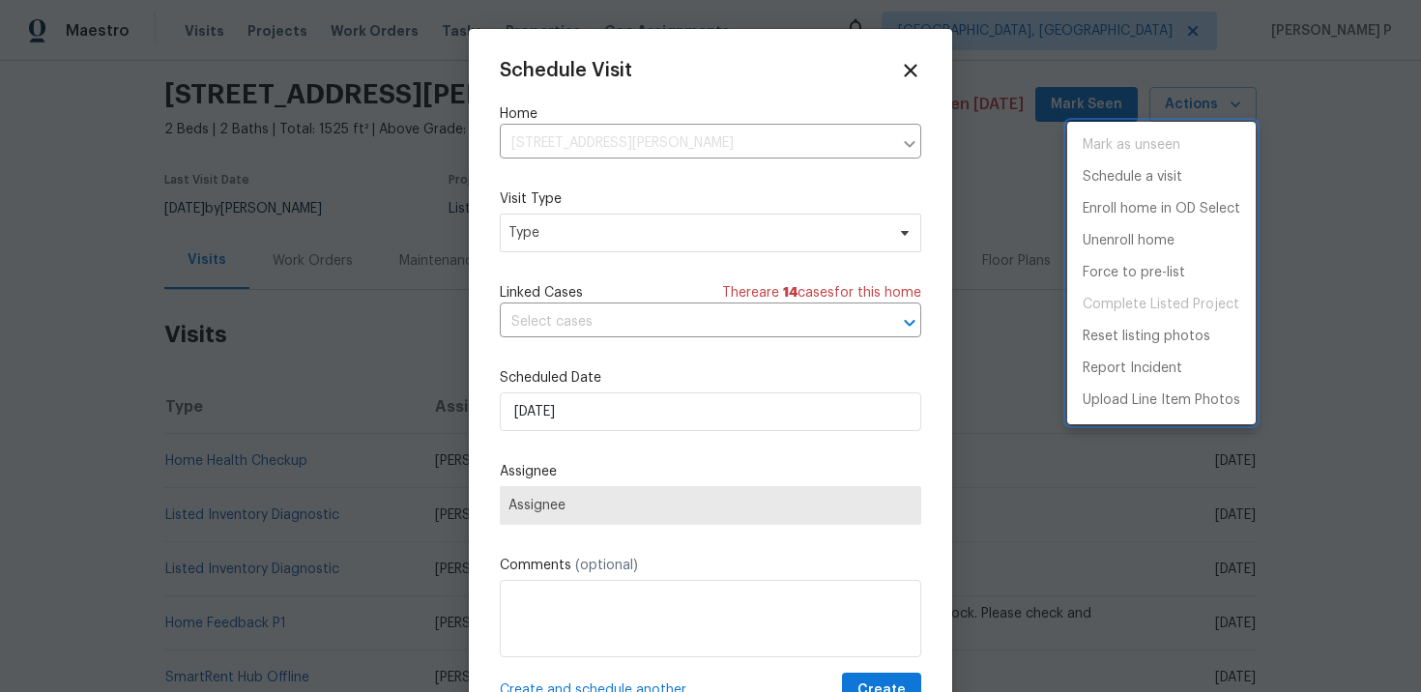
click at [639, 232] on div at bounding box center [710, 346] width 1421 height 692
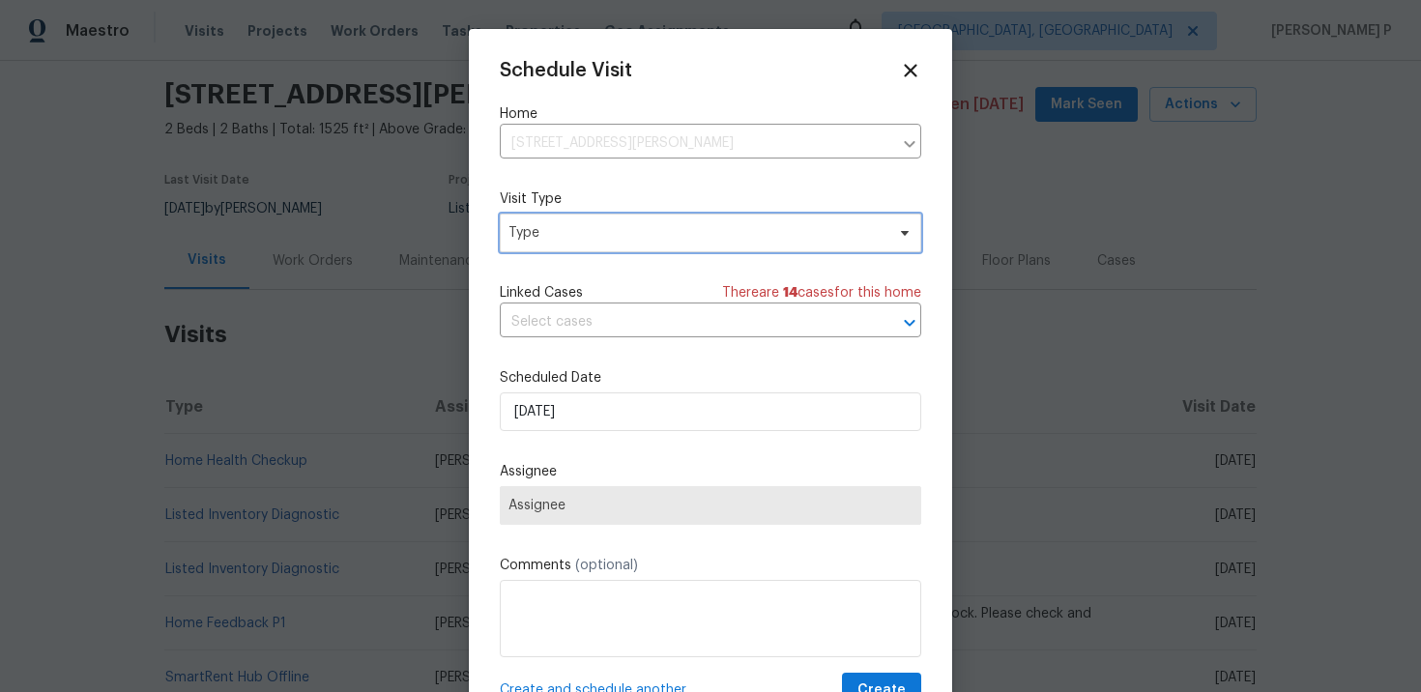
click at [639, 232] on span "Type" at bounding box center [697, 232] width 376 height 19
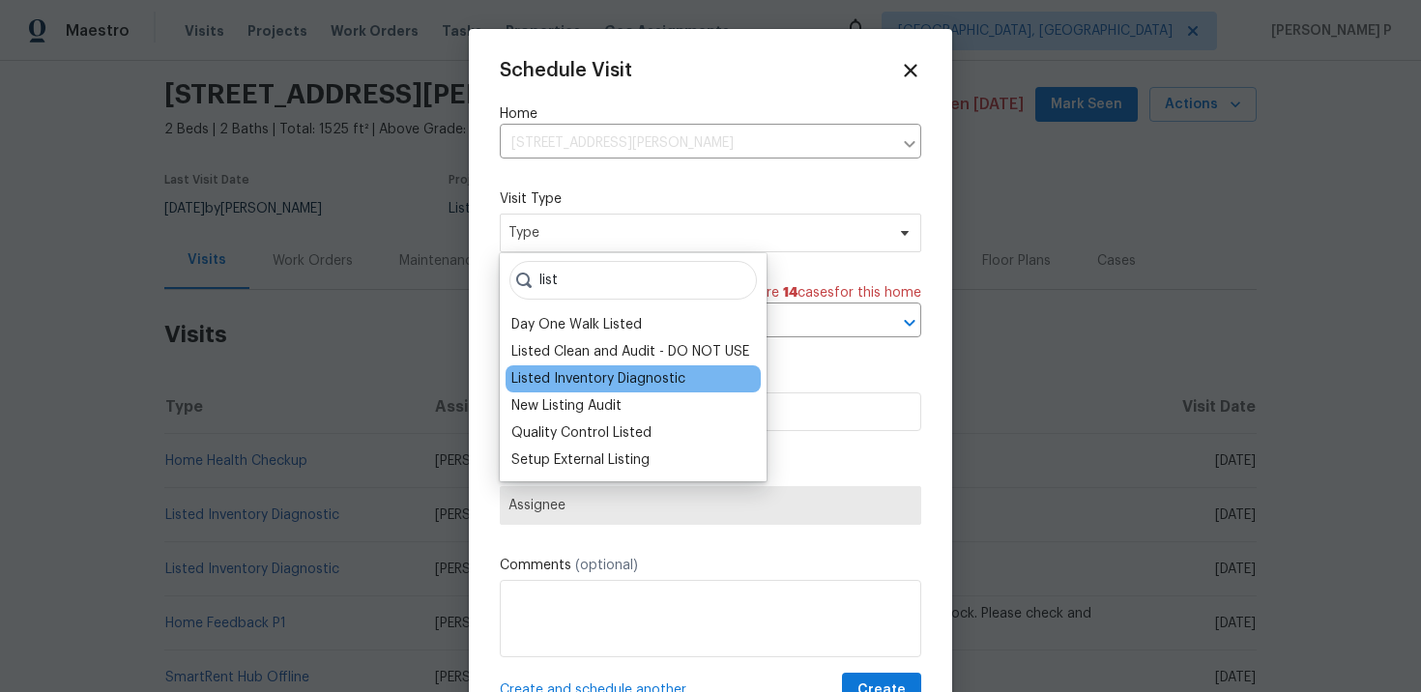
type input "list"
click at [629, 376] on div "Listed Inventory Diagnostic" at bounding box center [598, 378] width 174 height 19
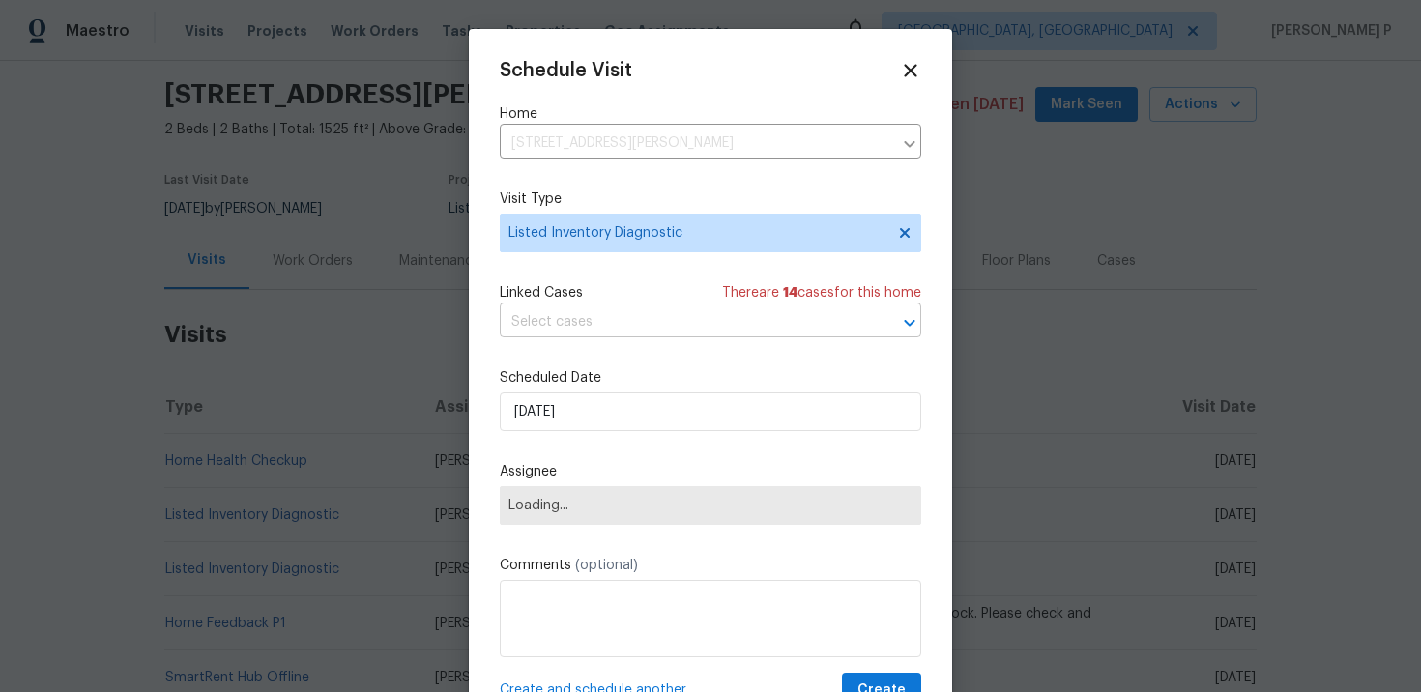
click at [626, 335] on input "text" at bounding box center [683, 322] width 367 height 30
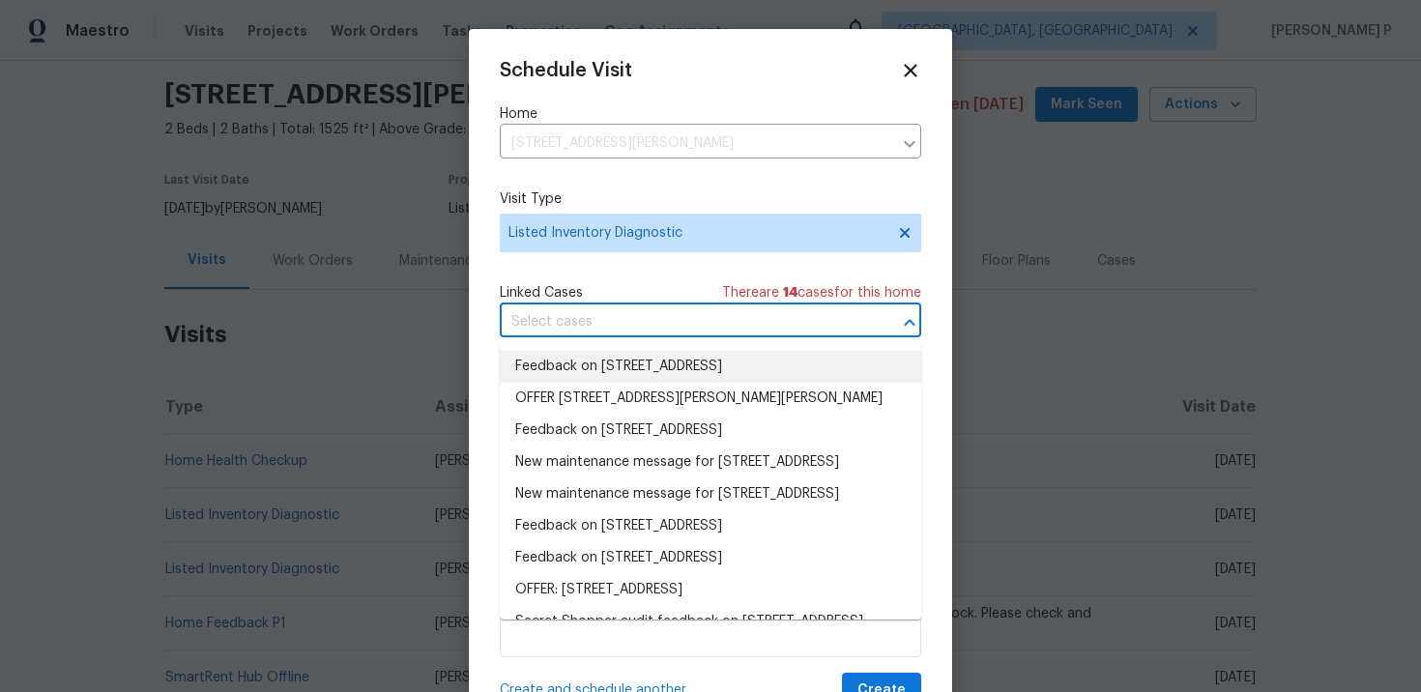
click at [635, 368] on li "Feedback on 6306 Brook Ln, Savage, MN 55378" at bounding box center [711, 367] width 422 height 32
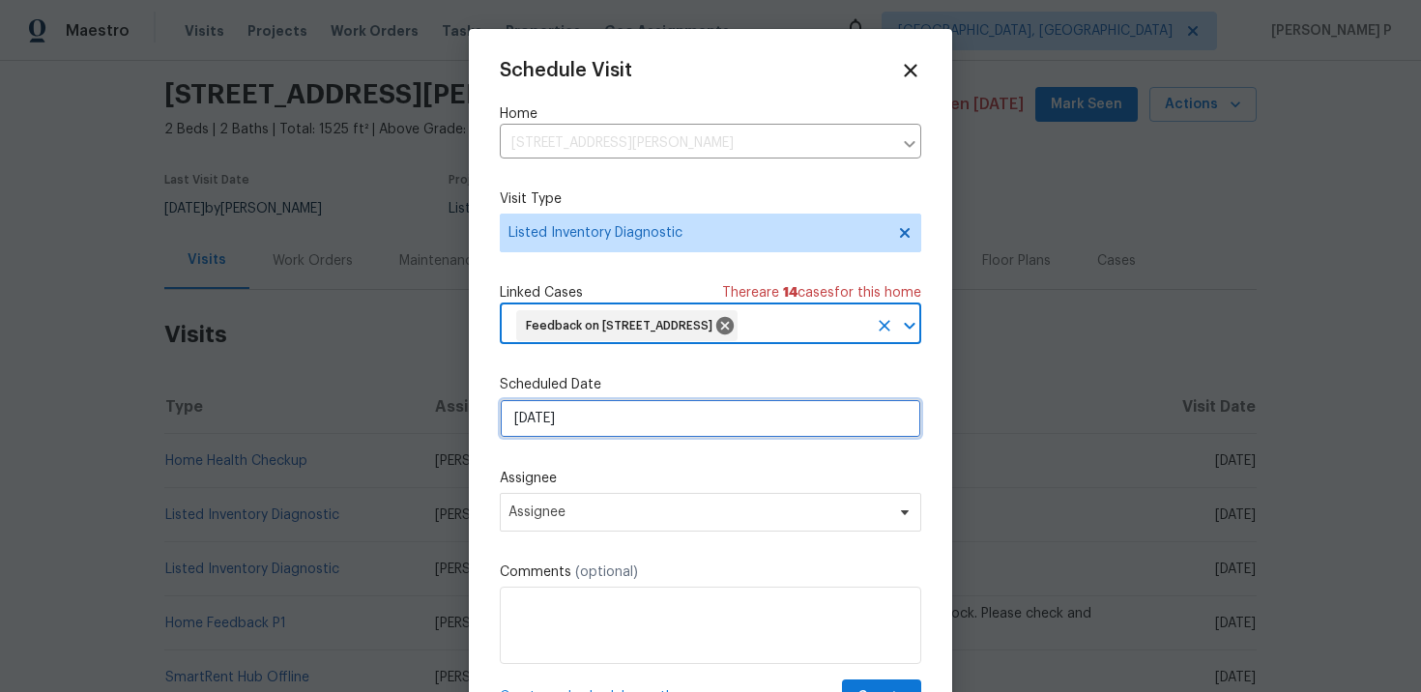
click at [636, 423] on input "[DATE]" at bounding box center [711, 418] width 422 height 39
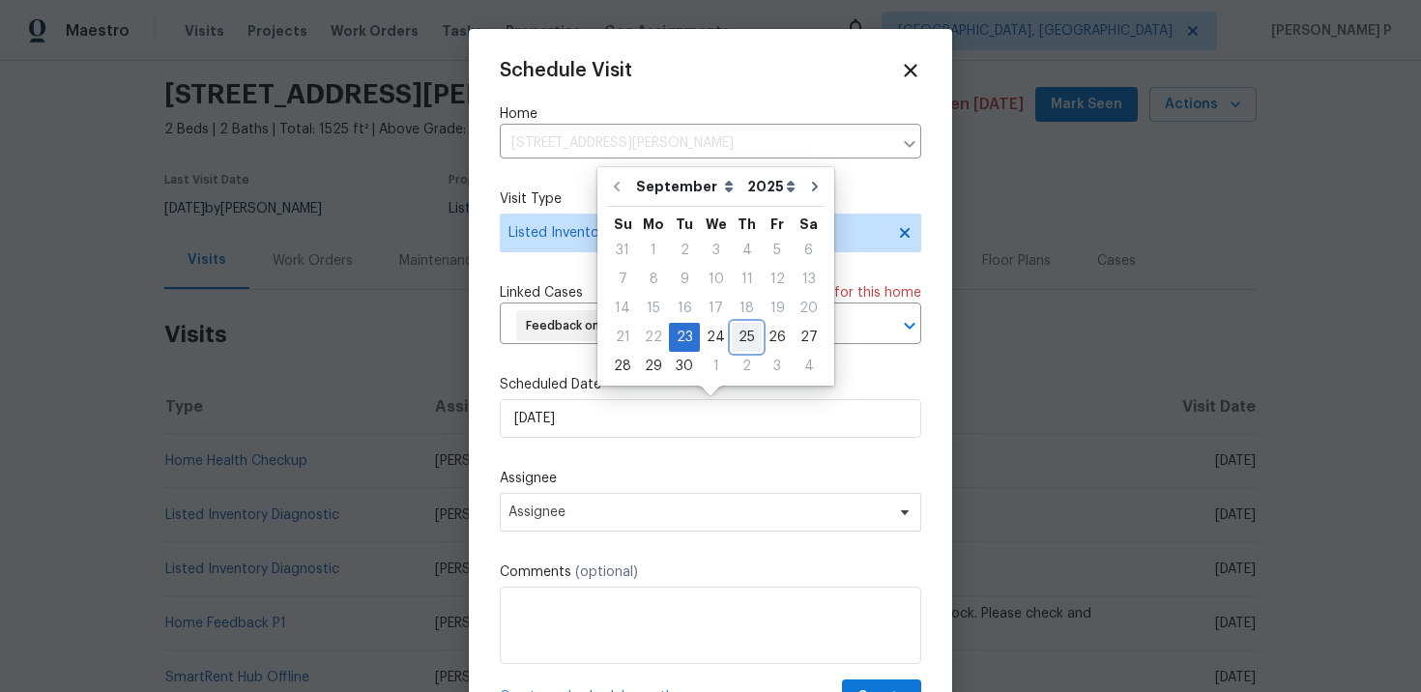
click at [748, 334] on div "25" at bounding box center [747, 337] width 30 height 27
type input "[DATE]"
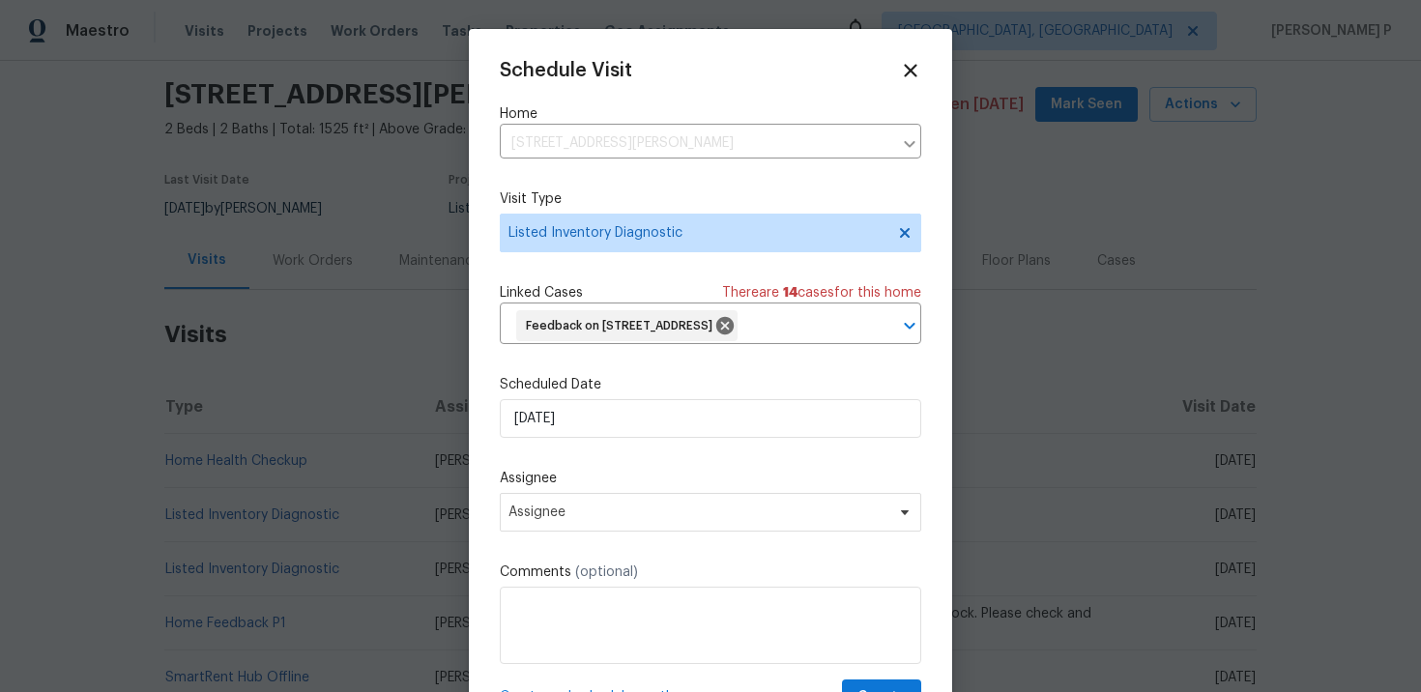
click at [654, 536] on div "Schedule Visit Home 6306 Brook Ln, Savage, MN 55378 ​ Visit Type Listed Invento…" at bounding box center [711, 388] width 422 height 656
click at [664, 527] on span "Assignee" at bounding box center [711, 512] width 422 height 39
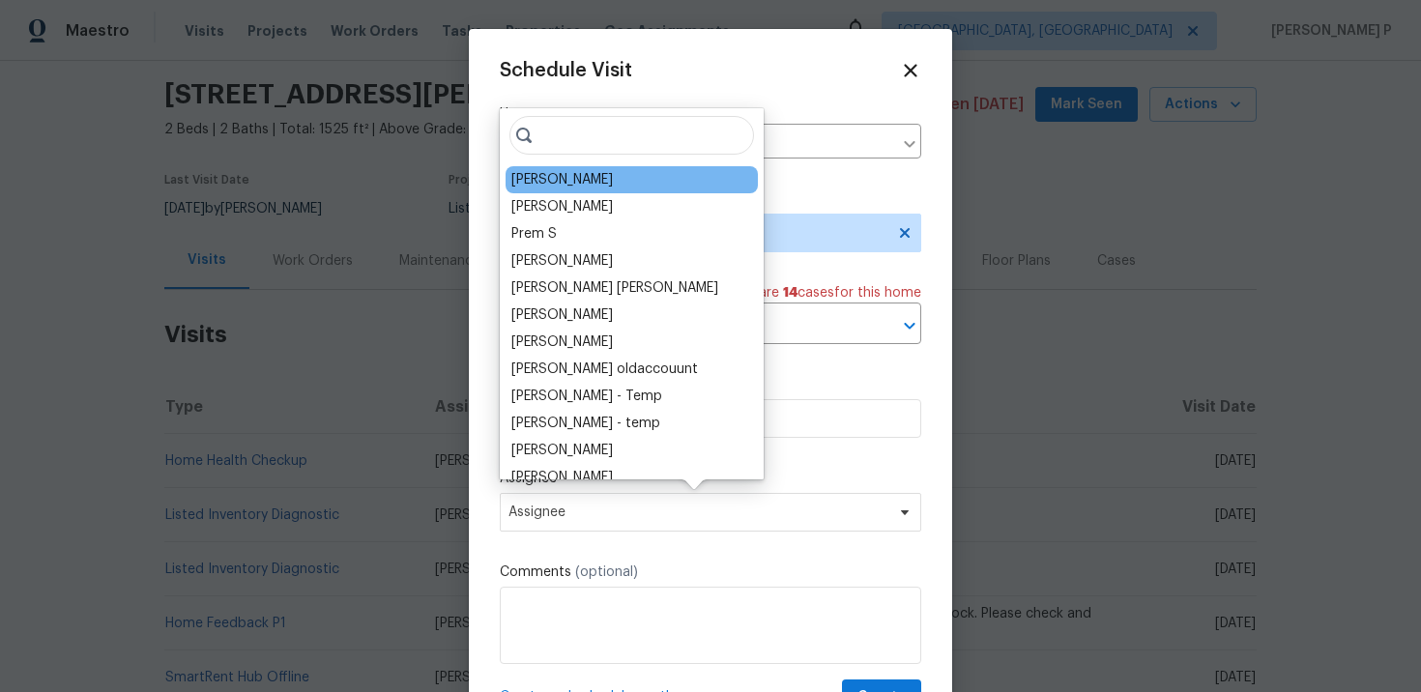
click at [579, 185] on div "[PERSON_NAME]" at bounding box center [562, 179] width 102 height 19
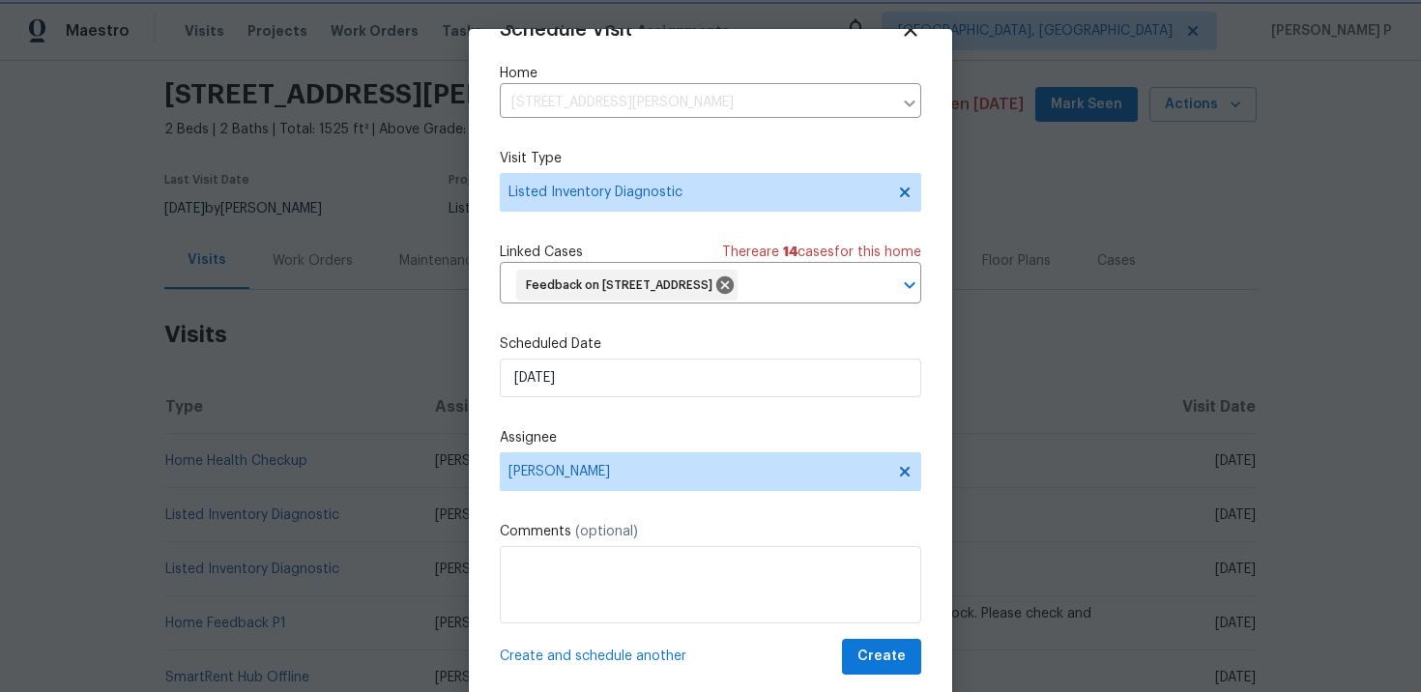
scroll to position [43, 0]
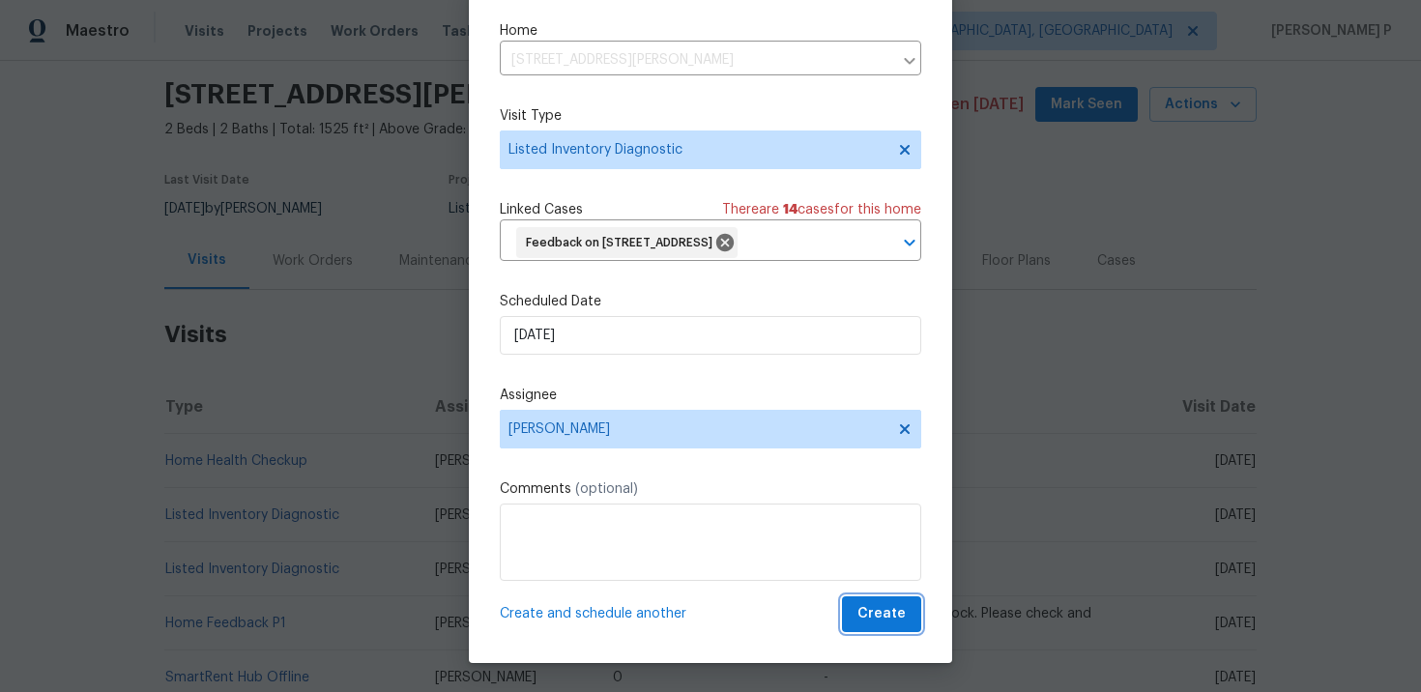
click at [888, 608] on span "Create" at bounding box center [882, 614] width 48 height 24
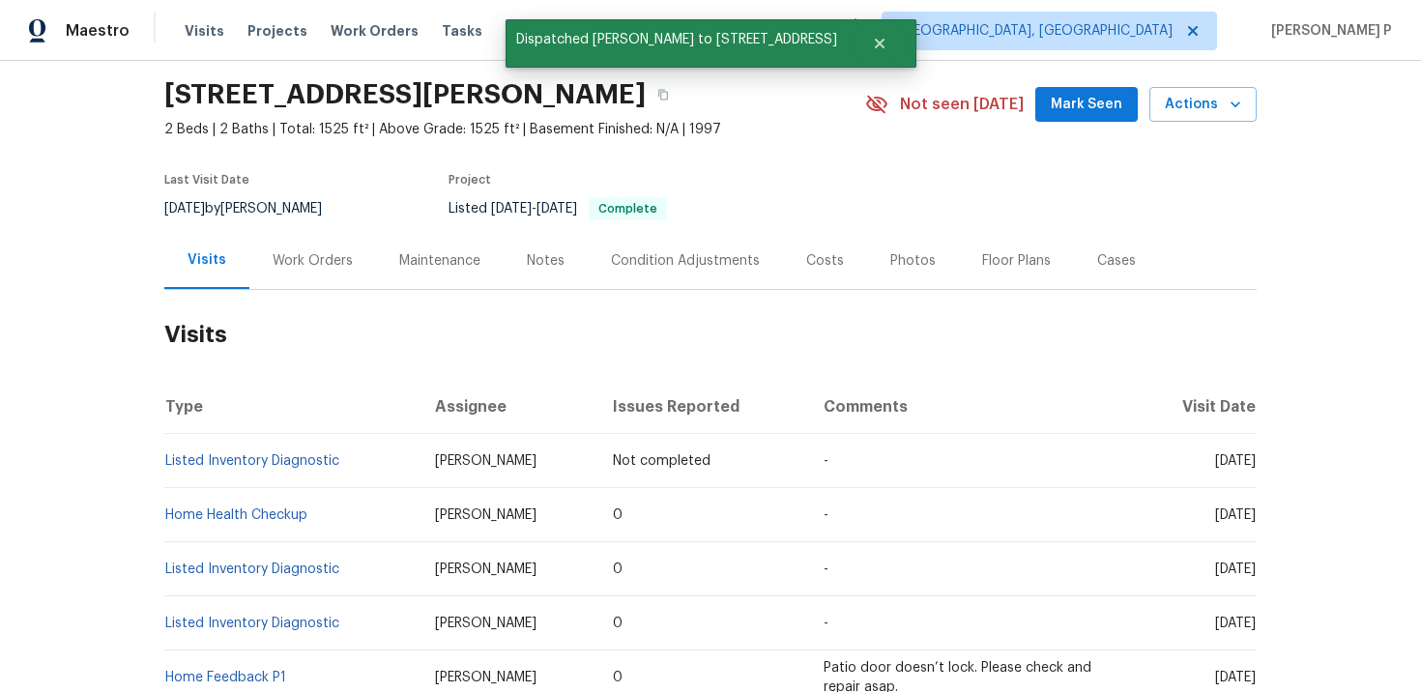
scroll to position [0, 0]
drag, startPoint x: 357, startPoint y: 453, endPoint x: 174, endPoint y: 444, distance: 183.0
click at [174, 444] on td "Listed Inventory Diagnostic" at bounding box center [291, 461] width 255 height 54
copy link "Listed Inventory Diagnostic"
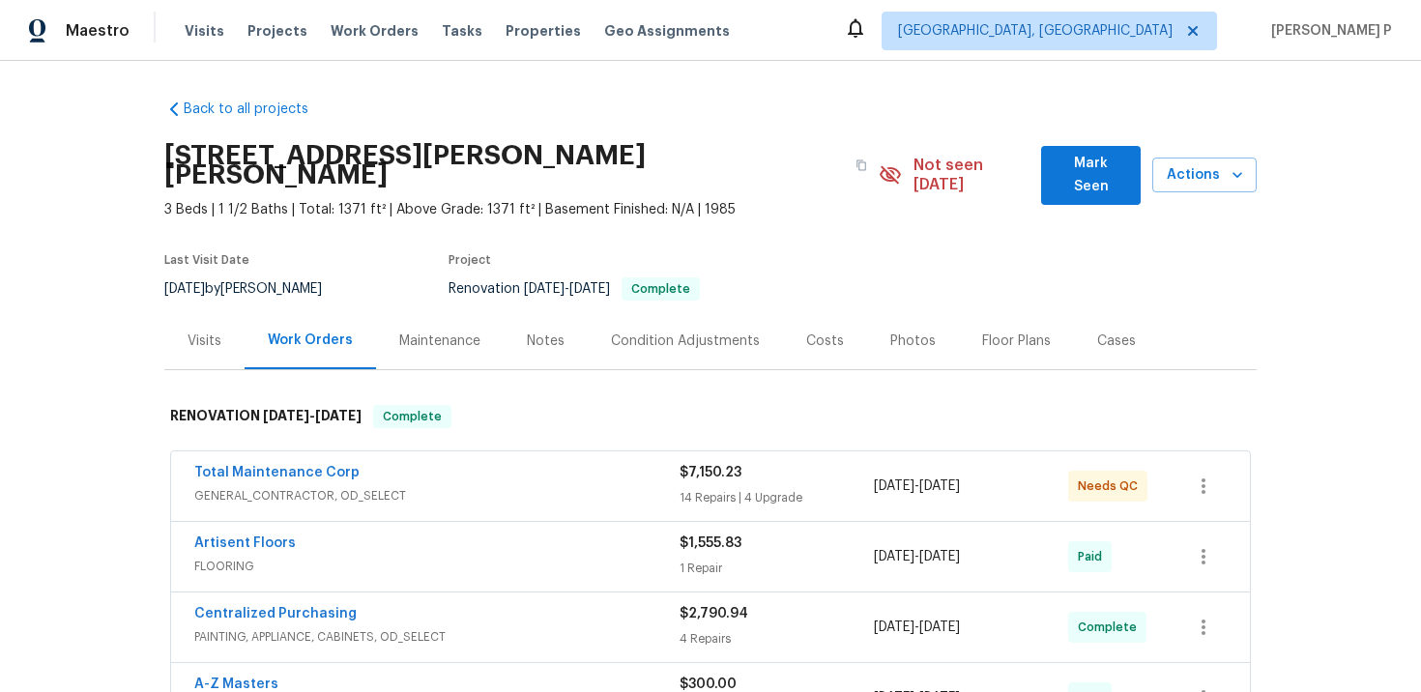
click at [214, 332] on div "Visits" at bounding box center [205, 341] width 34 height 19
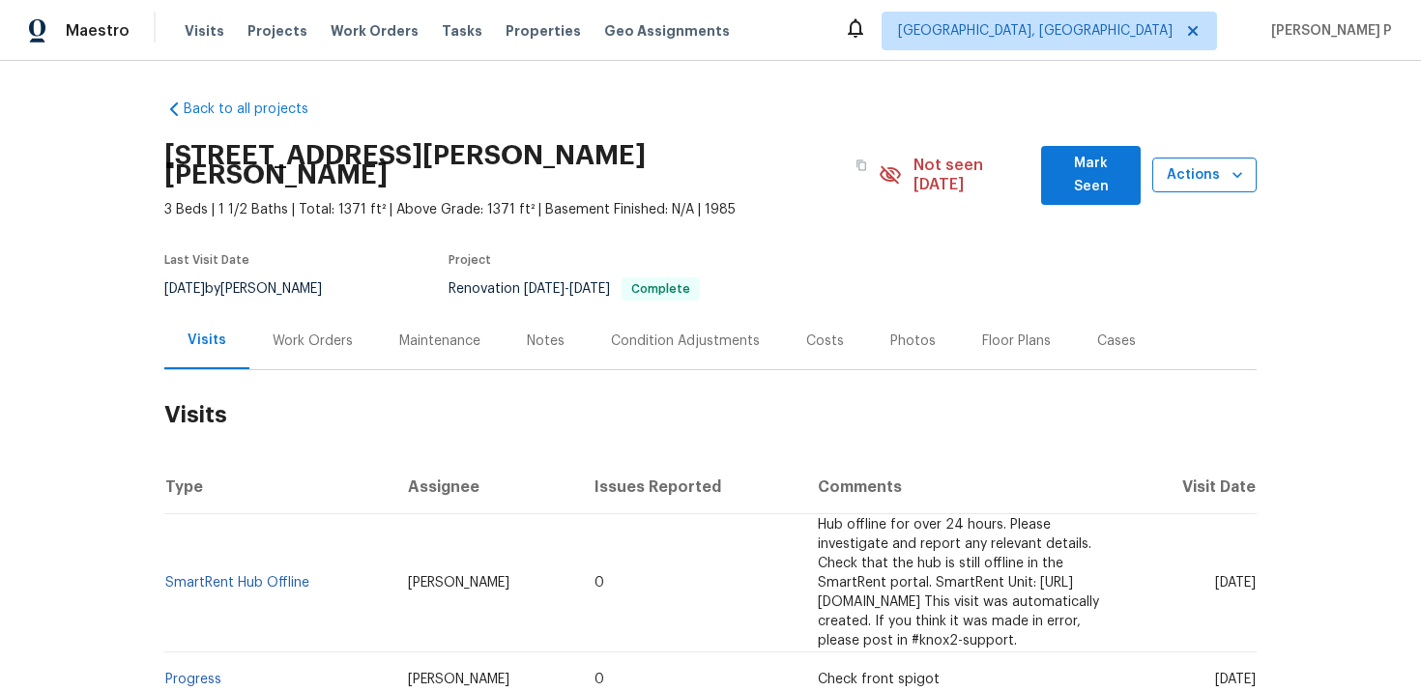
click at [1175, 170] on span "Actions" at bounding box center [1204, 175] width 73 height 24
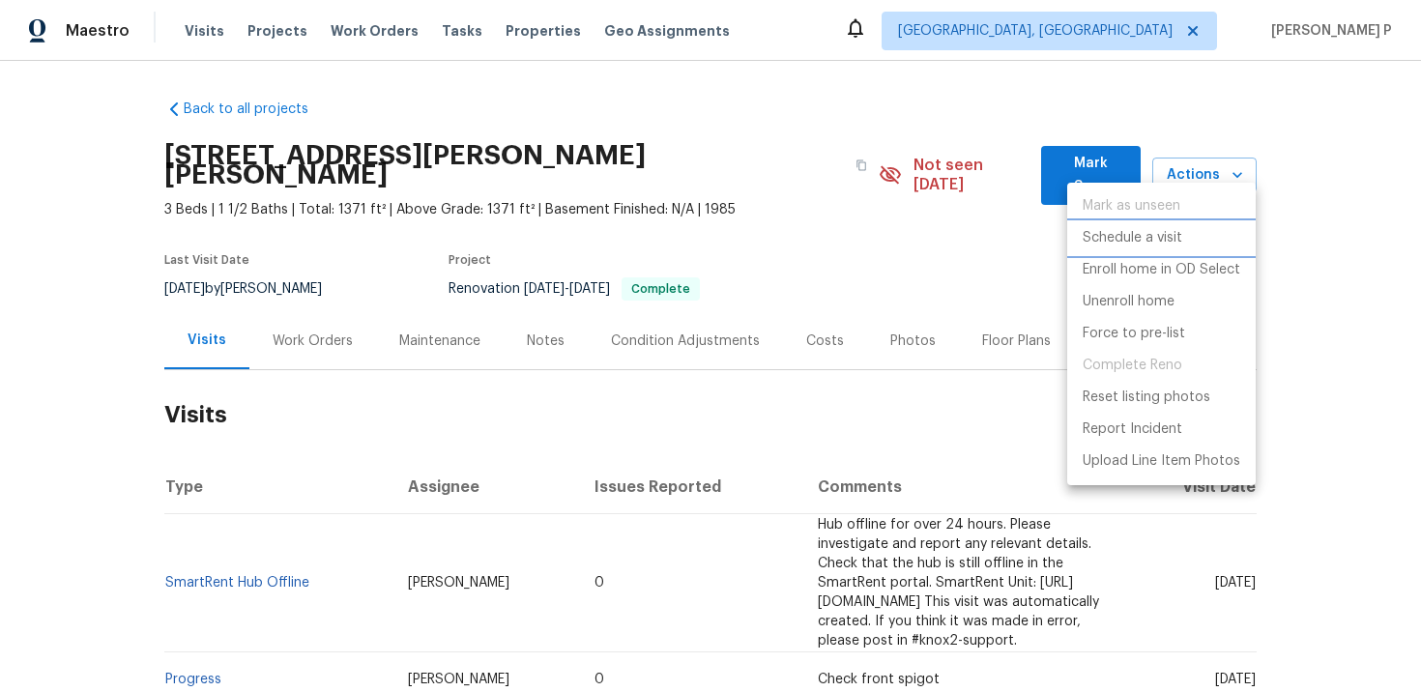
click at [1117, 237] on p "Schedule a visit" at bounding box center [1133, 238] width 100 height 20
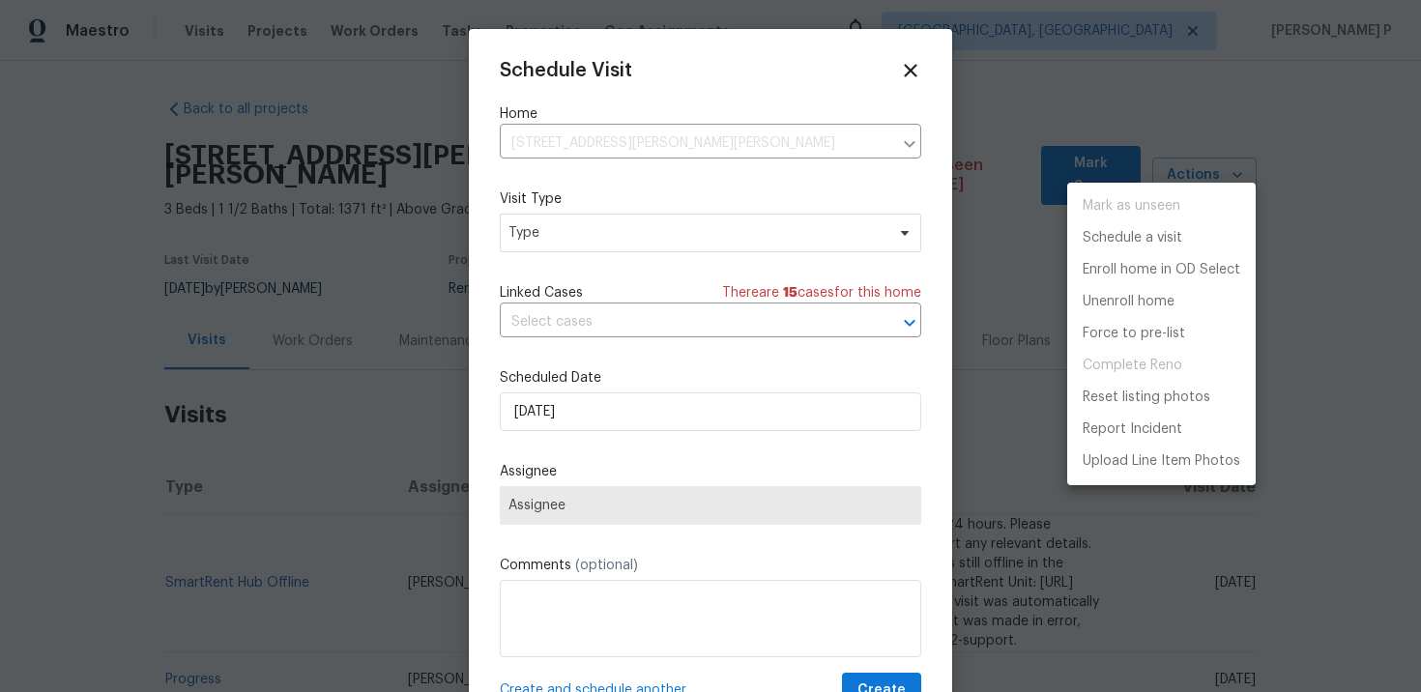
click at [765, 237] on div at bounding box center [710, 346] width 1421 height 692
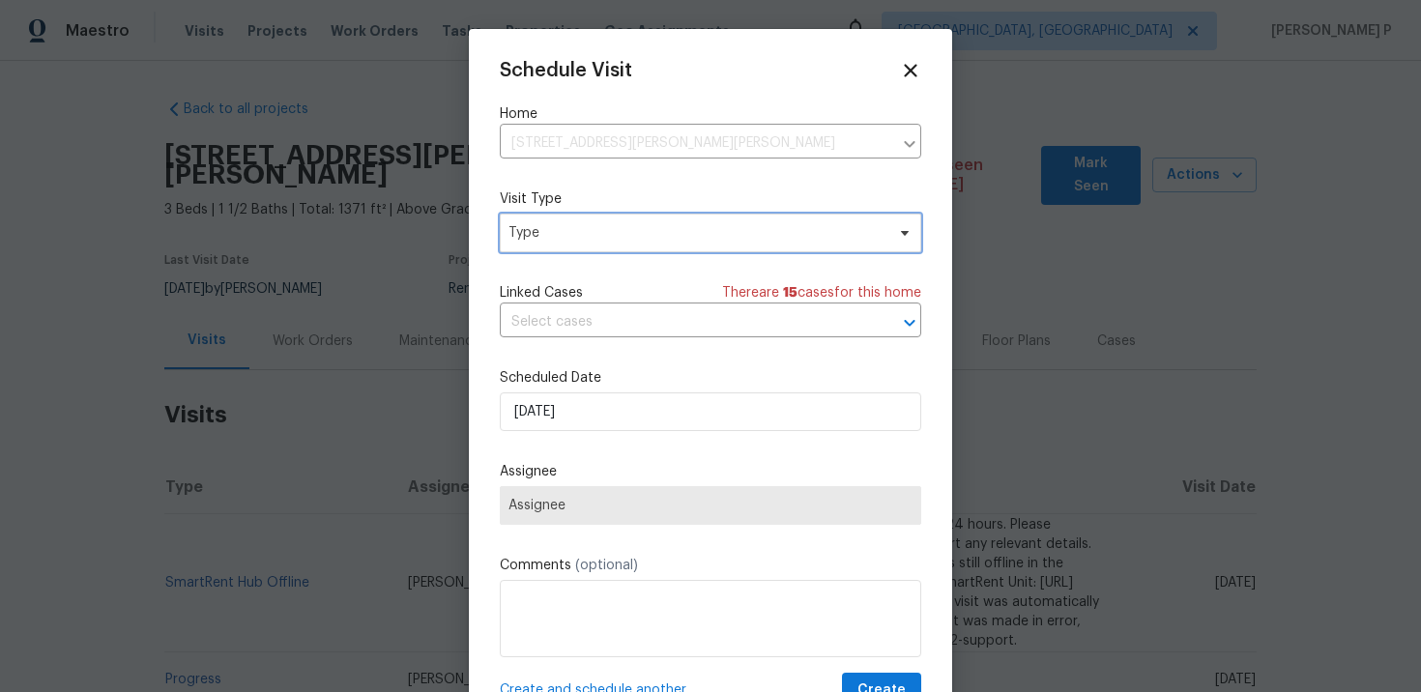
click at [677, 233] on span "Type" at bounding box center [697, 232] width 376 height 19
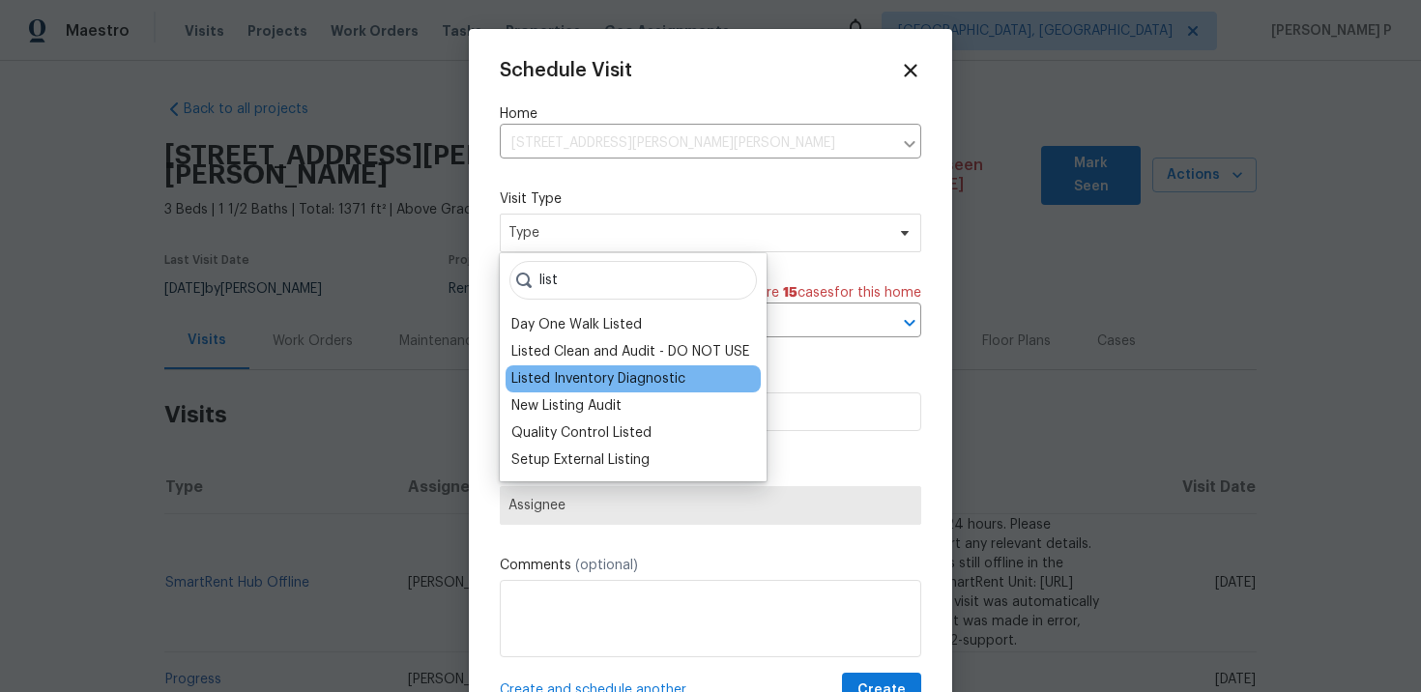
type input "list"
click at [611, 372] on div "Listed Inventory Diagnostic" at bounding box center [598, 378] width 174 height 19
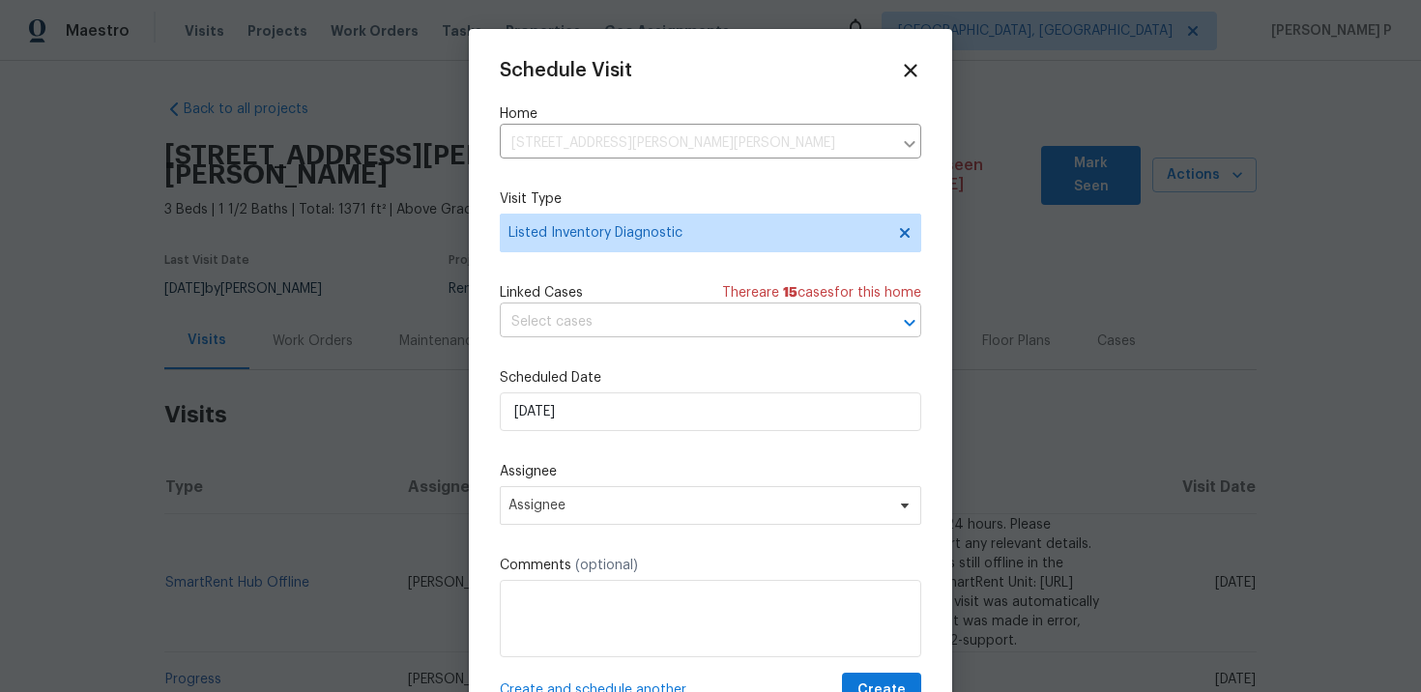
click at [679, 313] on input "text" at bounding box center [683, 322] width 367 height 30
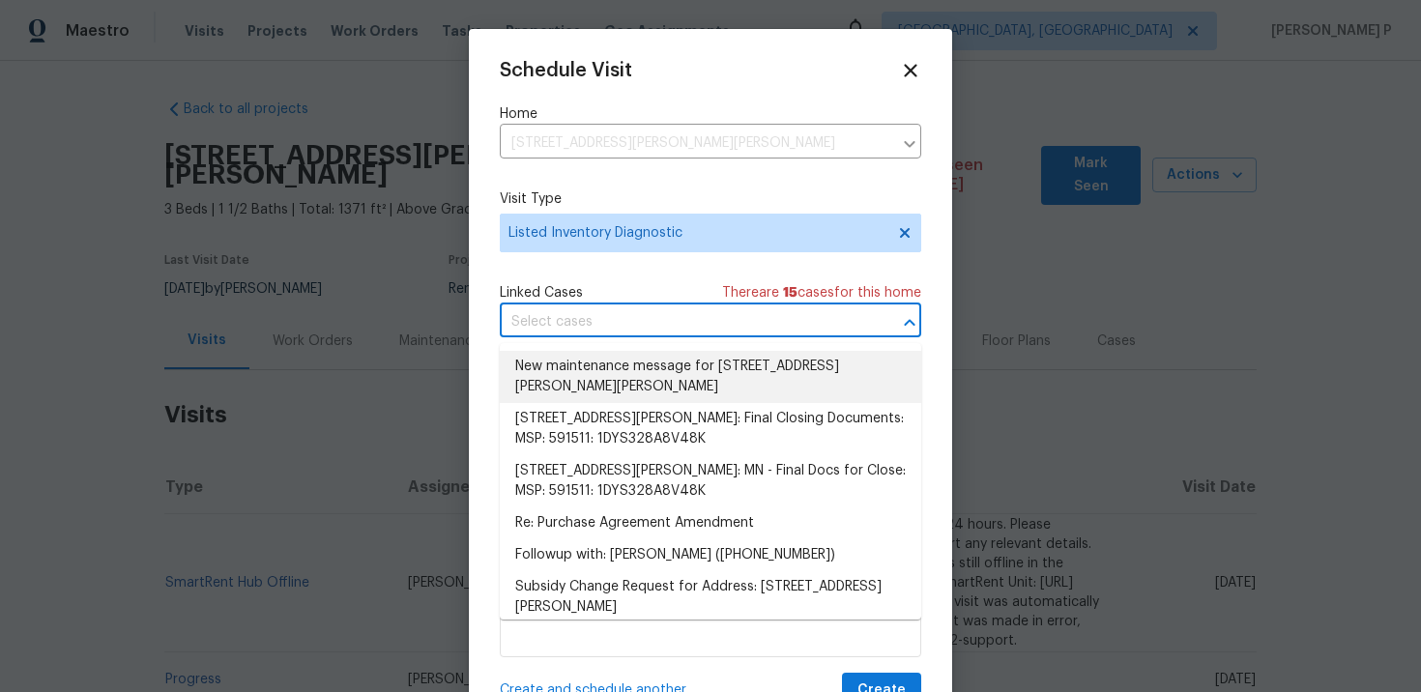
click at [678, 366] on li "New maintenance message for 4430 McColl Dr , Savage, MN 55378" at bounding box center [711, 377] width 422 height 52
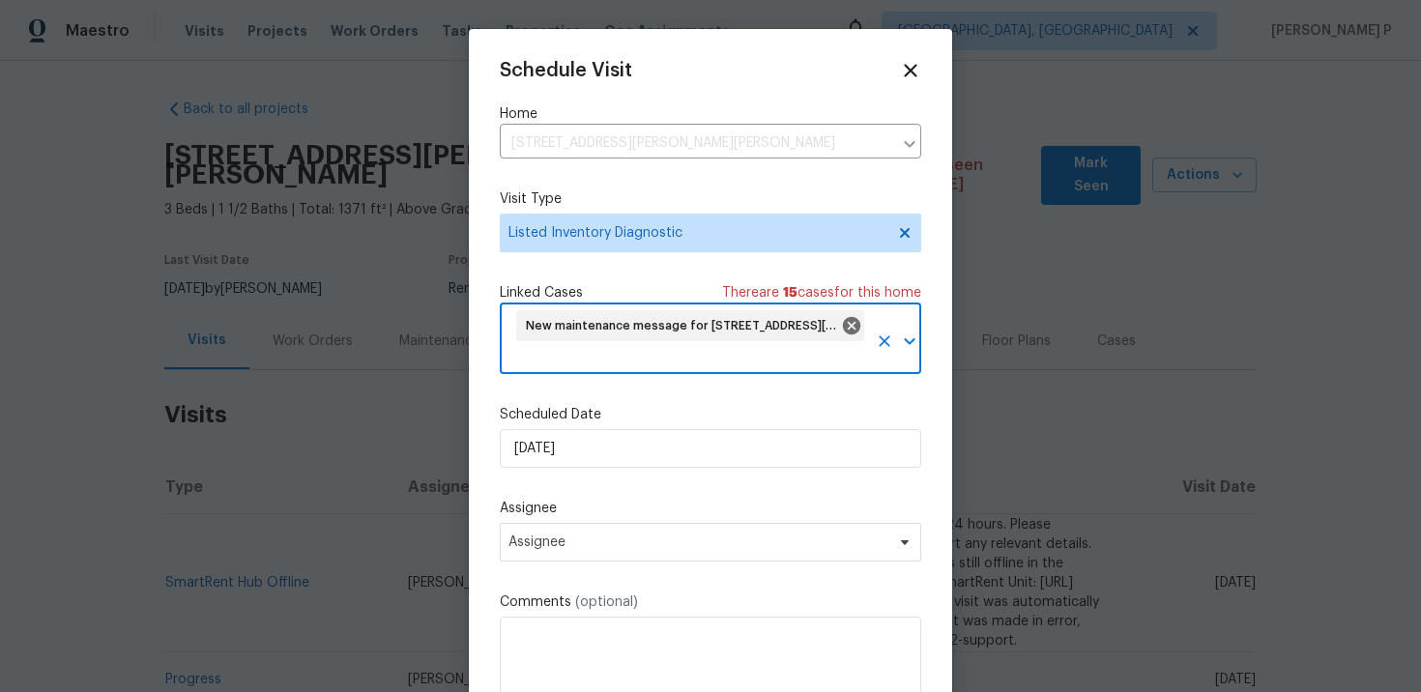
scroll to position [72, 0]
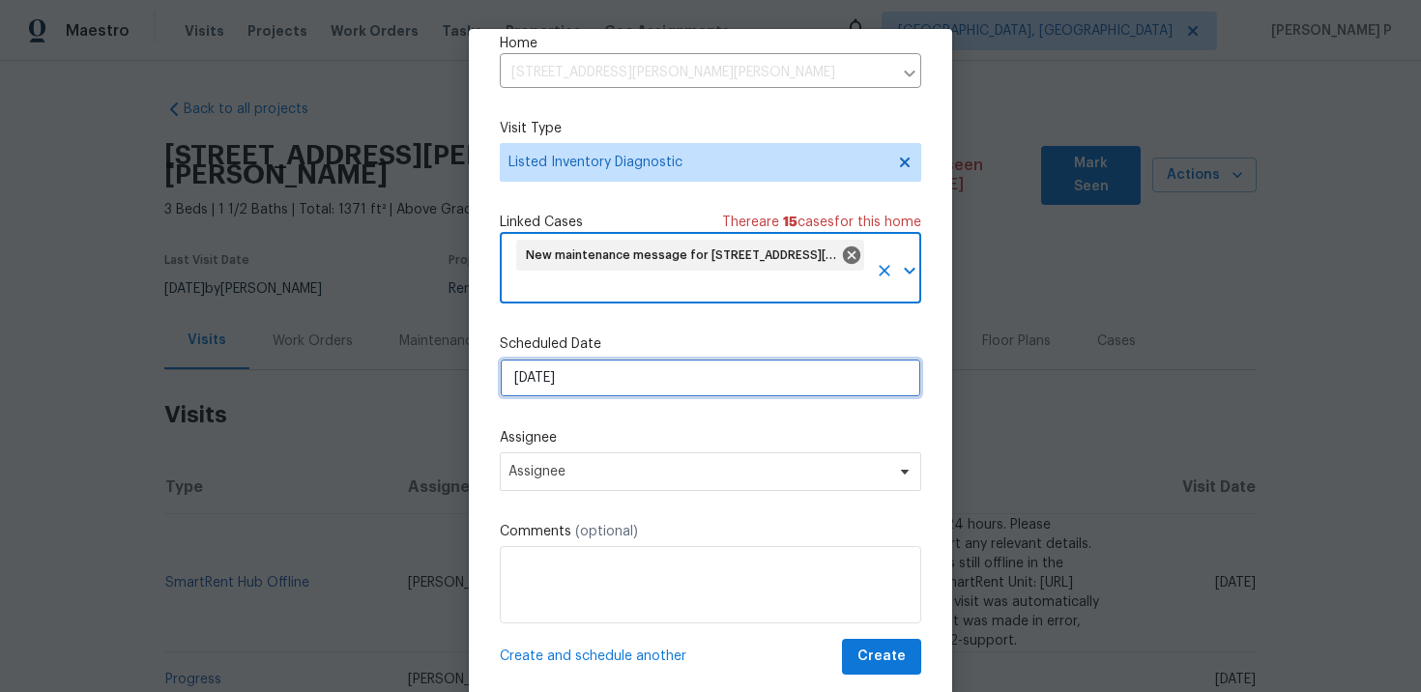
click at [619, 364] on input "[DATE]" at bounding box center [711, 378] width 422 height 39
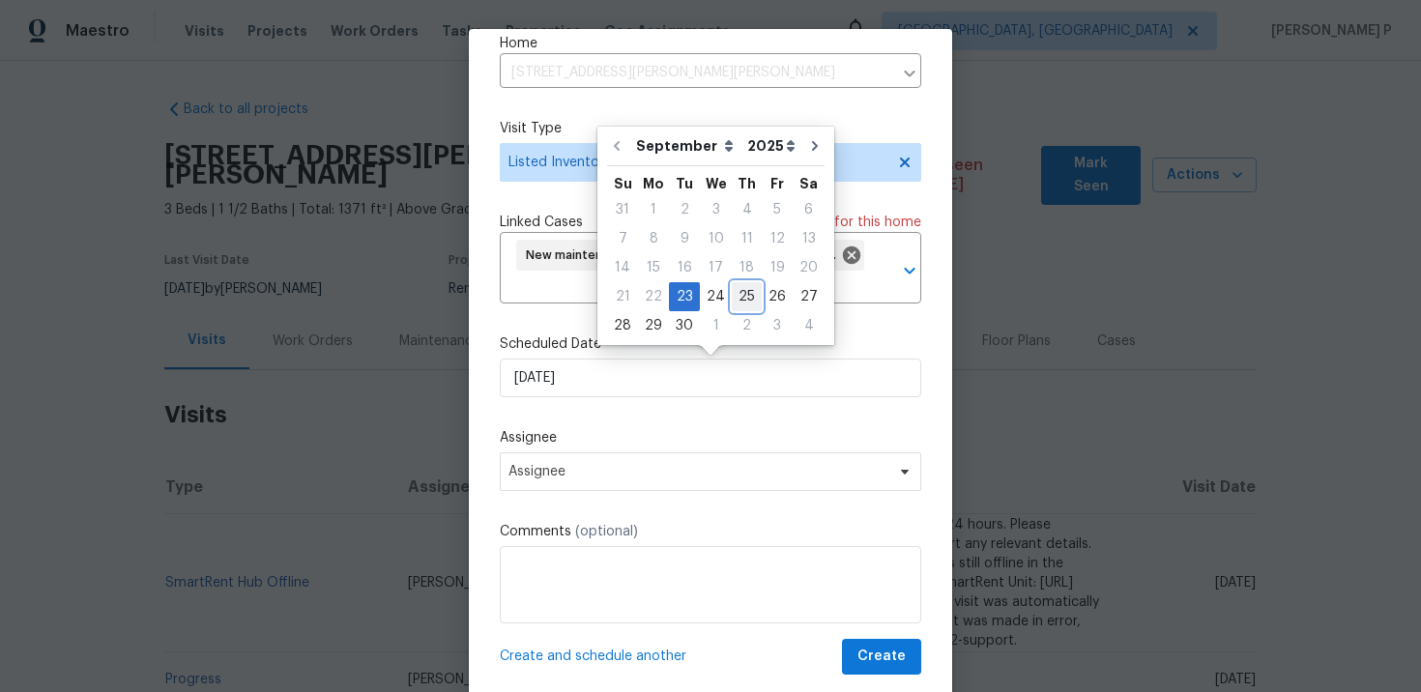
click at [745, 298] on div "25" at bounding box center [747, 296] width 30 height 27
type input "[DATE]"
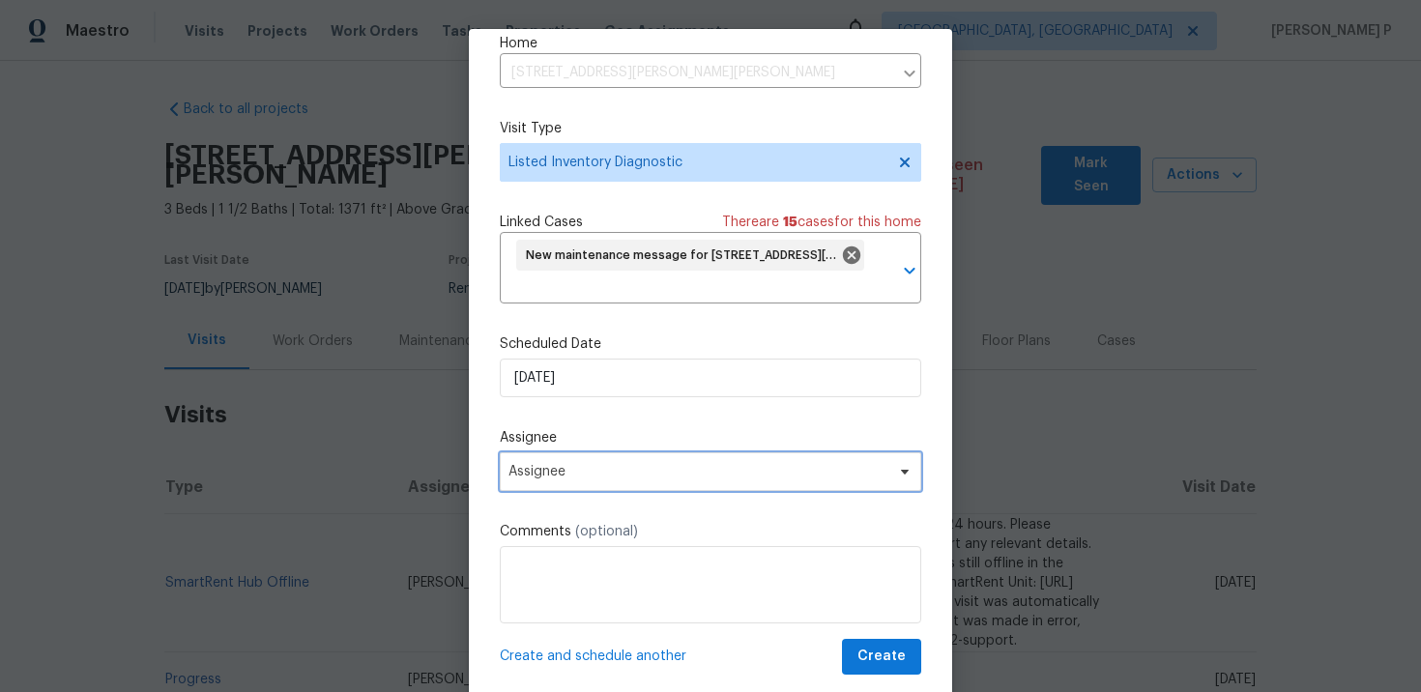
click at [695, 474] on span "Assignee" at bounding box center [698, 471] width 379 height 15
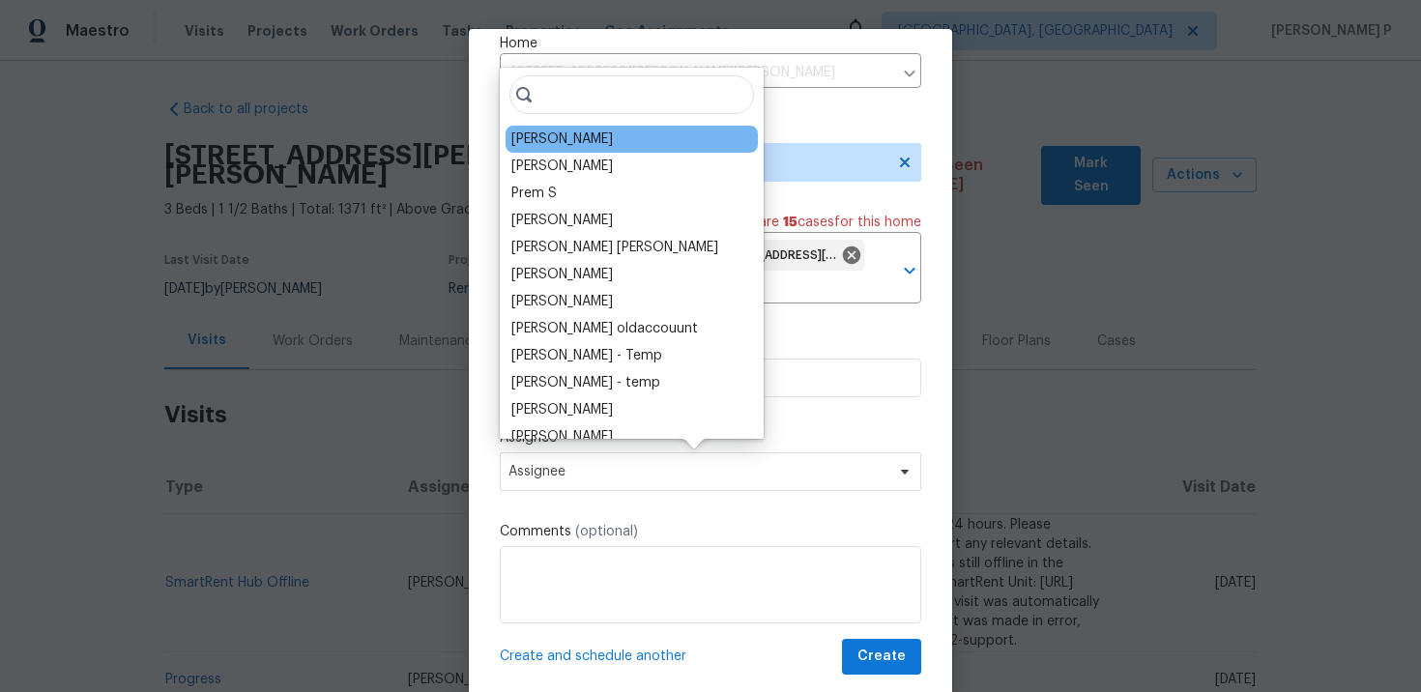
click at [633, 134] on div "Ken Nelson" at bounding box center [632, 139] width 252 height 27
click at [556, 149] on div "Ken Nelson" at bounding box center [632, 139] width 252 height 27
click at [562, 139] on div "Ken Nelson" at bounding box center [562, 139] width 102 height 19
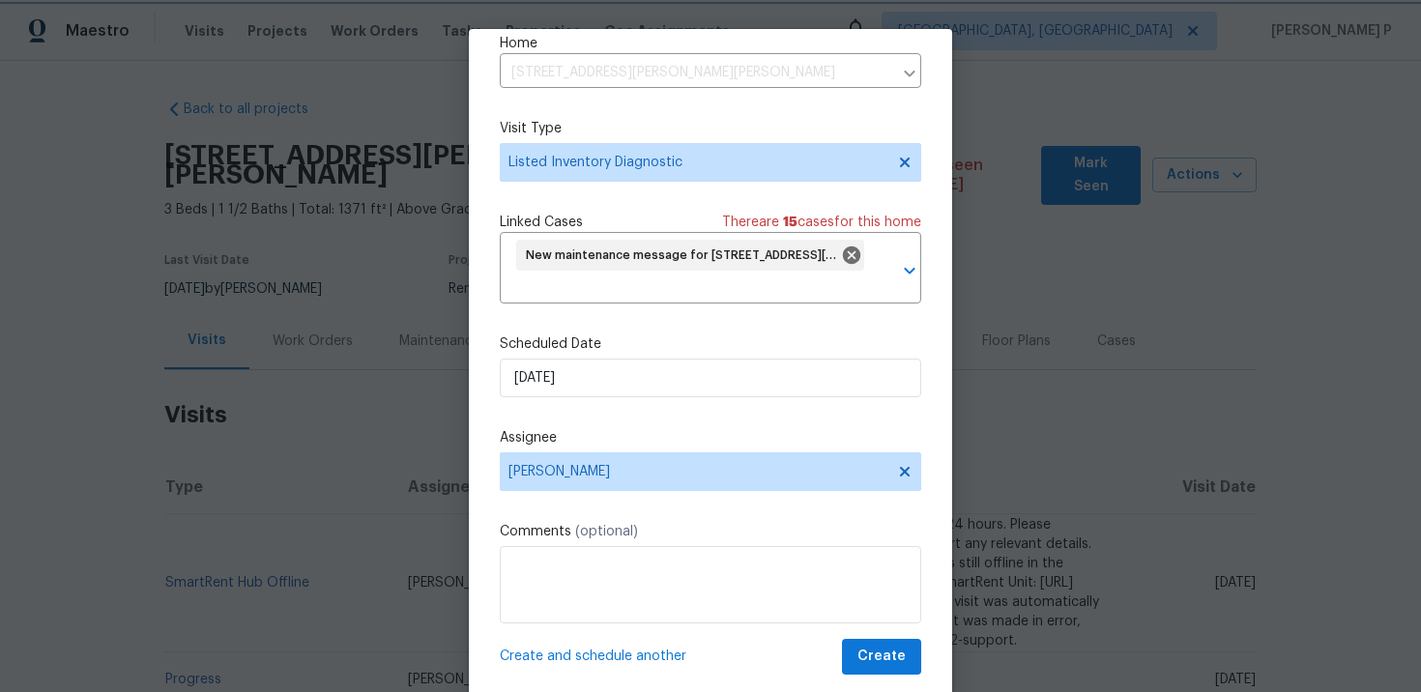
scroll to position [43, 0]
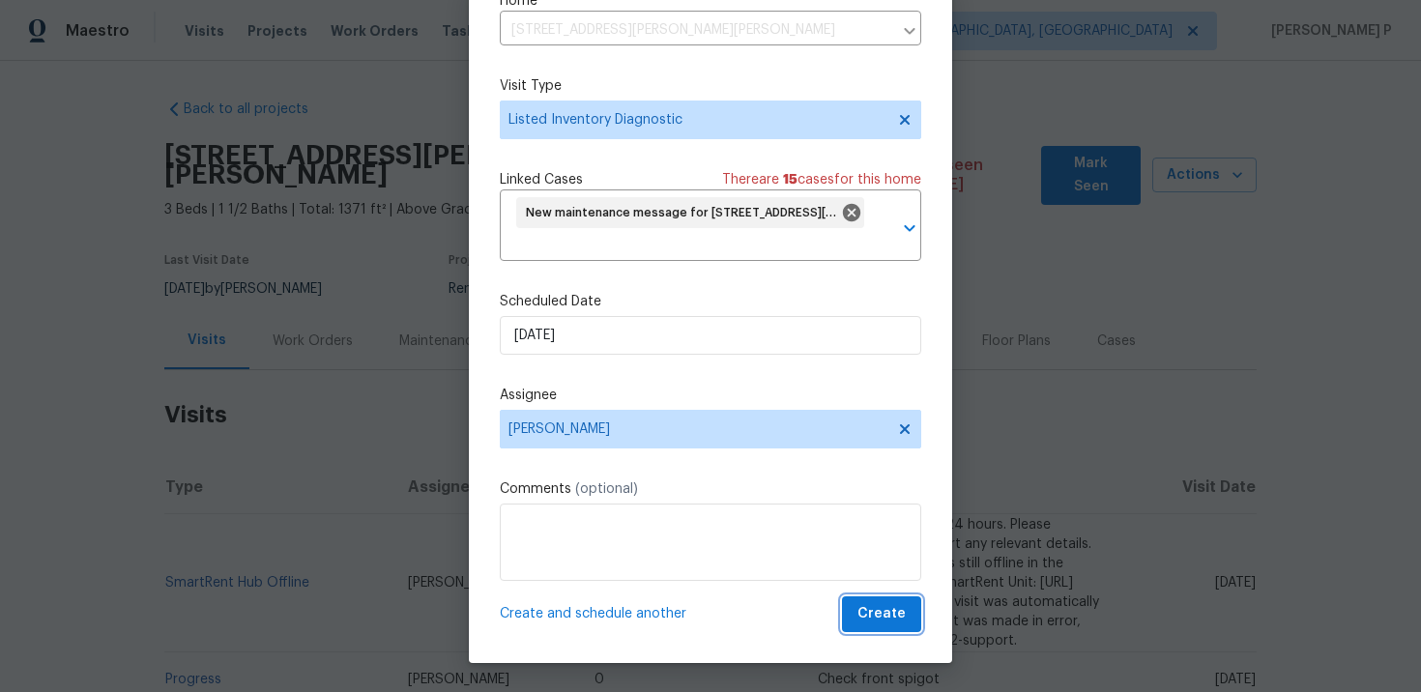
click at [915, 608] on button "Create" at bounding box center [881, 615] width 79 height 36
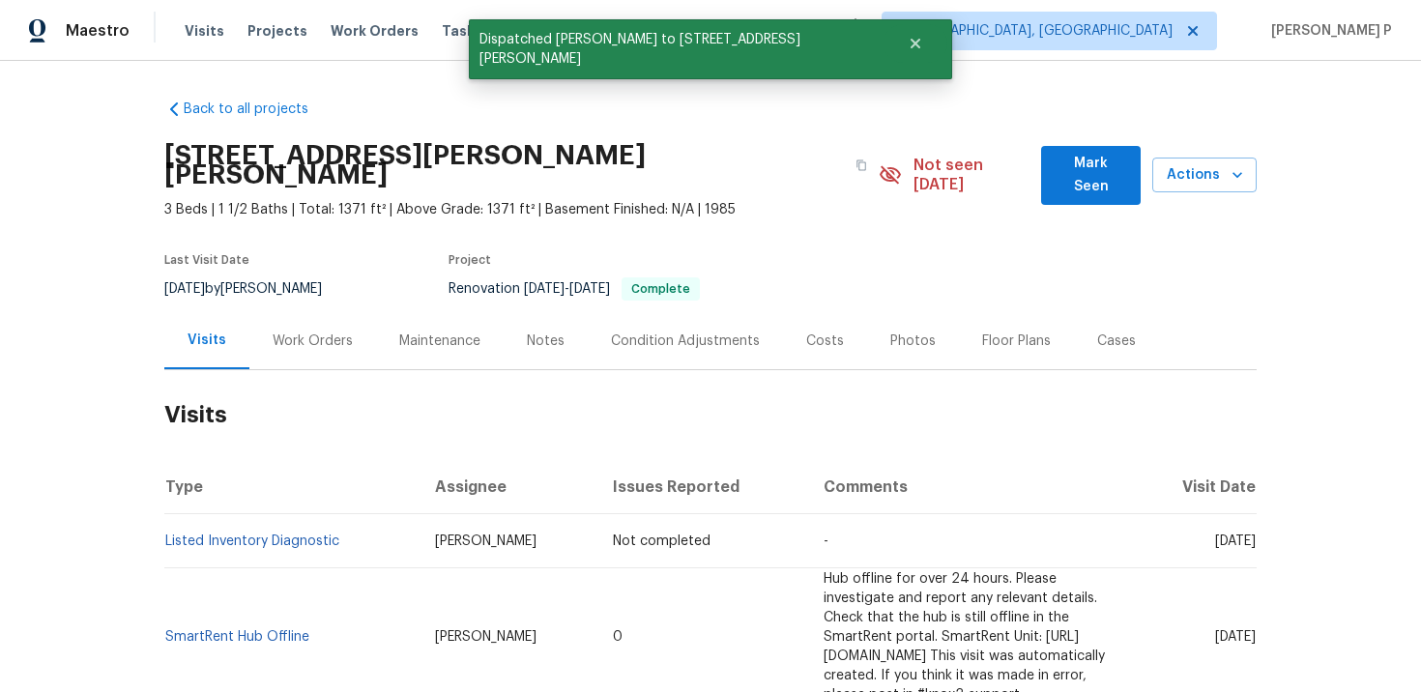
scroll to position [0, 0]
drag, startPoint x: 360, startPoint y: 526, endPoint x: 166, endPoint y: 522, distance: 193.4
click at [166, 522] on td "Listed Inventory Diagnostic" at bounding box center [291, 541] width 255 height 54
copy link "Listed Inventory Diagnostic"
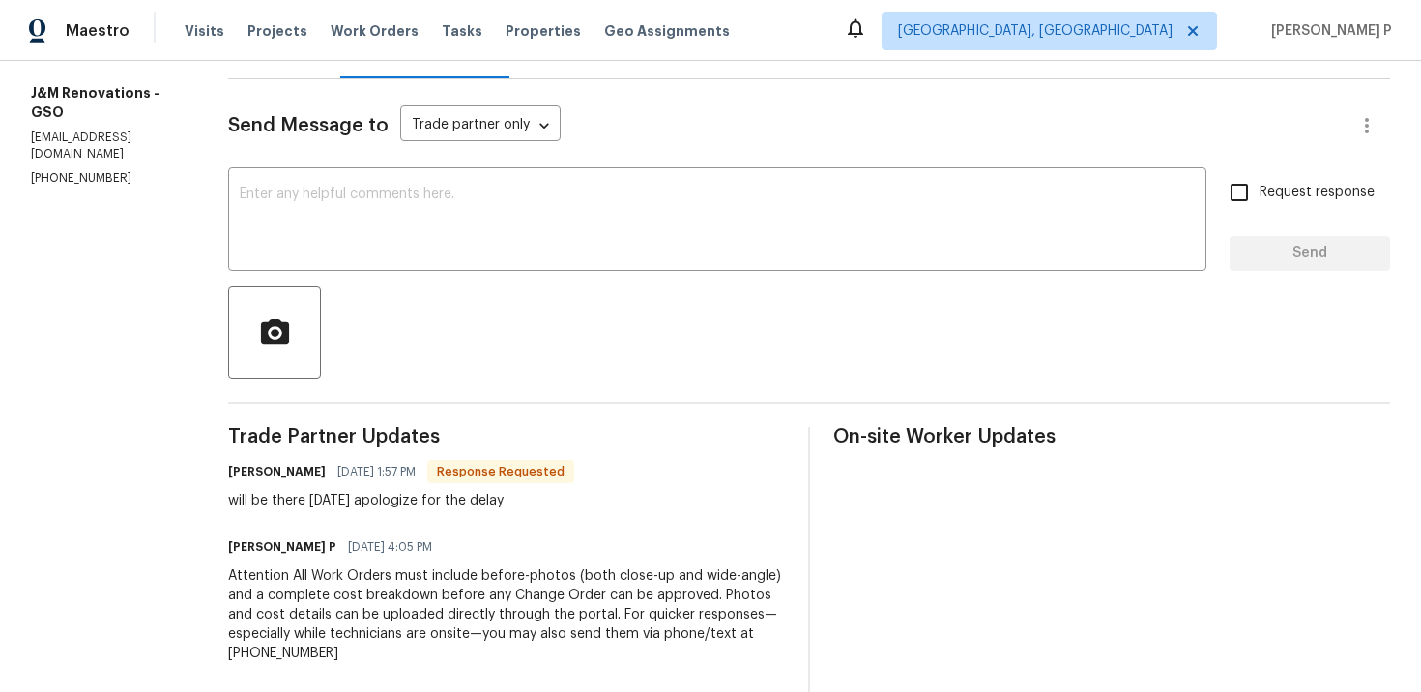
scroll to position [138, 0]
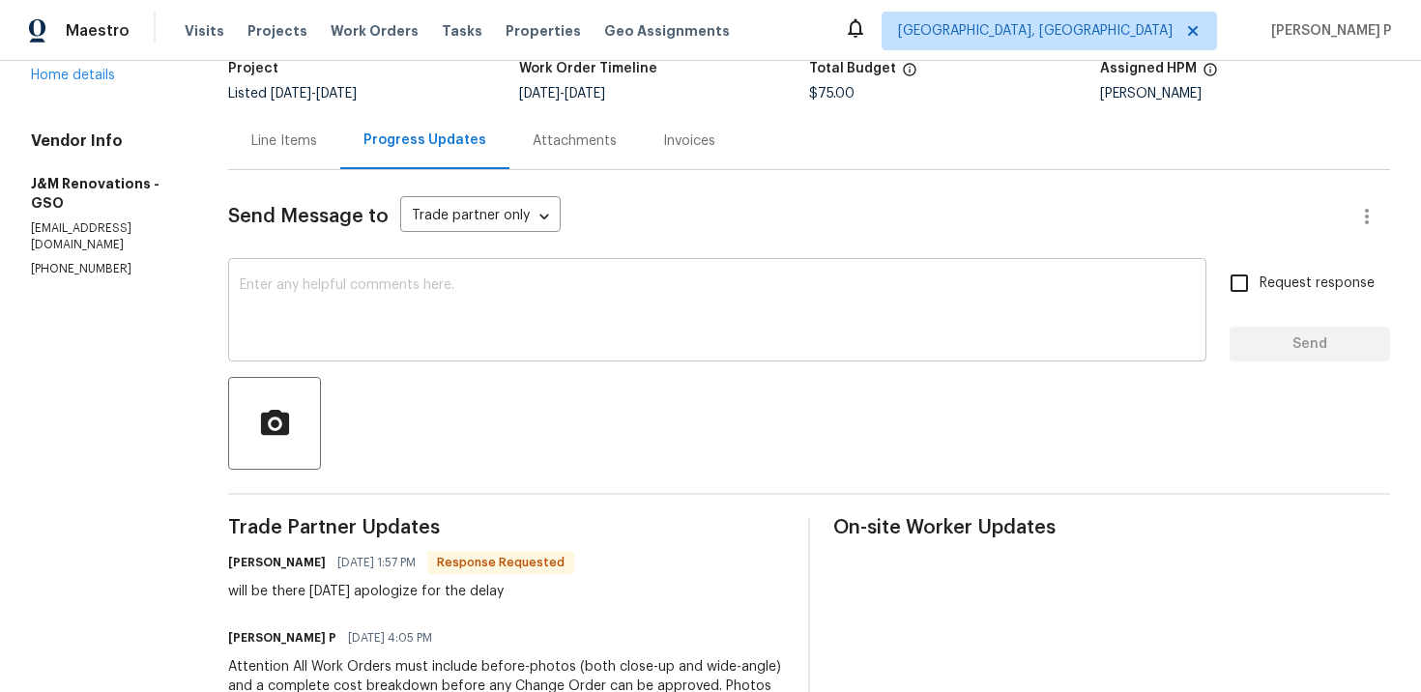
click at [387, 332] on textarea at bounding box center [717, 312] width 955 height 68
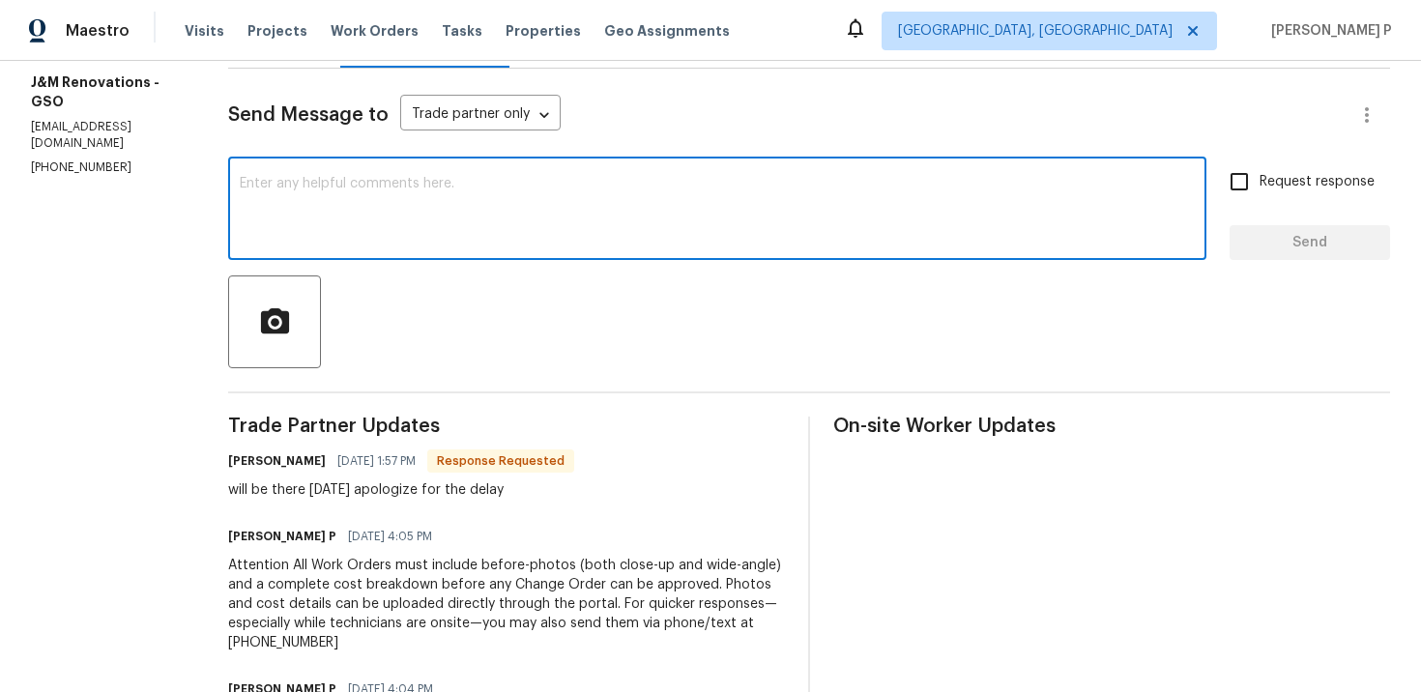
scroll to position [224, 0]
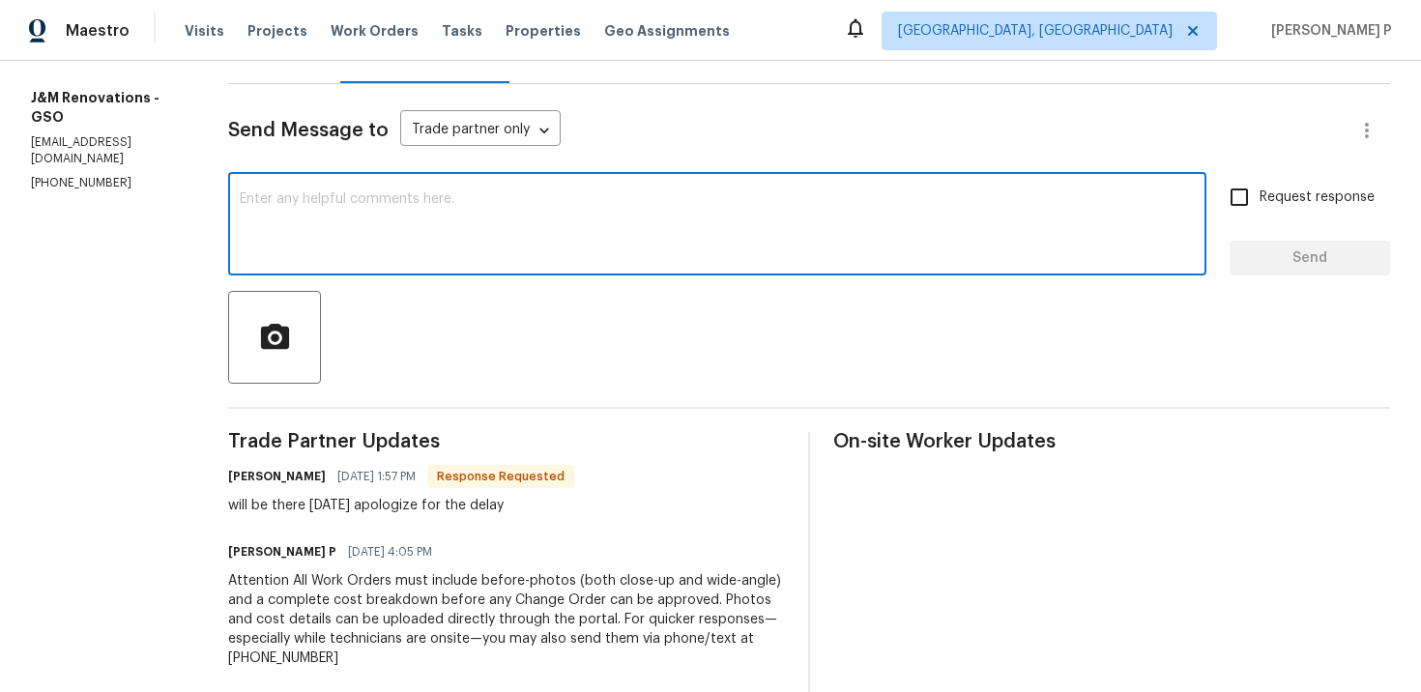
click at [433, 232] on textarea at bounding box center [717, 226] width 955 height 68
paste textarea "Thank you for accepting the work order and providing the scheduled date."
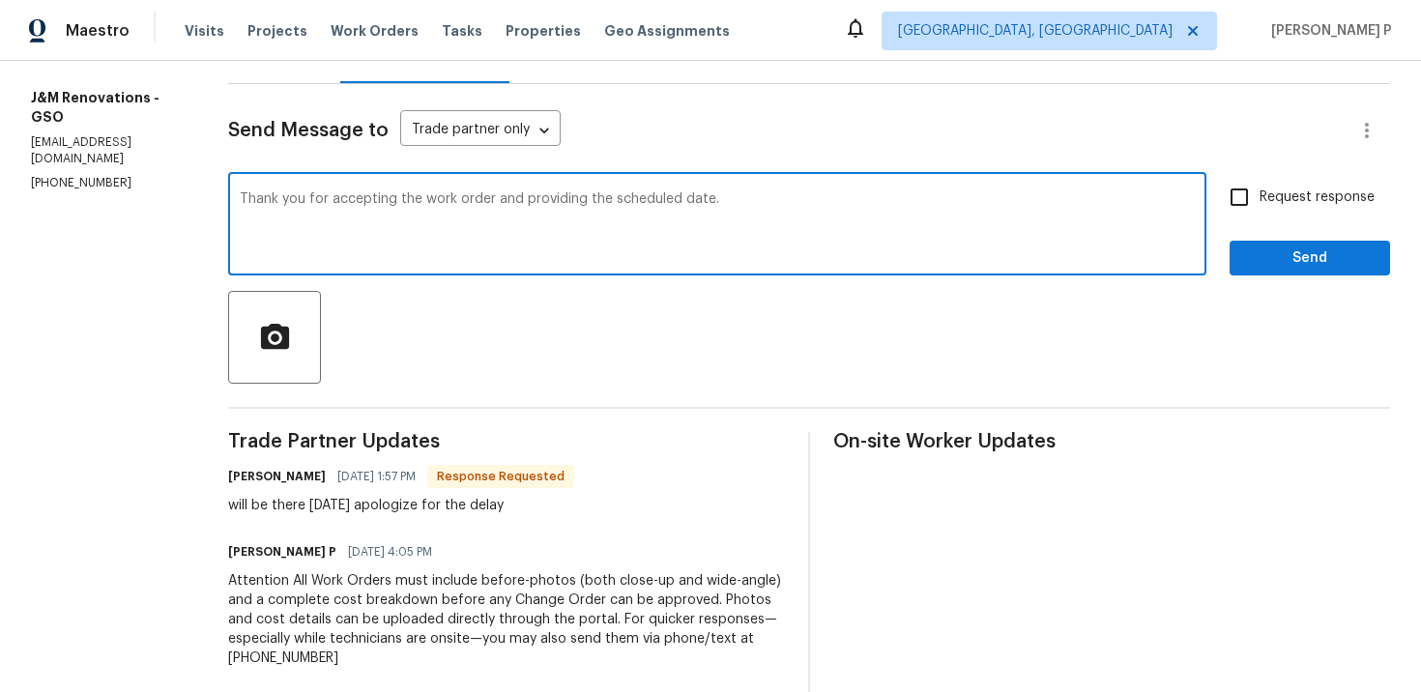
type textarea "Thank you for accepting the work order and providing the scheduled date."
click at [1239, 198] on input "Request response" at bounding box center [1239, 197] width 41 height 41
checkbox input "true"
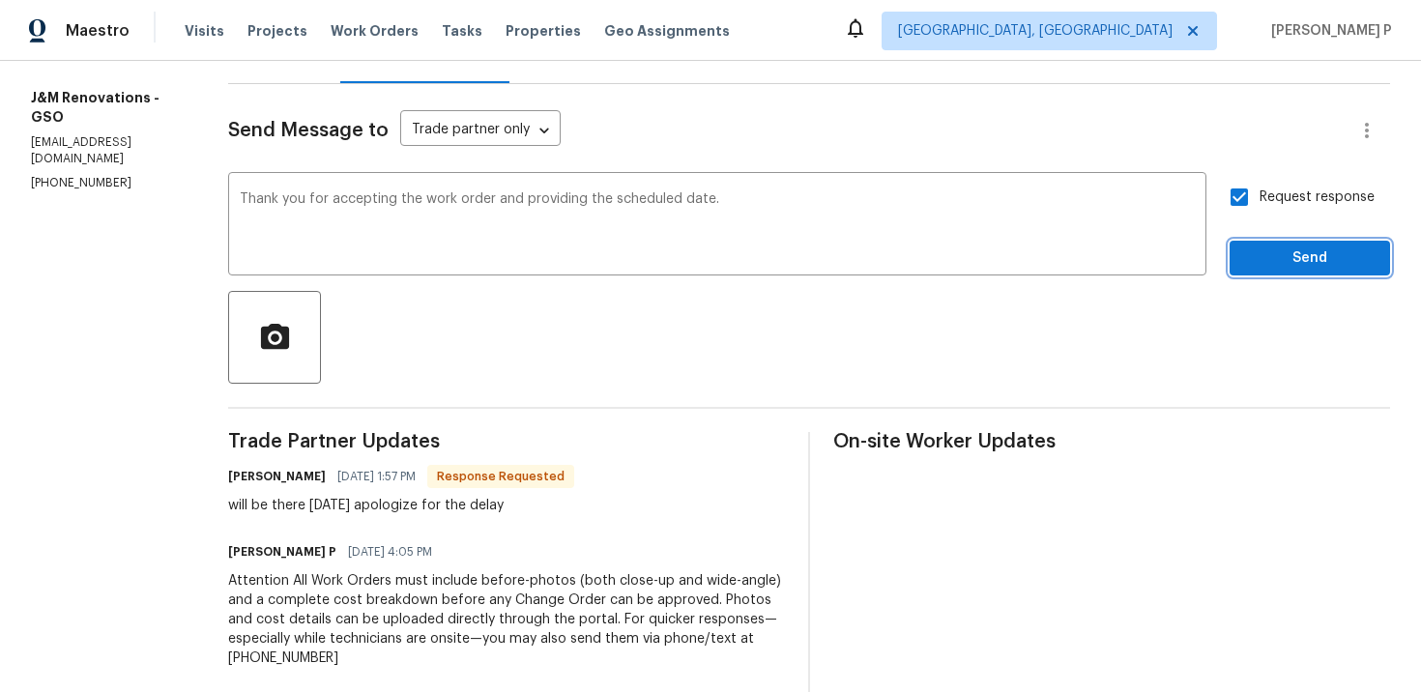
click at [1273, 251] on span "Send" at bounding box center [1310, 259] width 130 height 24
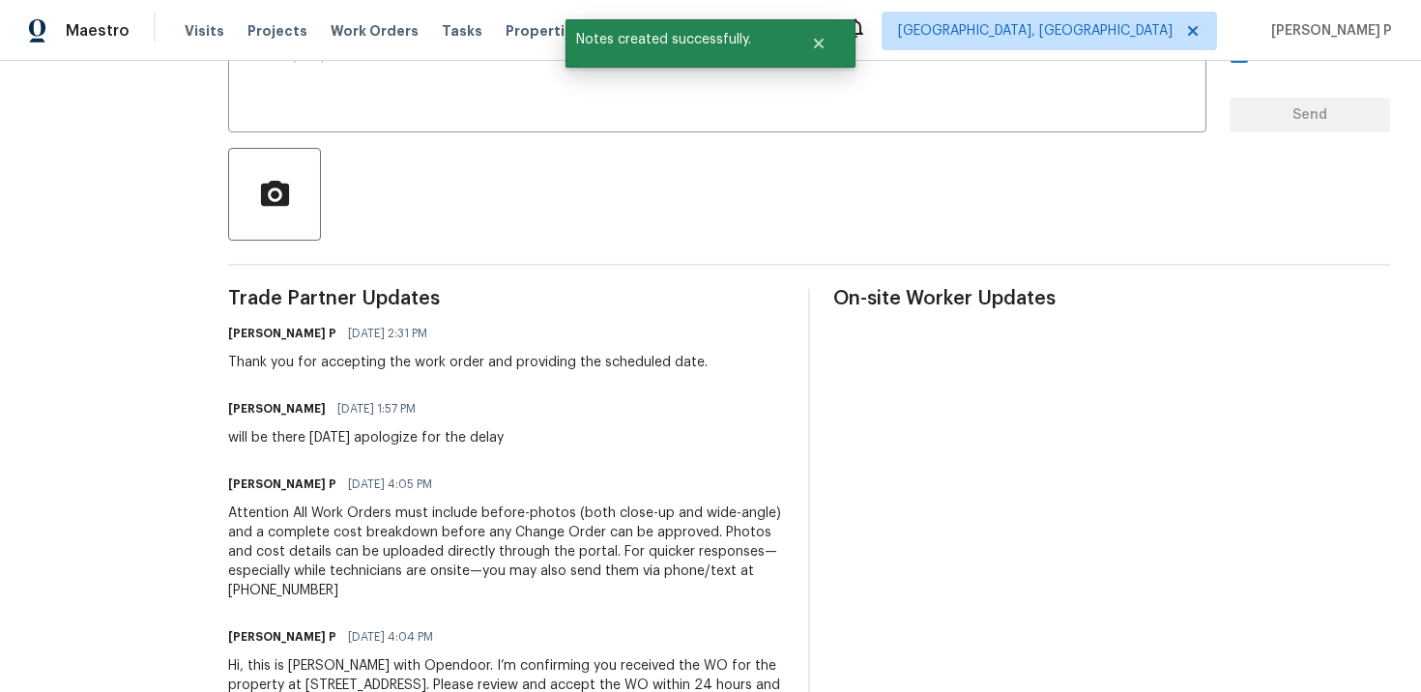
scroll to position [386, 0]
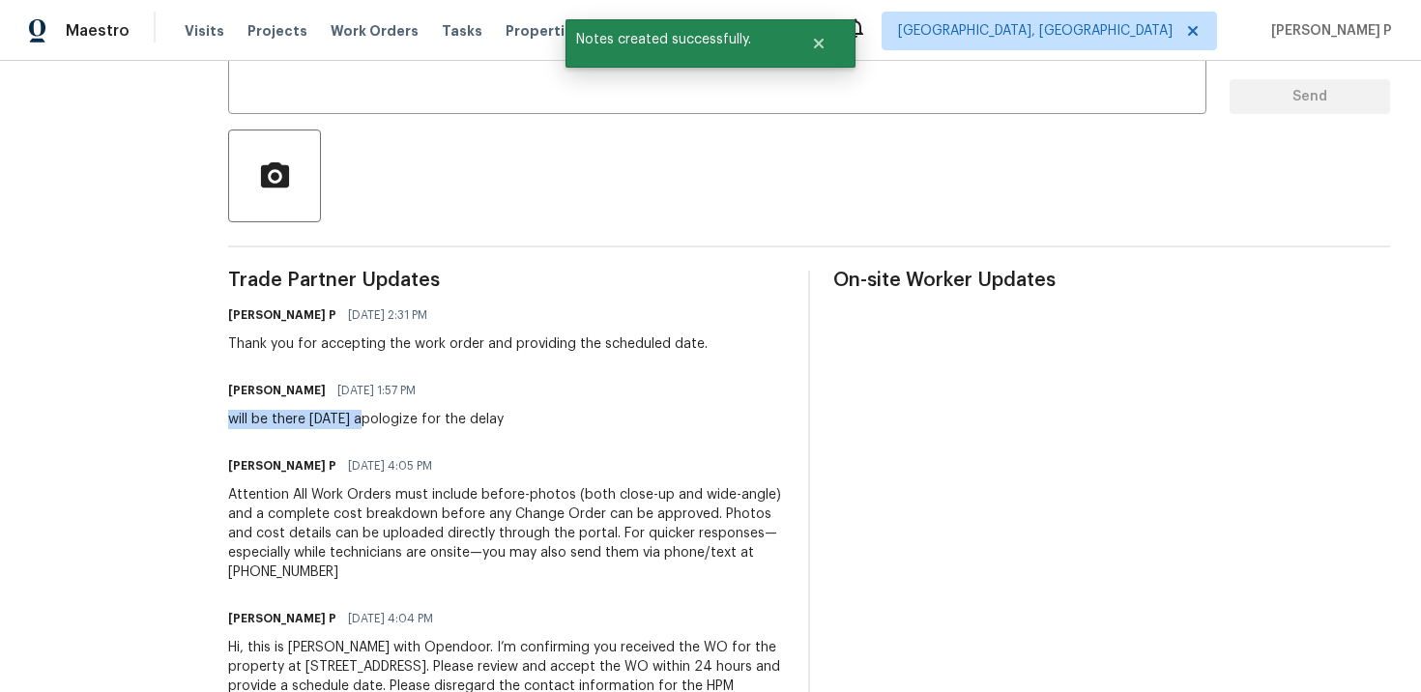
drag, startPoint x: 231, startPoint y: 417, endPoint x: 372, endPoint y: 418, distance: 141.2
click at [372, 418] on div "will be there [DATE] apologize for the delay" at bounding box center [366, 419] width 276 height 19
copy div "will be there [DATE]"
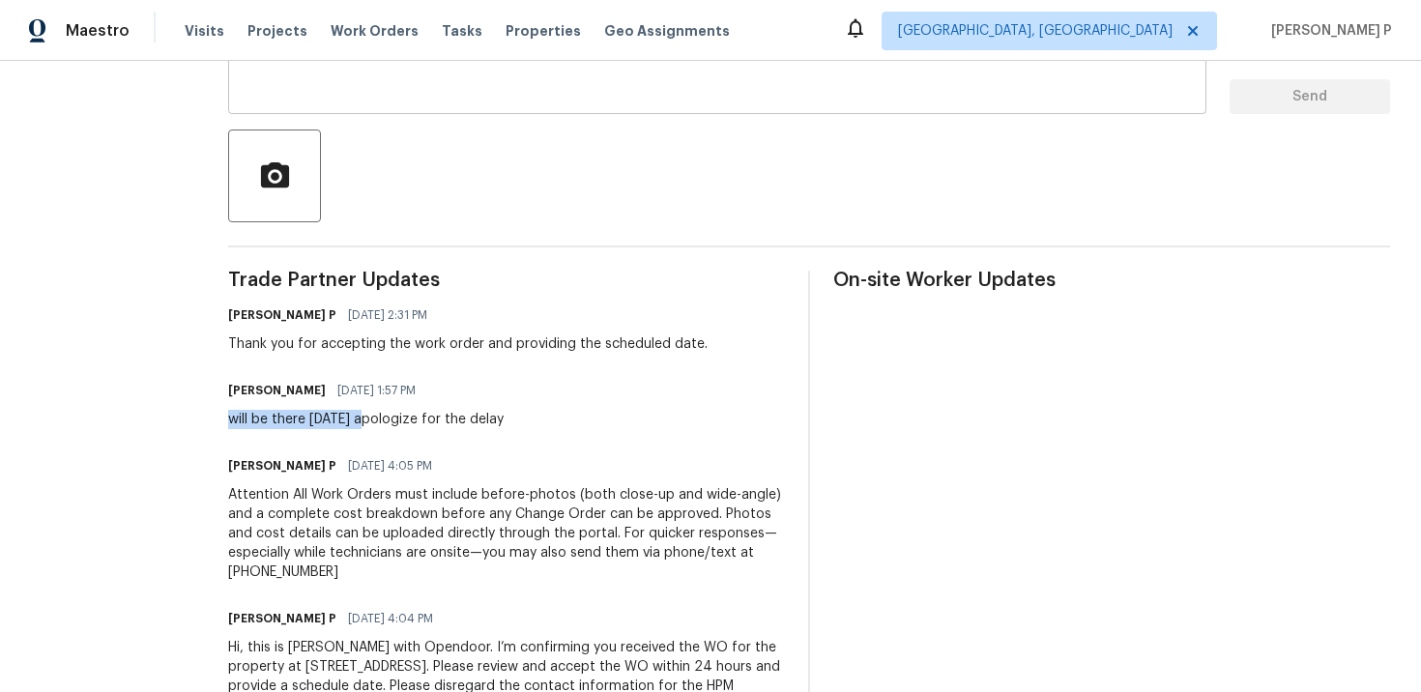
scroll to position [0, 0]
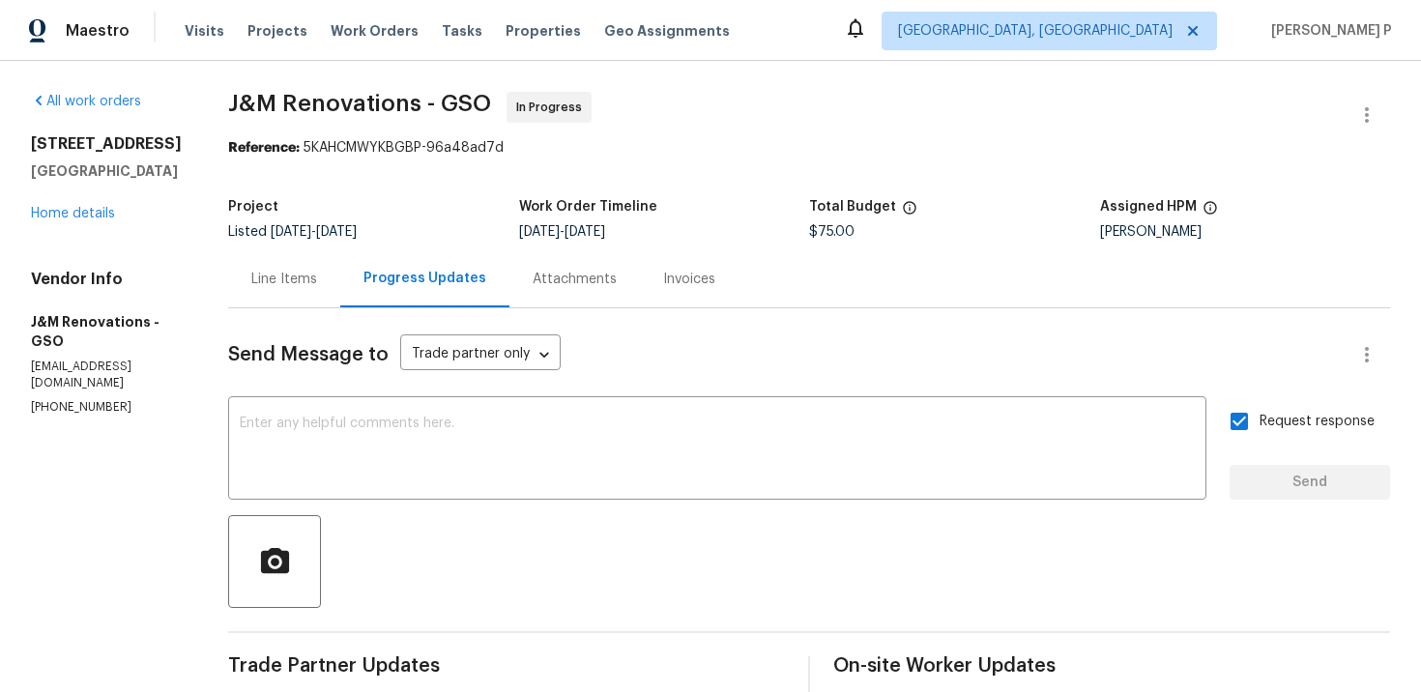
click at [794, 185] on section "J&M Renovations - GSO In Progress Reference: 5KAHCMWYKBGBP-96a48ad7d Project Li…" at bounding box center [809, 608] width 1162 height 1033
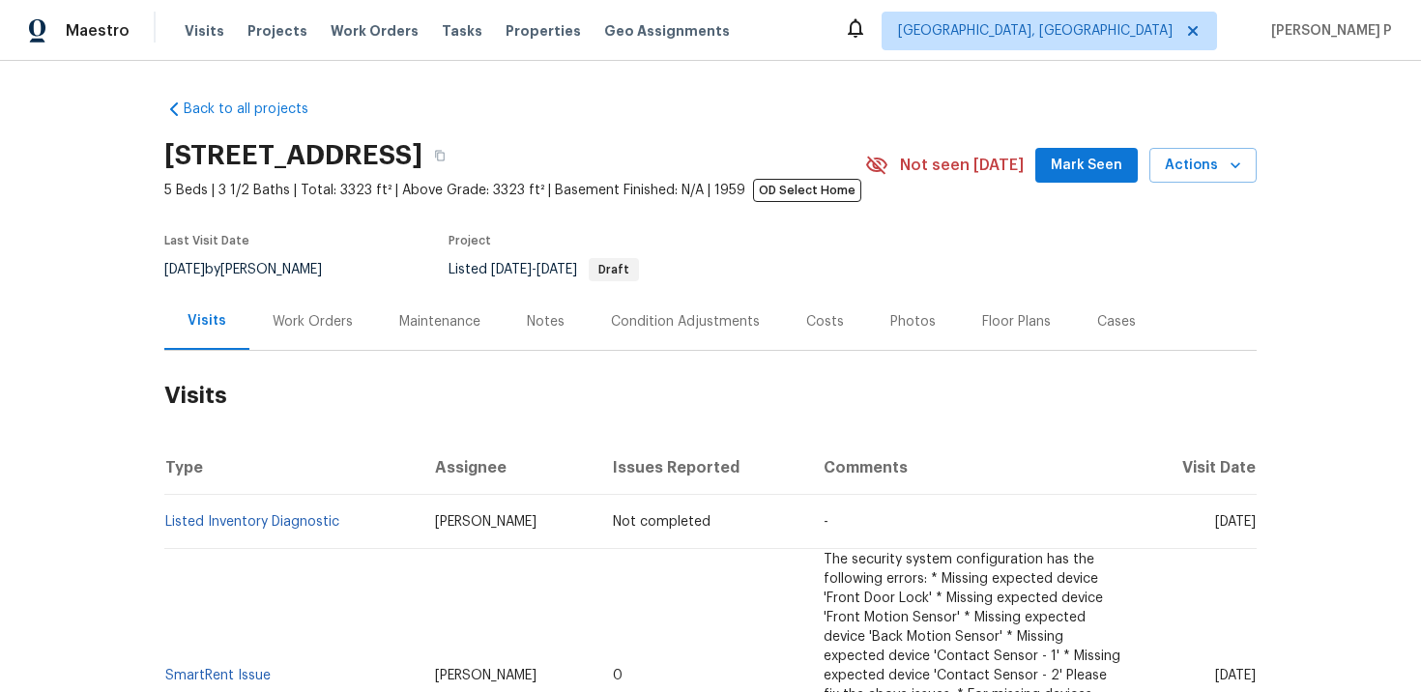
click at [328, 320] on div "Work Orders" at bounding box center [313, 321] width 80 height 19
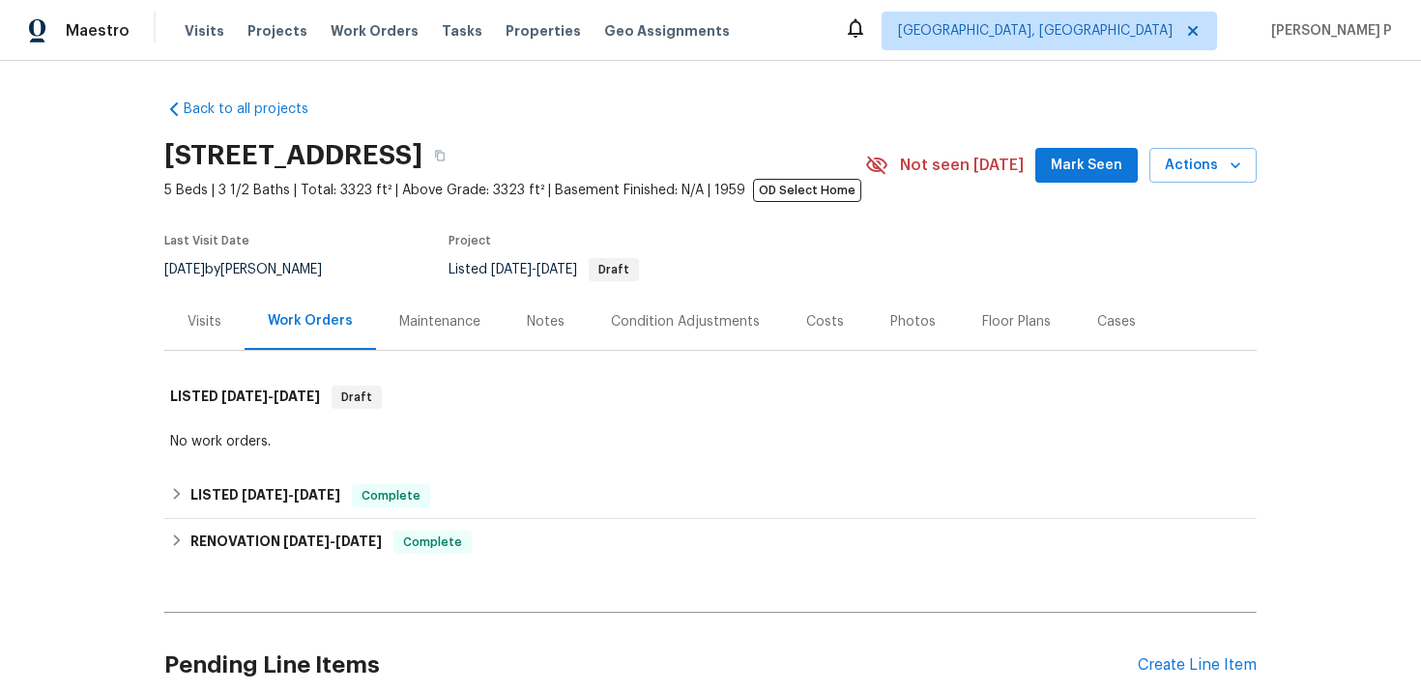
scroll to position [169, 0]
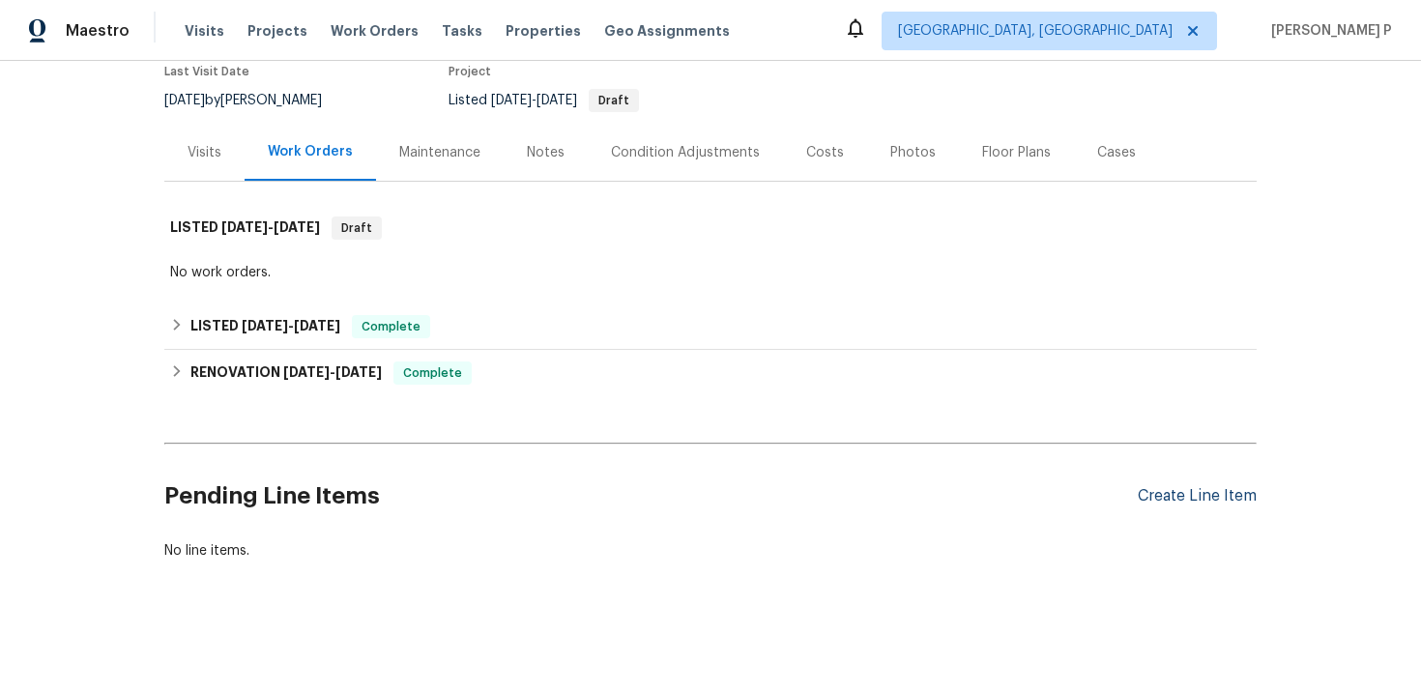
click at [1214, 491] on div "Create Line Item" at bounding box center [1197, 496] width 119 height 18
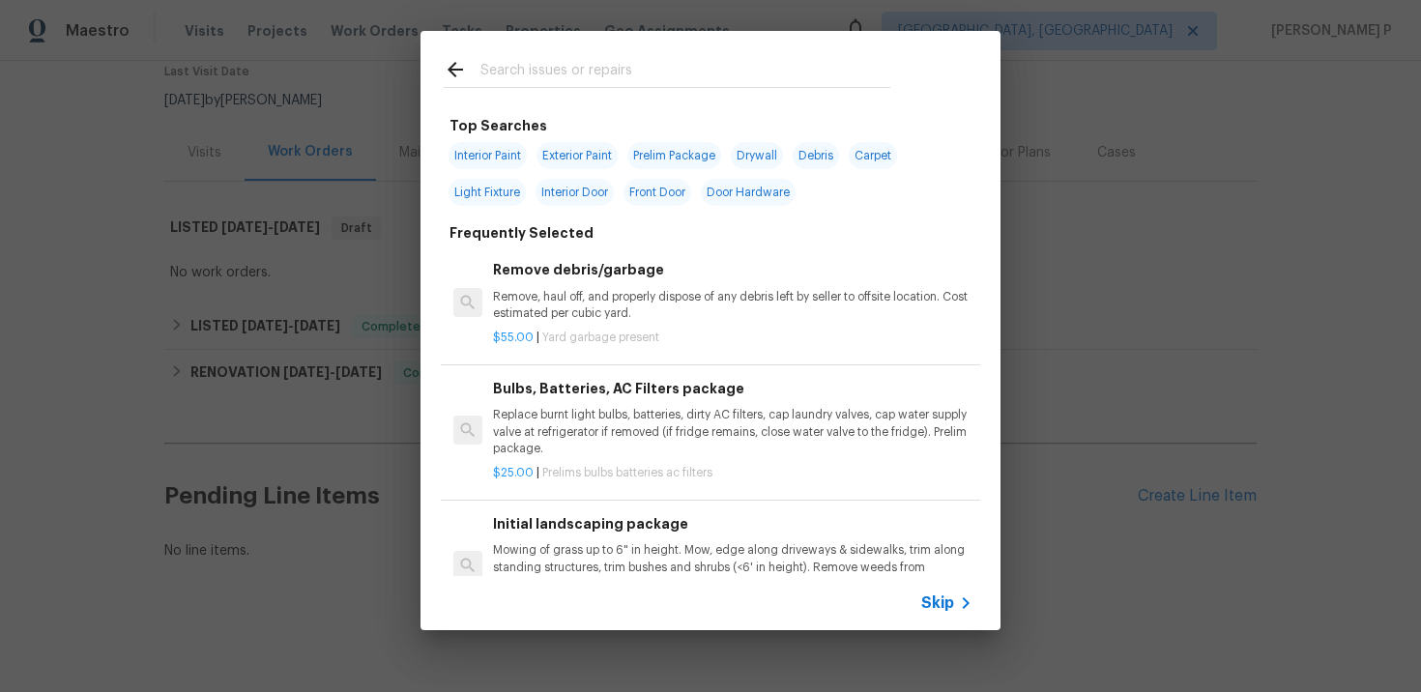
click at [948, 598] on span "Skip" at bounding box center [937, 603] width 33 height 19
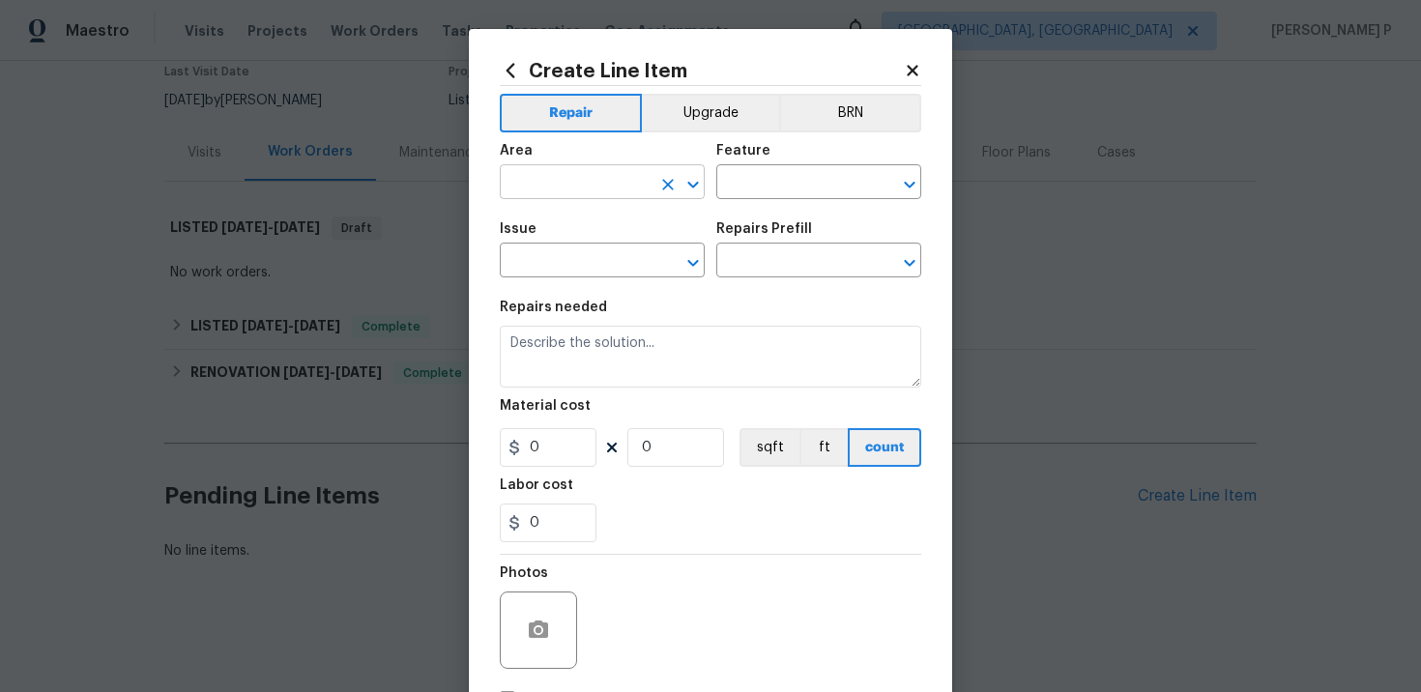
click at [598, 189] on input "text" at bounding box center [575, 184] width 151 height 30
click at [590, 227] on li "Garage" at bounding box center [602, 228] width 205 height 32
type input "Garage"
click at [754, 187] on input "text" at bounding box center [791, 184] width 151 height 30
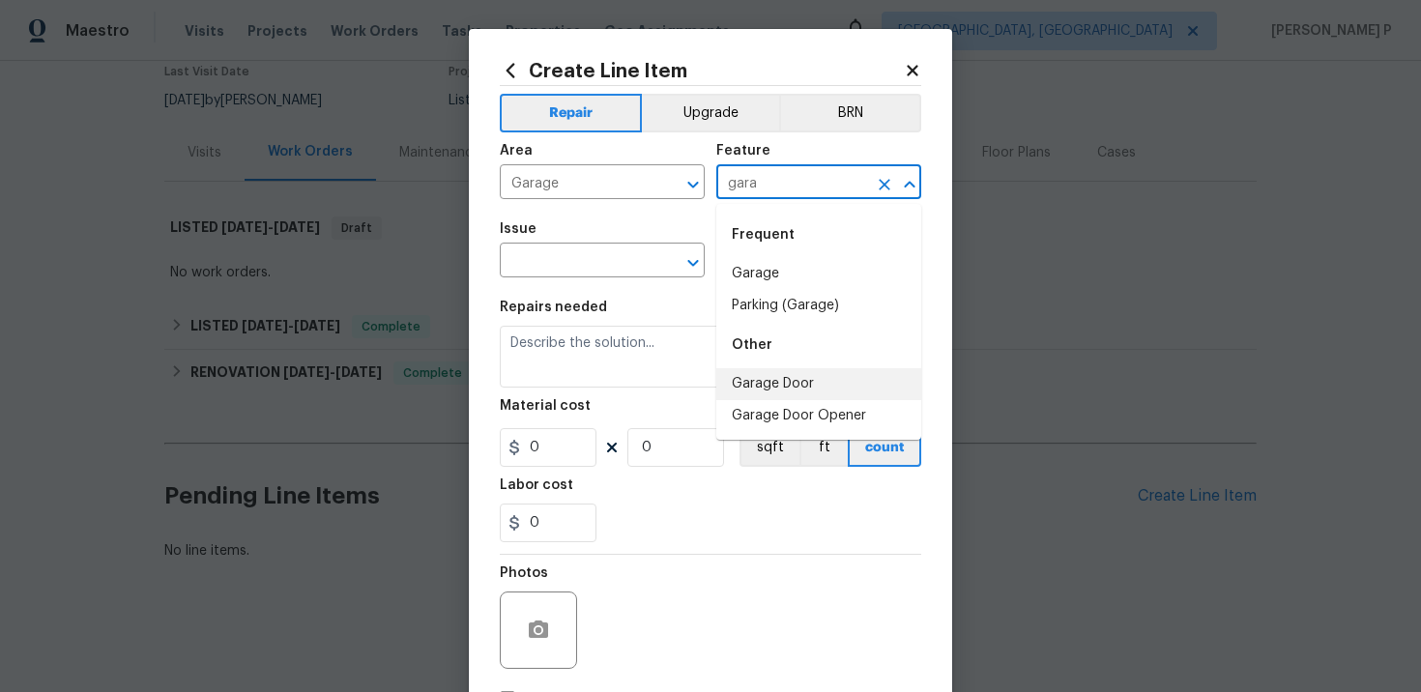
click at [770, 379] on li "Garage Door" at bounding box center [818, 384] width 205 height 32
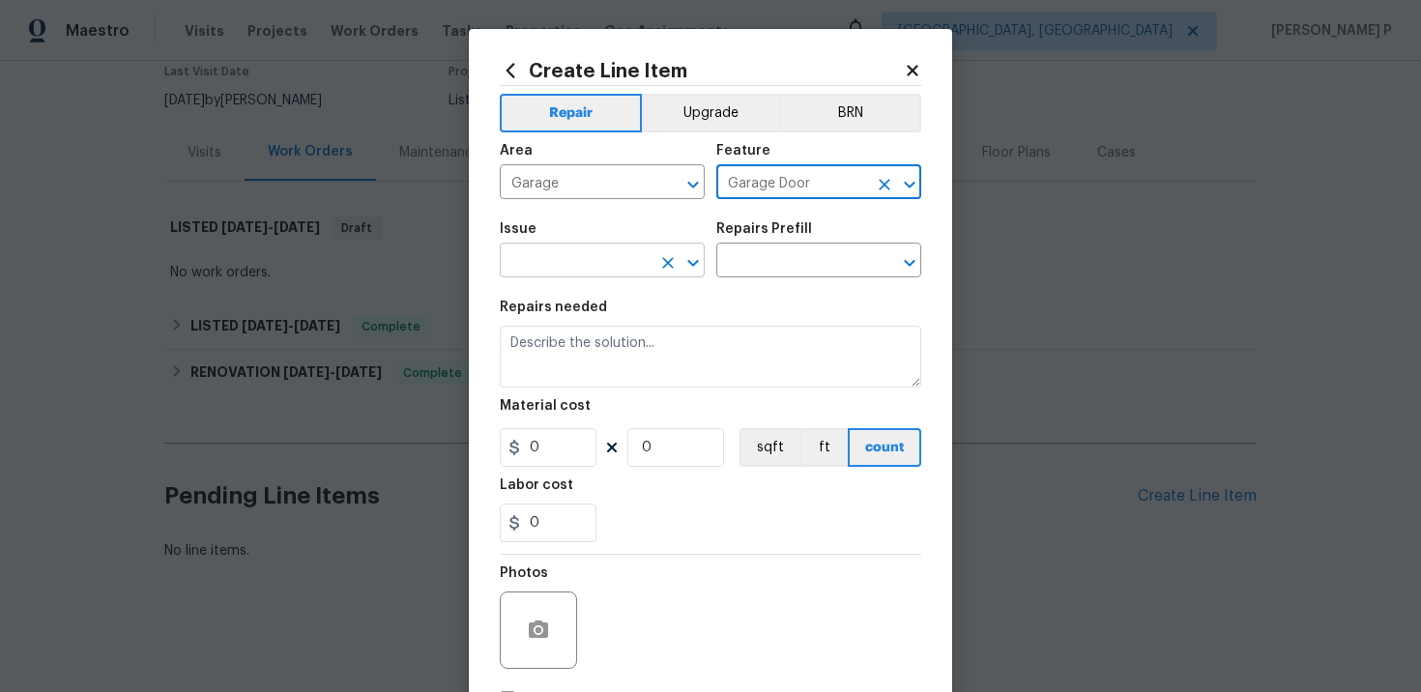
click at [686, 261] on icon "Open" at bounding box center [693, 262] width 23 height 23
type input "Garage Door"
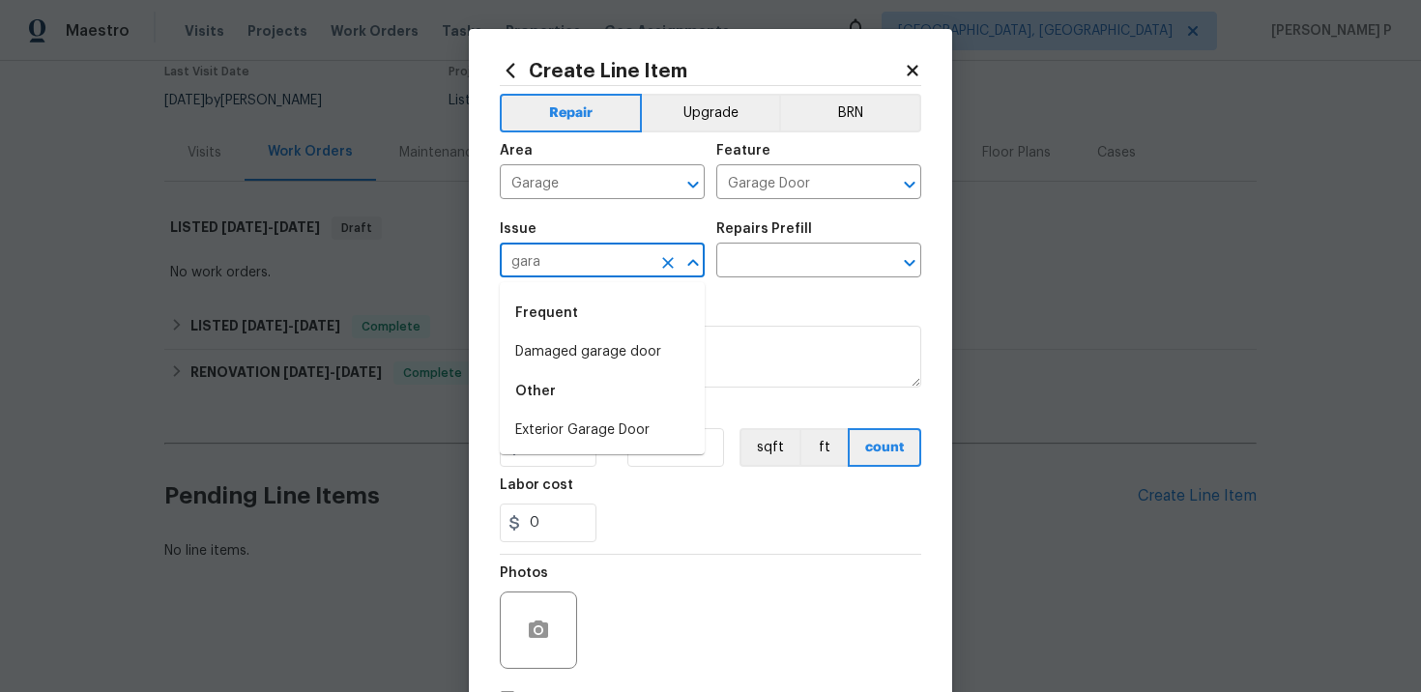
type input "gara"
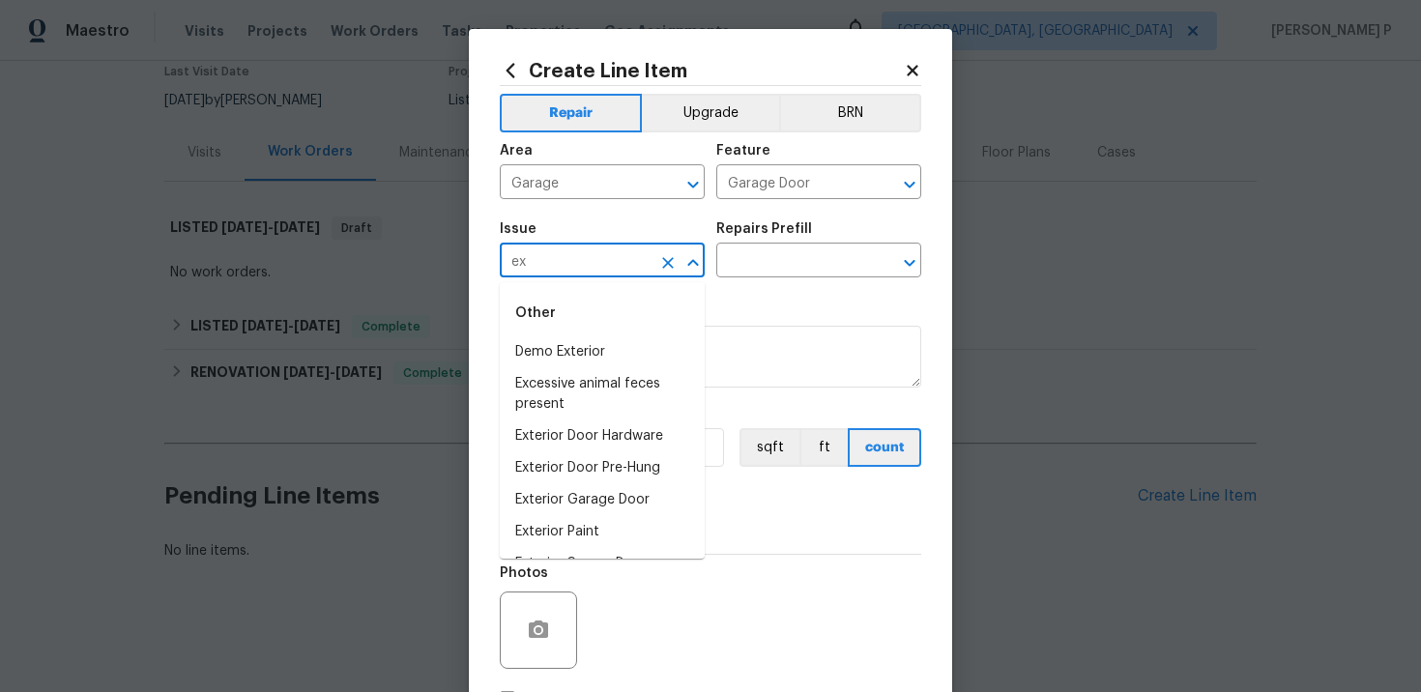
type input "e"
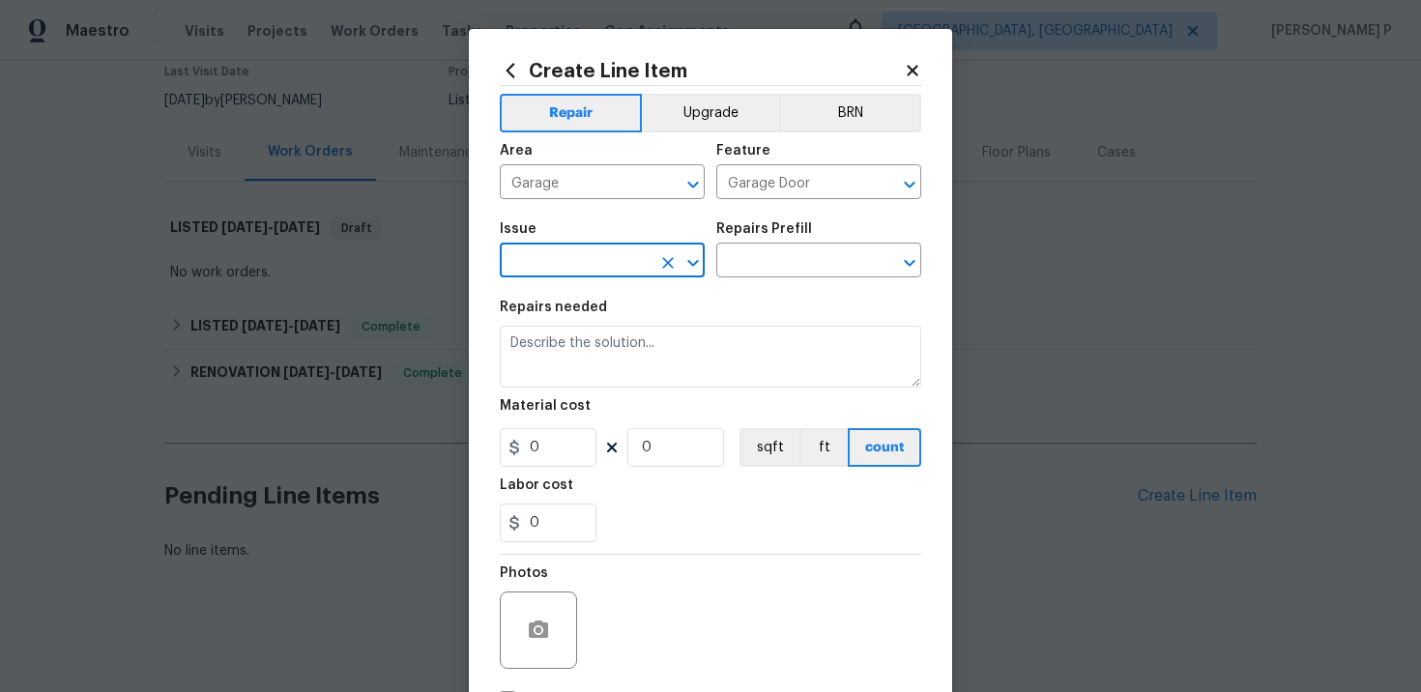
click at [540, 261] on input "text" at bounding box center [575, 263] width 151 height 30
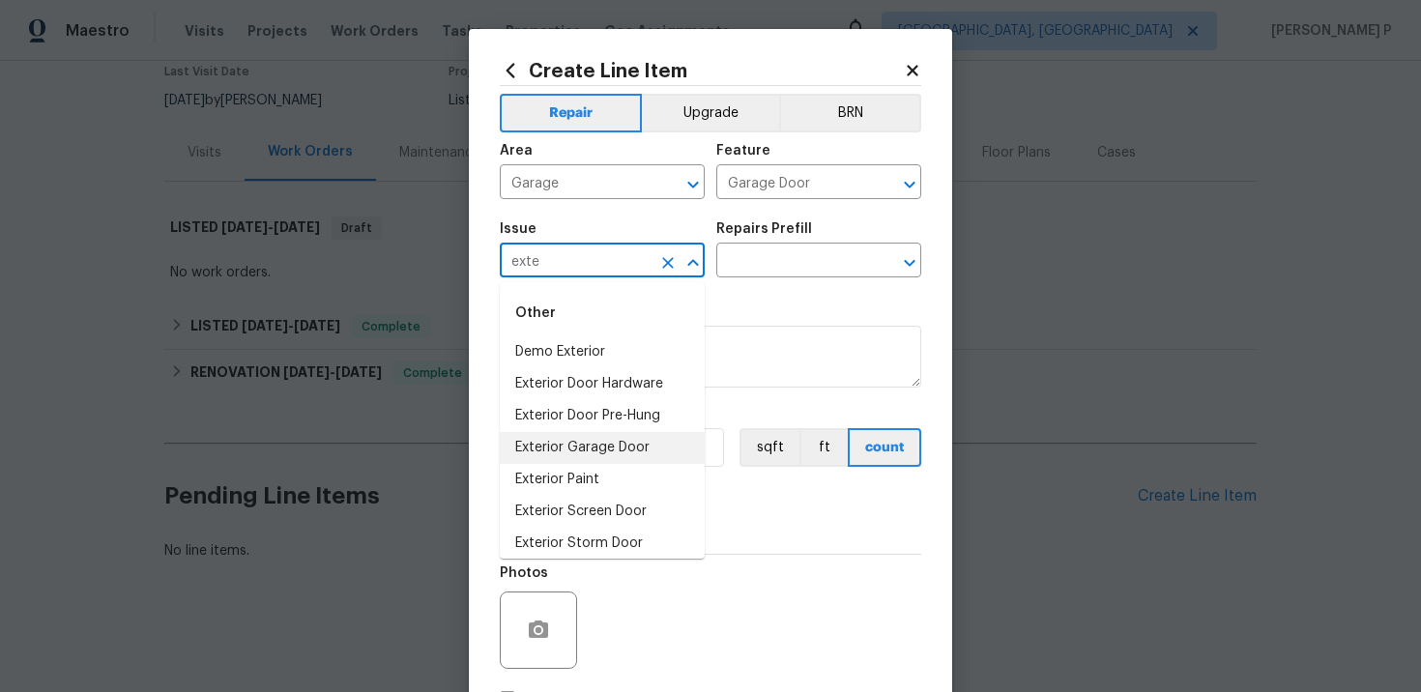
click at [572, 440] on li "Exterior Garage Door" at bounding box center [602, 448] width 205 height 32
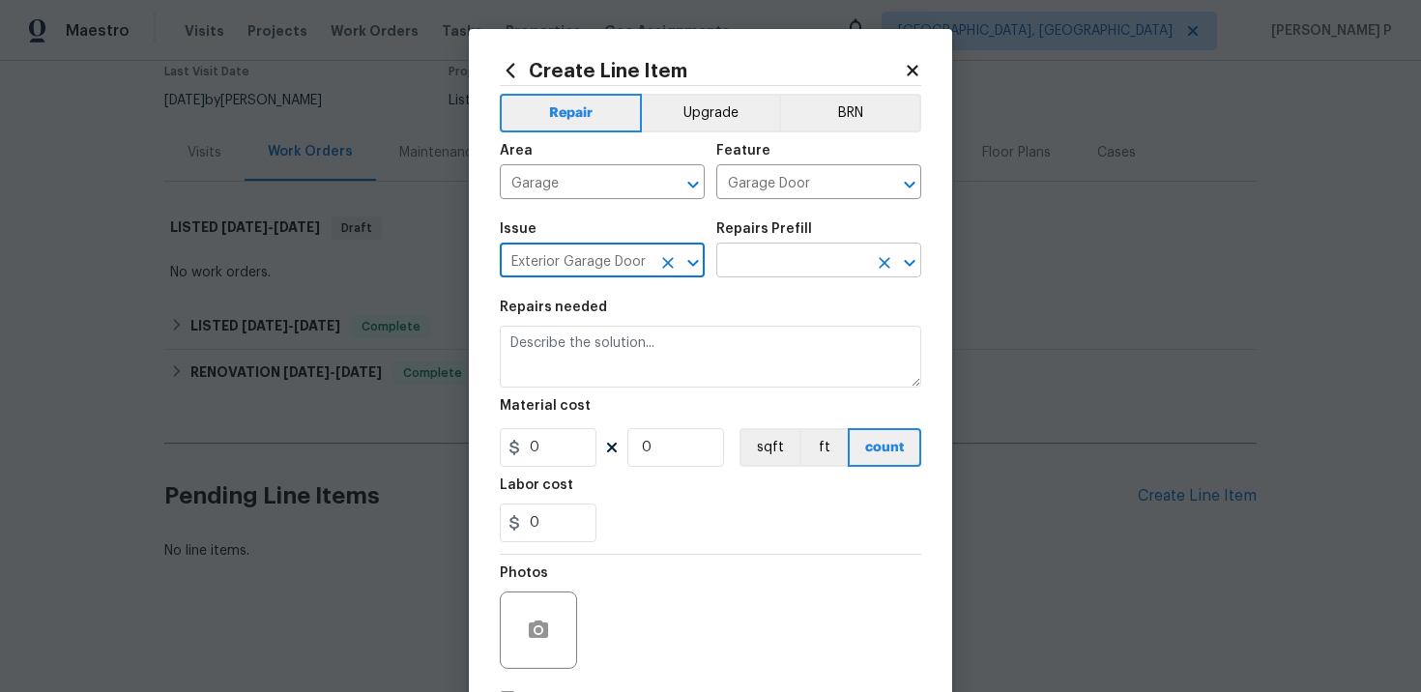
type input "Exterior Garage Door"
click at [761, 261] on input "text" at bounding box center [791, 263] width 151 height 30
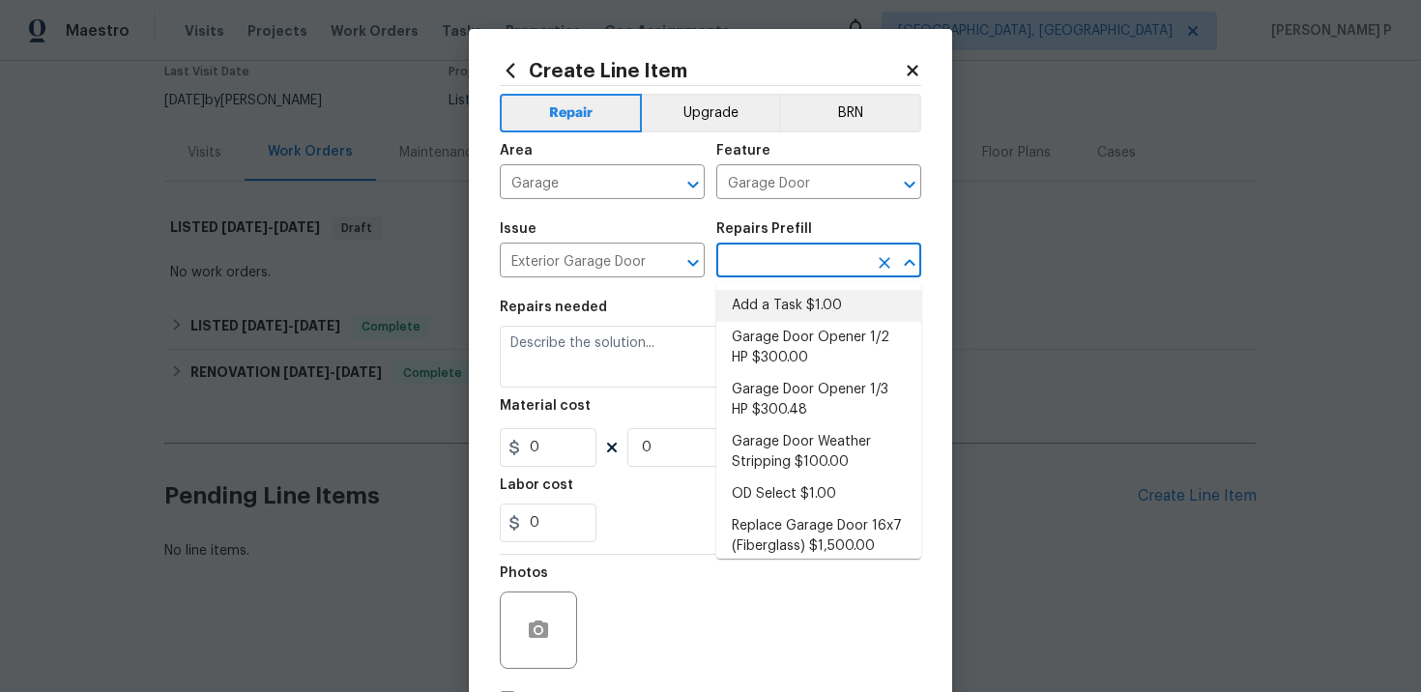
click at [767, 303] on li "Add a Task $1.00" at bounding box center [818, 306] width 205 height 32
type input "Interior Door"
type input "Add a Task $1.00"
type textarea "HPM to detail"
type input "1"
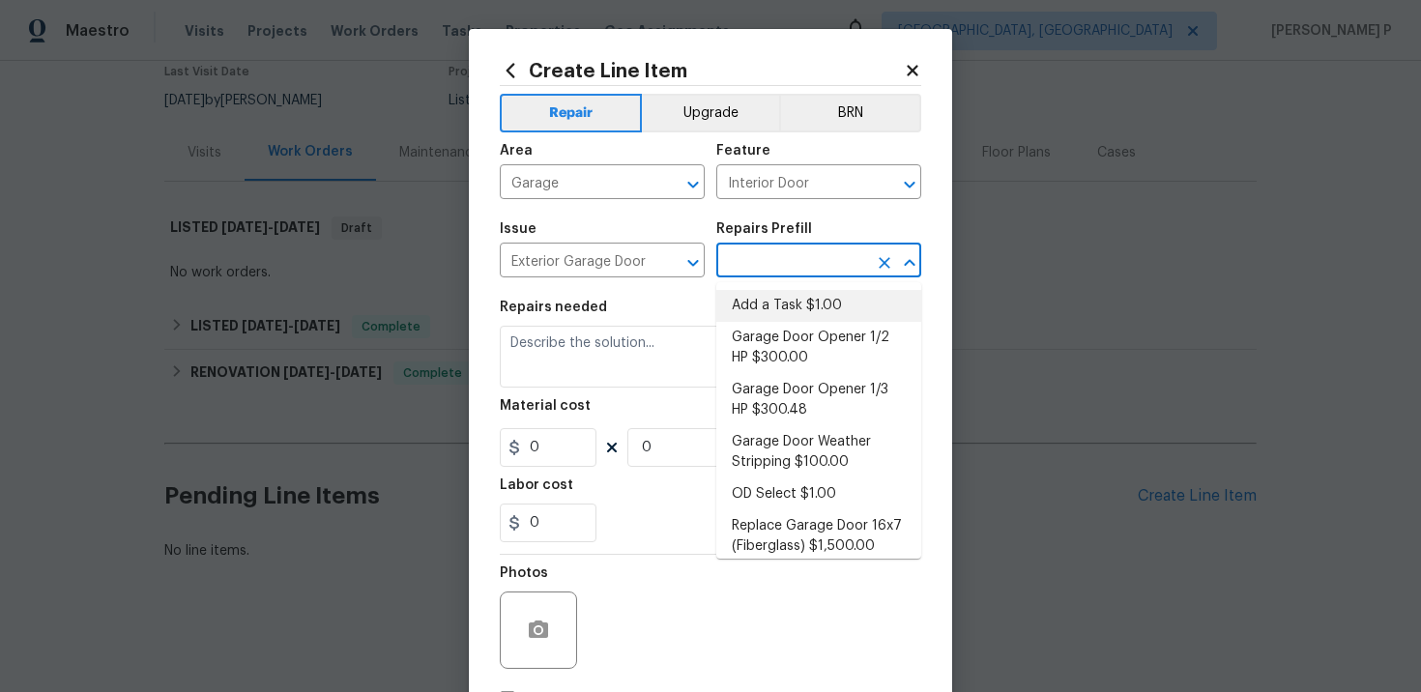
type input "1"
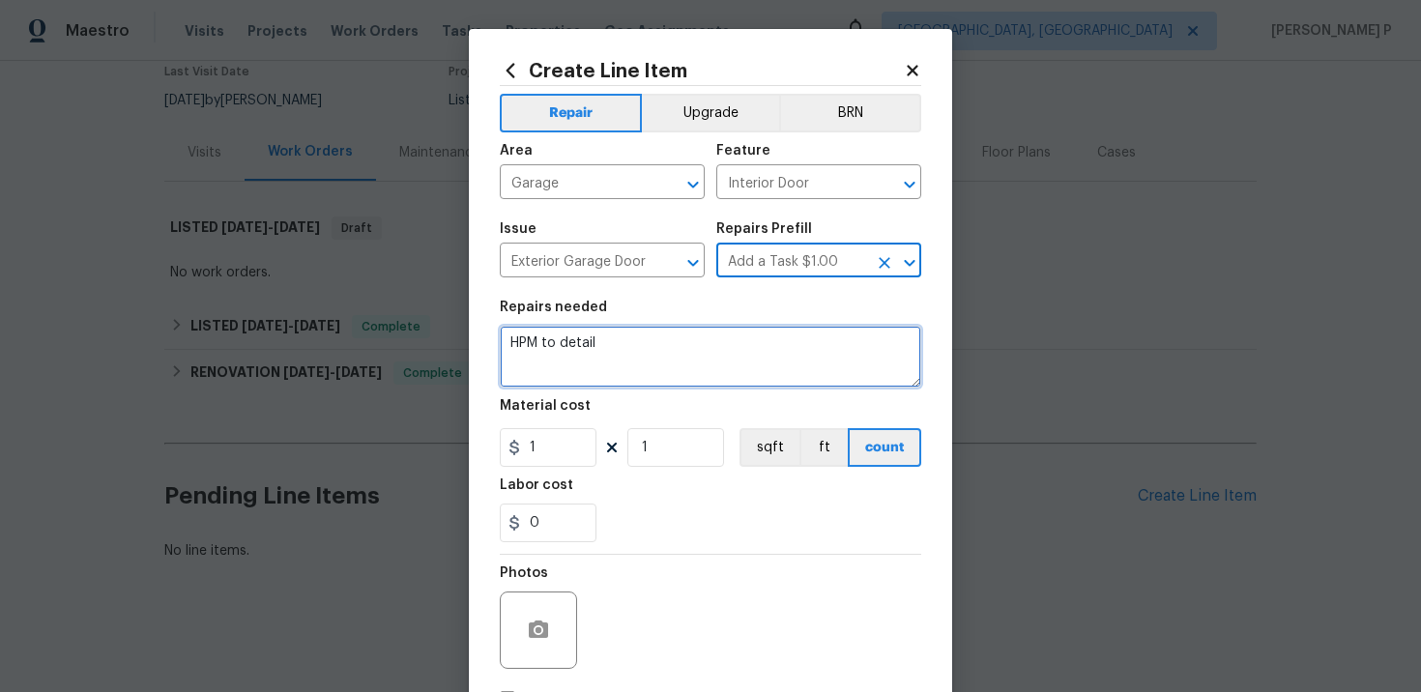
click at [648, 351] on textarea "HPM to detail" at bounding box center [711, 357] width 422 height 62
paste textarea "Feedback received that one of the garage doors did not work, likely due to a sl…"
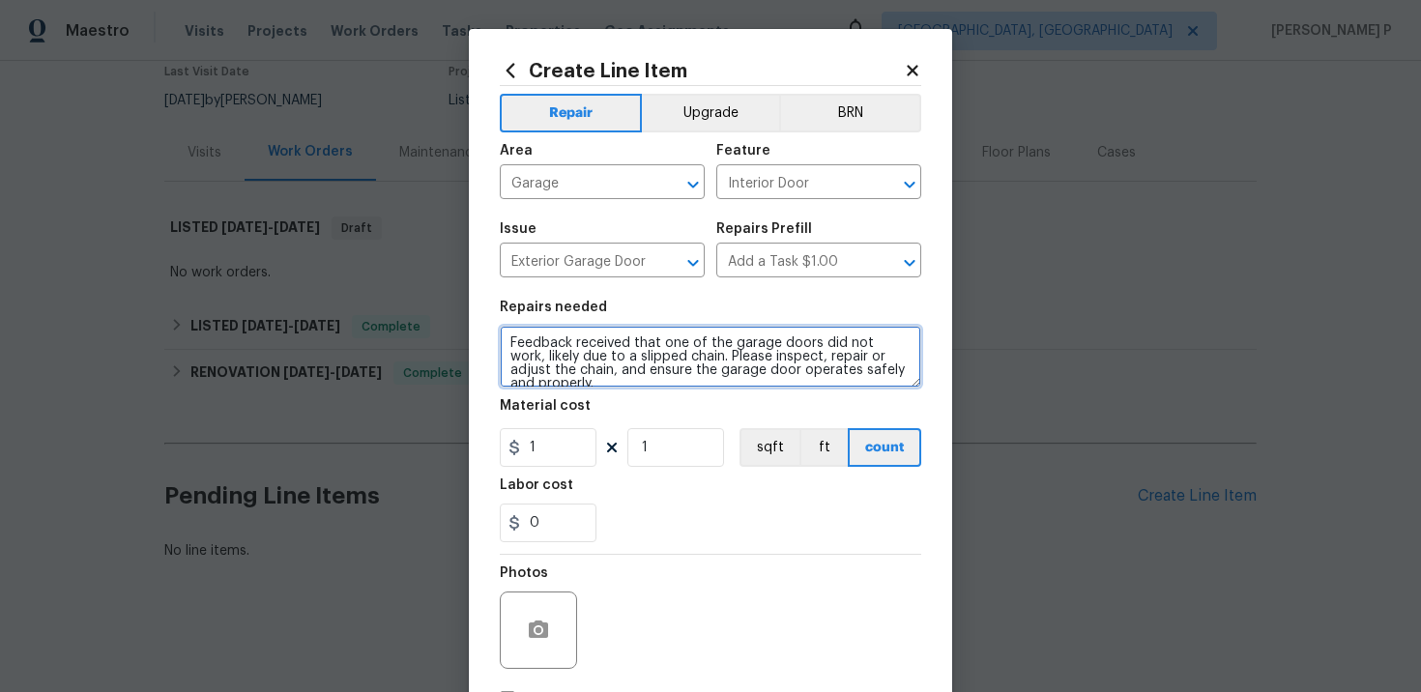
scroll to position [4, 0]
type textarea "Feedback received that one of the garage doors did not work, likely due to a sl…"
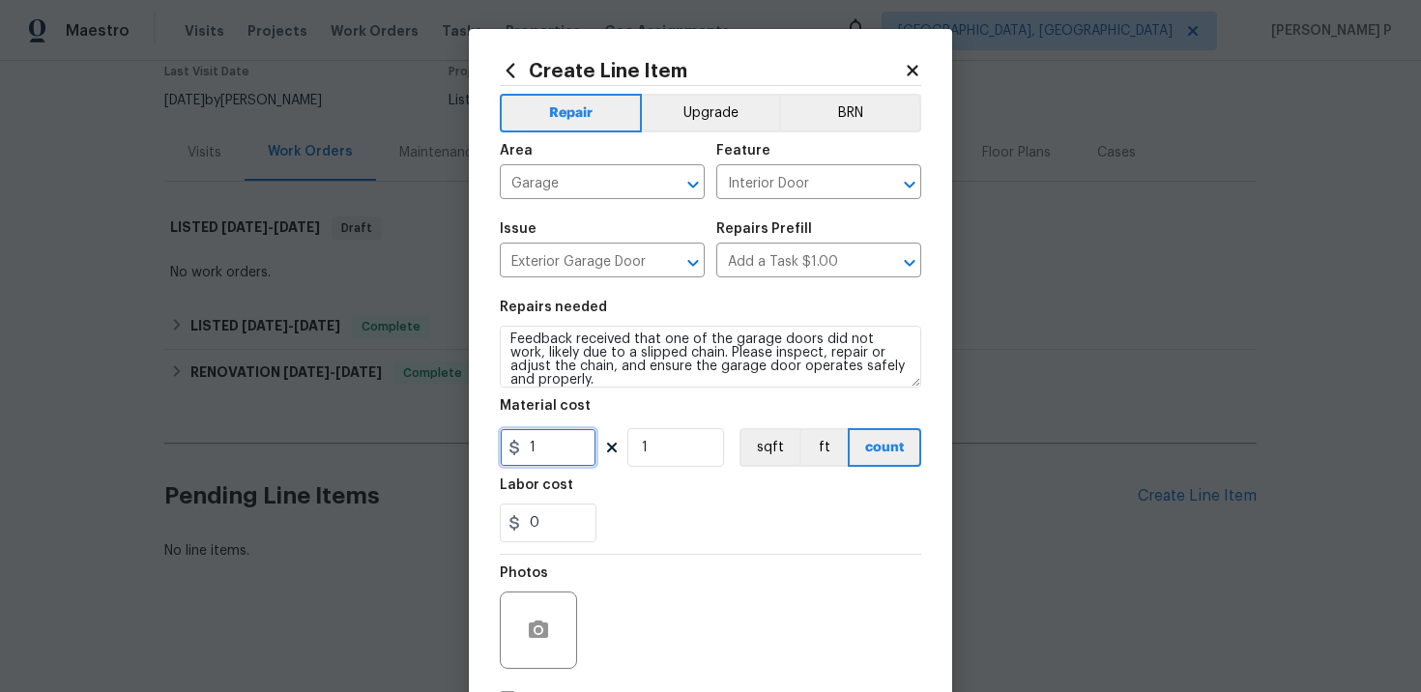
click at [551, 453] on input "1" at bounding box center [548, 447] width 97 height 39
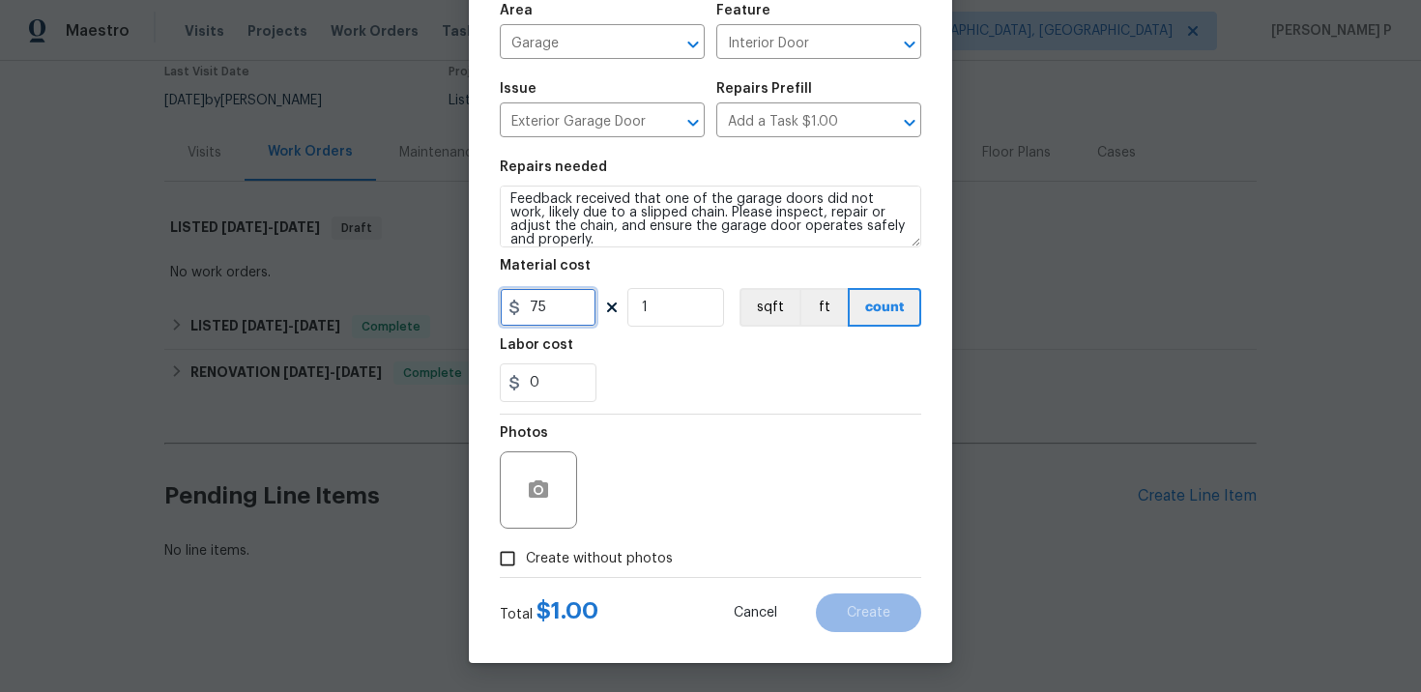
type input "75"
click at [495, 551] on input "Create without photos" at bounding box center [507, 558] width 37 height 37
checkbox input "true"
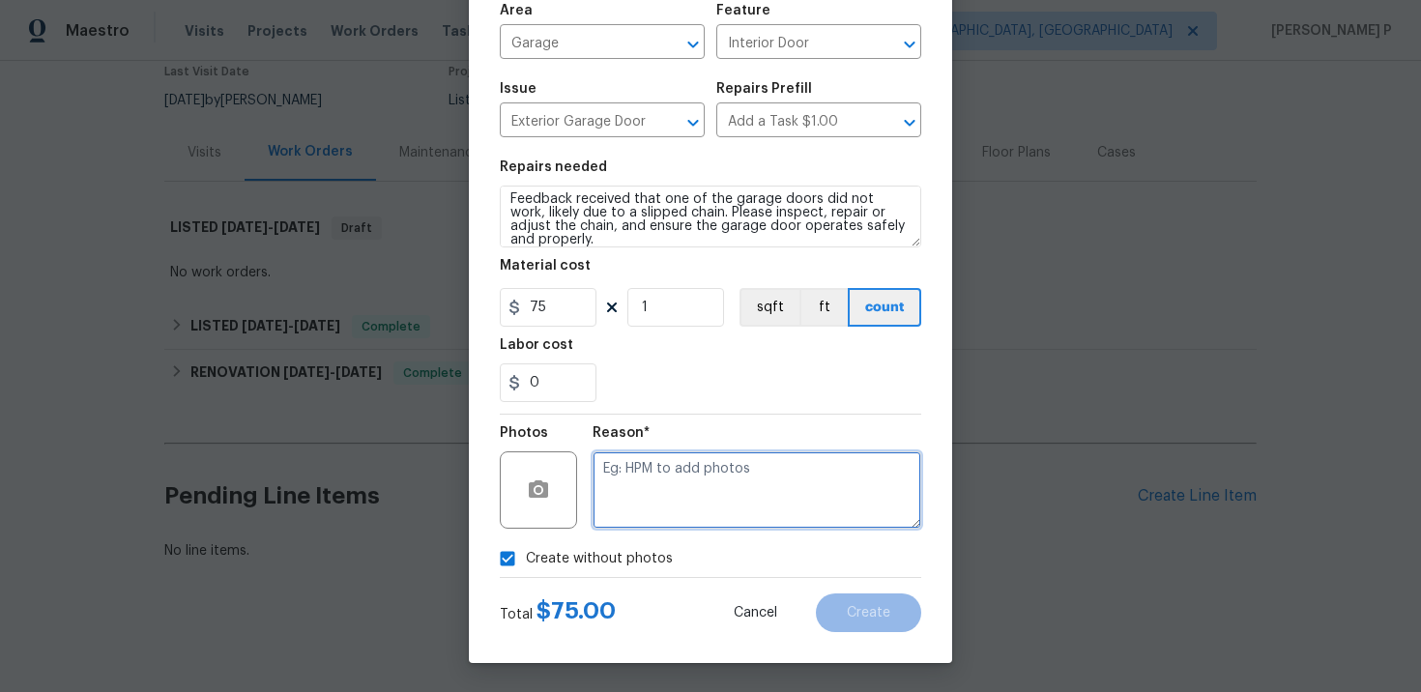
click at [633, 513] on textarea at bounding box center [757, 490] width 329 height 77
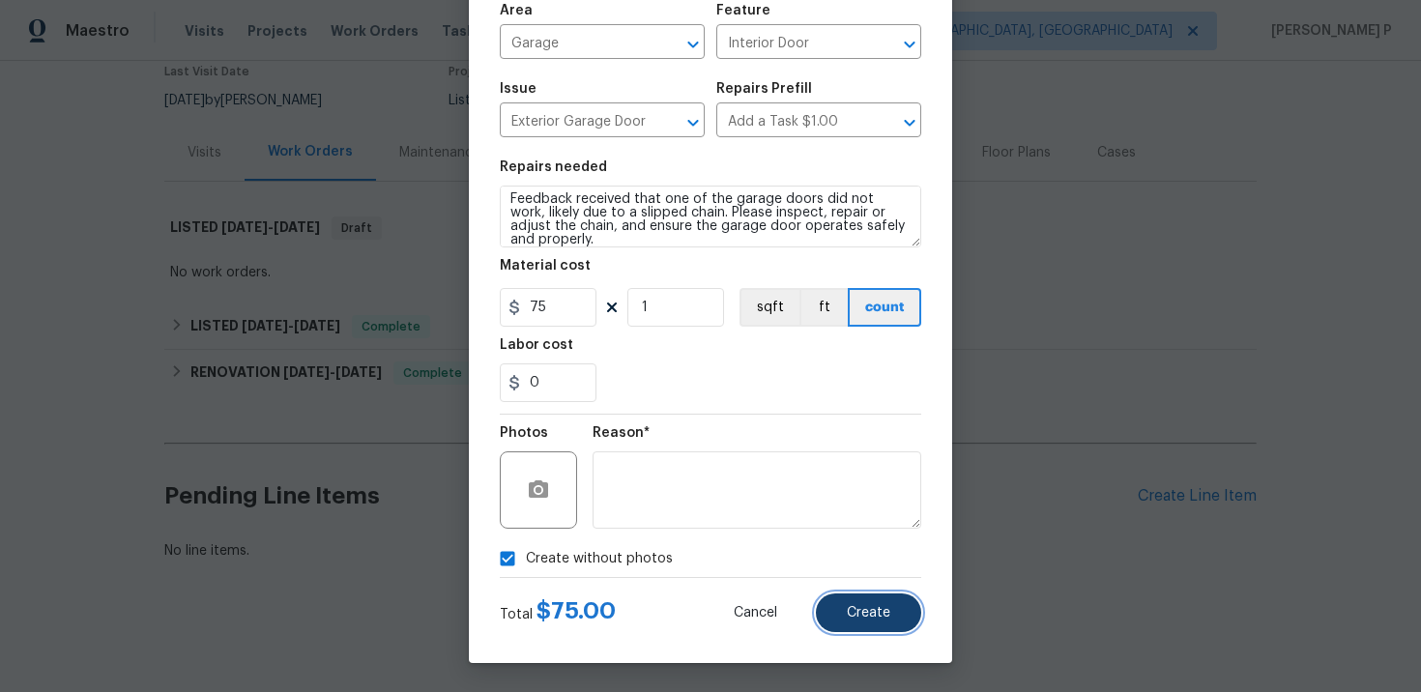
click at [873, 612] on span "Create" at bounding box center [869, 613] width 44 height 15
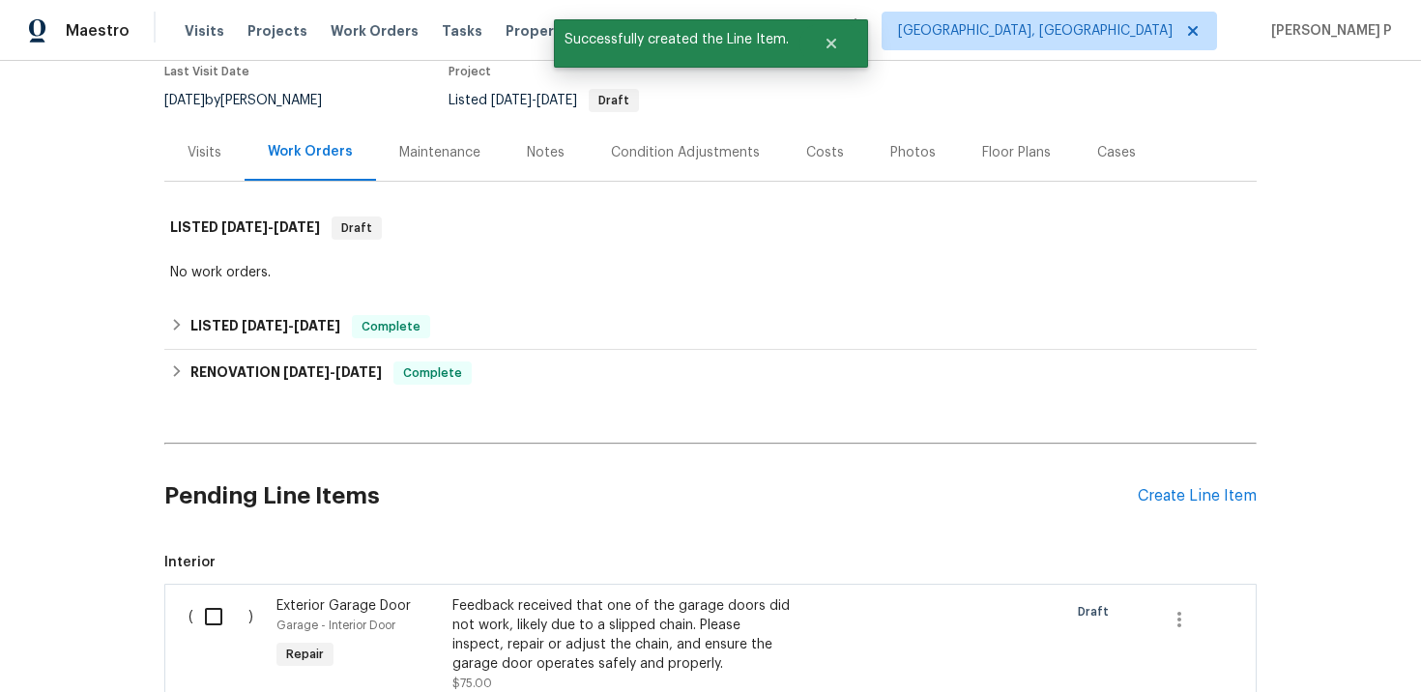
click at [216, 618] on input "checkbox" at bounding box center [220, 617] width 55 height 41
checkbox input "true"
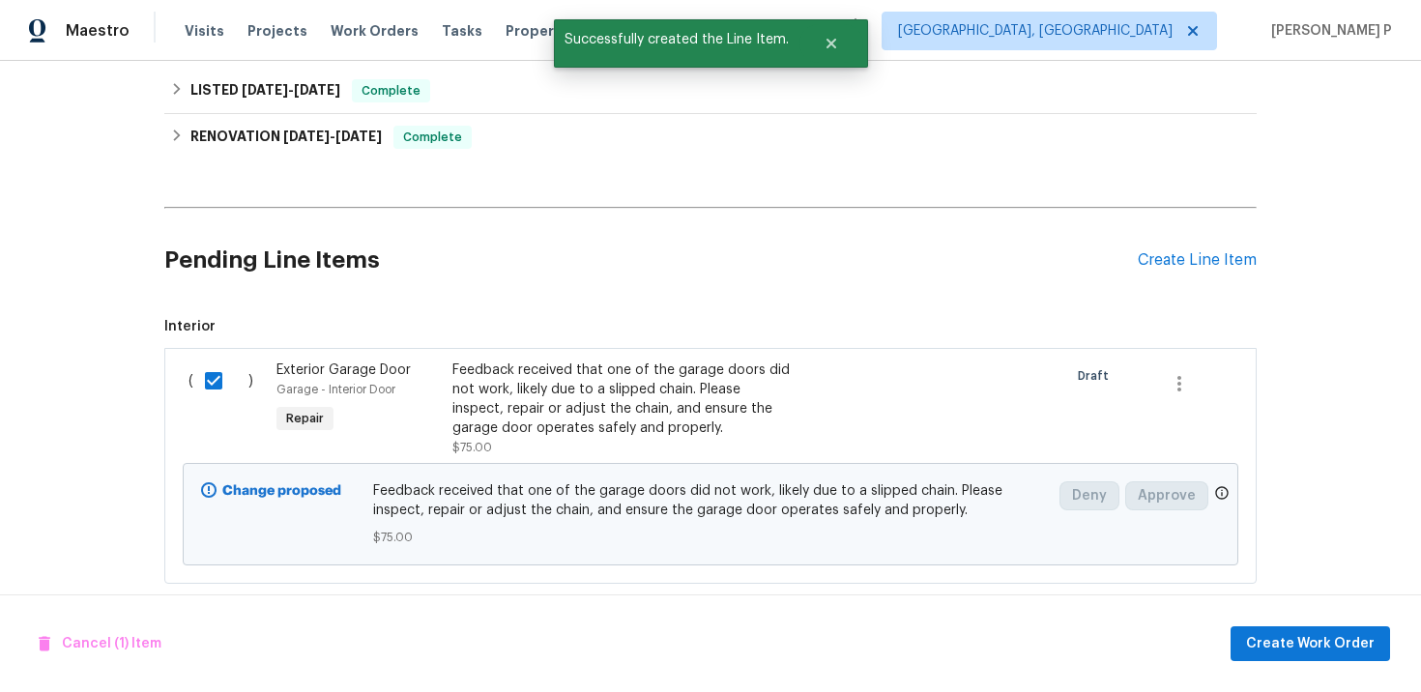
scroll to position [429, 0]
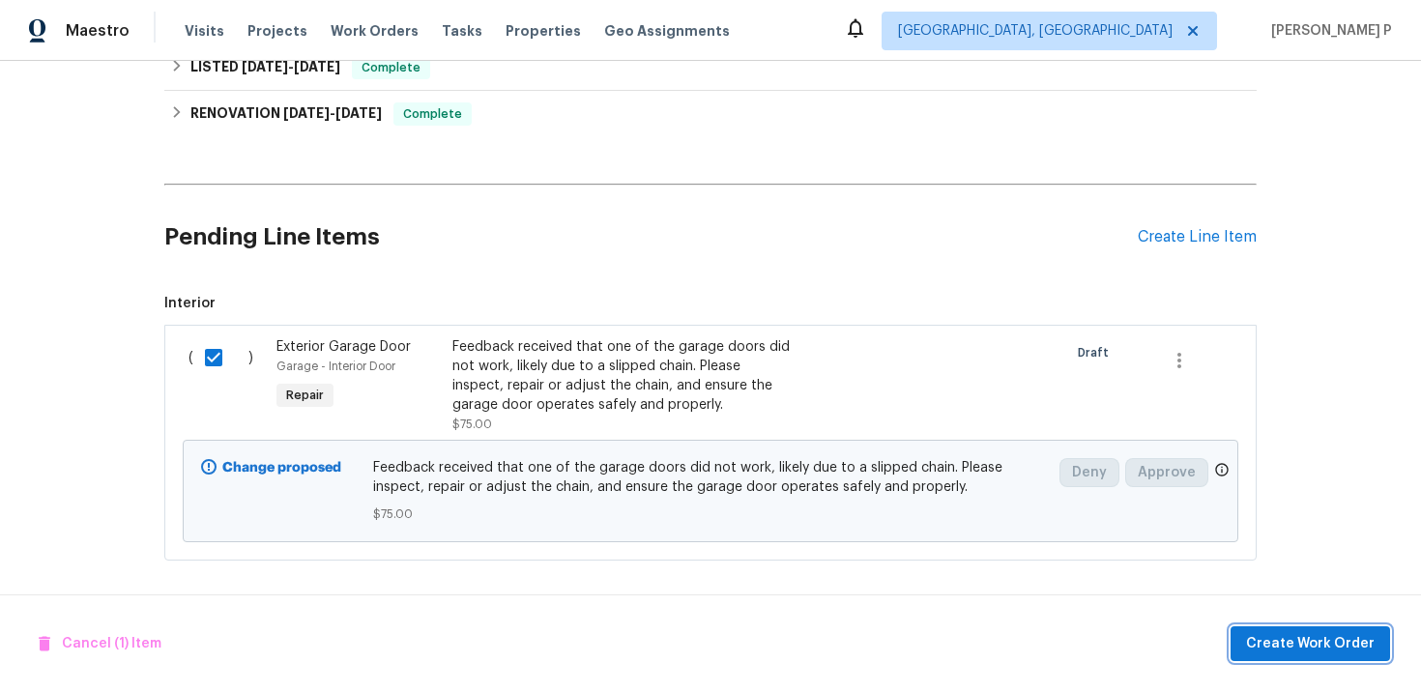
click at [1277, 641] on span "Create Work Order" at bounding box center [1310, 644] width 129 height 24
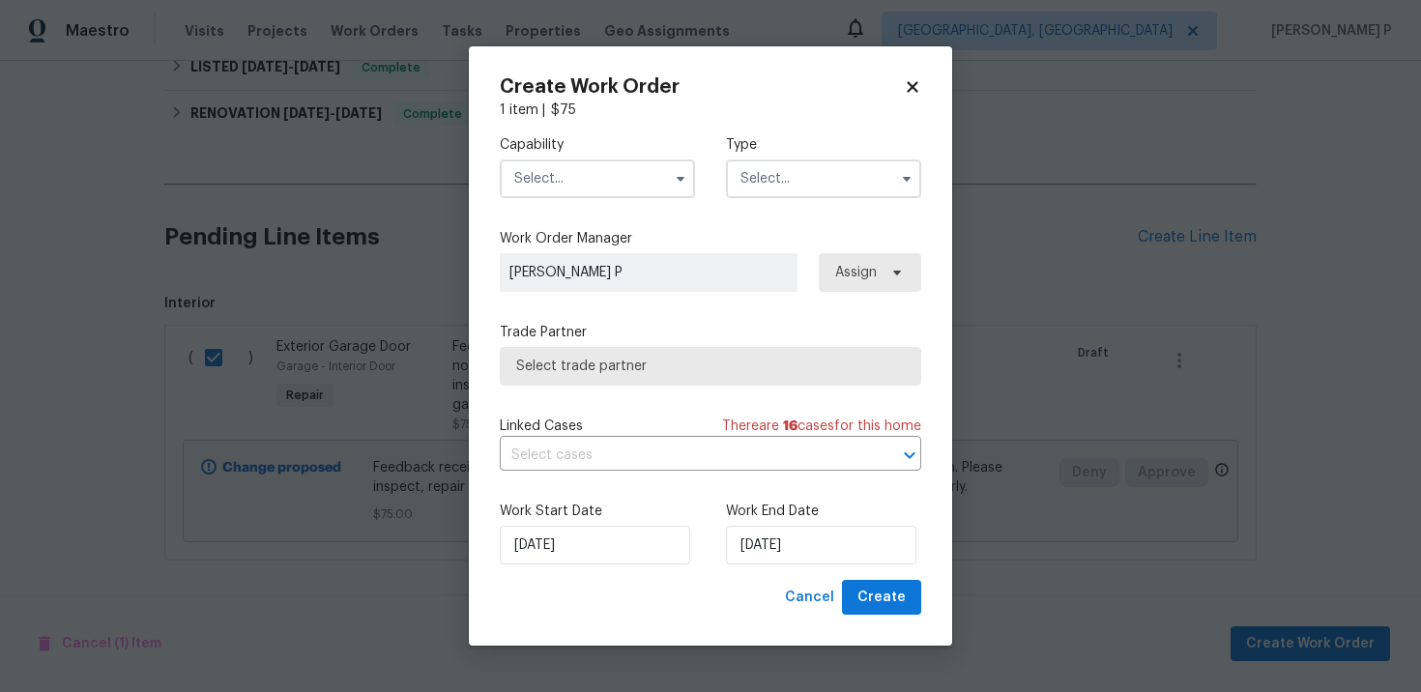
click at [775, 181] on input "text" at bounding box center [823, 179] width 195 height 39
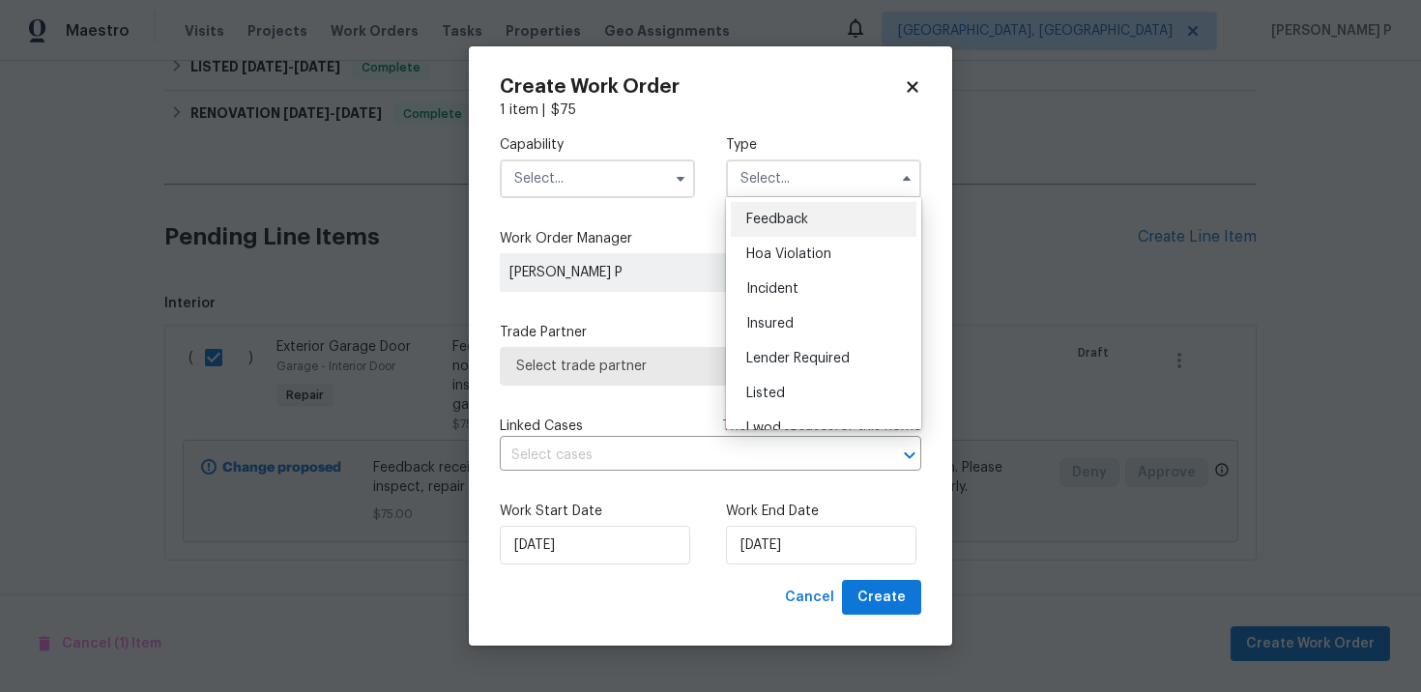
click at [776, 214] on span "Feedback" at bounding box center [777, 220] width 62 height 14
type input "Feedback"
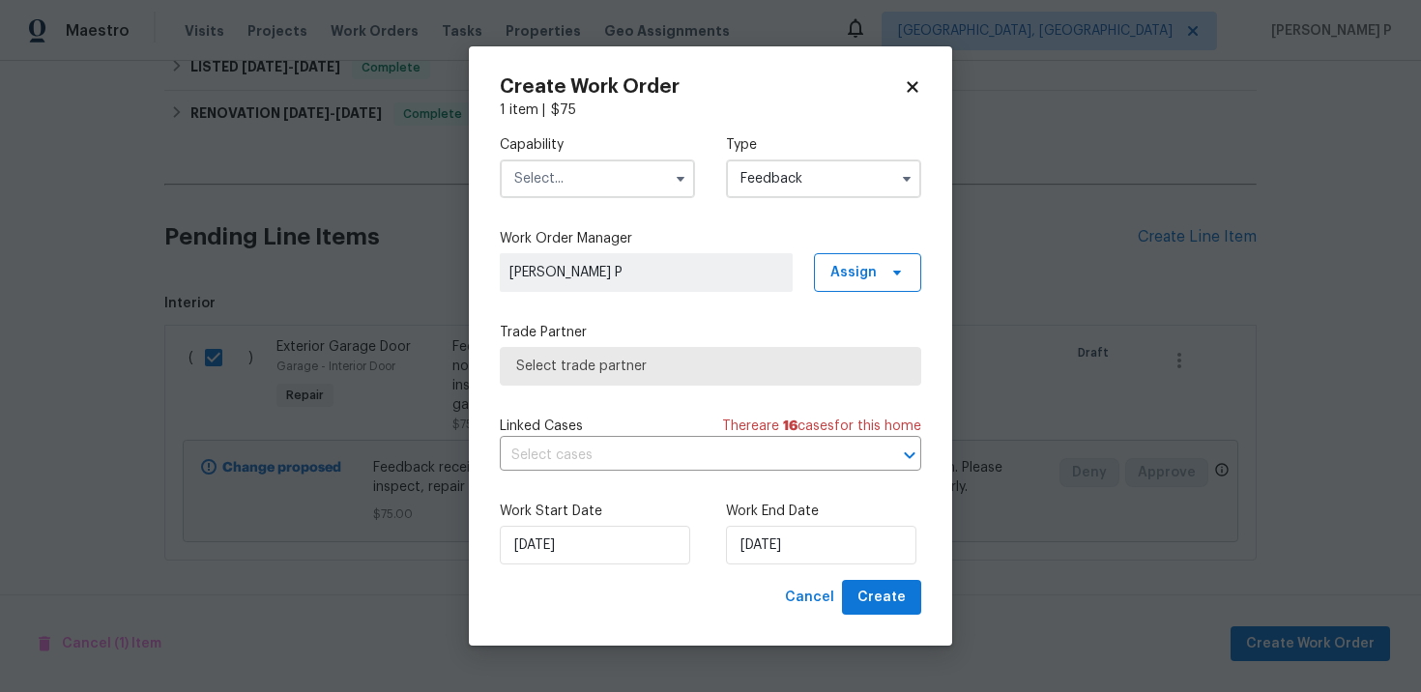
click at [589, 162] on input "text" at bounding box center [597, 179] width 195 height 39
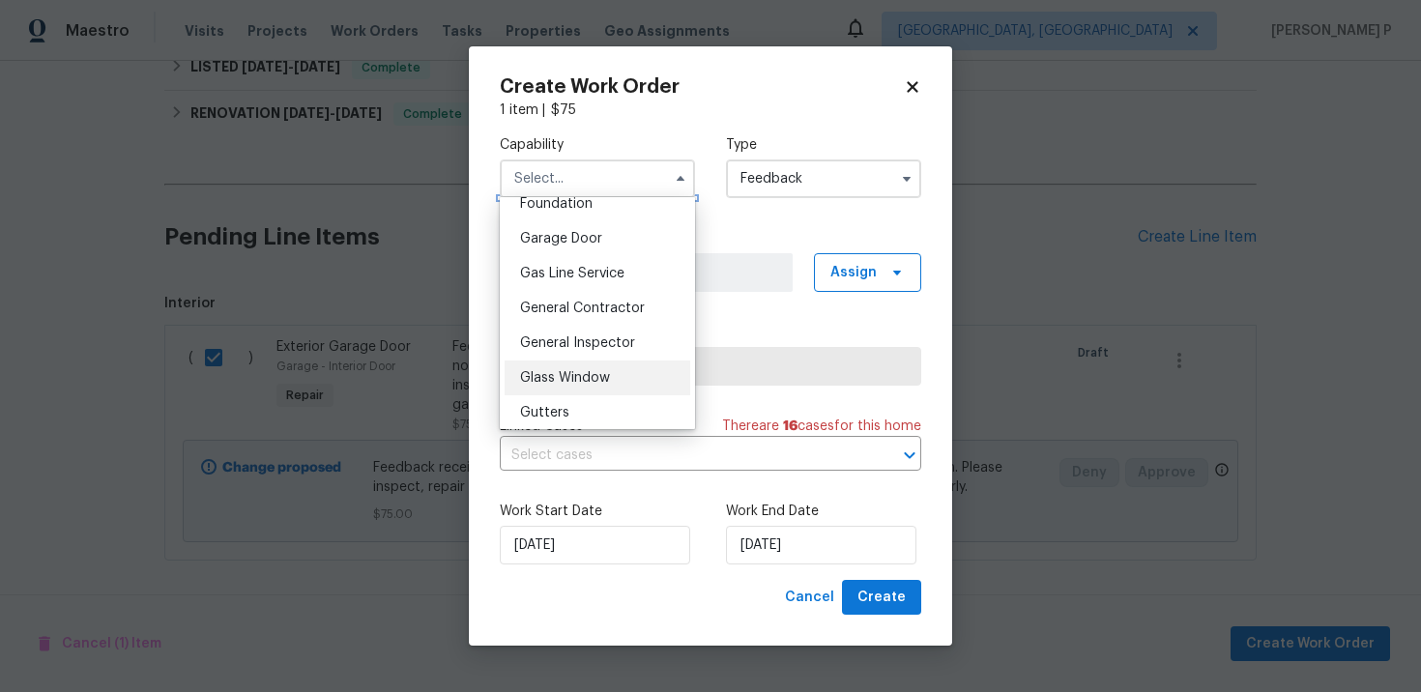
scroll to position [828, 0]
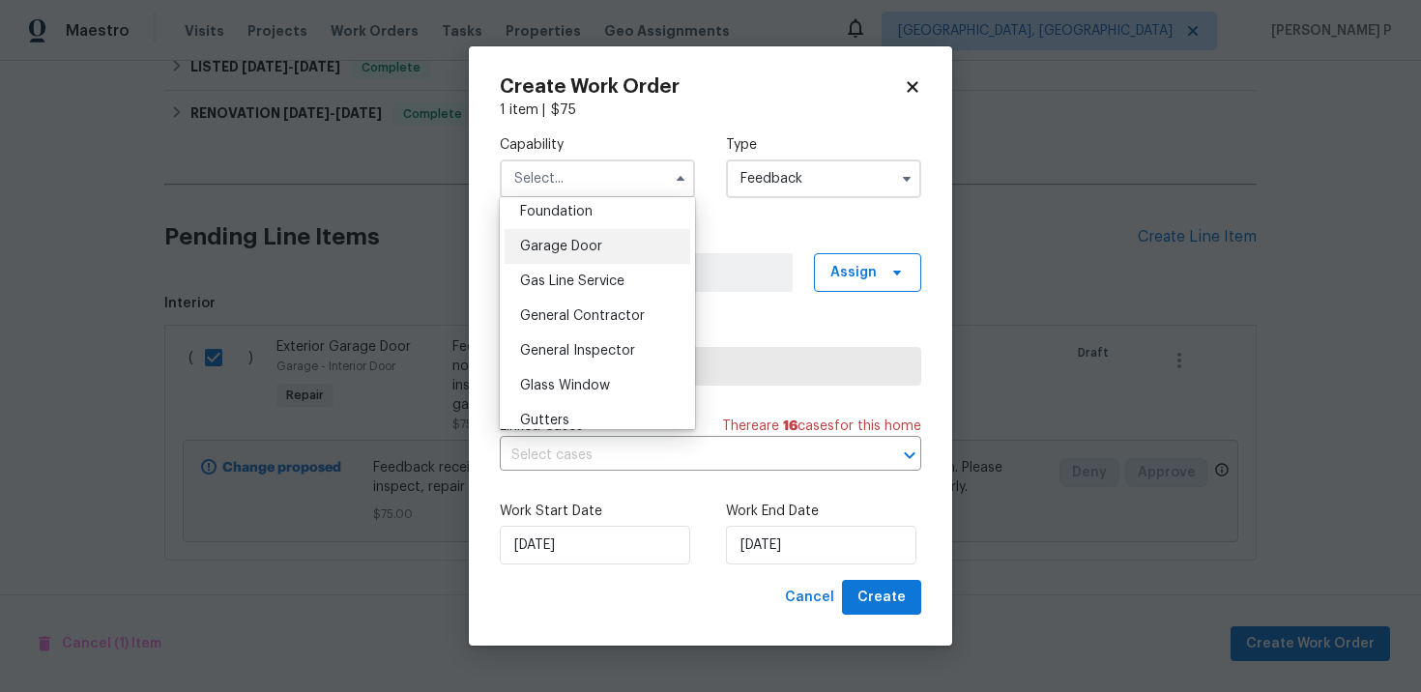
click at [564, 252] on span "Garage Door" at bounding box center [561, 247] width 82 height 14
type input "Garage Door"
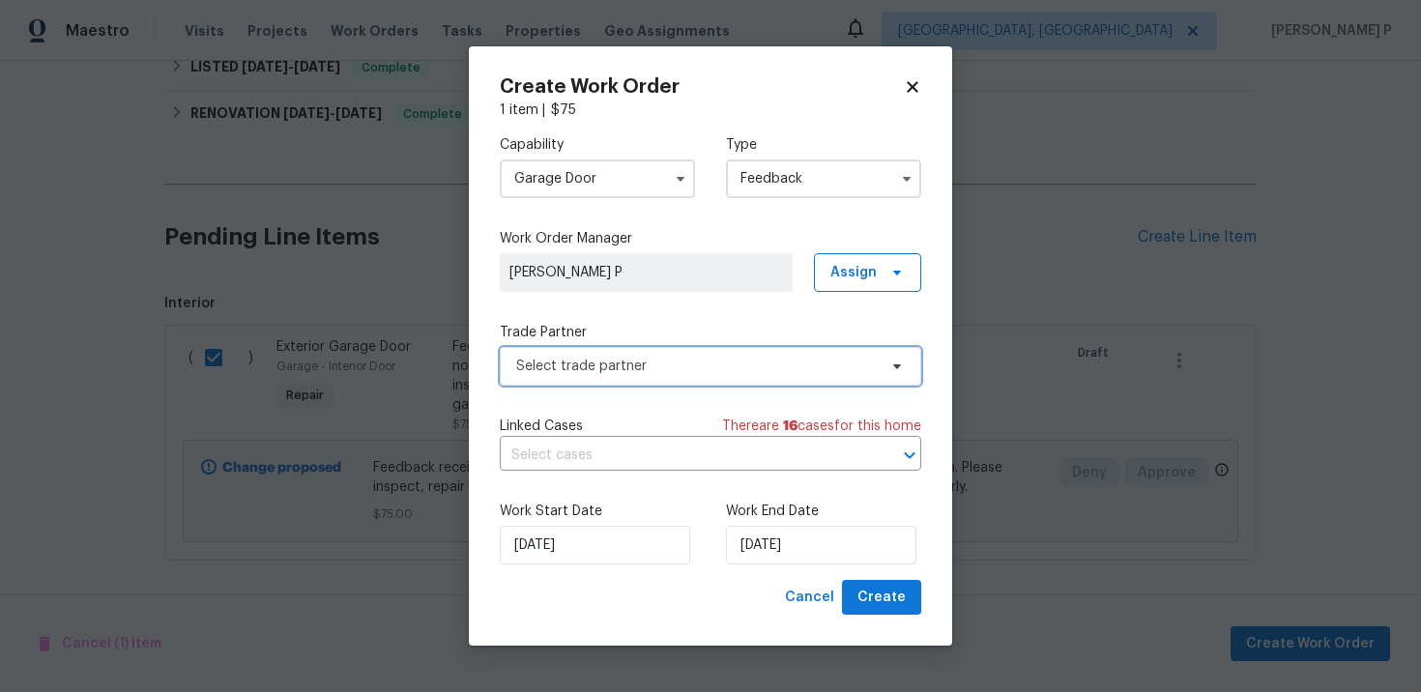
click at [617, 355] on span "Select trade partner" at bounding box center [711, 366] width 422 height 39
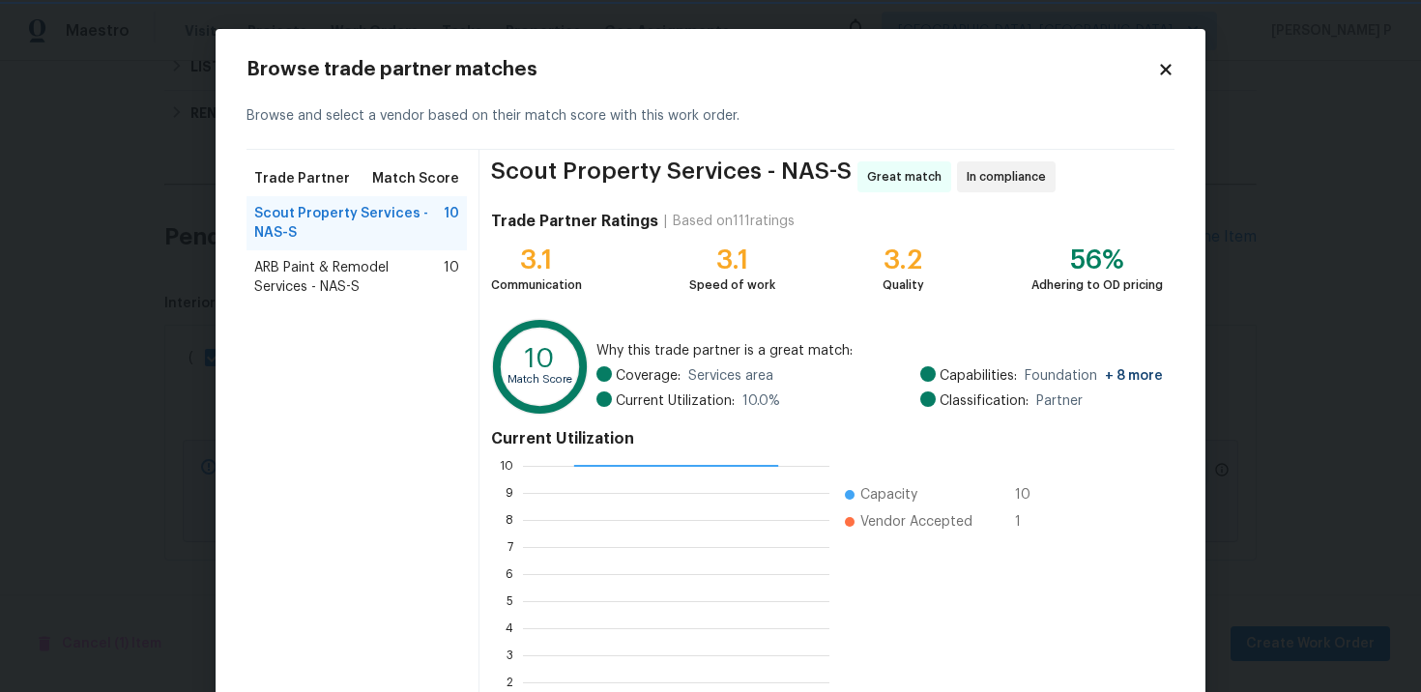
scroll to position [160, 0]
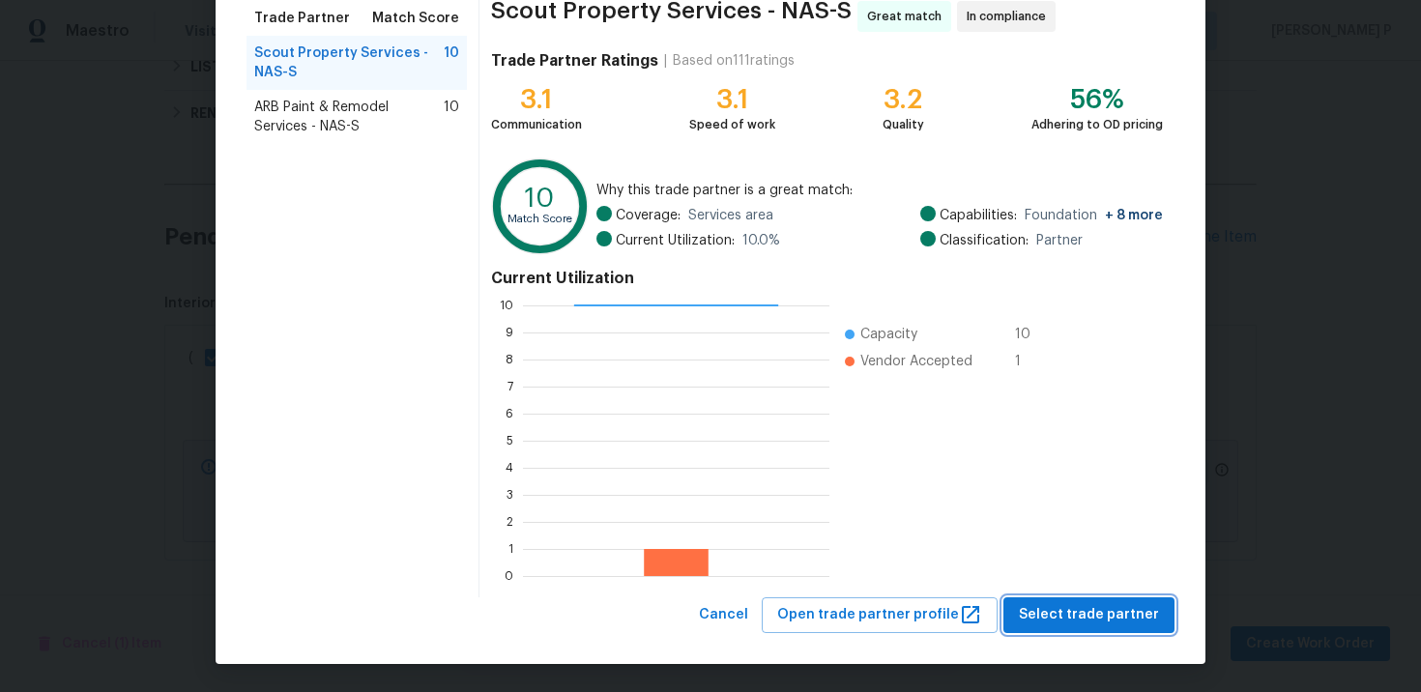
click at [1132, 626] on span "Select trade partner" at bounding box center [1089, 615] width 140 height 24
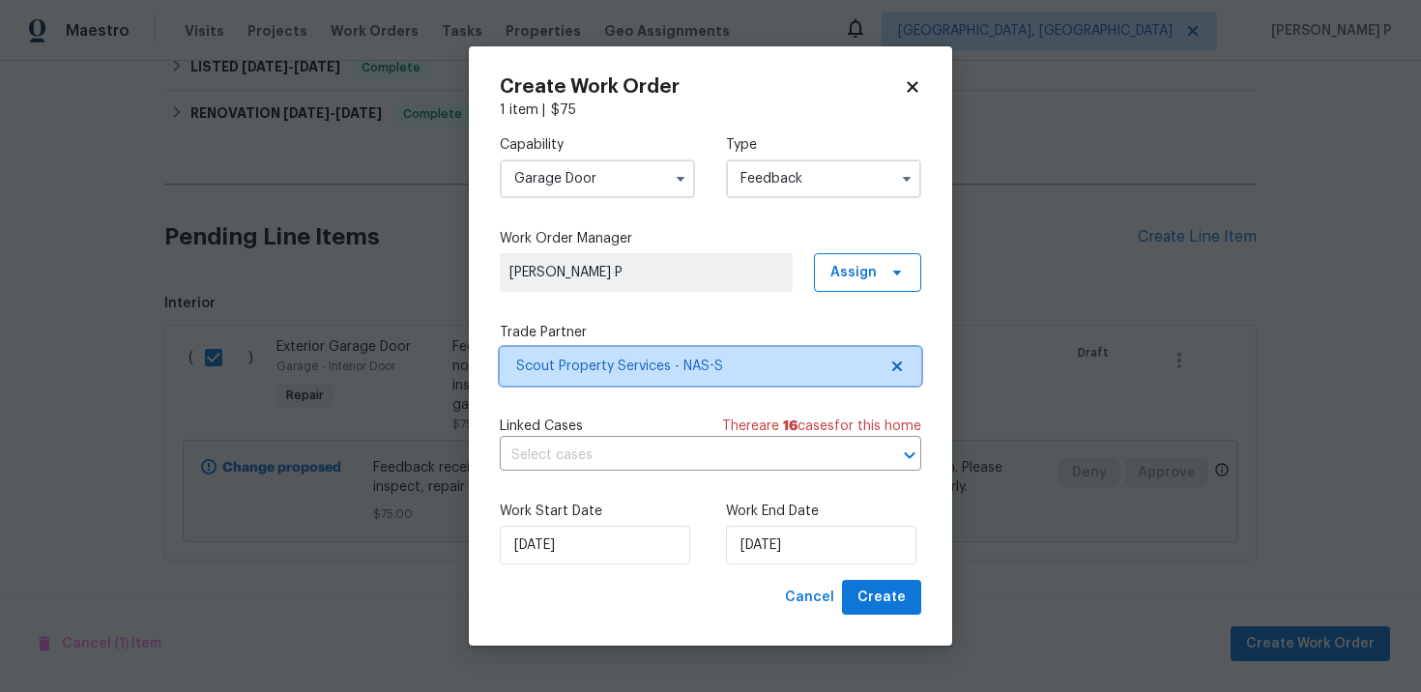
scroll to position [0, 0]
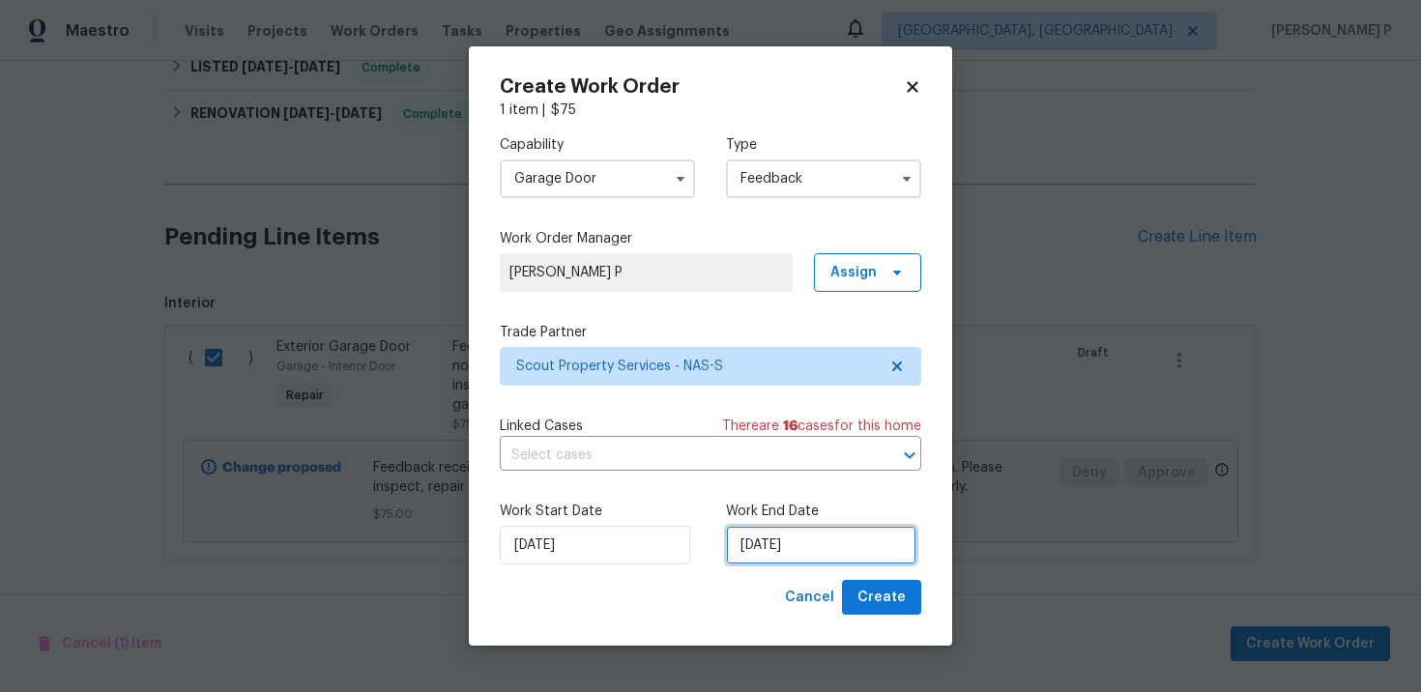
click at [774, 555] on input "[DATE]" at bounding box center [821, 545] width 190 height 39
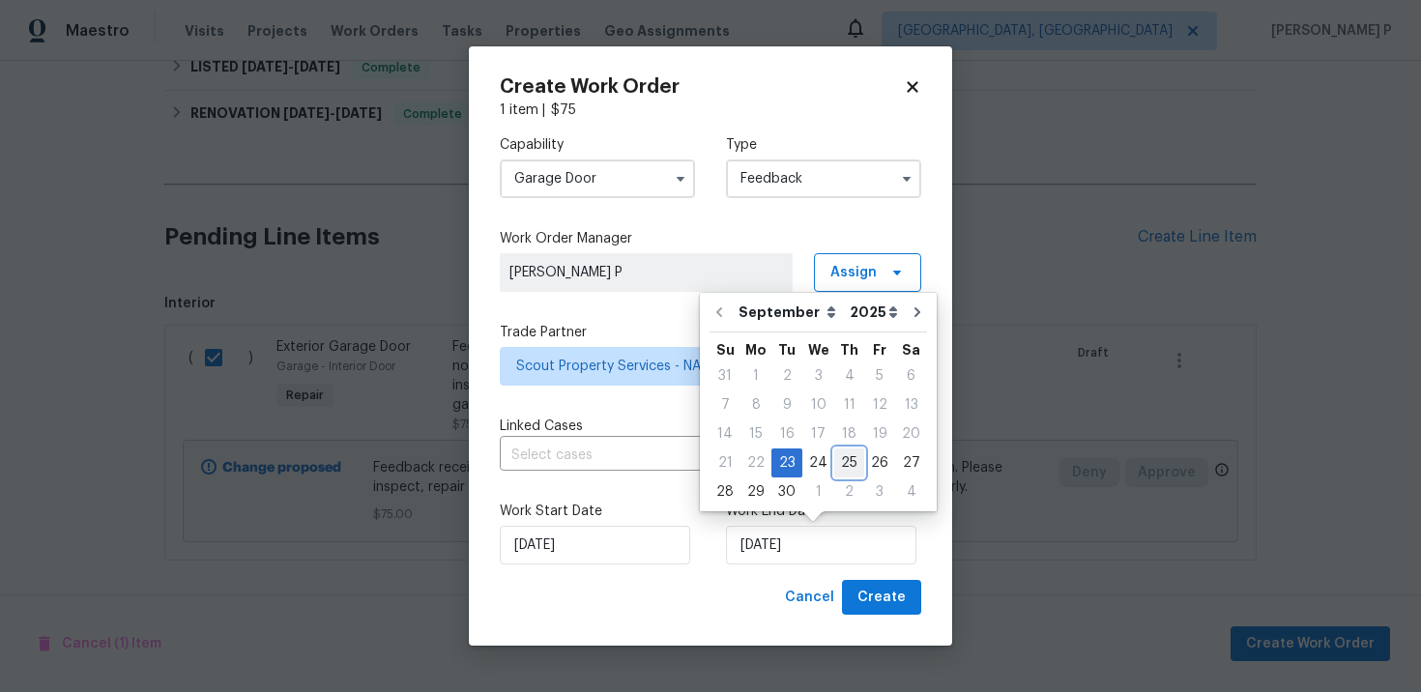
click at [851, 465] on div "25" at bounding box center [849, 463] width 30 height 27
type input "[DATE]"
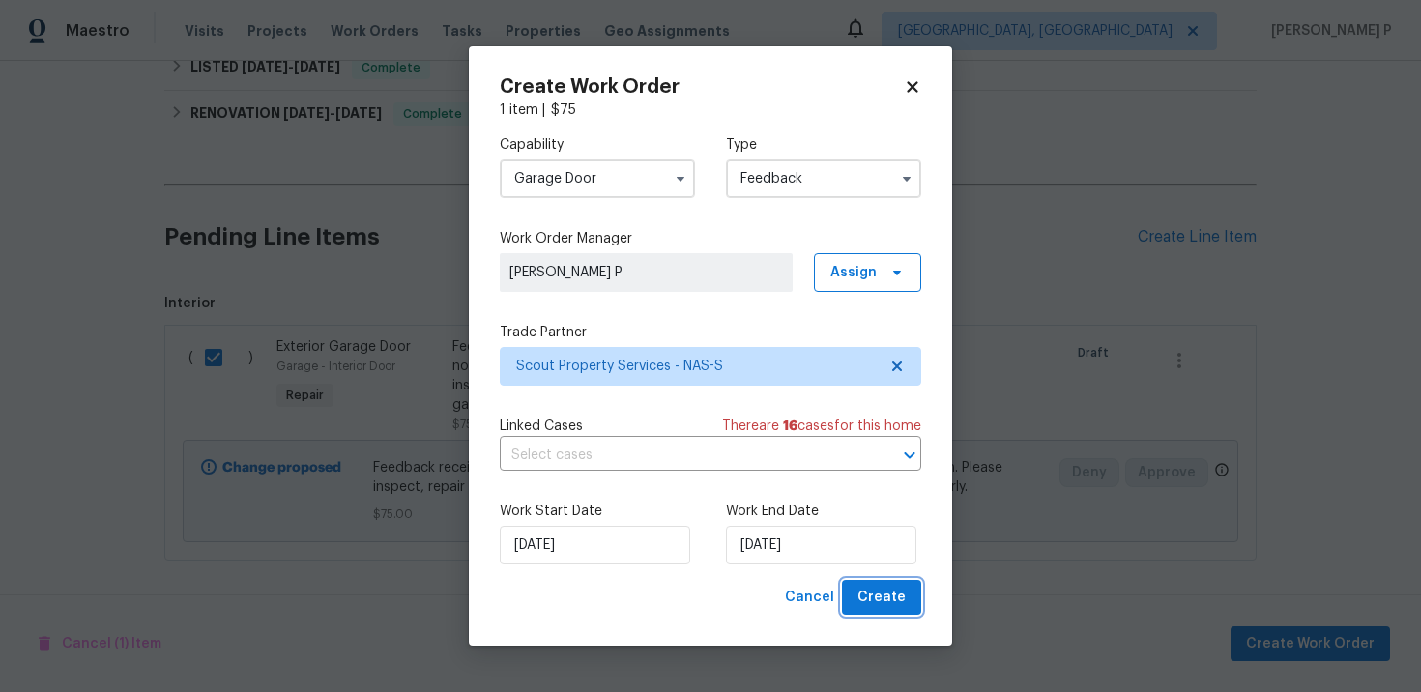
click at [912, 586] on button "Create" at bounding box center [881, 598] width 79 height 36
checkbox input "false"
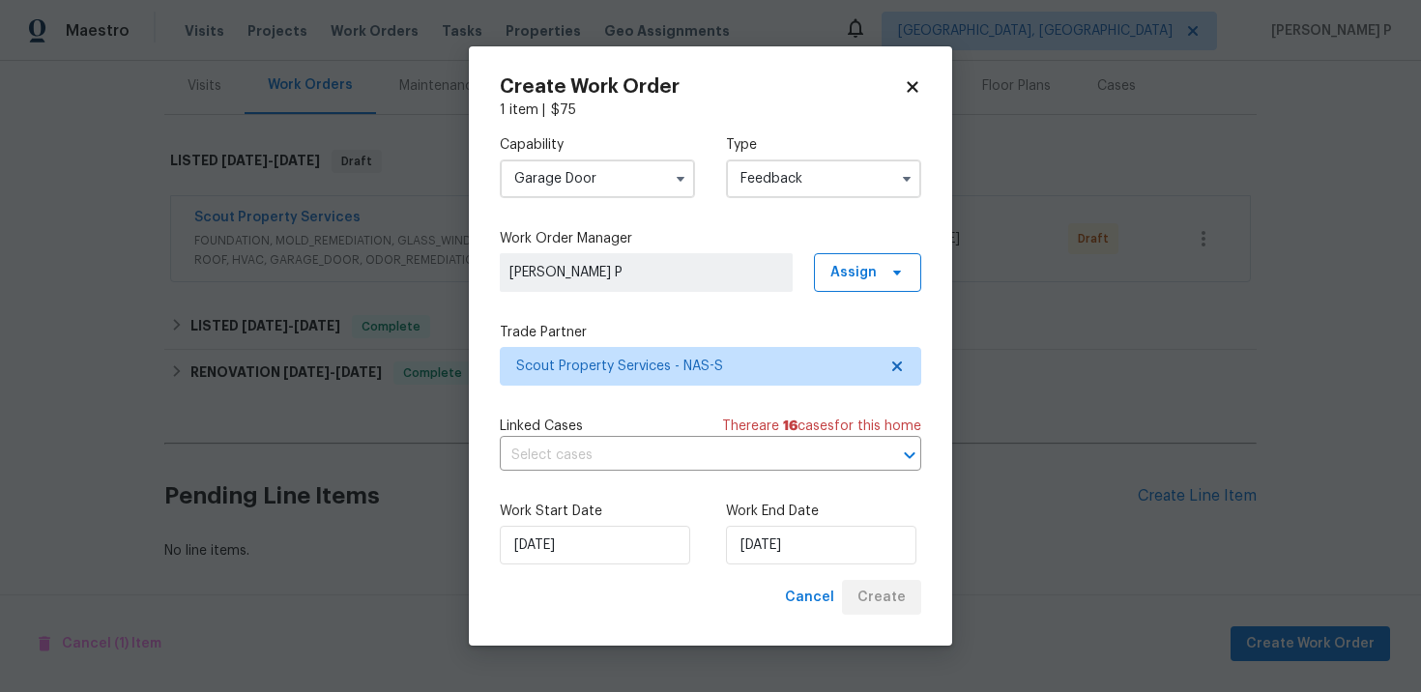
scroll to position [236, 0]
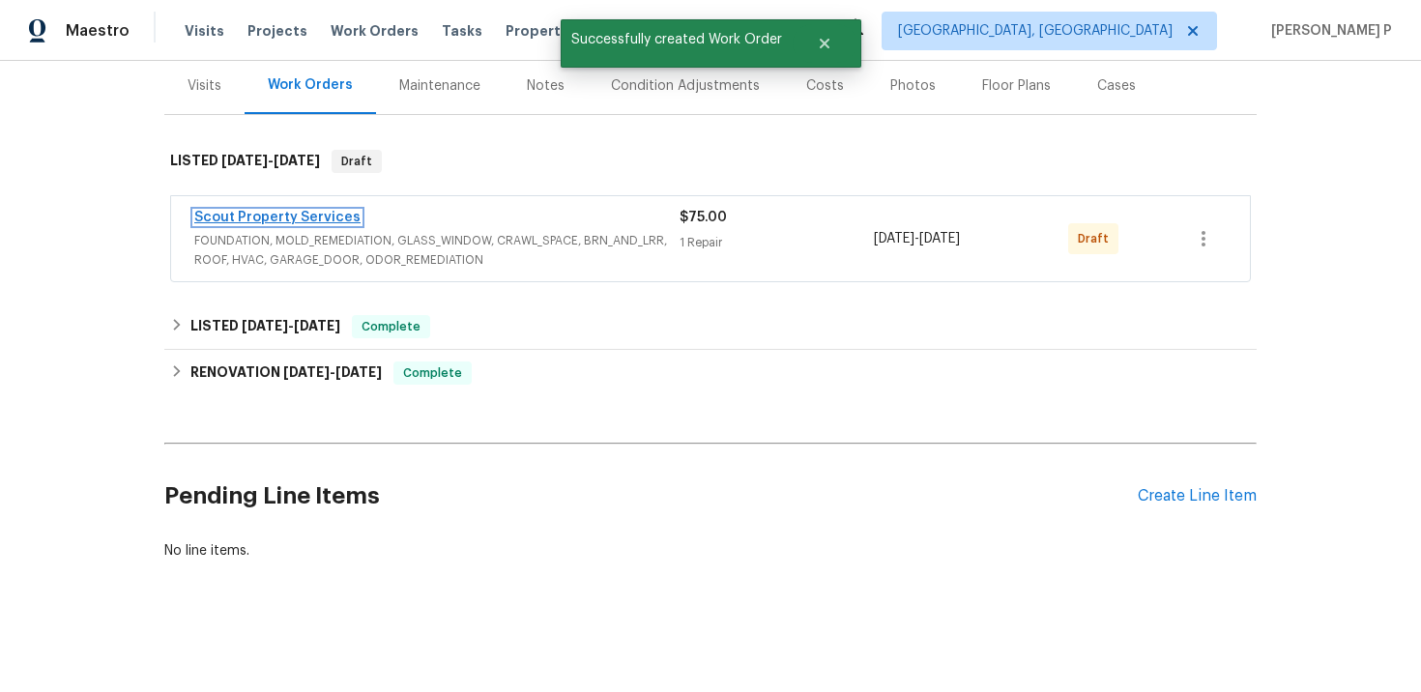
click at [280, 214] on link "Scout Property Services" at bounding box center [277, 218] width 166 height 14
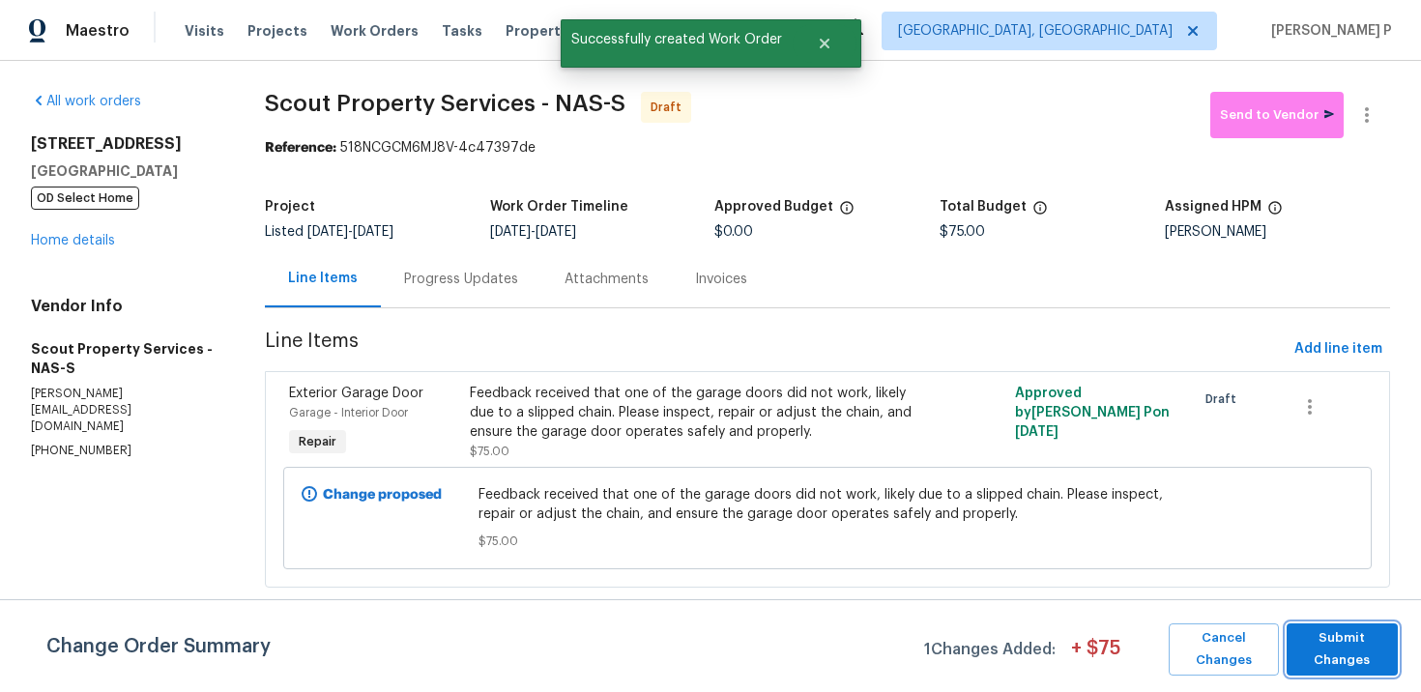
click at [1353, 667] on span "Submit Changes" at bounding box center [1343, 649] width 92 height 44
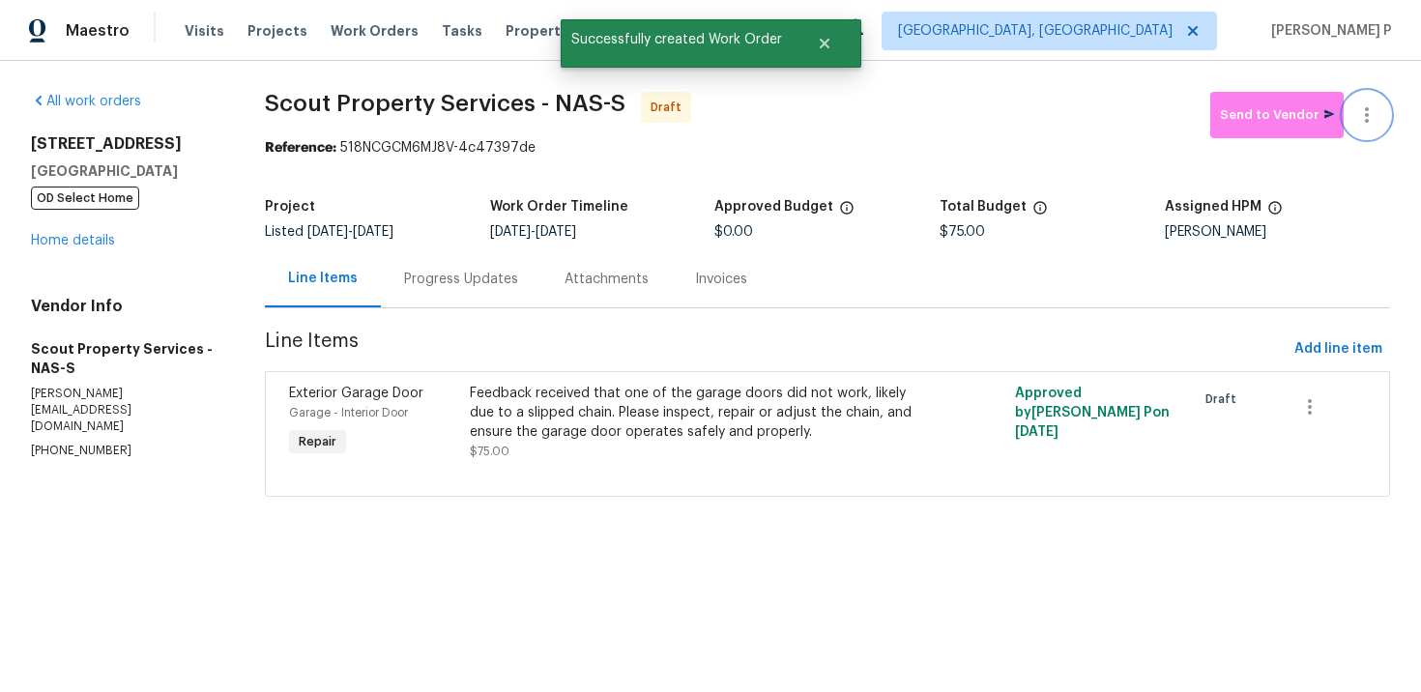
click at [1372, 111] on icon "button" at bounding box center [1366, 114] width 23 height 23
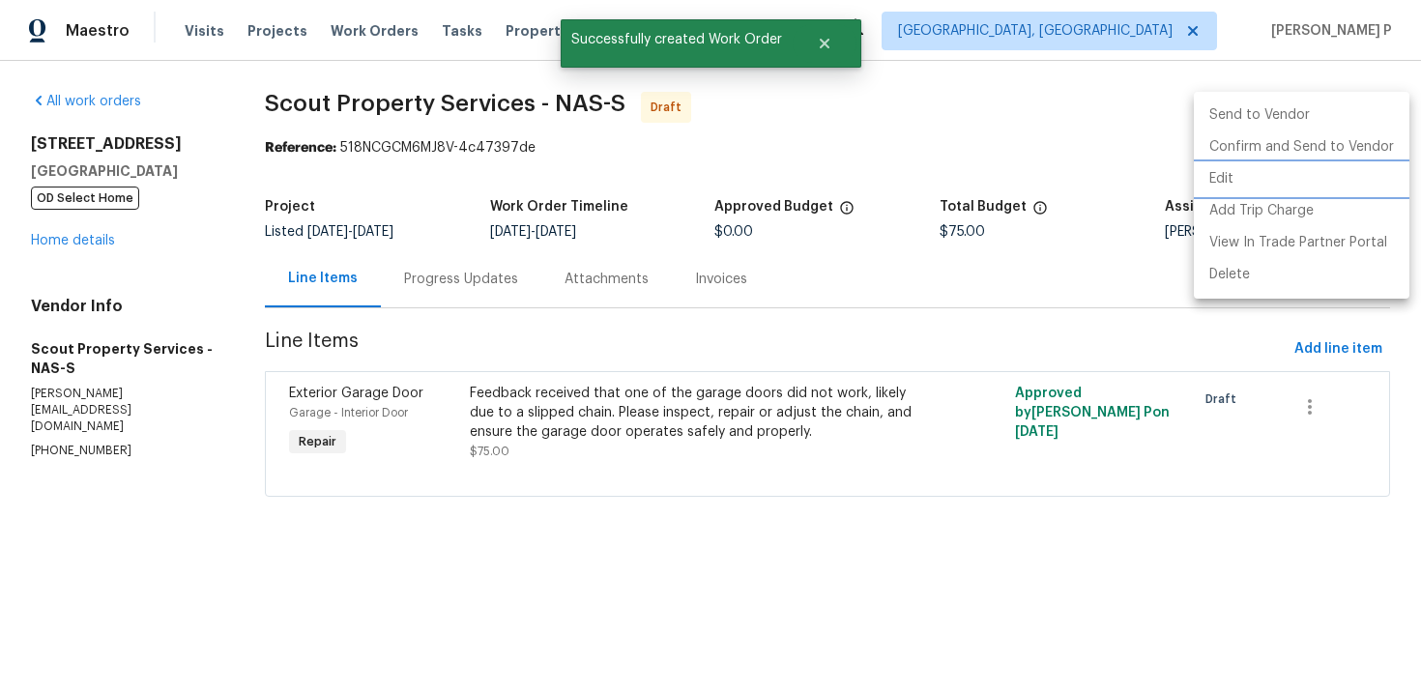
click at [1225, 173] on li "Edit" at bounding box center [1302, 179] width 216 height 32
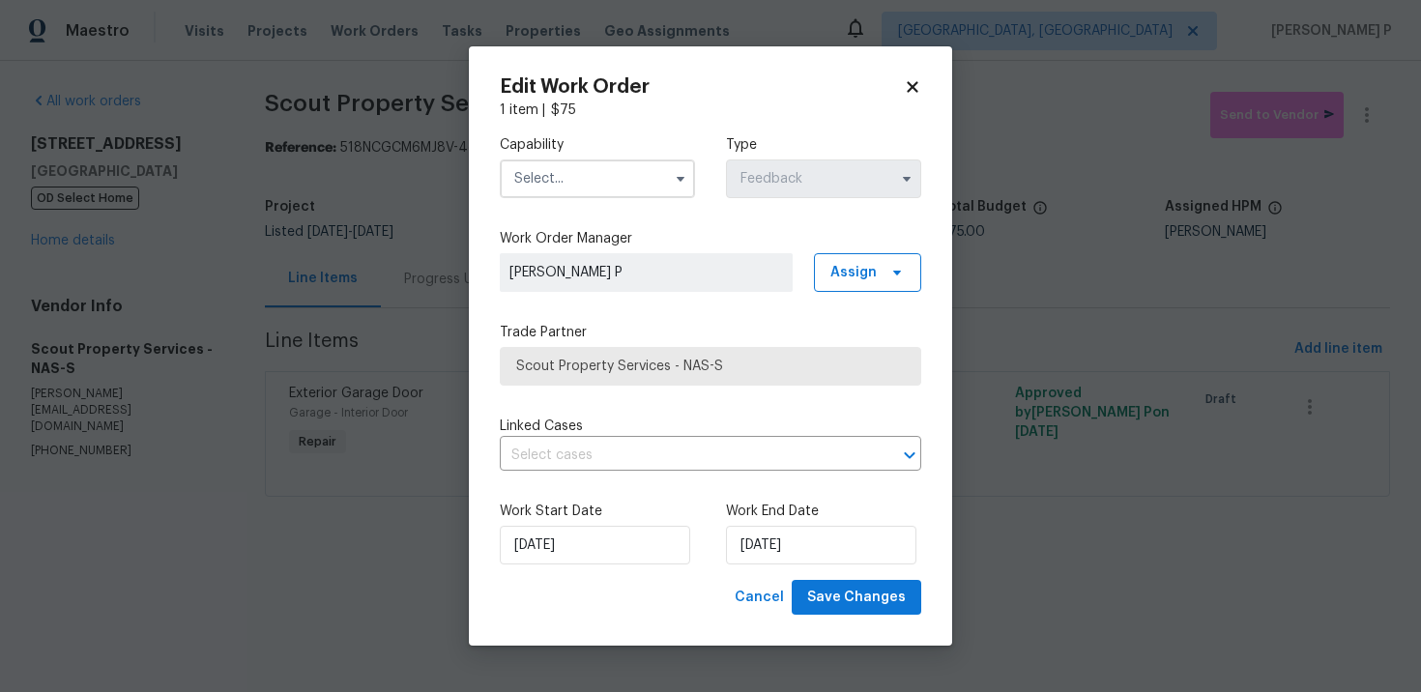
click at [582, 167] on input "text" at bounding box center [597, 179] width 195 height 39
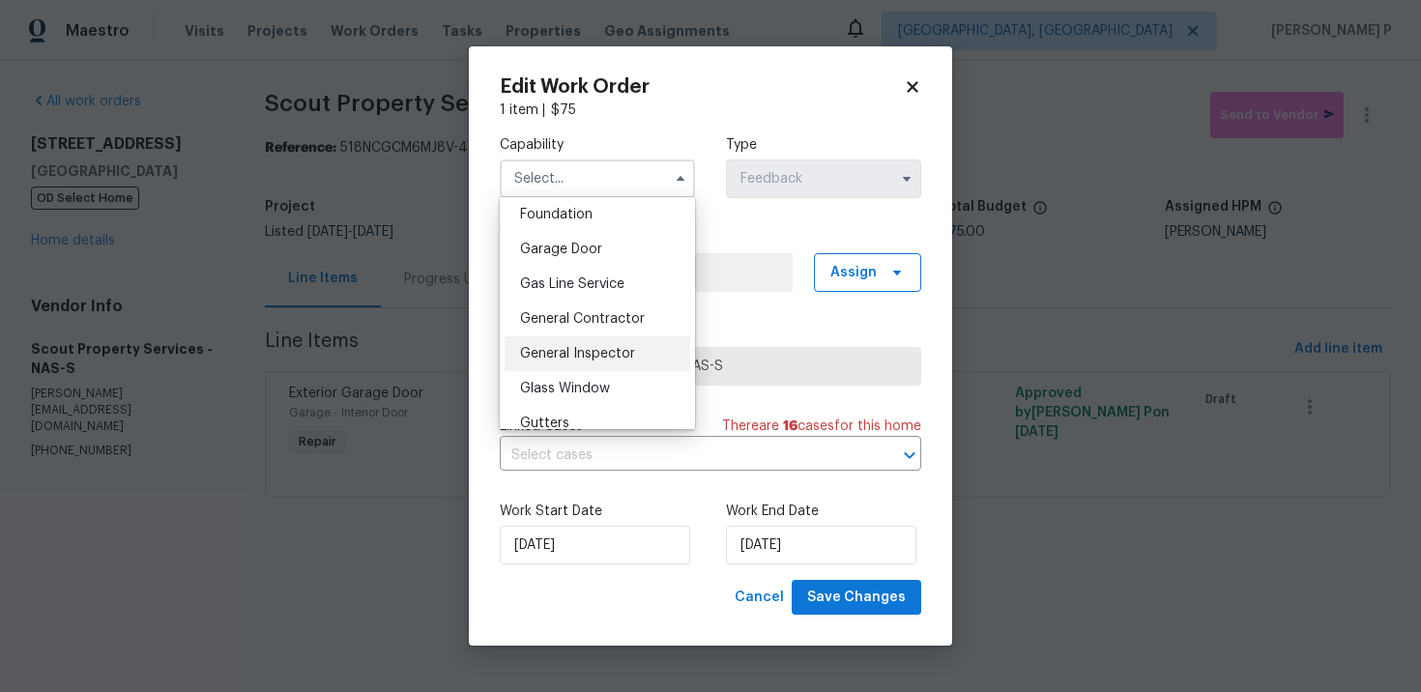
scroll to position [787, 0]
click at [576, 276] on div "Garage Door" at bounding box center [598, 287] width 186 height 35
type input "Garage Door"
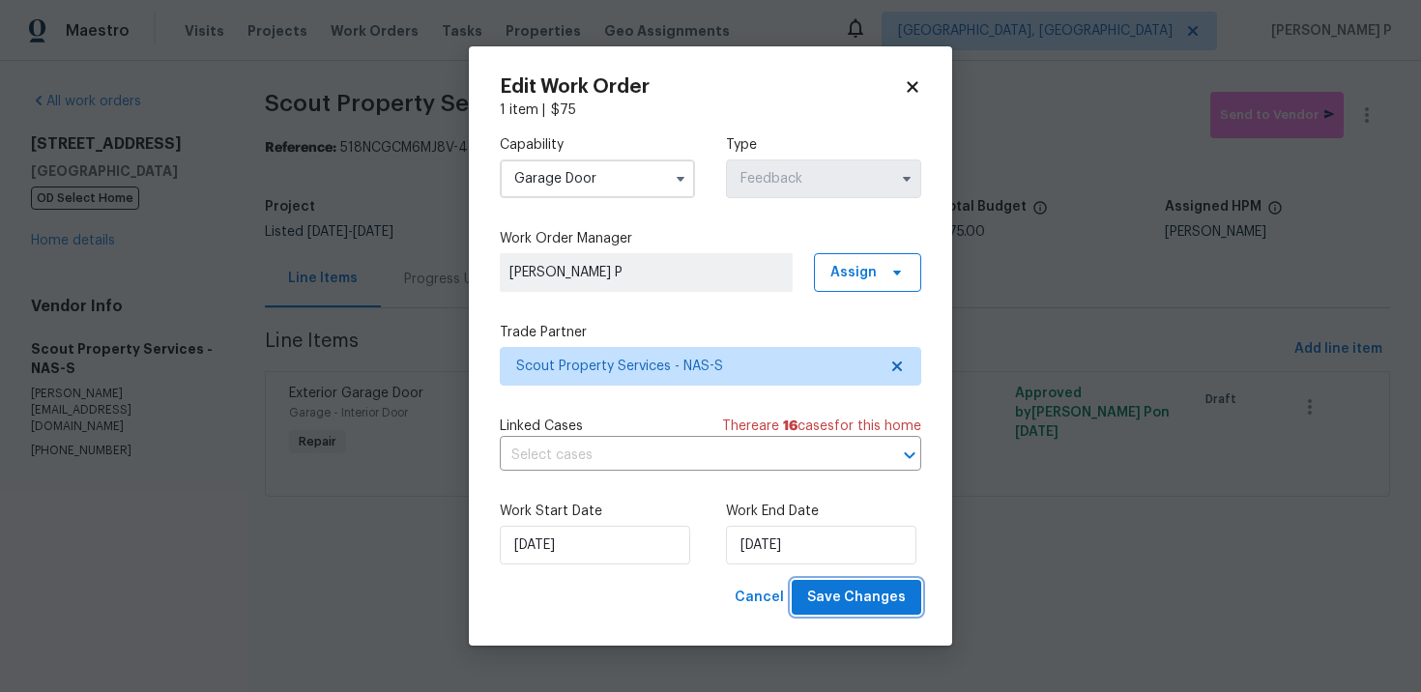
click at [863, 592] on span "Save Changes" at bounding box center [856, 598] width 99 height 24
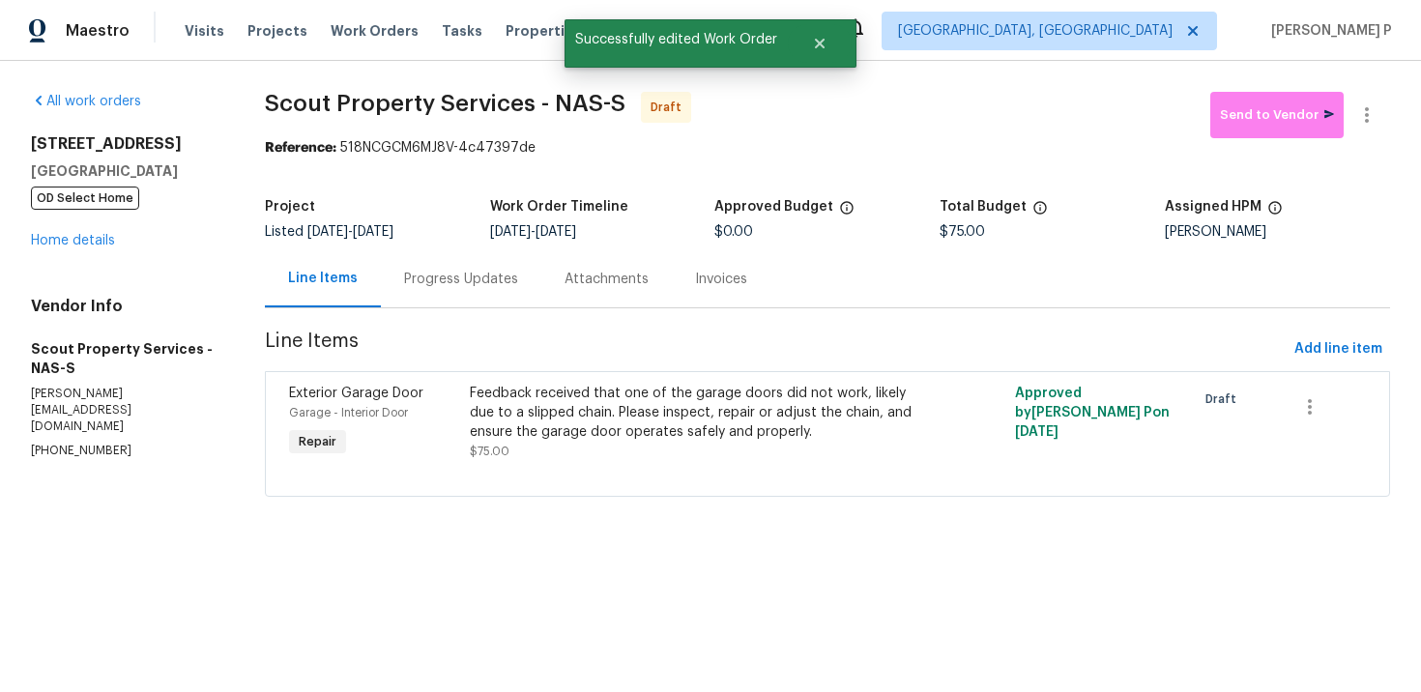
click at [463, 274] on div "Progress Updates" at bounding box center [461, 279] width 114 height 19
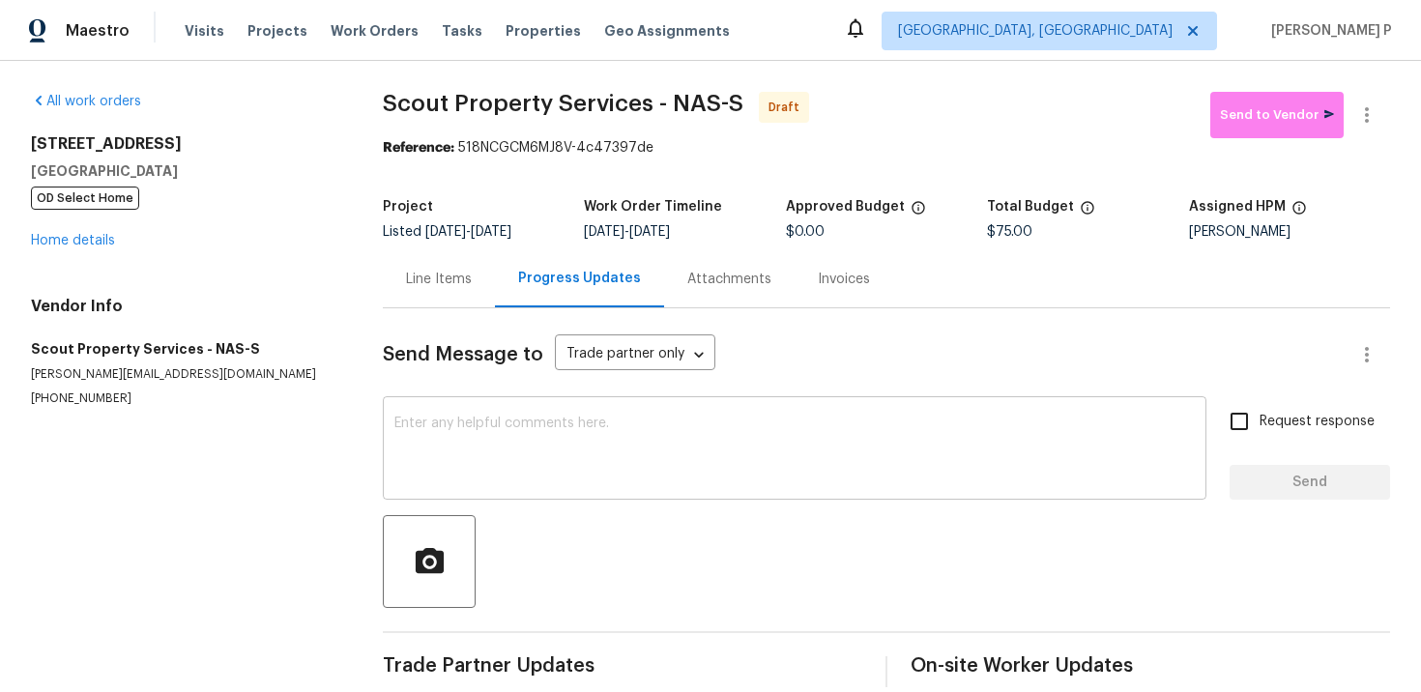
click at [583, 449] on textarea at bounding box center [794, 451] width 801 height 68
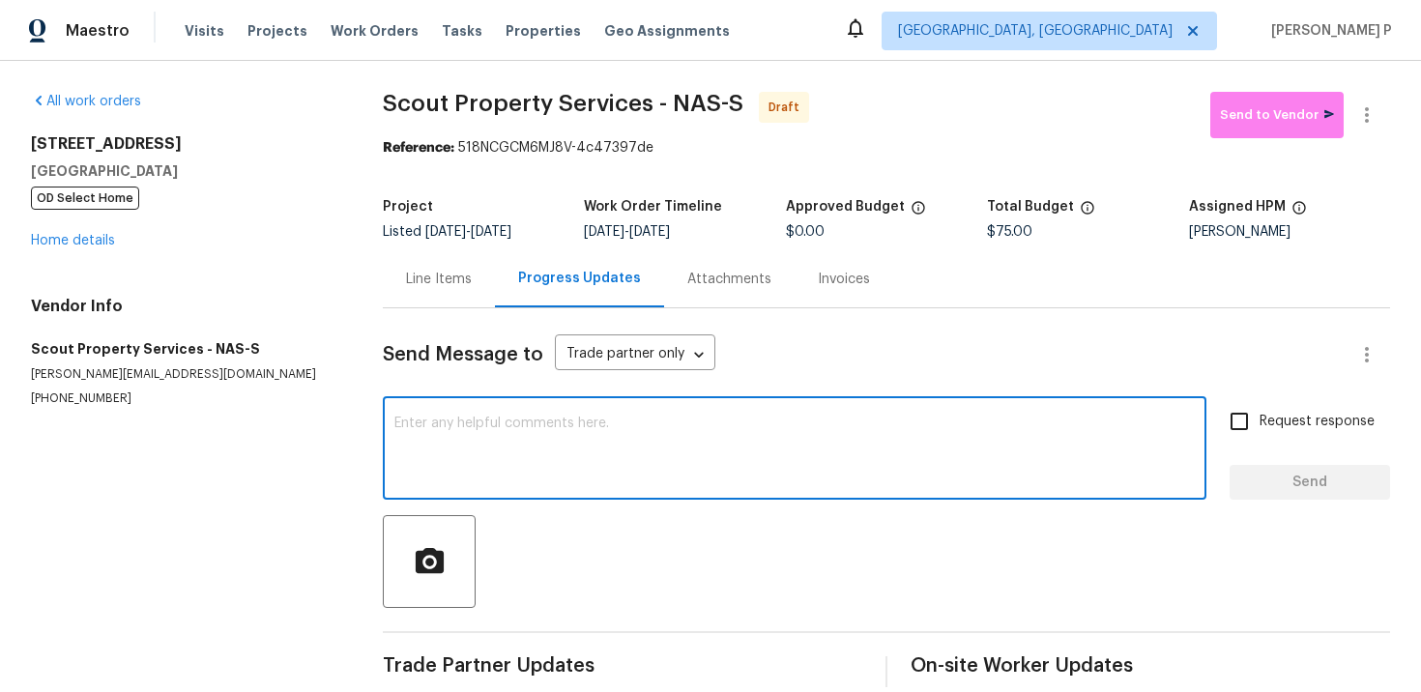
paste textarea "Hi, this is [PERSON_NAME] with Opendoor. I’m confirming you received the WO for…"
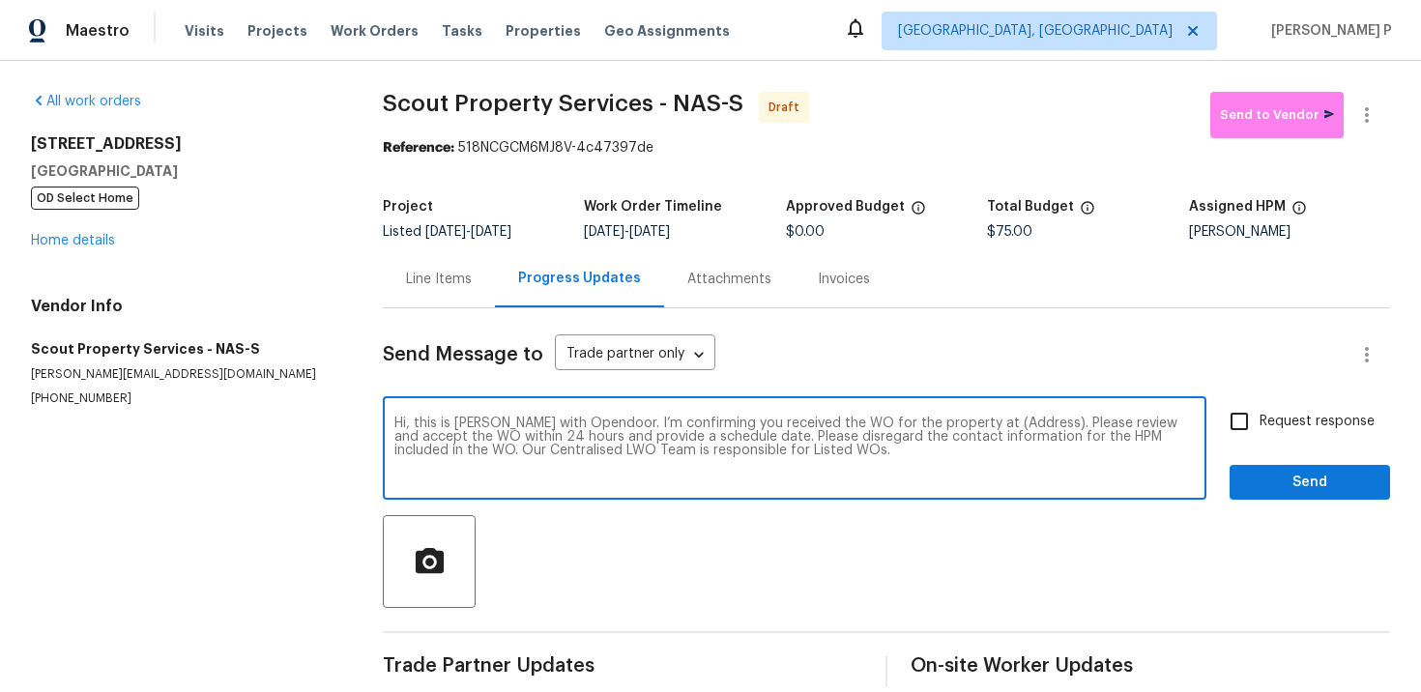
drag, startPoint x: 968, startPoint y: 419, endPoint x: 1030, endPoint y: 418, distance: 61.9
click at [1030, 418] on textarea "Hi, this is [PERSON_NAME] with Opendoor. I’m confirming you received the WO for…" at bounding box center [794, 451] width 801 height 68
paste textarea "[STREET_ADDRESS]"
type textarea "Hi, this is [PERSON_NAME] with Opendoor. I’m confirming you received the WO for…"
click at [1251, 428] on input "Request response" at bounding box center [1239, 421] width 41 height 41
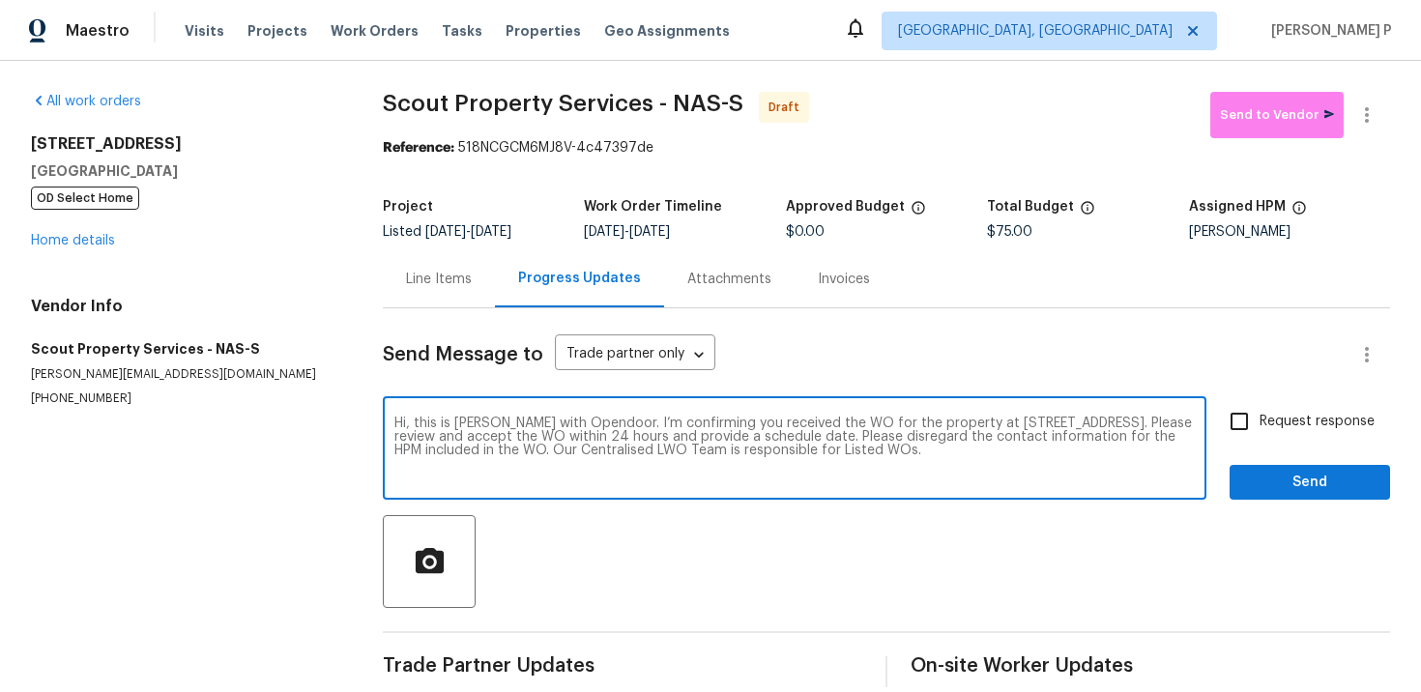
checkbox input "true"
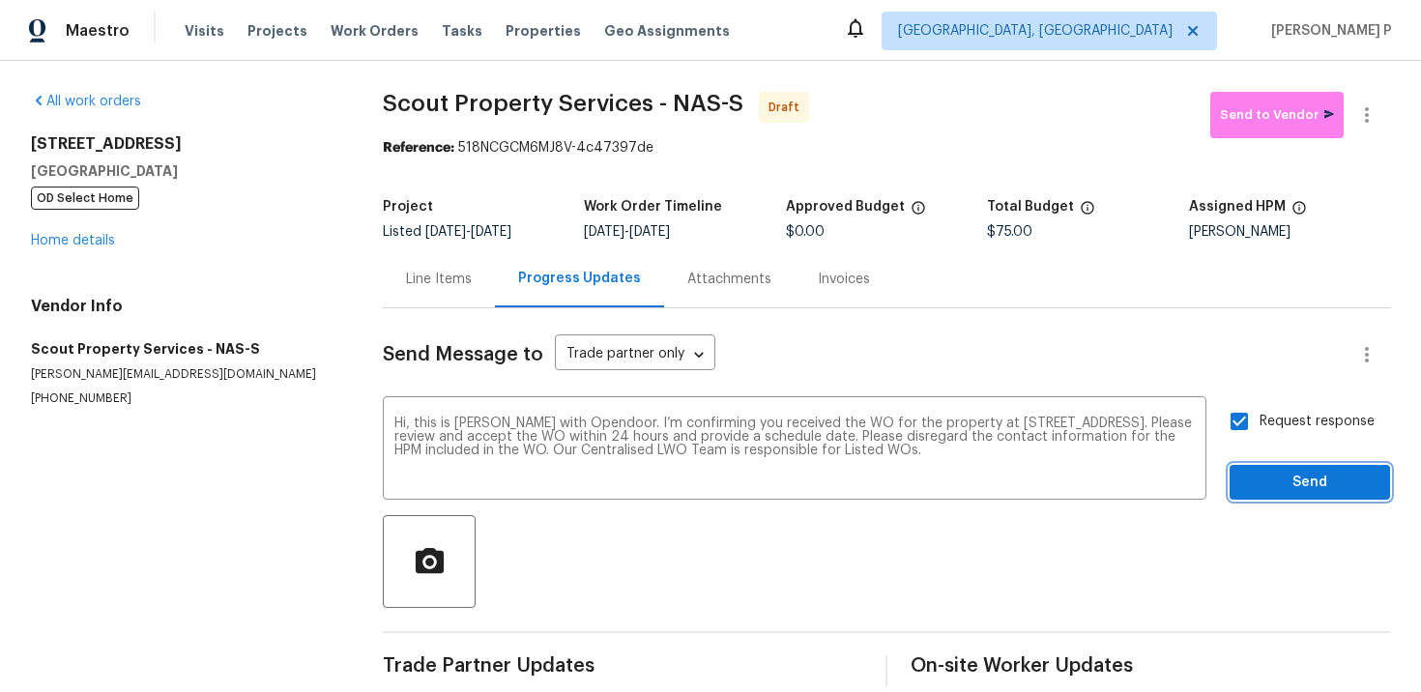
click at [1266, 491] on span "Send" at bounding box center [1310, 483] width 130 height 24
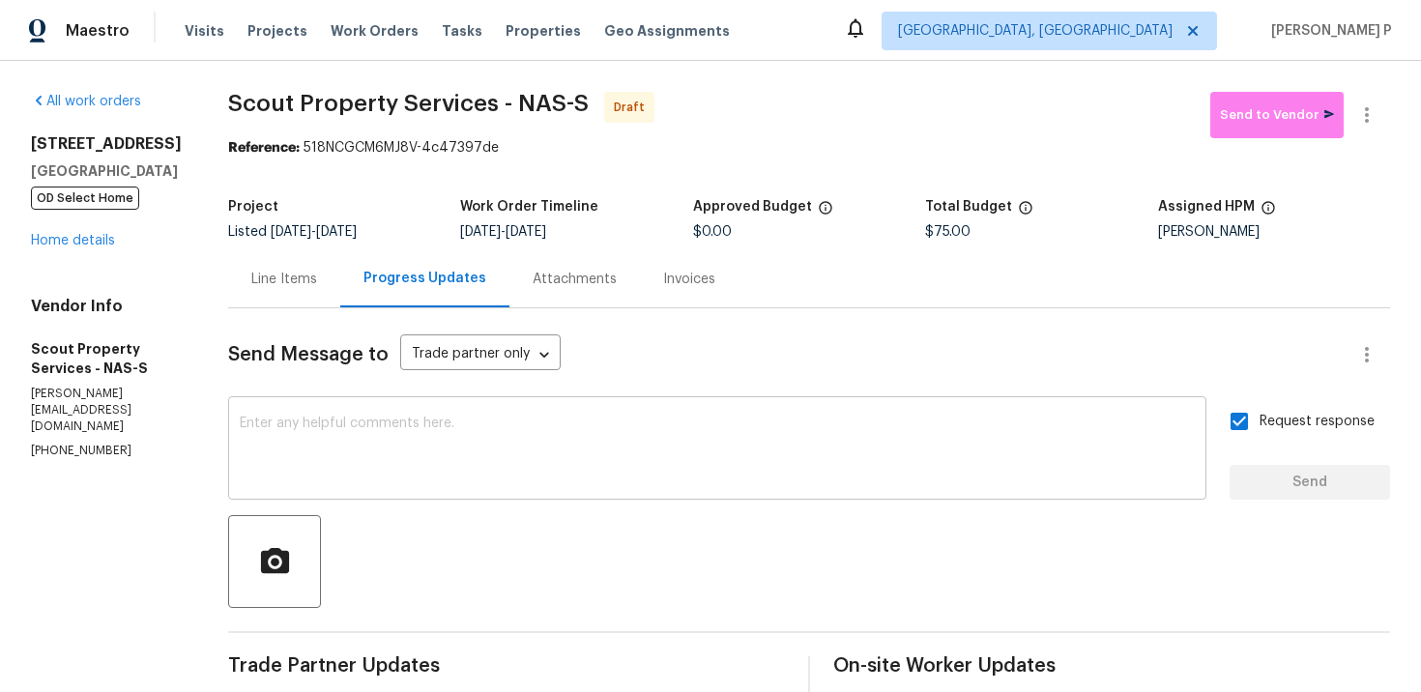
scroll to position [160, 0]
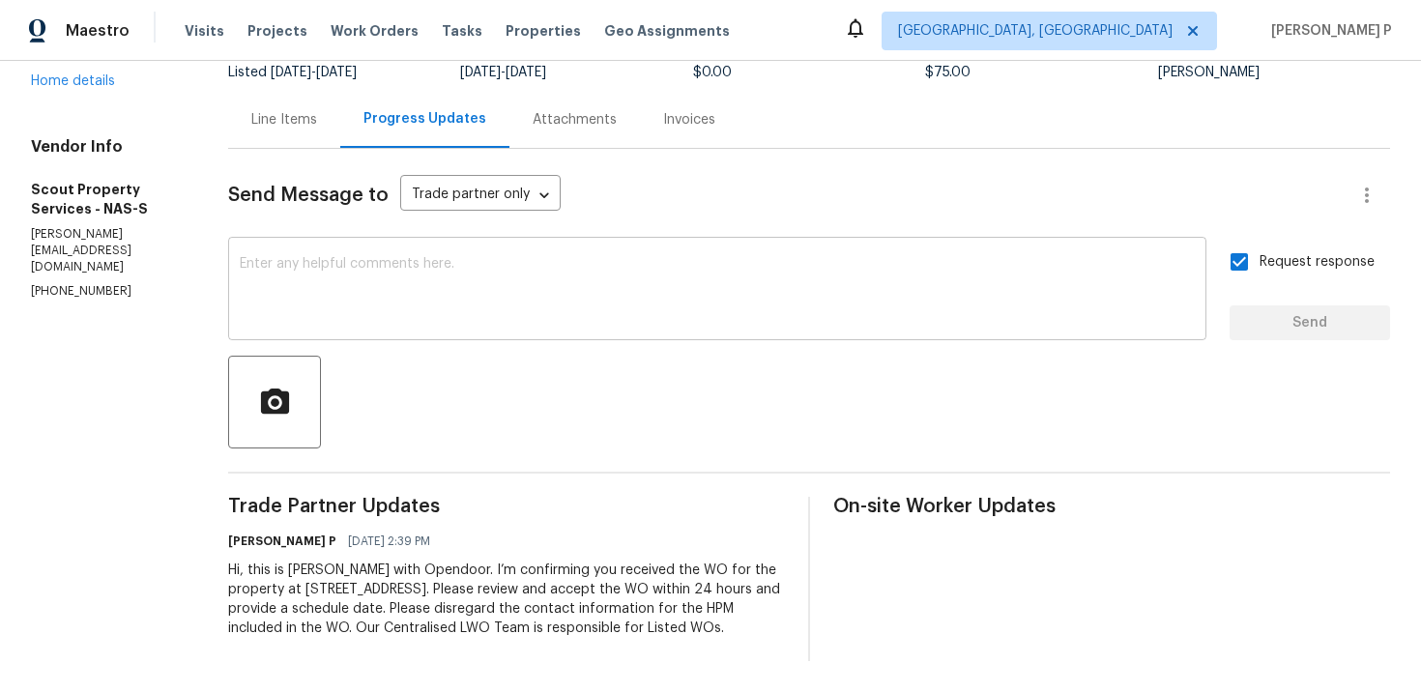
click at [569, 281] on textarea at bounding box center [717, 291] width 955 height 68
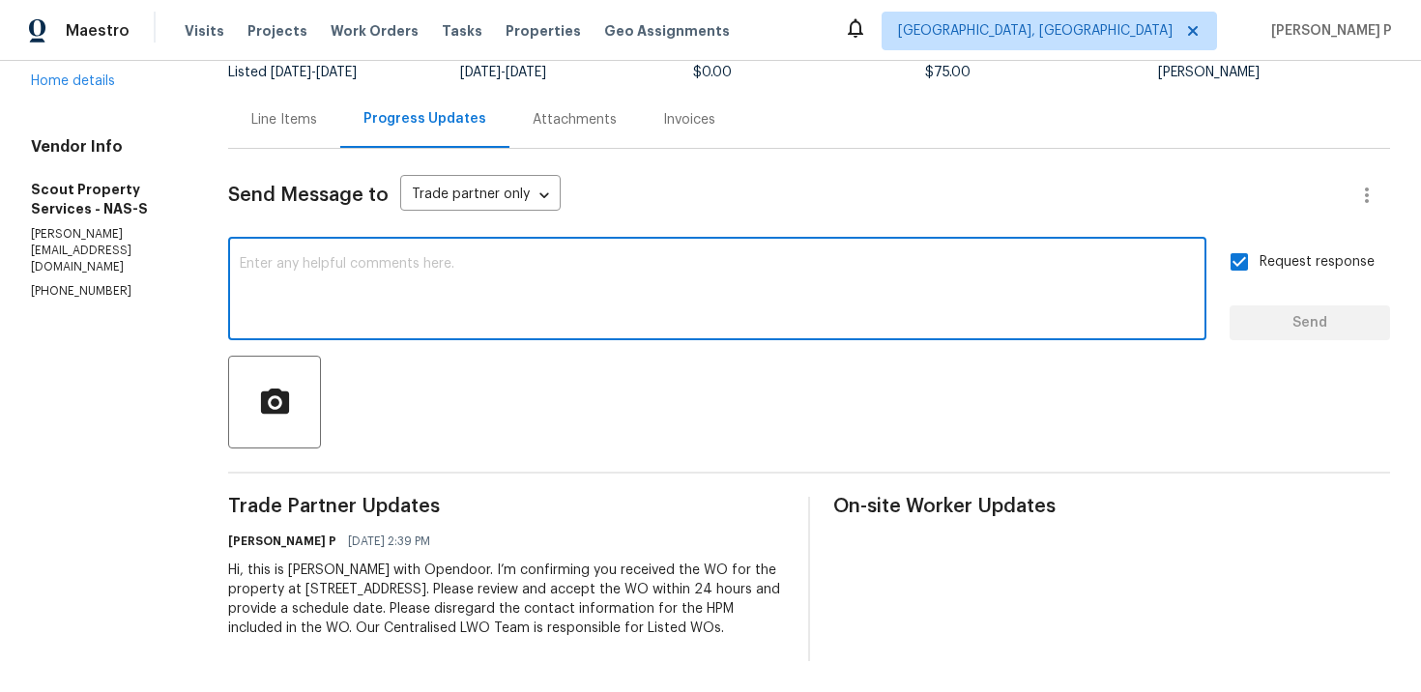
paste textarea "Attention All Work Orders must include before-photos (both close-up and wide-an…"
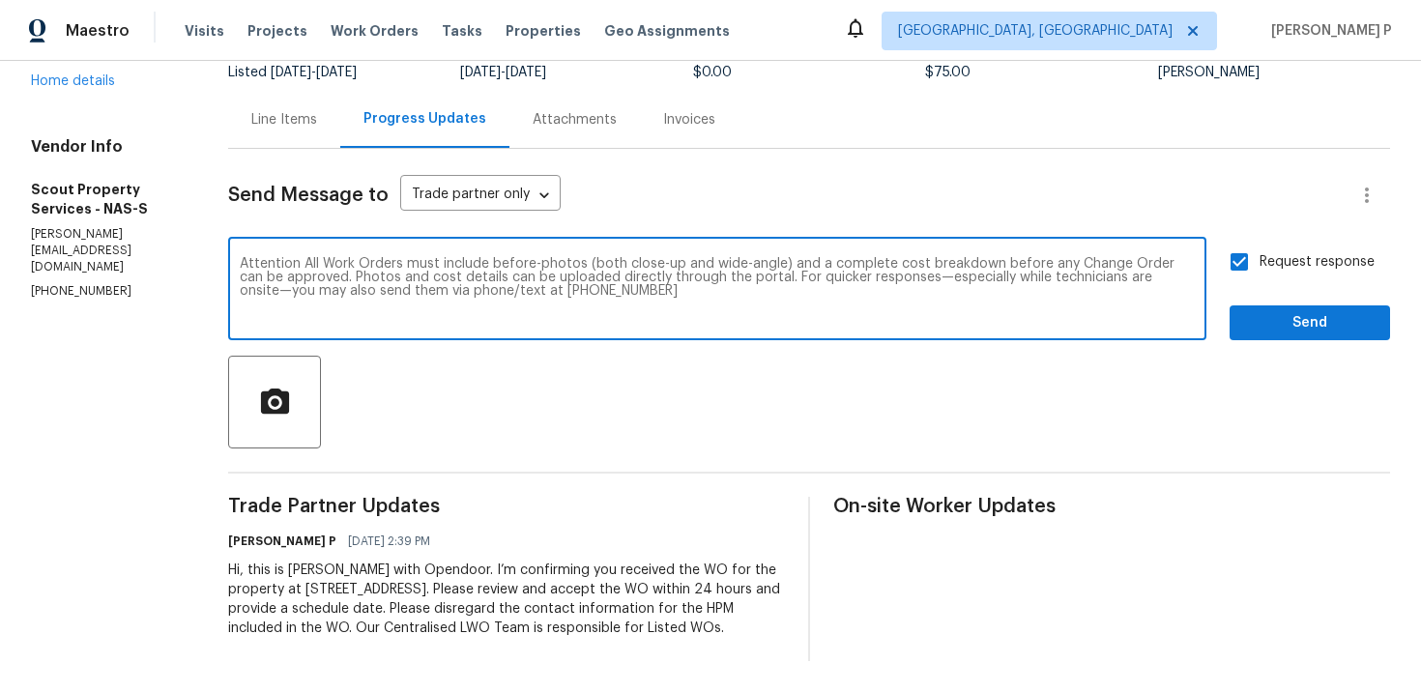
type textarea "Attention All Work Orders must include before-photos (both close-up and wide-an…"
click at [1319, 321] on span "Send" at bounding box center [1310, 323] width 130 height 24
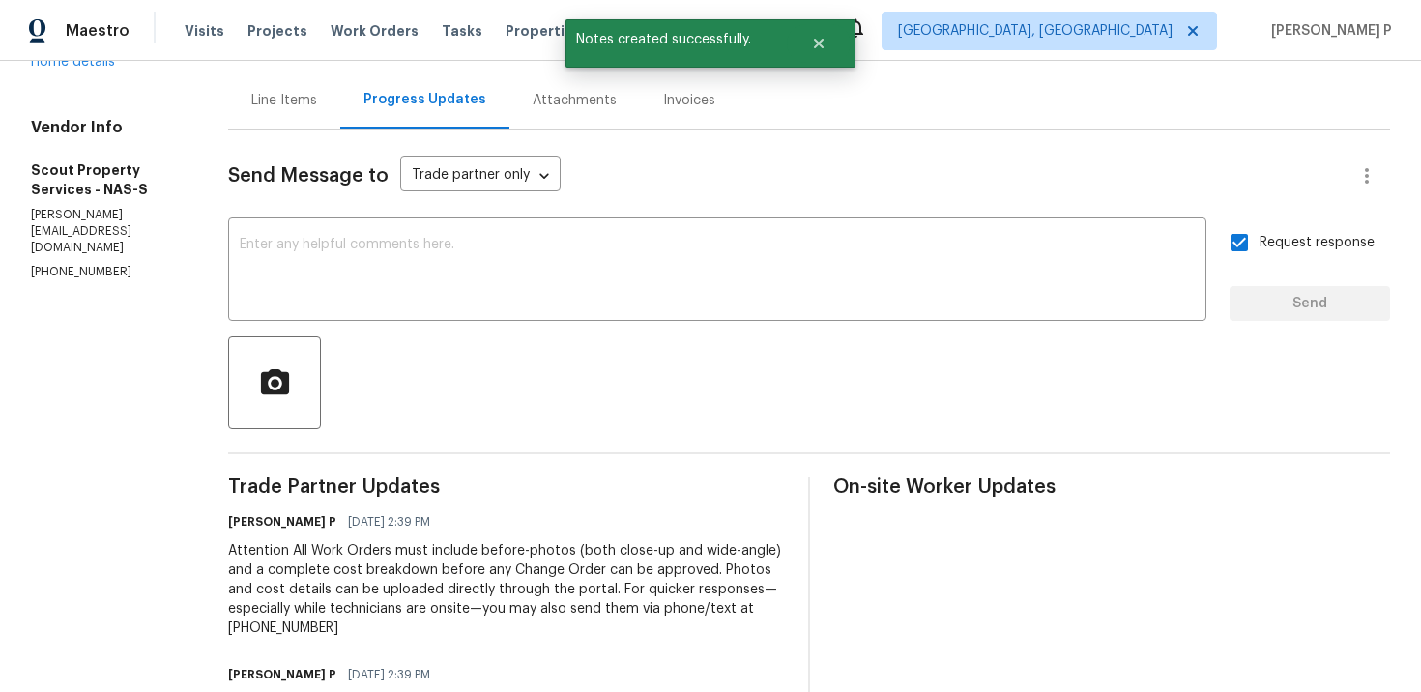
scroll to position [0, 0]
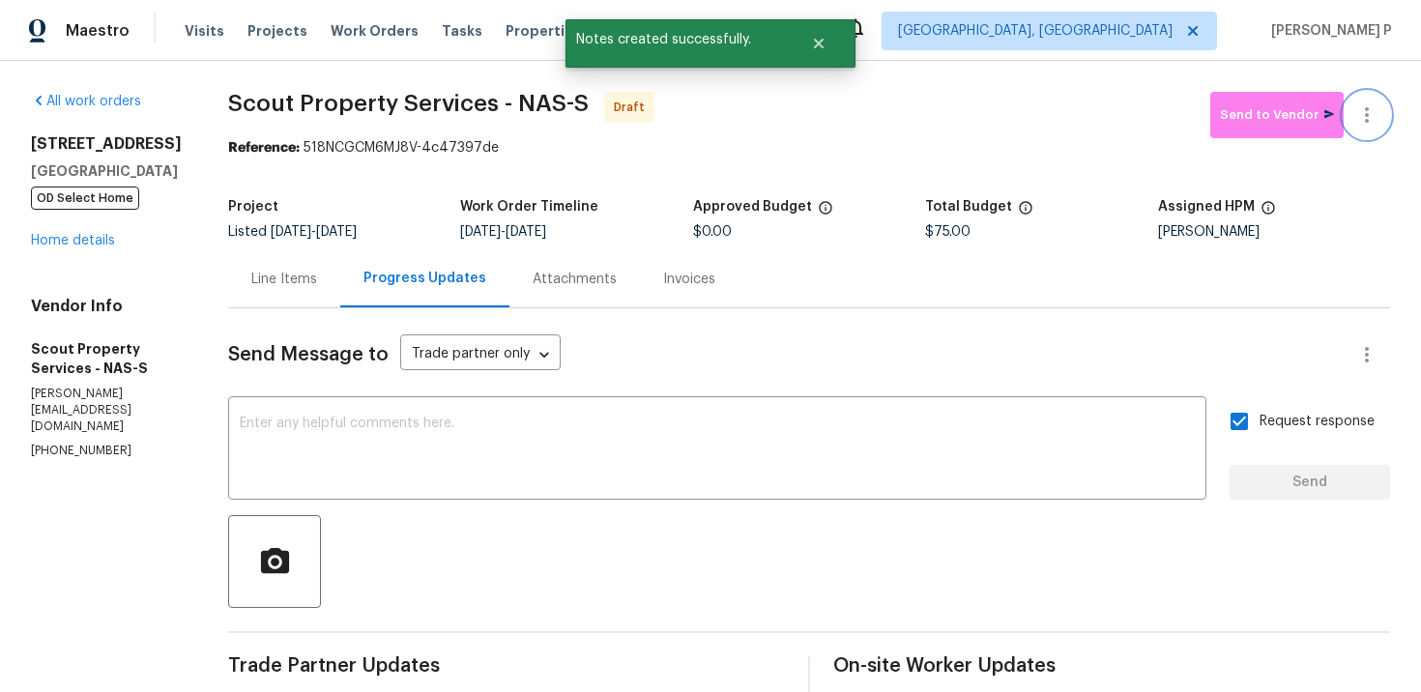
click at [1371, 127] on button "button" at bounding box center [1367, 115] width 46 height 46
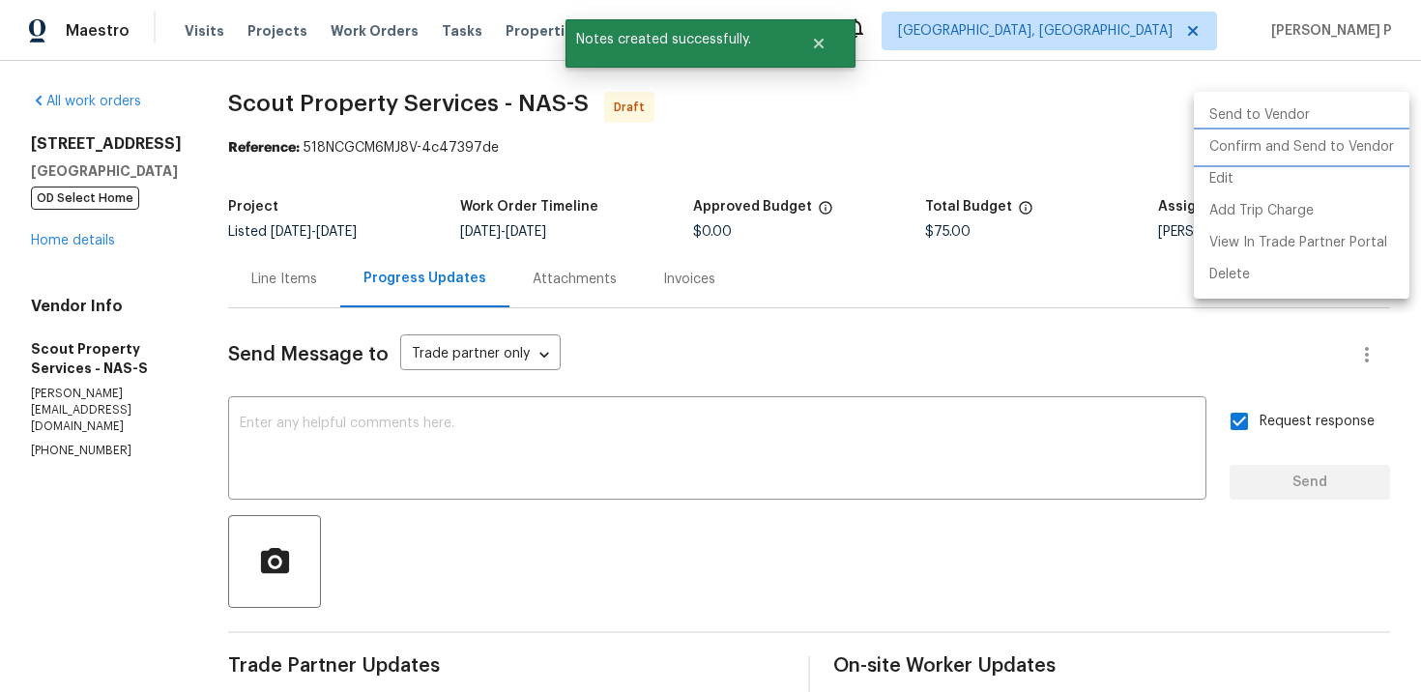
click at [1304, 134] on li "Confirm and Send to Vendor" at bounding box center [1302, 147] width 216 height 32
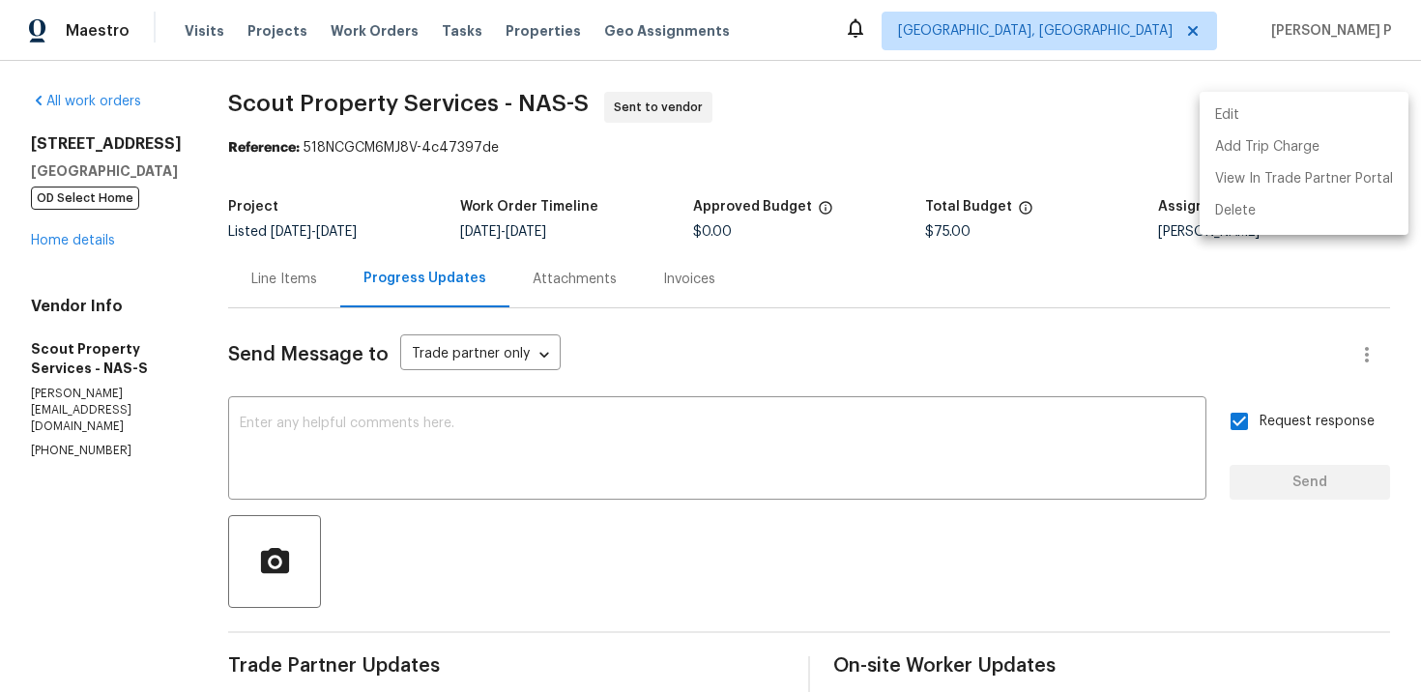
click at [257, 92] on div at bounding box center [710, 346] width 1421 height 692
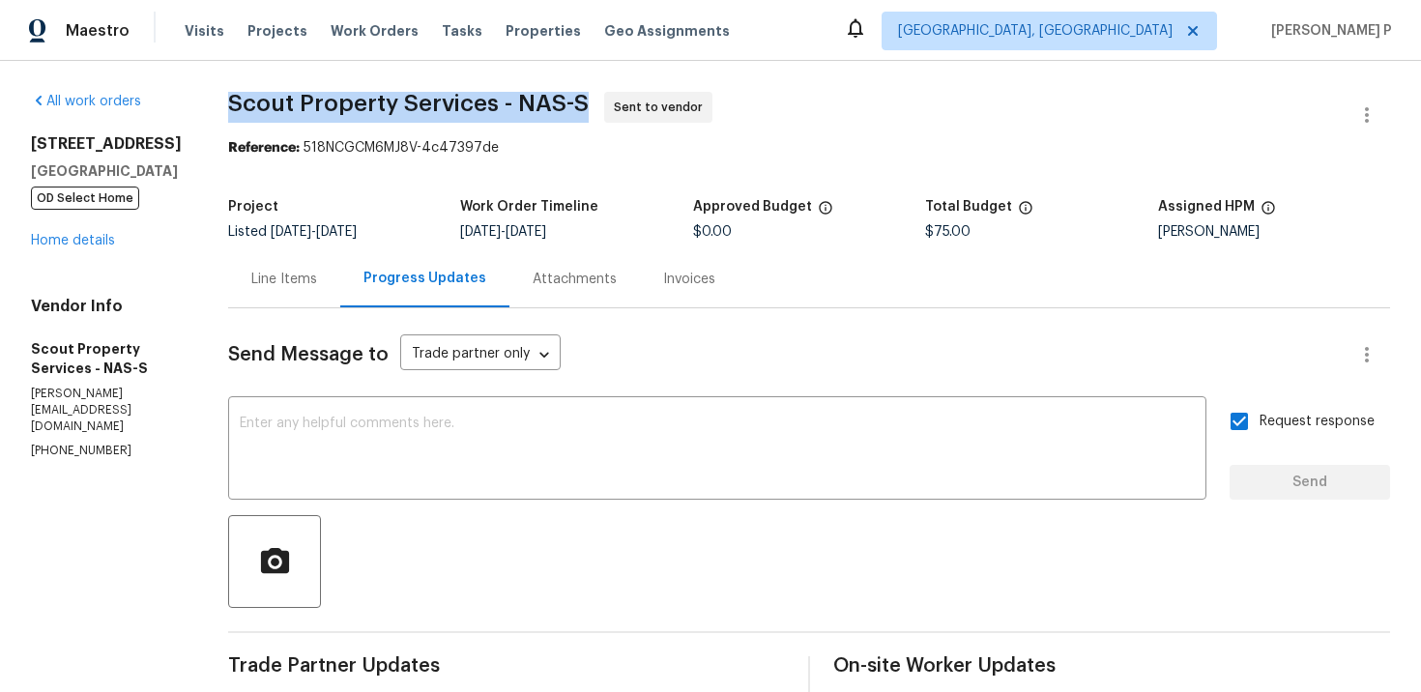
drag, startPoint x: 224, startPoint y: 96, endPoint x: 573, endPoint y: 99, distance: 349.0
click at [573, 99] on span "Scout Property Services - NAS-S" at bounding box center [408, 103] width 361 height 23
copy span "Scout Property Services - NAS-S"
click at [346, 145] on div "Reference: 518NCGCM6MJ8V-4c47397de" at bounding box center [809, 147] width 1162 height 19
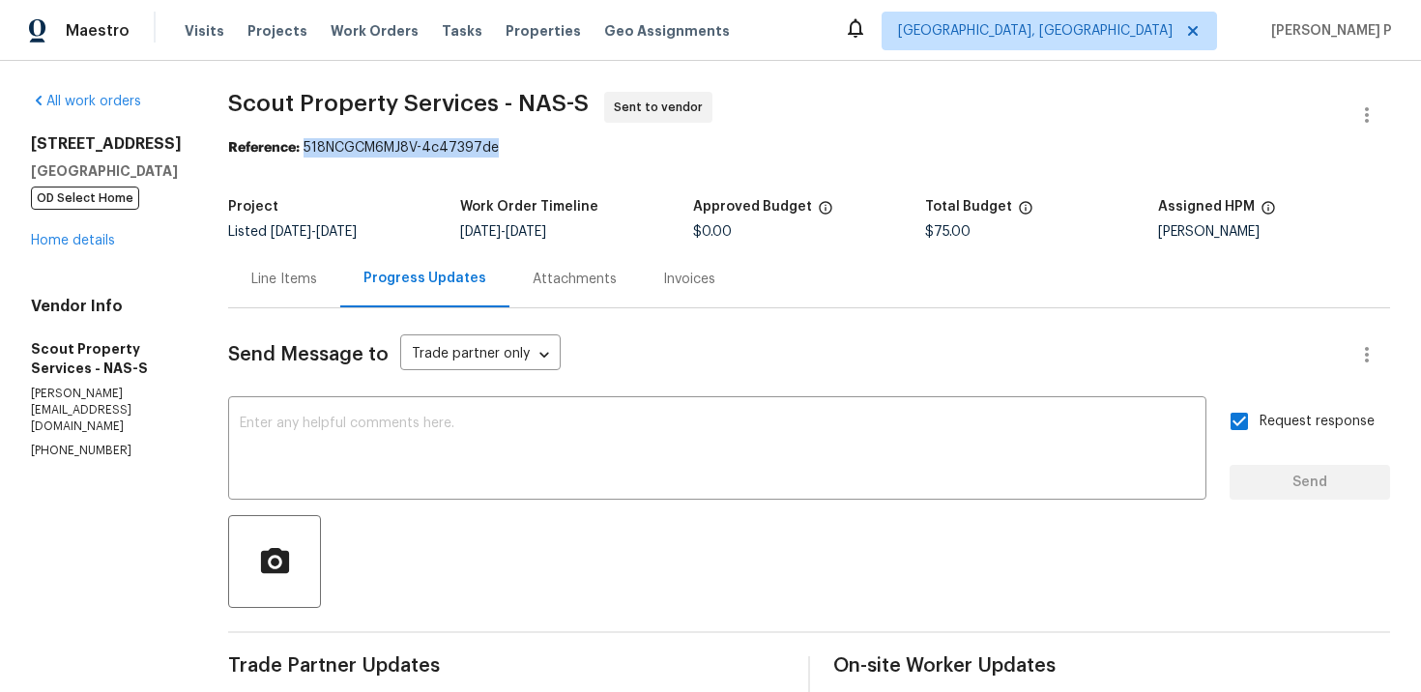
drag, startPoint x: 298, startPoint y: 152, endPoint x: 583, endPoint y: 148, distance: 285.2
click at [583, 148] on div "Reference: 518NCGCM6MJ8V-4c47397de" at bounding box center [809, 147] width 1162 height 19
copy div "518NCGCM6MJ8V-4c47397de"
click at [289, 276] on div "Line Items" at bounding box center [284, 279] width 66 height 19
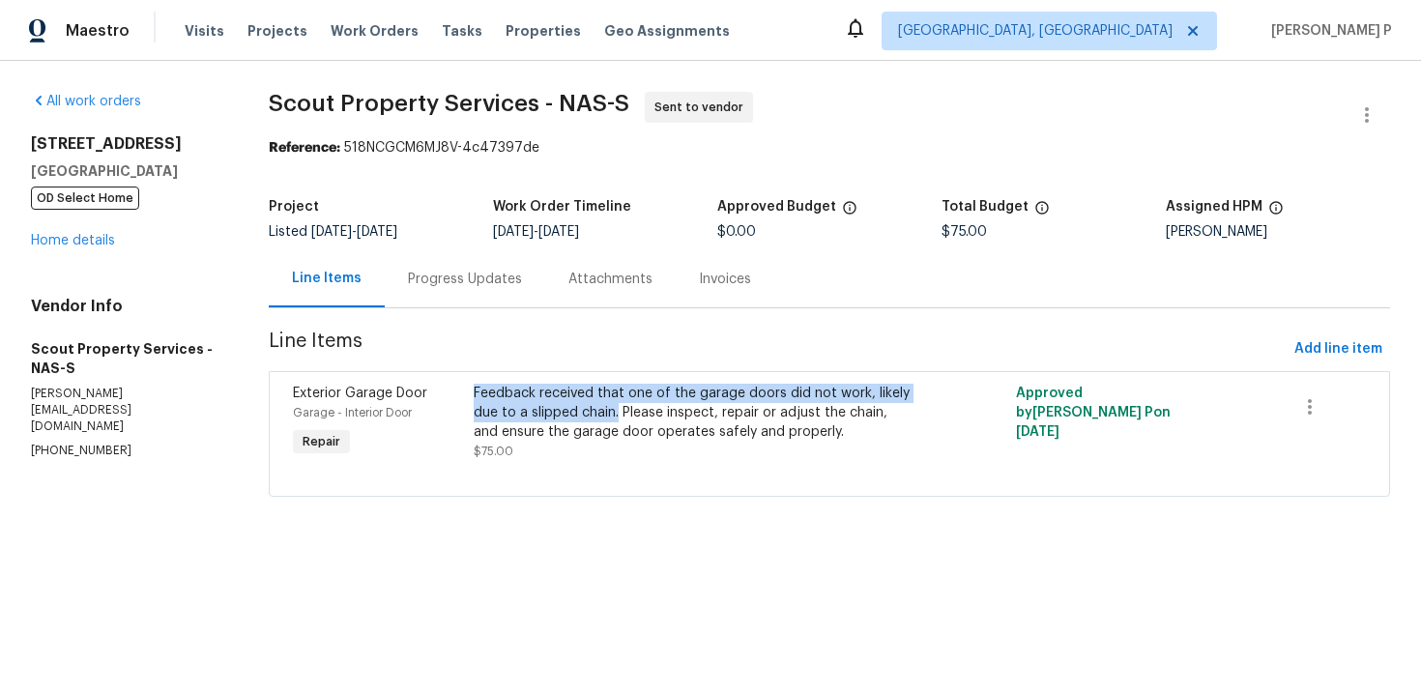
drag, startPoint x: 480, startPoint y: 393, endPoint x: 621, endPoint y: 413, distance: 142.6
click at [621, 413] on div "Feedback received that one of the garage doors did not work, likely due to a sl…" at bounding box center [694, 413] width 440 height 58
copy div "Feedback received that one of the garage doors did not work, likely due to a sl…"
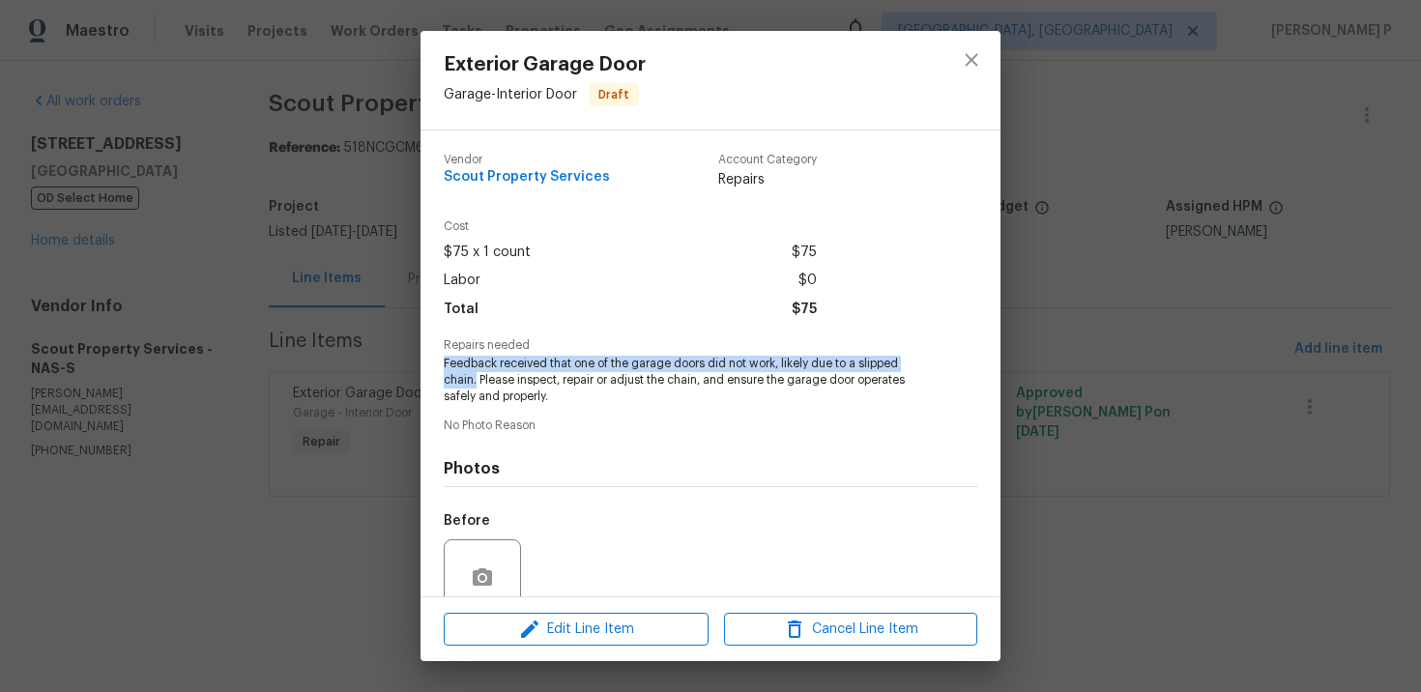
drag, startPoint x: 441, startPoint y: 364, endPoint x: 476, endPoint y: 381, distance: 38.5
click at [476, 381] on div "Vendor Scout Property Services Account Category Repairs Cost $75 x 1 count $75 …" at bounding box center [711, 364] width 580 height 466
copy span "Feedback received that one of the garage doors did not work, likely due to a sl…"
click at [970, 62] on icon "close" at bounding box center [971, 59] width 13 height 13
